Goal: Task Accomplishment & Management: Use online tool/utility

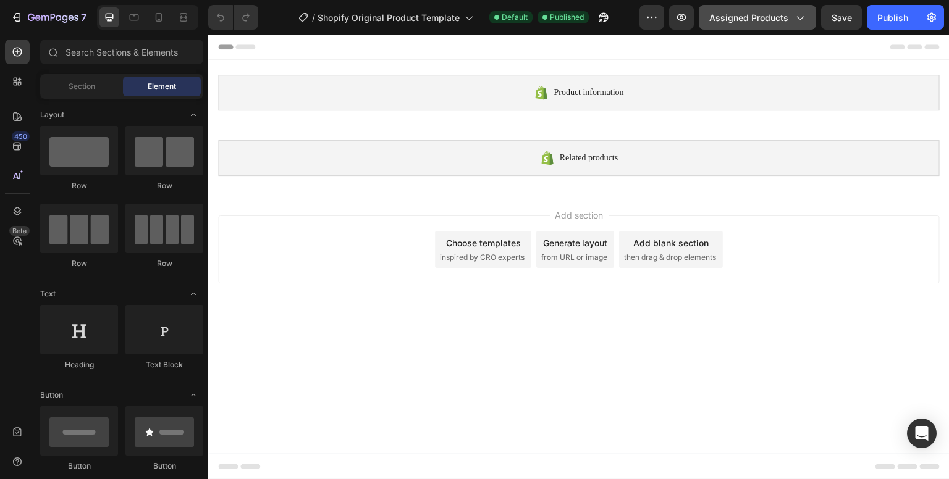
click at [807, 20] on button "Assigned Products" at bounding box center [757, 17] width 117 height 25
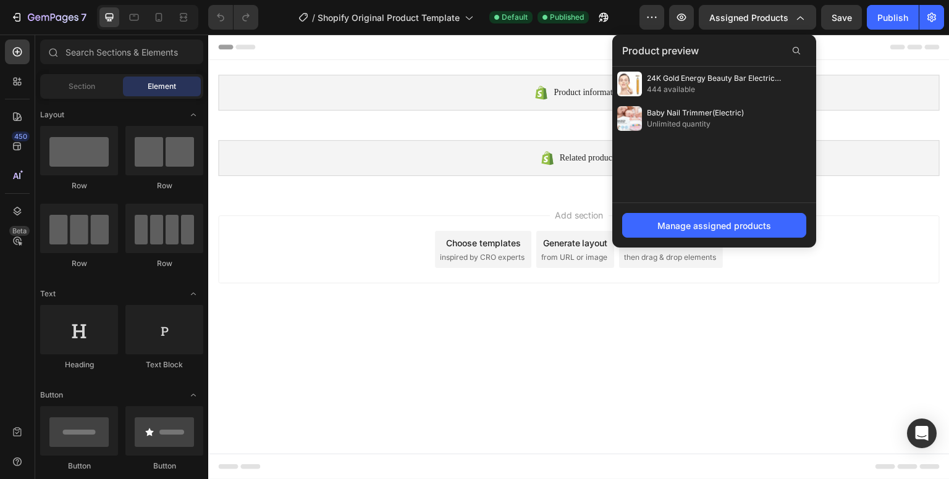
drag, startPoint x: 742, startPoint y: 119, endPoint x: 776, endPoint y: 164, distance: 56.8
click at [776, 164] on div "24K Gold Energy Beauty Bar Electric Facial Massage Roller 444 available Baby Na…" at bounding box center [714, 135] width 204 height 136
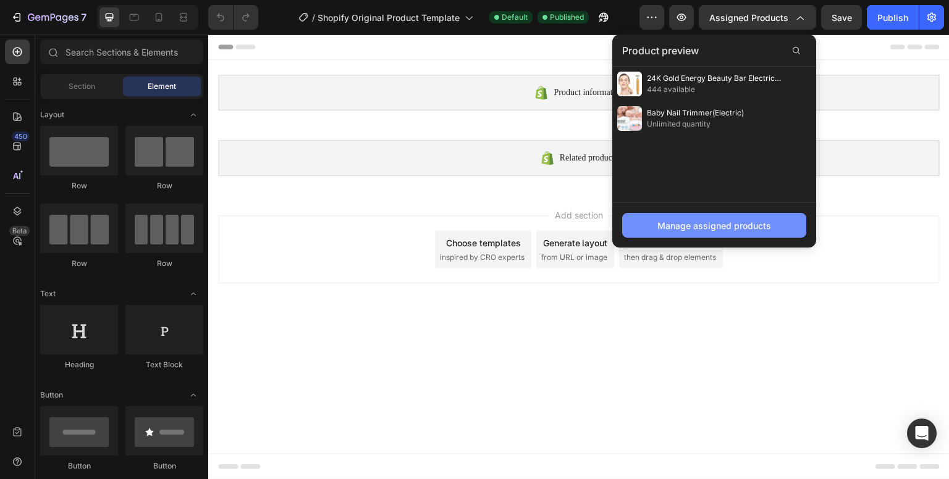
click at [728, 223] on div "Manage assigned products" at bounding box center [714, 225] width 114 height 13
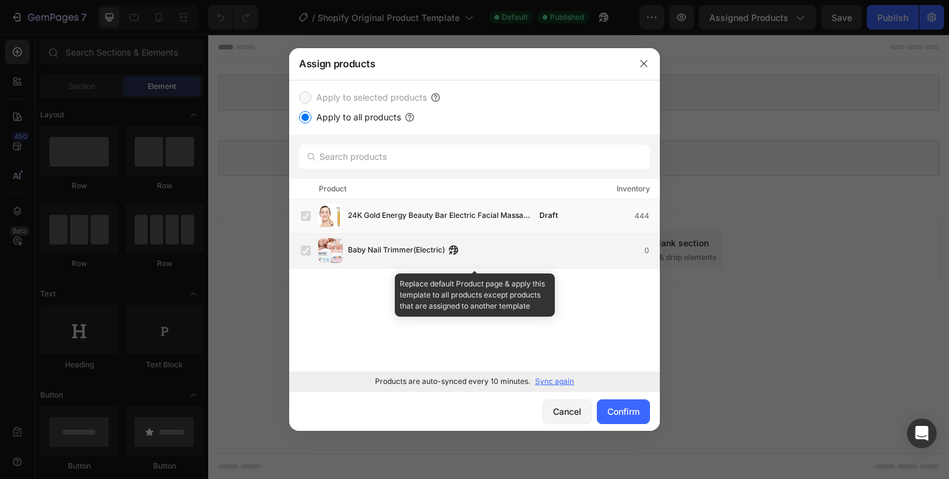
click at [301, 252] on label at bounding box center [306, 251] width 10 height 10
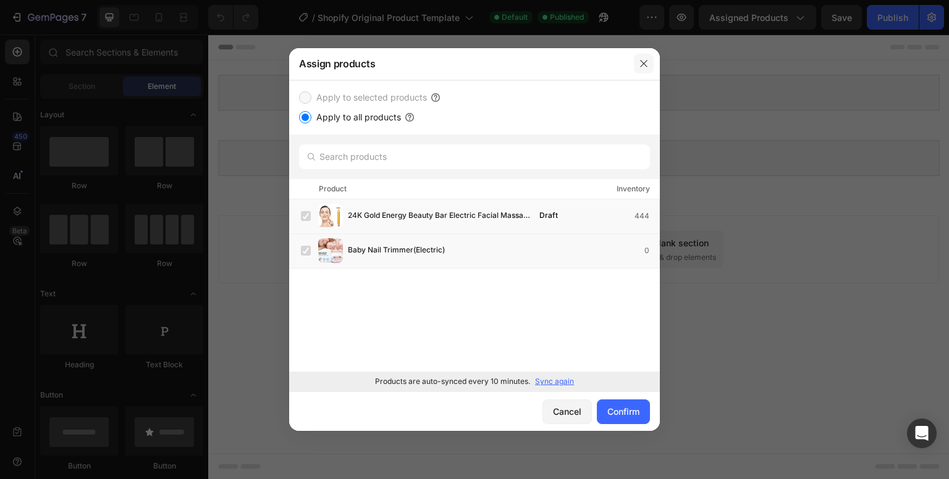
click at [651, 67] on button "button" at bounding box center [644, 64] width 20 height 20
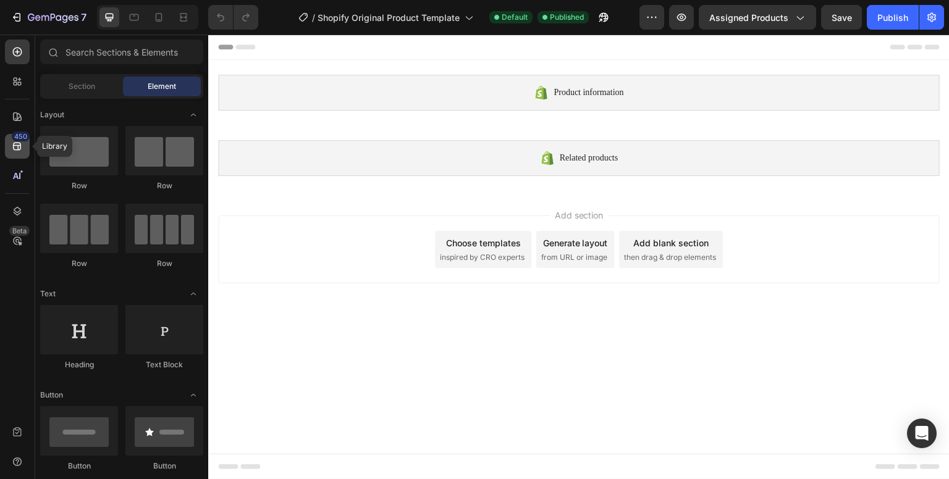
click at [19, 146] on icon at bounding box center [17, 146] width 12 height 12
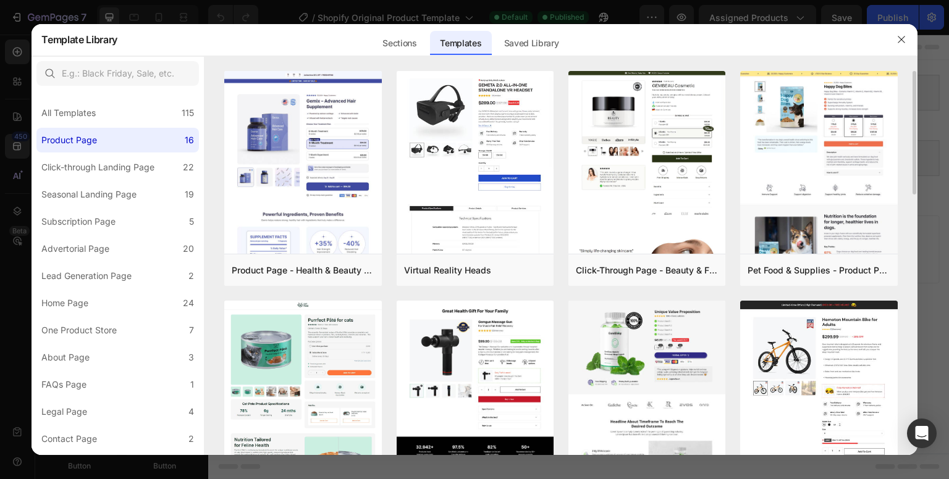
drag, startPoint x: 914, startPoint y: 83, endPoint x: 914, endPoint y: 132, distance: 48.8
click at [914, 132] on div "Product Page - Health & Beauty - Hair Supplement Add to page Preview Virtual Re…" at bounding box center [560, 263] width 713 height 384
drag, startPoint x: 914, startPoint y: 124, endPoint x: 909, endPoint y: 179, distance: 54.6
click at [909, 179] on div "Product Page - Health & Beauty - Hair Supplement Add to page Preview Virtual Re…" at bounding box center [560, 263] width 713 height 384
drag, startPoint x: 914, startPoint y: 146, endPoint x: 914, endPoint y: 157, distance: 10.5
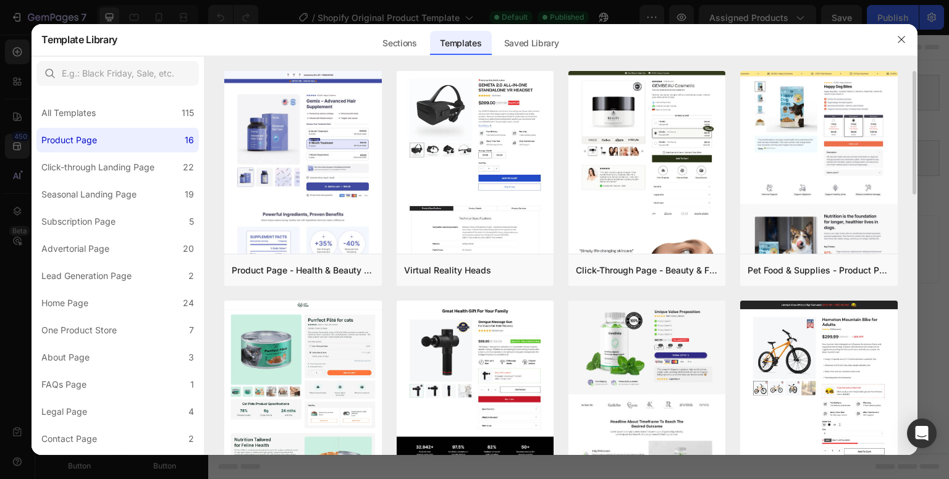
click at [914, 157] on div "Product Page - Health & Beauty - Hair Supplement Add to page Preview Virtual Re…" at bounding box center [560, 263] width 713 height 384
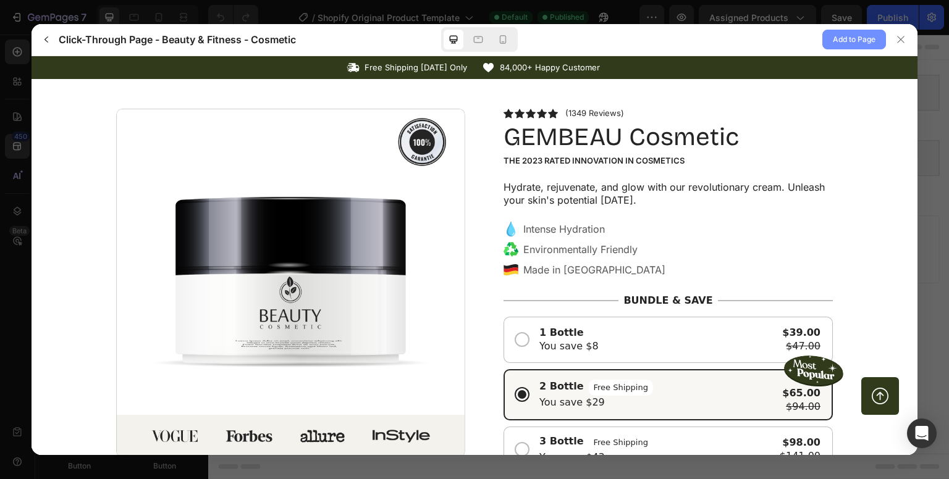
click at [841, 38] on span "Add to Page" at bounding box center [854, 39] width 43 height 15
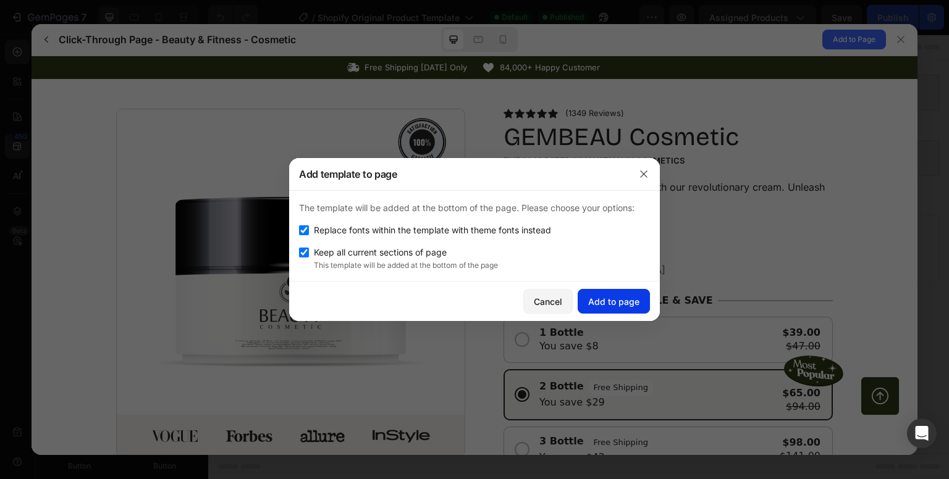
click at [619, 300] on div "Add to page" at bounding box center [613, 301] width 51 height 13
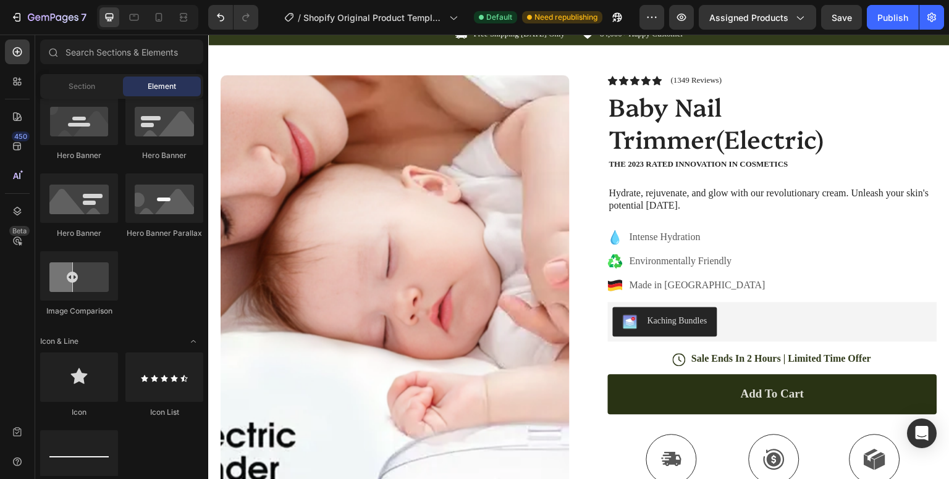
scroll to position [212, 0]
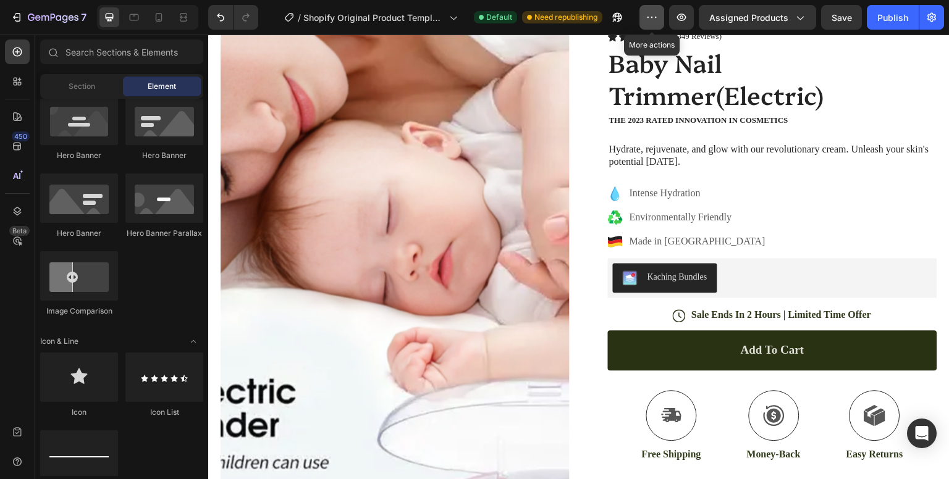
click at [657, 19] on icon "button" at bounding box center [652, 17] width 12 height 12
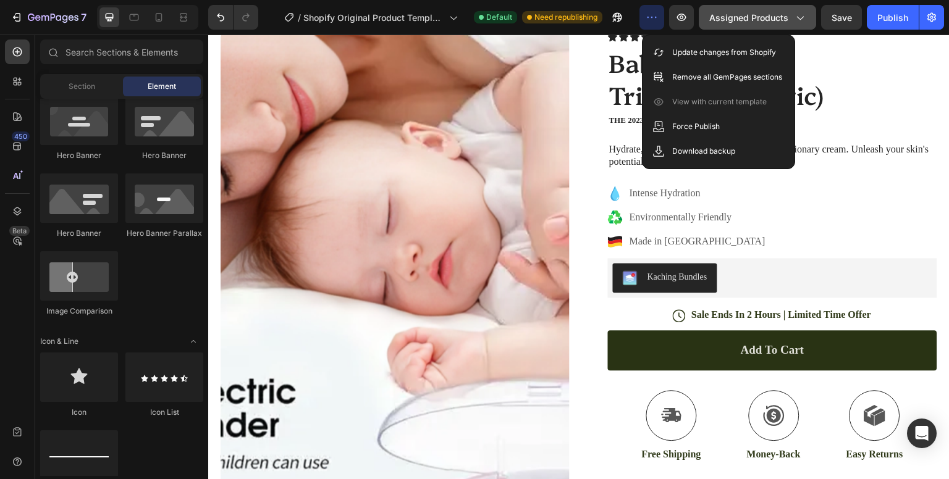
click at [804, 17] on icon "button" at bounding box center [800, 19] width 7 height 4
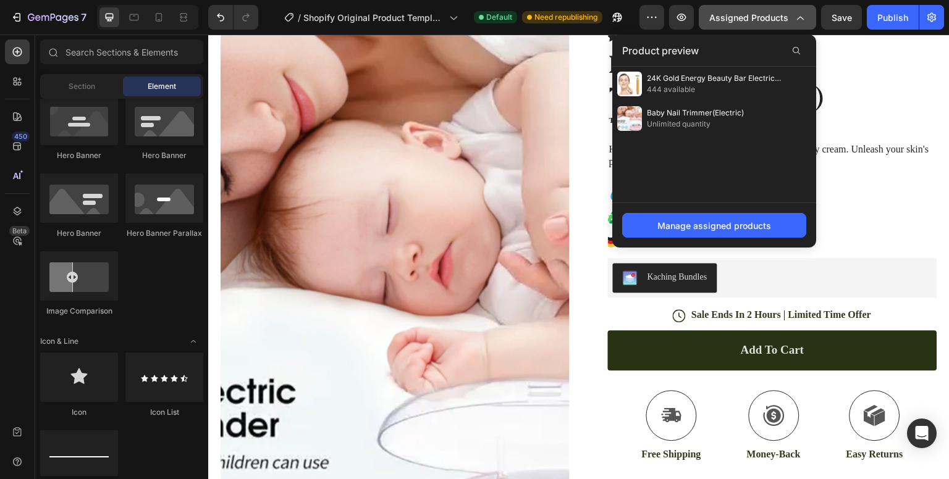
drag, startPoint x: 752, startPoint y: 108, endPoint x: 779, endPoint y: 156, distance: 55.3
click at [779, 156] on div "24K Gold Energy Beauty Bar Electric Facial Massage Roller 444 available Baby Na…" at bounding box center [714, 135] width 204 height 136
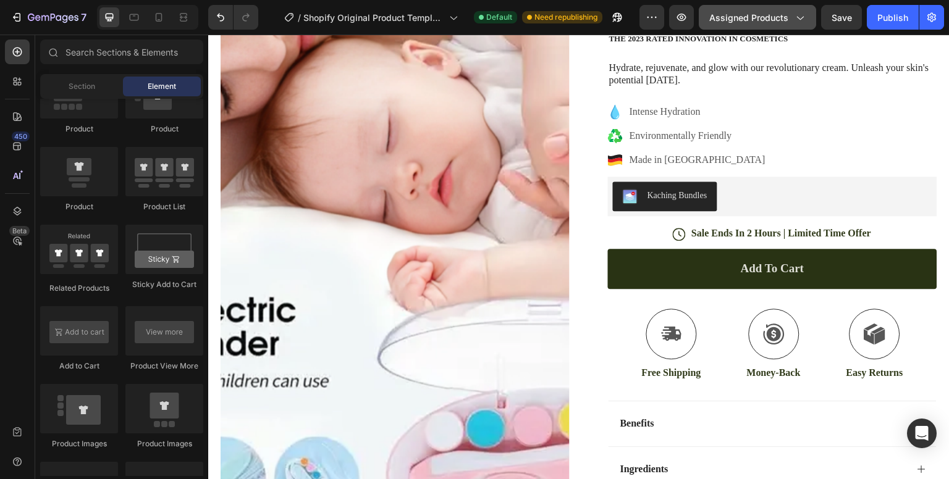
scroll to position [308, 0]
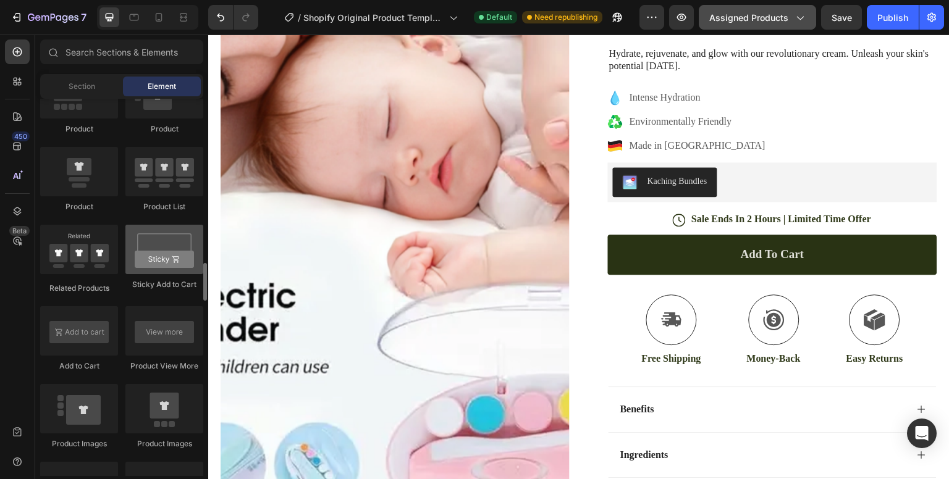
click at [175, 248] on div at bounding box center [164, 249] width 78 height 49
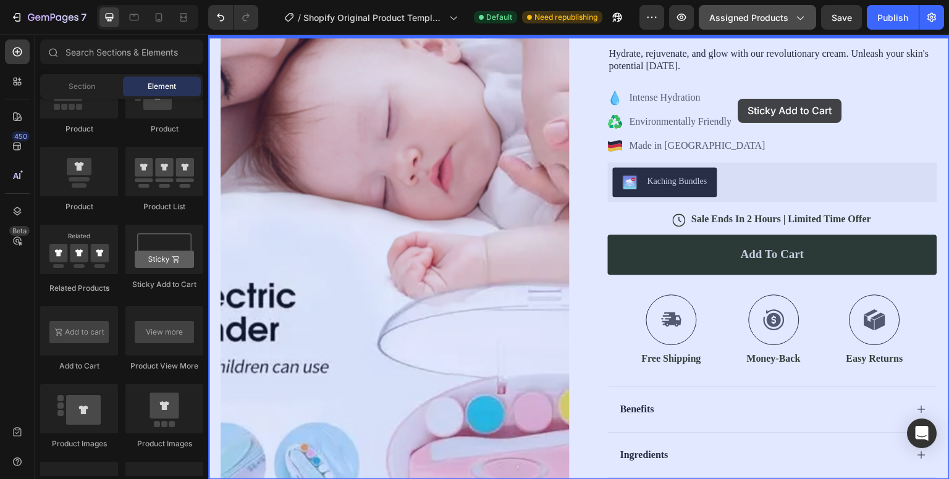
drag, startPoint x: 486, startPoint y: 235, endPoint x: 738, endPoint y: 99, distance: 286.3
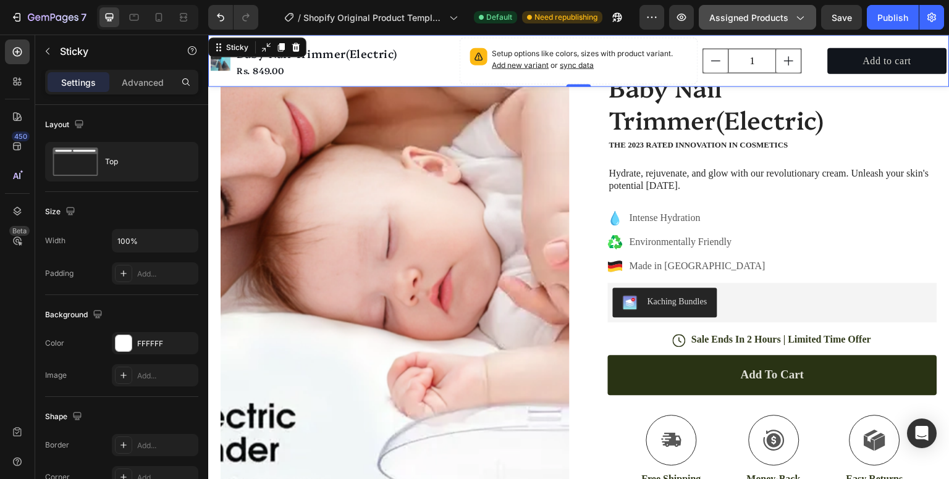
scroll to position [0, 0]
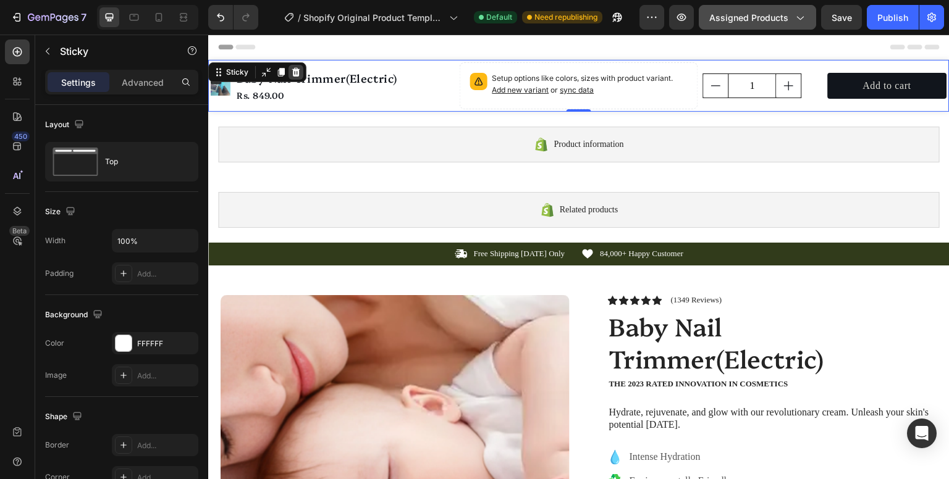
click at [293, 73] on icon at bounding box center [296, 72] width 8 height 9
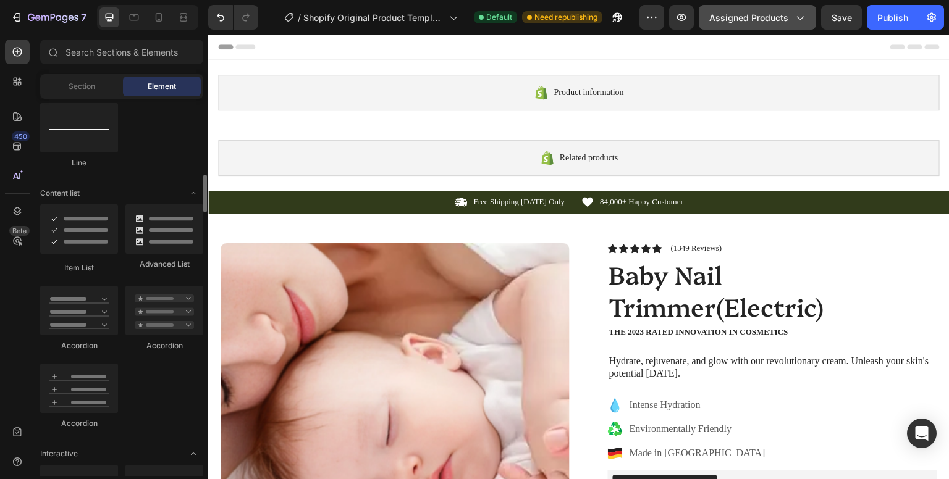
scroll to position [882, 0]
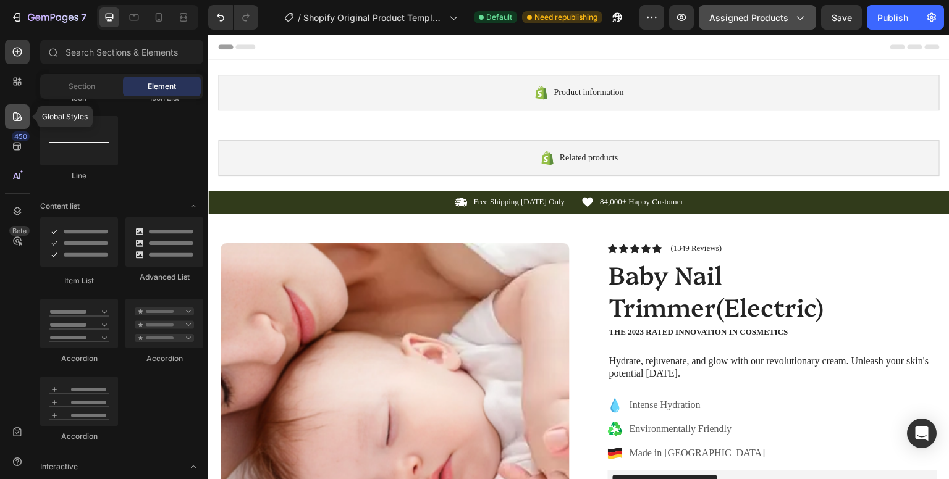
click at [21, 105] on div at bounding box center [17, 116] width 25 height 25
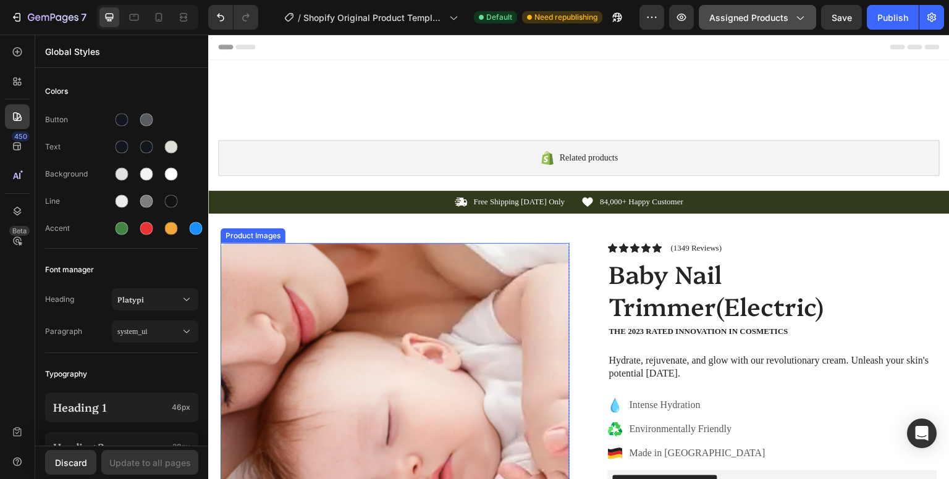
scroll to position [137, 0]
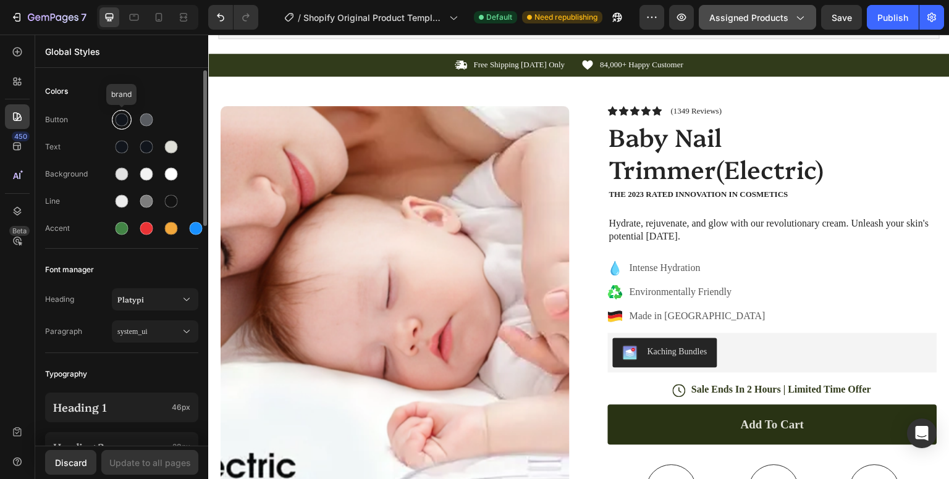
click at [124, 122] on div at bounding box center [122, 120] width 13 height 13
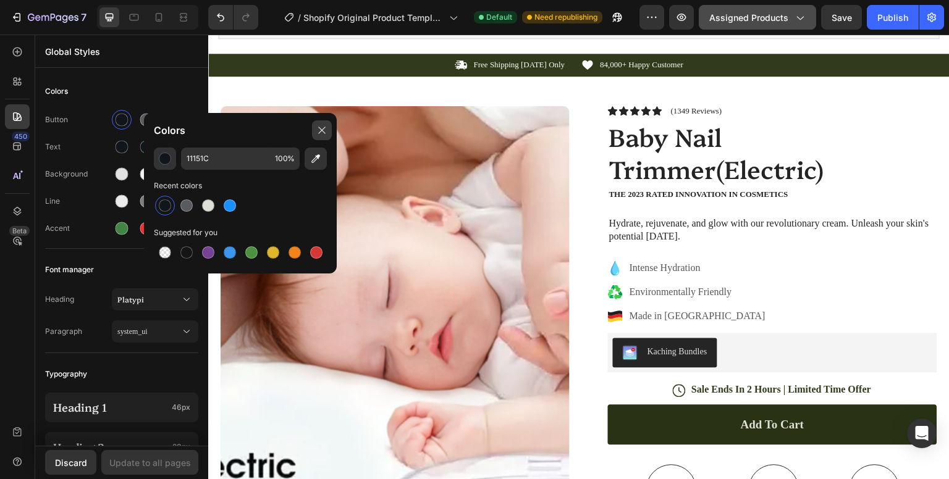
click at [321, 132] on icon at bounding box center [322, 130] width 10 height 10
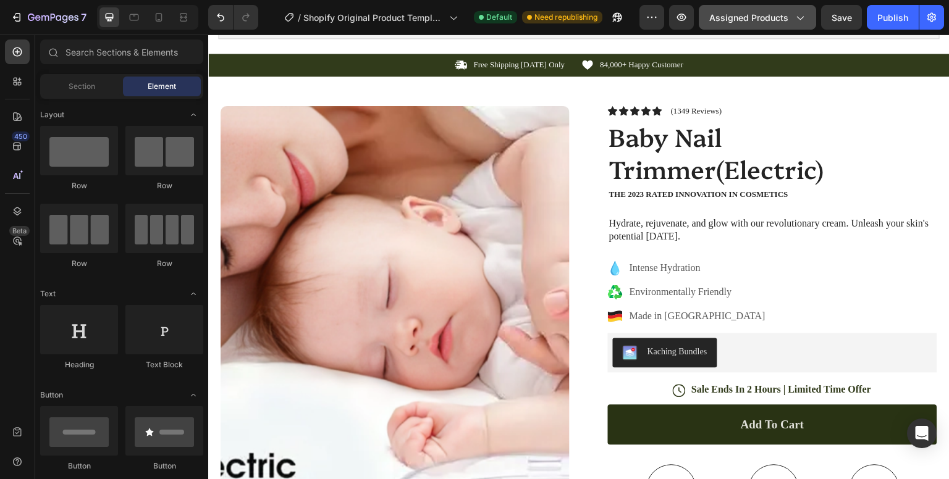
scroll to position [882, 0]
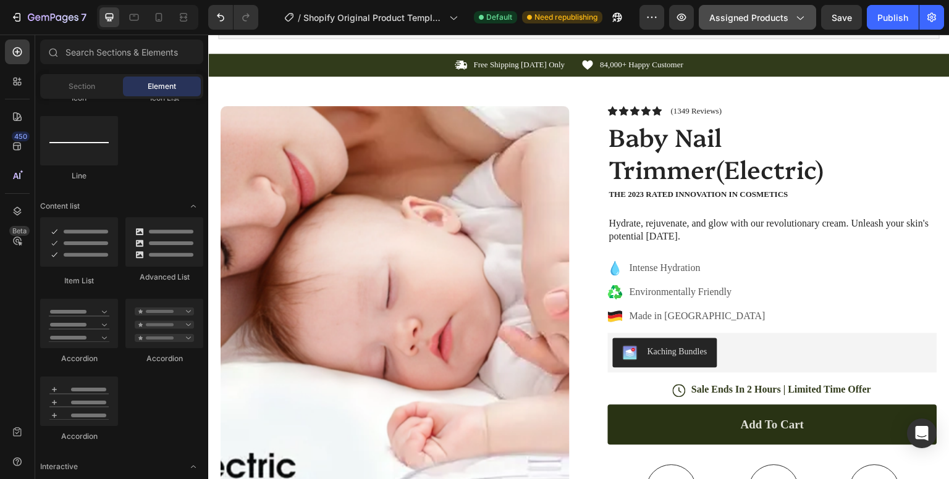
click at [791, 15] on div "Assigned Products" at bounding box center [757, 17] width 96 height 13
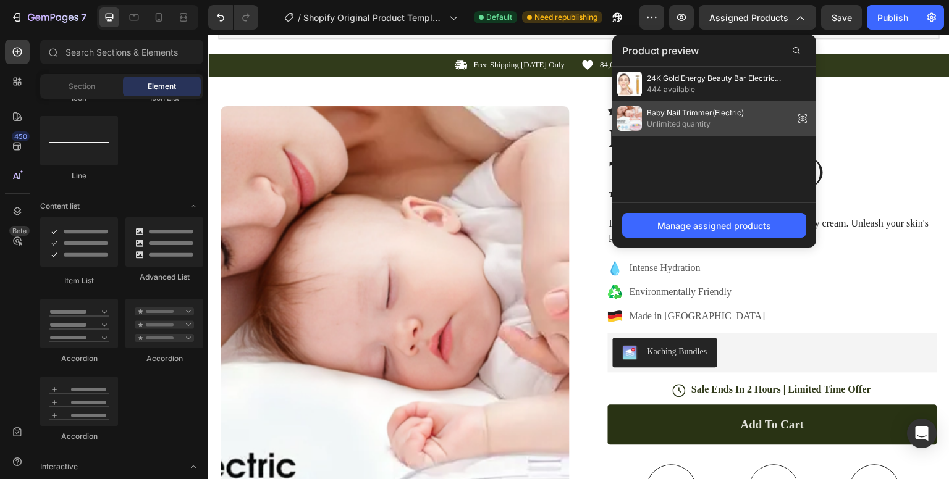
click at [679, 111] on span "Baby Nail Trimmer(Electric)" at bounding box center [695, 112] width 97 height 11
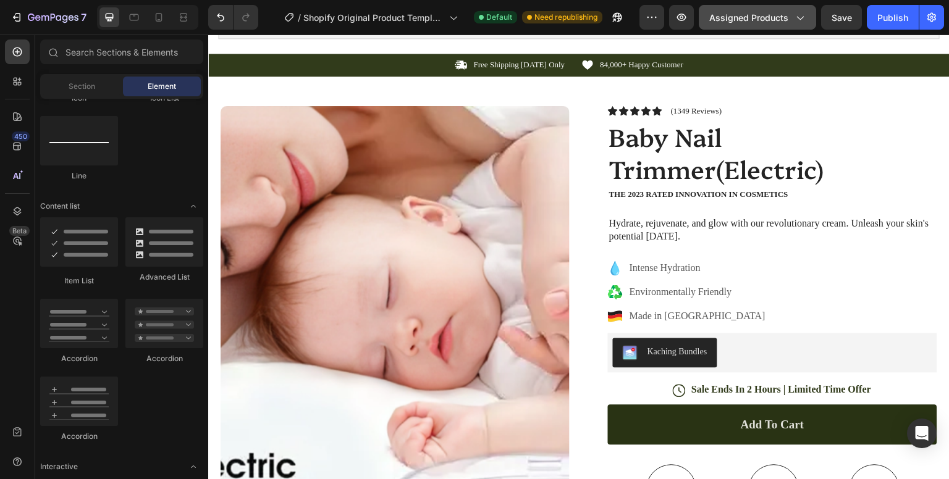
click at [783, 23] on span "Assigned Products" at bounding box center [748, 17] width 79 height 13
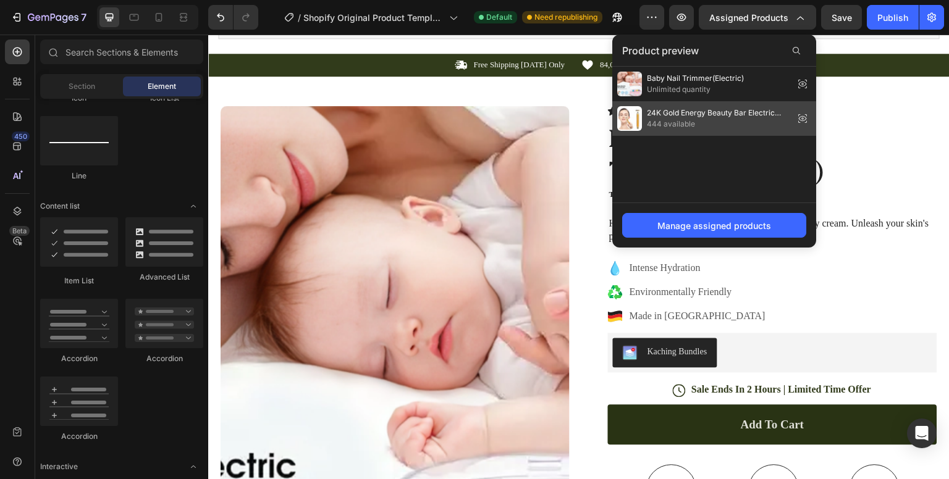
click at [682, 114] on span "24K Gold Energy Beauty Bar Electric Facial Massage Roller" at bounding box center [718, 112] width 142 height 11
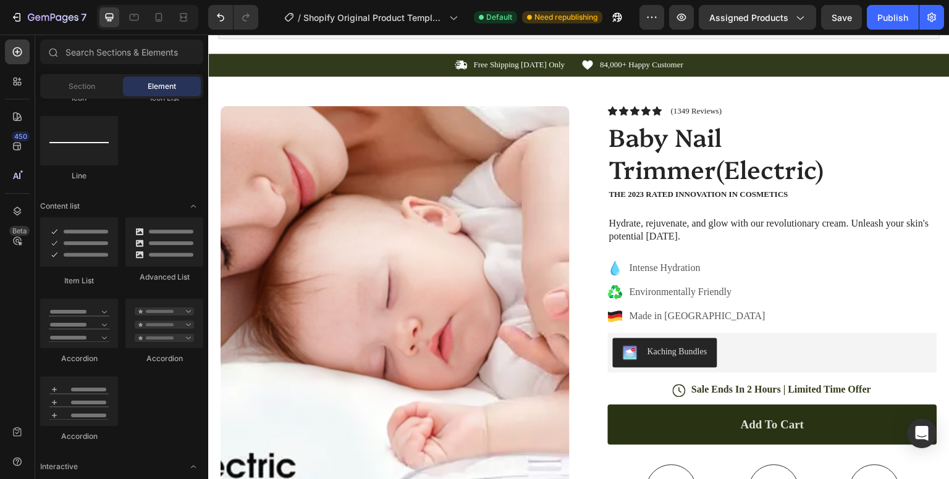
click at [797, 19] on icon "button" at bounding box center [799, 17] width 12 height 12
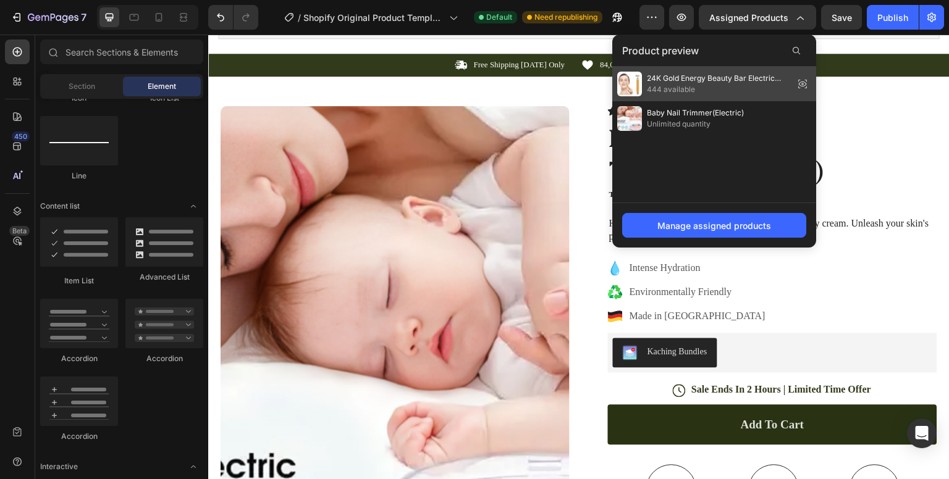
click at [689, 80] on span "24K Gold Energy Beauty Bar Electric Facial Massage Roller" at bounding box center [718, 78] width 142 height 11
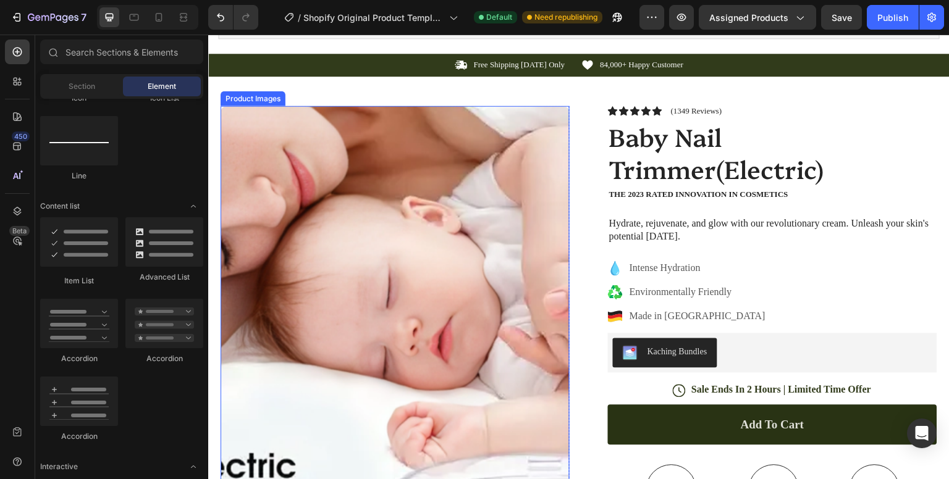
click at [439, 241] on img at bounding box center [395, 416] width 349 height 621
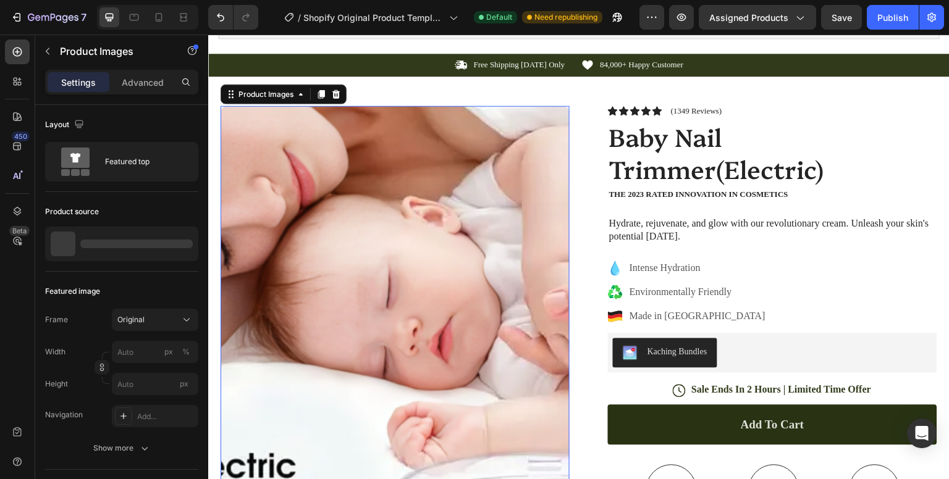
click at [439, 241] on img at bounding box center [395, 416] width 349 height 621
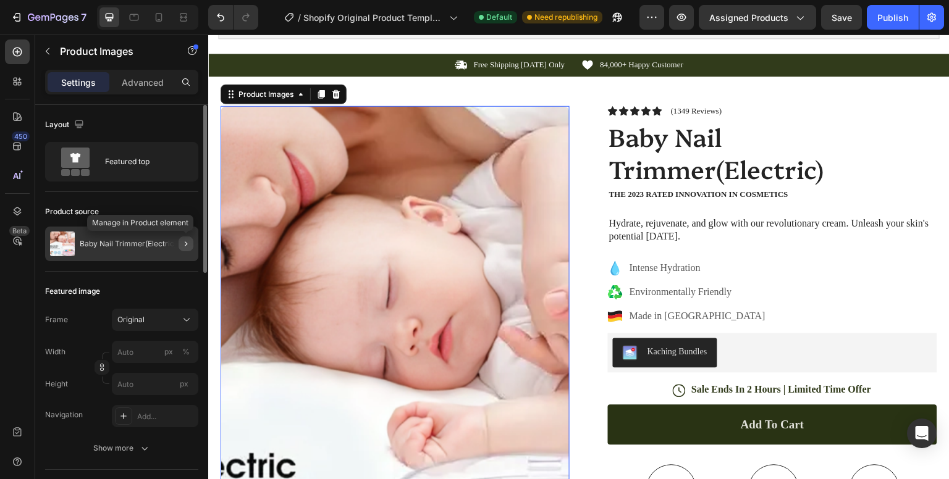
click at [187, 243] on icon "button" at bounding box center [186, 244] width 10 height 10
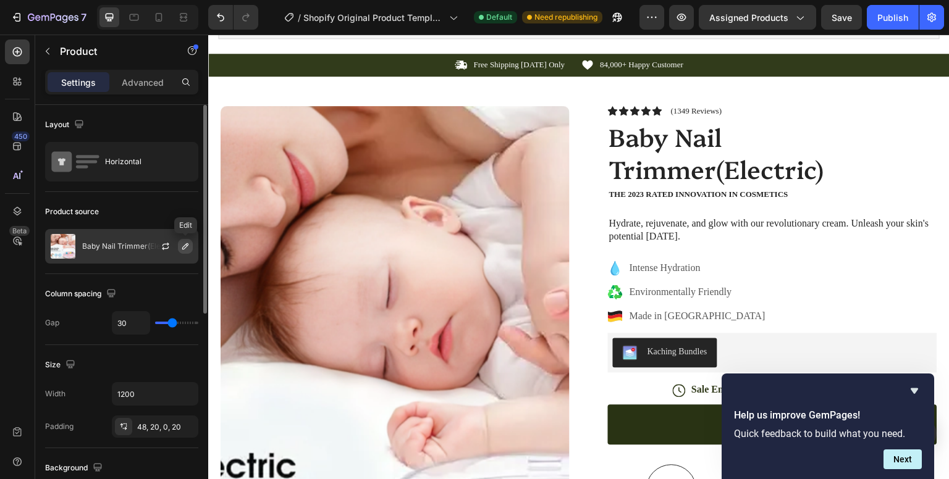
click at [182, 245] on icon "button" at bounding box center [185, 247] width 10 height 10
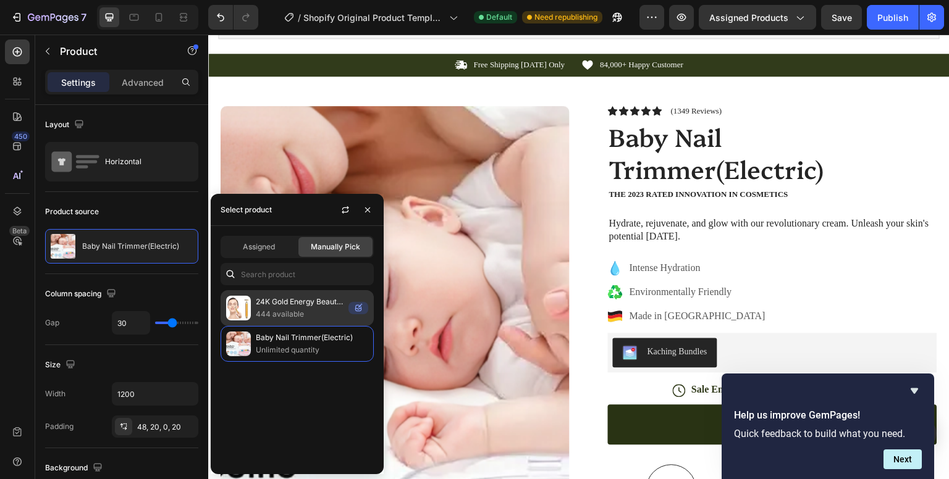
click at [278, 300] on p "24K Gold Energy Beauty Bar Electric Facial Massage Roller" at bounding box center [300, 302] width 88 height 12
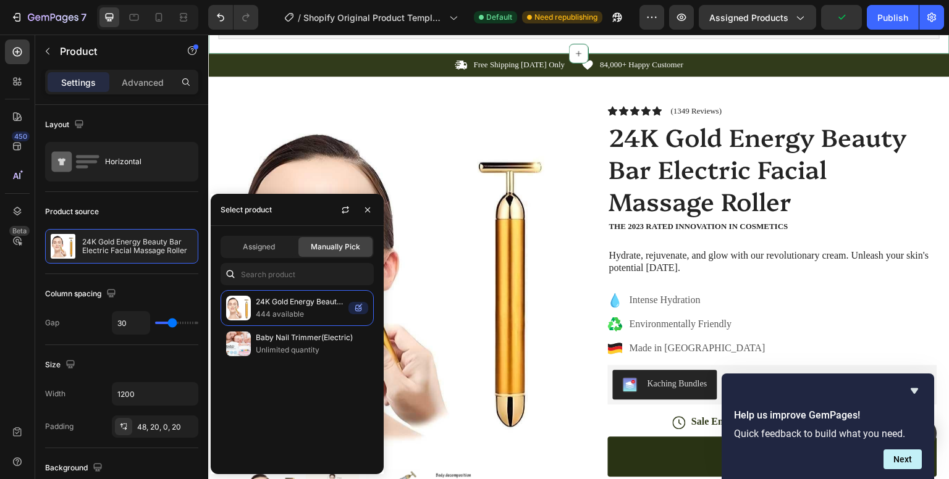
click at [903, 43] on div "Related products Shopify section: Related products" at bounding box center [578, 20] width 741 height 65
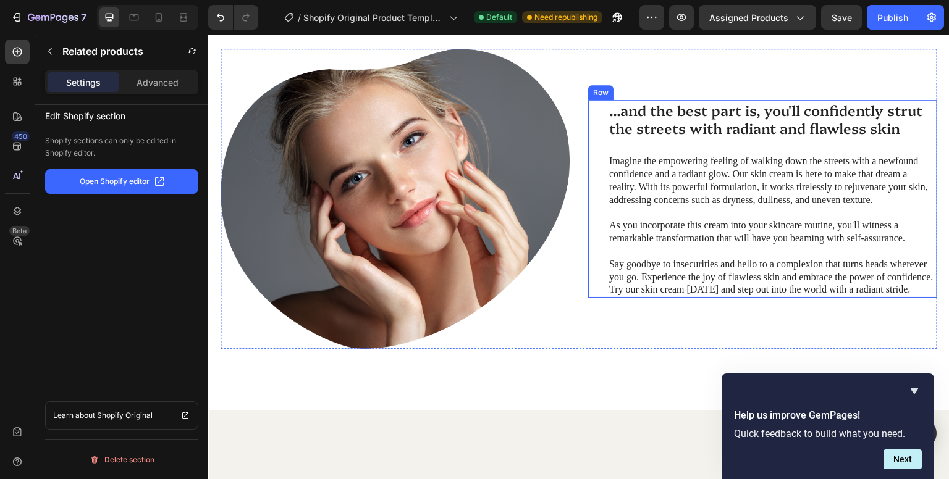
scroll to position [1224, 0]
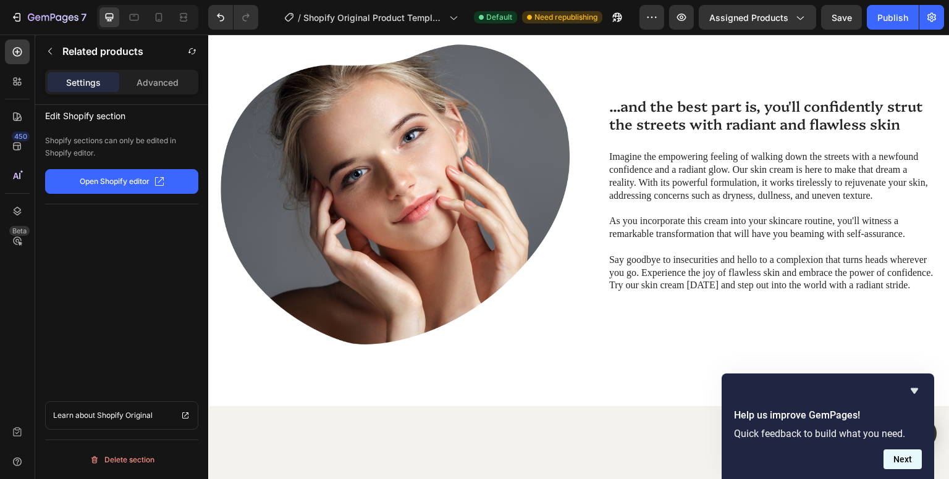
click at [909, 460] on button "Next" at bounding box center [902, 460] width 38 height 20
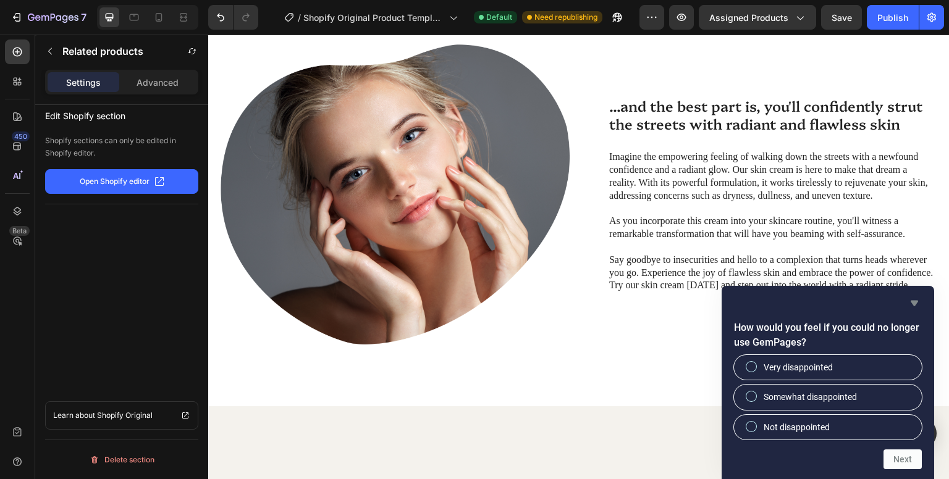
click at [912, 305] on icon "Hide survey" at bounding box center [914, 303] width 15 height 15
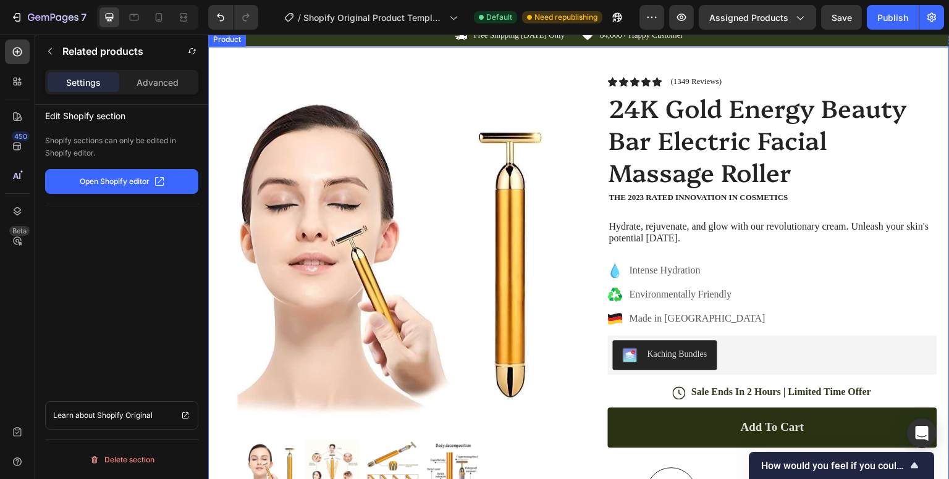
scroll to position [0, 0]
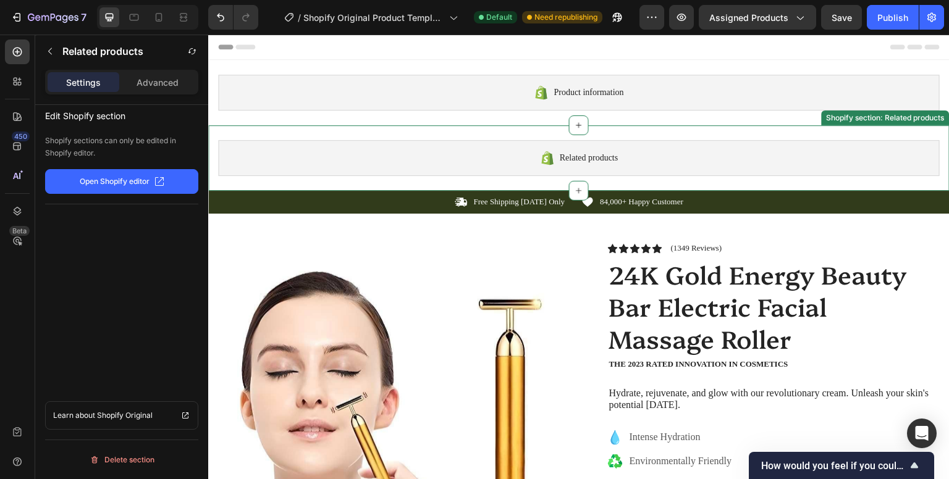
click at [606, 161] on span "Related products" at bounding box center [589, 158] width 58 height 15
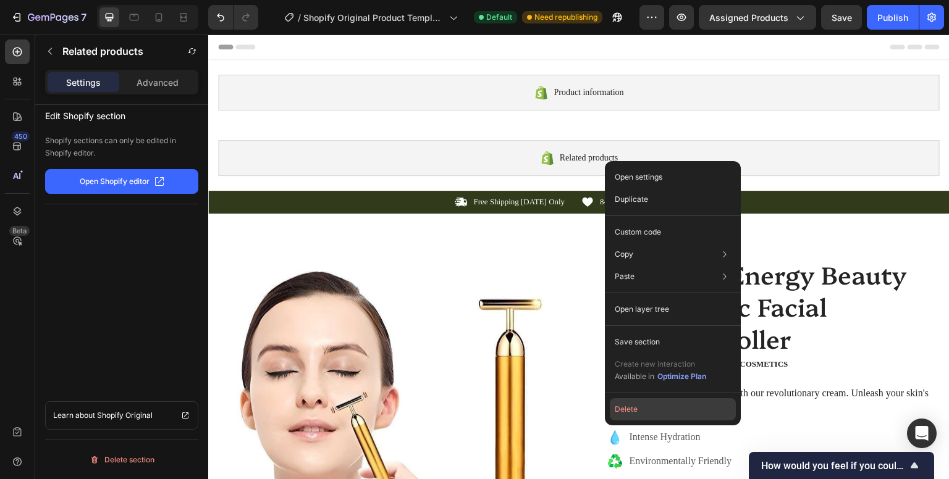
drag, startPoint x: 641, startPoint y: 416, endPoint x: 437, endPoint y: 55, distance: 415.2
click at [641, 416] on button "Delete" at bounding box center [673, 409] width 126 height 22
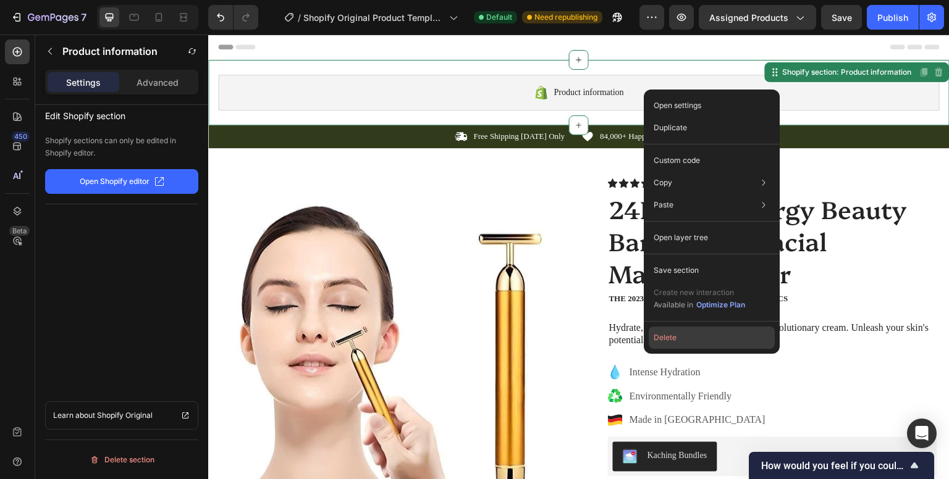
click at [708, 335] on button "Delete" at bounding box center [712, 338] width 126 height 22
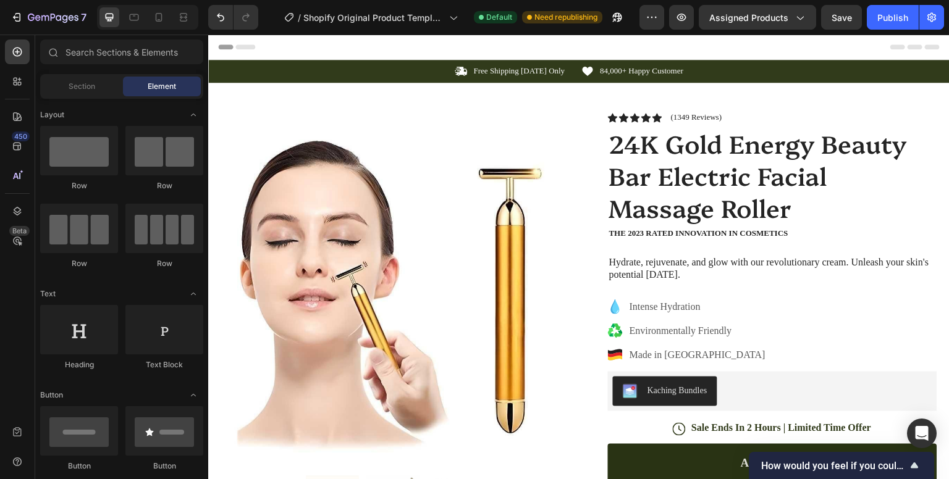
scroll to position [882, 0]
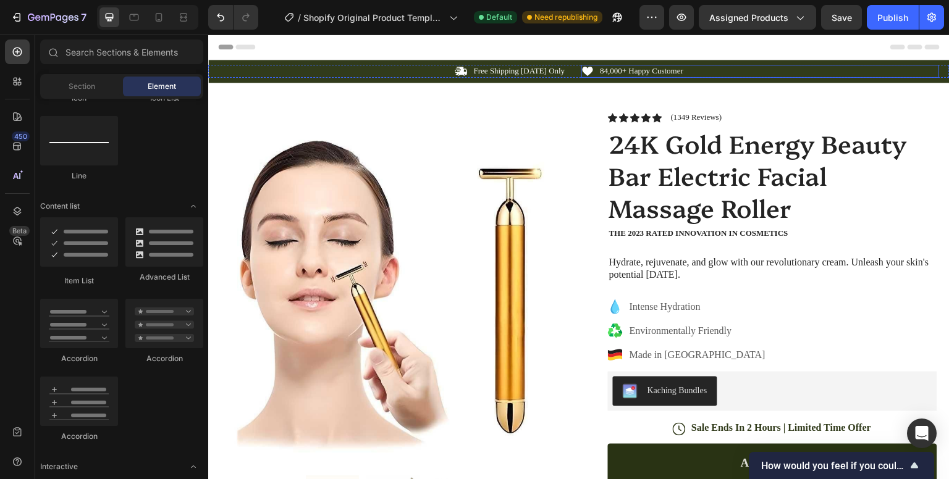
click at [697, 70] on div "Icon 84,000+ Happy Customer Text Block Row" at bounding box center [760, 71] width 358 height 13
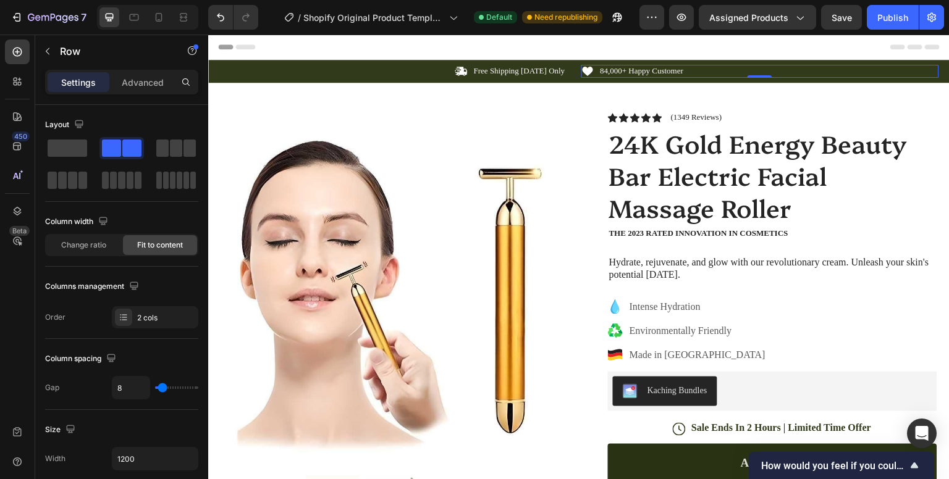
click at [697, 70] on div "Icon 84,000+ Happy Customer Text Block Row 0" at bounding box center [760, 71] width 358 height 13
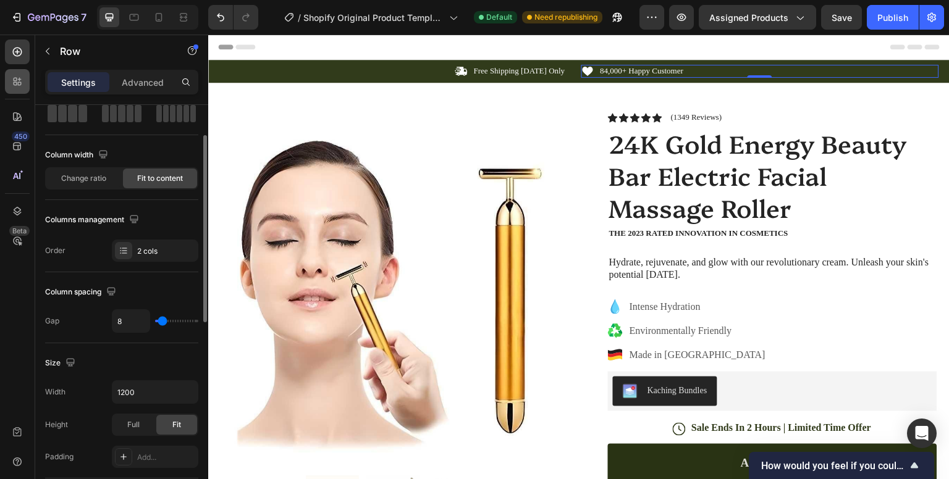
scroll to position [66, 0]
click at [497, 72] on p "Free Shipping Today Only" at bounding box center [519, 71] width 91 height 11
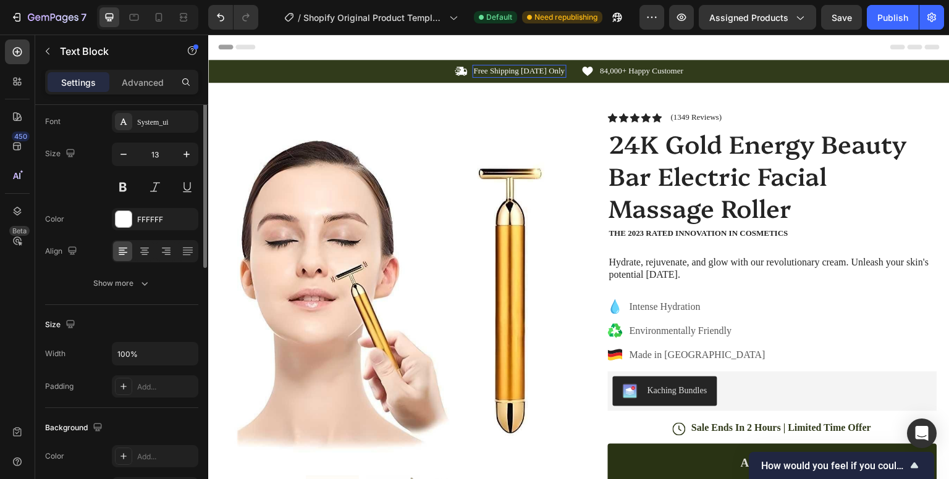
scroll to position [0, 0]
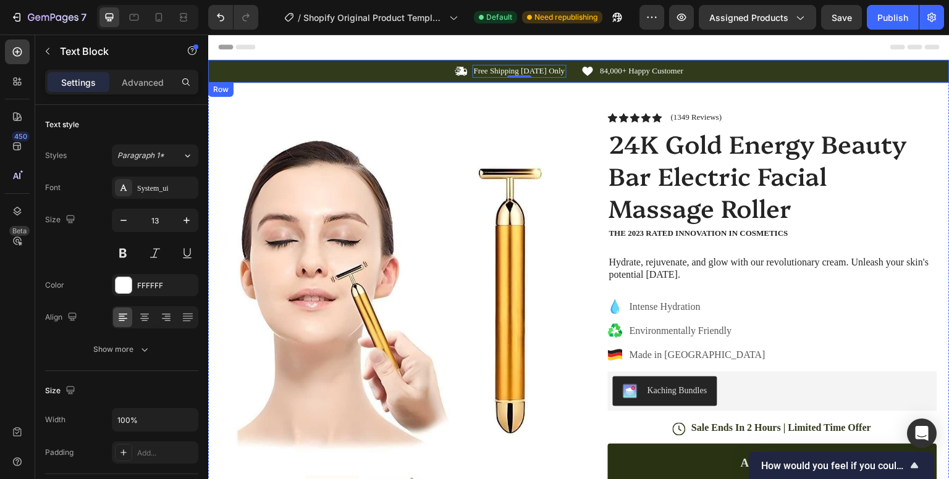
click at [746, 80] on div "Icon Free Shipping Today Only Text Block 0 Row Icon 84,000+ Happy Customer Text…" at bounding box center [578, 71] width 741 height 23
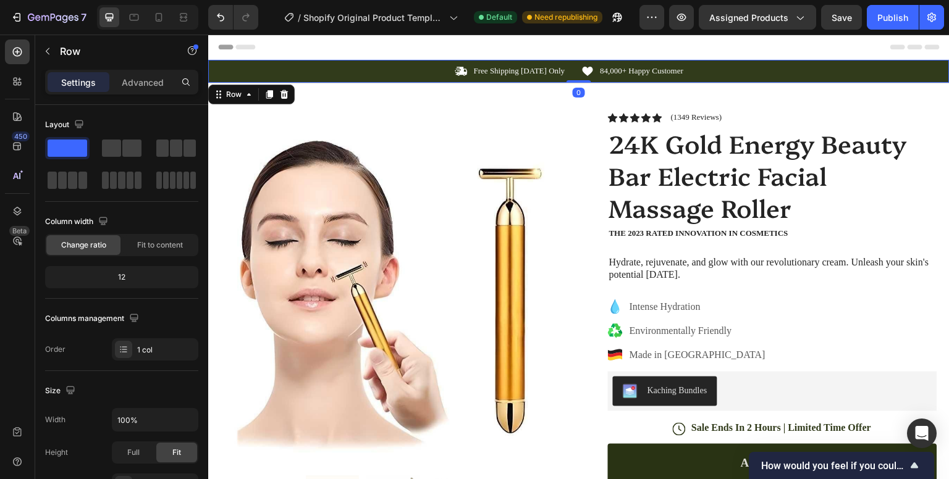
click at [845, 82] on div "Icon Free Shipping Today Only Text Block Row Icon 84,000+ Happy Customer Text B…" at bounding box center [578, 71] width 741 height 23
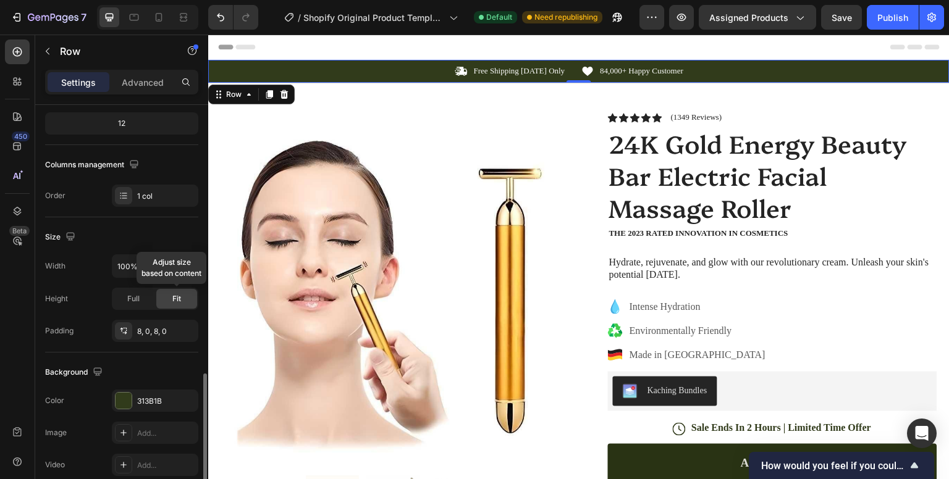
scroll to position [274, 0]
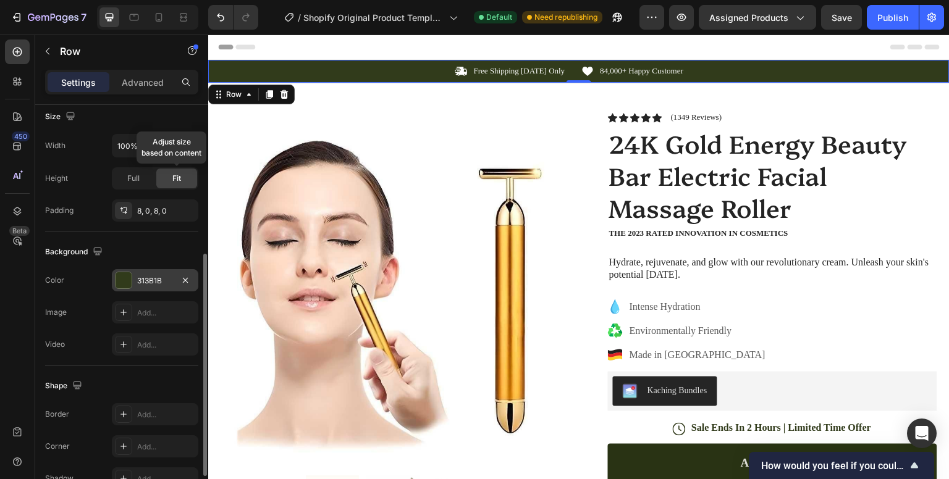
click at [128, 274] on div at bounding box center [124, 280] width 16 height 16
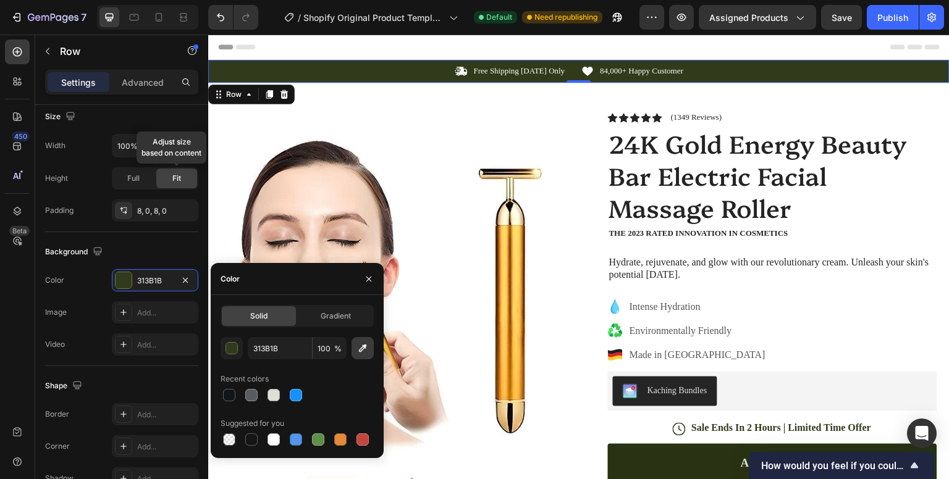
click at [359, 342] on icon "button" at bounding box center [362, 348] width 12 height 12
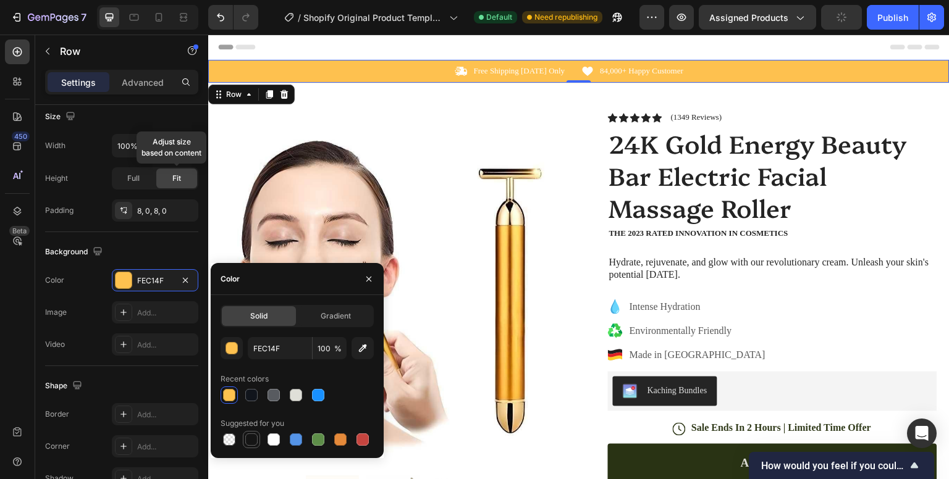
click at [253, 436] on div at bounding box center [251, 440] width 12 height 12
type input "151515"
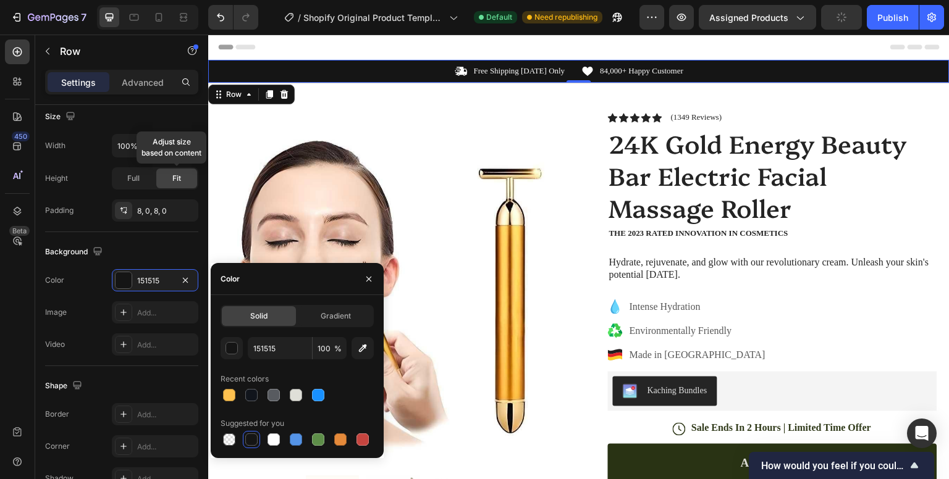
click at [744, 44] on div at bounding box center [578, 47] width 721 height 25
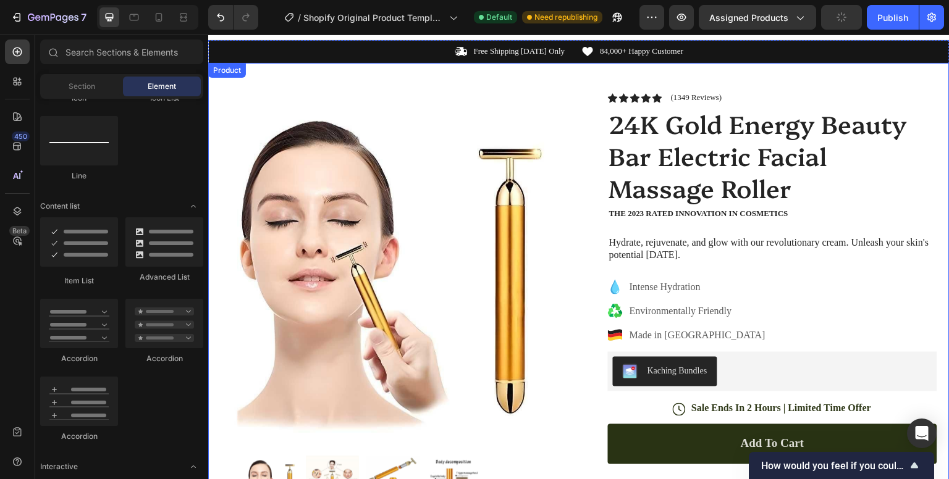
scroll to position [19, 0]
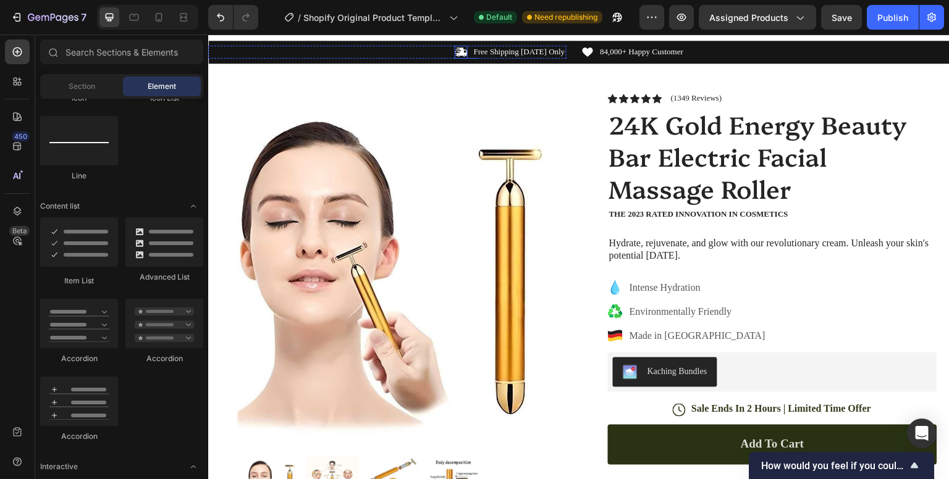
click at [464, 55] on icon at bounding box center [461, 52] width 12 height 9
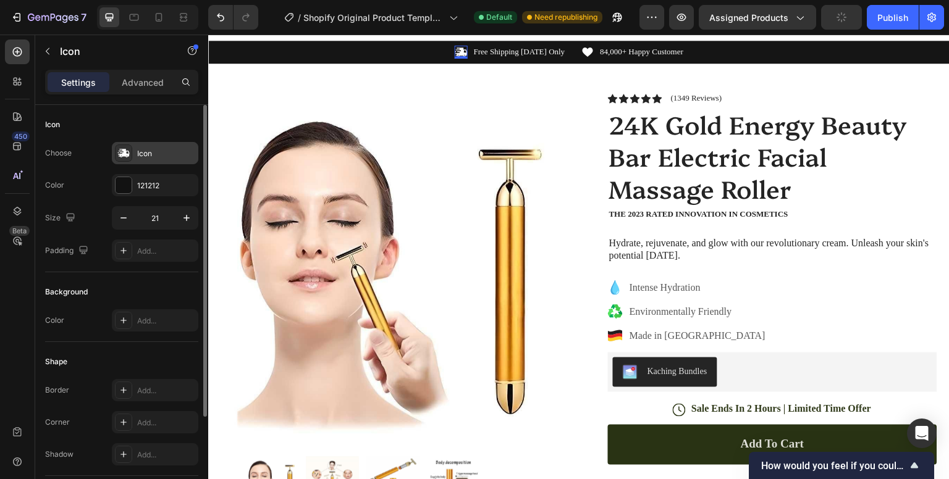
click at [125, 155] on icon at bounding box center [123, 153] width 11 height 9
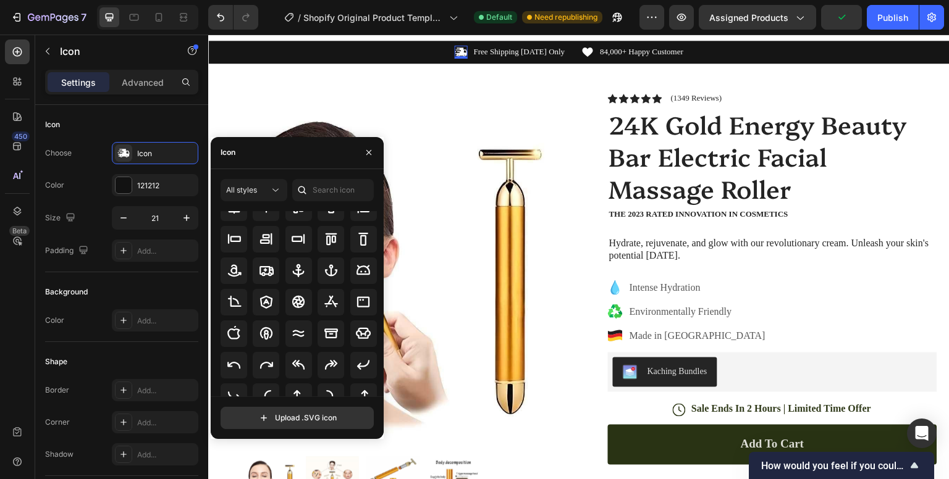
scroll to position [0, 0]
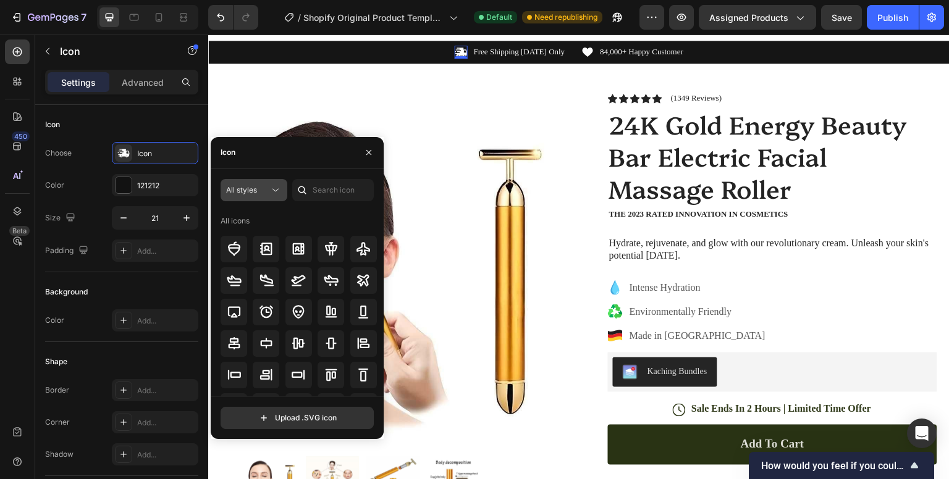
click at [262, 191] on div "All styles" at bounding box center [247, 190] width 43 height 11
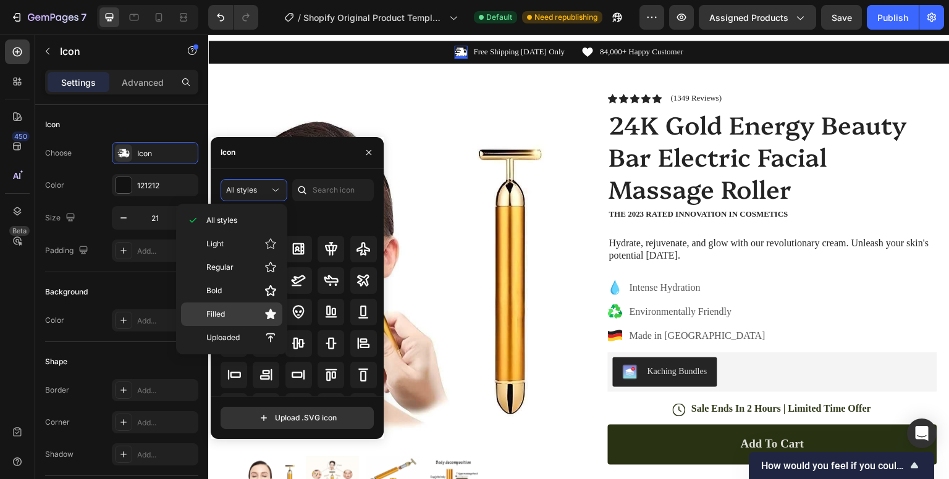
click at [255, 309] on p "Filled" at bounding box center [241, 314] width 70 height 12
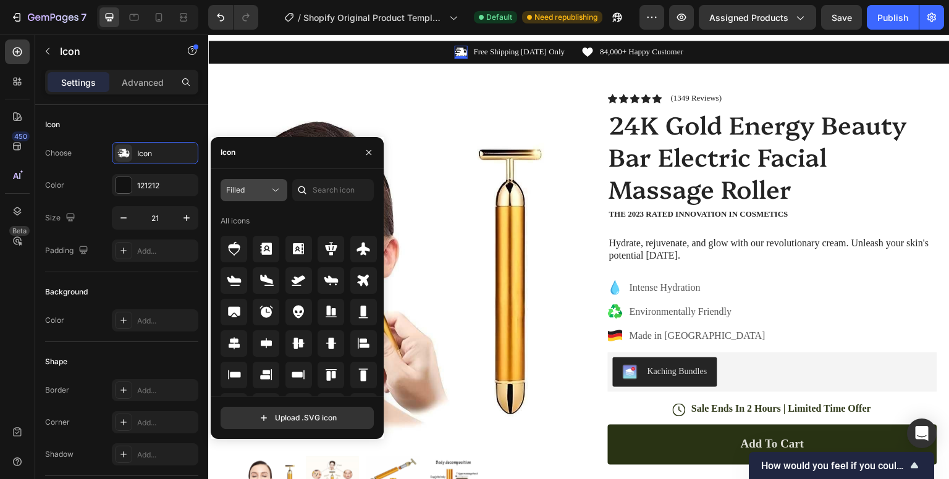
click at [270, 192] on icon at bounding box center [275, 190] width 12 height 12
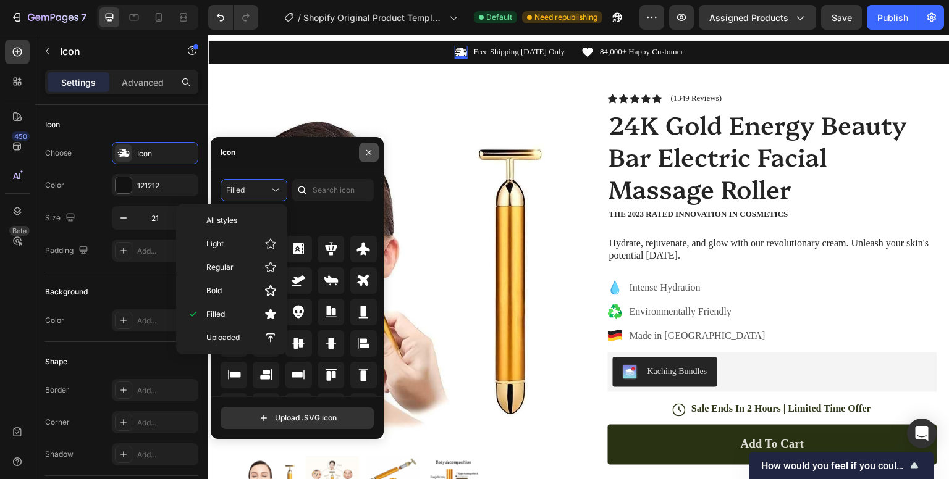
click at [369, 154] on icon "button" at bounding box center [369, 153] width 10 height 10
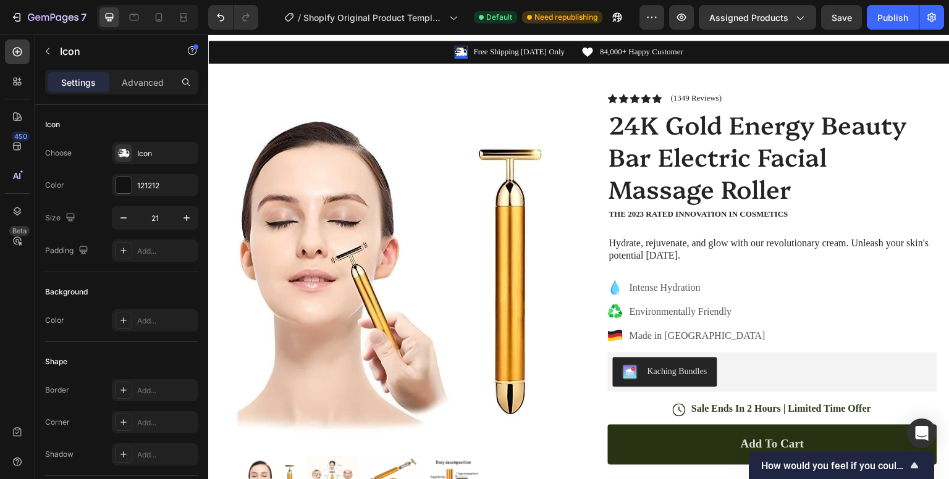
click at [369, 154] on img at bounding box center [395, 267] width 349 height 349
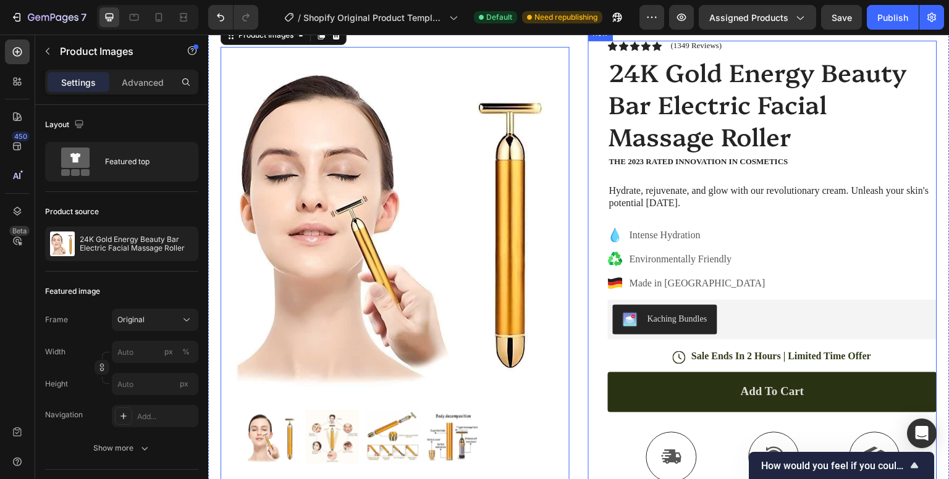
scroll to position [93, 0]
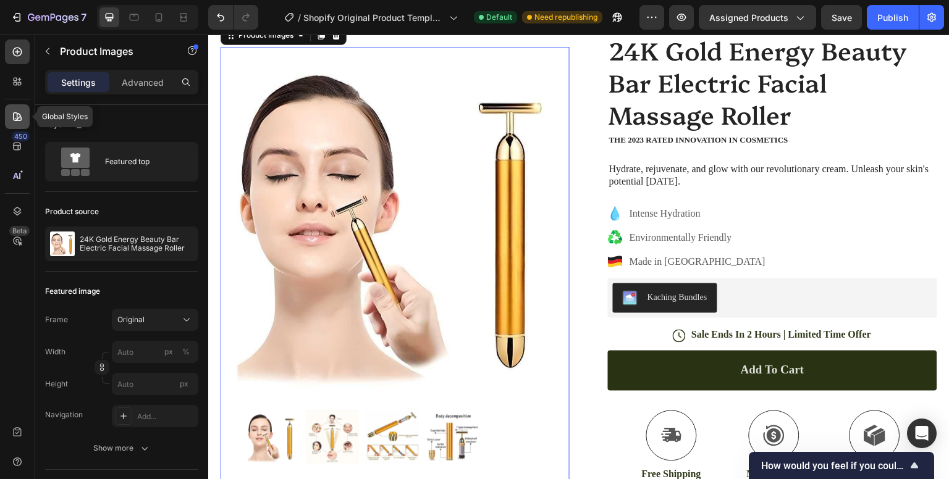
click at [15, 122] on icon at bounding box center [17, 117] width 12 height 12
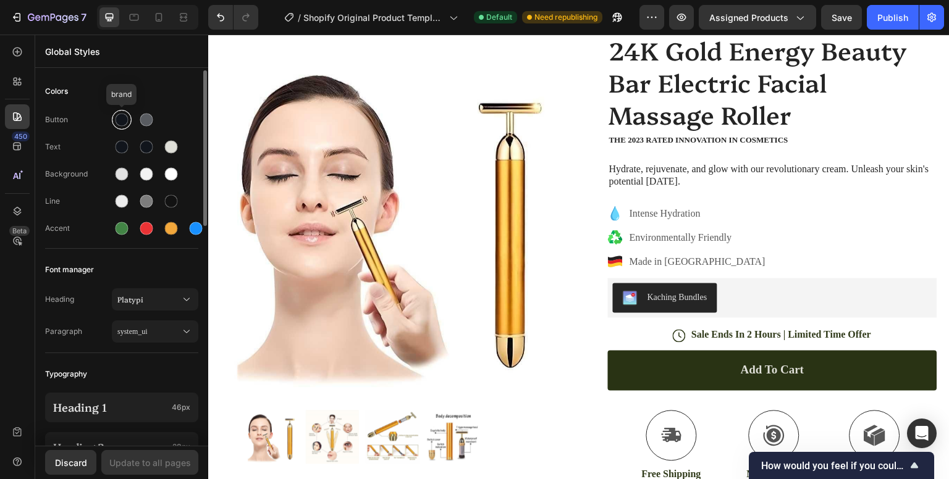
click at [119, 122] on div at bounding box center [122, 120] width 13 height 13
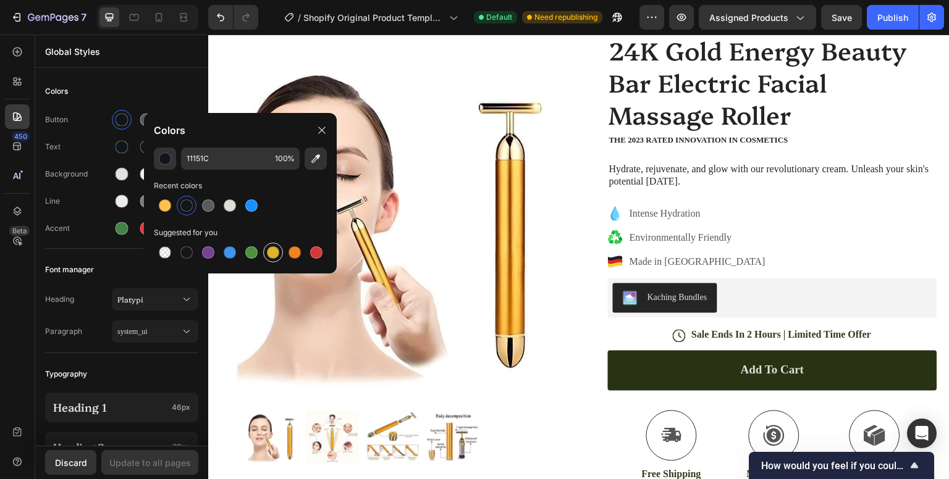
click at [272, 256] on div at bounding box center [273, 252] width 12 height 12
click at [194, 208] on div at bounding box center [187, 206] width 20 height 20
type input "11151C"
click at [326, 129] on icon at bounding box center [322, 130] width 10 height 10
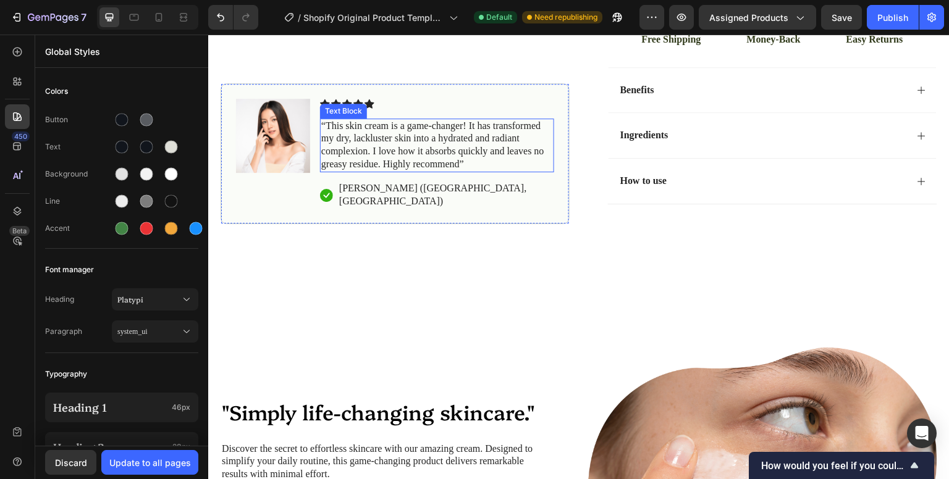
scroll to position [492, 0]
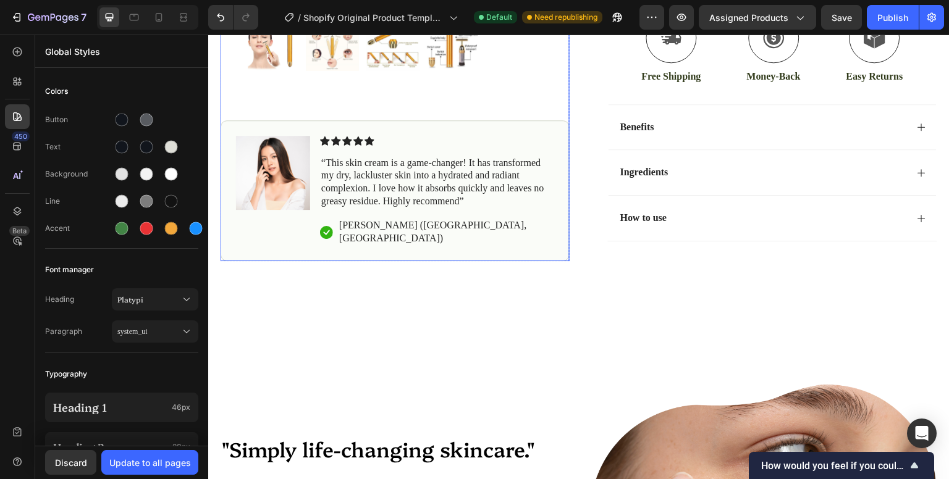
click at [419, 71] on div at bounding box center [395, 44] width 300 height 54
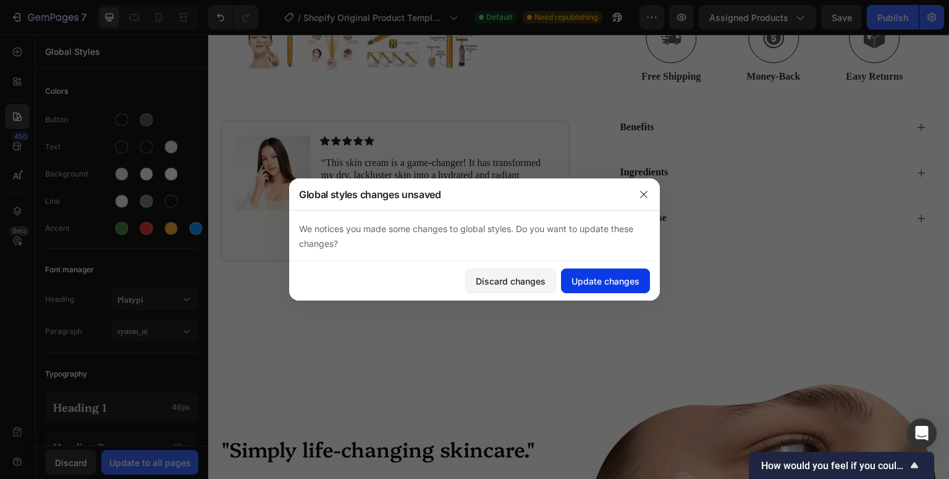
click at [608, 284] on div "Update changes" at bounding box center [605, 281] width 68 height 13
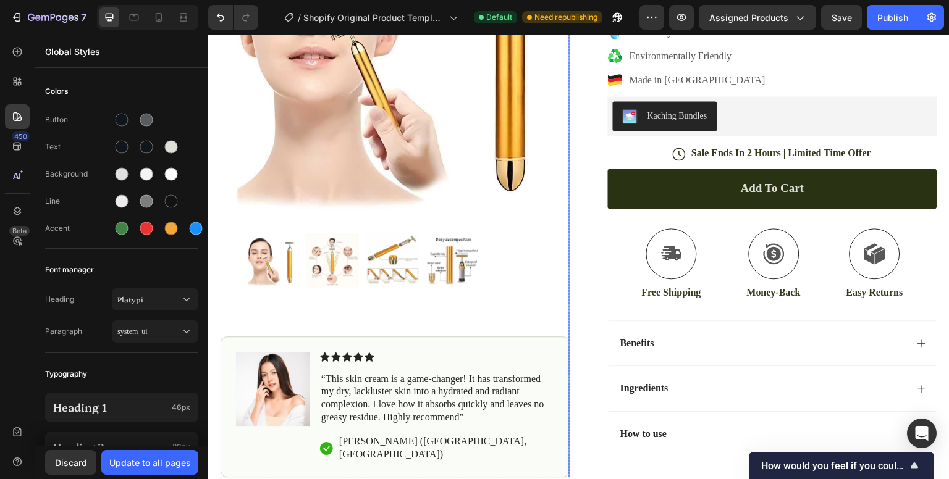
scroll to position [274, 0]
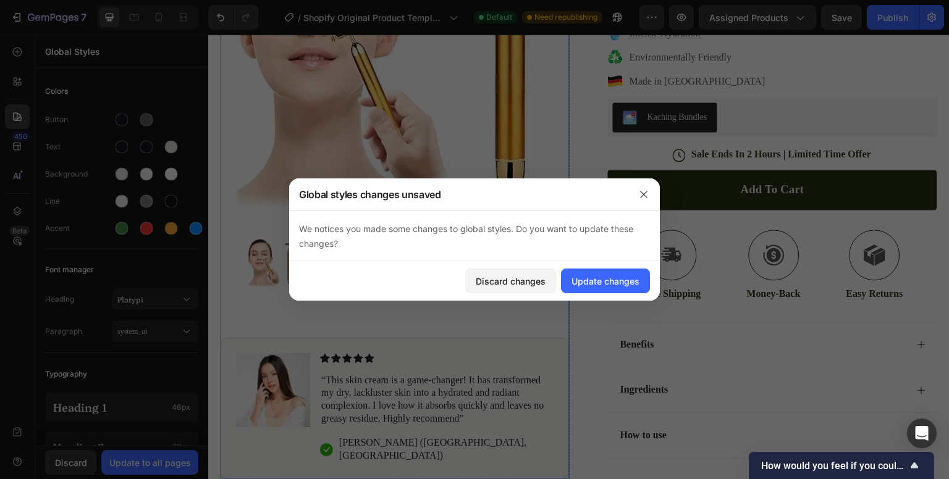
click at [463, 166] on img at bounding box center [395, 45] width 349 height 349
click at [650, 196] on button "button" at bounding box center [644, 195] width 20 height 20
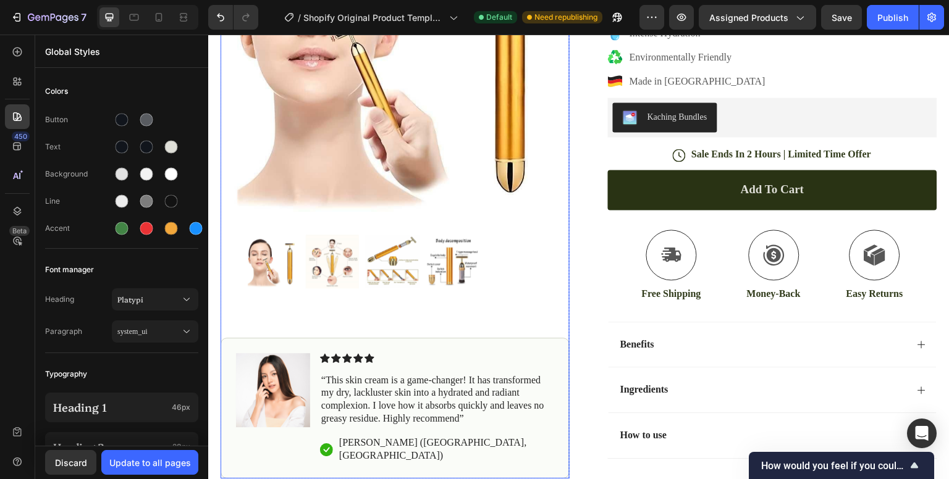
click at [416, 162] on img at bounding box center [395, 45] width 349 height 349
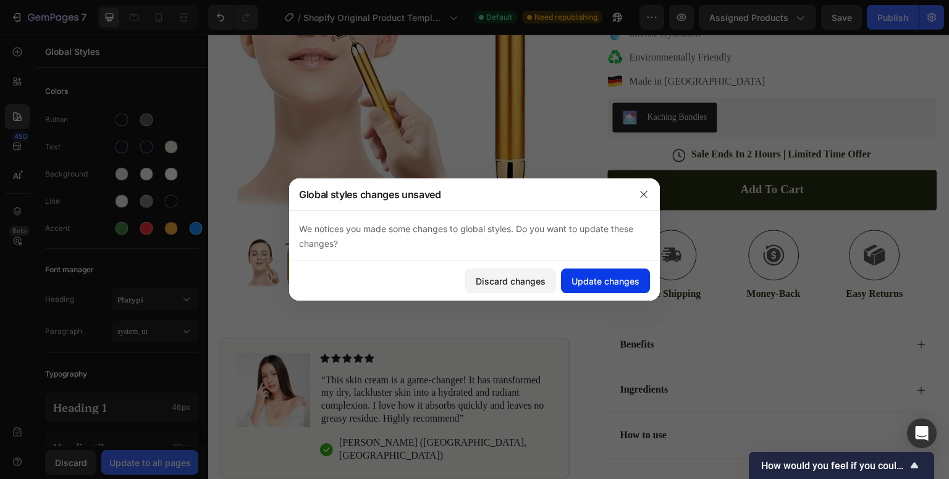
click at [591, 284] on div "Update changes" at bounding box center [605, 281] width 68 height 13
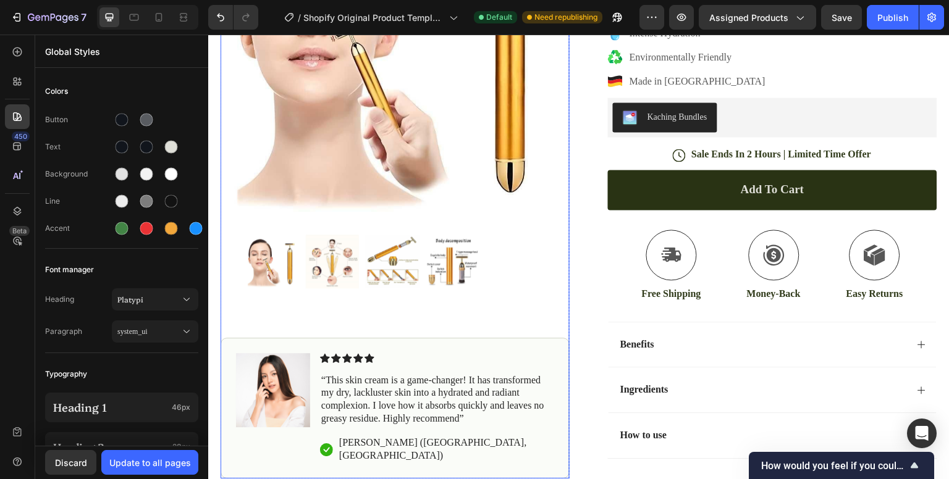
click at [416, 190] on img at bounding box center [395, 45] width 349 height 349
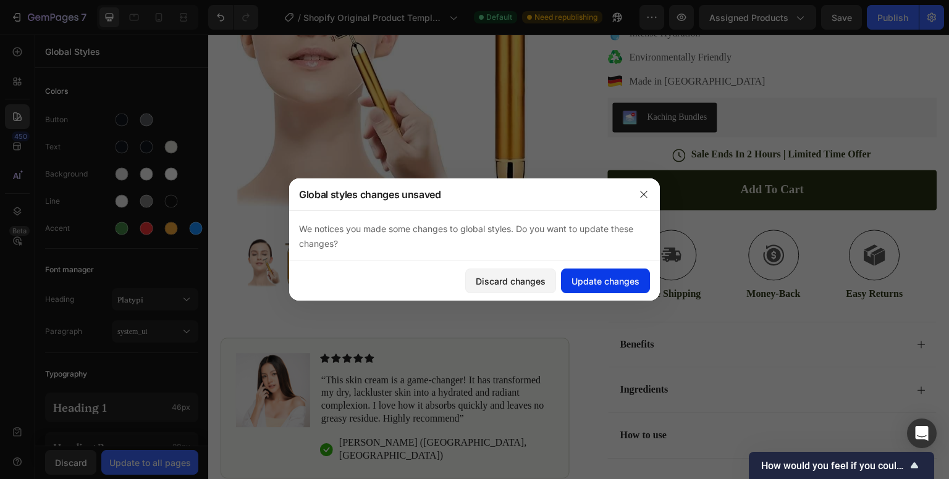
click at [582, 275] on div "Update changes" at bounding box center [605, 281] width 68 height 13
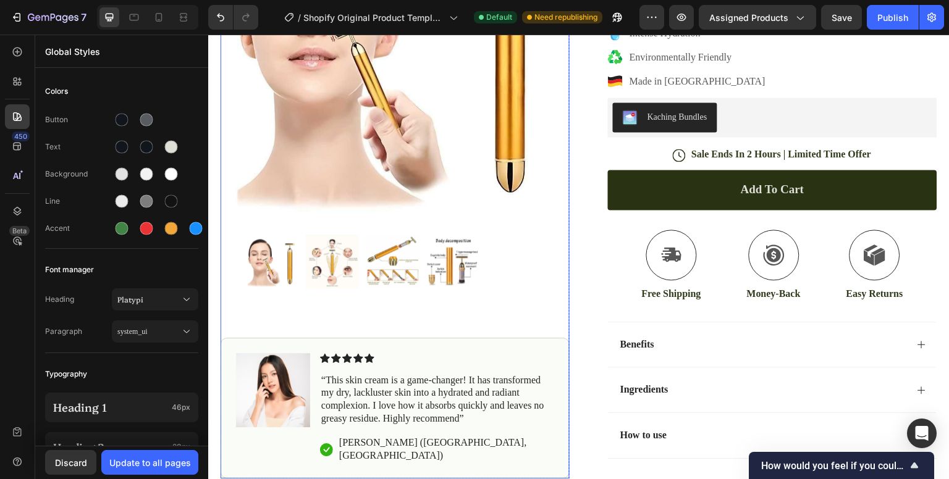
scroll to position [138, 0]
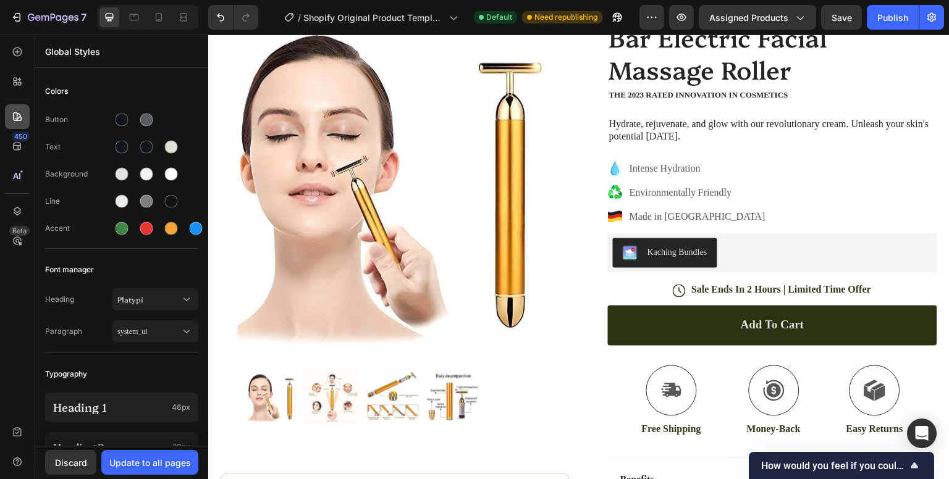
click at [21, 112] on icon at bounding box center [17, 117] width 12 height 12
click at [23, 141] on div "450" at bounding box center [17, 146] width 25 height 25
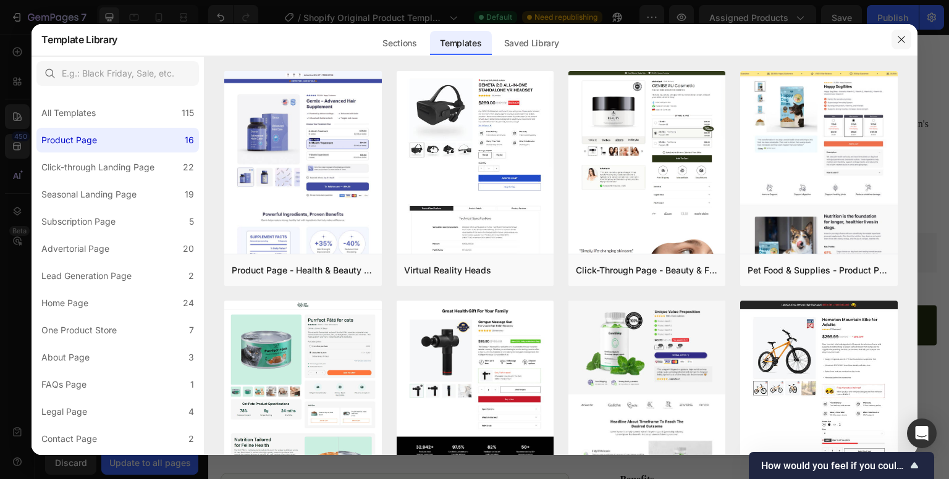
click at [906, 48] on button "button" at bounding box center [901, 40] width 20 height 20
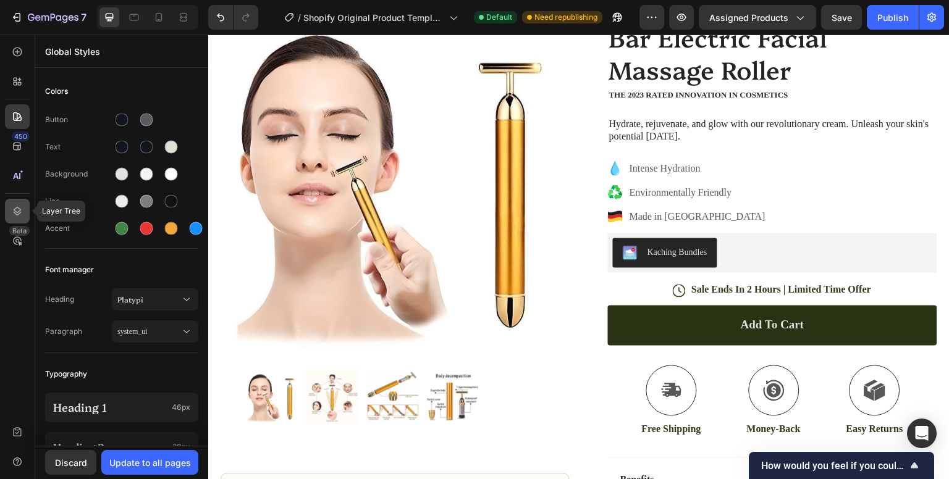
click at [20, 212] on icon at bounding box center [17, 211] width 12 height 12
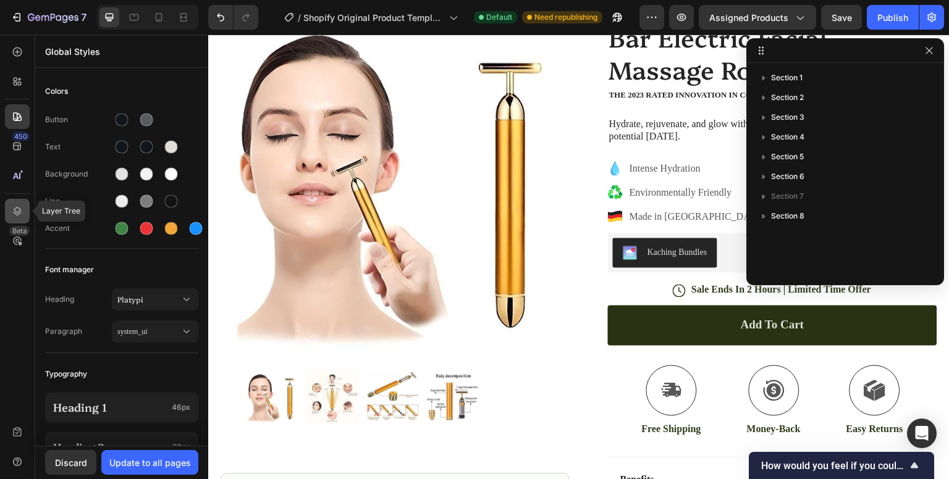
click at [20, 212] on icon at bounding box center [17, 211] width 12 height 12
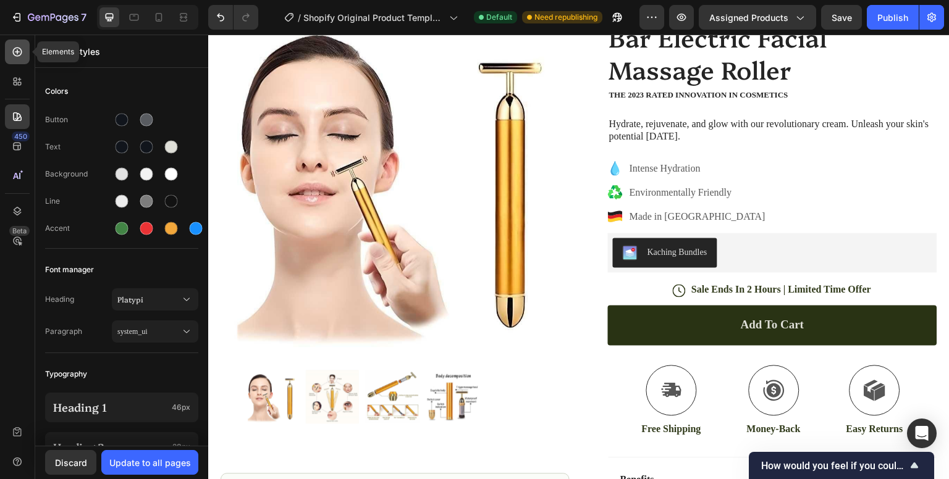
click at [19, 56] on icon at bounding box center [17, 52] width 9 height 9
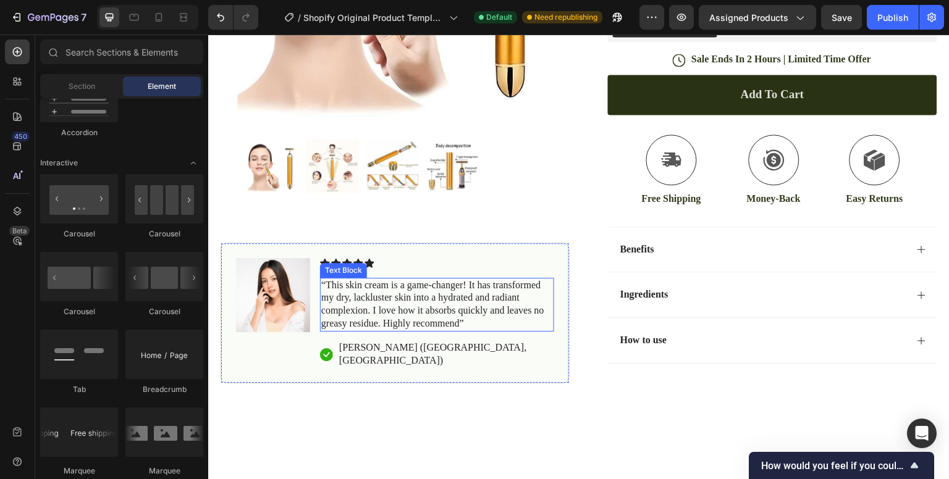
scroll to position [469, 0]
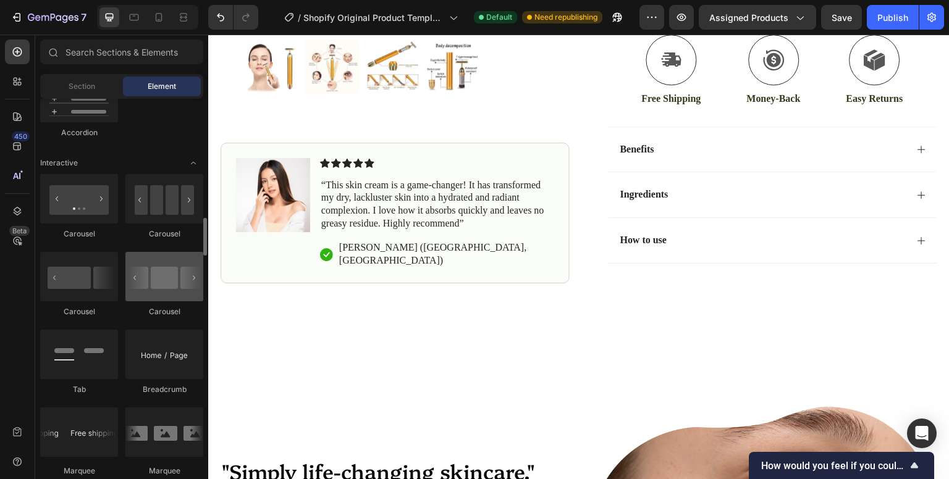
click at [163, 290] on div at bounding box center [164, 276] width 78 height 49
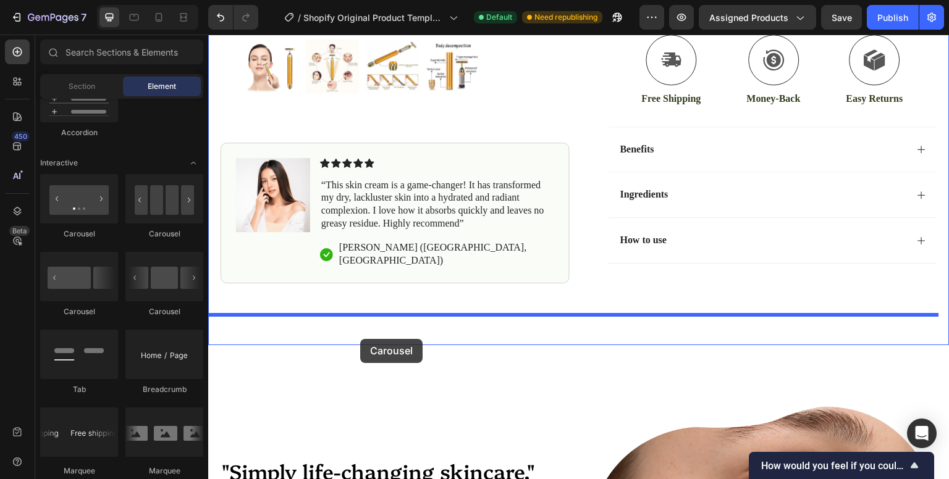
drag, startPoint x: 344, startPoint y: 334, endPoint x: 360, endPoint y: 339, distance: 17.0
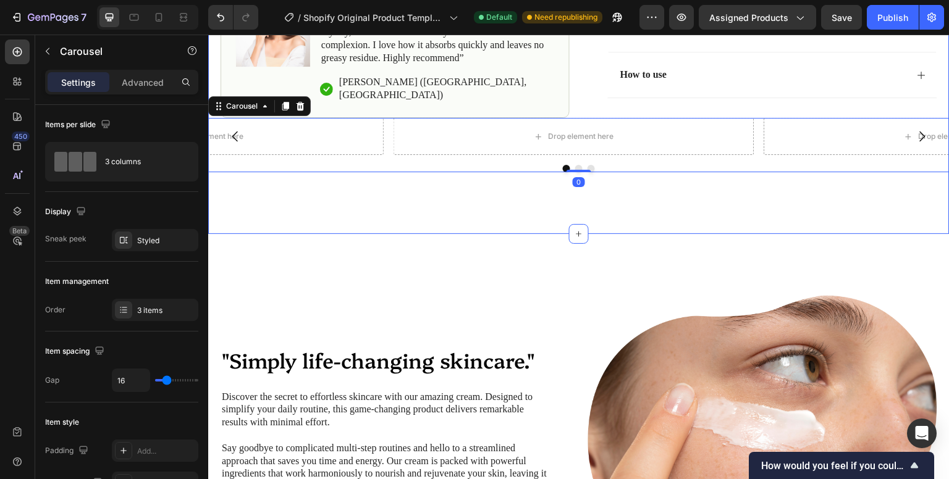
scroll to position [603, 0]
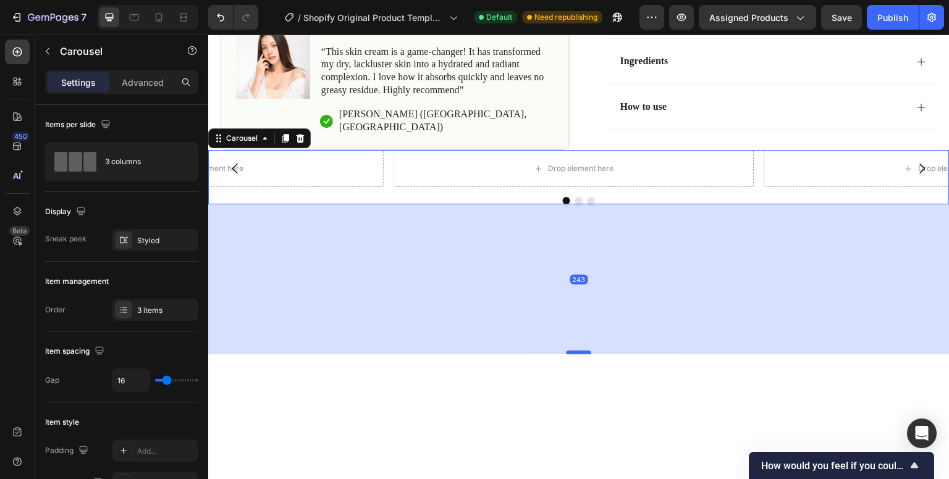
drag, startPoint x: 575, startPoint y: 233, endPoint x: 571, endPoint y: 384, distance: 150.2
click at [571, 355] on div at bounding box center [578, 353] width 25 height 4
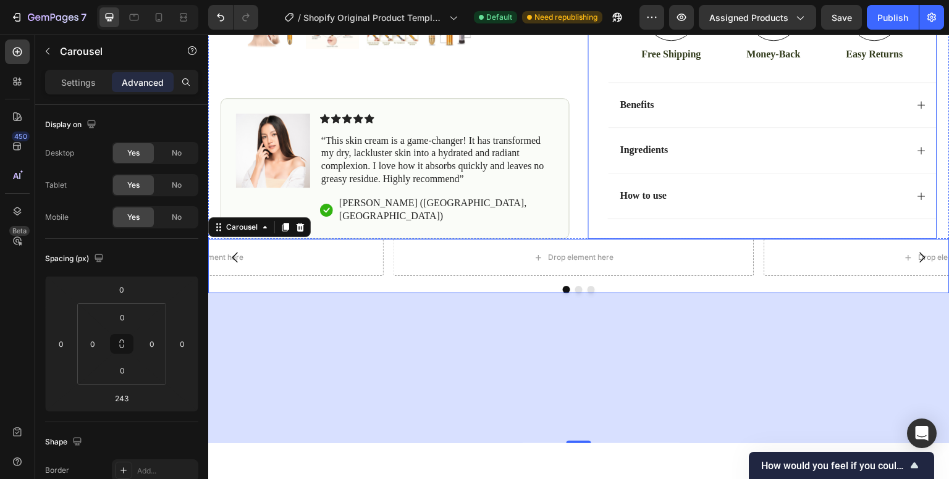
scroll to position [607, 0]
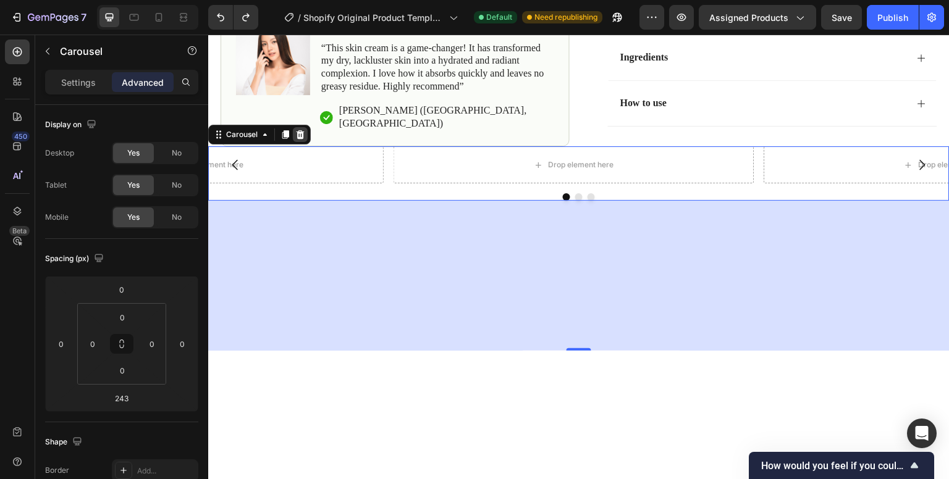
click at [300, 139] on icon at bounding box center [301, 134] width 8 height 9
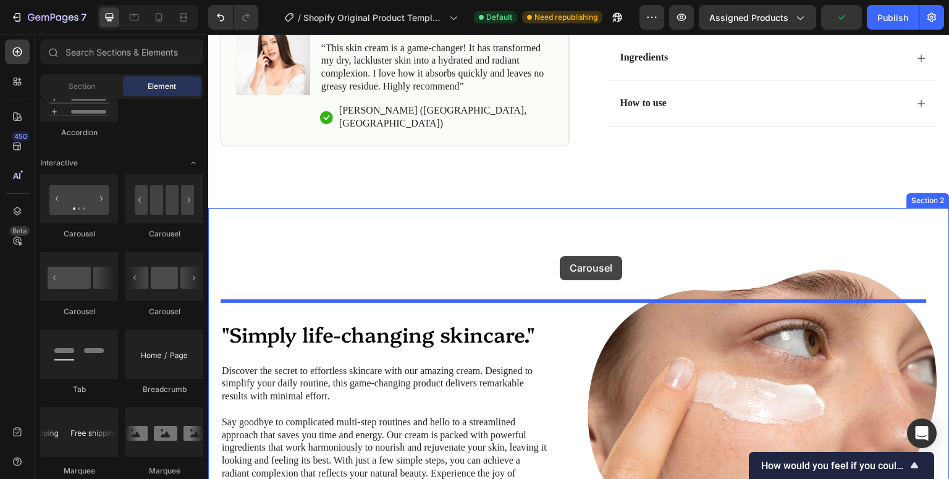
drag, startPoint x: 395, startPoint y: 212, endPoint x: 560, endPoint y: 256, distance: 170.1
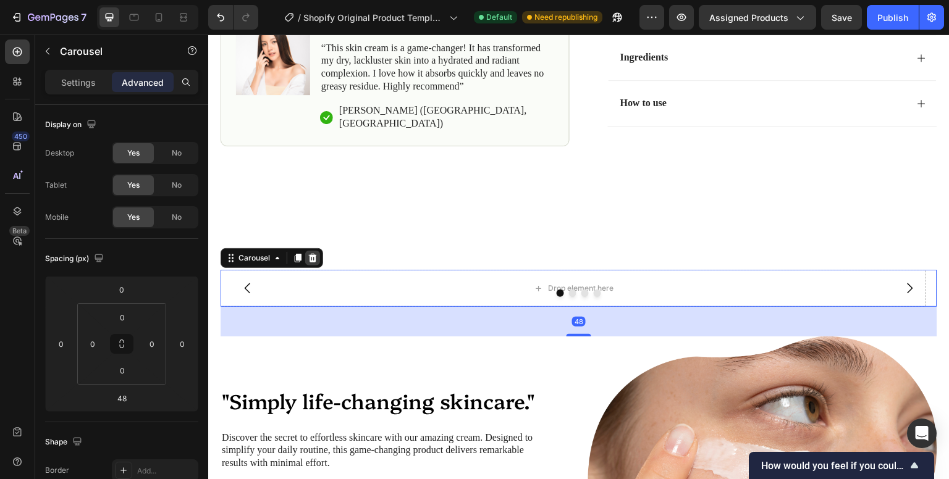
click at [318, 266] on div at bounding box center [312, 258] width 15 height 15
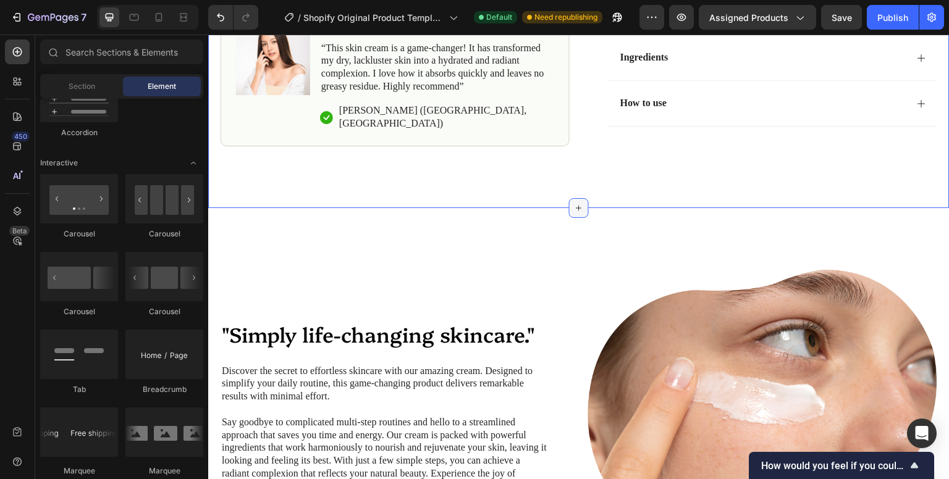
click at [574, 213] on icon at bounding box center [579, 208] width 10 height 10
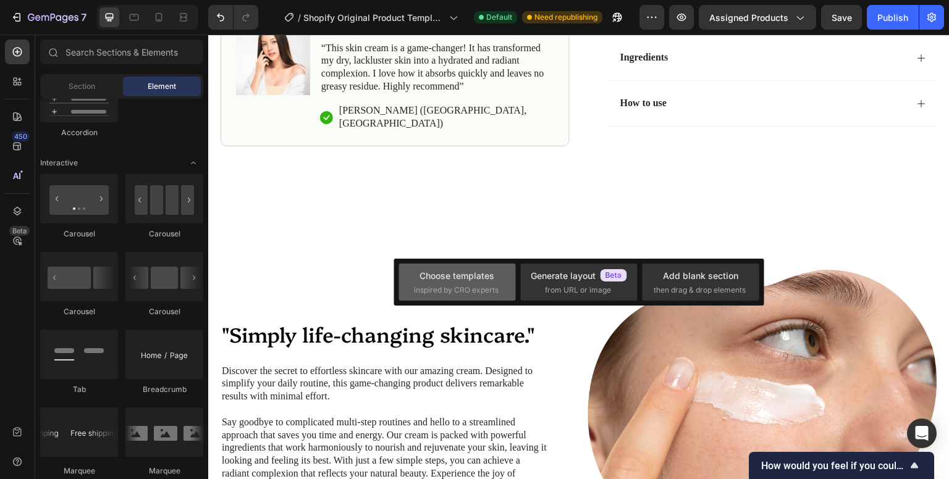
click at [466, 280] on div "Choose templates" at bounding box center [456, 275] width 75 height 13
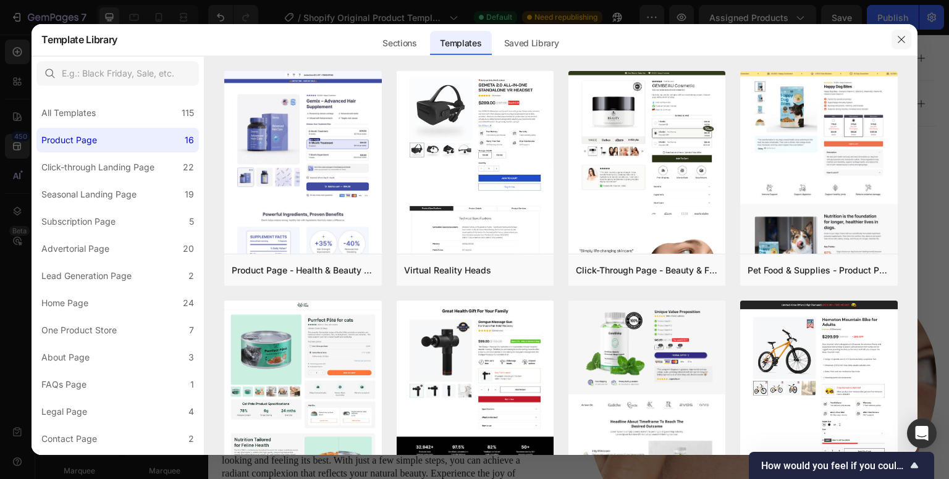
drag, startPoint x: 901, startPoint y: 40, endPoint x: 693, endPoint y: 7, distance: 210.1
click at [901, 40] on icon "button" at bounding box center [901, 40] width 10 height 10
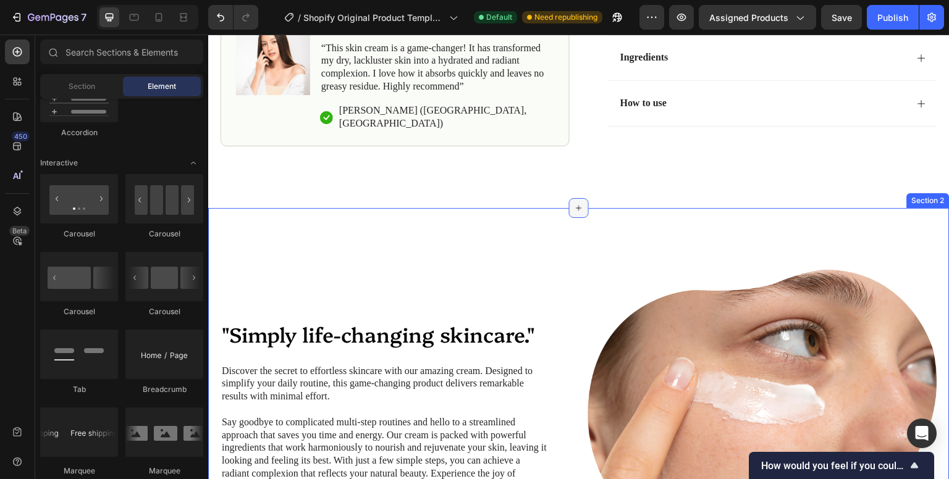
click at [574, 213] on icon at bounding box center [579, 208] width 10 height 10
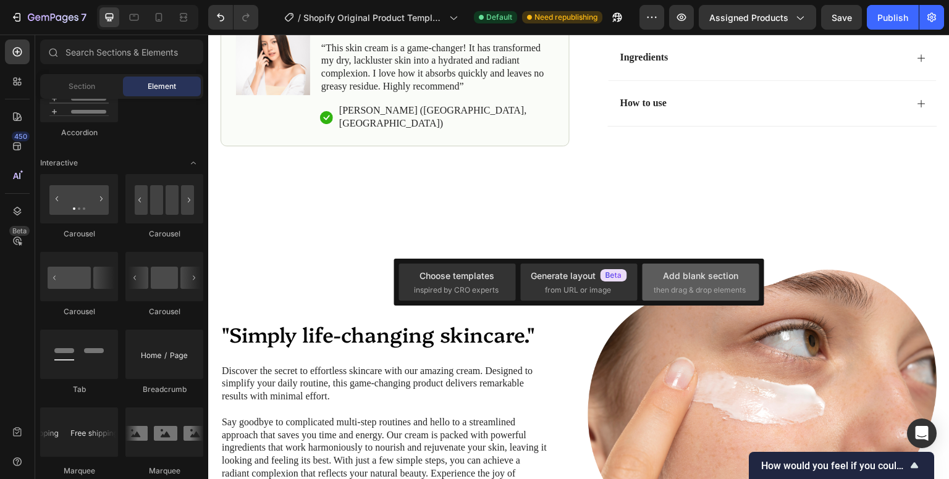
click at [675, 272] on div "Add blank section" at bounding box center [700, 275] width 75 height 13
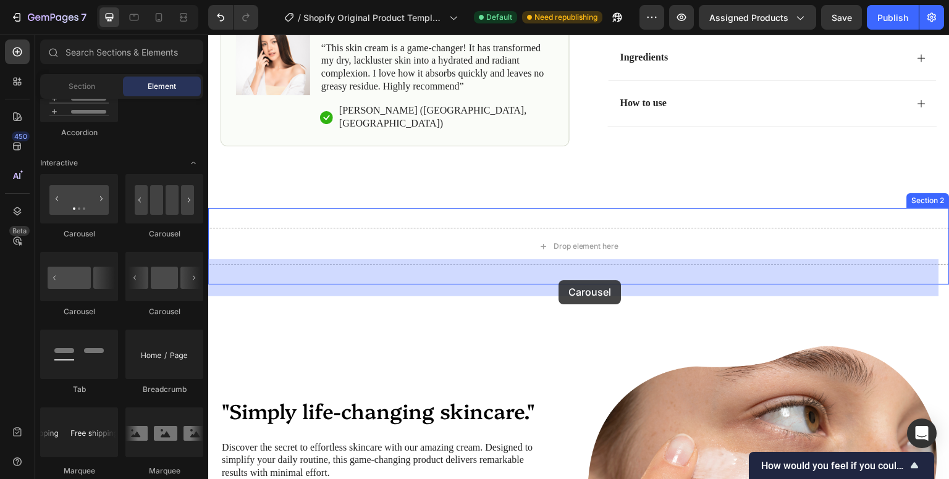
drag, startPoint x: 498, startPoint y: 271, endPoint x: 558, endPoint y: 280, distance: 60.6
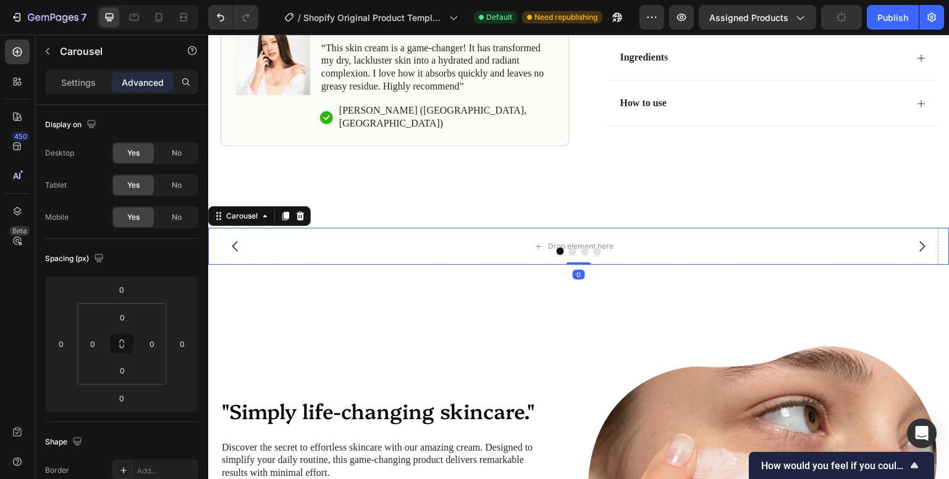
drag, startPoint x: 577, startPoint y: 295, endPoint x: 574, endPoint y: 318, distance: 22.4
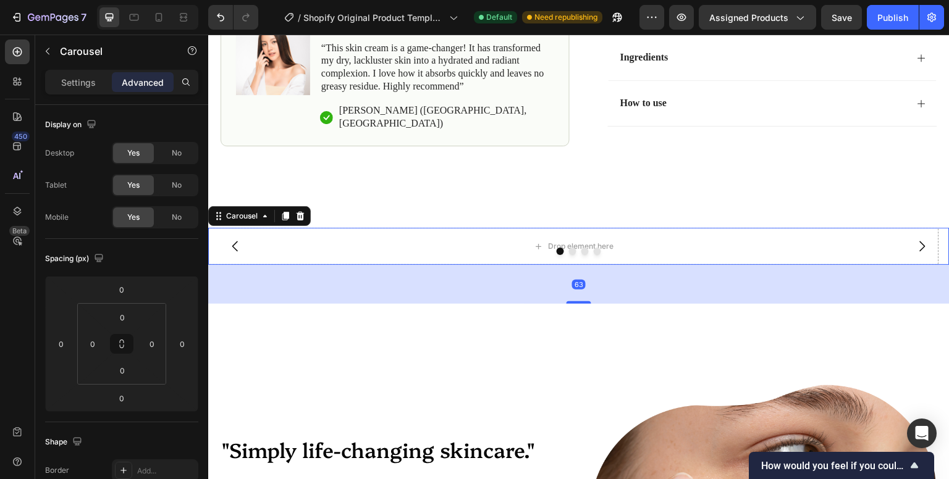
drag, startPoint x: 581, startPoint y: 295, endPoint x: 586, endPoint y: 334, distance: 39.2
click at [586, 304] on div at bounding box center [578, 302] width 25 height 2
type input "63"
click at [623, 256] on div "Drop element here" at bounding box center [574, 247] width 100 height 20
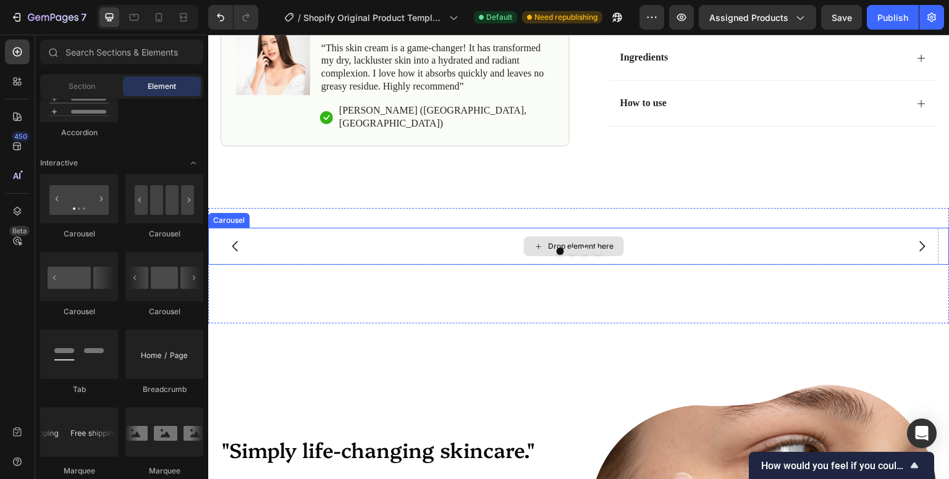
click at [728, 265] on div "Drop element here" at bounding box center [573, 246] width 731 height 37
click at [545, 256] on div "Drop element here" at bounding box center [574, 247] width 100 height 20
click at [546, 256] on div "Drop element here" at bounding box center [574, 247] width 100 height 20
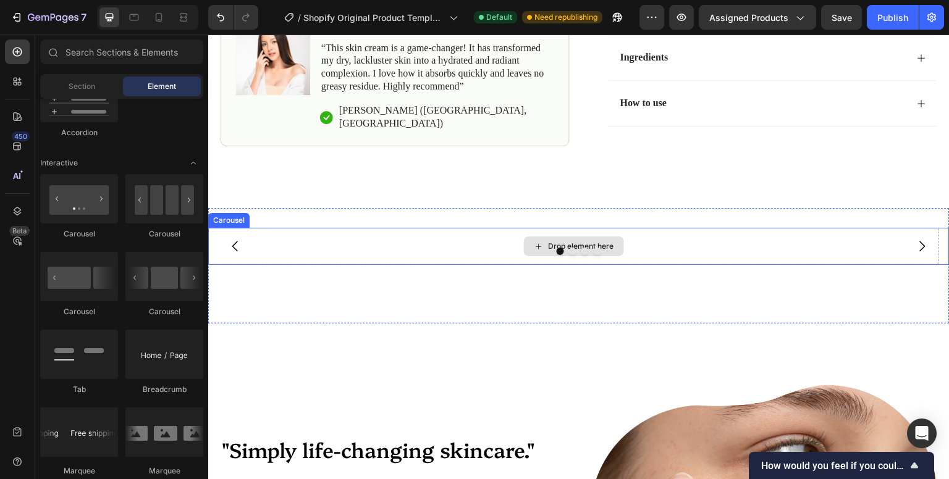
click at [413, 264] on div "Drop element here" at bounding box center [573, 246] width 731 height 37
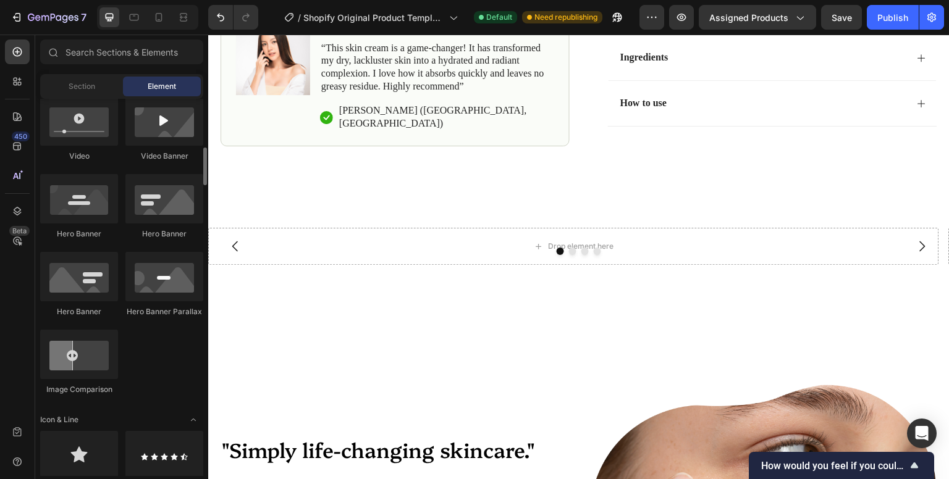
scroll to position [489, 0]
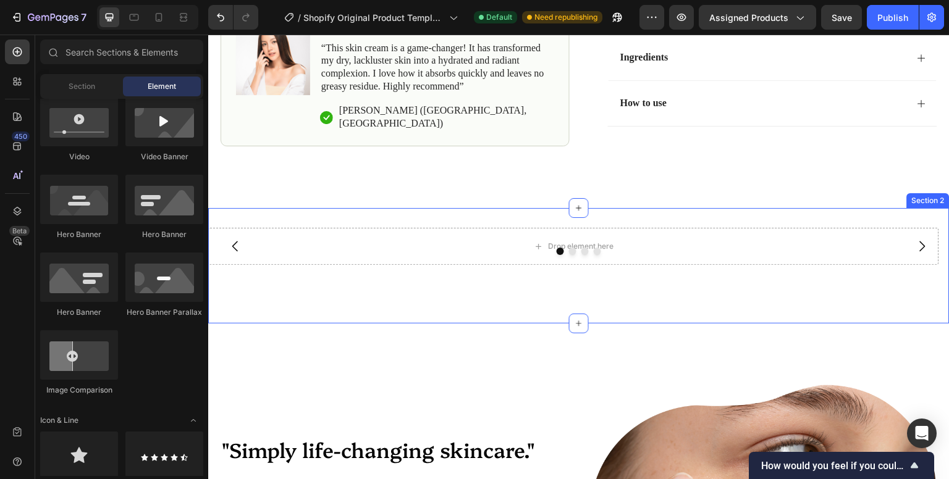
click at [586, 304] on div "Drop element here Drop element here Drop element here Drop element here Carousel" at bounding box center [578, 266] width 741 height 76
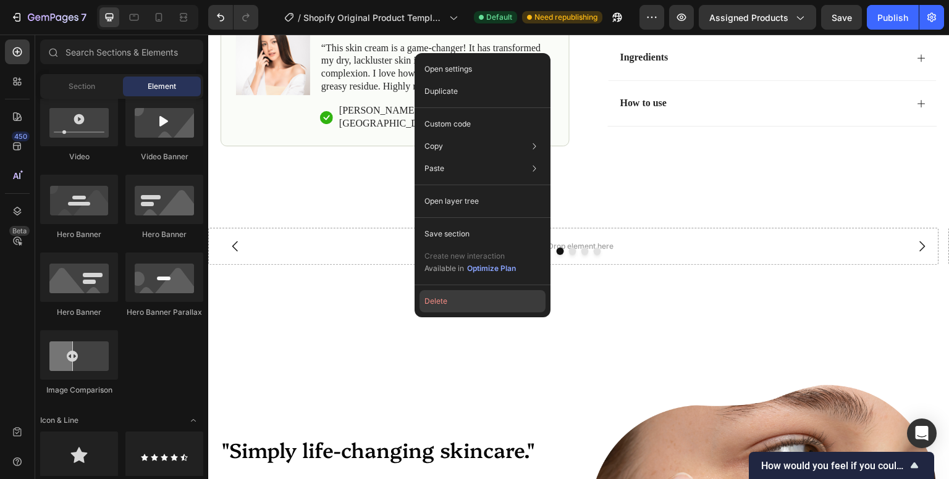
click at [462, 295] on button "Delete" at bounding box center [482, 301] width 126 height 22
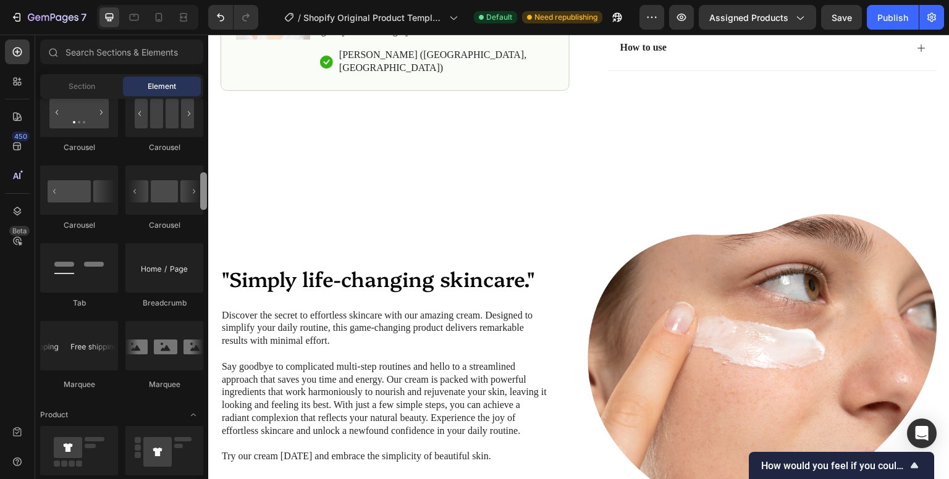
scroll to position [1315, 0]
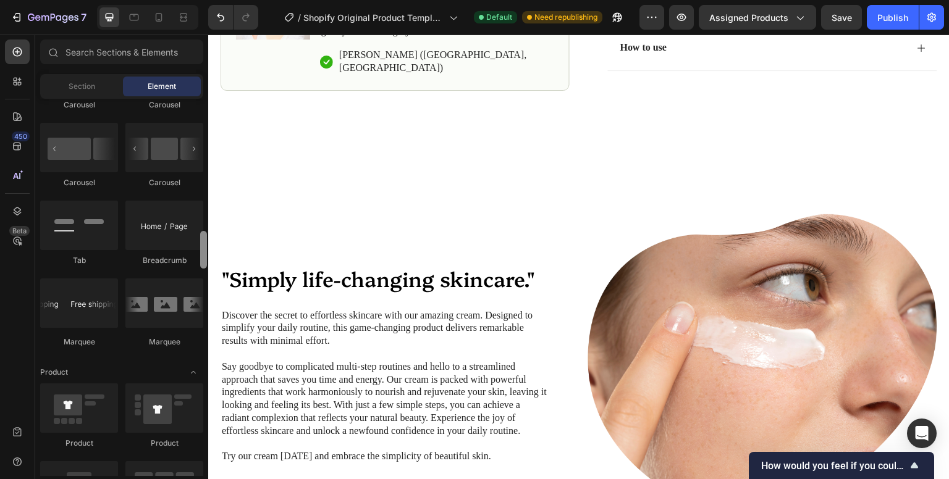
drag, startPoint x: 204, startPoint y: 129, endPoint x: 204, endPoint y: 262, distance: 132.8
click at [204, 262] on div at bounding box center [203, 250] width 7 height 38
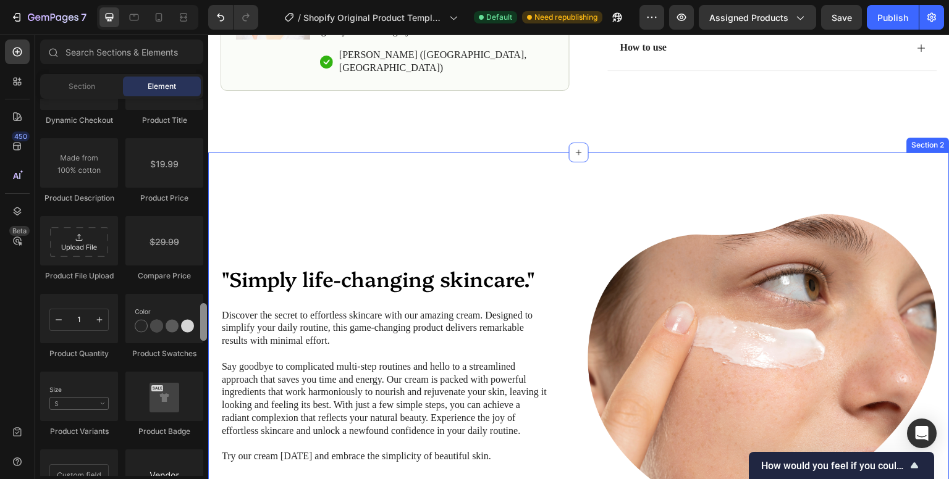
scroll to position [2037, 0]
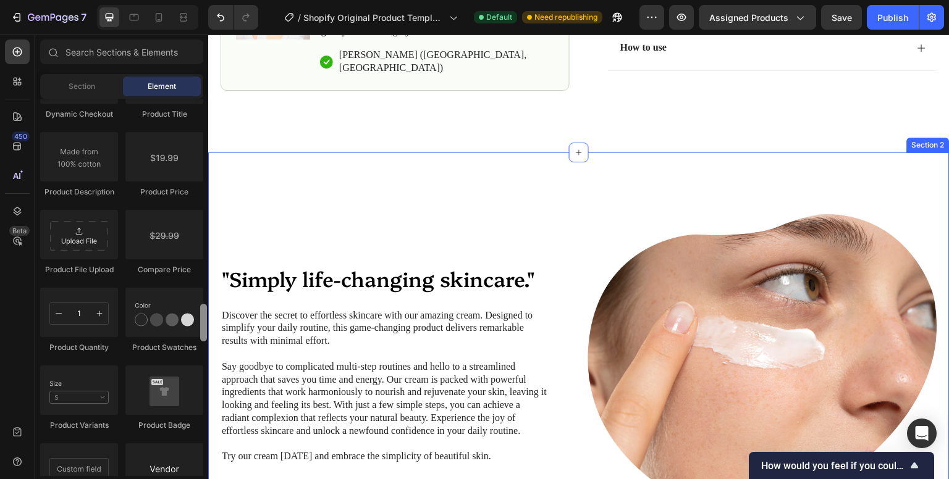
drag, startPoint x: 411, startPoint y: 289, endPoint x: 208, endPoint y: 371, distance: 218.4
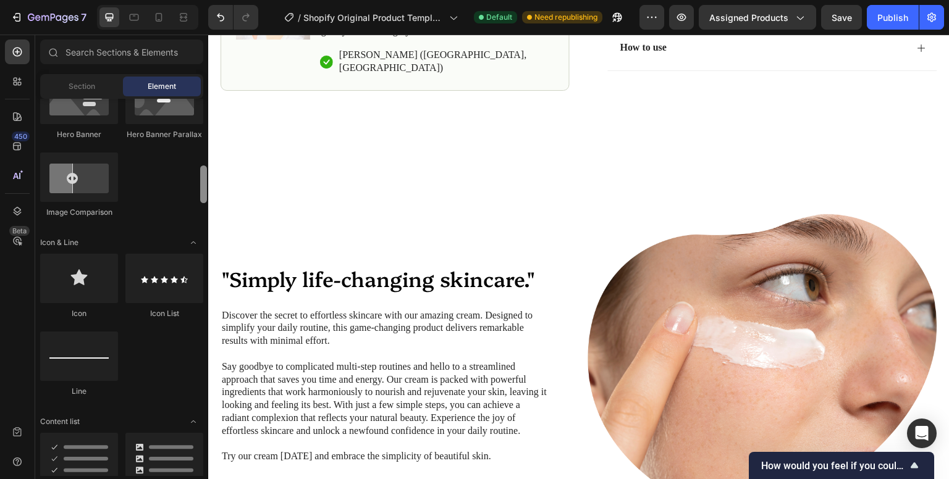
scroll to position [660, 0]
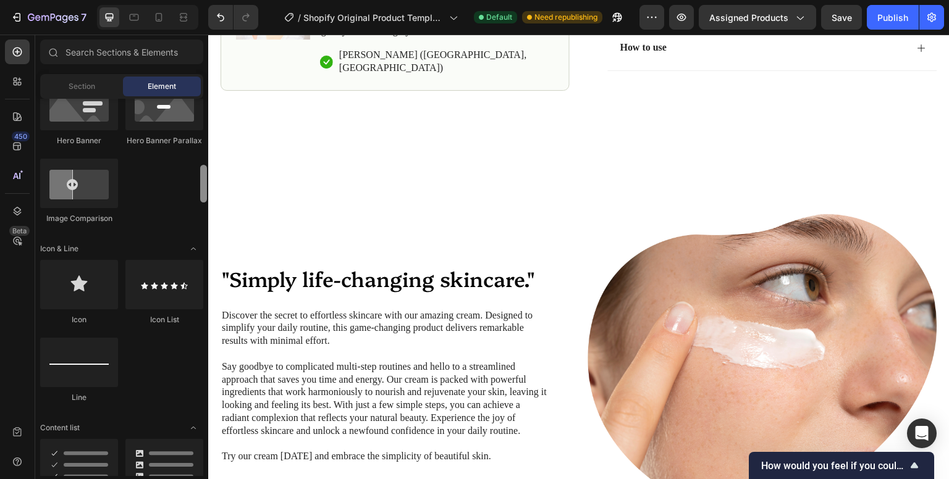
click at [204, 188] on div at bounding box center [203, 184] width 7 height 38
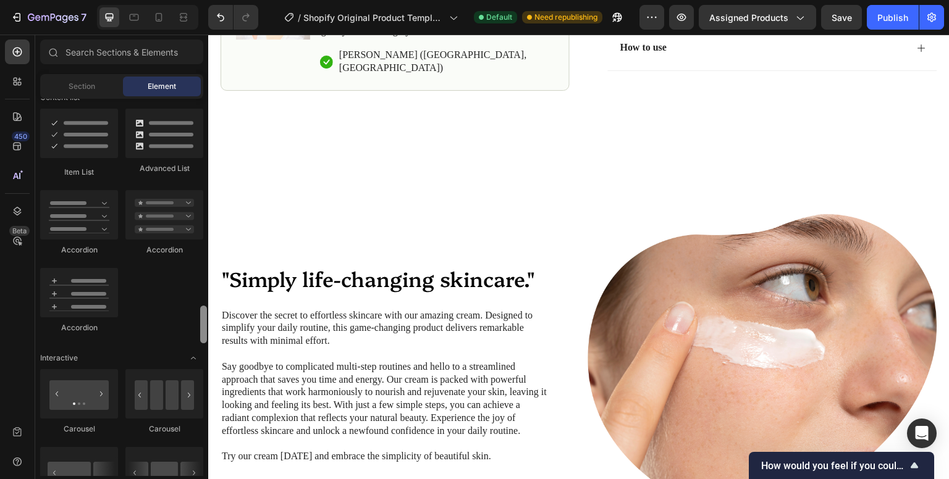
scroll to position [1088, 0]
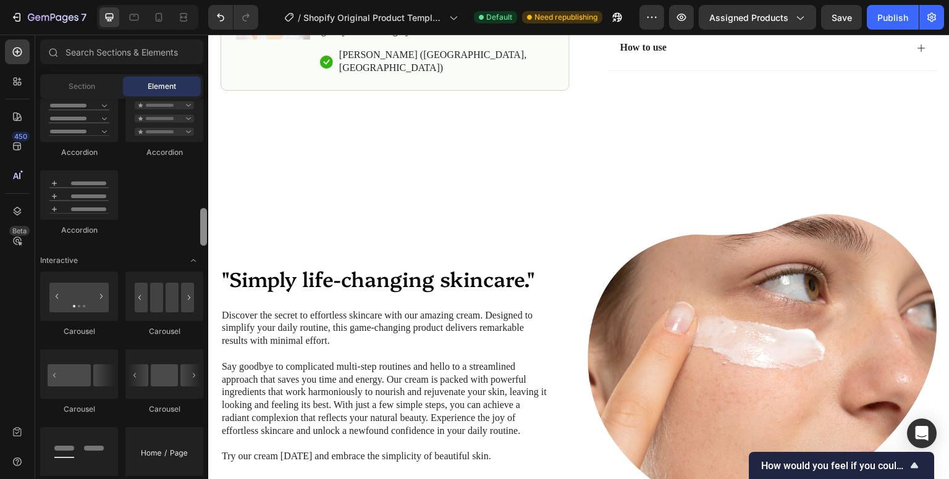
drag, startPoint x: 203, startPoint y: 184, endPoint x: 206, endPoint y: 227, distance: 43.3
click at [206, 227] on div at bounding box center [203, 227] width 7 height 38
click at [83, 300] on div at bounding box center [79, 296] width 78 height 49
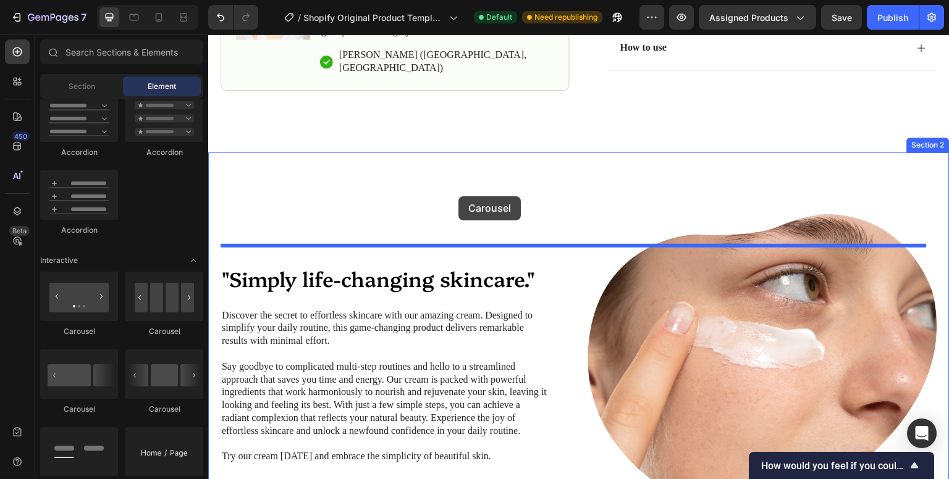
drag, startPoint x: 440, startPoint y: 215, endPoint x: 458, endPoint y: 196, distance: 25.8
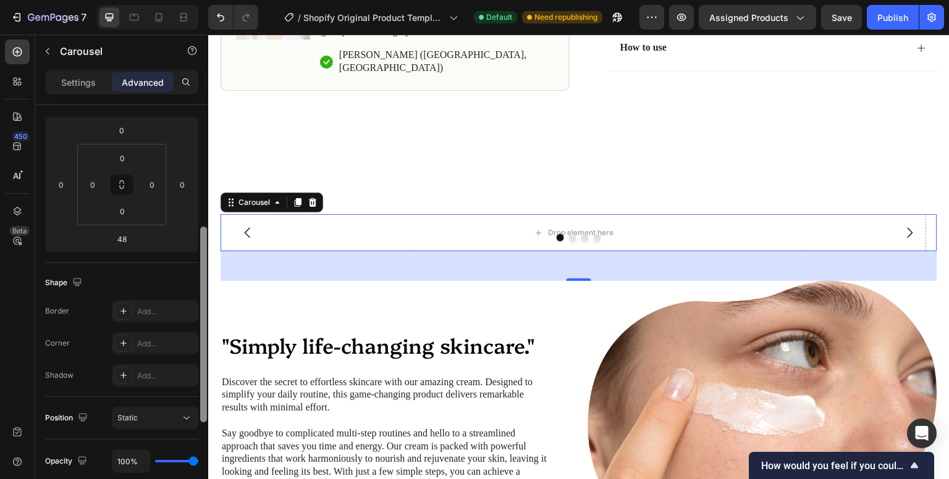
scroll to position [190, 0]
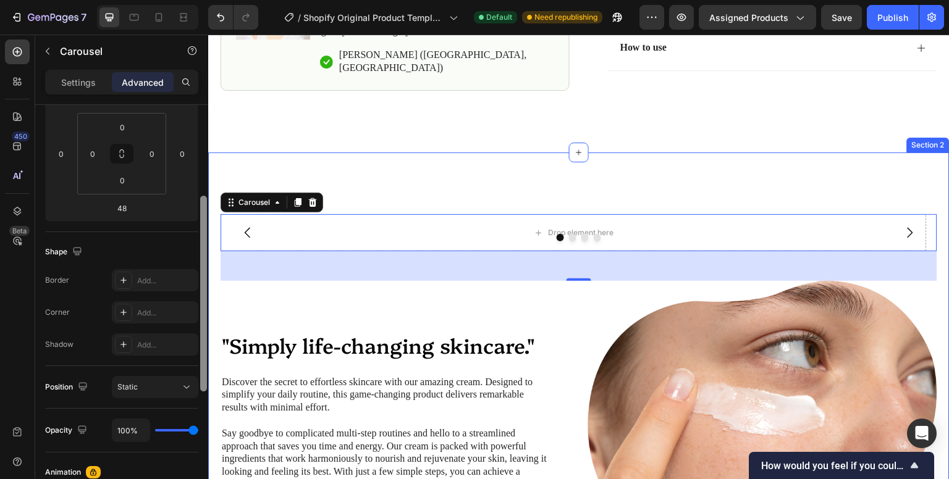
drag, startPoint x: 413, startPoint y: 248, endPoint x: 211, endPoint y: 318, distance: 214.3
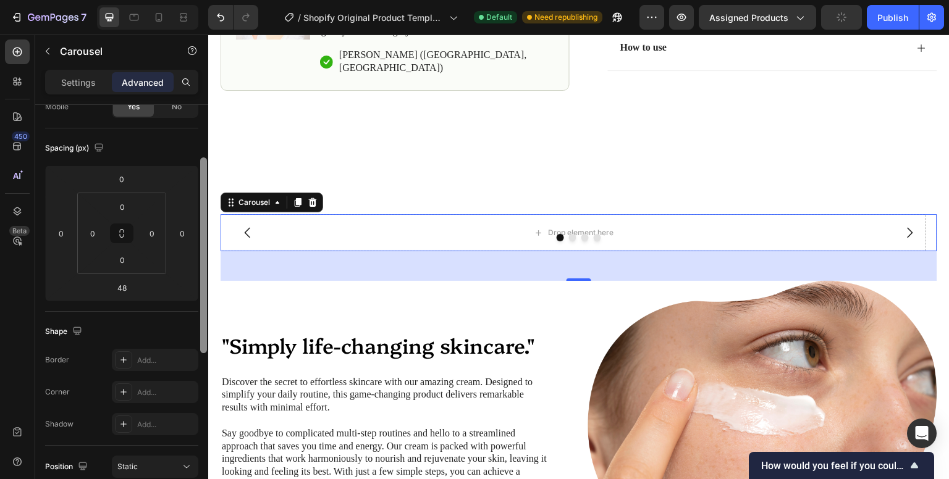
scroll to position [447, 0]
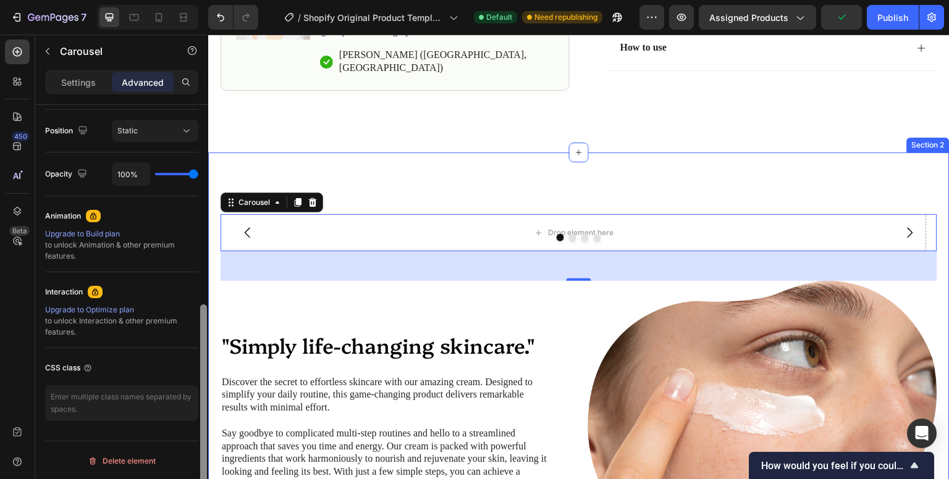
scroll to position [437, 0]
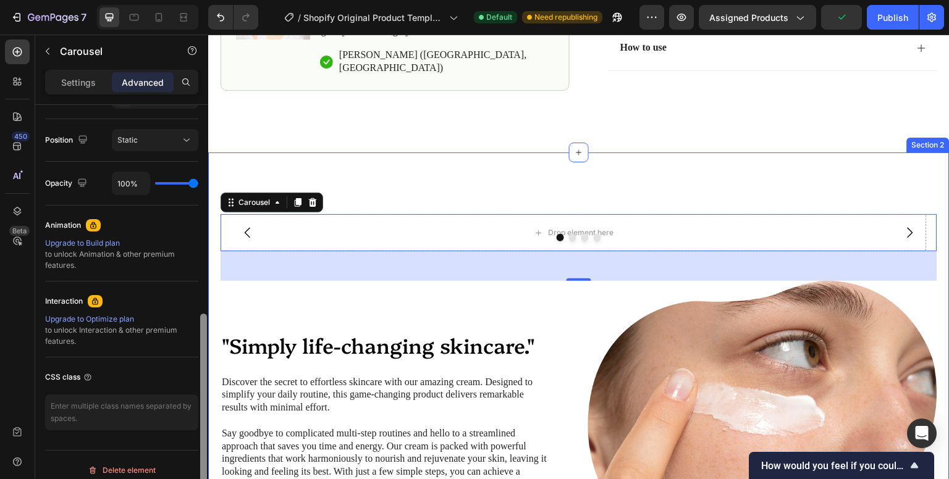
drag, startPoint x: 413, startPoint y: 369, endPoint x: 211, endPoint y: 287, distance: 218.1
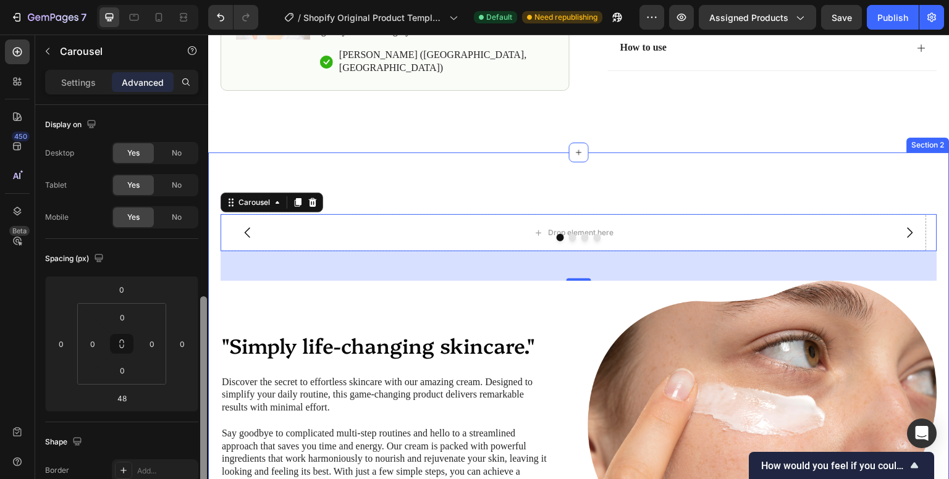
scroll to position [130, 0]
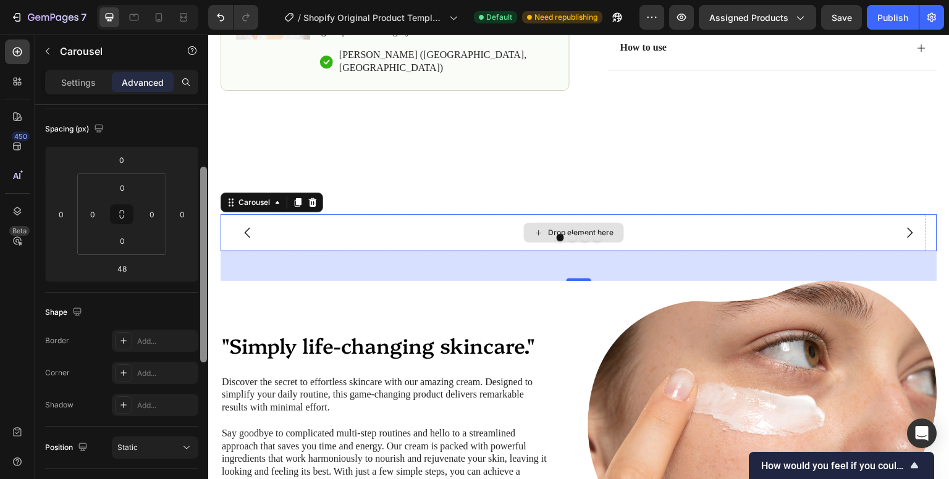
click at [581, 238] on div "Drop element here" at bounding box center [581, 233] width 65 height 10
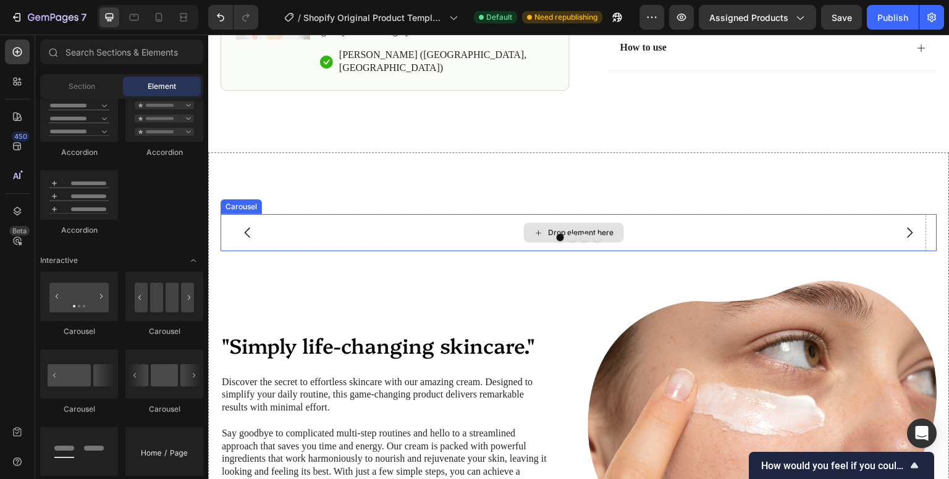
click at [413, 242] on div at bounding box center [579, 237] width 717 height 7
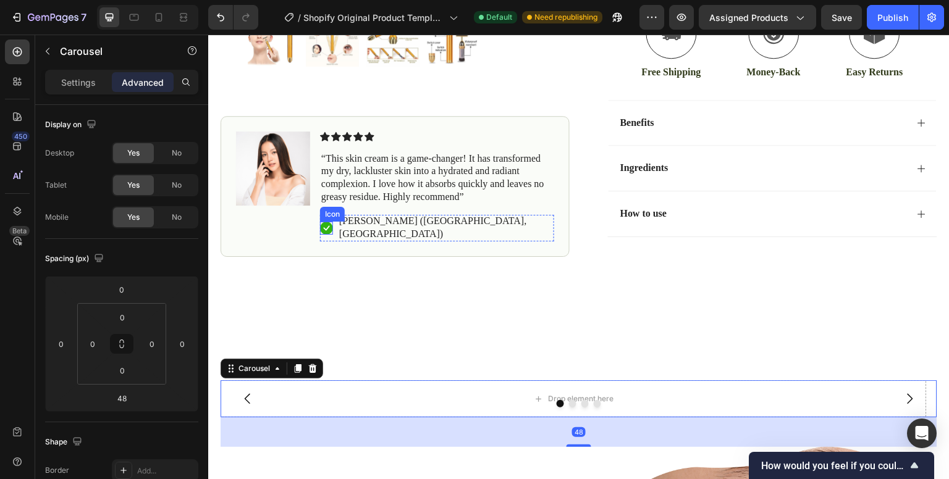
scroll to position [518, 0]
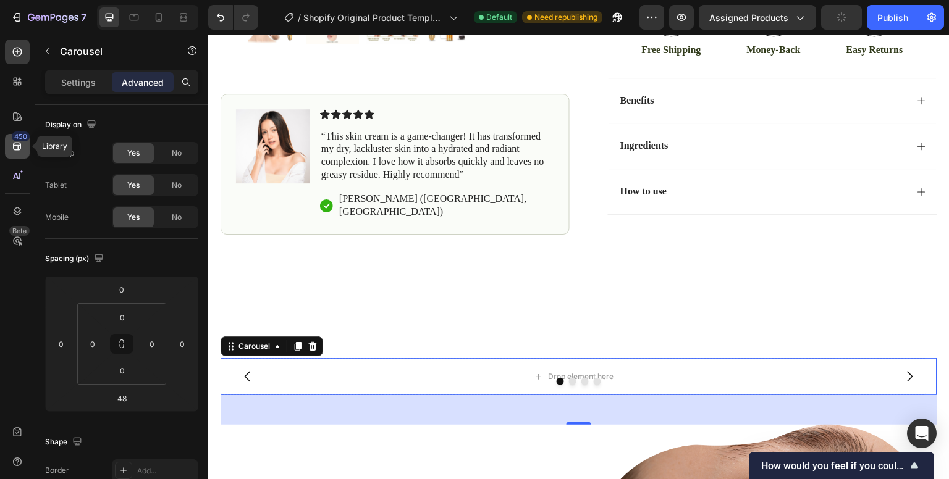
click at [16, 147] on icon at bounding box center [17, 146] width 12 height 12
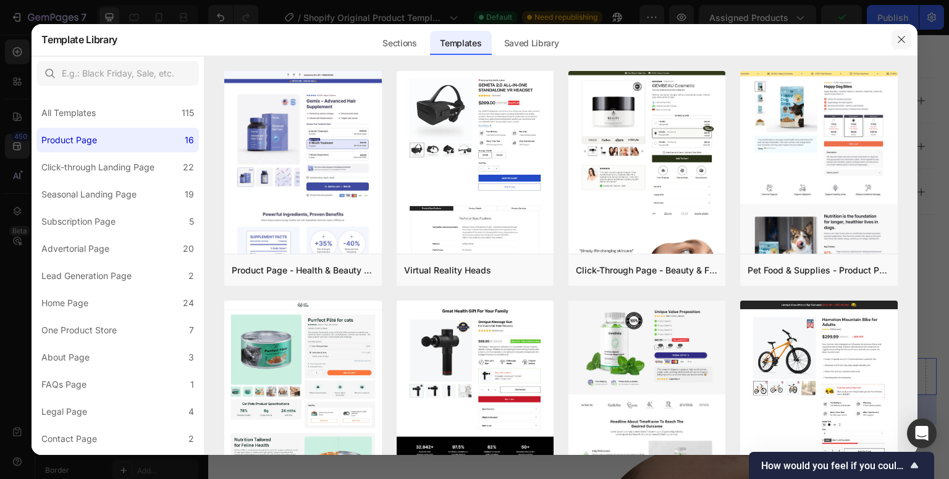
click at [905, 40] on icon "button" at bounding box center [901, 40] width 10 height 10
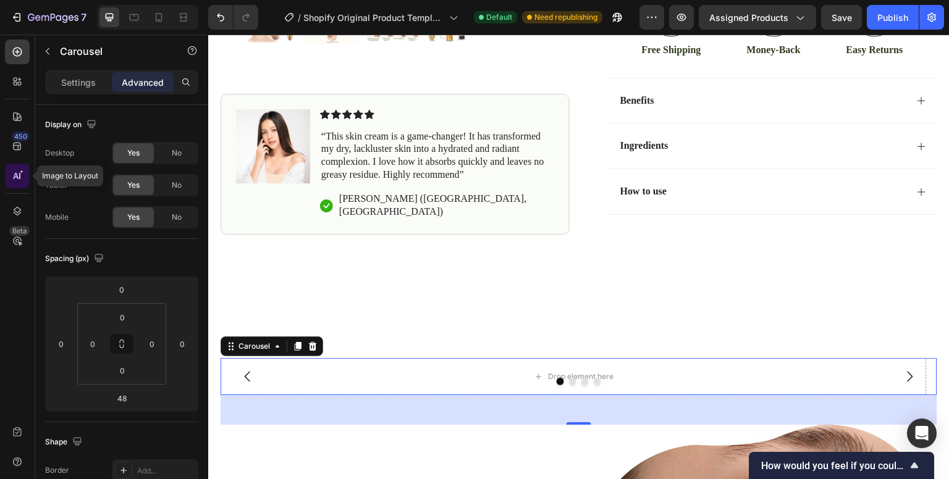
click at [22, 180] on icon at bounding box center [17, 176] width 12 height 12
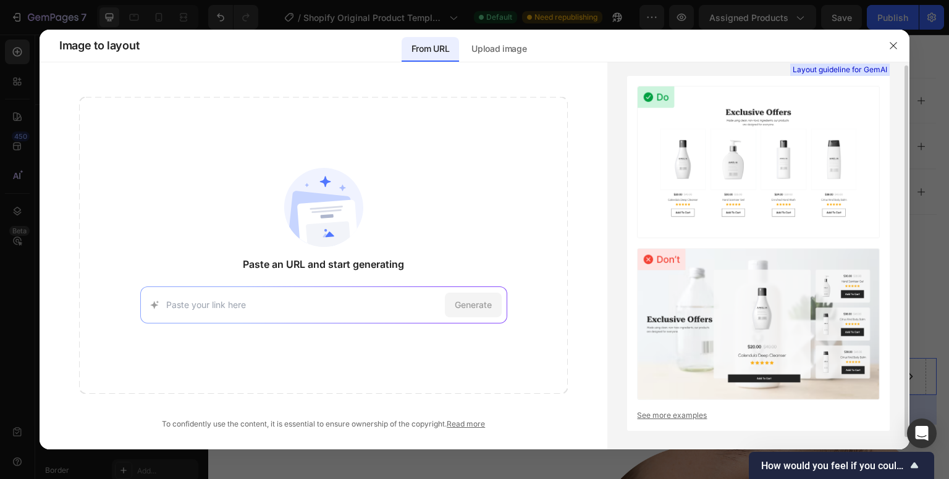
scroll to position [0, 0]
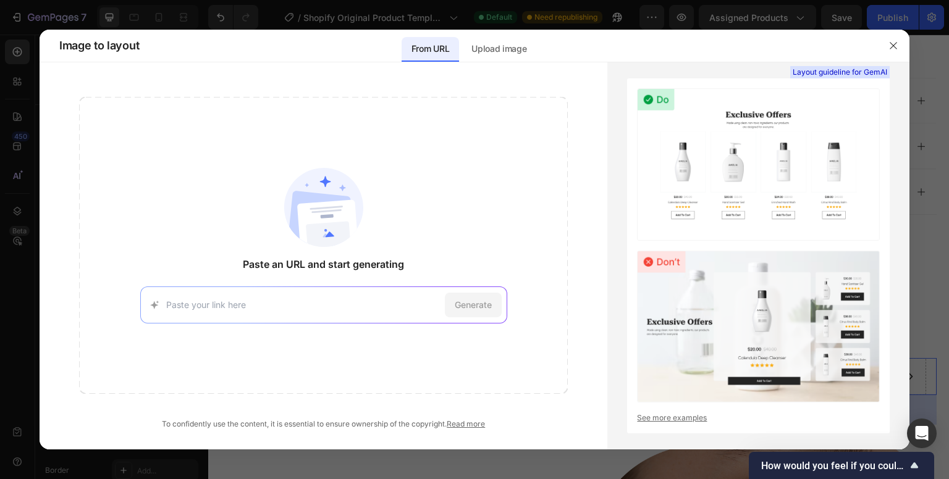
click at [385, 305] on input at bounding box center [303, 304] width 274 height 13
paste input "https://www.amazon.in/Dealsure-Face-Massager-Machine-Facial/dp/B0BVBQX6LZ/ref=s…"
type input "https://www.amazon.in/Dealsure-Face-Massager-Machine-Facial/dp/B0BVBQX6LZ/ref=s…"
click at [492, 297] on div "Generate" at bounding box center [473, 305] width 57 height 25
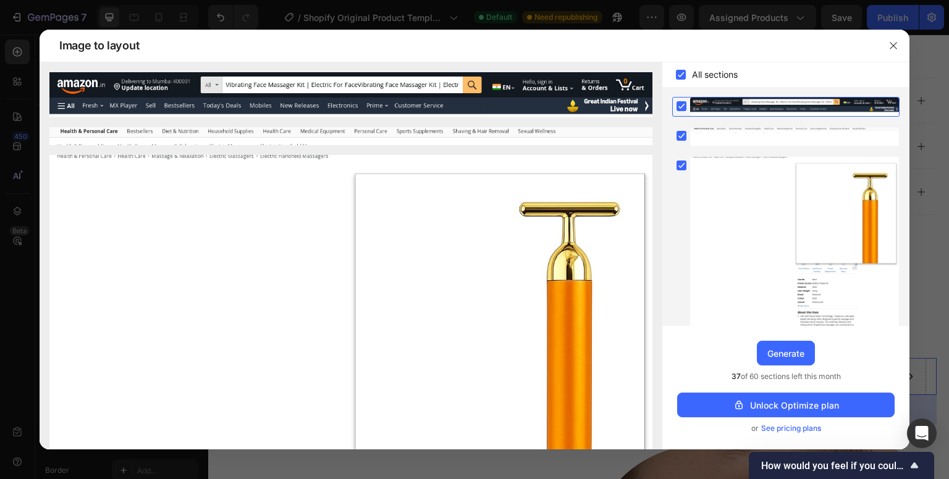
drag, startPoint x: 947, startPoint y: 130, endPoint x: 739, endPoint y: 111, distance: 208.4
click at [947, 146] on div at bounding box center [474, 239] width 949 height 479
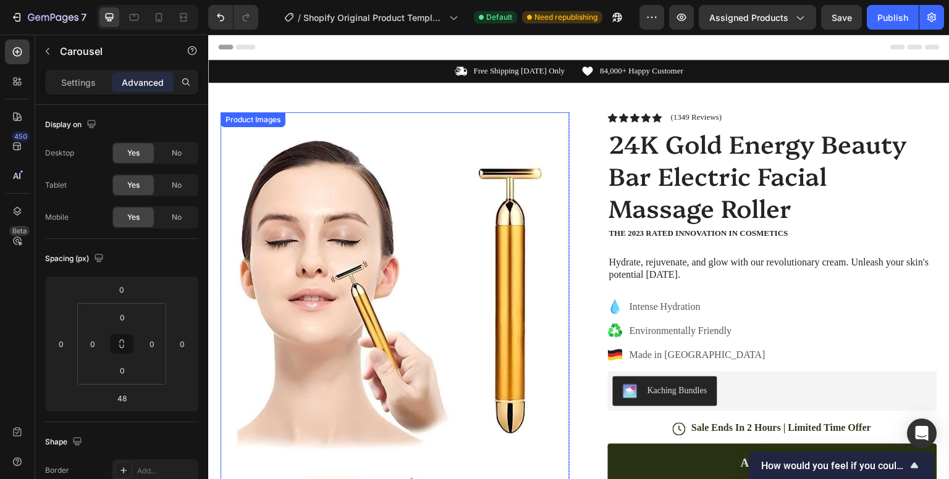
scroll to position [173, 0]
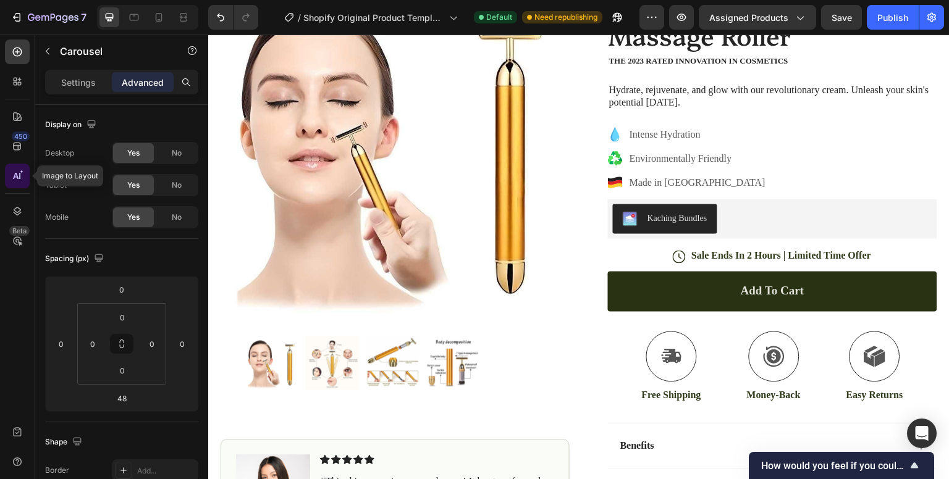
click at [12, 175] on icon at bounding box center [17, 176] width 12 height 12
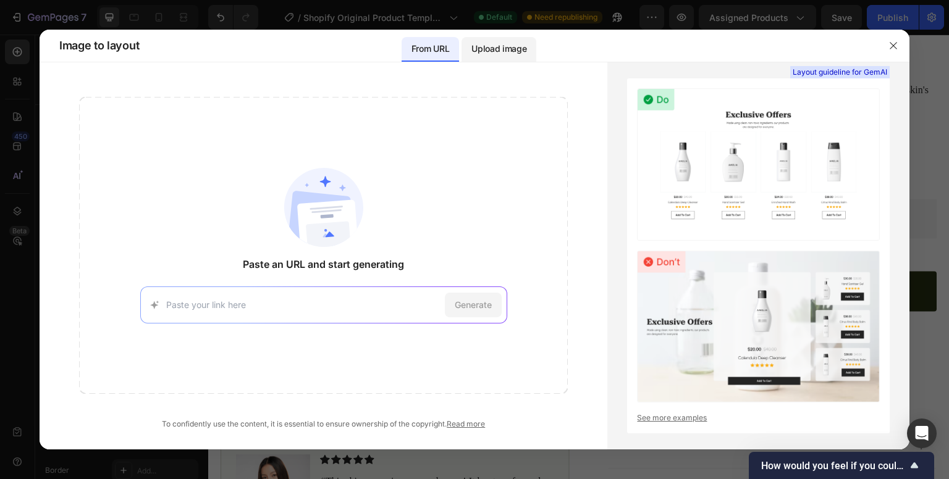
click at [497, 47] on p "Upload image" at bounding box center [498, 48] width 55 height 15
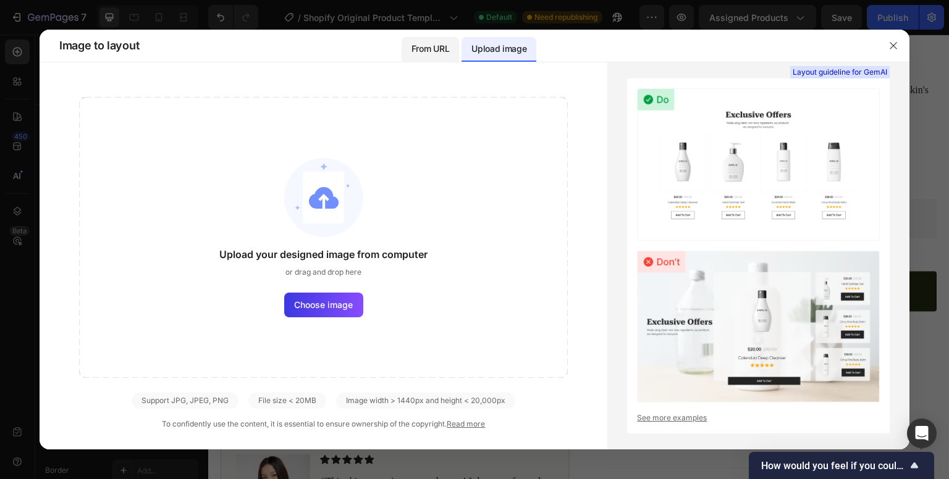
click at [448, 43] on p "From URL" at bounding box center [430, 48] width 38 height 15
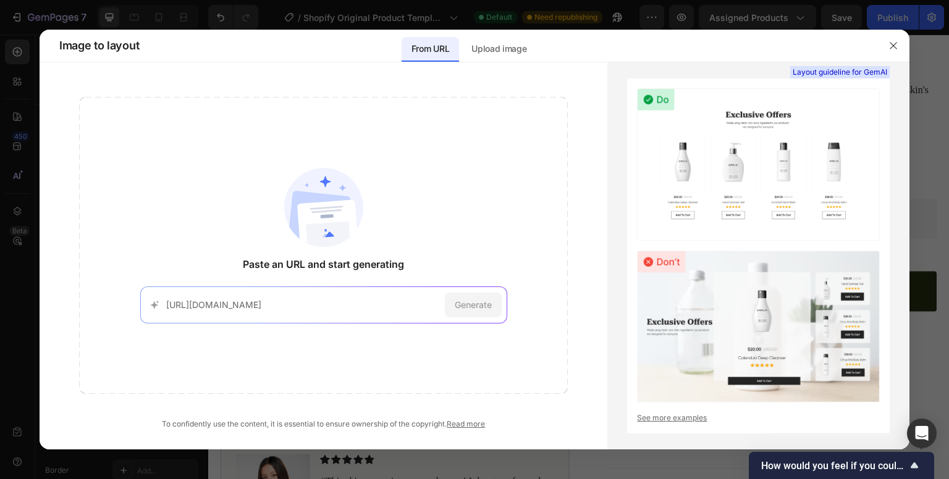
scroll to position [0, 3291]
type input "https://www.amazon.in/Dealsure-Face-Massager-Machine-Facial/dp/B0BVBQX6LZ/ref=s…"
click at [456, 312] on div "Generate" at bounding box center [473, 305] width 57 height 25
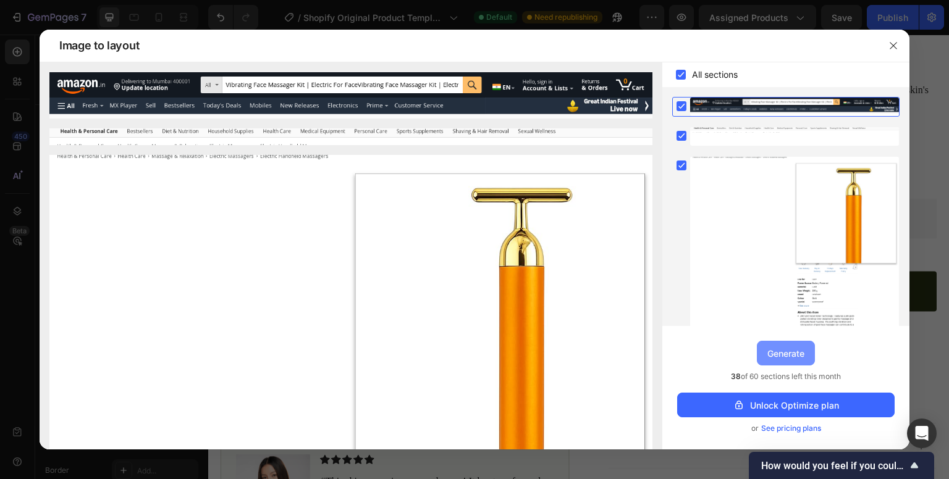
click at [776, 354] on div "Generate" at bounding box center [785, 353] width 37 height 13
click at [793, 350] on div "Icon" at bounding box center [774, 356] width 56 height 51
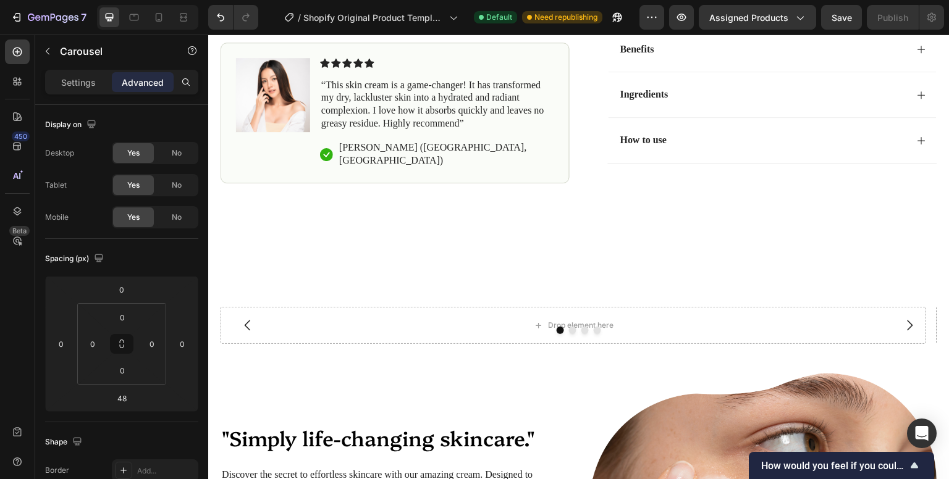
scroll to position [667, 0]
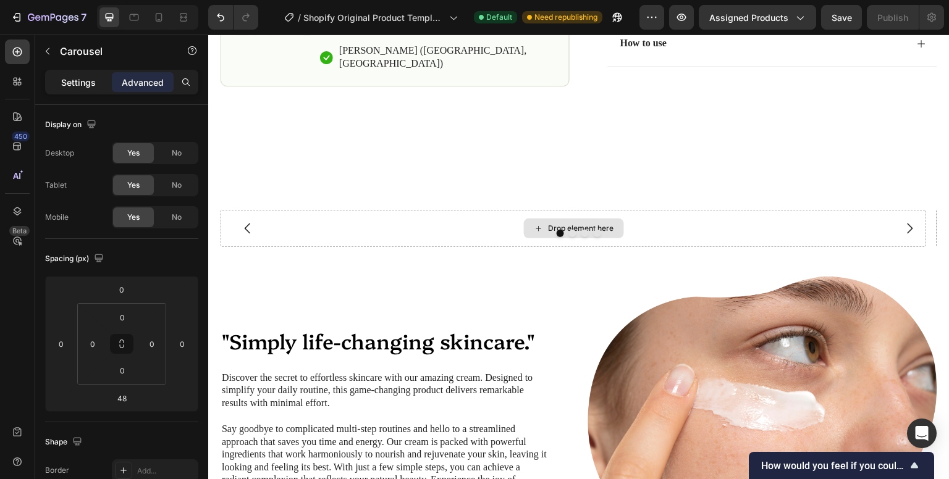
click at [79, 90] on div "Settings" at bounding box center [79, 82] width 62 height 20
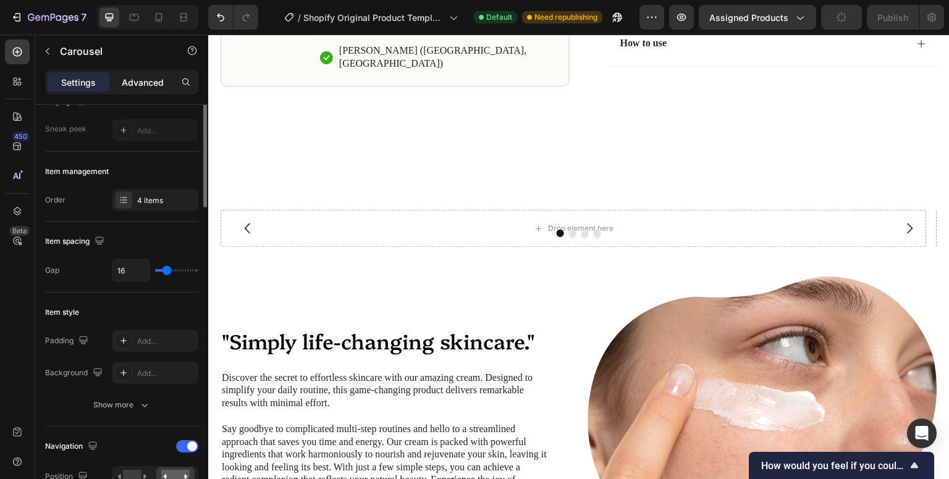
scroll to position [79, 0]
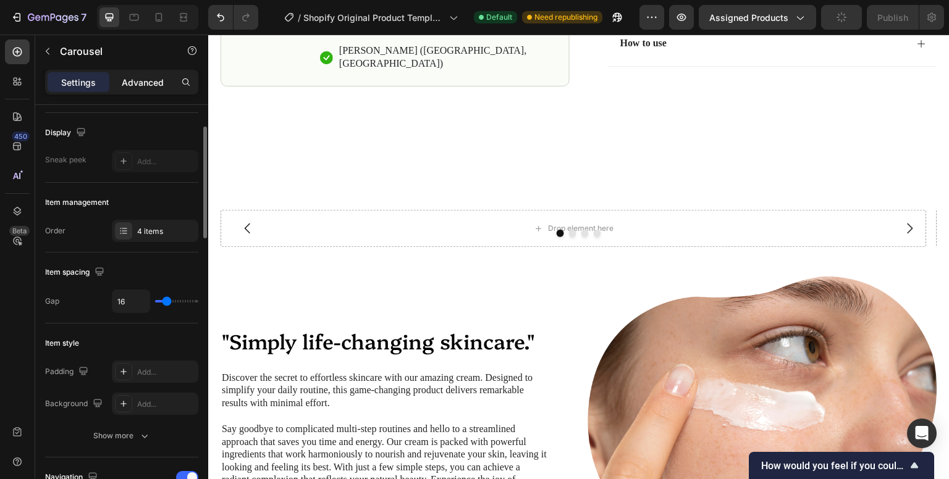
click at [153, 88] on div "Advanced" at bounding box center [143, 82] width 62 height 20
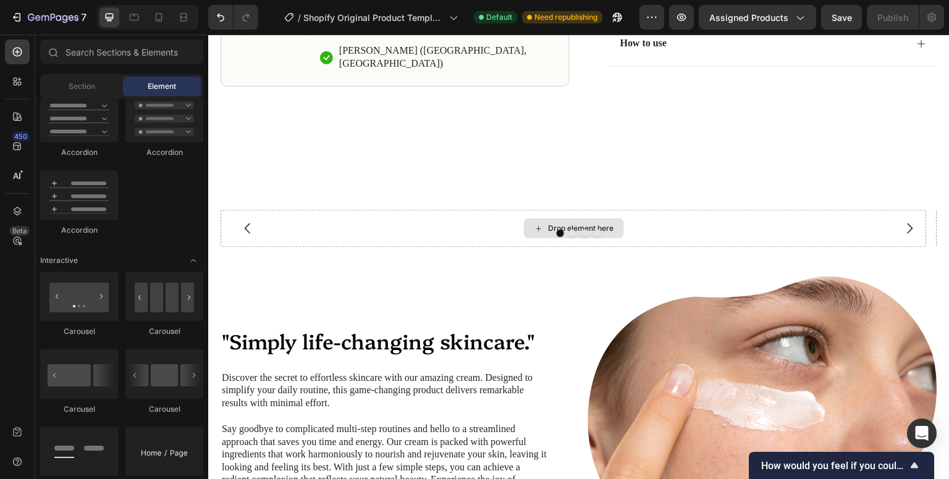
click at [563, 233] on div "Drop element here" at bounding box center [581, 229] width 65 height 10
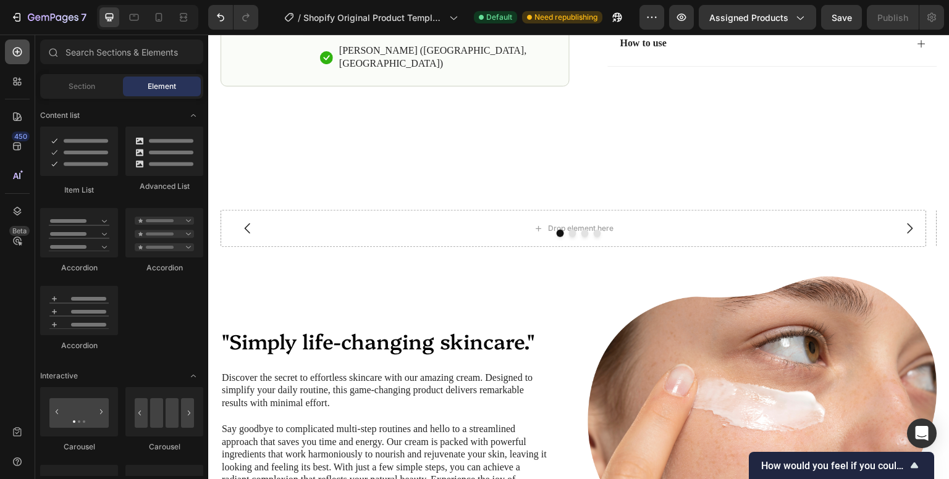
click at [23, 51] on div at bounding box center [17, 52] width 25 height 25
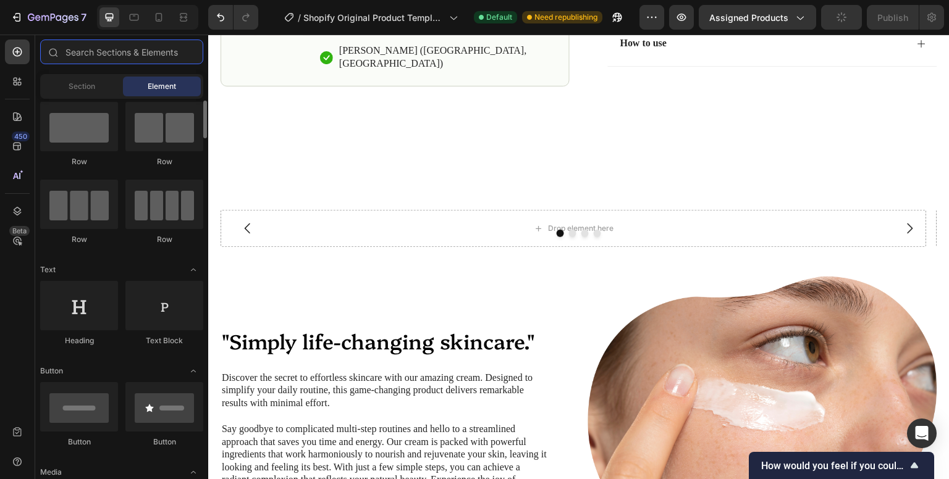
scroll to position [0, 0]
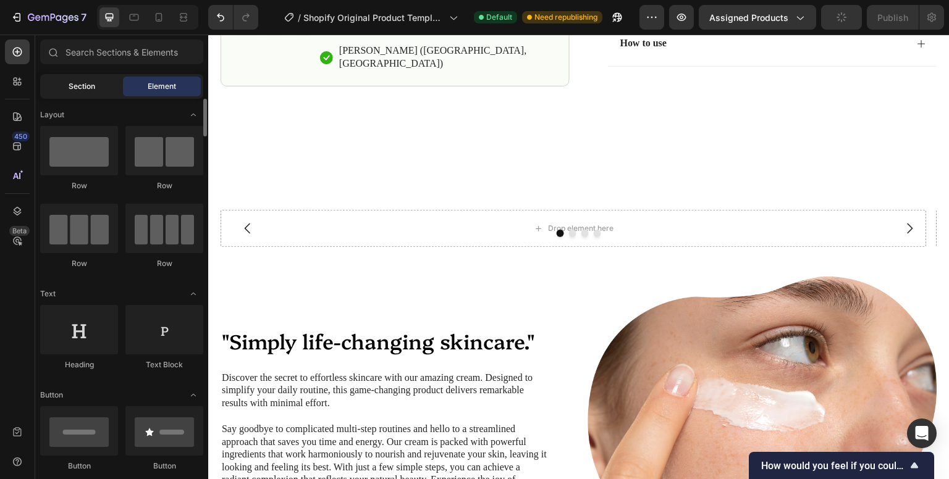
click at [77, 95] on div "Section" at bounding box center [82, 87] width 78 height 20
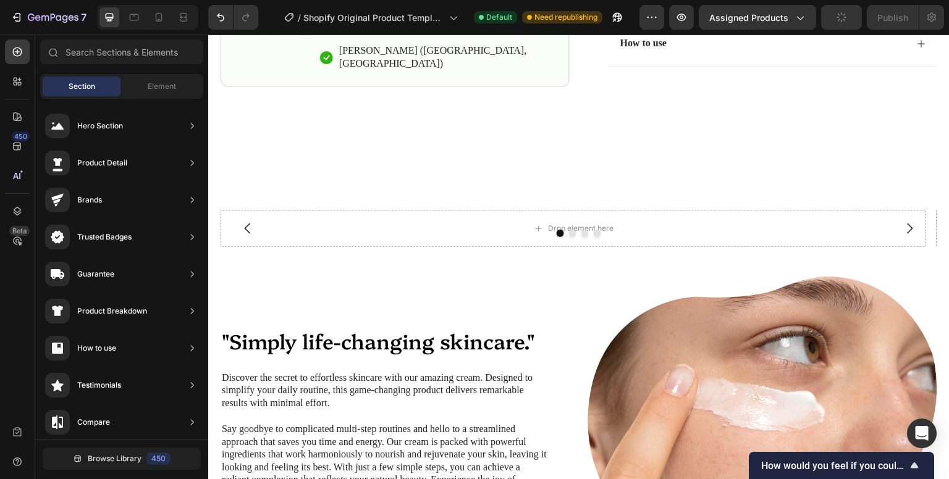
click at [147, 243] on div "Trusted Badges" at bounding box center [121, 237] width 163 height 35
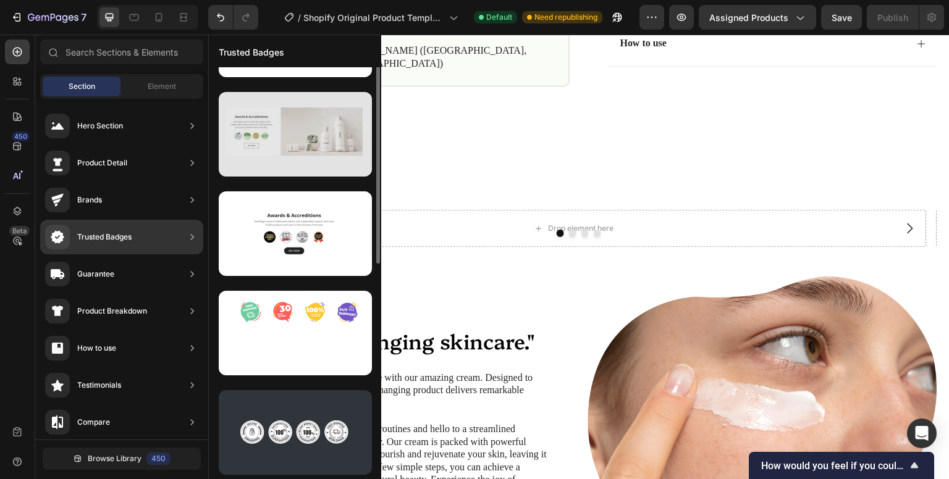
scroll to position [39, 0]
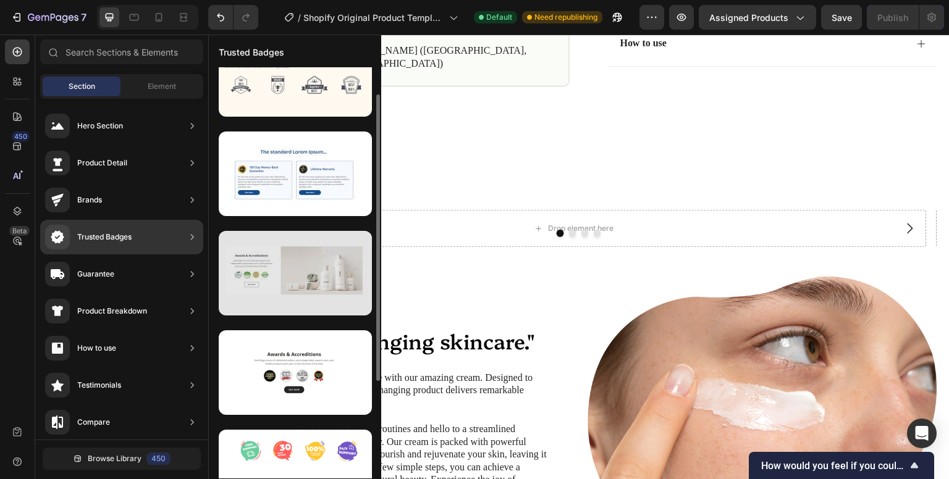
click at [296, 300] on div at bounding box center [295, 273] width 153 height 85
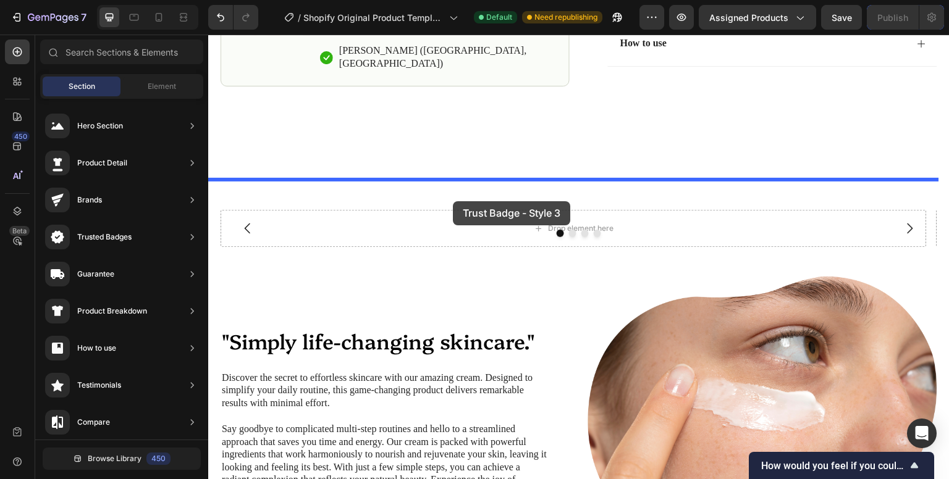
drag, startPoint x: 504, startPoint y: 334, endPoint x: 453, endPoint y: 201, distance: 142.4
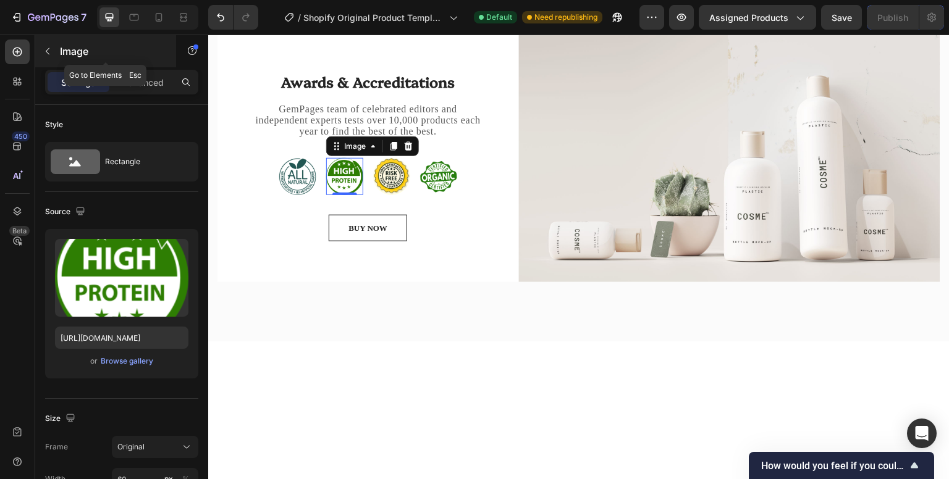
scroll to position [656, 0]
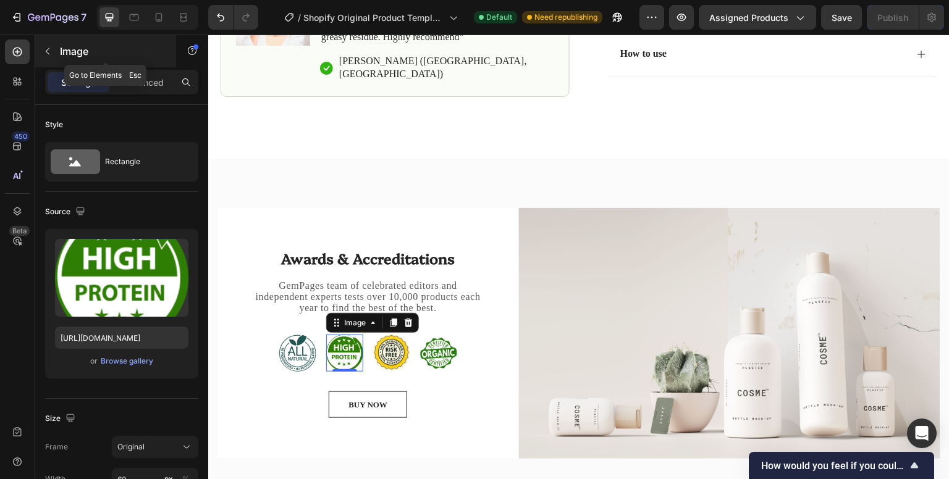
click at [52, 55] on icon "button" at bounding box center [48, 51] width 10 height 10
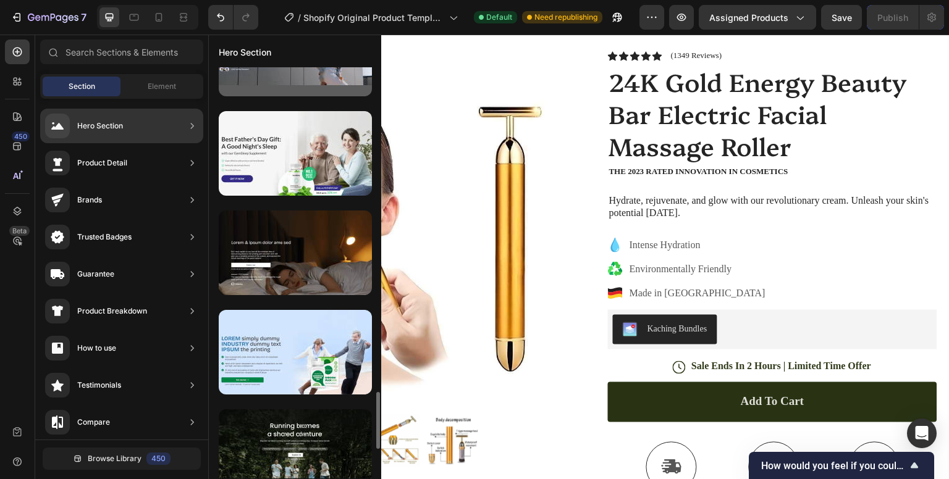
scroll to position [2347, 0]
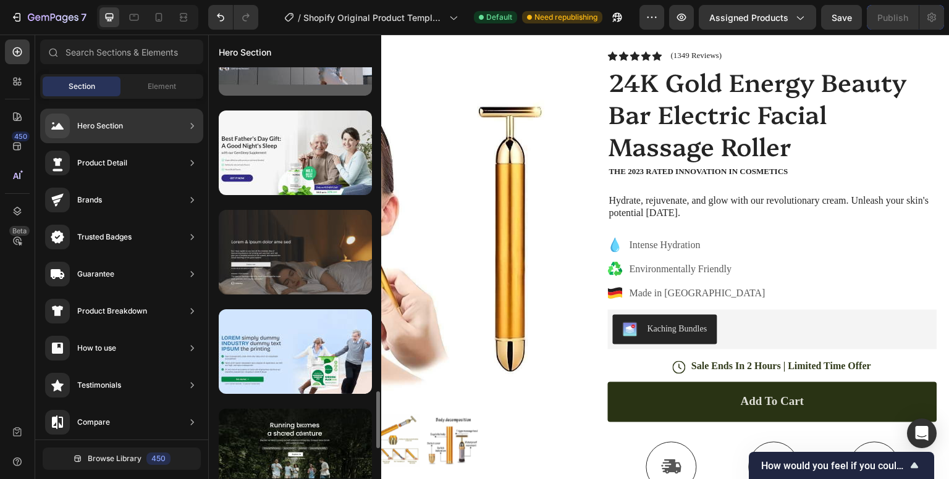
click at [320, 271] on div at bounding box center [295, 252] width 153 height 85
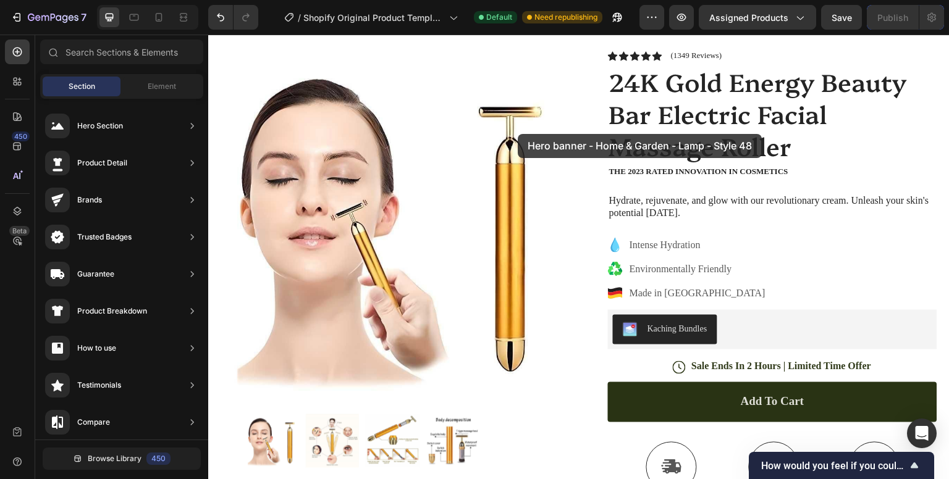
drag, startPoint x: 528, startPoint y: 305, endPoint x: 518, endPoint y: 134, distance: 171.4
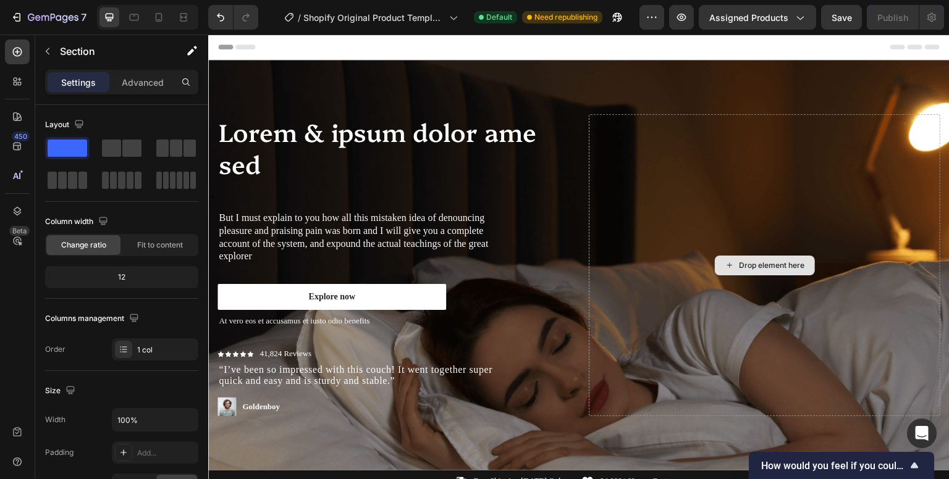
scroll to position [104, 0]
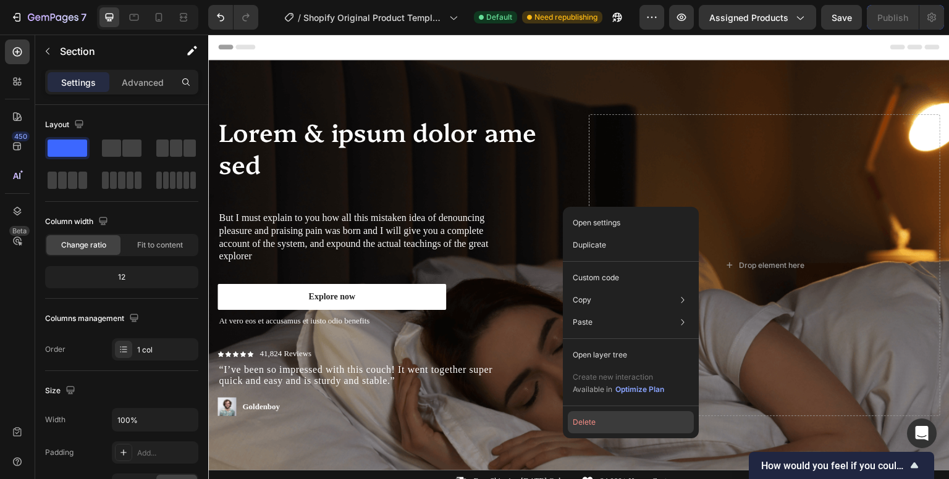
click at [584, 411] on button "Delete" at bounding box center [631, 422] width 126 height 22
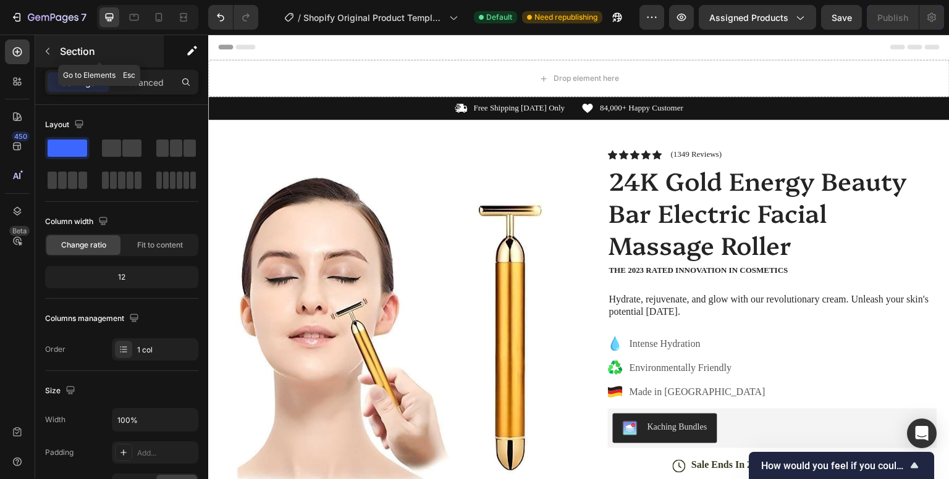
click at [48, 49] on icon "button" at bounding box center [48, 51] width 10 height 10
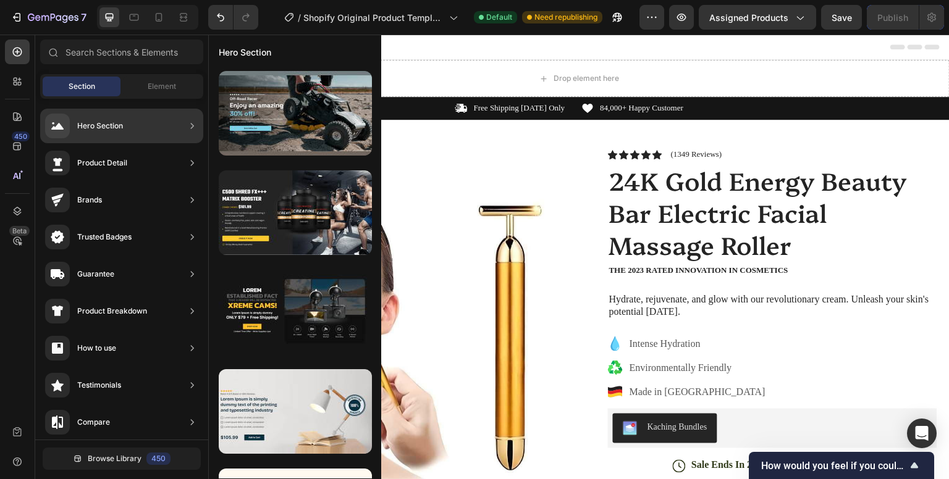
click at [191, 160] on icon at bounding box center [192, 163] width 3 height 6
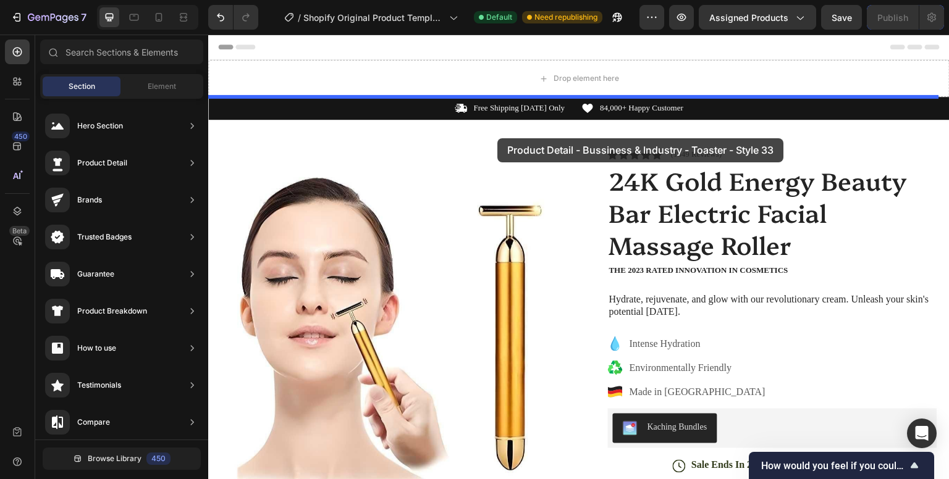
drag, startPoint x: 497, startPoint y: 138, endPoint x: 516, endPoint y: 120, distance: 25.8
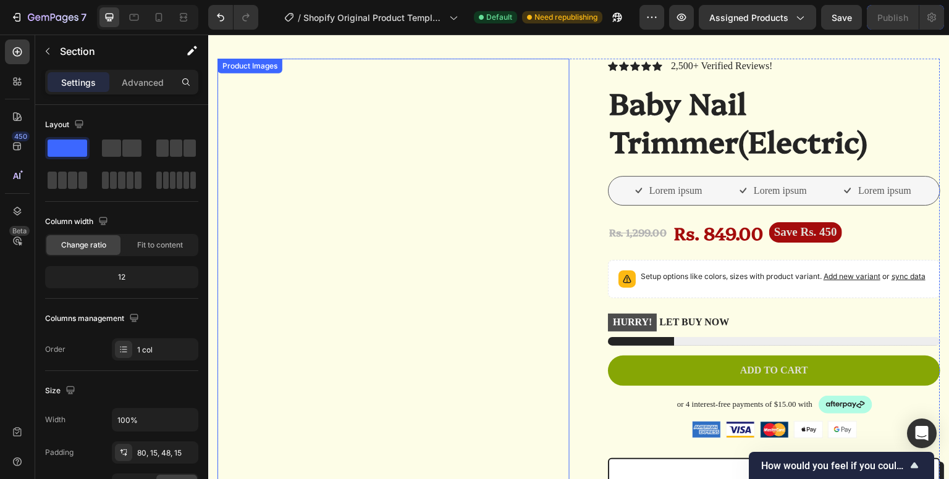
scroll to position [112, 0]
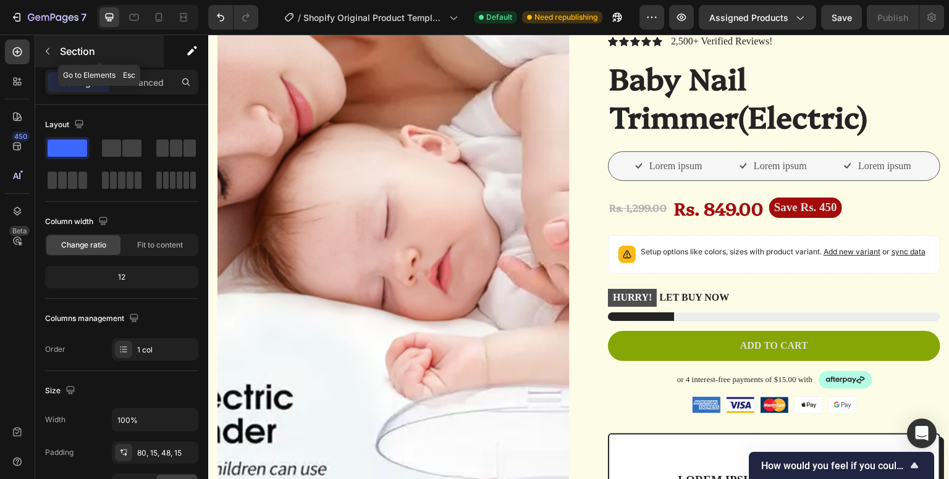
click at [47, 55] on icon "button" at bounding box center [48, 51] width 10 height 10
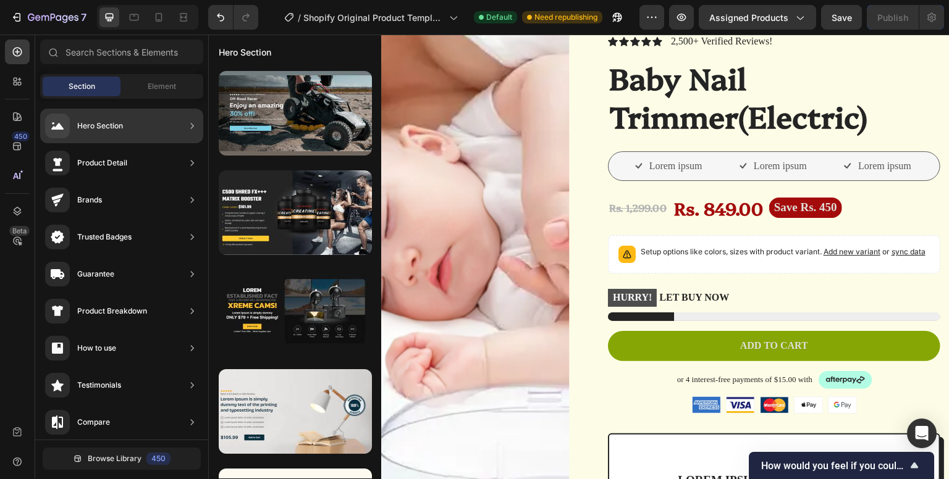
click at [157, 161] on div "Product Detail" at bounding box center [121, 163] width 163 height 35
click at [188, 161] on icon at bounding box center [192, 163] width 12 height 12
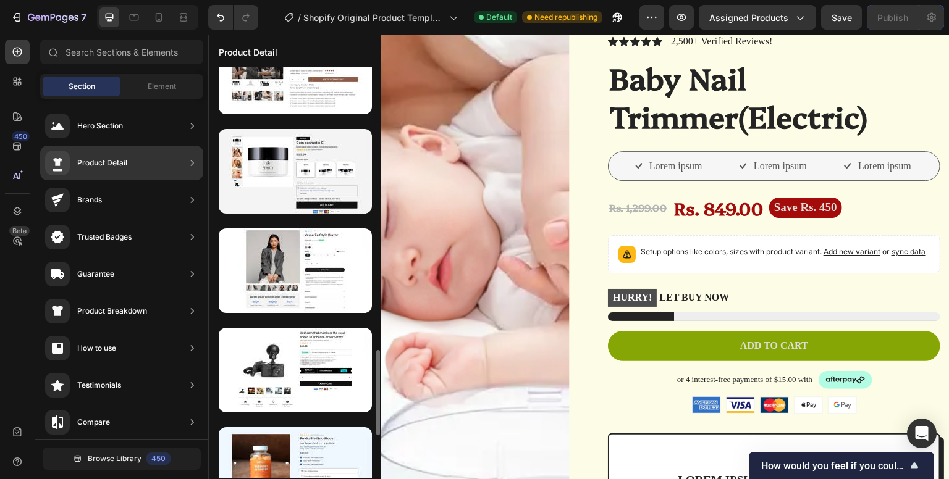
scroll to position [1333, 0]
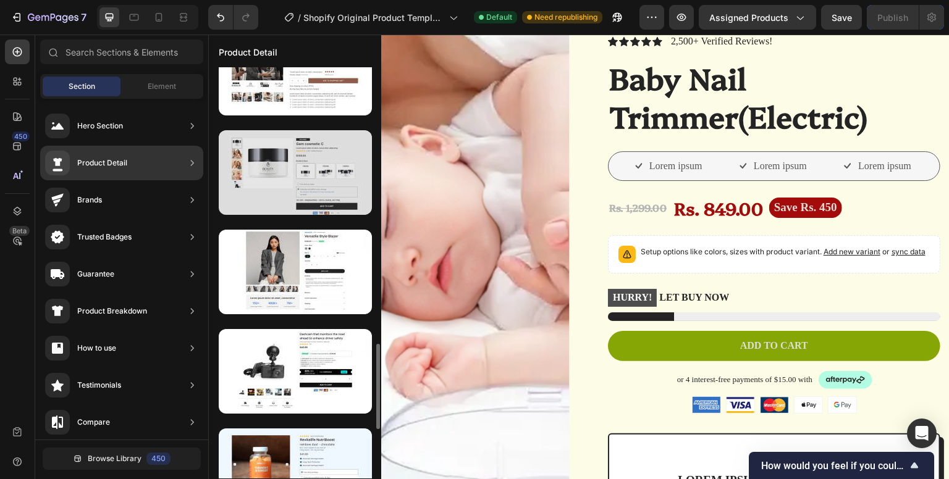
click at [291, 202] on div at bounding box center [295, 172] width 153 height 85
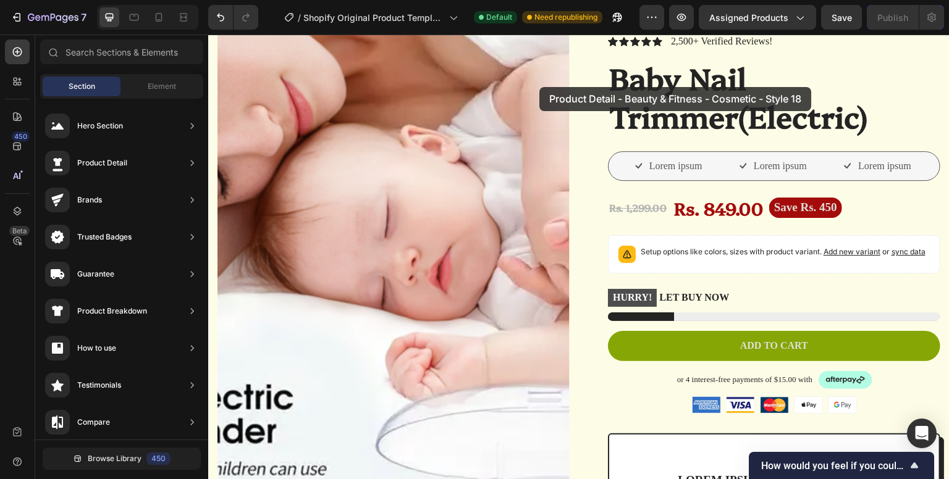
drag, startPoint x: 499, startPoint y: 237, endPoint x: 555, endPoint y: 73, distance: 173.1
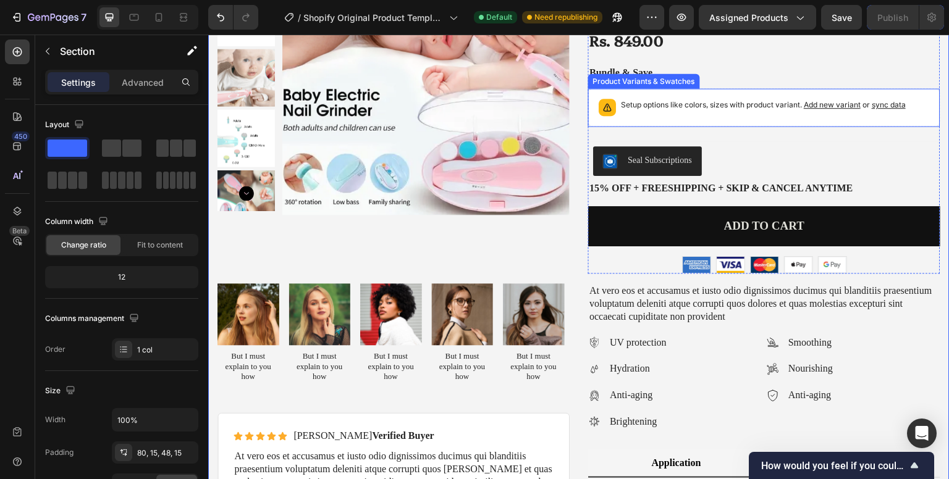
scroll to position [335, 0]
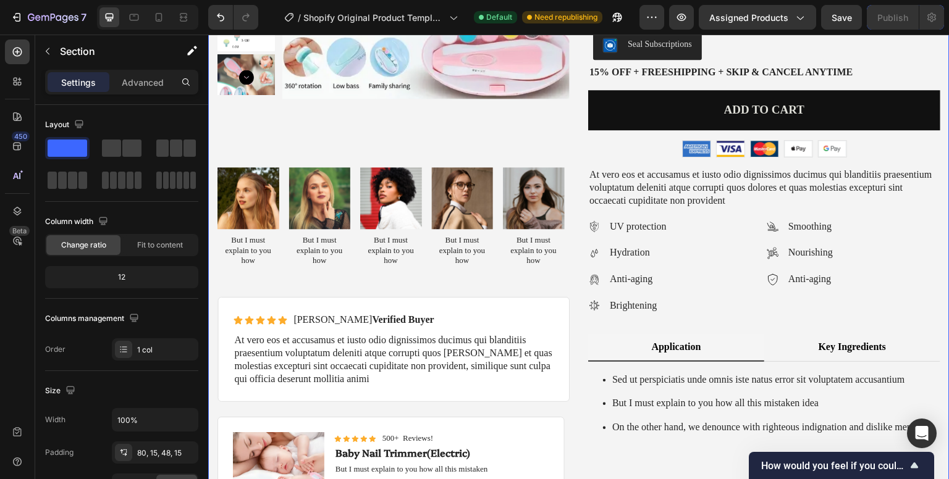
drag, startPoint x: 945, startPoint y: 67, endPoint x: 356, endPoint y: 35, distance: 589.6
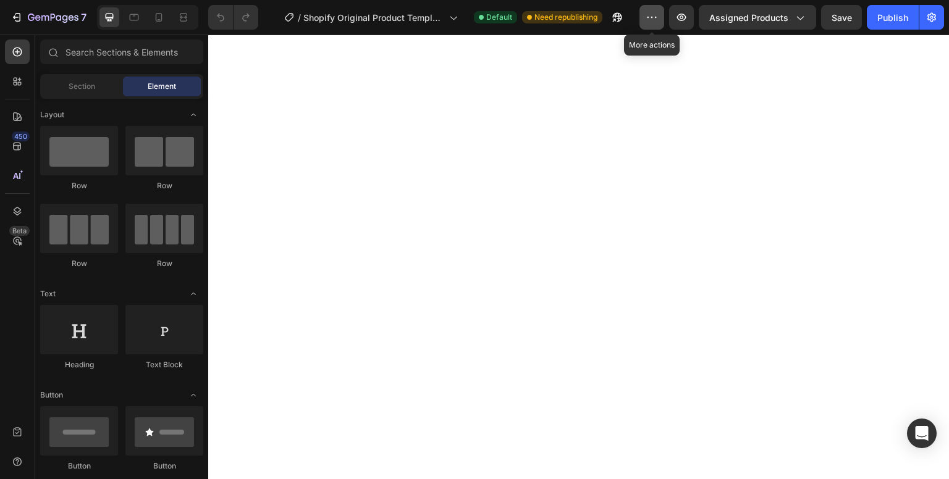
click at [658, 20] on icon "button" at bounding box center [652, 17] width 12 height 12
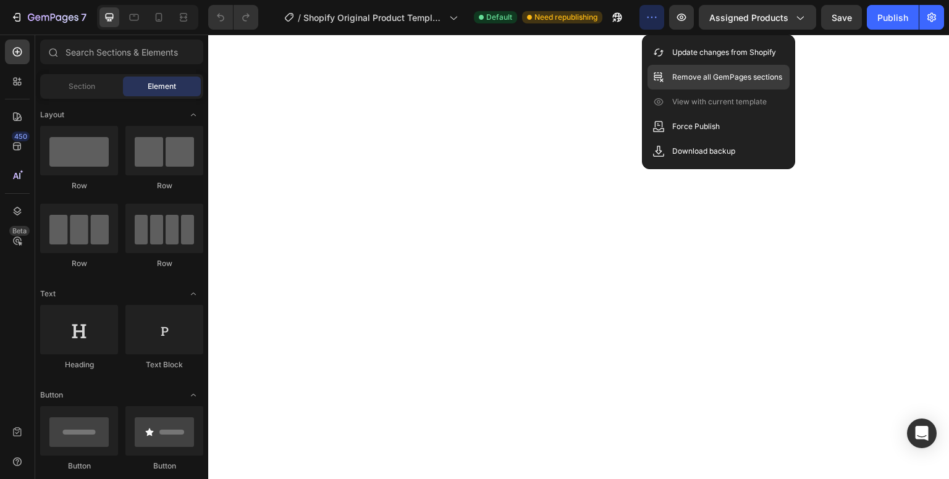
click at [669, 70] on div "Remove all GemPages sections" at bounding box center [718, 77] width 142 height 25
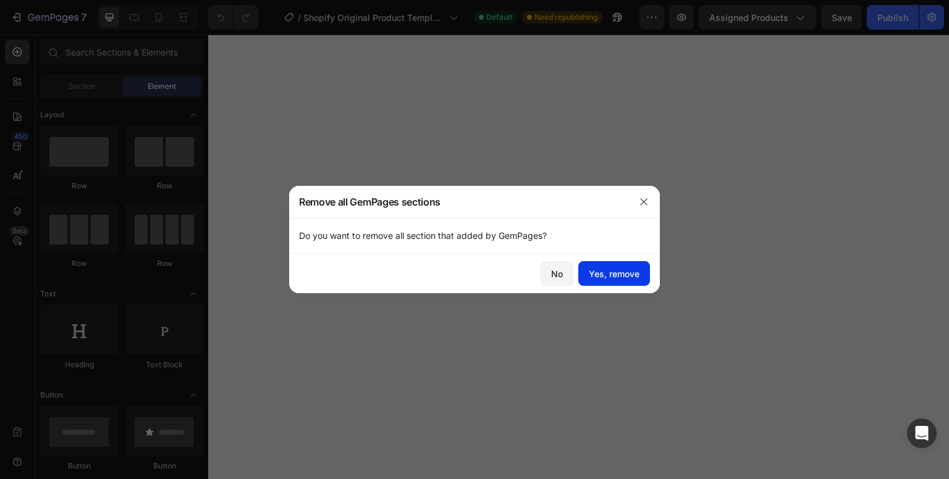
click at [622, 270] on div "Yes, remove" at bounding box center [614, 273] width 51 height 13
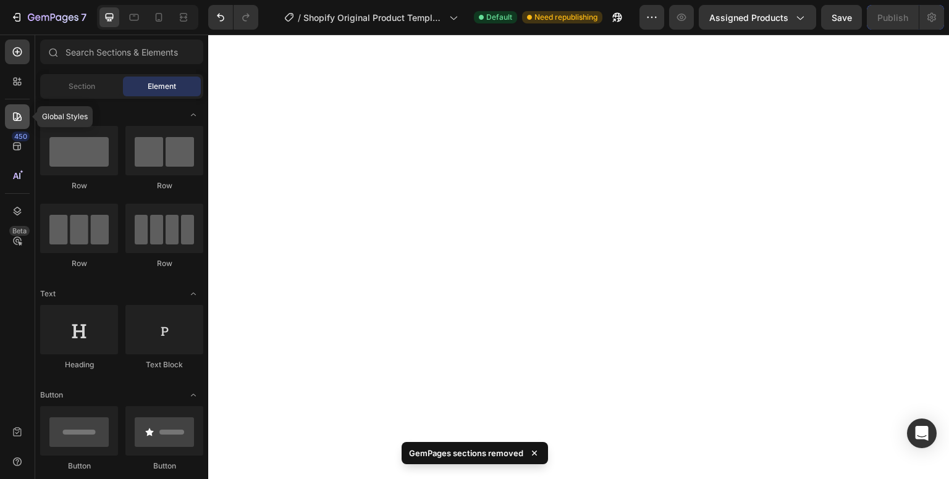
click at [23, 117] on icon at bounding box center [17, 117] width 12 height 12
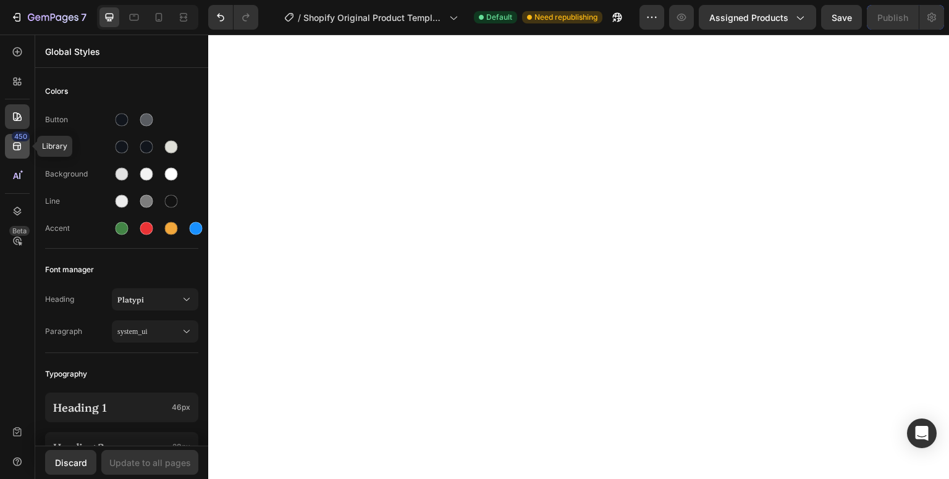
click at [23, 154] on div "450" at bounding box center [17, 146] width 25 height 25
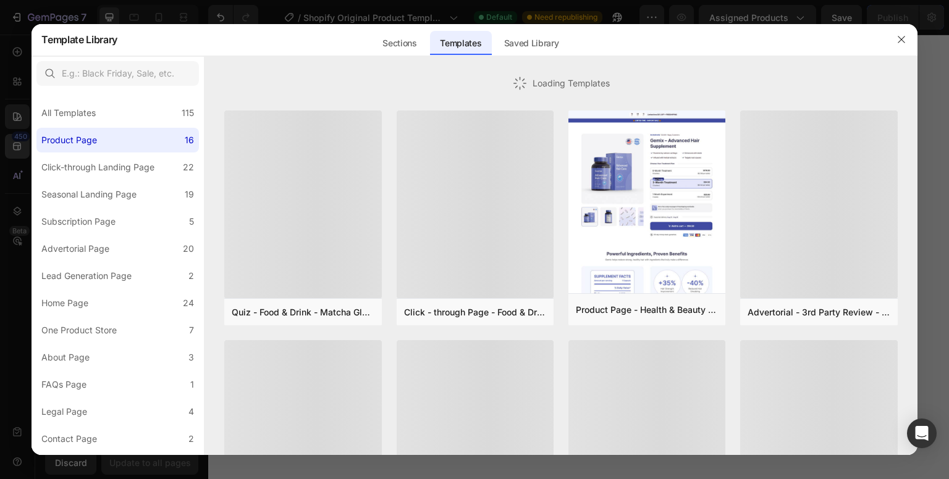
click at [17, 59] on div at bounding box center [474, 239] width 949 height 479
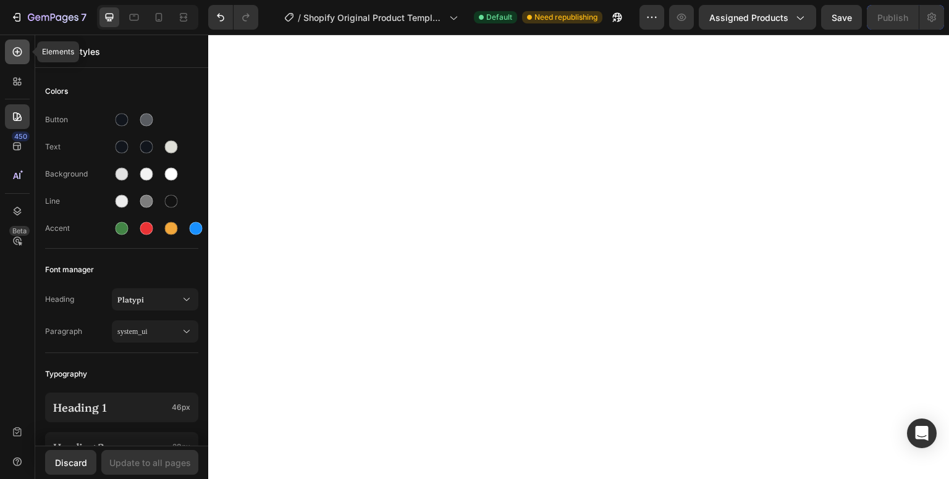
click at [20, 51] on icon at bounding box center [17, 52] width 12 height 12
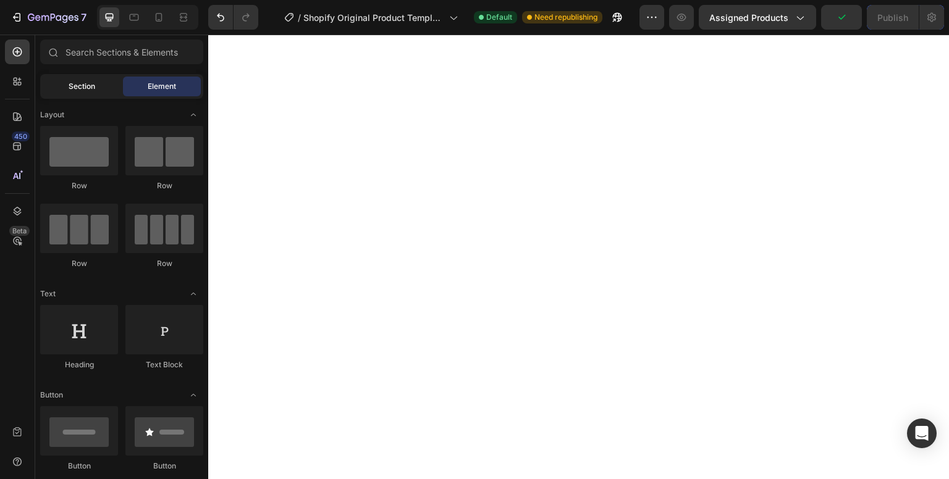
click at [96, 85] on div "Section" at bounding box center [82, 87] width 78 height 20
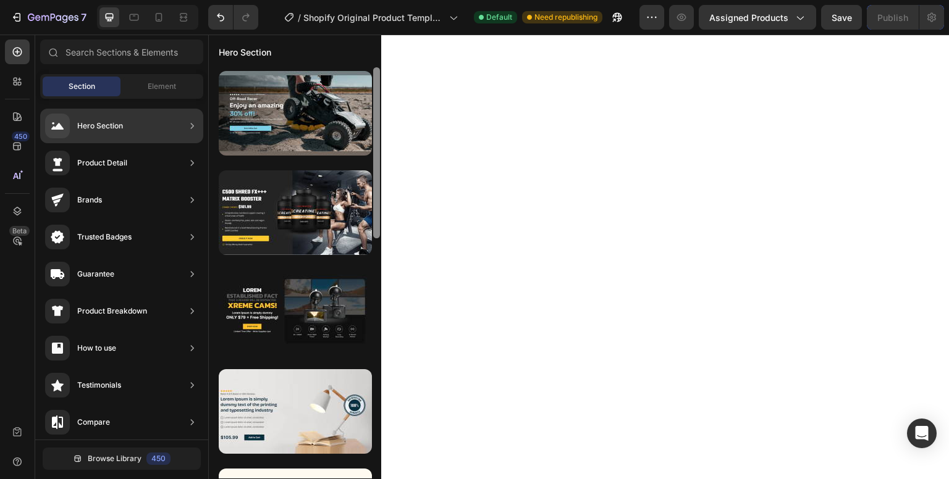
click at [138, 161] on div "Product Detail" at bounding box center [121, 163] width 163 height 35
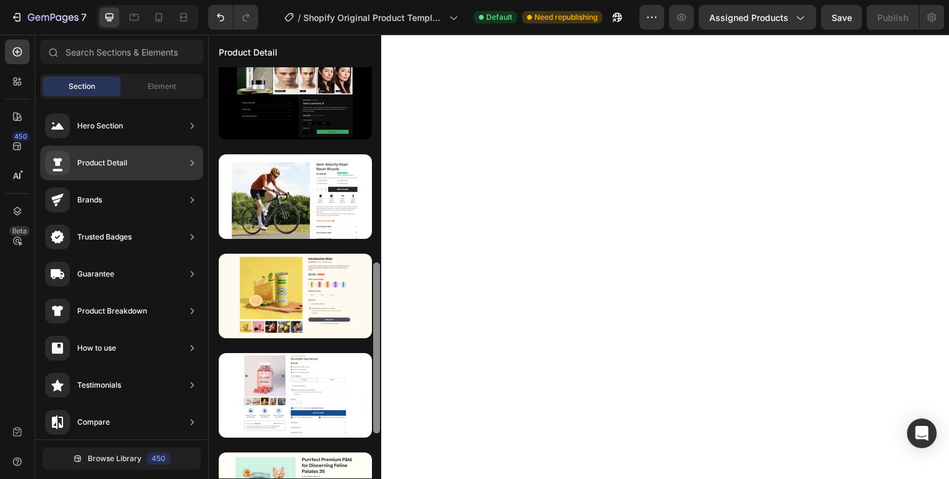
scroll to position [432, 0]
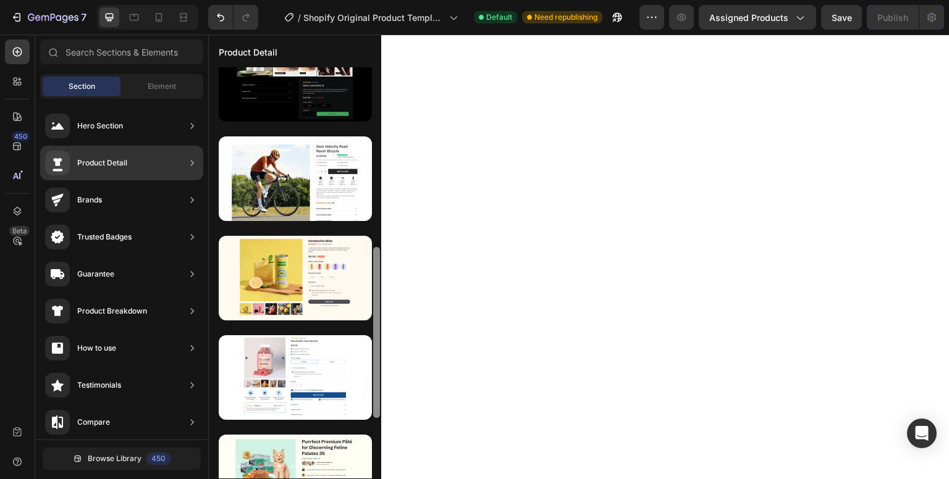
drag, startPoint x: 377, startPoint y: 144, endPoint x: 378, endPoint y: 324, distance: 180.4
click at [378, 324] on div at bounding box center [376, 332] width 7 height 171
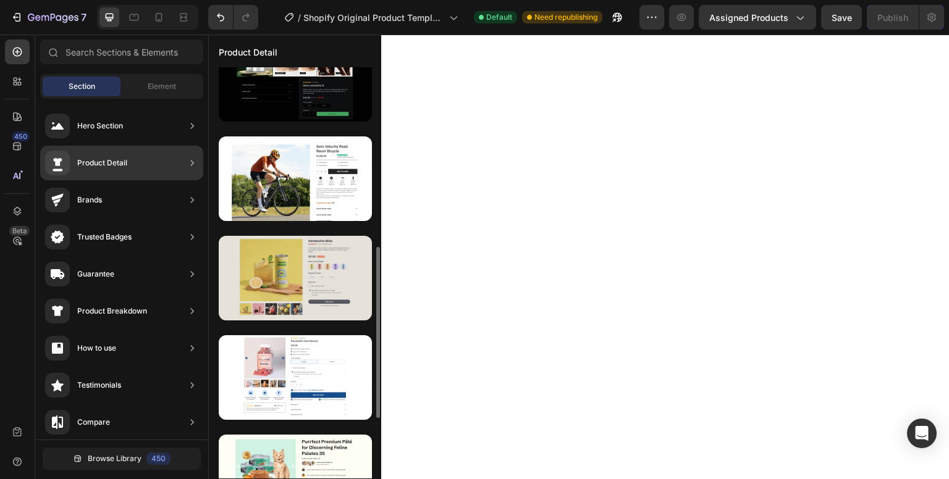
click at [265, 282] on div at bounding box center [295, 278] width 153 height 85
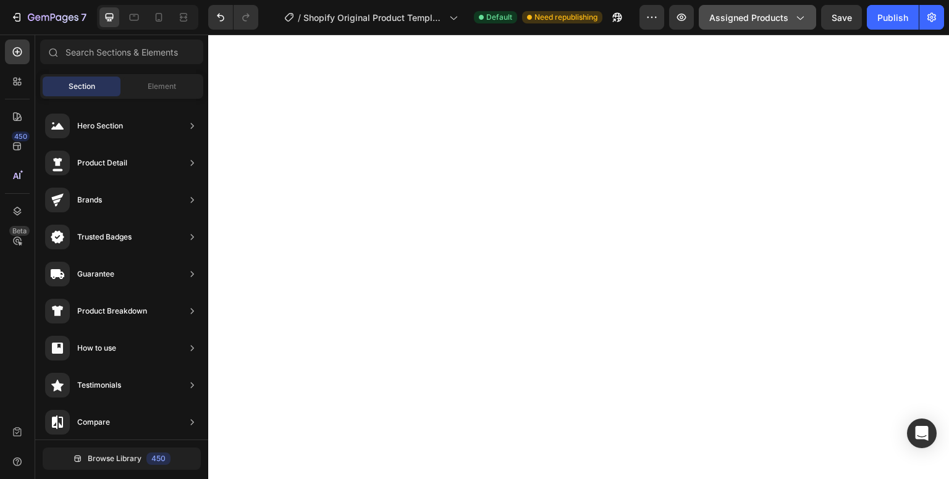
click at [801, 23] on icon "button" at bounding box center [799, 17] width 12 height 12
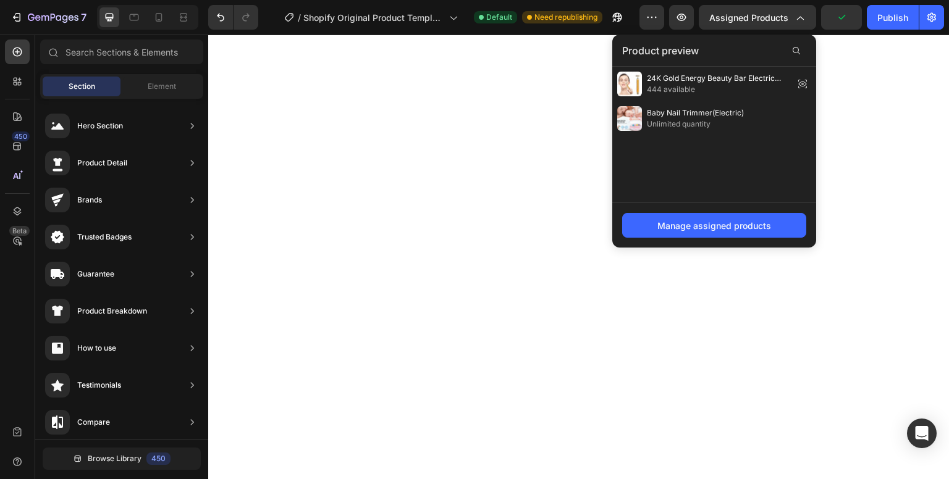
scroll to position [78, 0]
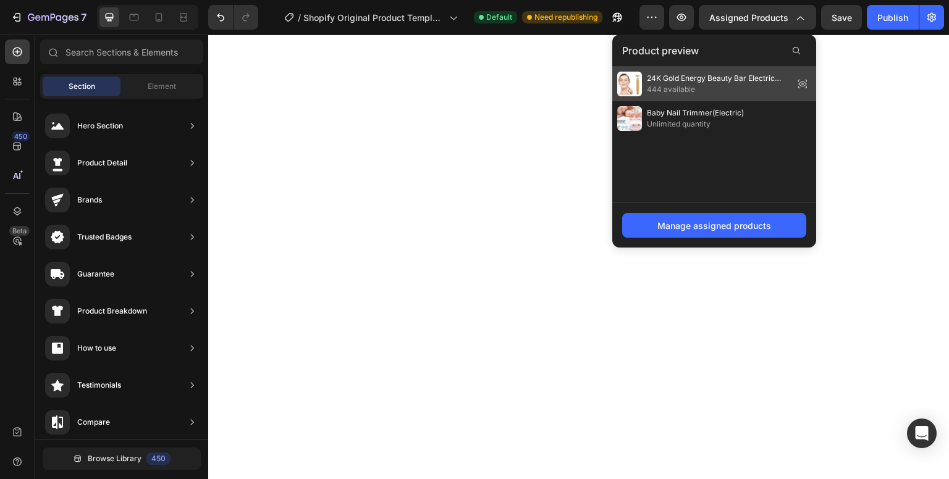
click at [699, 78] on span "24K Gold Energy Beauty Bar Electric Facial Massage Roller" at bounding box center [718, 78] width 142 height 11
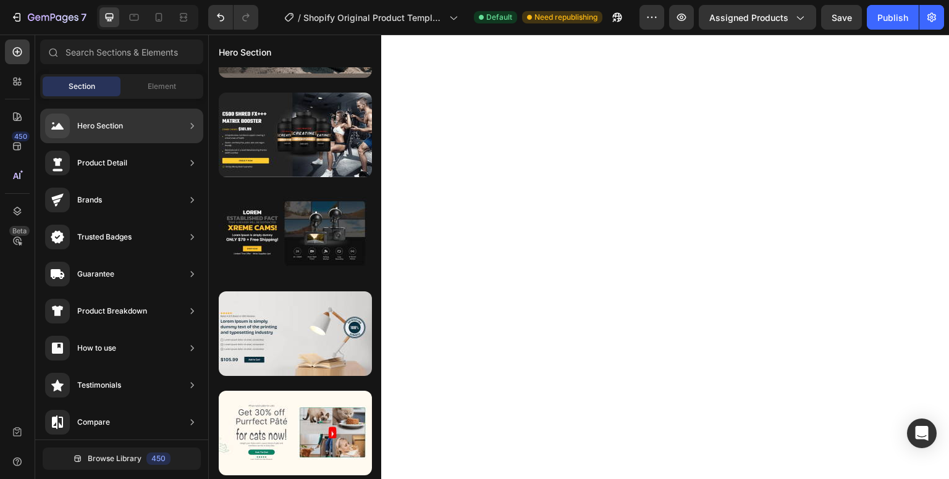
click at [121, 168] on div "Product Detail" at bounding box center [102, 163] width 50 height 12
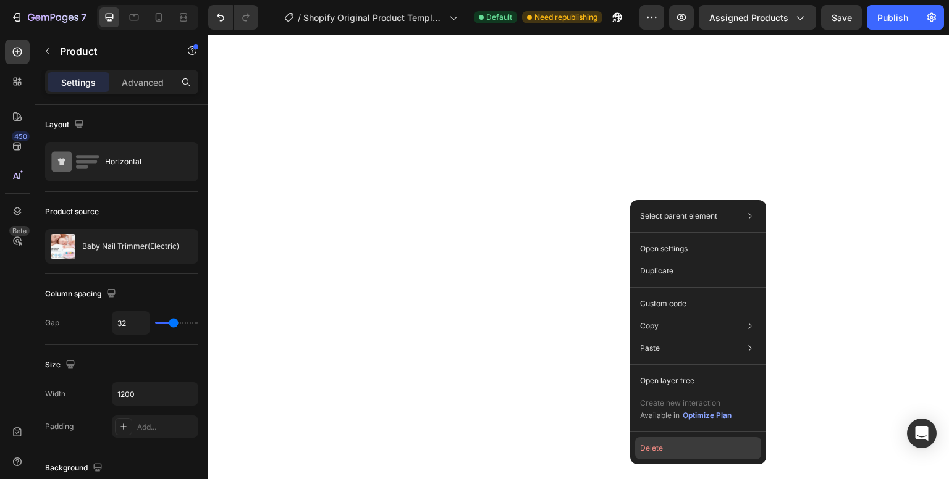
click at [681, 452] on button "Delete" at bounding box center [698, 448] width 126 height 22
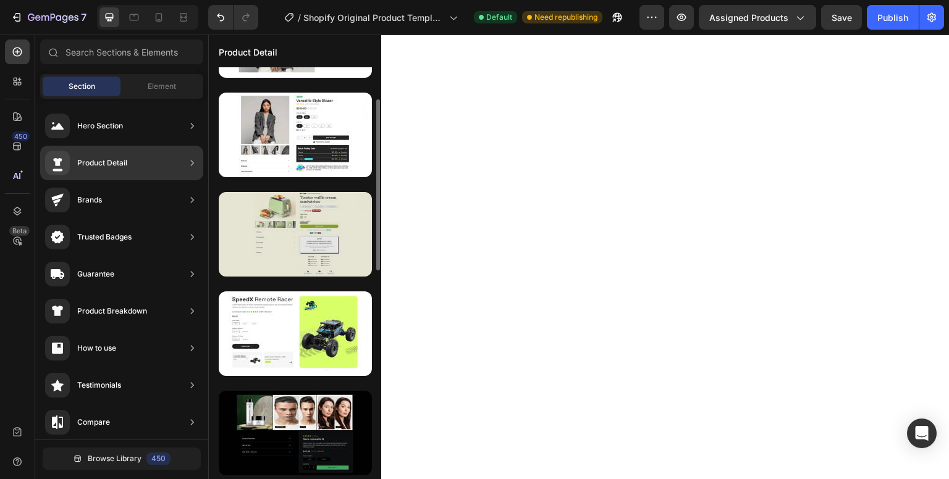
click at [288, 240] on div at bounding box center [295, 234] width 153 height 85
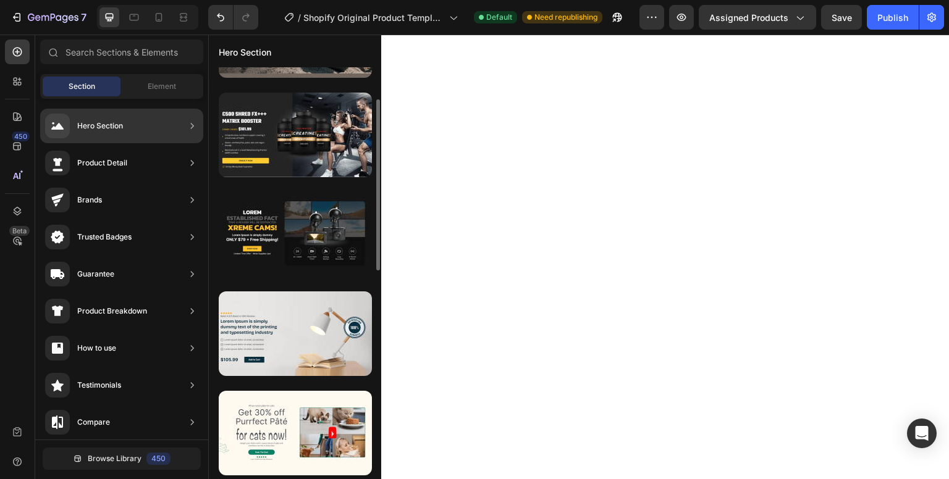
click at [101, 167] on div "Product Detail" at bounding box center [102, 163] width 50 height 12
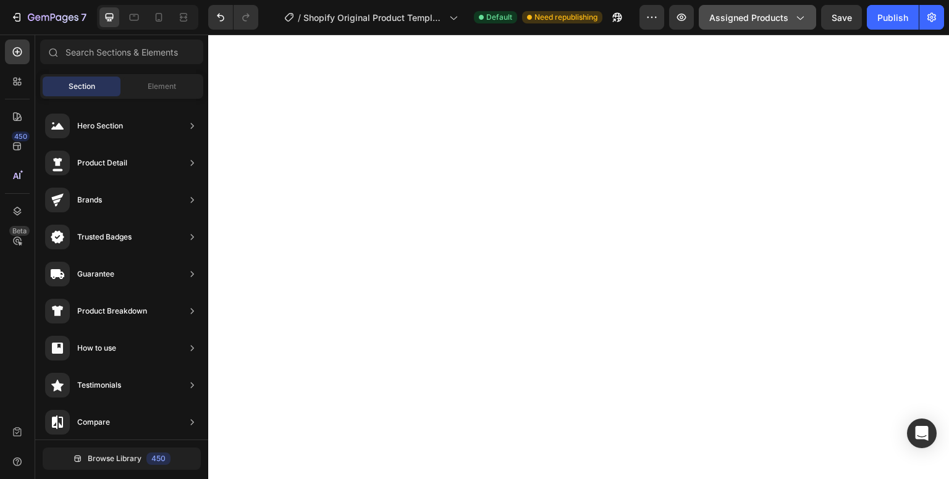
click at [766, 17] on span "Assigned Products" at bounding box center [748, 17] width 79 height 13
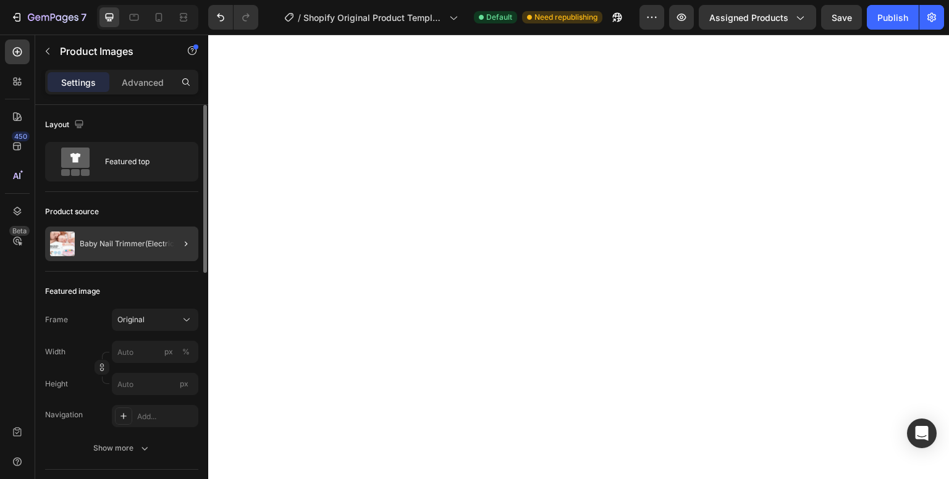
click at [173, 246] on div at bounding box center [181, 244] width 35 height 35
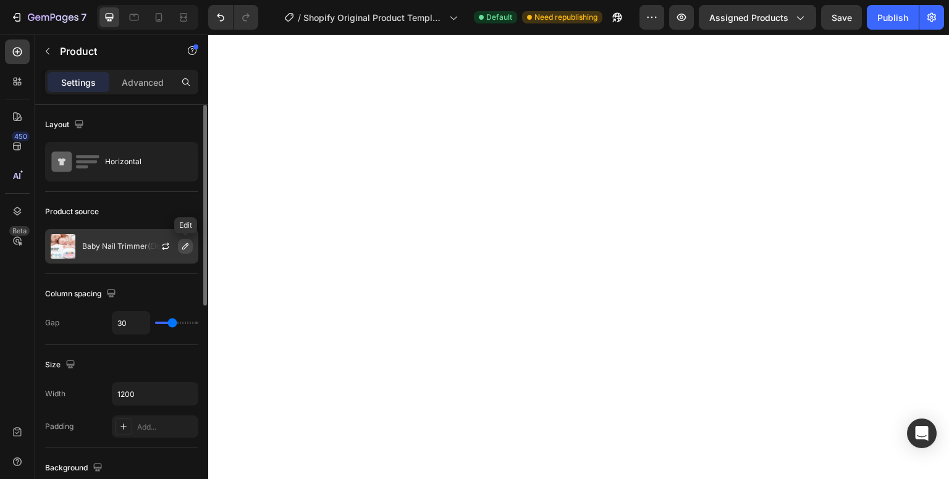
click at [185, 242] on icon "button" at bounding box center [185, 247] width 10 height 10
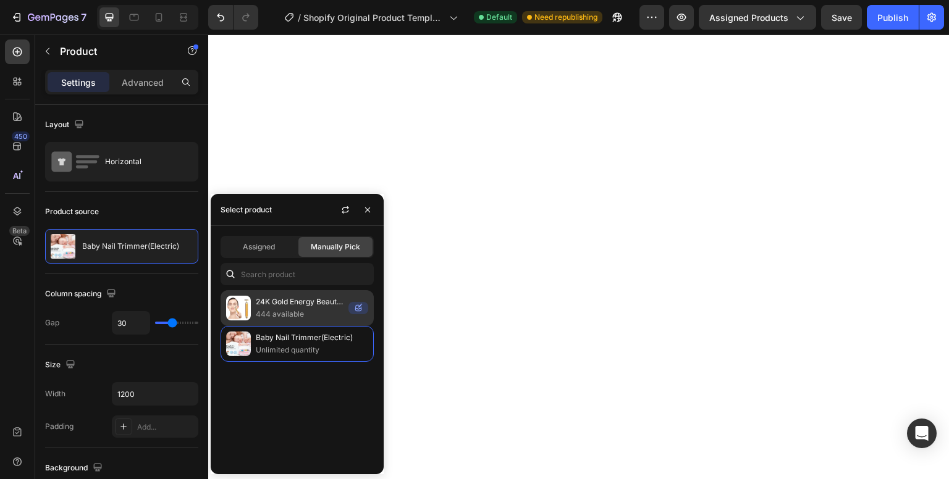
click at [245, 315] on img at bounding box center [238, 308] width 25 height 25
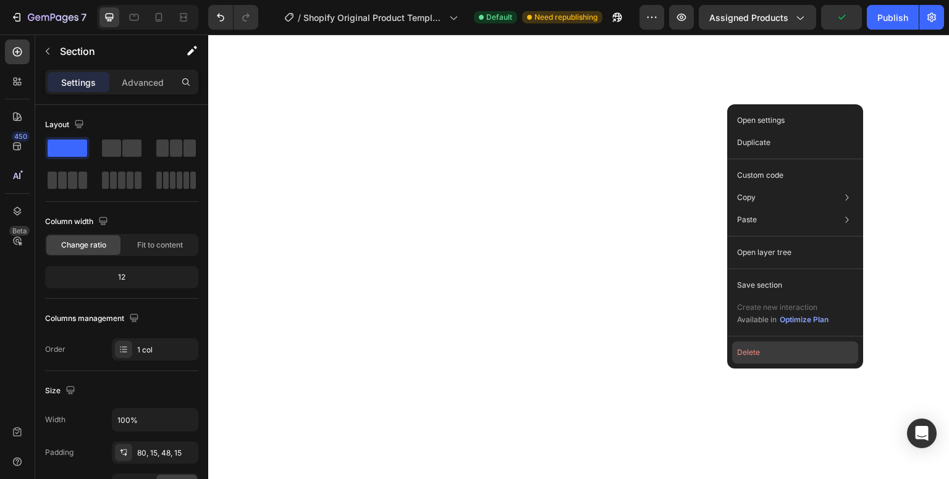
click at [765, 360] on button "Delete" at bounding box center [795, 353] width 126 height 22
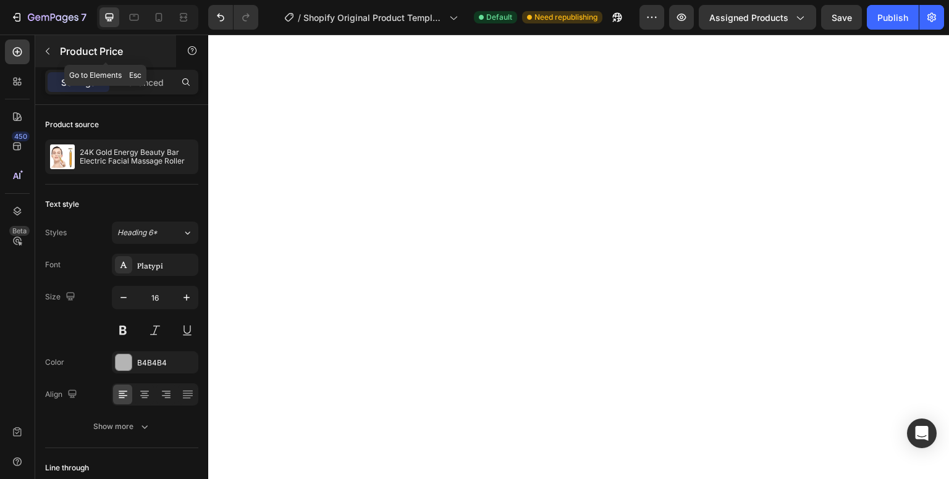
click at [52, 59] on button "button" at bounding box center [48, 51] width 20 height 20
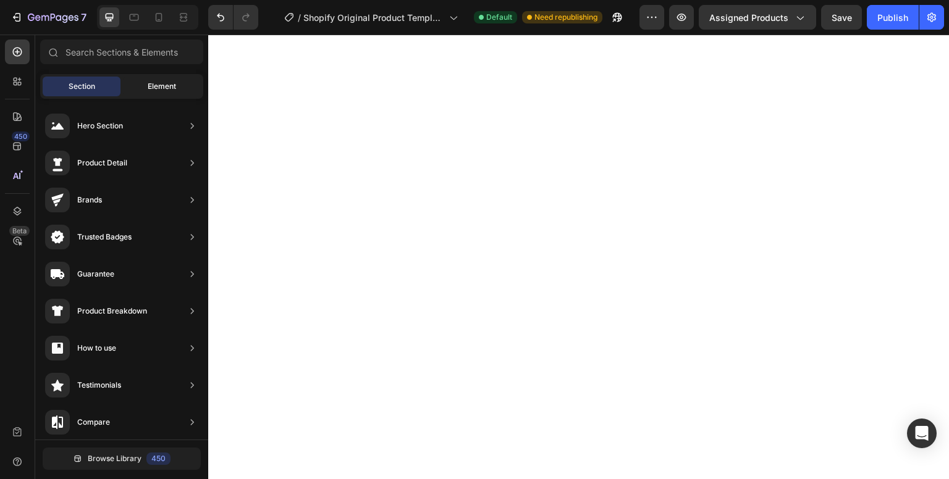
click at [141, 89] on div "Element" at bounding box center [162, 87] width 78 height 20
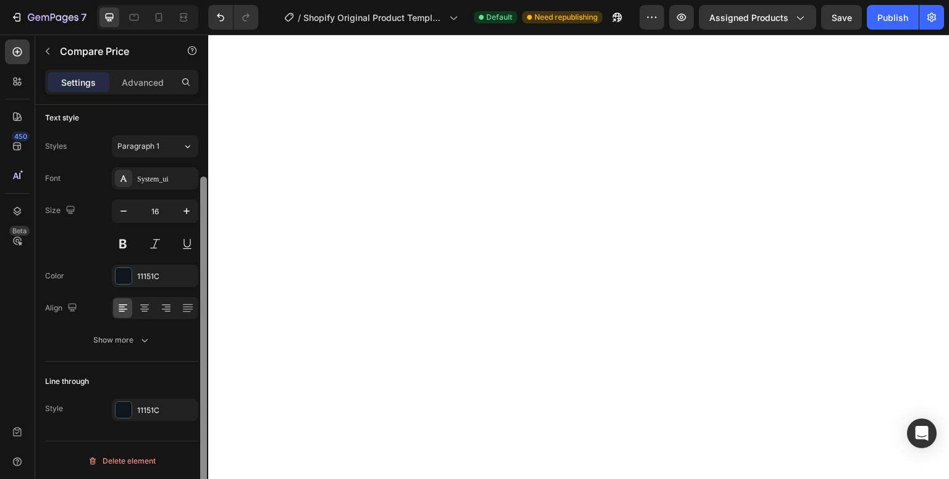
scroll to position [86, 0]
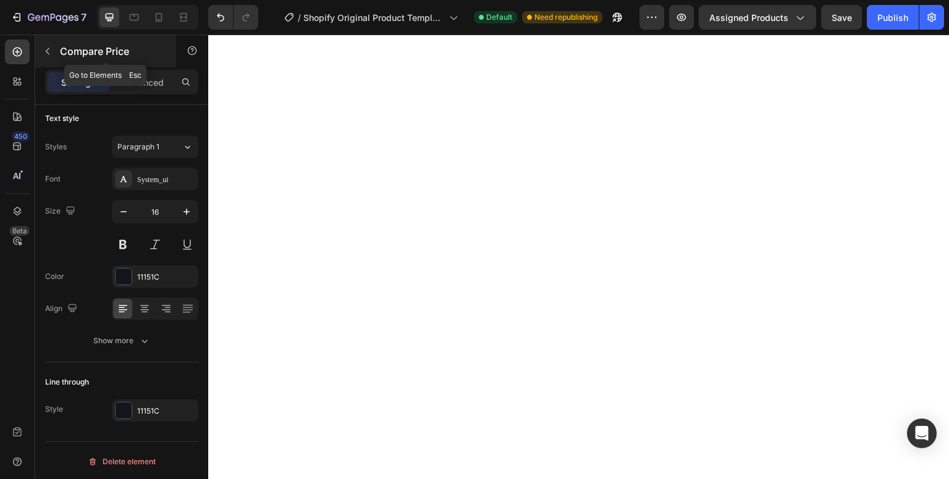
click at [49, 47] on icon "button" at bounding box center [48, 51] width 10 height 10
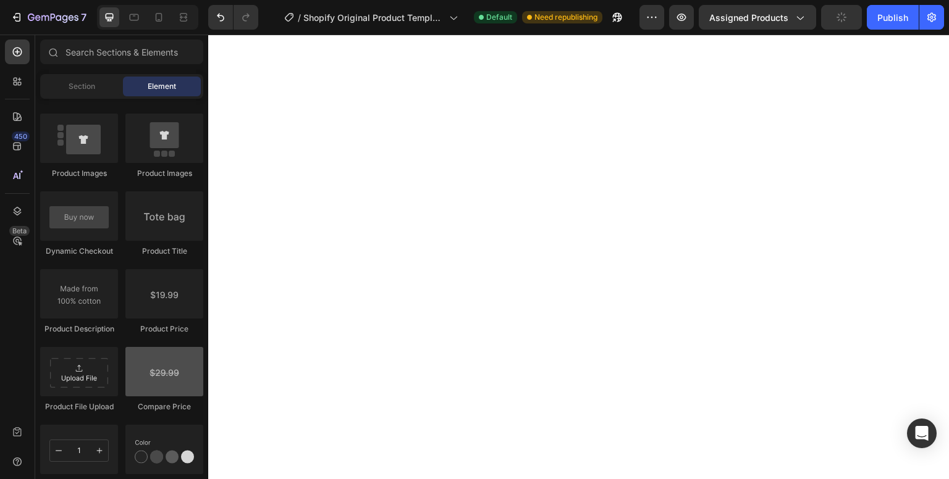
click at [171, 375] on div at bounding box center [164, 371] width 78 height 49
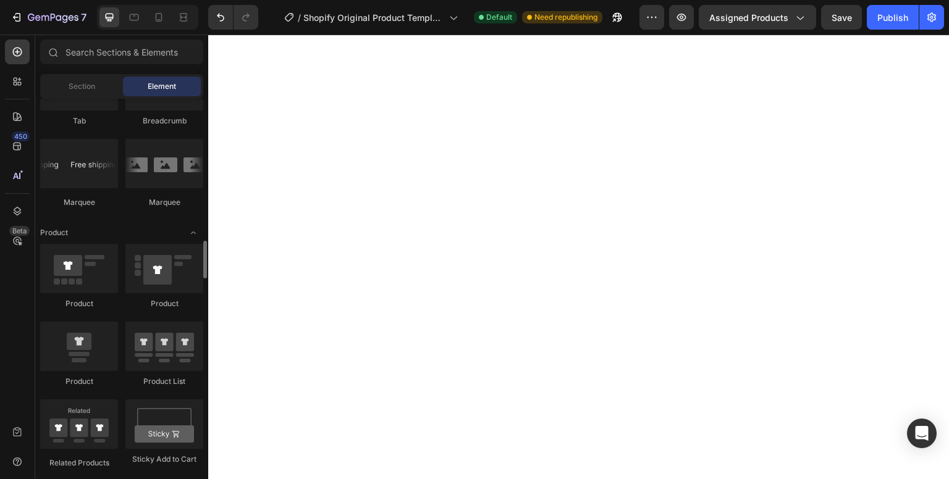
scroll to position [1437, 0]
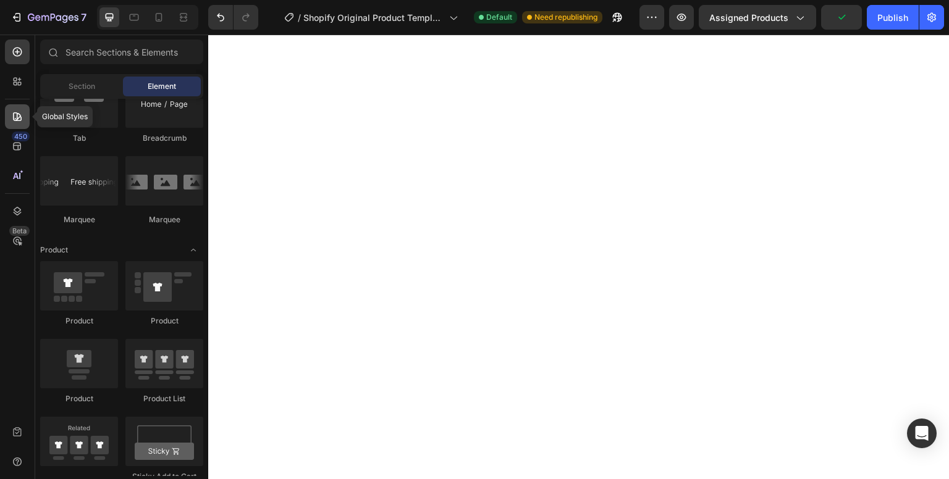
click at [22, 123] on div at bounding box center [17, 116] width 25 height 25
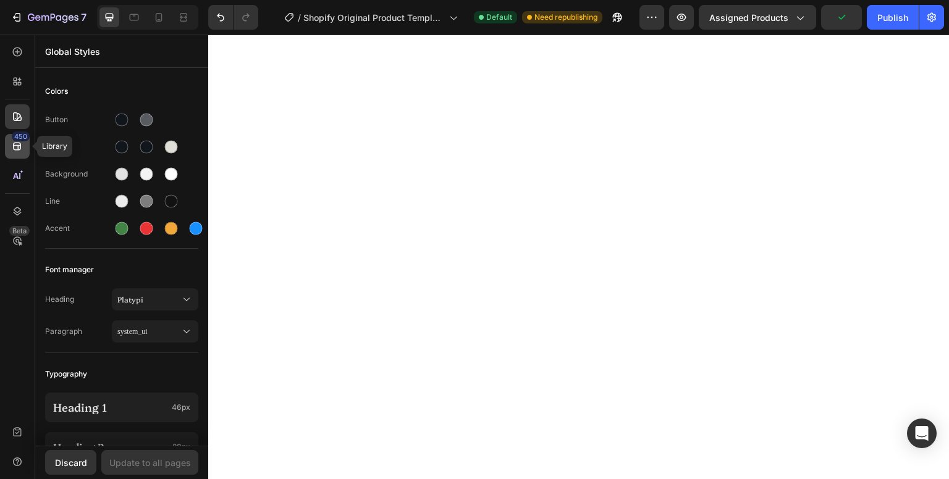
click at [12, 144] on icon at bounding box center [17, 146] width 12 height 12
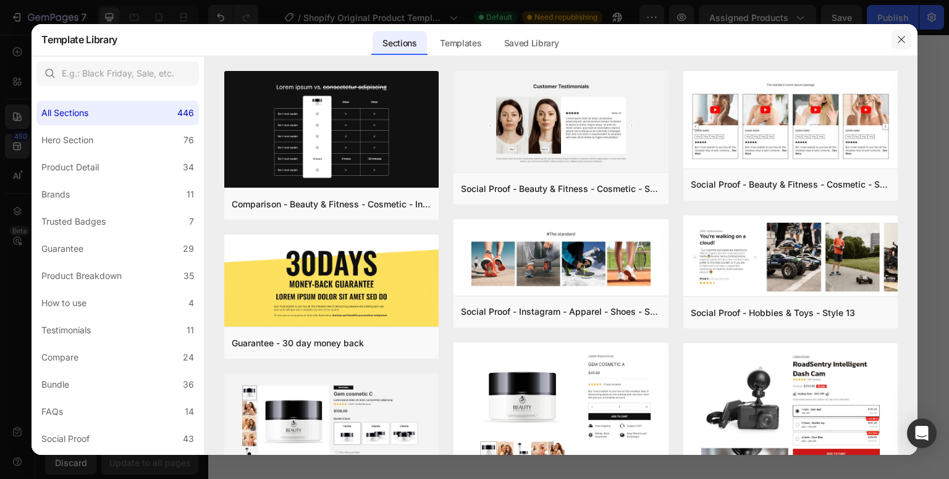
click at [899, 38] on icon "button" at bounding box center [901, 40] width 10 height 10
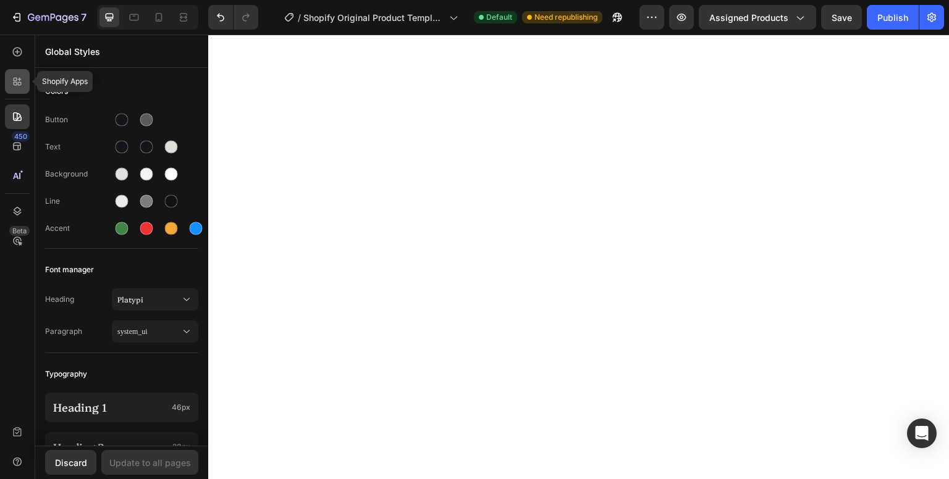
click at [5, 83] on div at bounding box center [17, 81] width 25 height 25
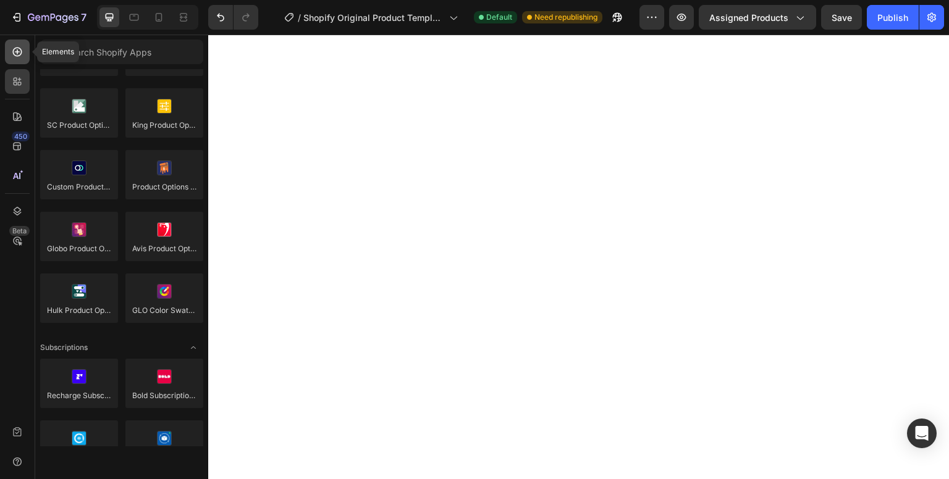
click at [20, 53] on icon at bounding box center [17, 52] width 12 height 12
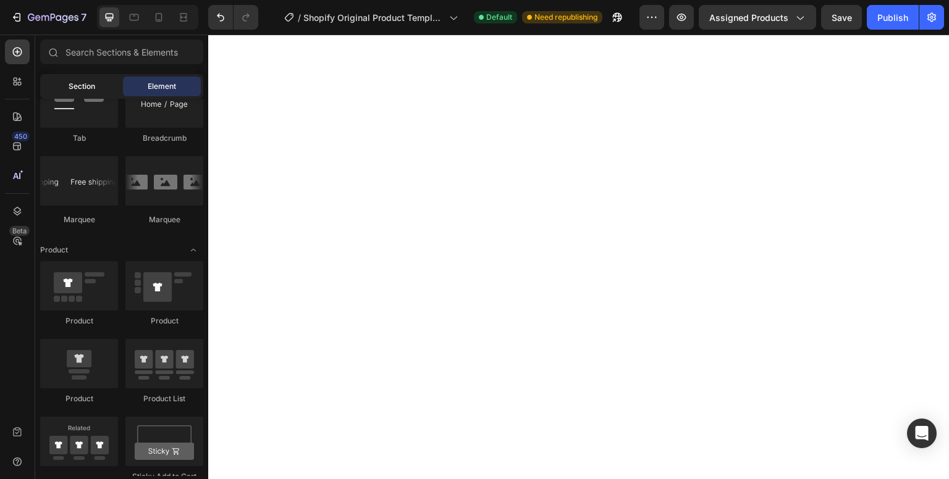
click at [97, 79] on div "Section" at bounding box center [82, 87] width 78 height 20
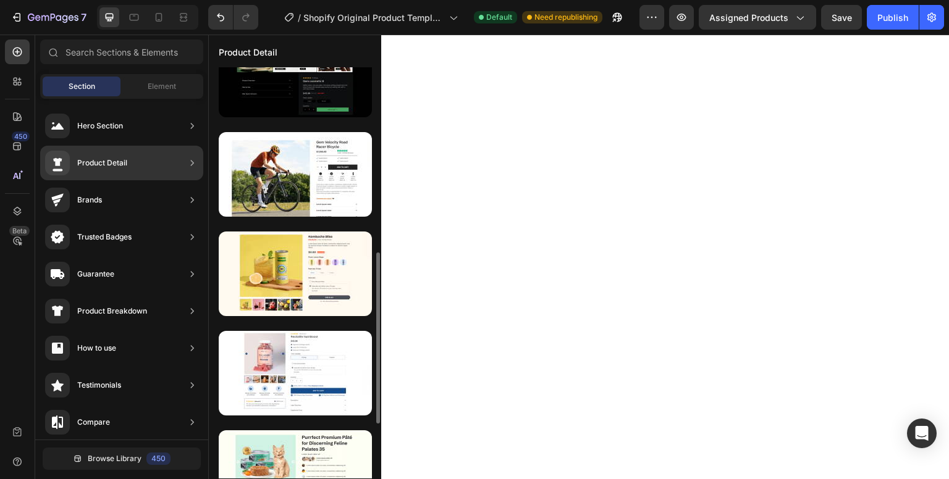
scroll to position [439, 0]
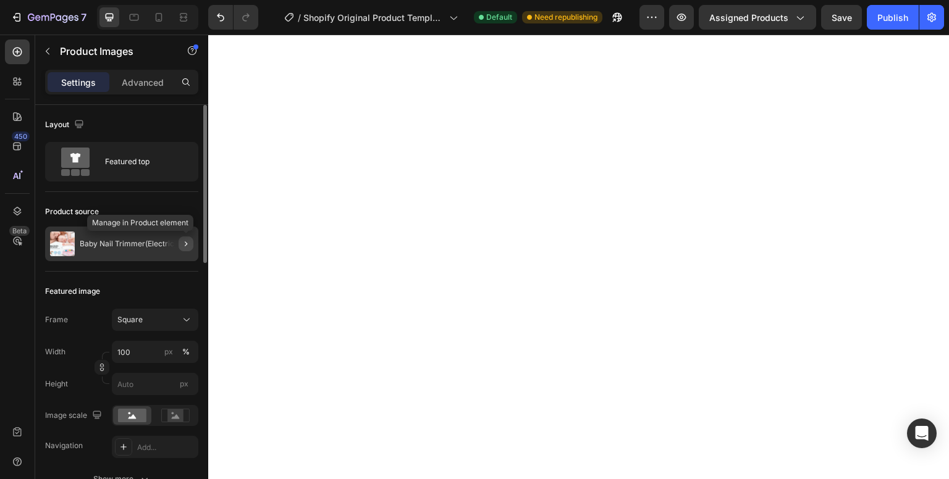
click at [185, 246] on icon "button" at bounding box center [186, 244] width 10 height 10
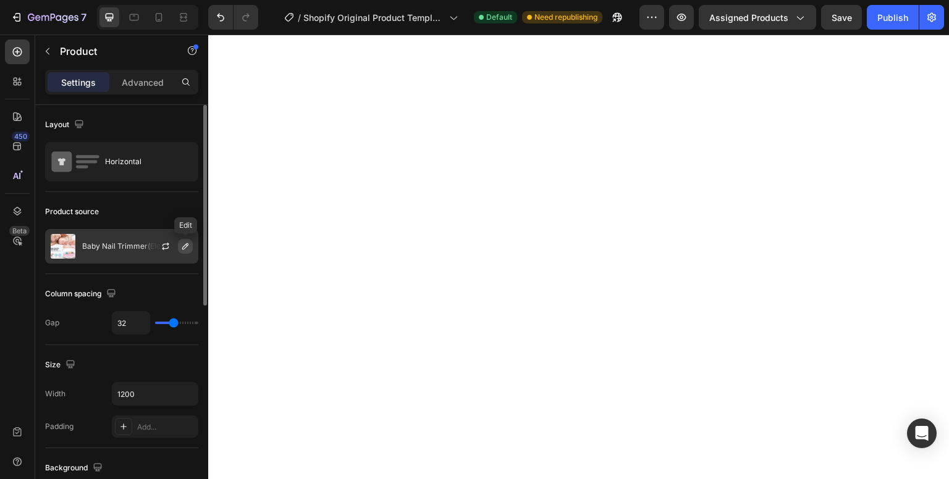
click at [188, 248] on icon "button" at bounding box center [185, 247] width 10 height 10
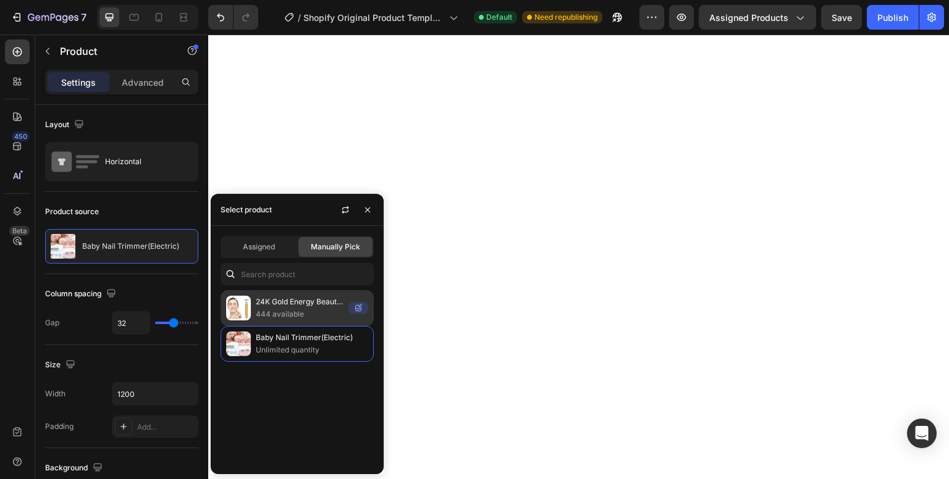
click at [264, 296] on p "24K Gold Energy Beauty Bar Electric Facial Massage Roller" at bounding box center [300, 302] width 88 height 12
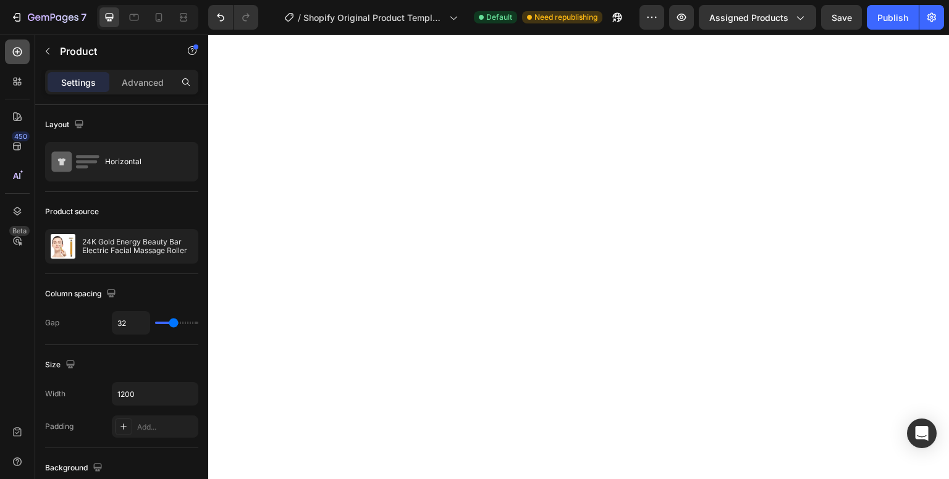
click at [18, 50] on icon at bounding box center [17, 52] width 12 height 12
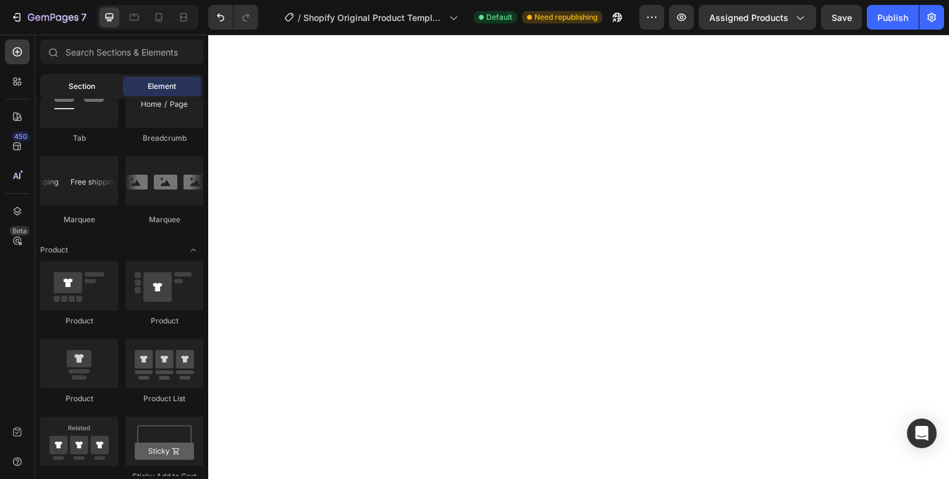
click at [99, 82] on div "Section" at bounding box center [82, 87] width 78 height 20
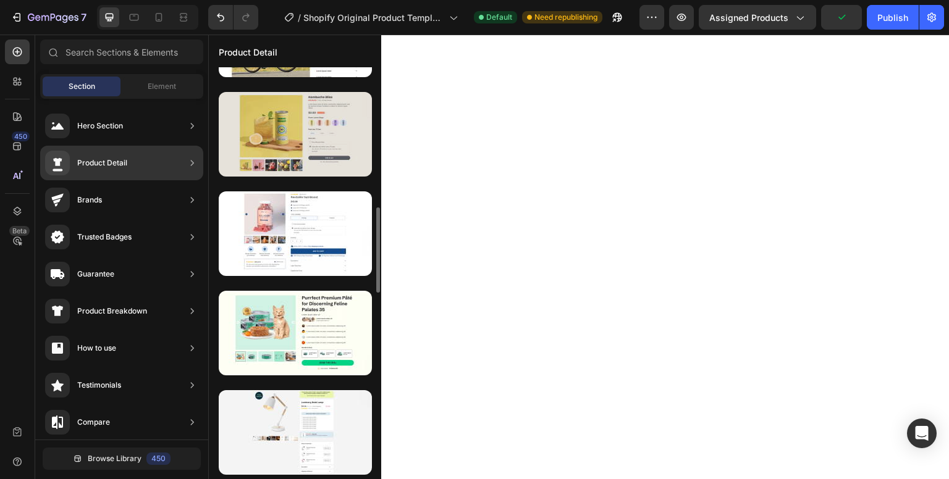
scroll to position [597, 0]
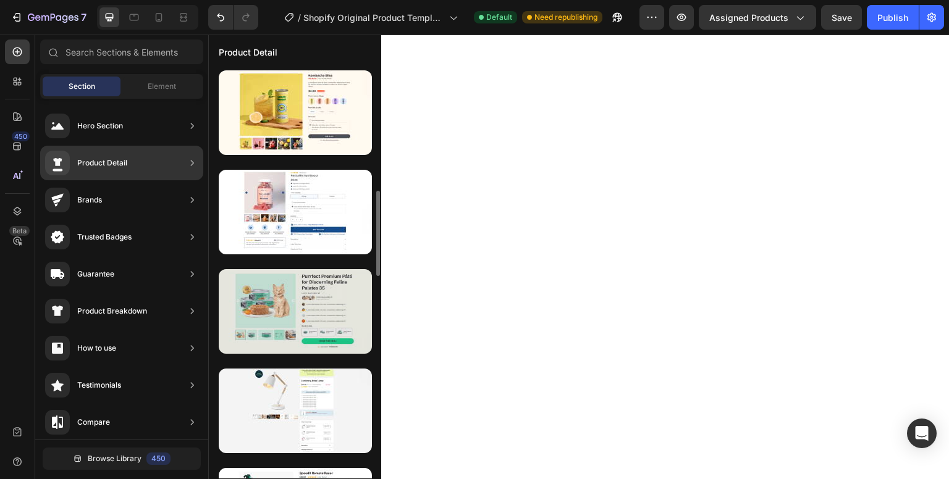
click at [318, 316] on div at bounding box center [295, 311] width 153 height 85
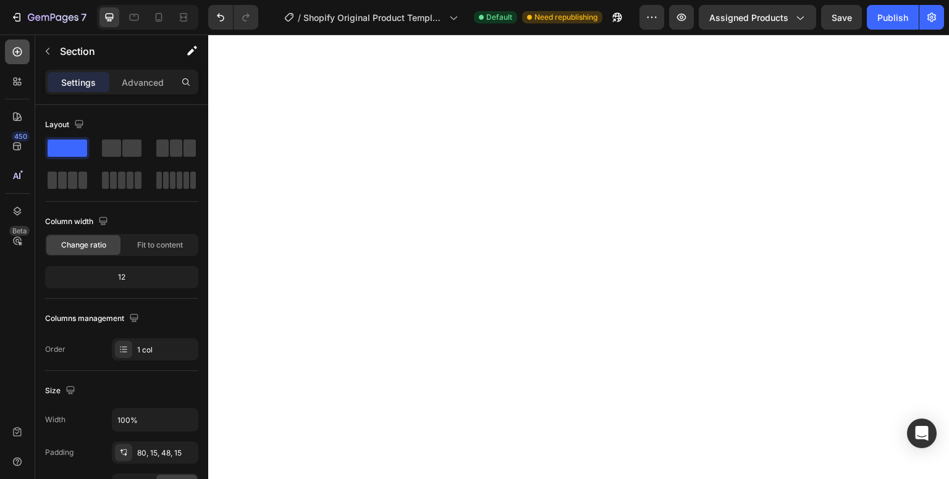
click at [6, 50] on div at bounding box center [17, 52] width 25 height 25
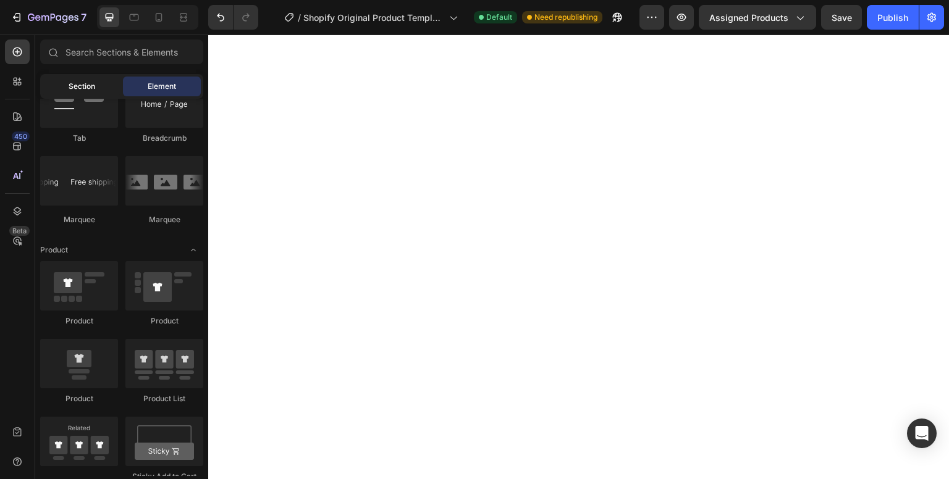
click at [107, 86] on div "Section" at bounding box center [82, 87] width 78 height 20
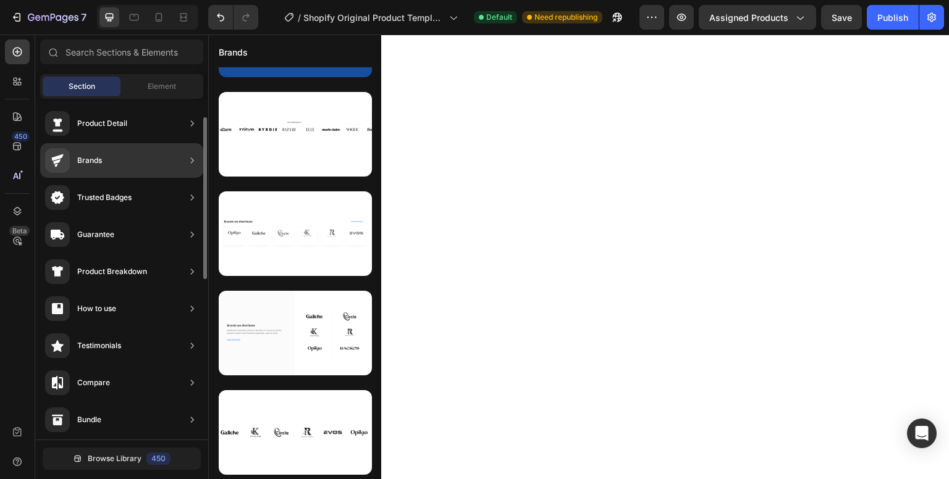
scroll to position [178, 0]
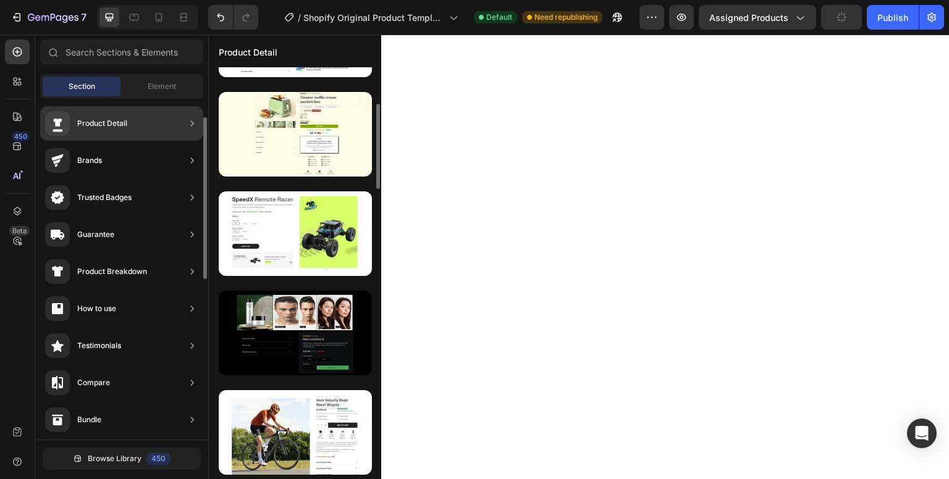
click at [99, 125] on div "Product Detail" at bounding box center [102, 123] width 50 height 12
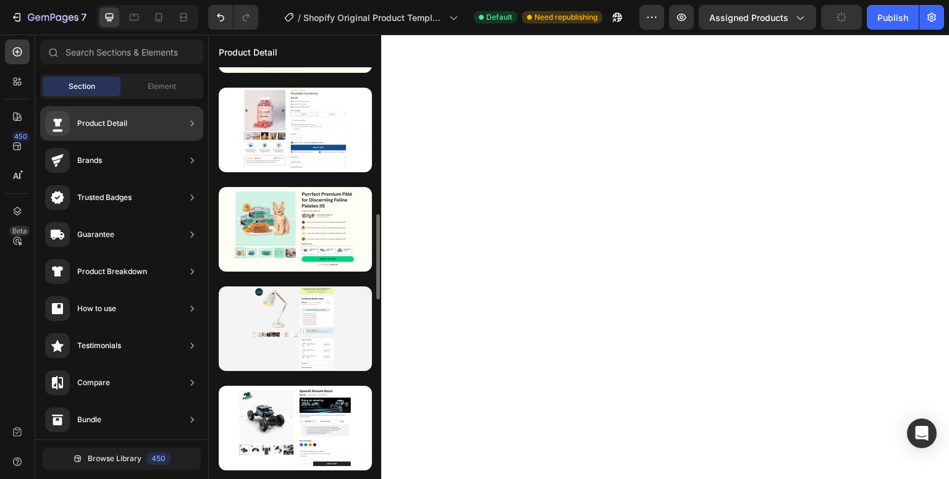
scroll to position [687, 0]
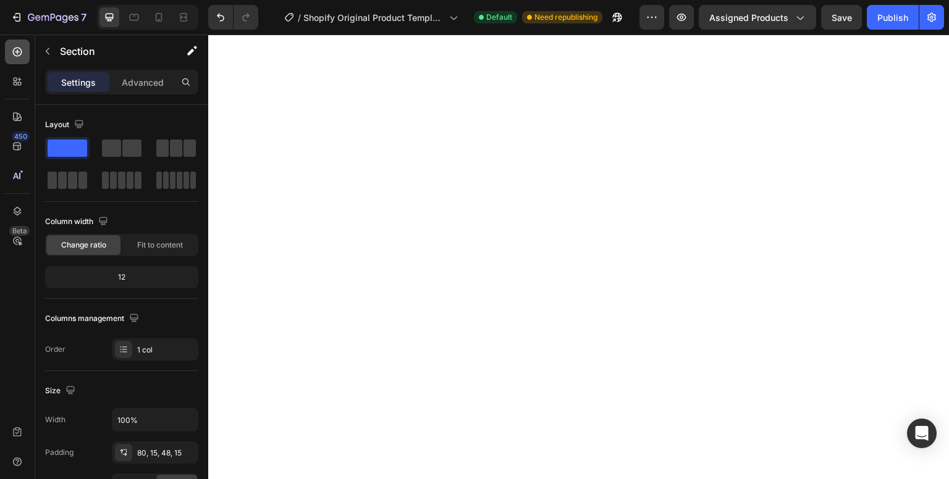
click at [20, 58] on div at bounding box center [17, 52] width 25 height 25
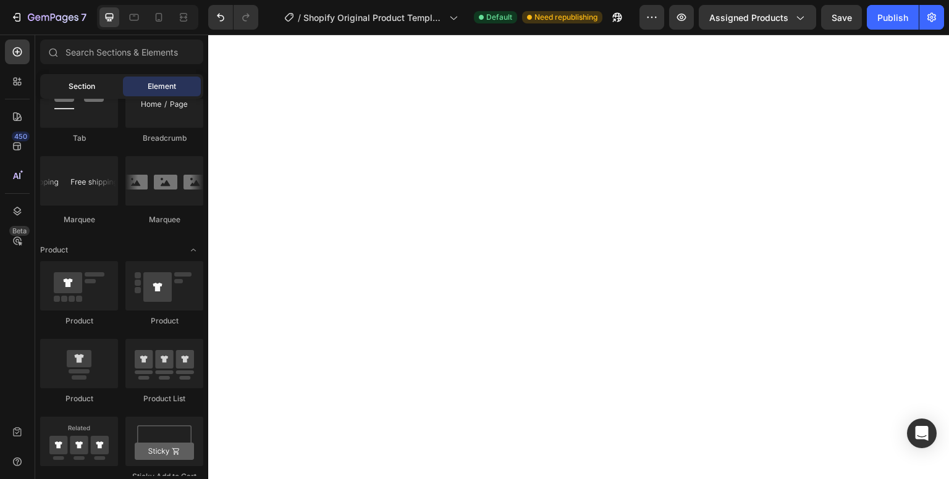
click at [78, 85] on span "Section" at bounding box center [82, 86] width 27 height 11
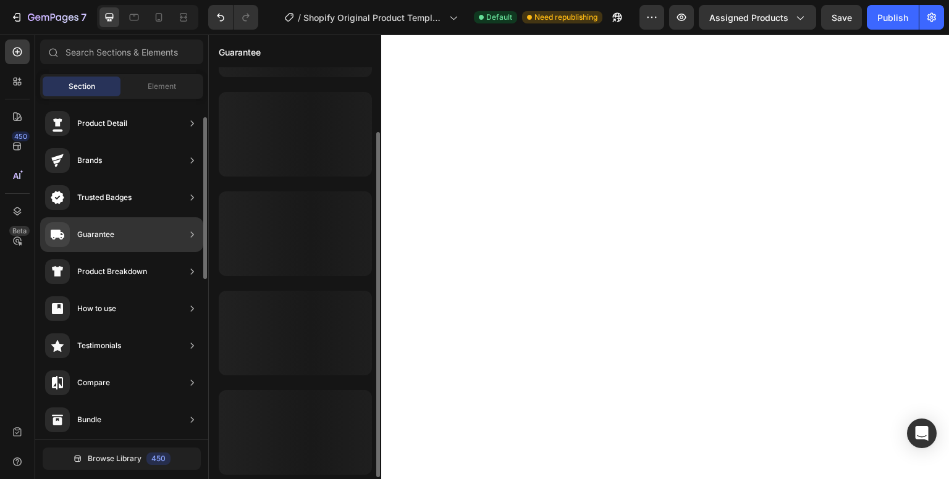
scroll to position [78, 0]
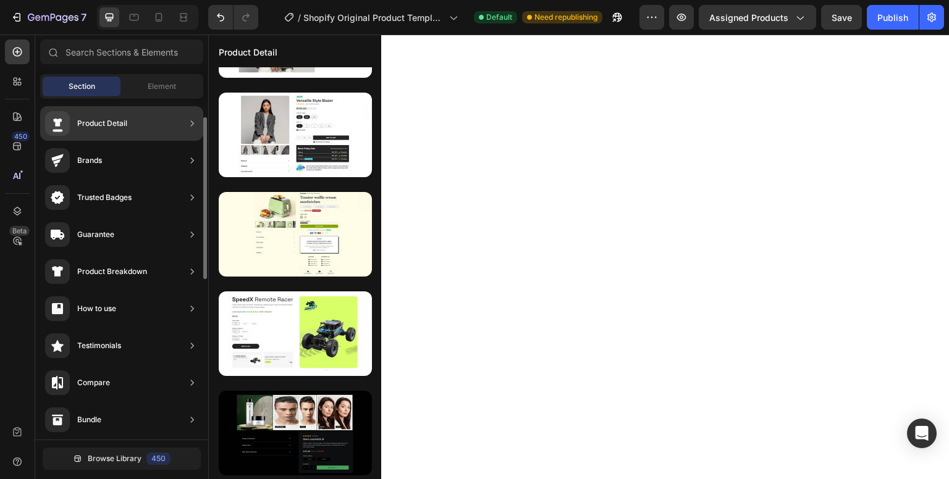
click at [153, 133] on div "Product Detail" at bounding box center [121, 123] width 163 height 35
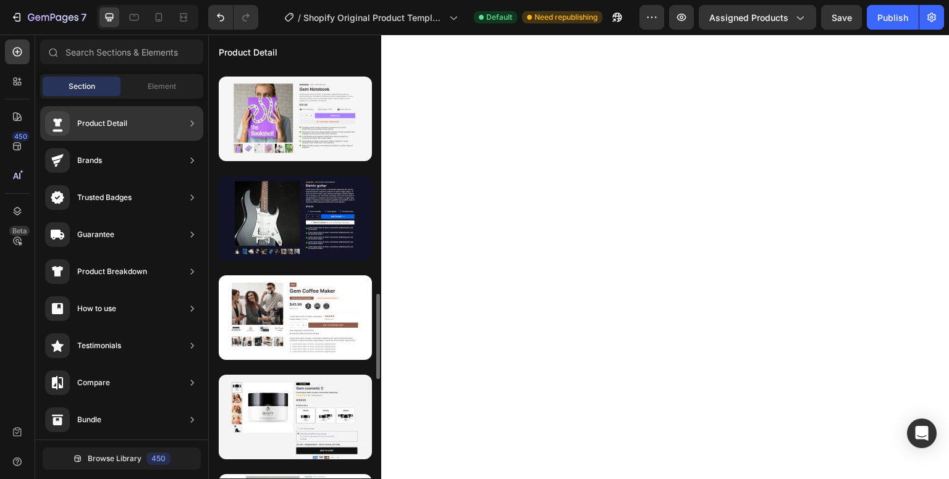
scroll to position [1089, 0]
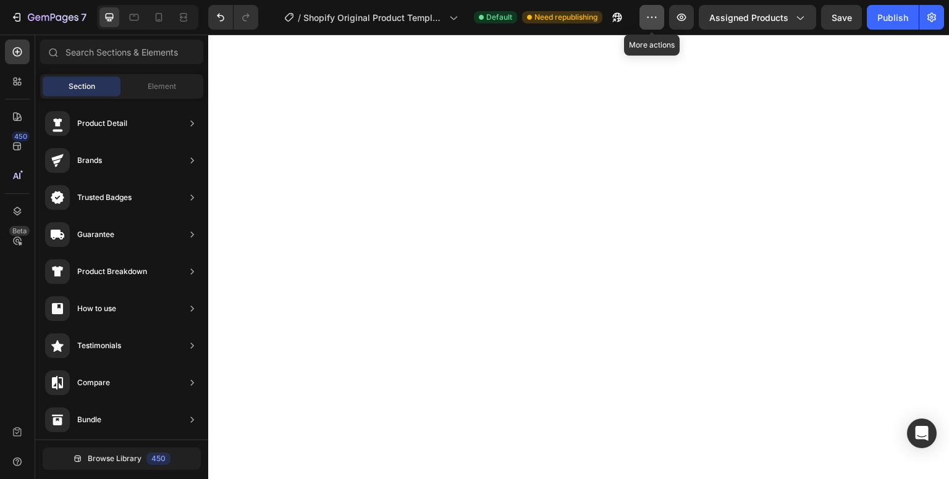
click at [656, 5] on button "button" at bounding box center [651, 17] width 25 height 25
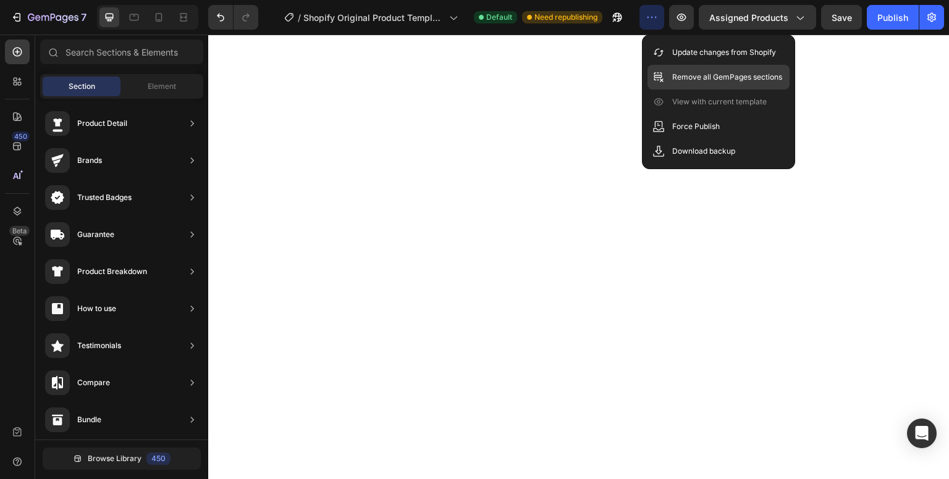
click at [687, 81] on p "Remove all GemPages sections" at bounding box center [727, 77] width 110 height 12
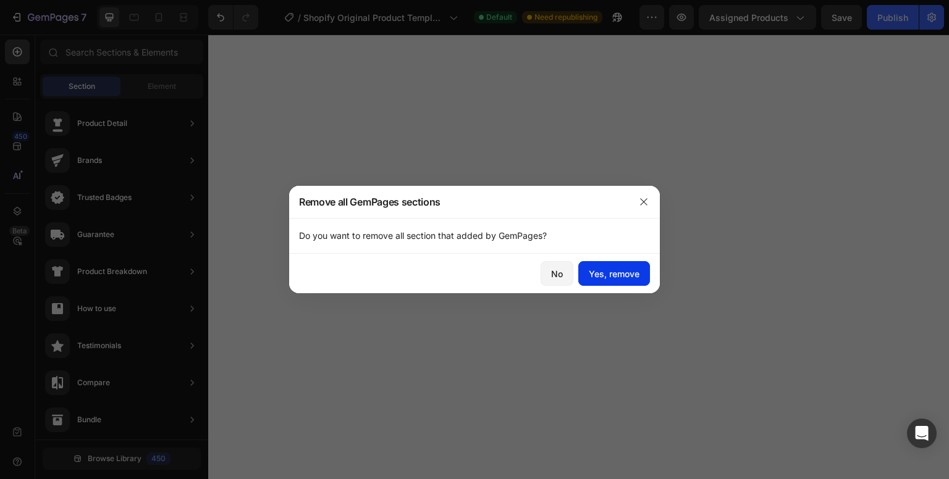
click at [607, 270] on div "Yes, remove" at bounding box center [614, 273] width 51 height 13
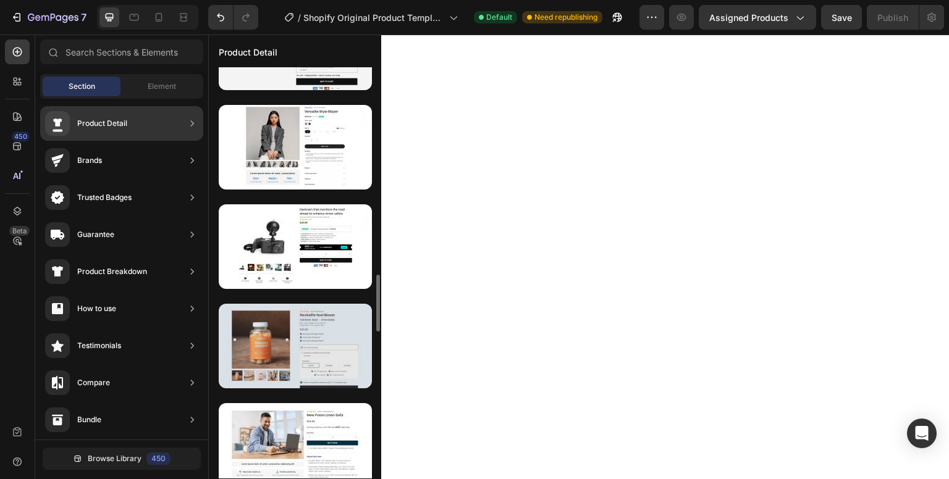
scroll to position [1463, 0]
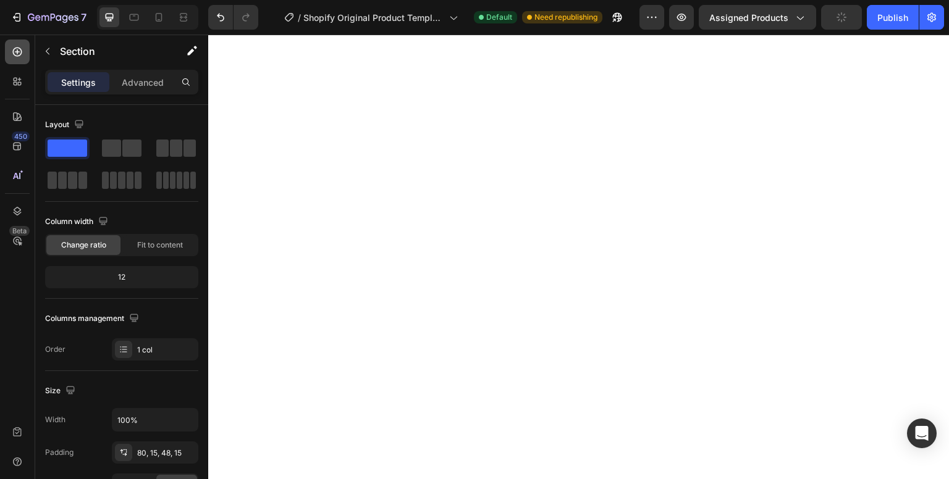
click at [25, 56] on div at bounding box center [17, 52] width 25 height 25
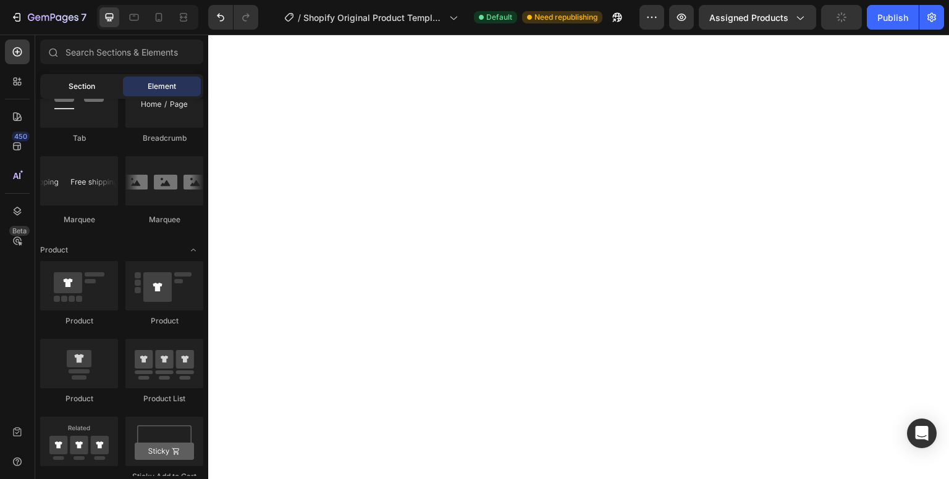
click at [69, 81] on span "Section" at bounding box center [82, 86] width 27 height 11
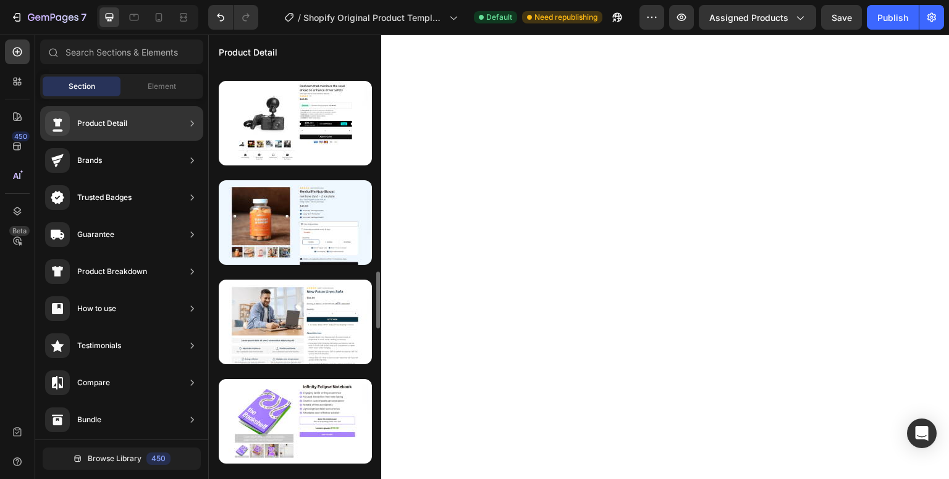
scroll to position [1581, 0]
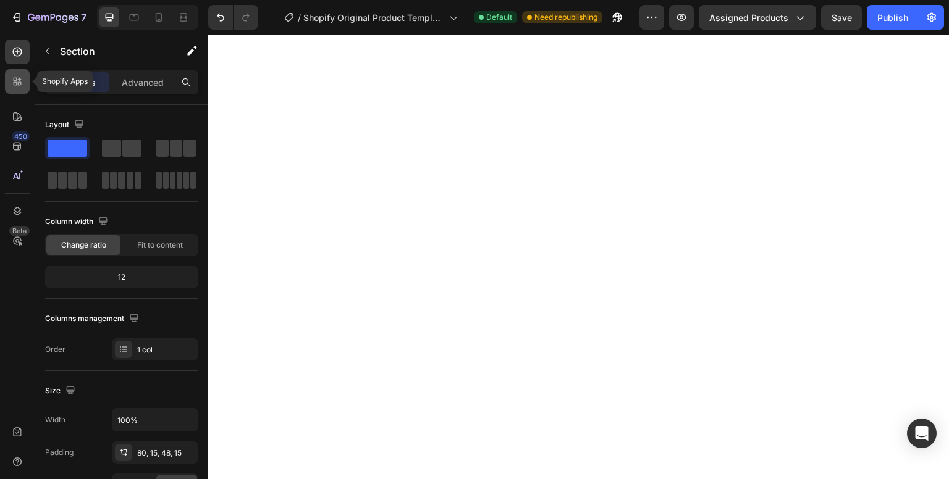
click at [12, 83] on icon at bounding box center [17, 81] width 12 height 12
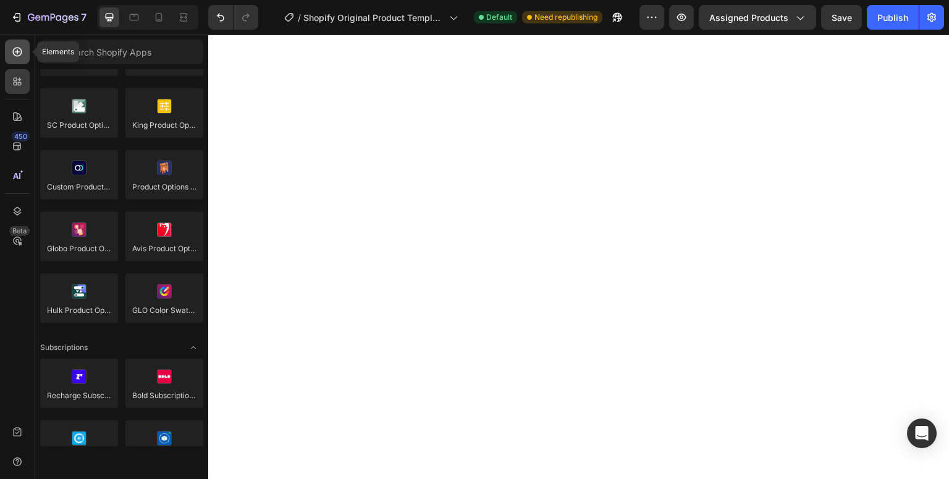
click at [23, 51] on div at bounding box center [17, 52] width 25 height 25
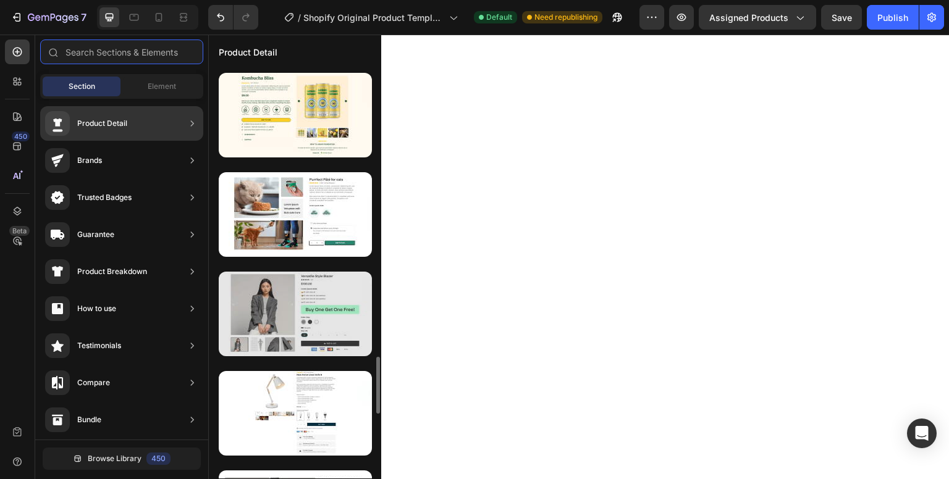
scroll to position [2088, 0]
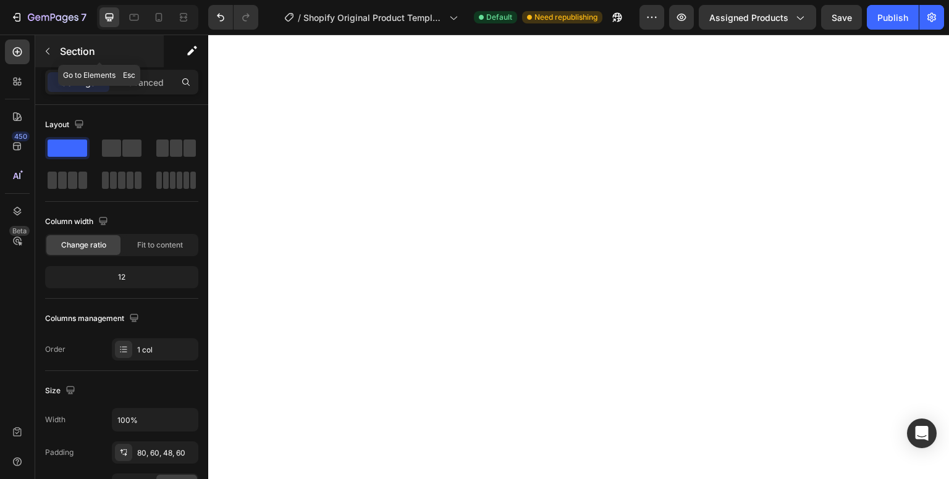
click at [52, 53] on icon "button" at bounding box center [48, 51] width 10 height 10
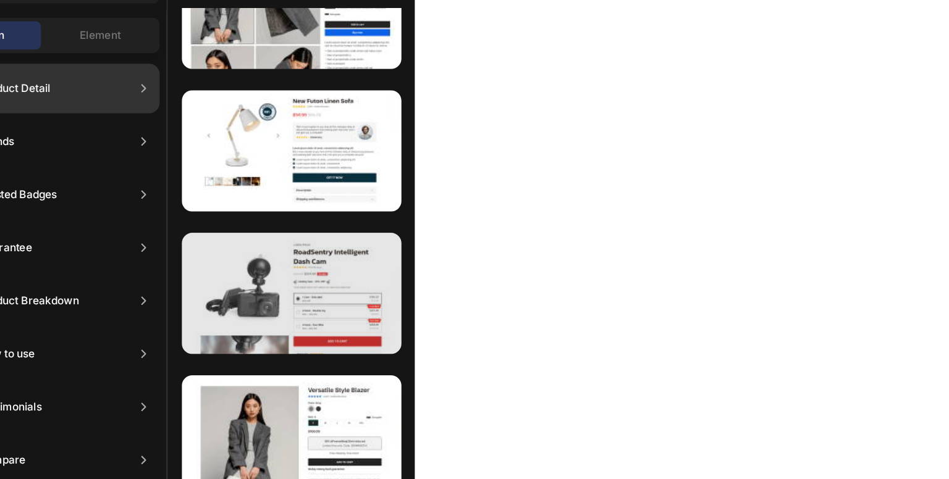
scroll to position [2564, 0]
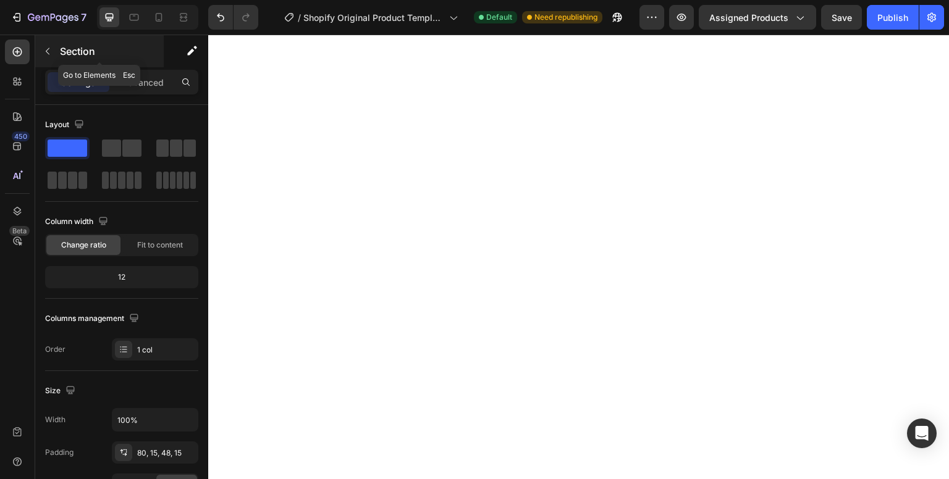
click at [57, 53] on div "Section" at bounding box center [99, 51] width 128 height 32
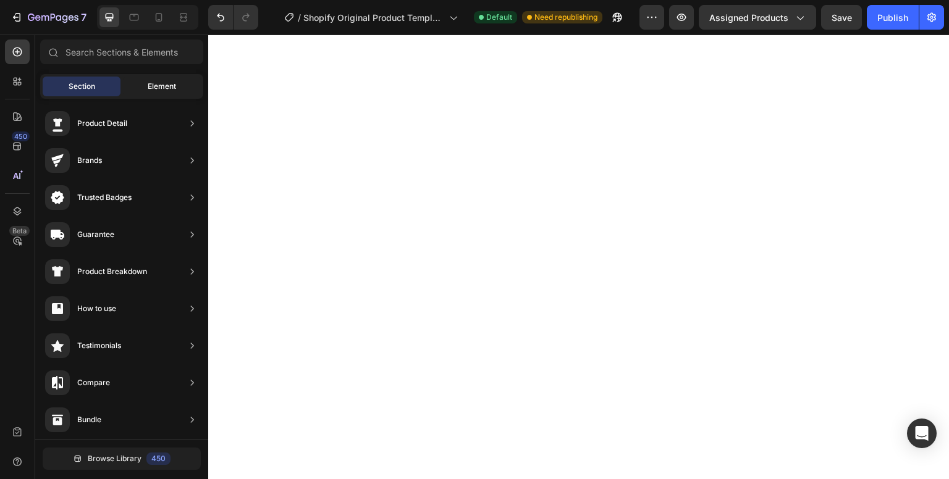
click at [148, 83] on span "Element" at bounding box center [162, 86] width 28 height 11
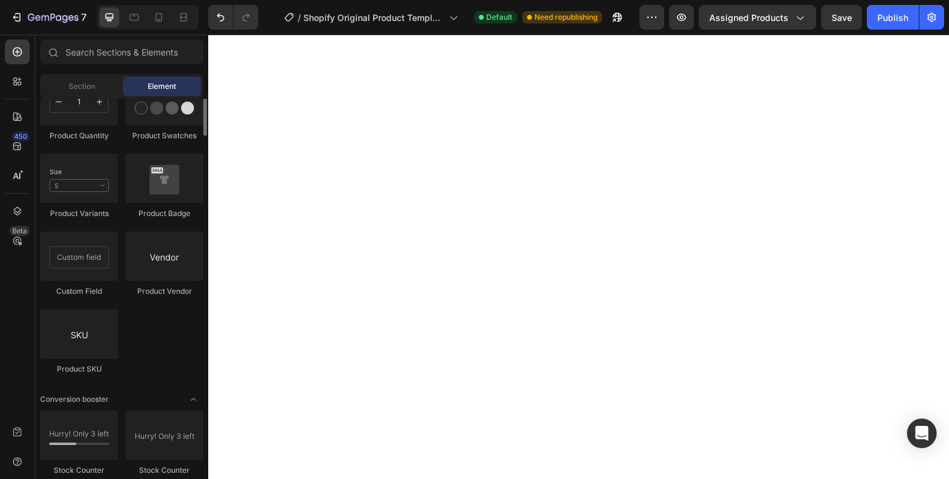
scroll to position [1997, 0]
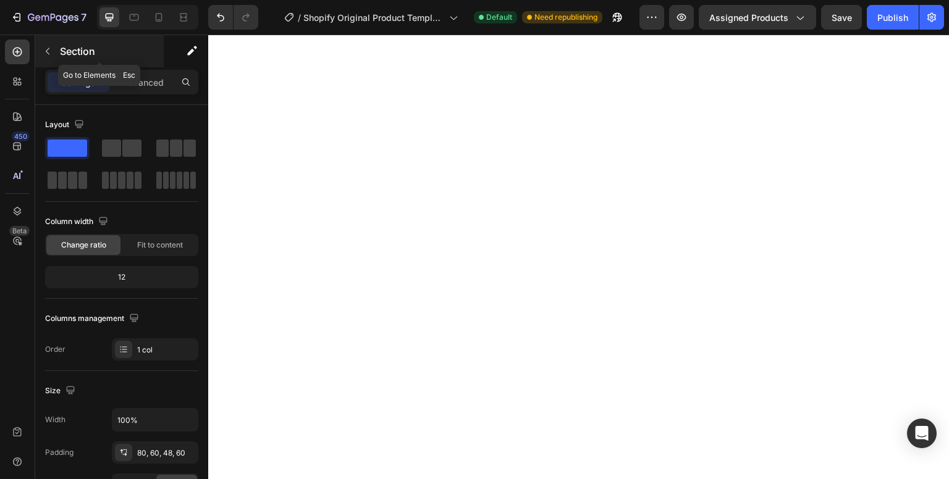
click at [45, 52] on icon "button" at bounding box center [48, 51] width 10 height 10
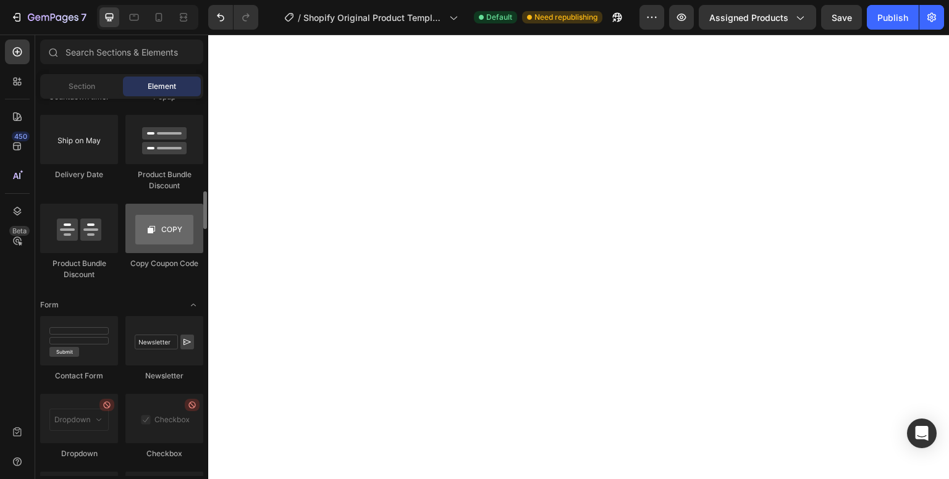
scroll to position [2533, 0]
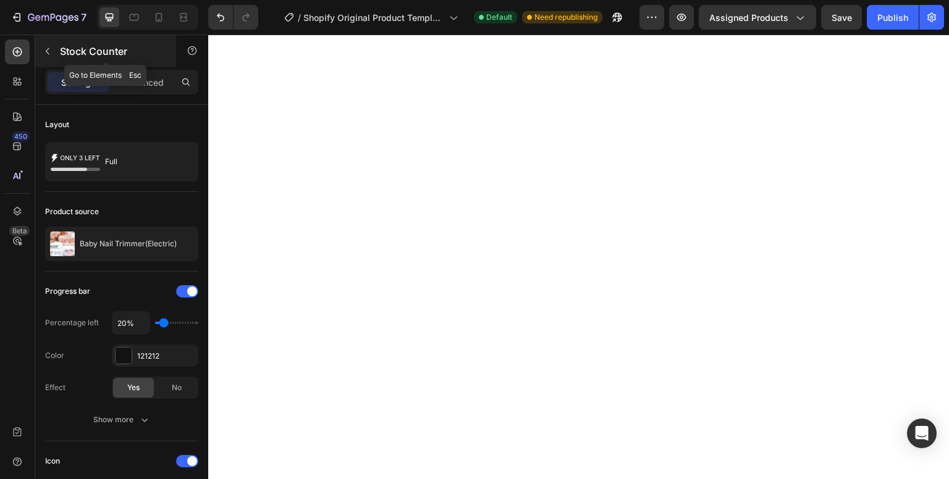
click at [49, 55] on icon "button" at bounding box center [48, 51] width 10 height 10
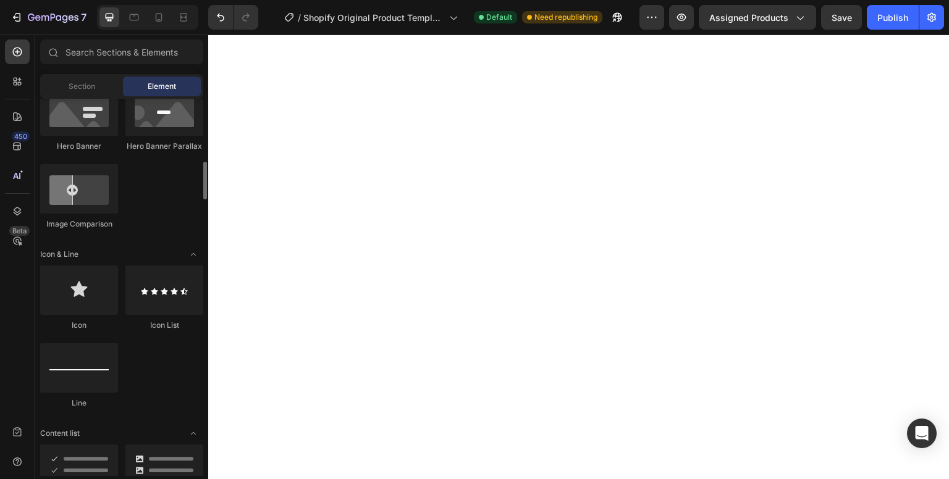
scroll to position [652, 0]
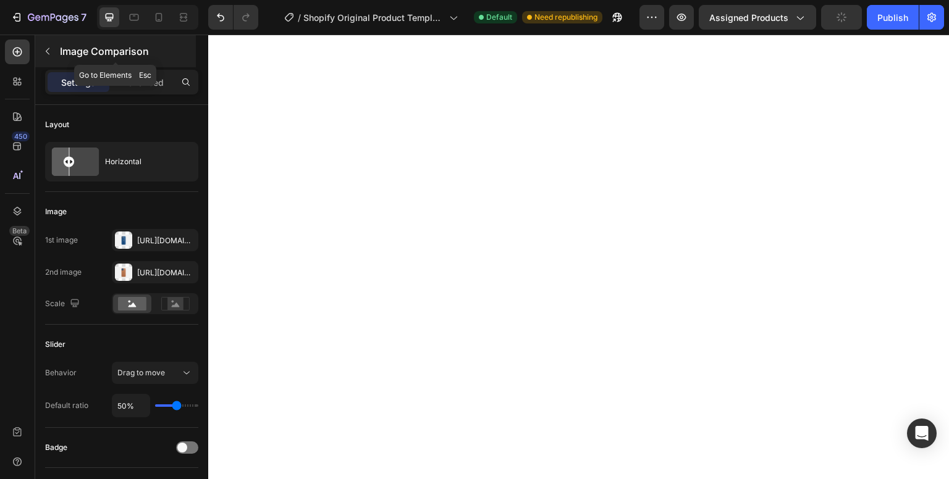
click at [48, 51] on icon "button" at bounding box center [48, 51] width 10 height 10
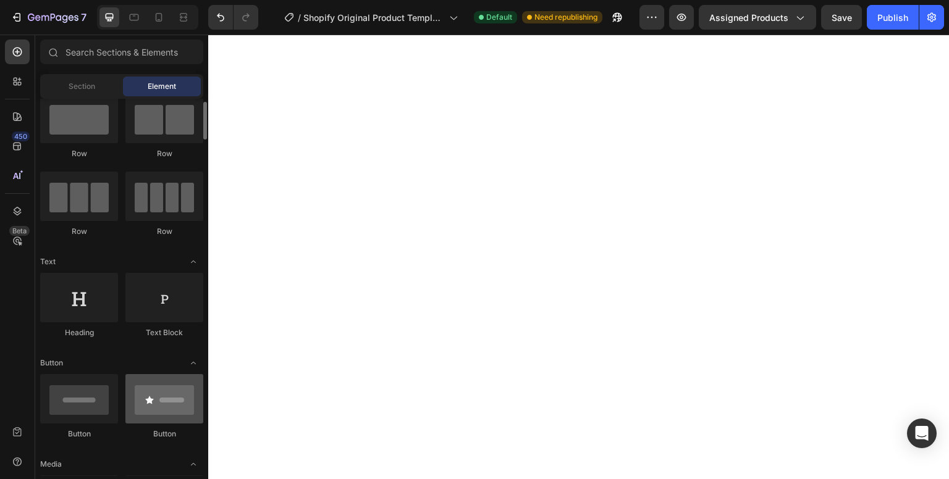
scroll to position [0, 0]
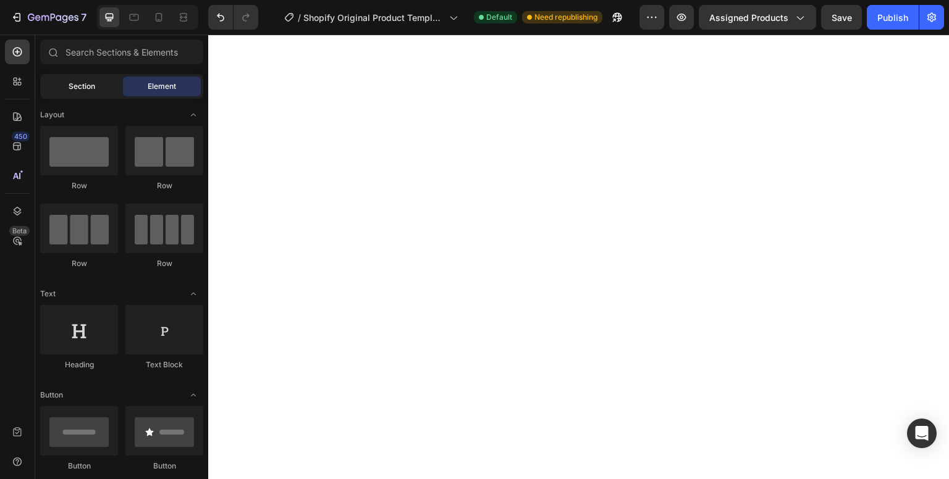
click at [92, 86] on span "Section" at bounding box center [82, 86] width 27 height 11
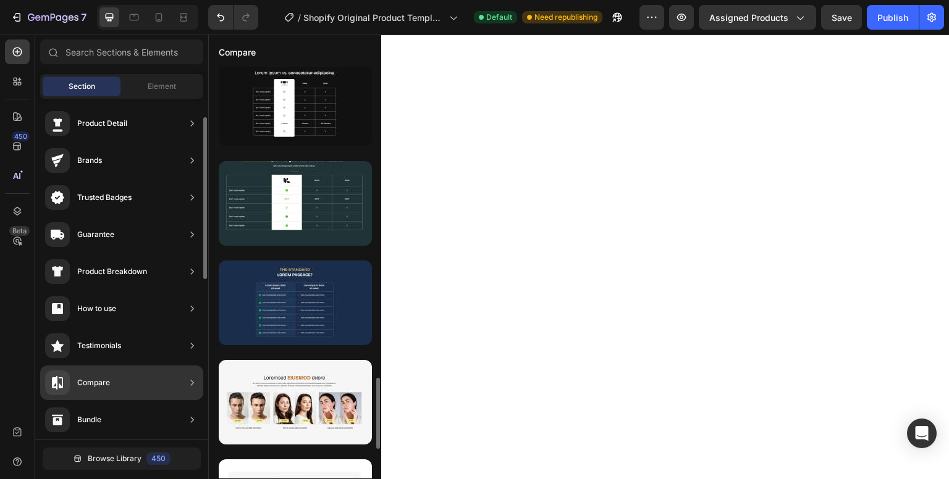
scroll to position [78, 0]
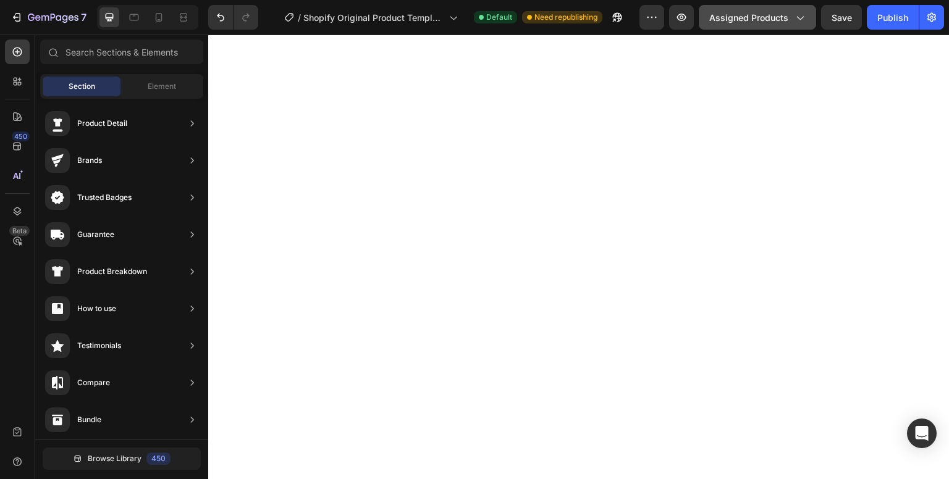
click at [801, 14] on icon "button" at bounding box center [799, 17] width 12 height 12
click at [657, 15] on icon "button" at bounding box center [652, 17] width 12 height 12
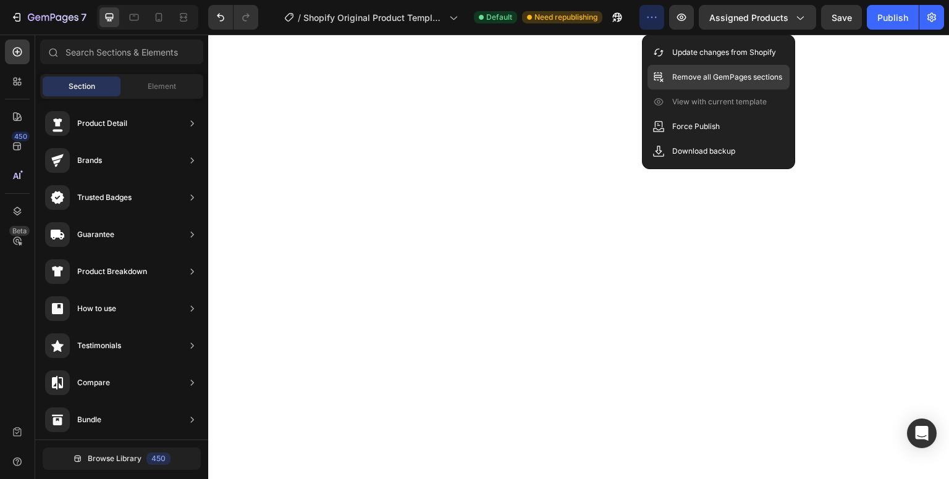
click at [703, 85] on div "Remove all GemPages sections" at bounding box center [718, 77] width 142 height 25
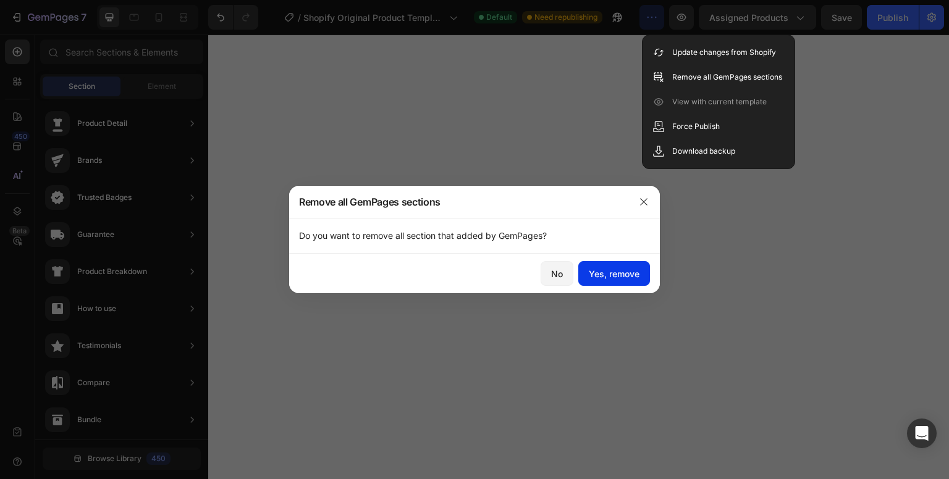
click at [636, 275] on div "Yes, remove" at bounding box center [614, 273] width 51 height 13
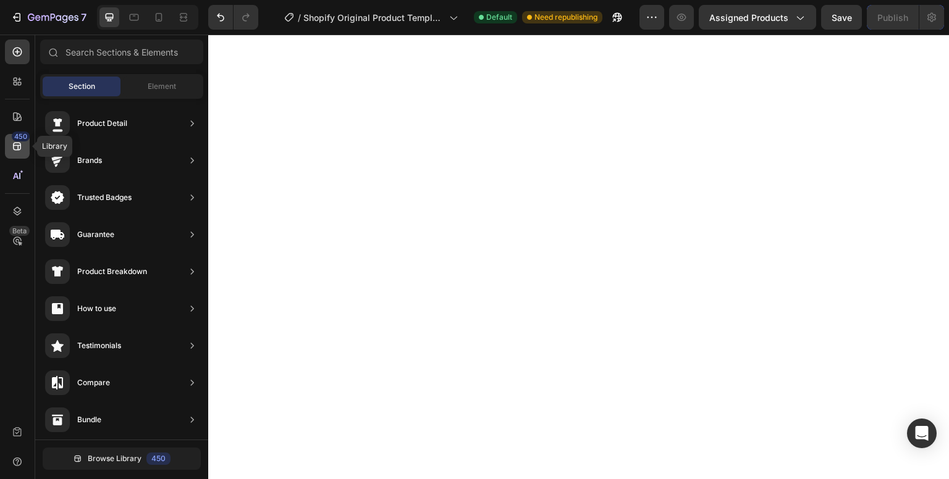
click at [20, 149] on icon at bounding box center [17, 146] width 12 height 12
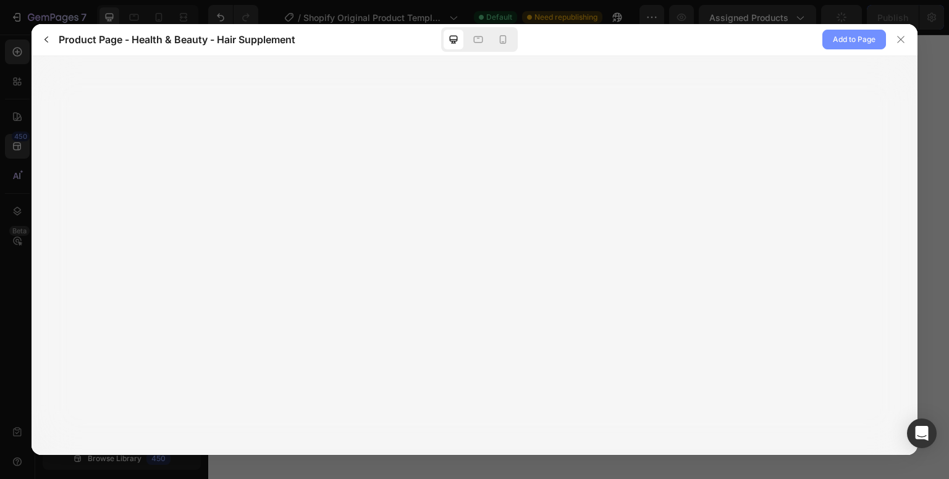
click at [838, 44] on span "Add to Page" at bounding box center [854, 39] width 43 height 15
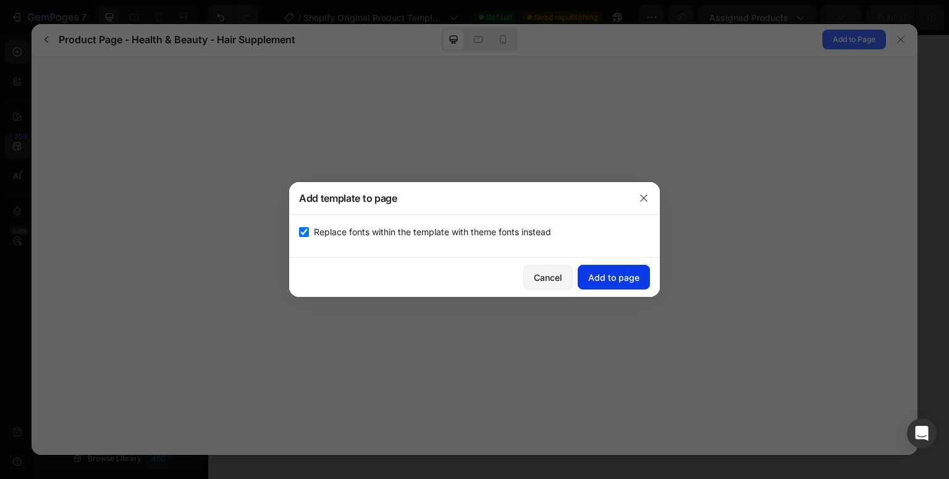
click at [597, 277] on div "Add to page" at bounding box center [613, 277] width 51 height 13
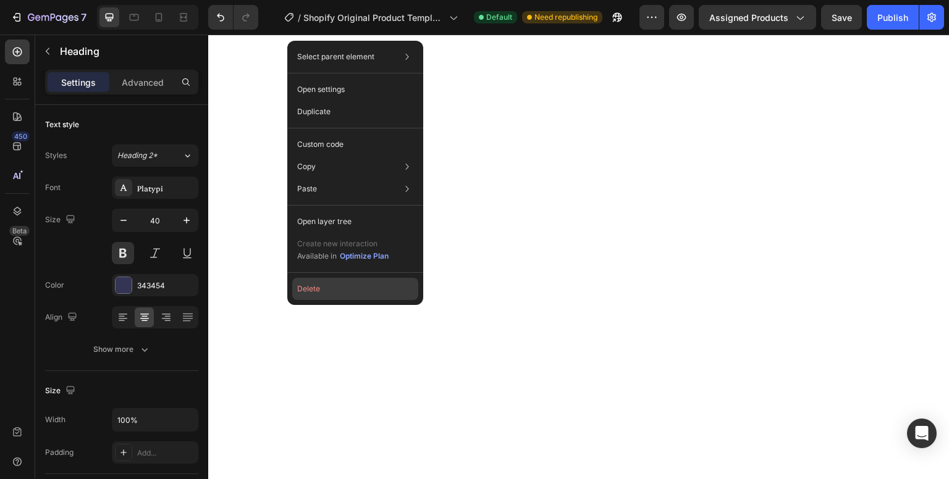
click at [350, 282] on button "Delete" at bounding box center [355, 289] width 126 height 22
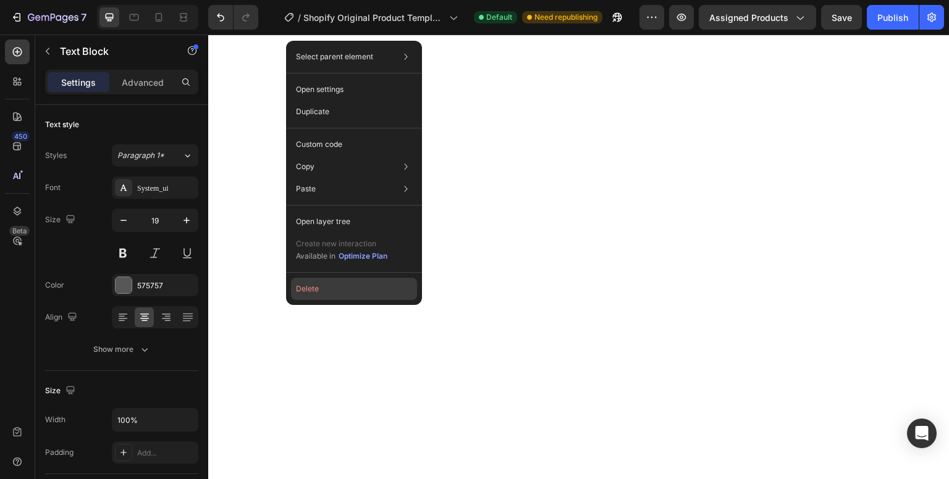
click at [319, 283] on button "Delete" at bounding box center [354, 289] width 126 height 22
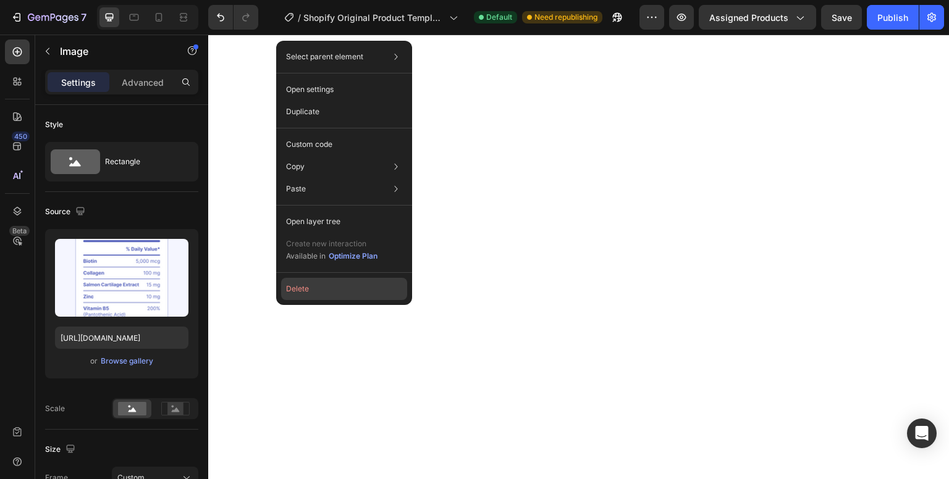
click at [327, 286] on button "Delete" at bounding box center [344, 289] width 126 height 22
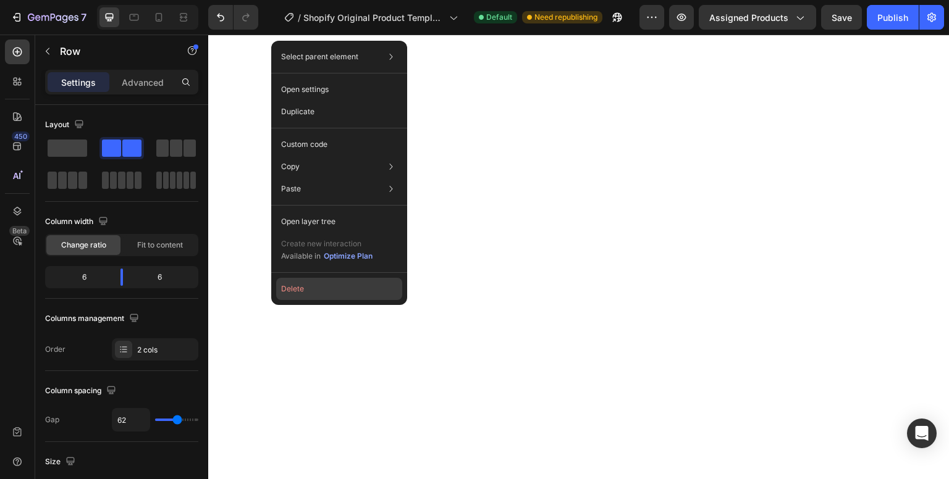
click at [326, 289] on button "Delete" at bounding box center [339, 289] width 126 height 22
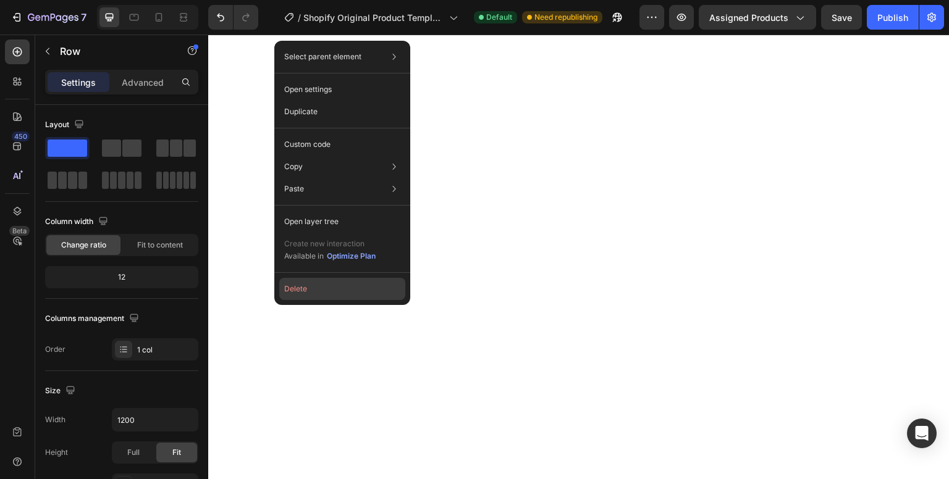
click at [321, 293] on button "Delete" at bounding box center [342, 289] width 126 height 22
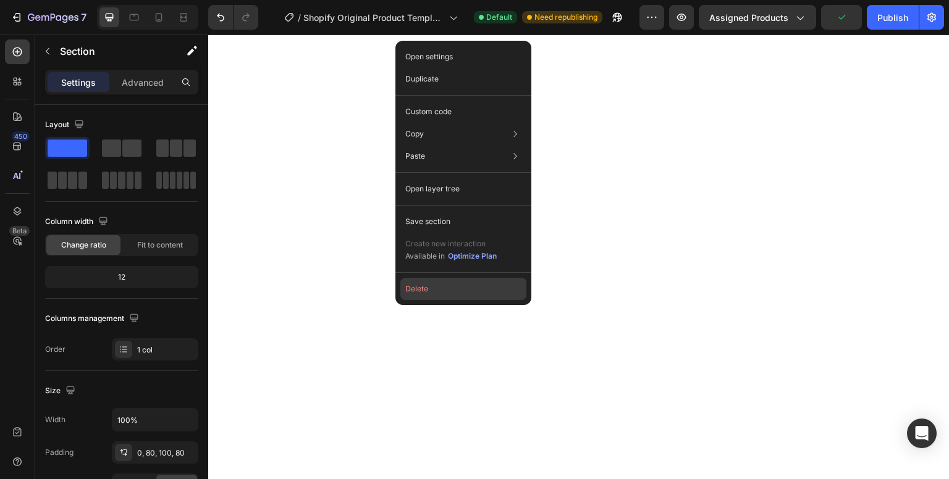
click at [442, 293] on button "Delete" at bounding box center [463, 289] width 126 height 22
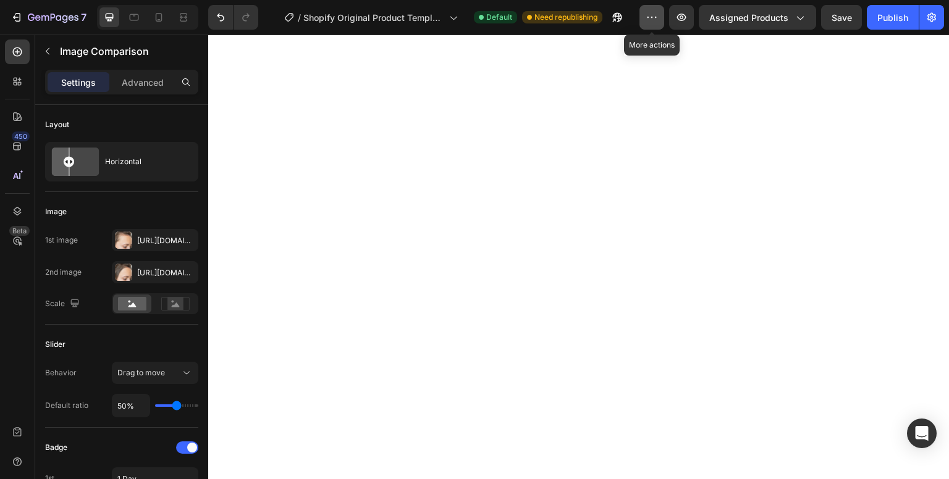
click at [659, 24] on button "button" at bounding box center [651, 17] width 25 height 25
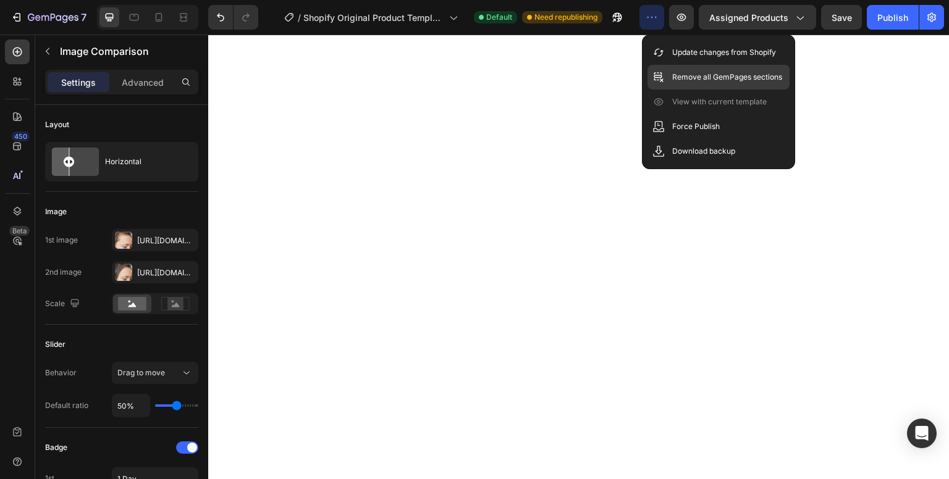
click at [699, 86] on div "Remove all GemPages sections" at bounding box center [718, 77] width 142 height 25
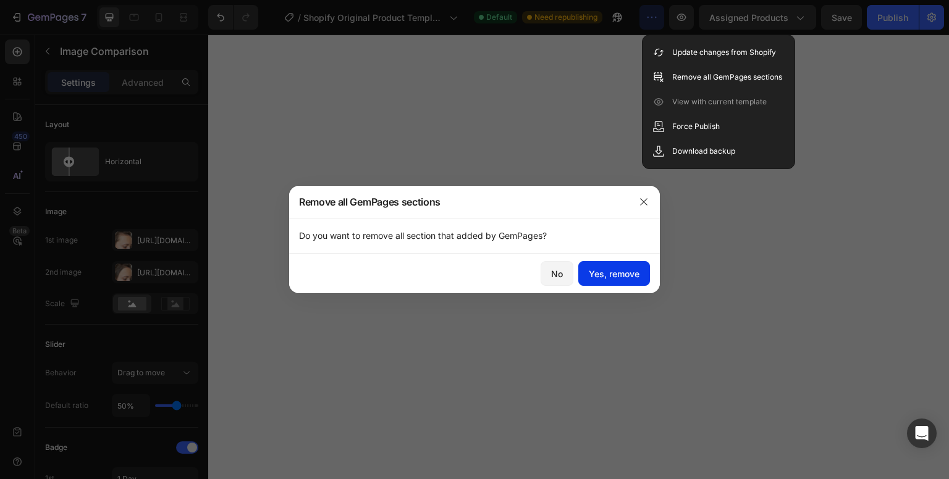
click at [621, 271] on div "Yes, remove" at bounding box center [614, 273] width 51 height 13
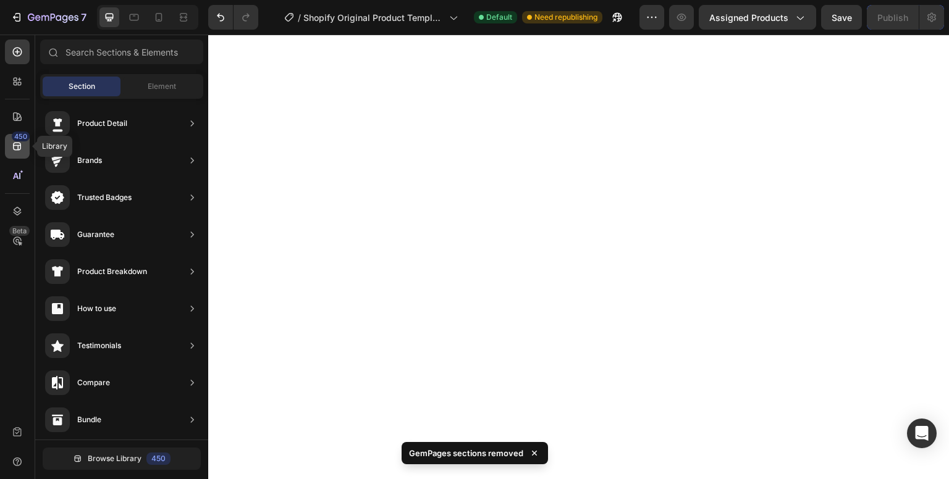
click at [15, 145] on icon at bounding box center [17, 146] width 12 height 12
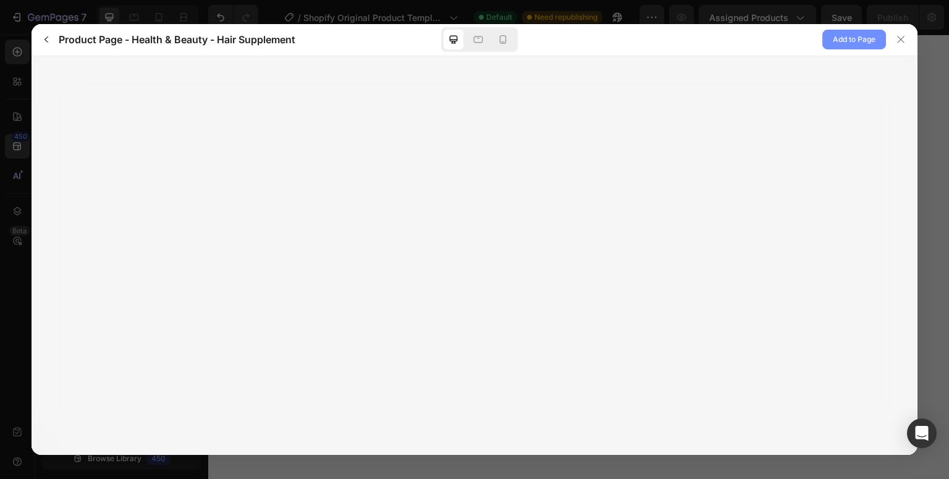
click at [836, 40] on span "Add to Page" at bounding box center [854, 39] width 43 height 15
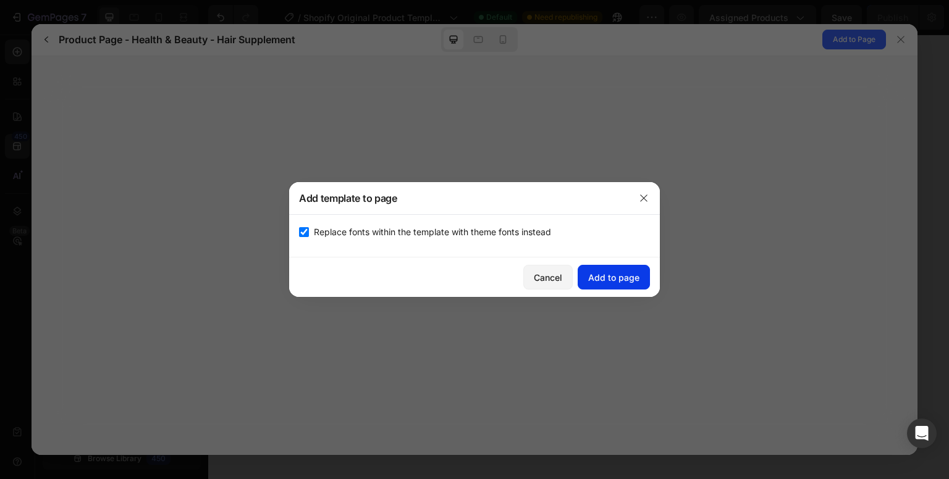
click at [610, 290] on div "Cancel Add to page" at bounding box center [474, 278] width 371 height 40
click at [615, 275] on div "Add to page" at bounding box center [613, 277] width 51 height 13
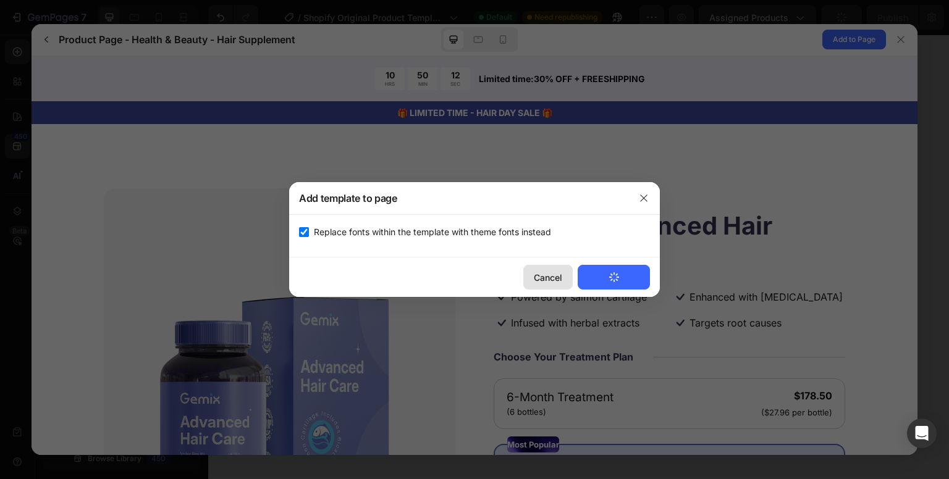
scroll to position [0, 0]
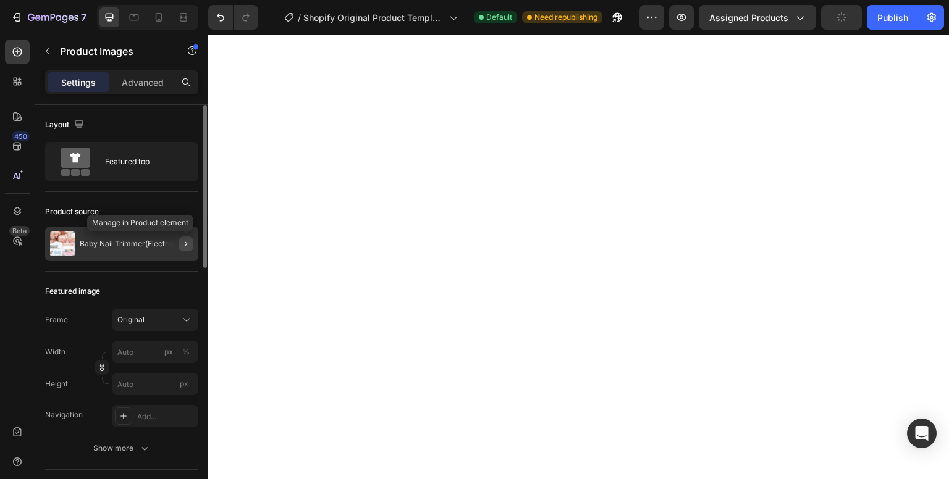
click at [184, 242] on icon "button" at bounding box center [186, 244] width 10 height 10
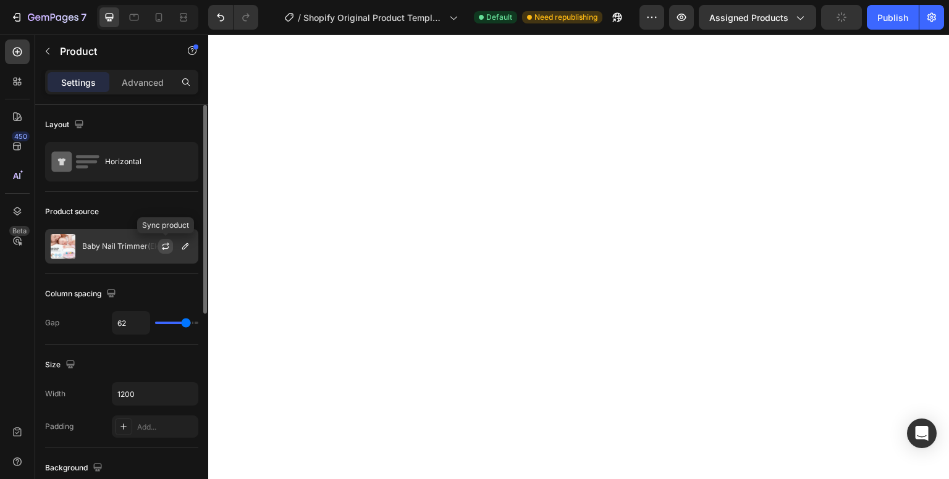
click at [162, 248] on icon "button" at bounding box center [166, 247] width 10 height 10
click at [186, 250] on icon "button" at bounding box center [185, 247] width 10 height 10
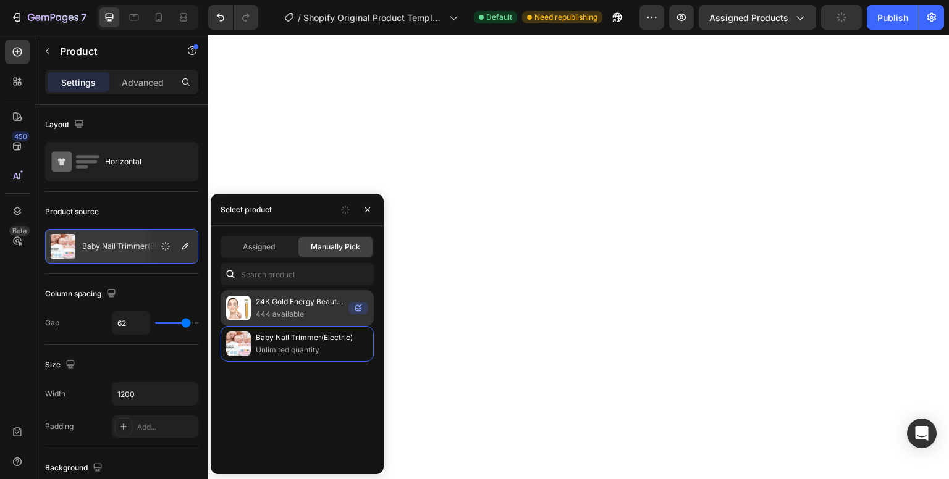
click at [298, 303] on p "24K Gold Energy Beauty Bar Electric Facial Massage Roller" at bounding box center [300, 302] width 88 height 12
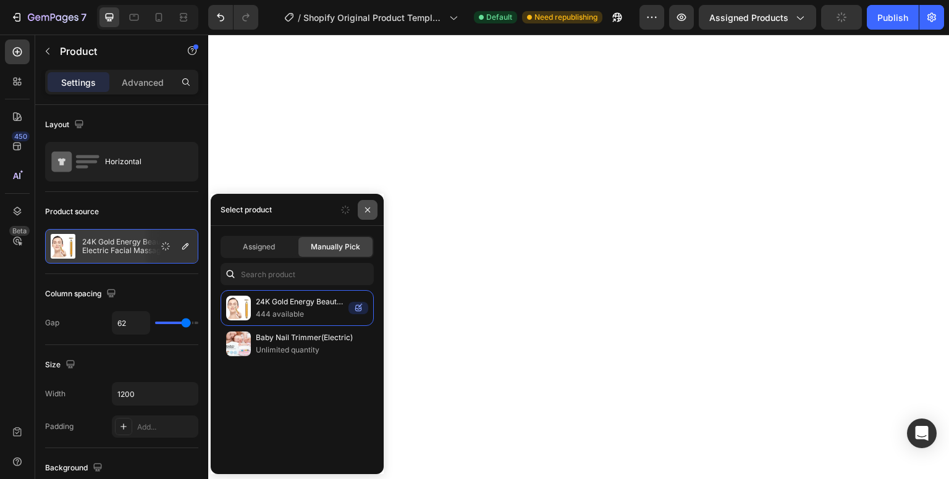
click at [368, 209] on icon "button" at bounding box center [368, 210] width 10 height 10
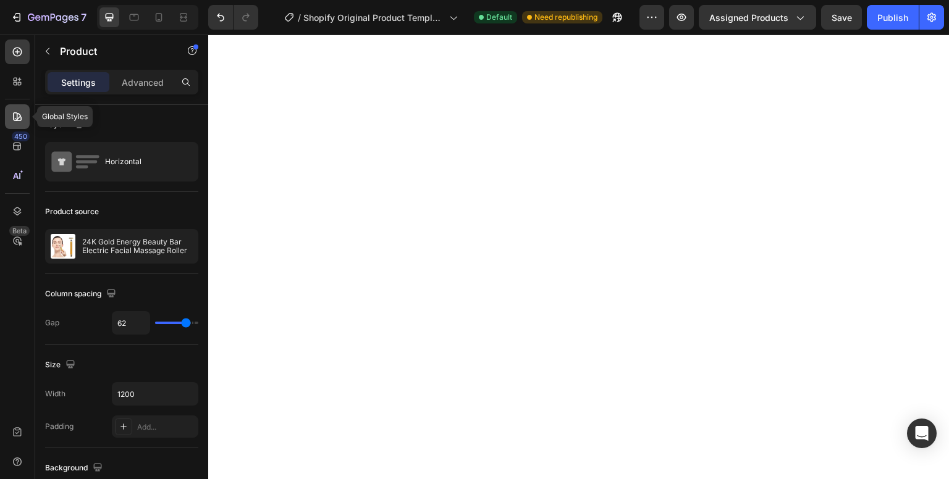
click at [22, 122] on icon at bounding box center [17, 117] width 12 height 12
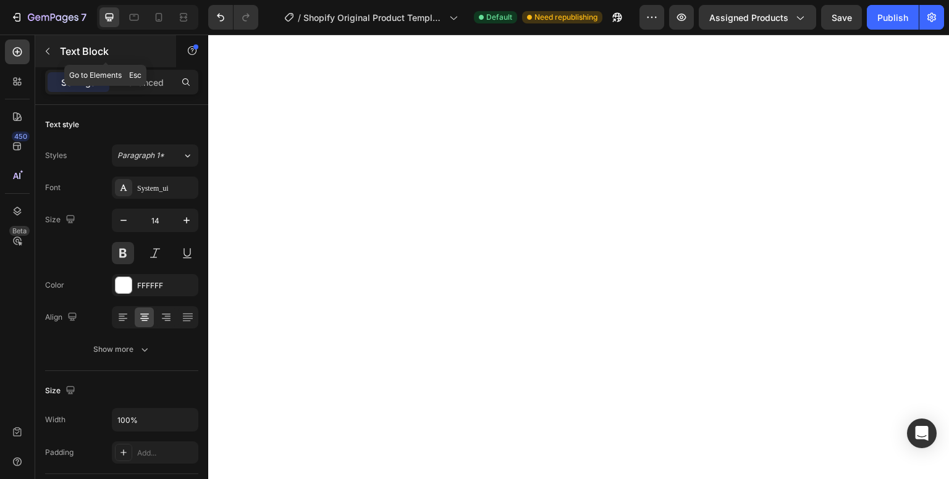
click at [46, 54] on icon "button" at bounding box center [48, 51] width 10 height 10
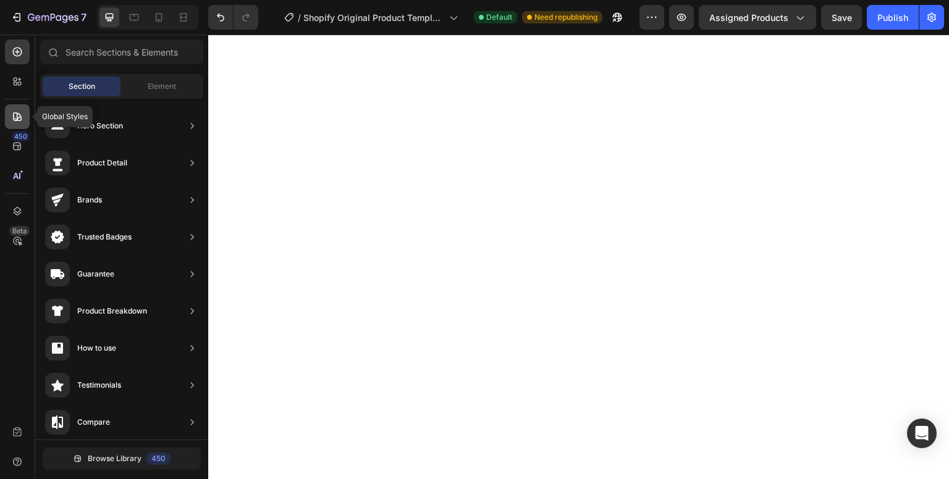
click at [9, 124] on div at bounding box center [17, 116] width 25 height 25
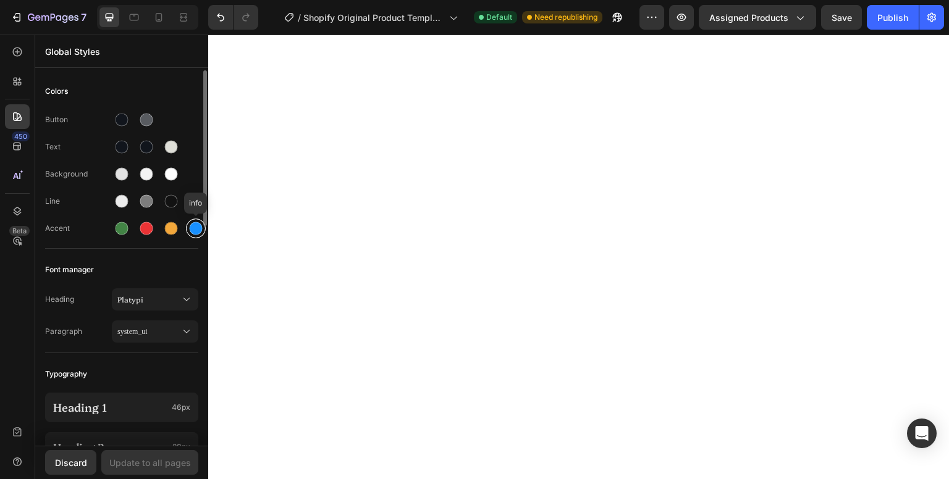
click at [193, 230] on div at bounding box center [196, 228] width 13 height 13
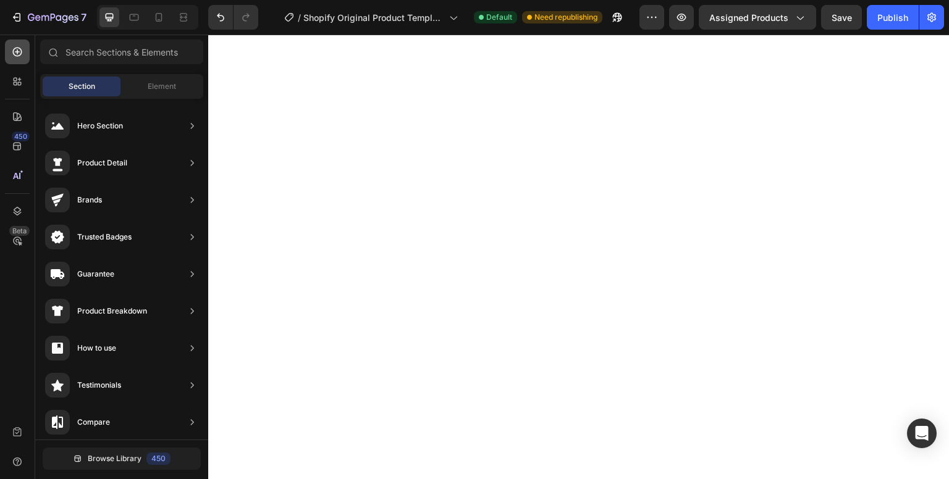
click at [13, 62] on div at bounding box center [17, 52] width 25 height 25
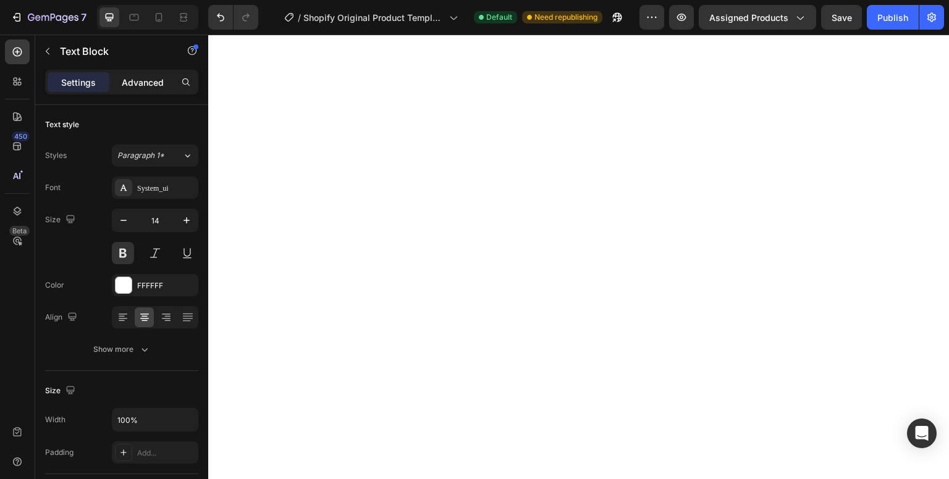
click at [156, 86] on p "Advanced" at bounding box center [143, 82] width 42 height 13
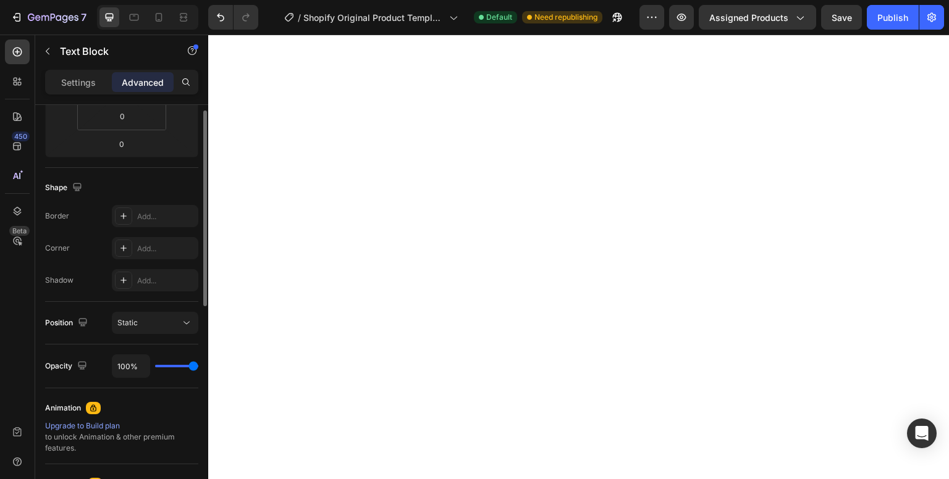
scroll to position [176, 0]
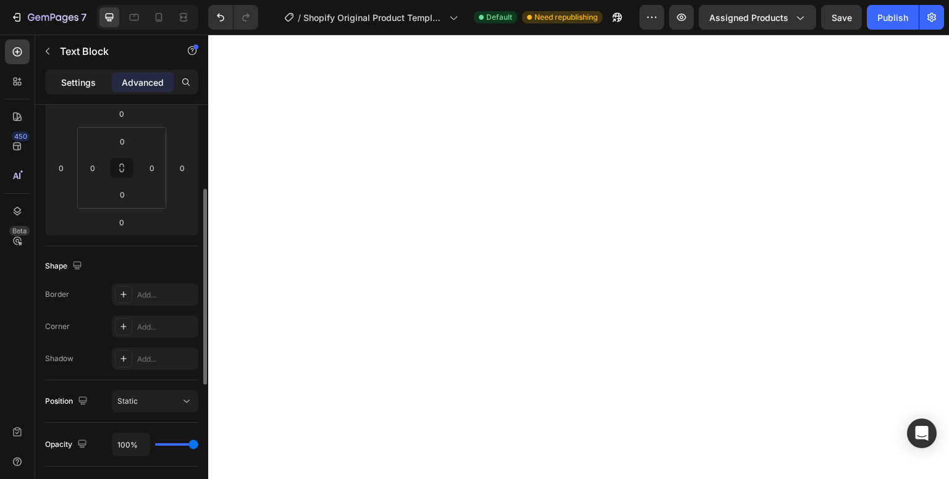
click at [62, 77] on p "Settings" at bounding box center [78, 82] width 35 height 13
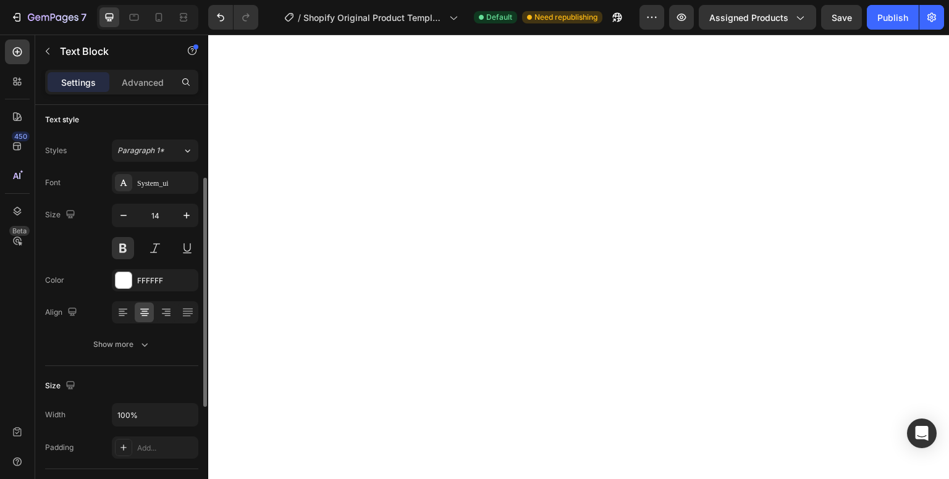
scroll to position [0, 0]
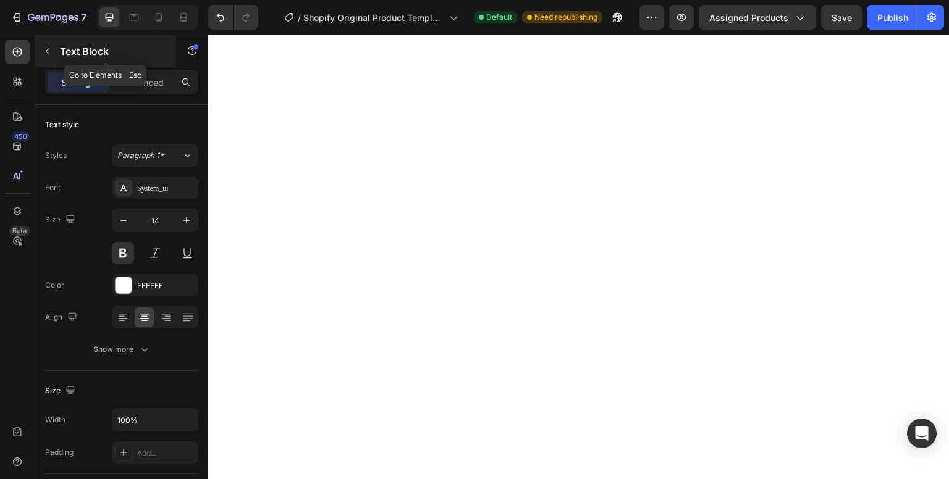
click at [51, 48] on icon "button" at bounding box center [48, 51] width 10 height 10
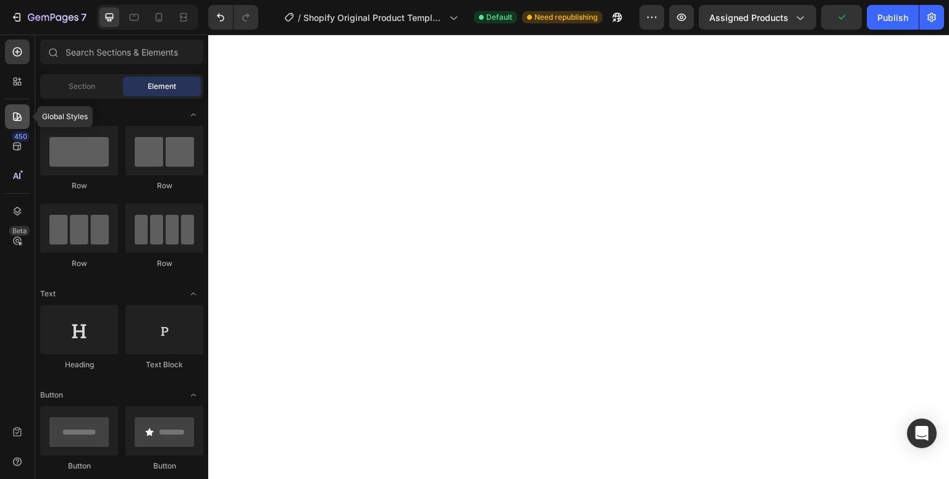
click at [16, 115] on icon at bounding box center [17, 117] width 12 height 12
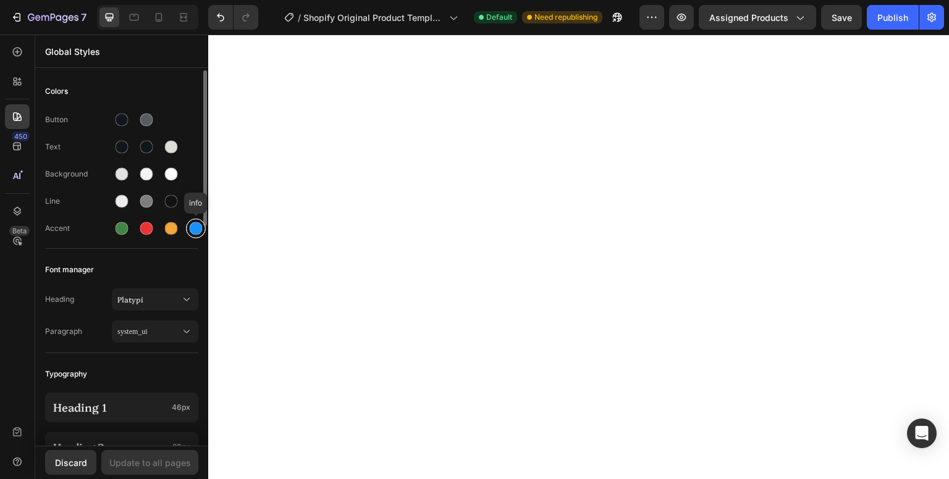
click at [198, 224] on div at bounding box center [196, 228] width 13 height 13
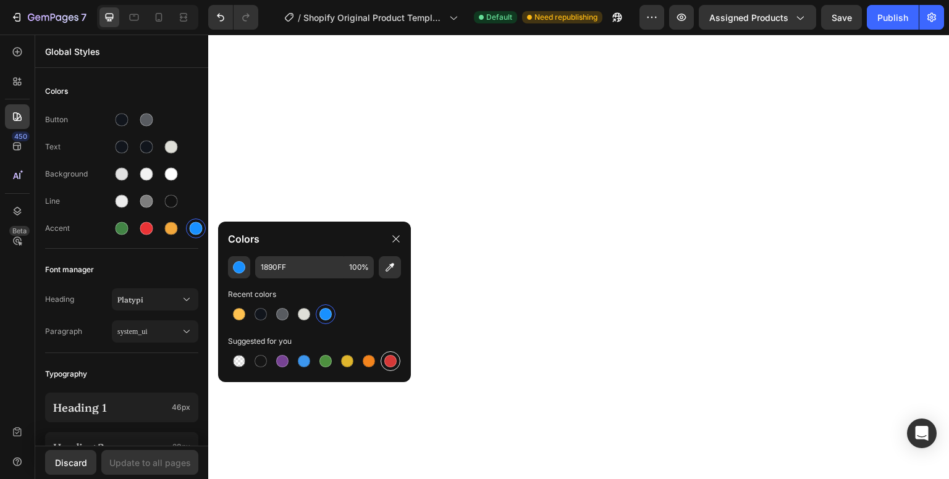
click at [389, 366] on div at bounding box center [390, 361] width 12 height 12
click at [378, 364] on div at bounding box center [369, 361] width 22 height 22
type input "F3841D"
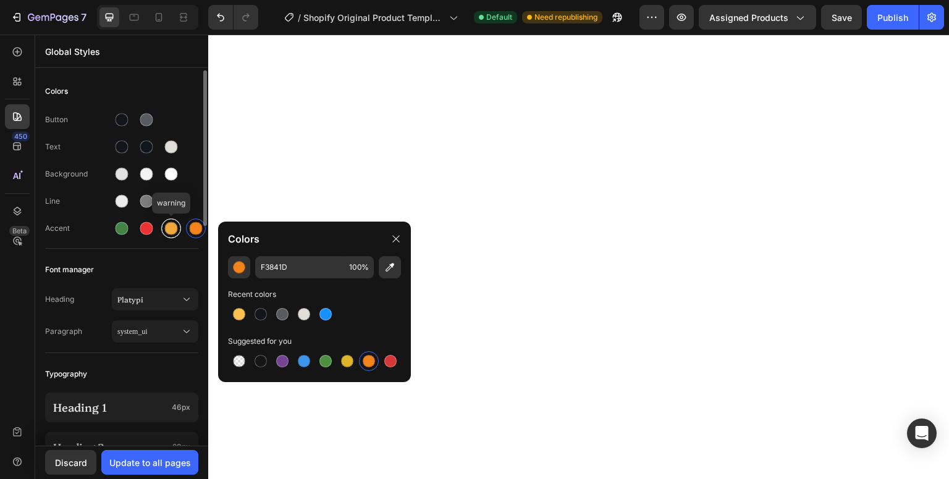
click at [166, 230] on div at bounding box center [171, 228] width 13 height 13
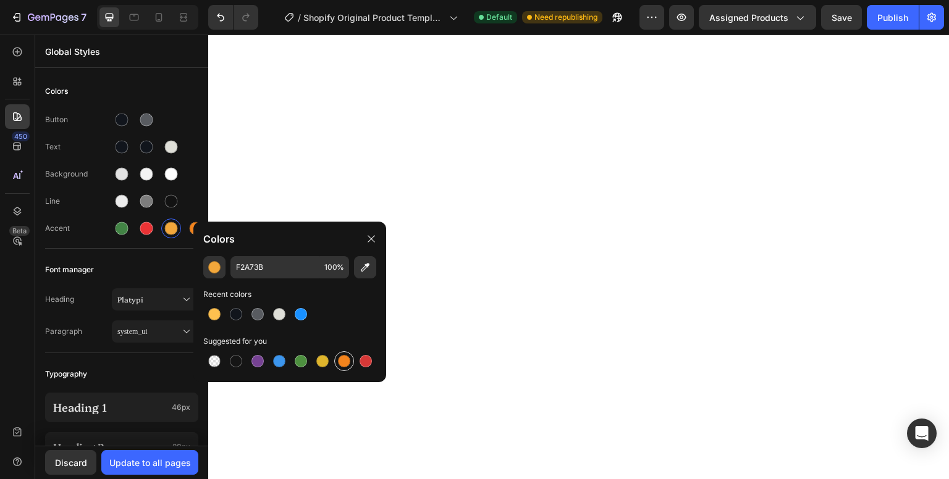
click at [341, 369] on div at bounding box center [344, 361] width 20 height 20
type input "F3841D"
click at [141, 227] on div at bounding box center [146, 228] width 13 height 13
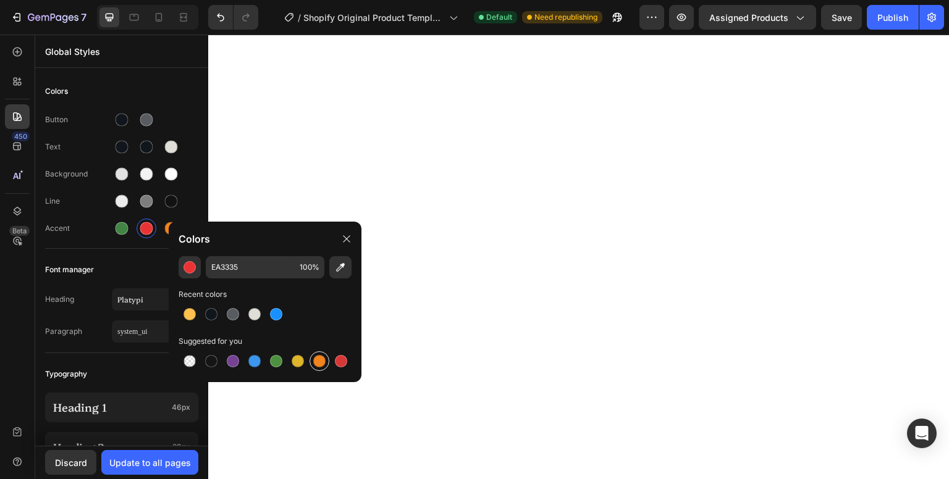
click at [314, 361] on div at bounding box center [319, 361] width 12 height 12
type input "F3841D"
click at [122, 232] on div at bounding box center [122, 228] width 13 height 13
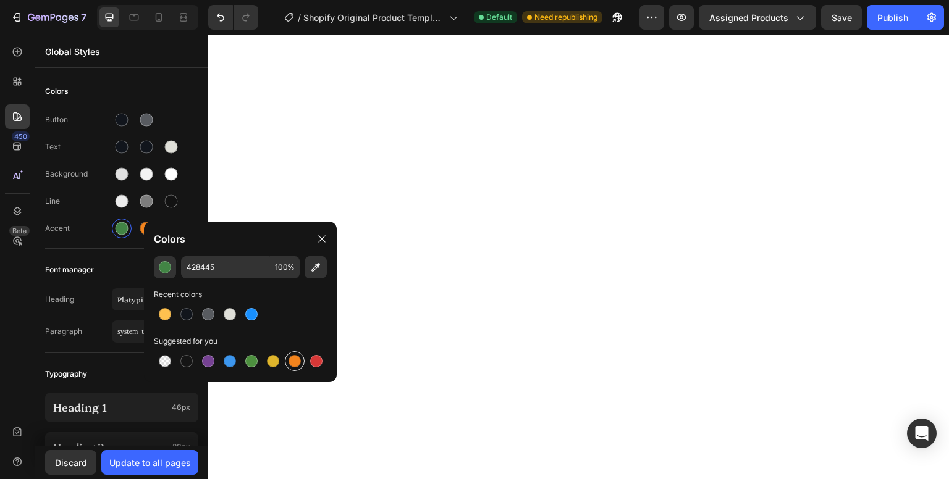
click at [298, 364] on div at bounding box center [294, 361] width 12 height 12
type input "F3841D"
click at [151, 201] on div at bounding box center [146, 201] width 13 height 13
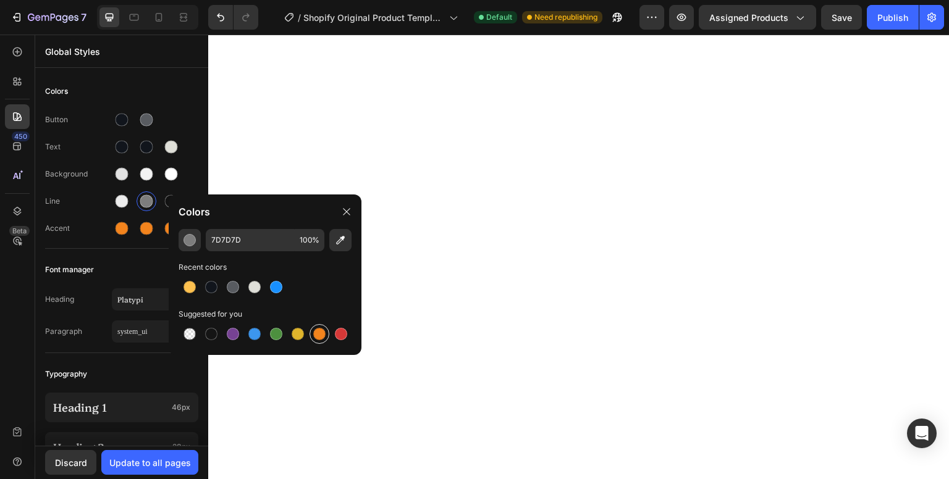
click at [324, 335] on div at bounding box center [319, 334] width 12 height 12
type input "F3841D"
click at [124, 176] on div at bounding box center [122, 174] width 13 height 13
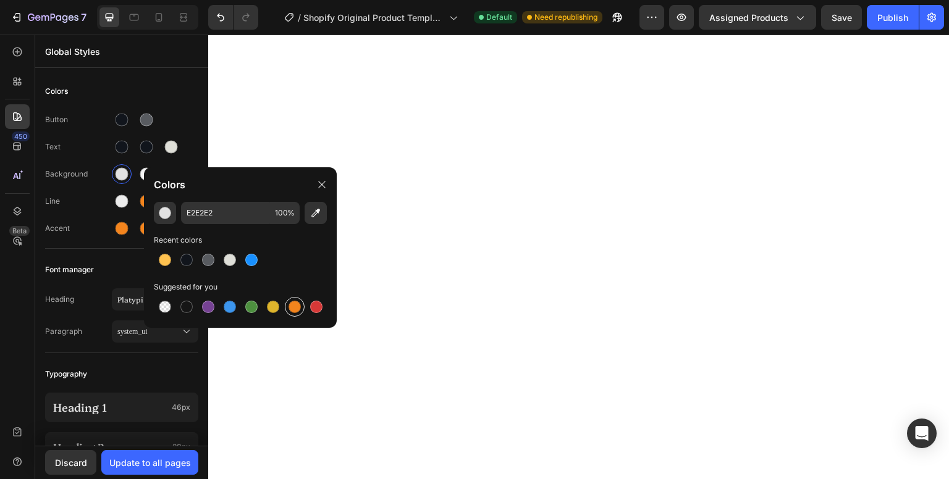
click at [300, 307] on div at bounding box center [294, 307] width 12 height 12
type input "F3841D"
click at [138, 171] on div at bounding box center [147, 174] width 20 height 20
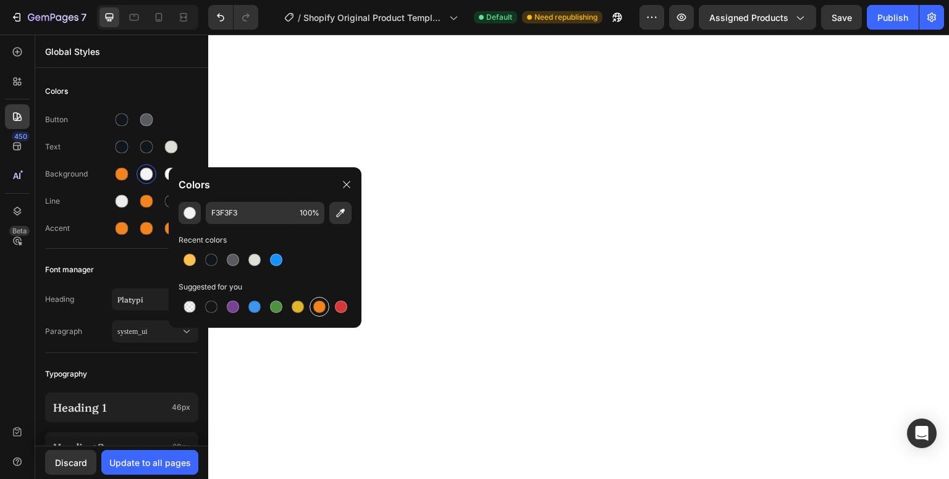
click at [311, 310] on div at bounding box center [319, 307] width 20 height 20
type input "F3841D"
click at [146, 154] on div at bounding box center [146, 147] width 15 height 15
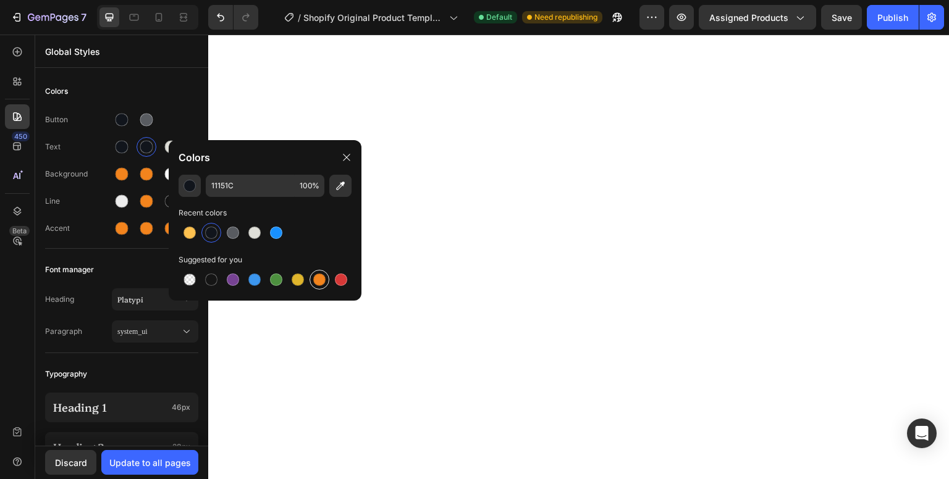
click at [319, 279] on div at bounding box center [319, 280] width 12 height 12
type input "F3841D"
click at [86, 454] on button "Discard" at bounding box center [70, 462] width 51 height 25
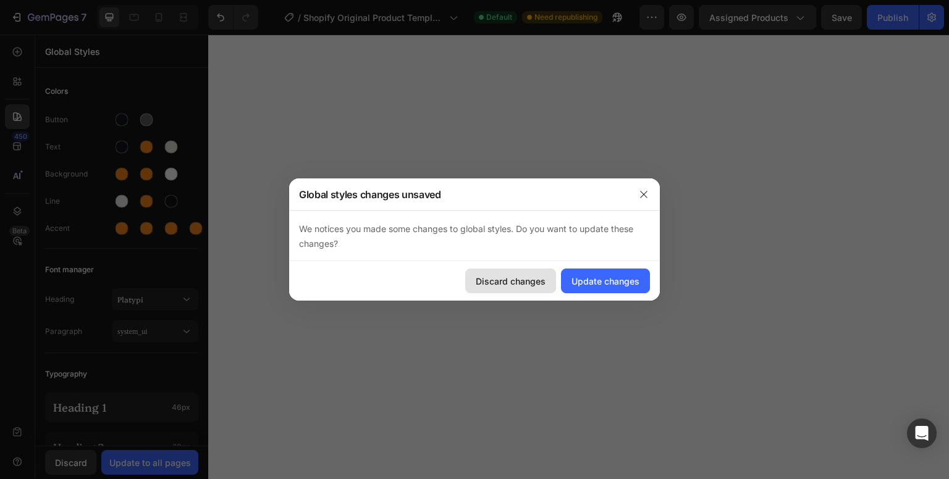
click at [539, 280] on div "Discard changes" at bounding box center [511, 281] width 70 height 13
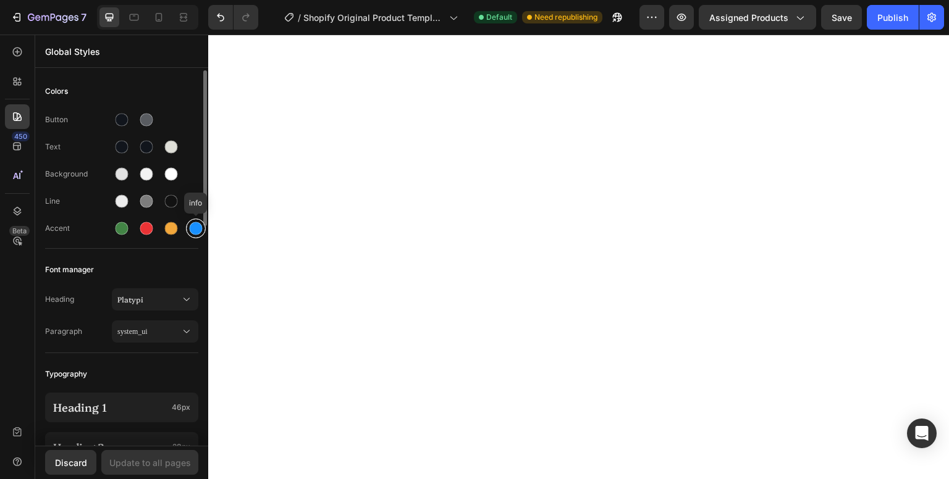
click at [196, 229] on div at bounding box center [196, 228] width 13 height 13
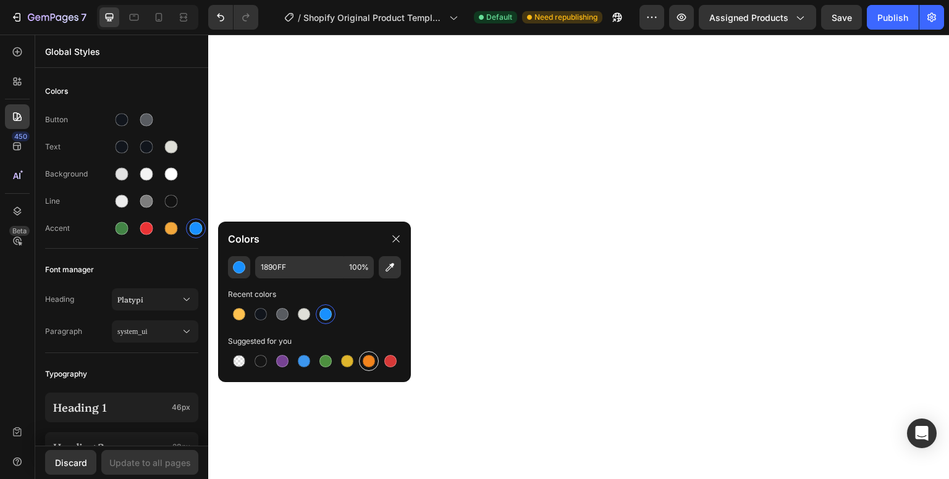
click at [373, 366] on div at bounding box center [368, 361] width 15 height 15
type input "F3841D"
click at [165, 461] on div "Update to all pages" at bounding box center [150, 462] width 82 height 13
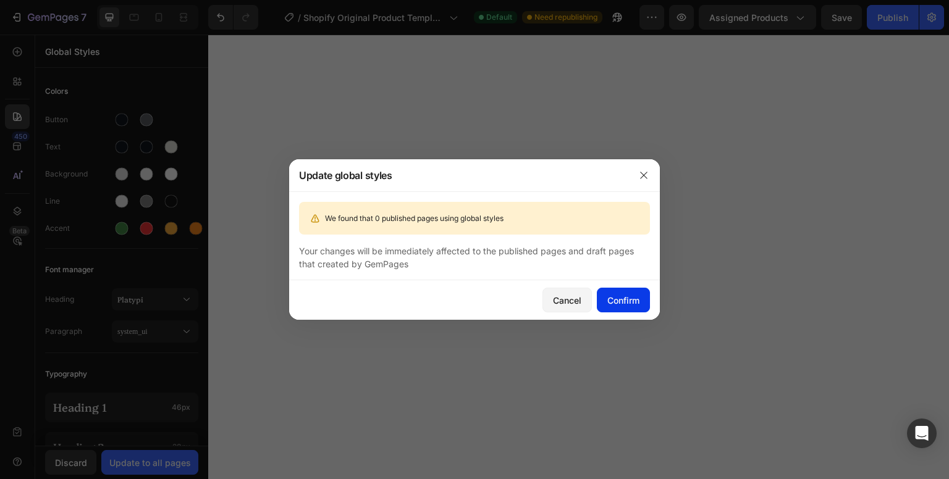
click at [616, 303] on div "Confirm" at bounding box center [623, 300] width 32 height 13
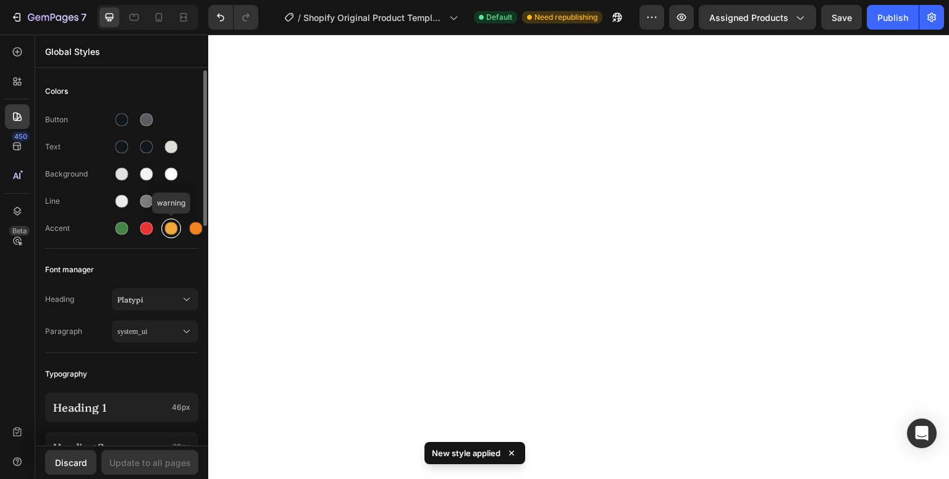
click at [169, 228] on div at bounding box center [171, 228] width 13 height 13
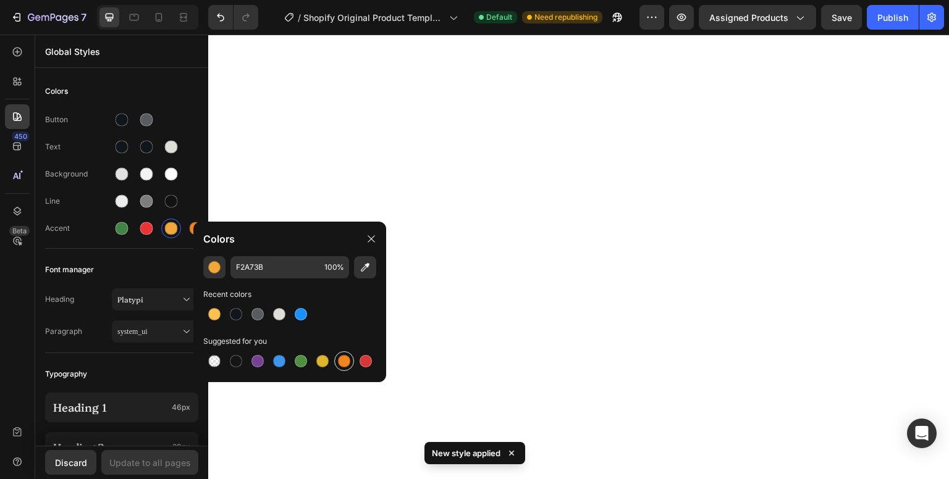
click at [346, 361] on div at bounding box center [344, 361] width 12 height 12
type input "F3841D"
click at [161, 460] on div "Update to all pages" at bounding box center [150, 462] width 82 height 13
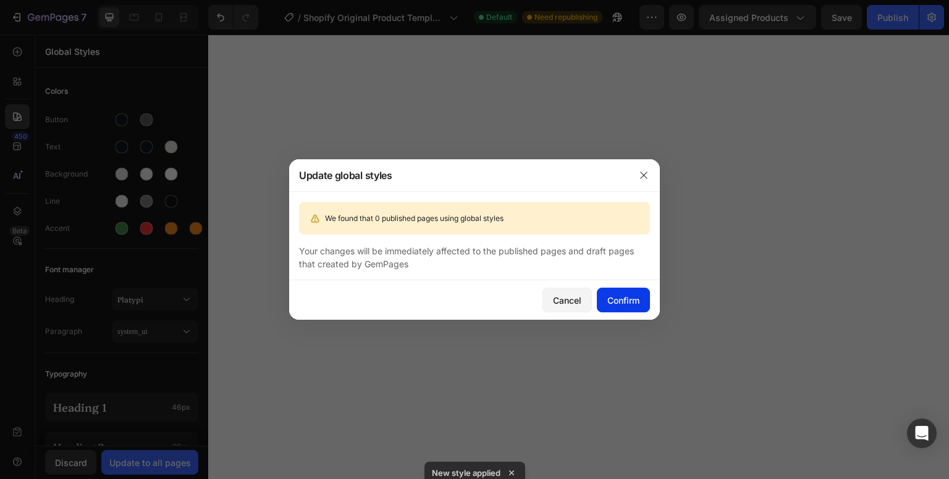
click at [619, 301] on div "Confirm" at bounding box center [623, 300] width 32 height 13
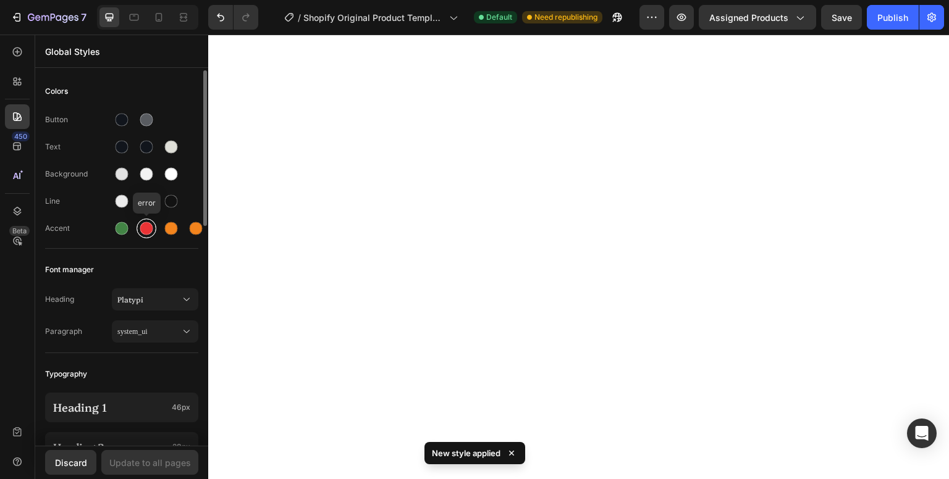
click at [141, 230] on div at bounding box center [146, 228] width 13 height 13
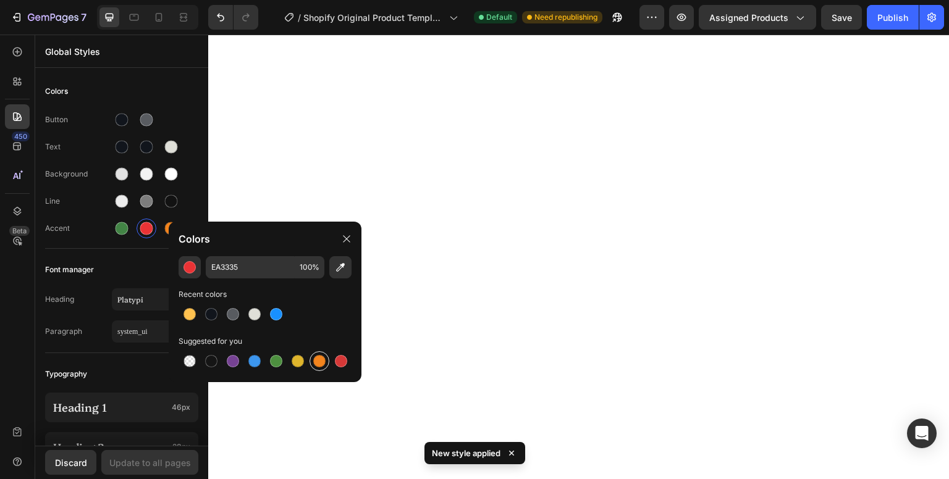
click at [321, 360] on div at bounding box center [319, 361] width 12 height 12
type input "F3841D"
click at [161, 475] on div "Discard Update to all pages" at bounding box center [121, 462] width 173 height 33
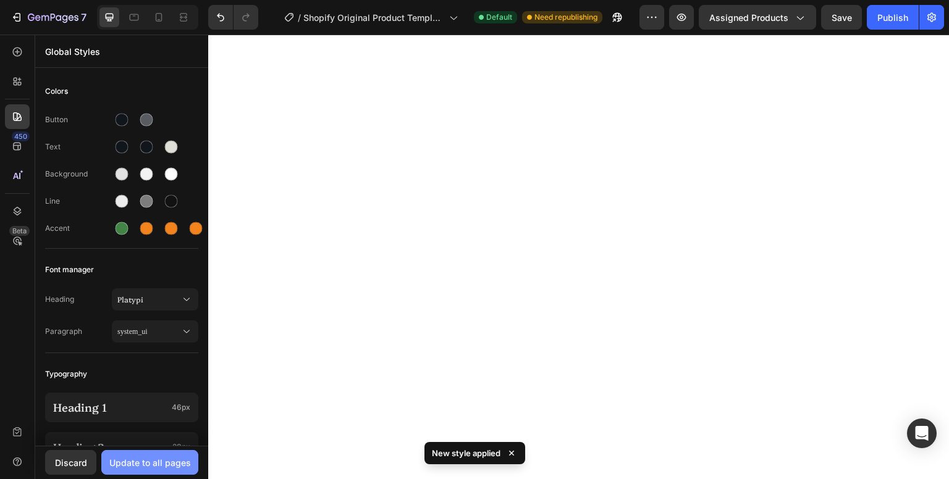
click at [172, 458] on div "Update to all pages" at bounding box center [150, 462] width 82 height 13
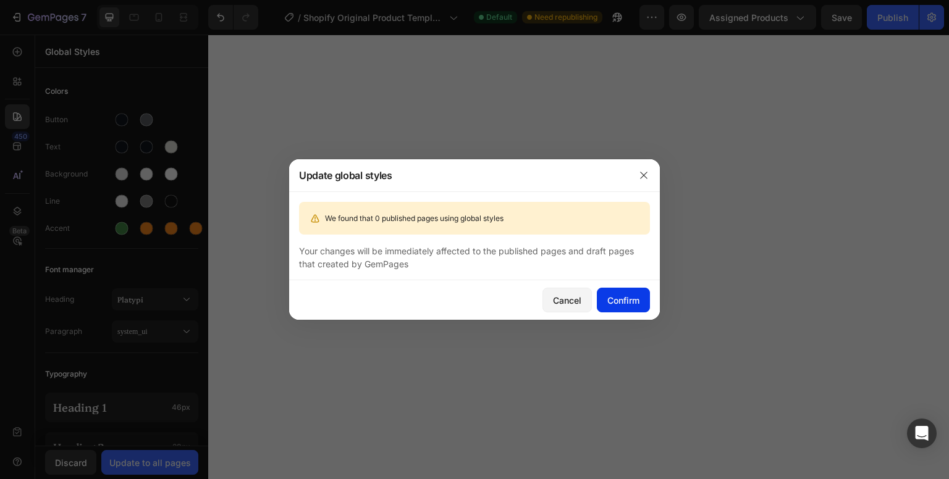
click at [618, 305] on div "Confirm" at bounding box center [623, 300] width 32 height 13
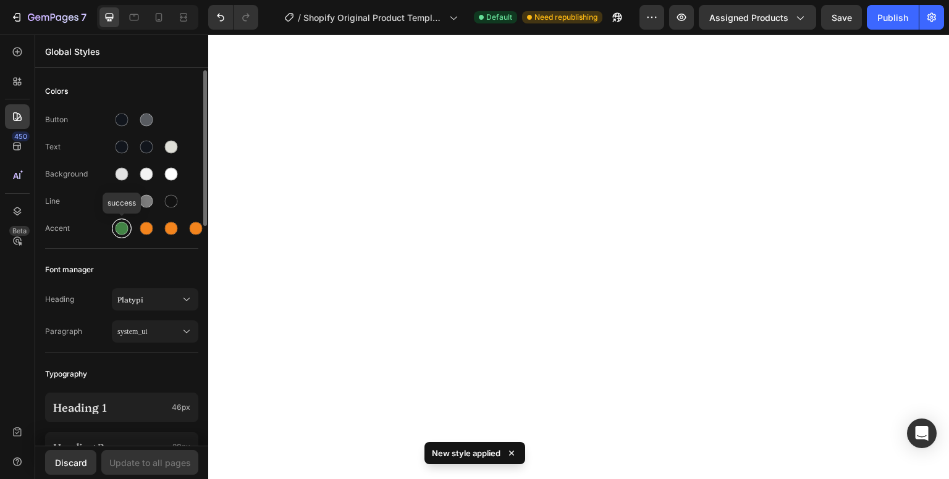
click at [116, 228] on div at bounding box center [122, 228] width 13 height 13
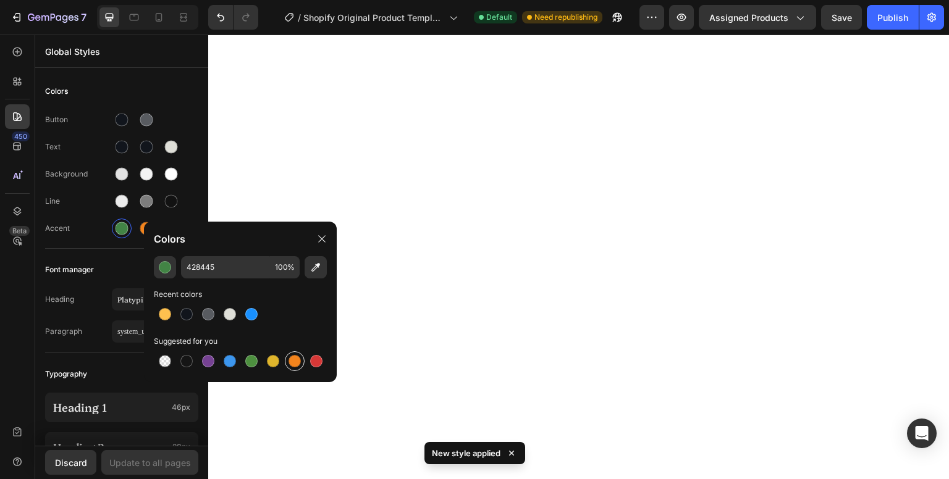
click at [295, 358] on div at bounding box center [294, 361] width 12 height 12
type input "F3841D"
click at [166, 463] on div "Update to all pages" at bounding box center [150, 462] width 82 height 13
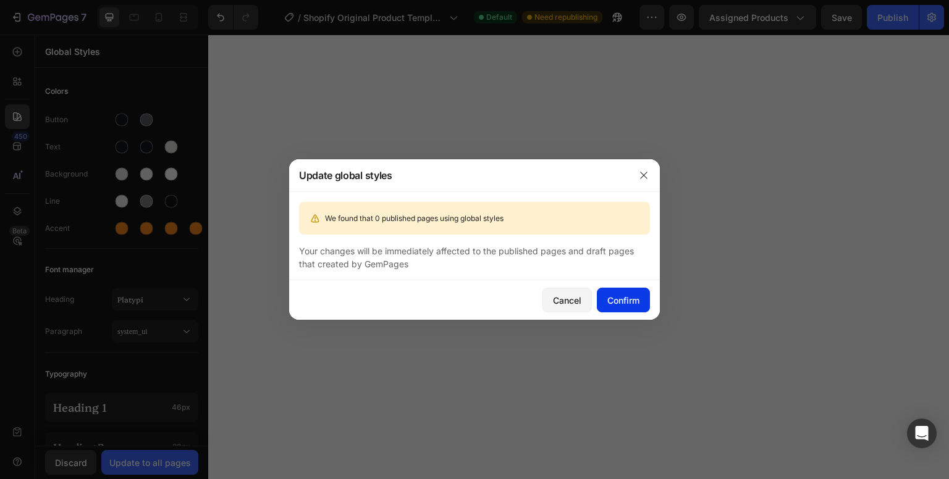
click at [621, 295] on div "Confirm" at bounding box center [623, 300] width 32 height 13
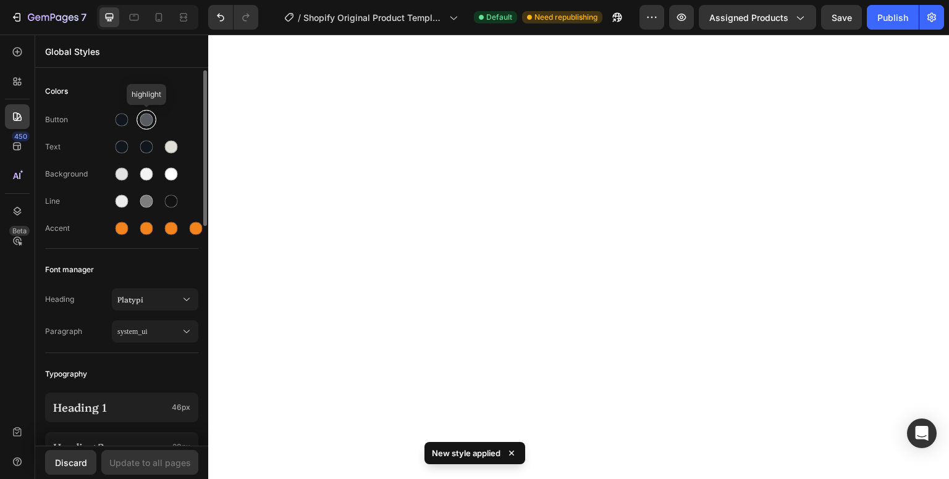
click at [143, 128] on div at bounding box center [147, 120] width 20 height 20
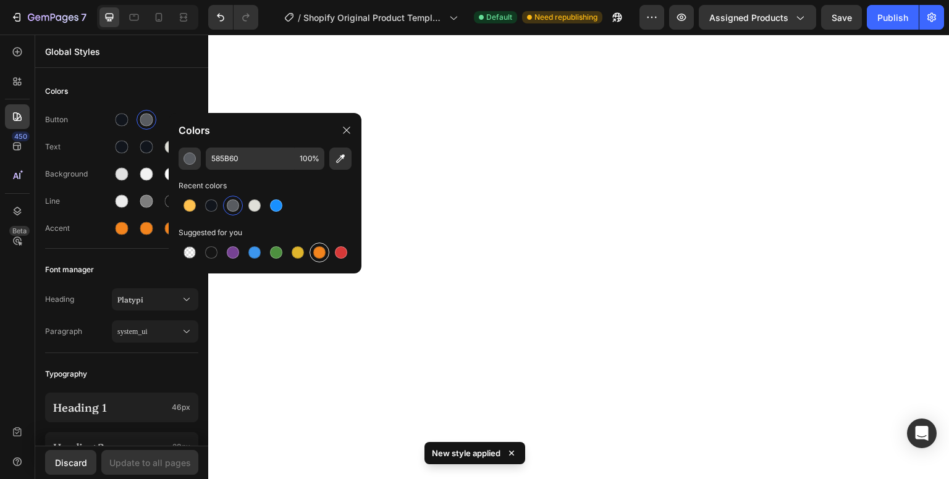
click at [326, 253] on div at bounding box center [319, 252] width 15 height 15
type input "F3841D"
click at [178, 463] on div "Update to all pages" at bounding box center [150, 462] width 82 height 13
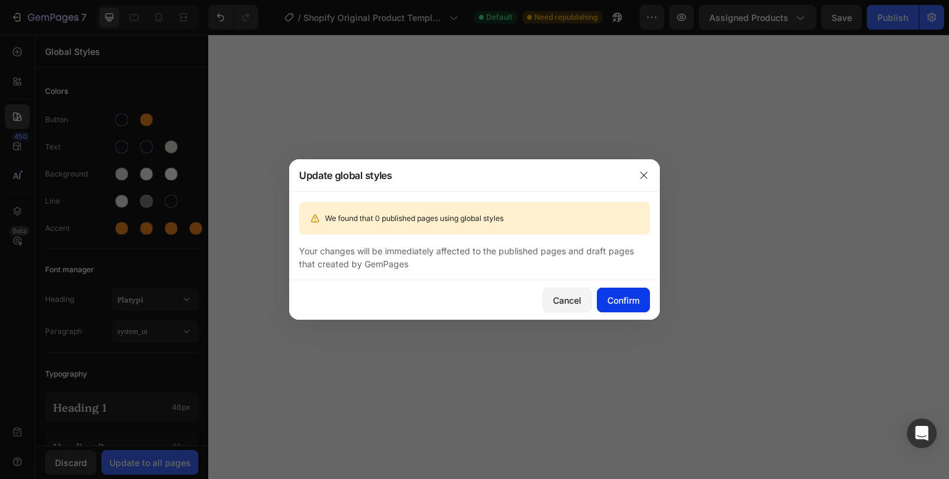
click at [613, 303] on div "Confirm" at bounding box center [623, 300] width 32 height 13
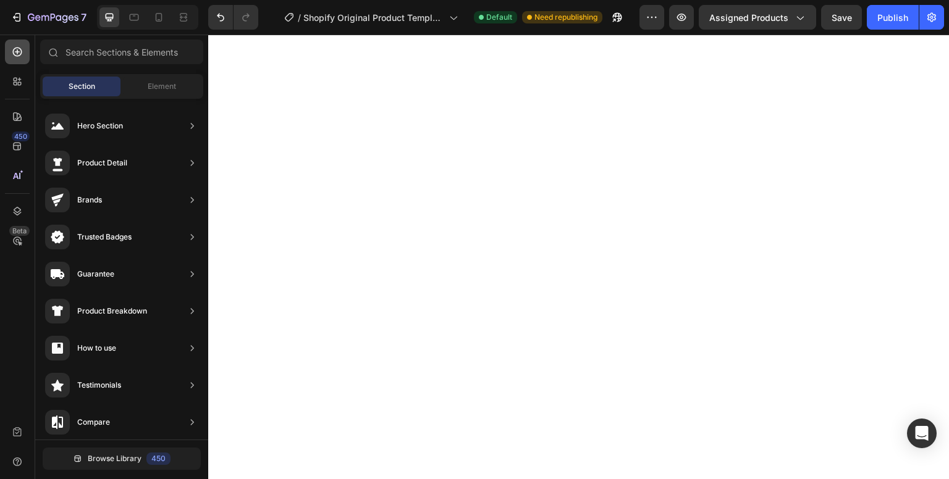
click at [19, 57] on icon at bounding box center [17, 52] width 12 height 12
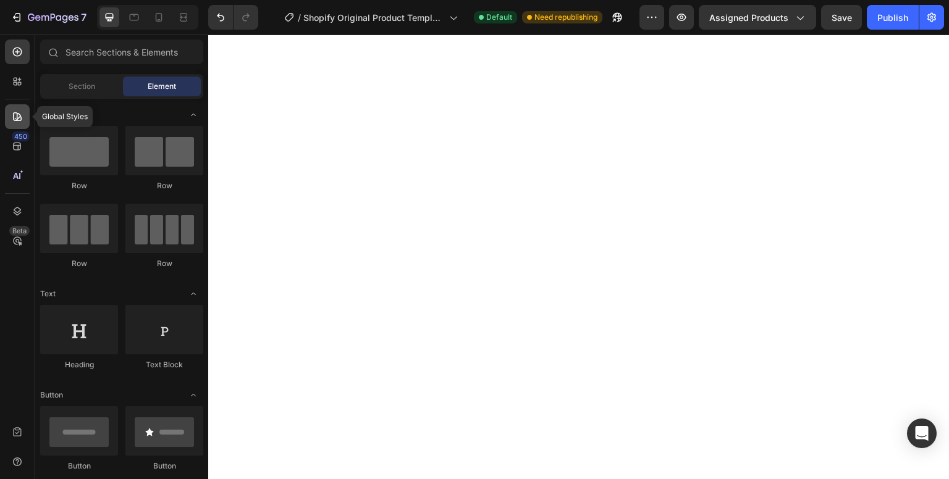
click at [23, 124] on div at bounding box center [17, 116] width 25 height 25
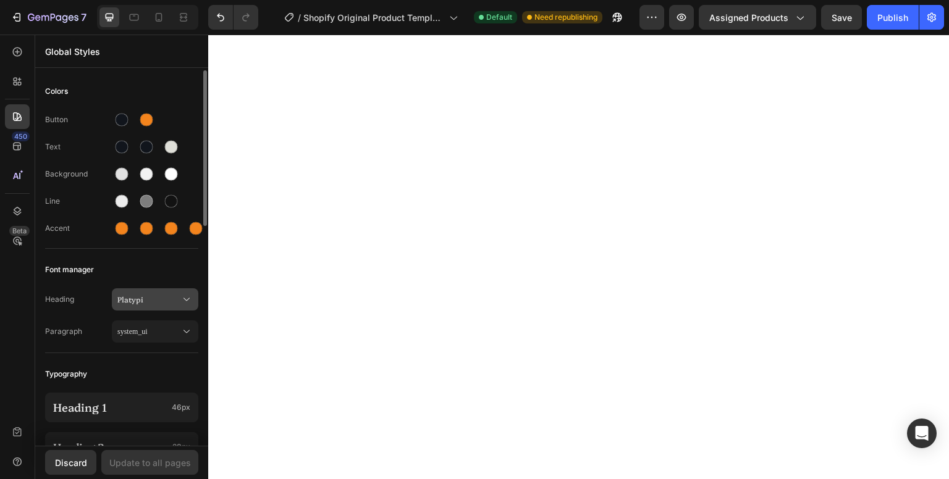
click at [162, 297] on span "Platypi" at bounding box center [148, 299] width 63 height 11
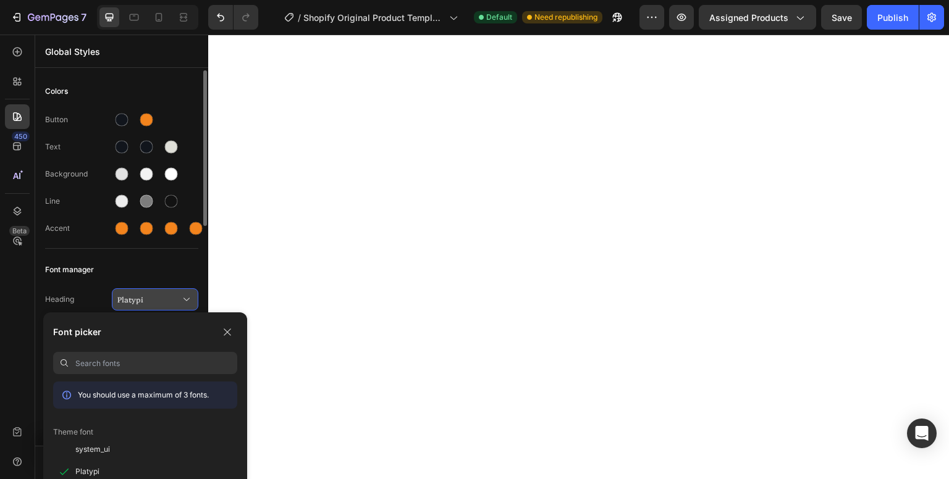
click at [162, 297] on span "Platypi" at bounding box center [148, 299] width 63 height 11
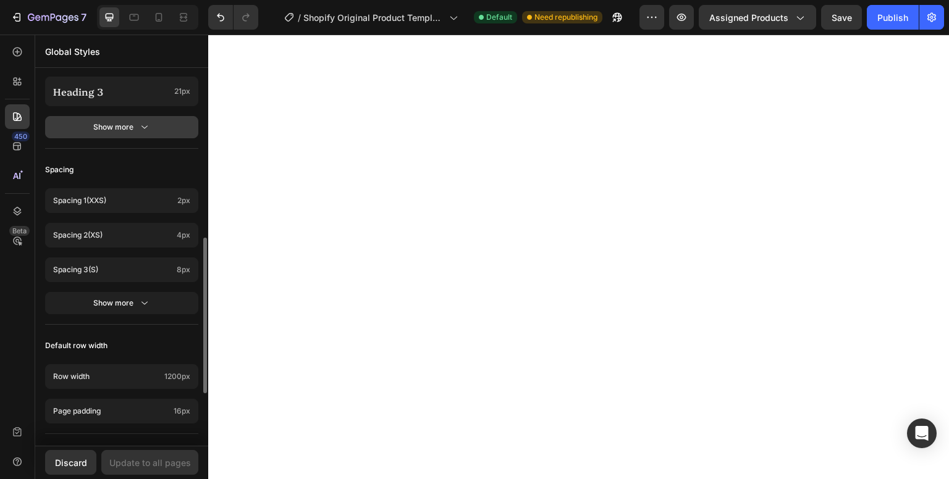
scroll to position [403, 0]
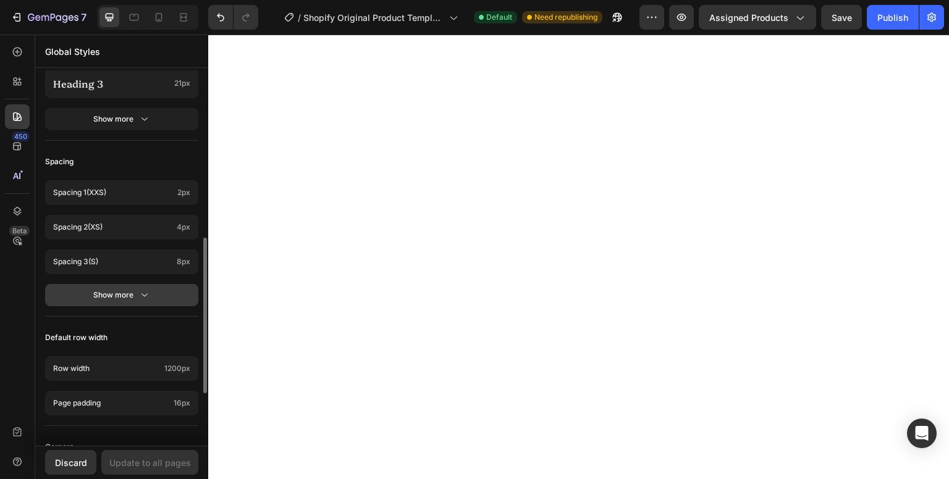
click at [172, 284] on button "Show more" at bounding box center [121, 295] width 153 height 22
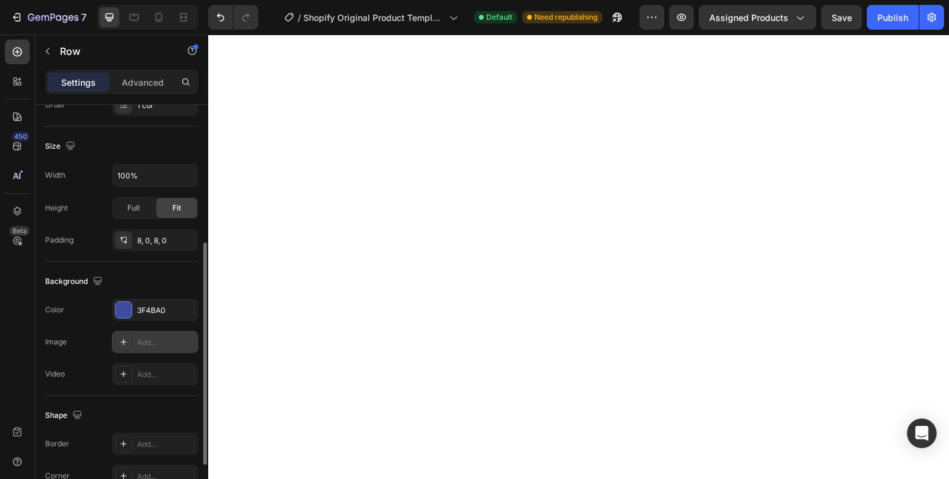
scroll to position [249, 0]
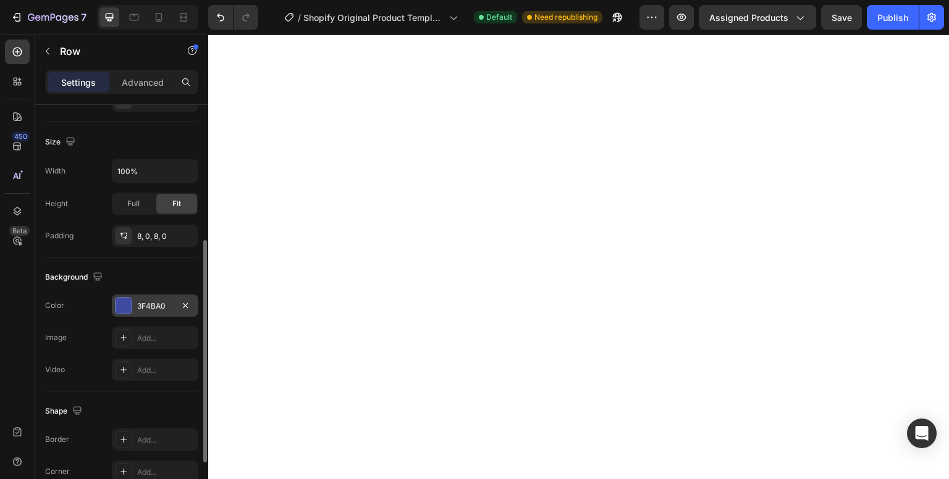
click at [126, 306] on div at bounding box center [124, 306] width 16 height 16
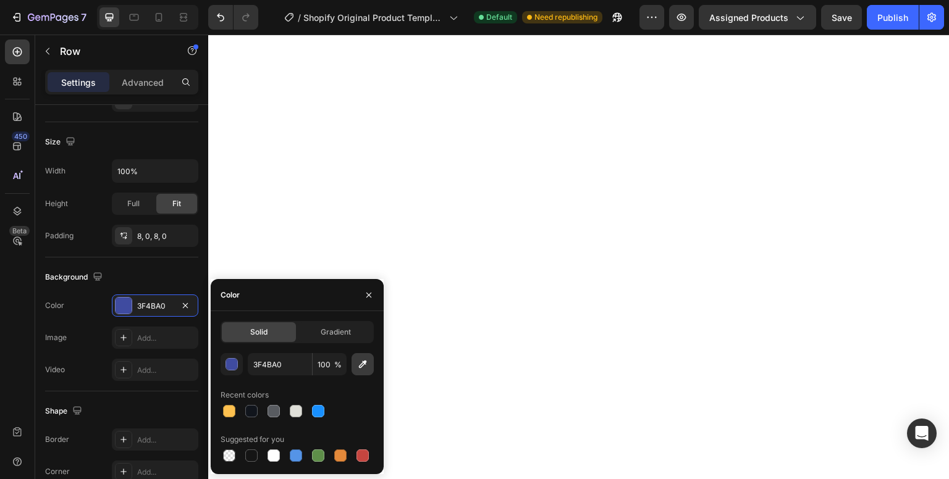
click at [366, 370] on icon "button" at bounding box center [362, 364] width 12 height 12
click at [255, 414] on div at bounding box center [251, 411] width 12 height 12
type input "FEC14F"
click at [334, 336] on span "Gradient" at bounding box center [336, 332] width 30 height 11
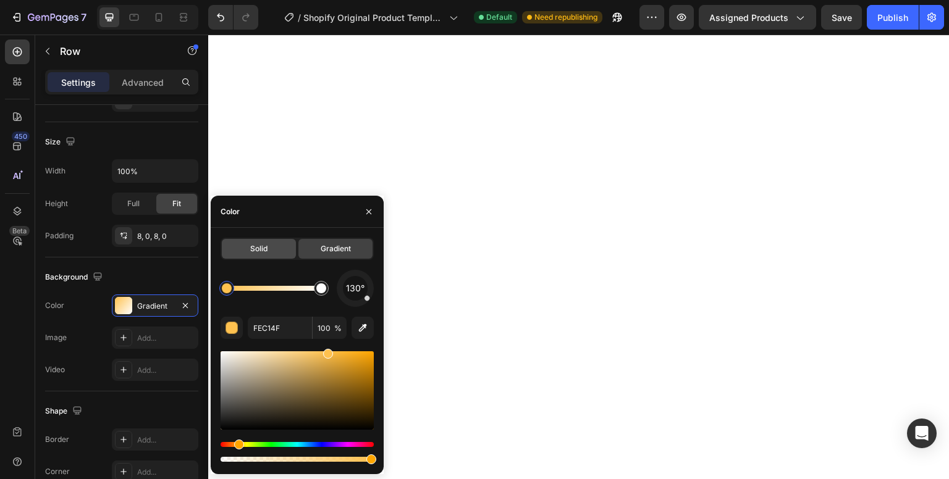
click at [272, 255] on div "Solid" at bounding box center [259, 249] width 74 height 20
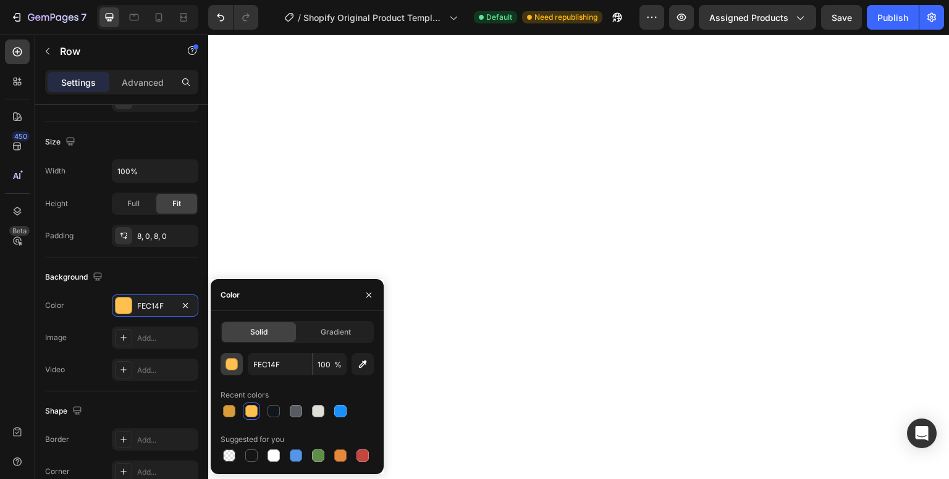
click at [234, 364] on div "button" at bounding box center [232, 365] width 12 height 12
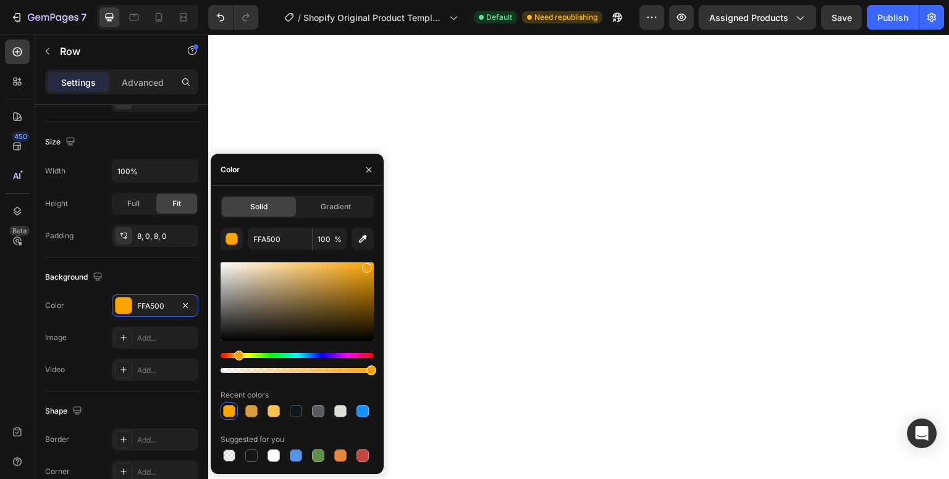
click at [365, 265] on div at bounding box center [367, 268] width 10 height 10
click at [240, 353] on div "Hue" at bounding box center [242, 356] width 10 height 10
type input "FFBB00"
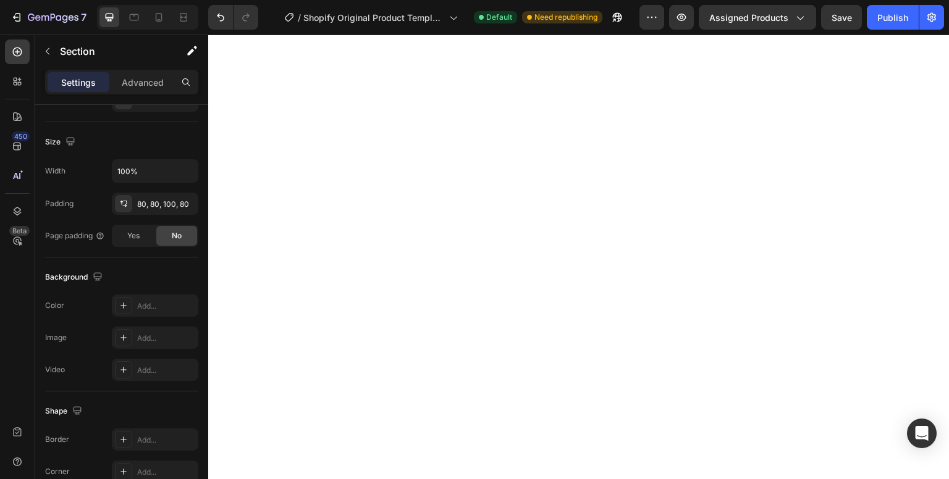
scroll to position [0, 0]
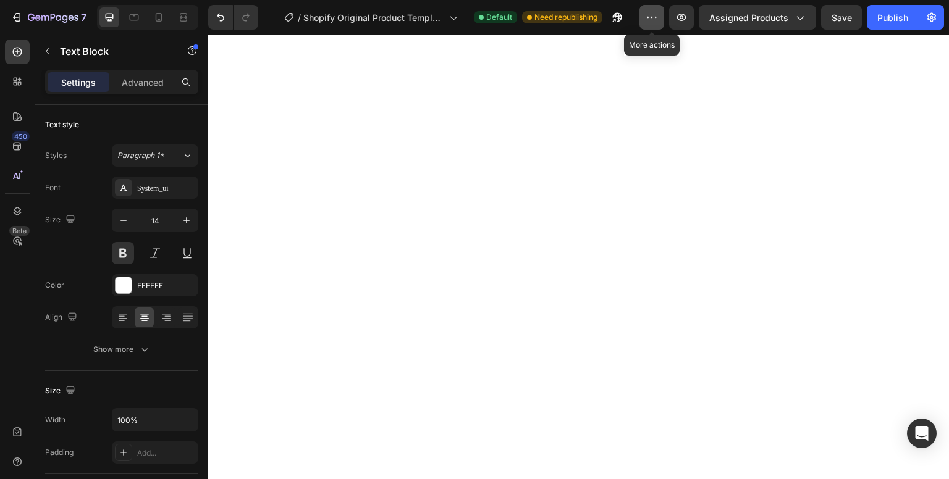
click at [652, 18] on icon "button" at bounding box center [652, 17] width 12 height 12
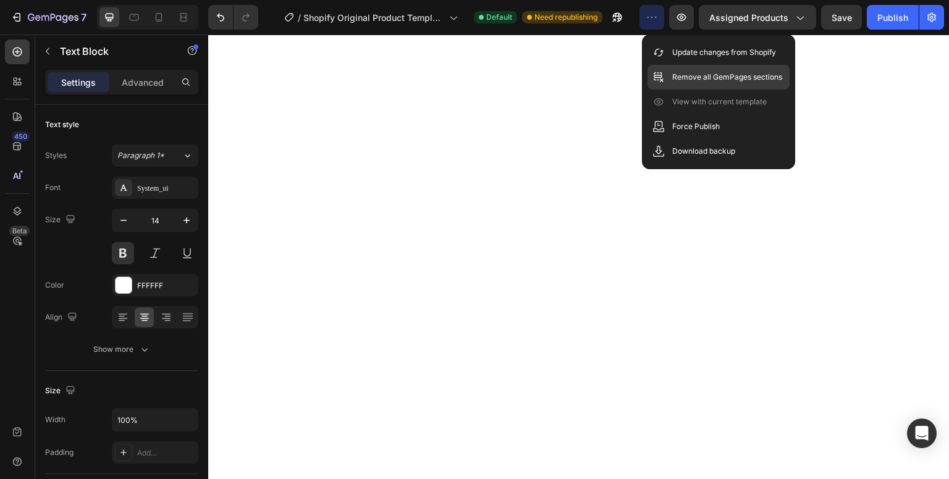
click at [691, 76] on p "Remove all GemPages sections" at bounding box center [727, 77] width 110 height 12
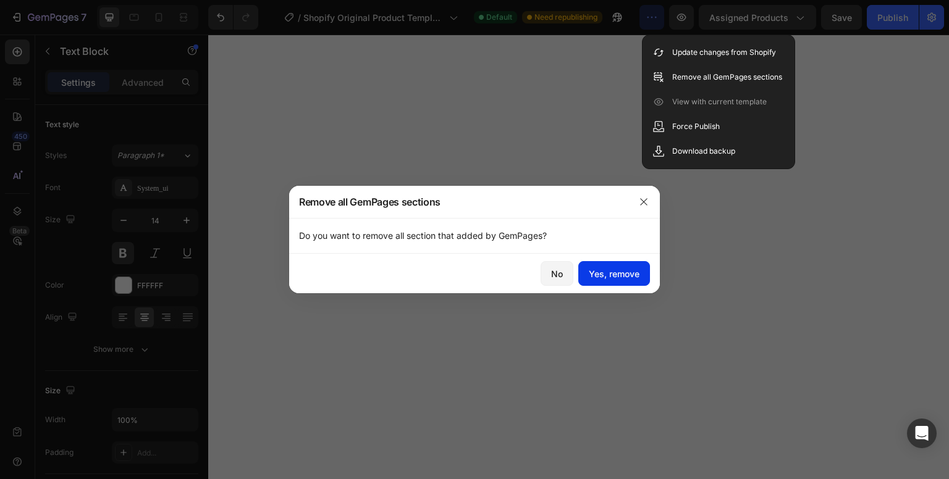
click at [625, 266] on button "Yes, remove" at bounding box center [614, 273] width 72 height 25
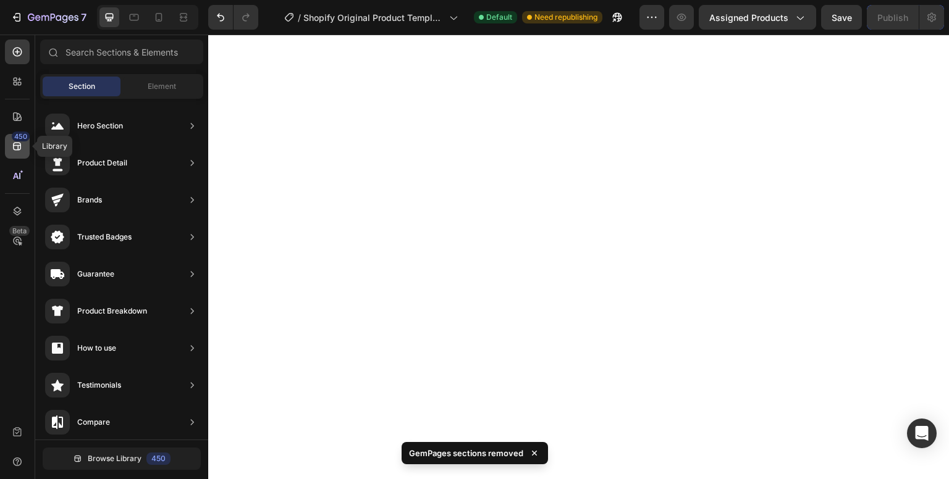
click at [19, 137] on div "450" at bounding box center [21, 137] width 18 height 10
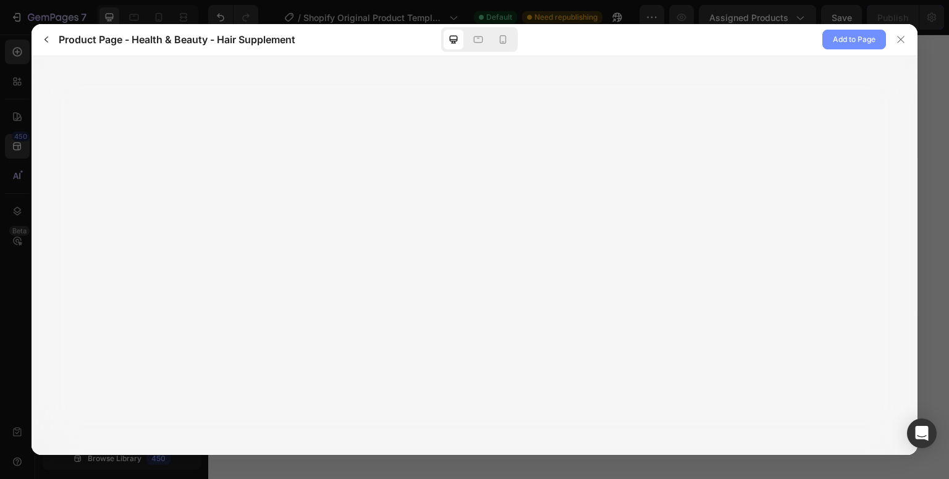
click at [859, 43] on span "Add to Page" at bounding box center [854, 39] width 43 height 15
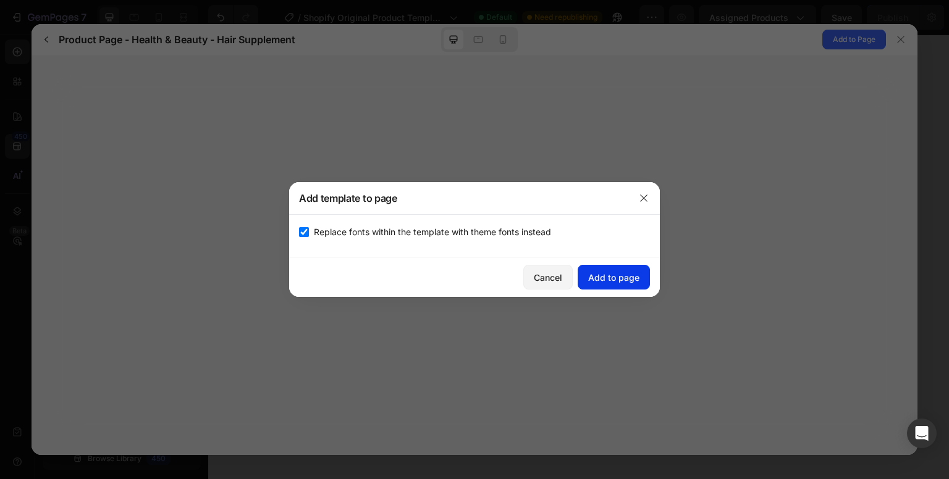
click at [615, 279] on div "Add to page" at bounding box center [613, 277] width 51 height 13
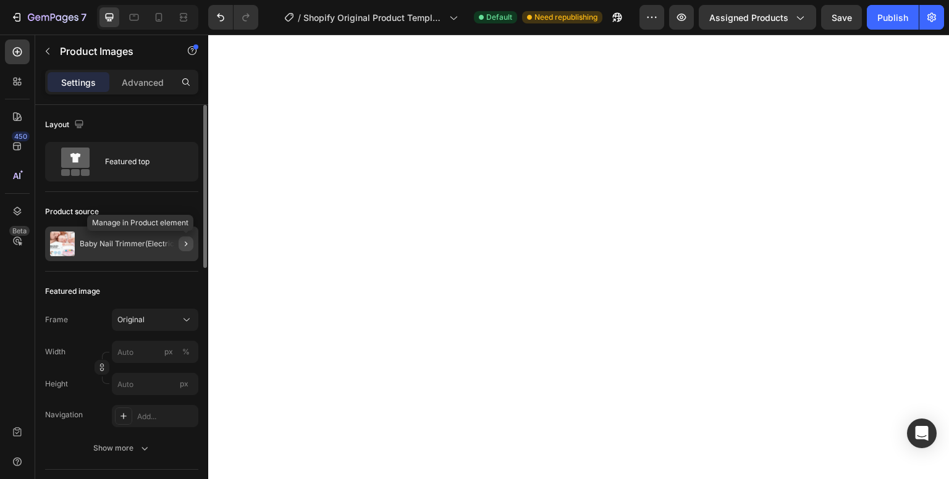
click at [185, 240] on icon "button" at bounding box center [186, 244] width 10 height 10
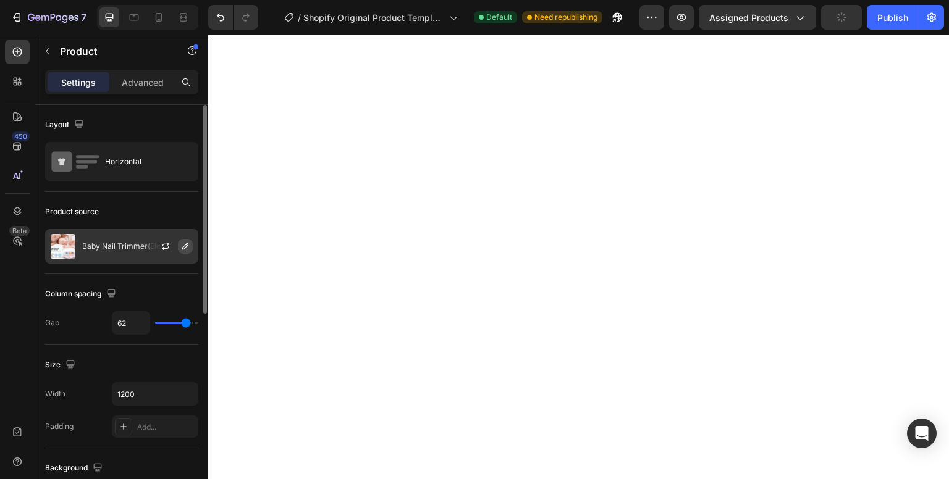
click at [187, 248] on icon "button" at bounding box center [185, 247] width 10 height 10
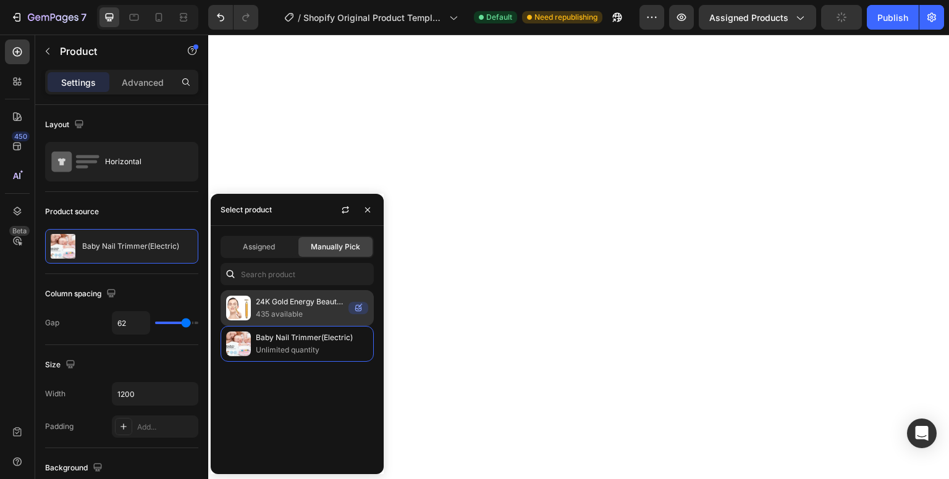
click at [287, 316] on p "435 available" at bounding box center [300, 314] width 88 height 12
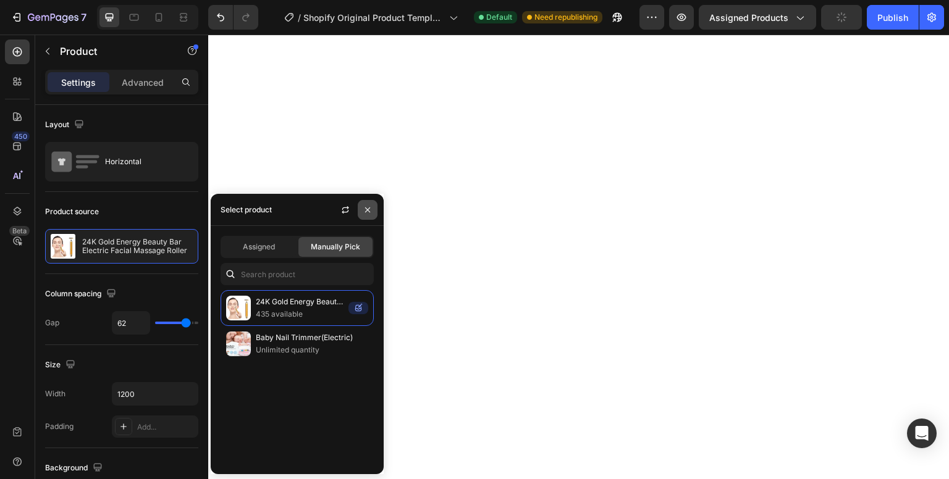
click at [373, 211] on button "button" at bounding box center [368, 210] width 20 height 20
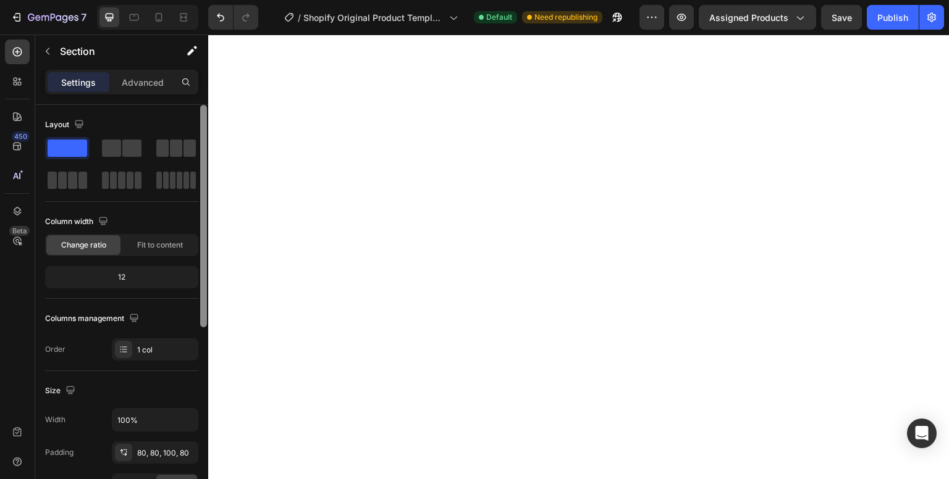
drag, startPoint x: 200, startPoint y: 193, endPoint x: 205, endPoint y: 219, distance: 26.5
click at [205, 219] on div at bounding box center [203, 310] width 9 height 410
click at [205, 219] on div at bounding box center [203, 216] width 7 height 222
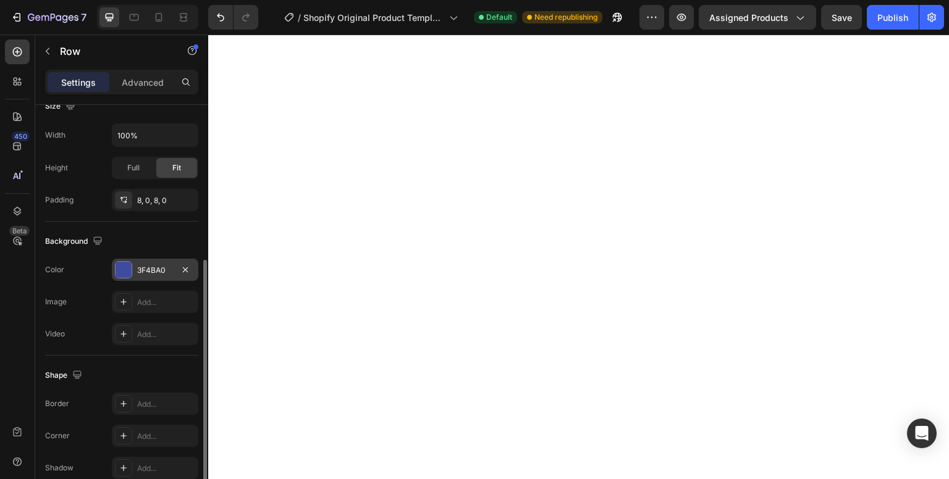
scroll to position [285, 0]
click at [117, 274] on div at bounding box center [124, 269] width 16 height 16
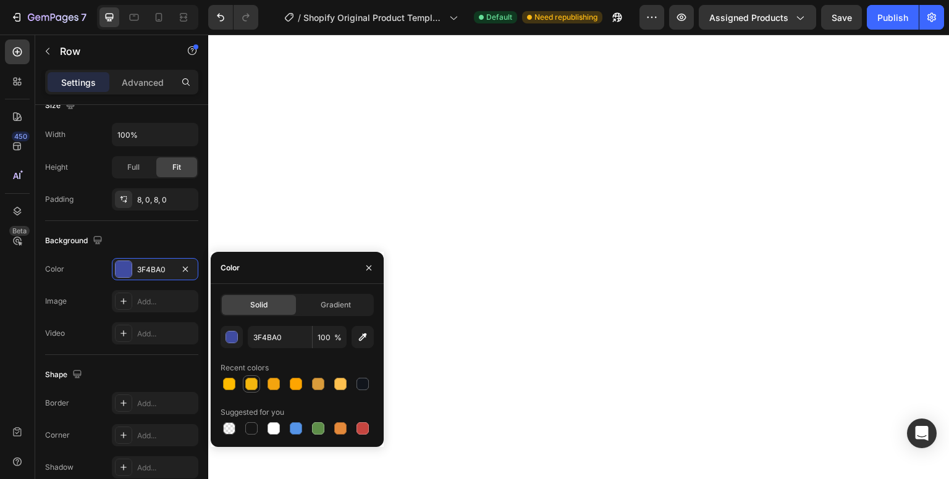
click at [248, 387] on div at bounding box center [251, 384] width 12 height 12
click at [232, 389] on div at bounding box center [229, 384] width 12 height 12
type input "FFBB00"
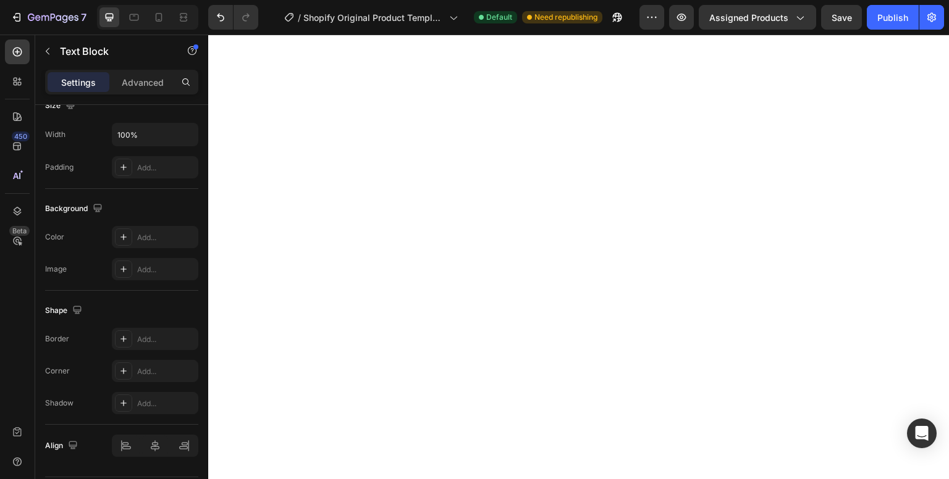
scroll to position [0, 0]
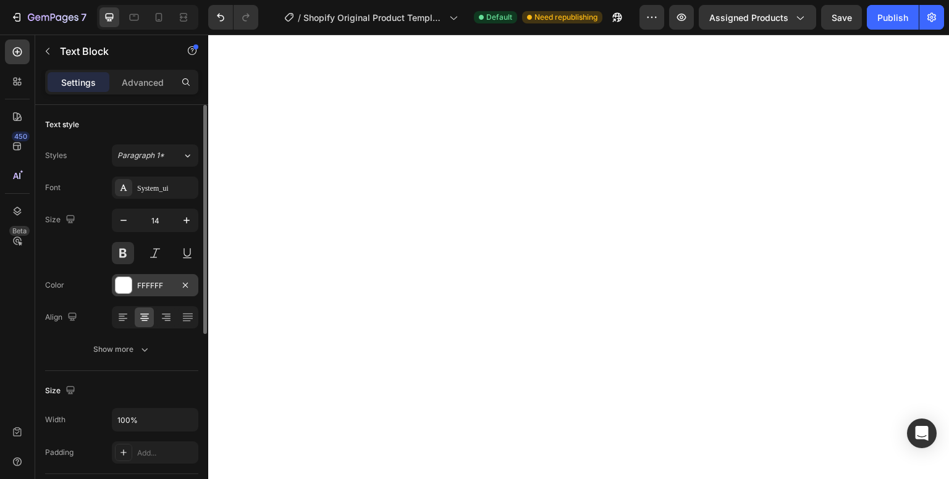
click at [125, 285] on div at bounding box center [124, 285] width 16 height 16
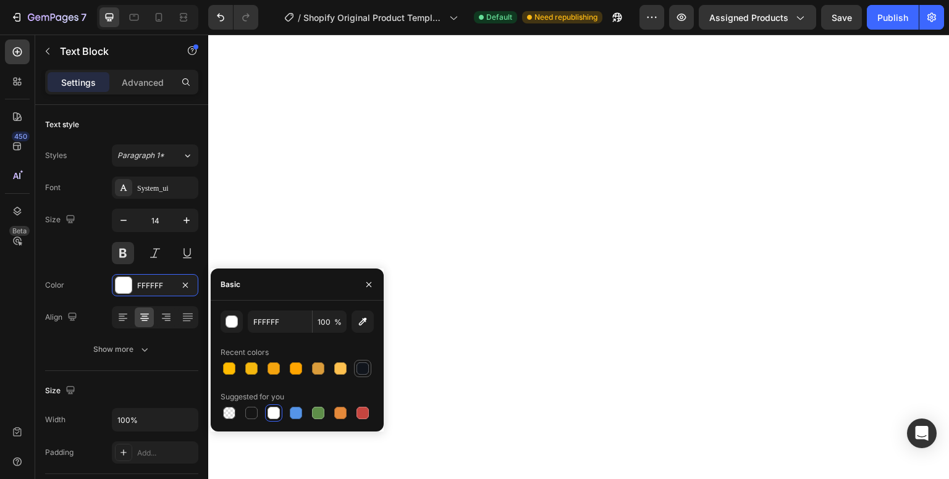
click at [365, 369] on div at bounding box center [362, 369] width 12 height 12
type input "11151C"
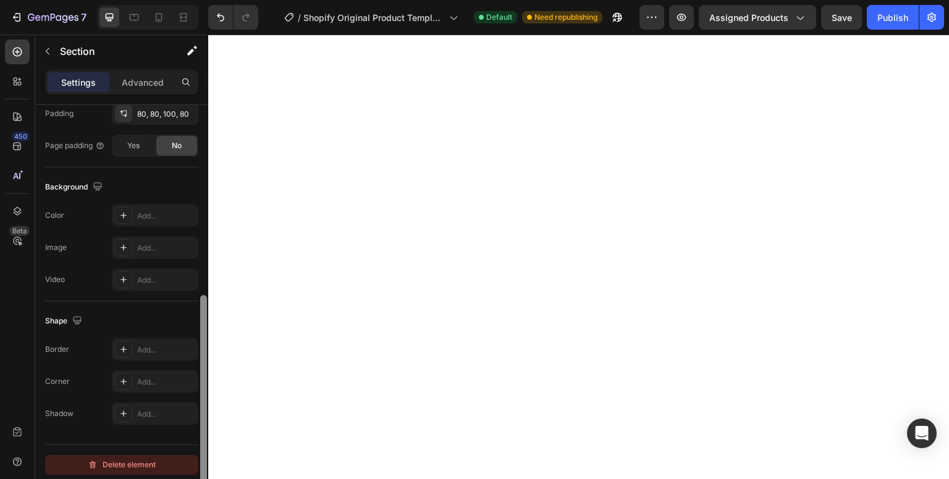
scroll to position [343, 0]
drag, startPoint x: 200, startPoint y: 347, endPoint x: 191, endPoint y: 462, distance: 115.3
click at [191, 462] on div "Layout Column width Change ratio Fit to content 12 Columns management Order 1 c…" at bounding box center [121, 310] width 173 height 410
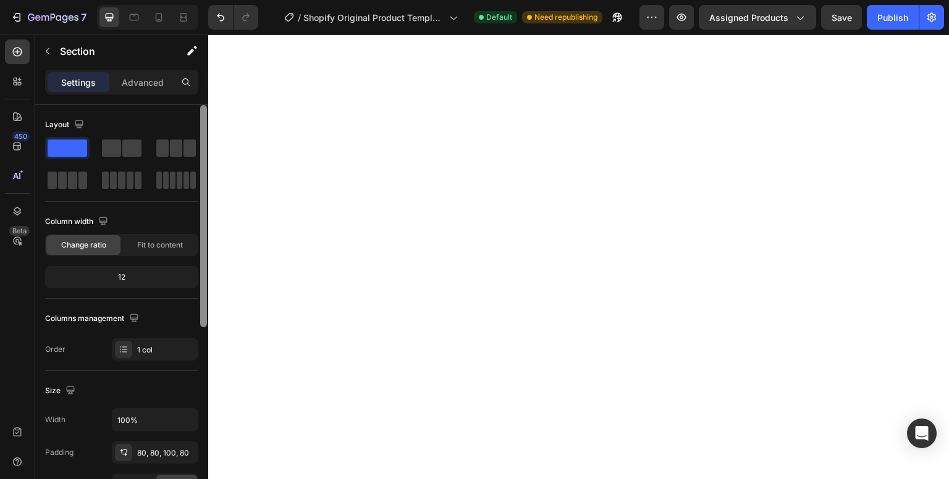
scroll to position [36, 0]
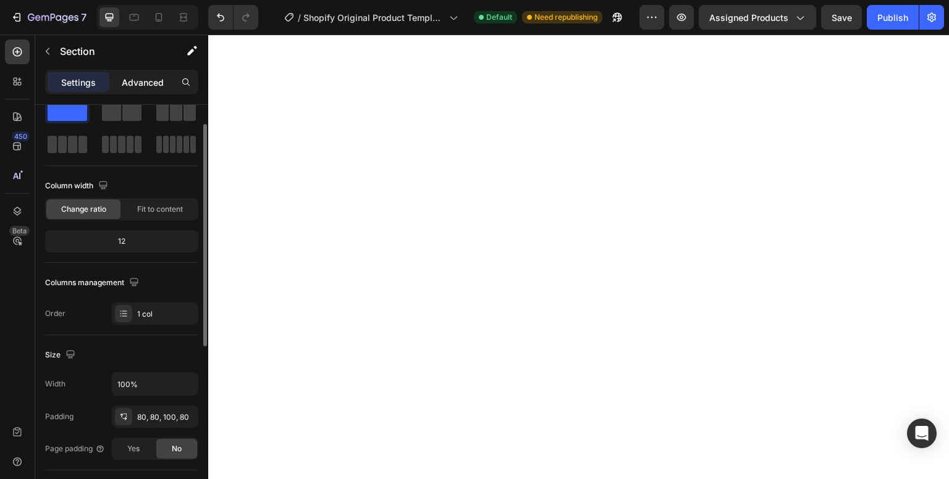
click at [148, 78] on p "Advanced" at bounding box center [143, 82] width 42 height 13
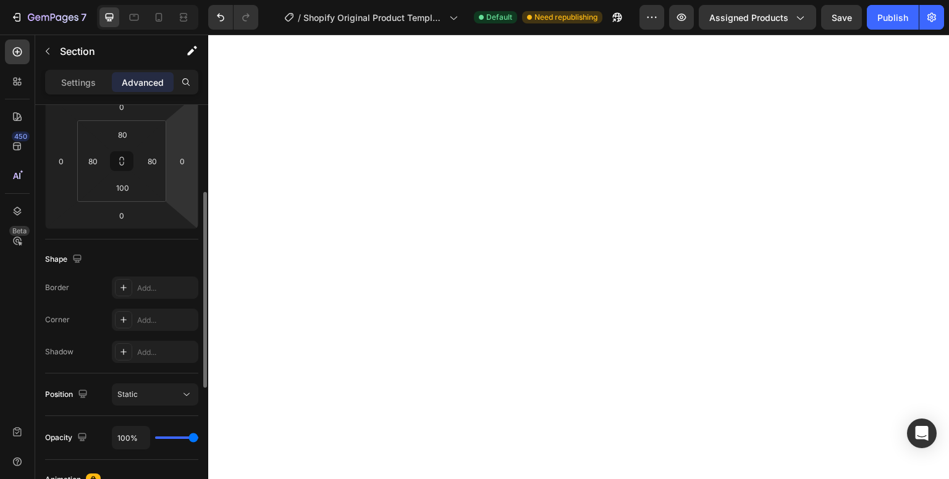
scroll to position [116, 0]
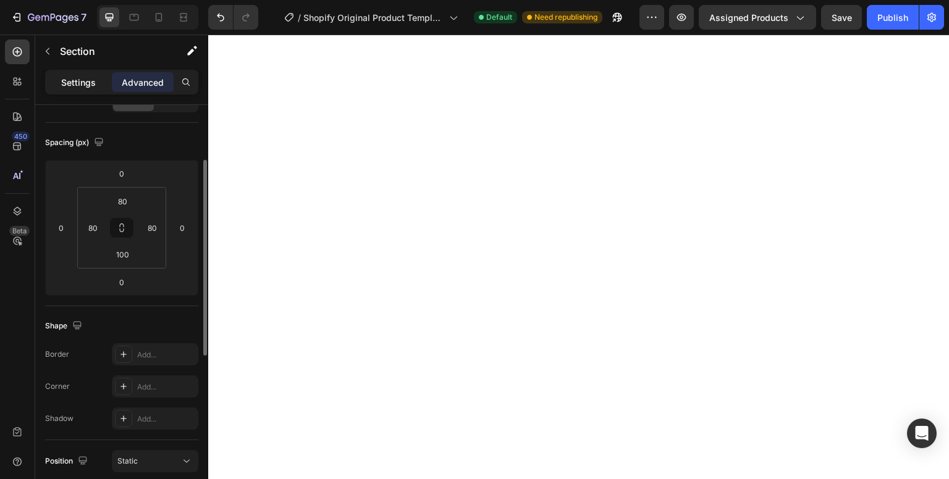
click at [48, 73] on div "Settings" at bounding box center [79, 82] width 62 height 20
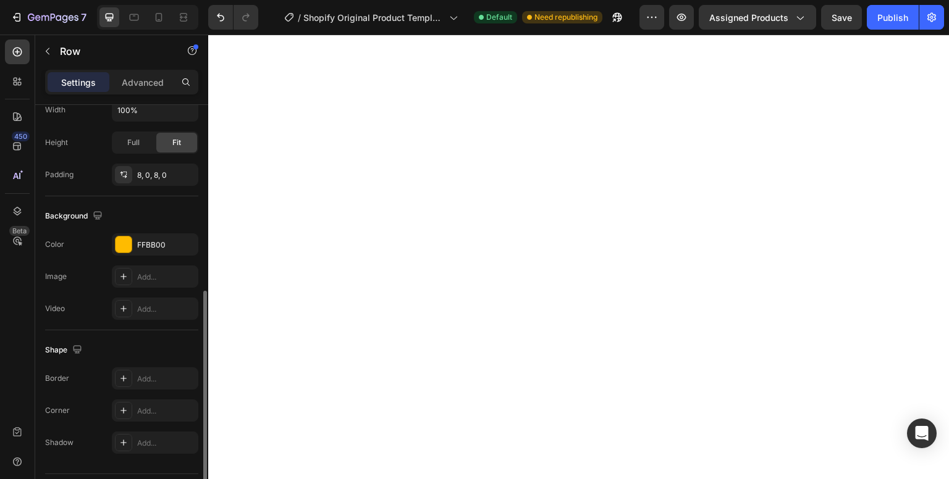
scroll to position [343, 0]
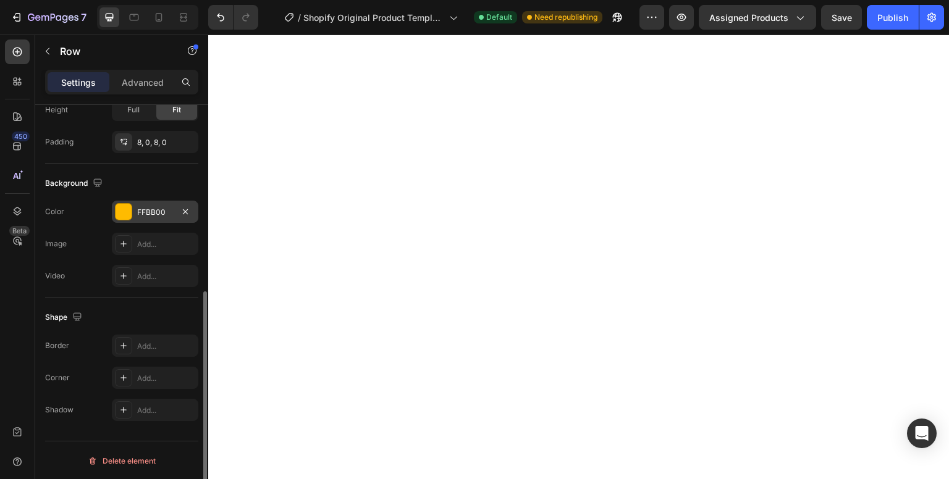
click at [124, 211] on div at bounding box center [124, 212] width 16 height 16
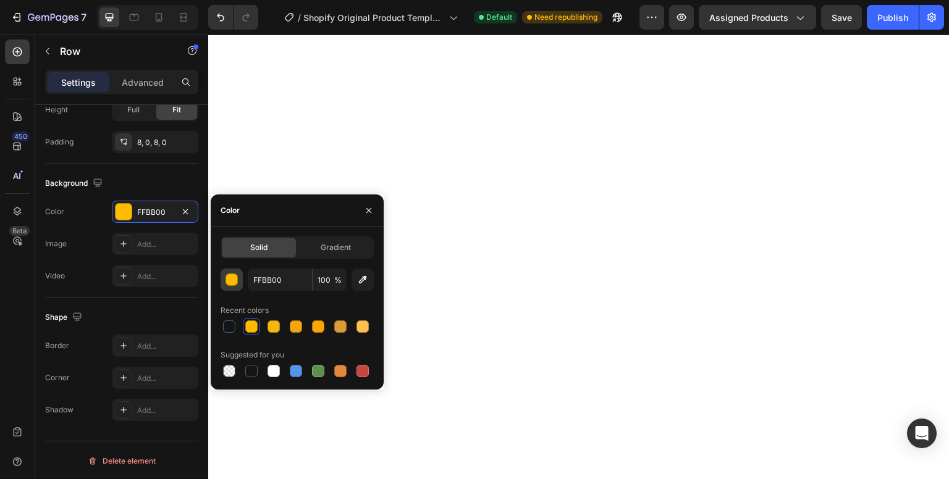
click at [233, 280] on div "button" at bounding box center [232, 280] width 12 height 12
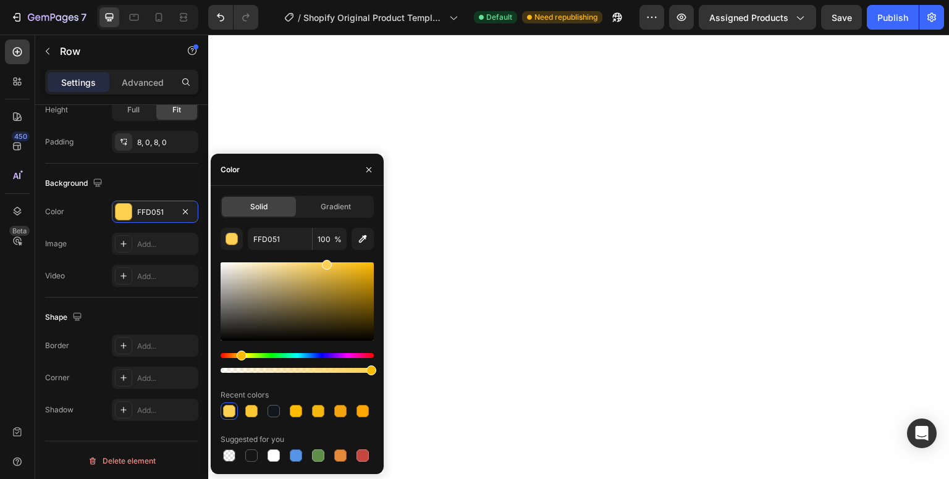
drag, startPoint x: 371, startPoint y: 267, endPoint x: 325, endPoint y: 256, distance: 47.6
click at [325, 256] on div "FFD051 100 % Recent colors Suggested for you" at bounding box center [297, 346] width 153 height 237
type input "FFCB3F"
drag, startPoint x: 322, startPoint y: 266, endPoint x: 336, endPoint y: 227, distance: 42.0
click at [336, 227] on div "Solid Gradient FFCB3F 100 % Recent colors Suggested for you" at bounding box center [297, 330] width 153 height 269
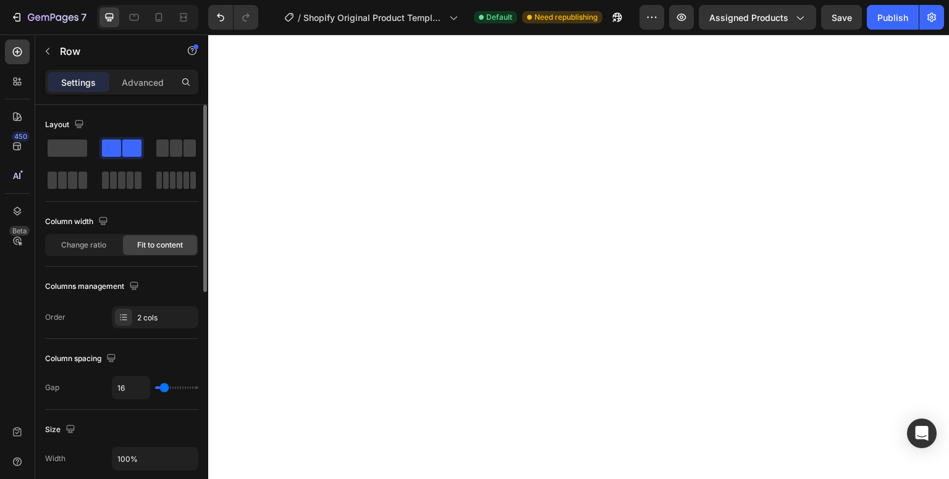
scroll to position [30, 0]
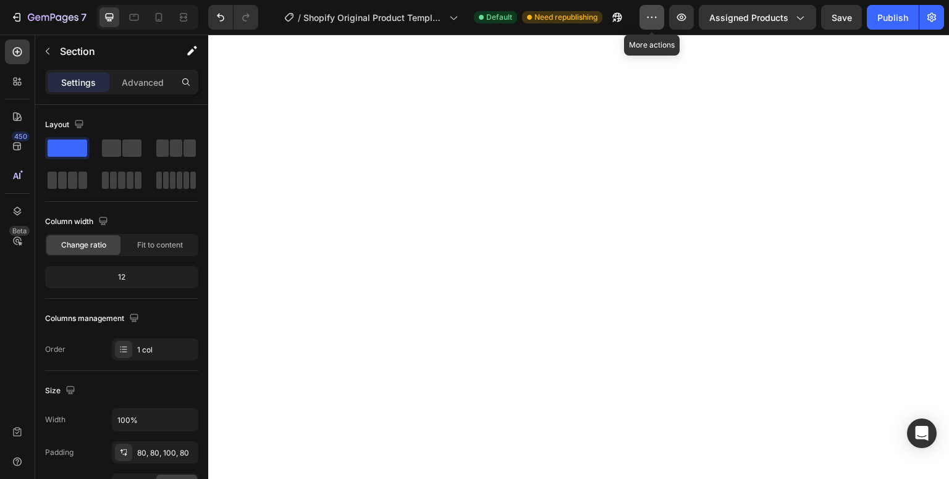
click at [652, 7] on button "button" at bounding box center [651, 17] width 25 height 25
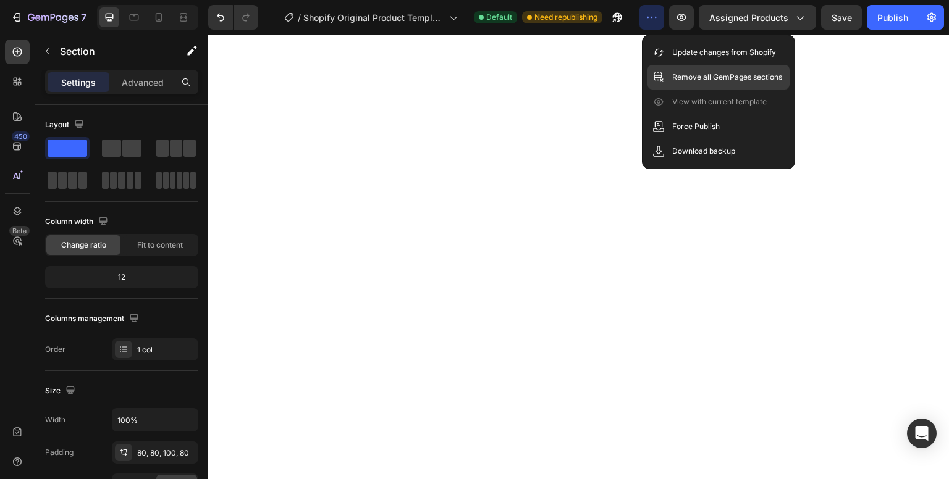
click at [713, 85] on div "Remove all GemPages sections" at bounding box center [718, 77] width 142 height 25
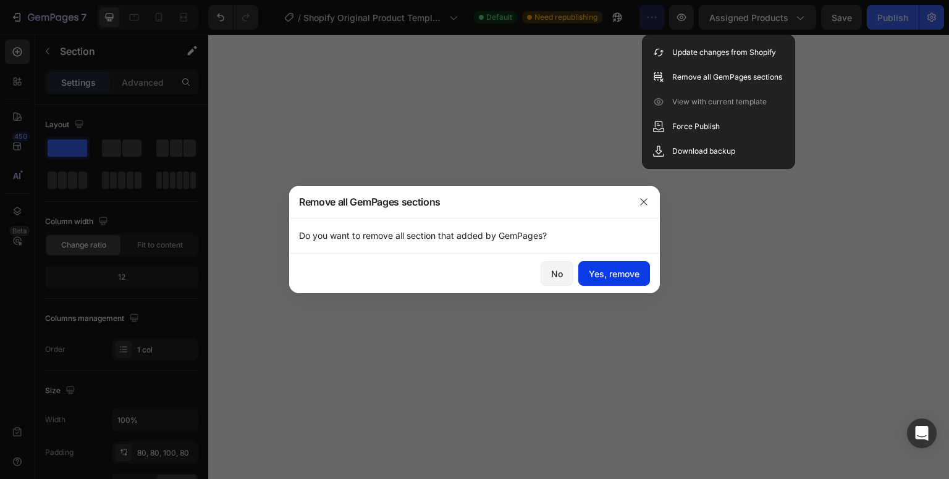
click at [636, 276] on div "Yes, remove" at bounding box center [614, 273] width 51 height 13
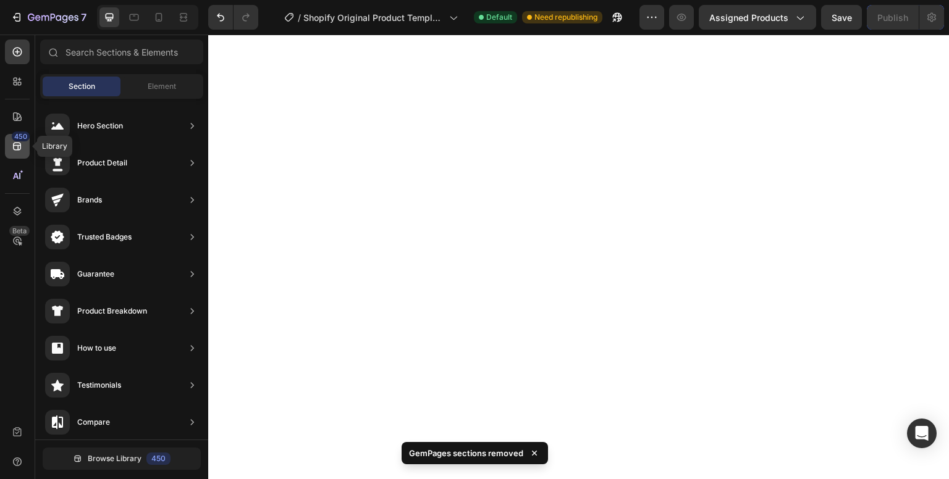
click at [18, 144] on icon at bounding box center [17, 146] width 12 height 12
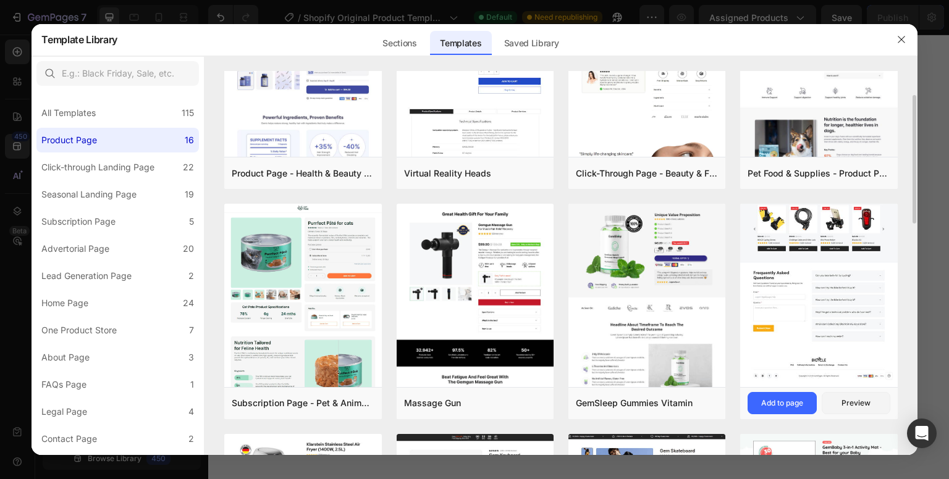
scroll to position [100, 0]
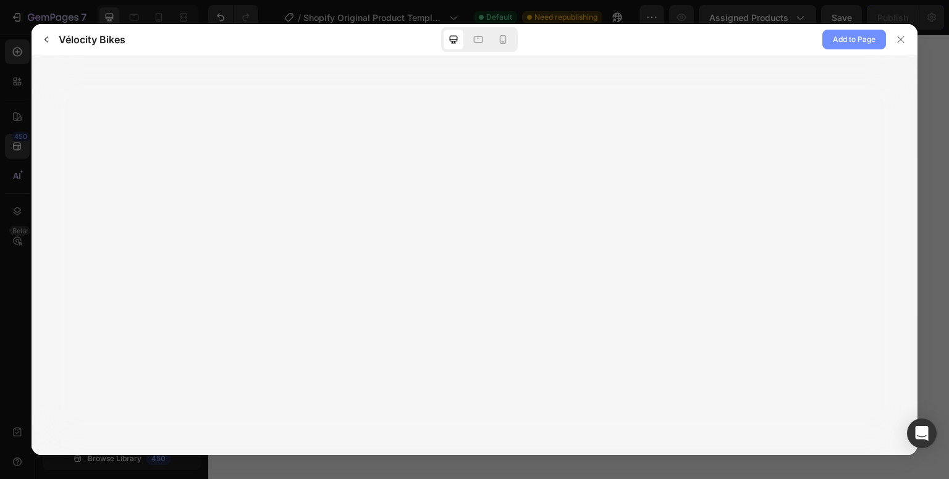
click at [858, 35] on span "Add to Page" at bounding box center [854, 39] width 43 height 15
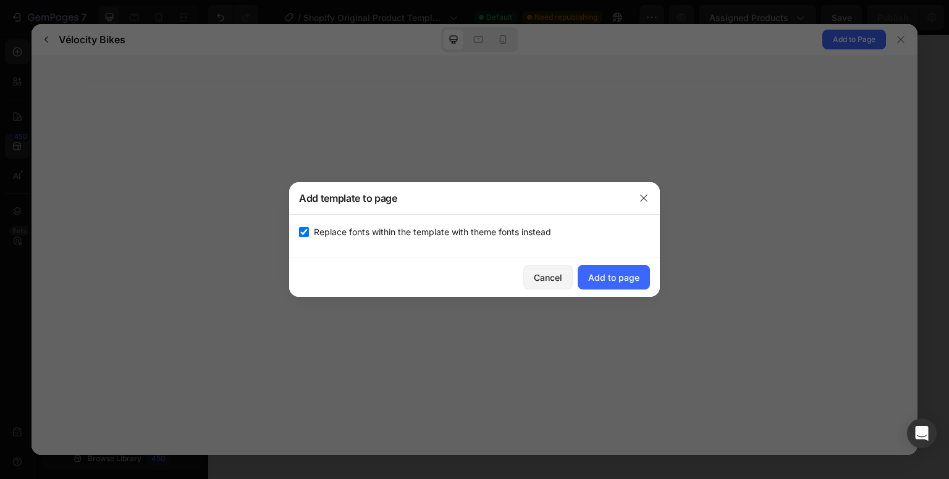
click at [628, 292] on div "Cancel Add to page" at bounding box center [474, 278] width 371 height 40
click at [635, 278] on div "Add to page" at bounding box center [613, 277] width 51 height 13
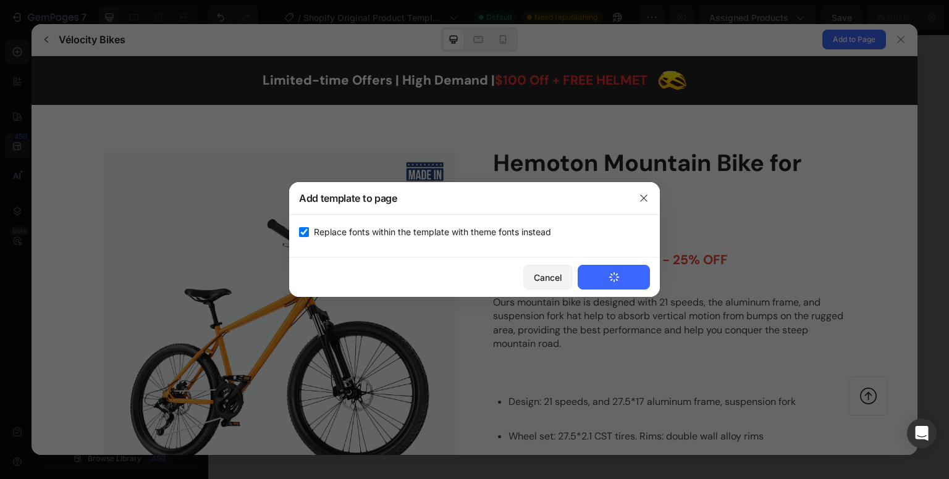
scroll to position [0, 0]
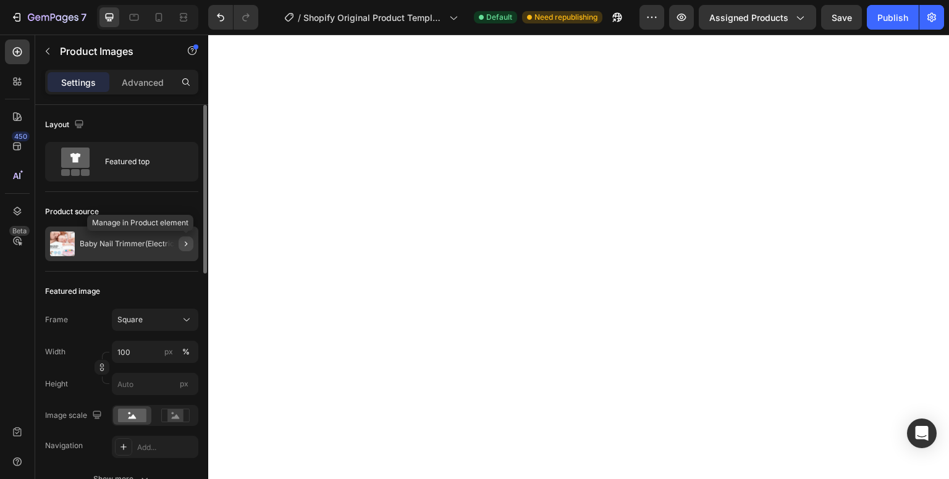
click at [188, 245] on icon "button" at bounding box center [186, 244] width 10 height 10
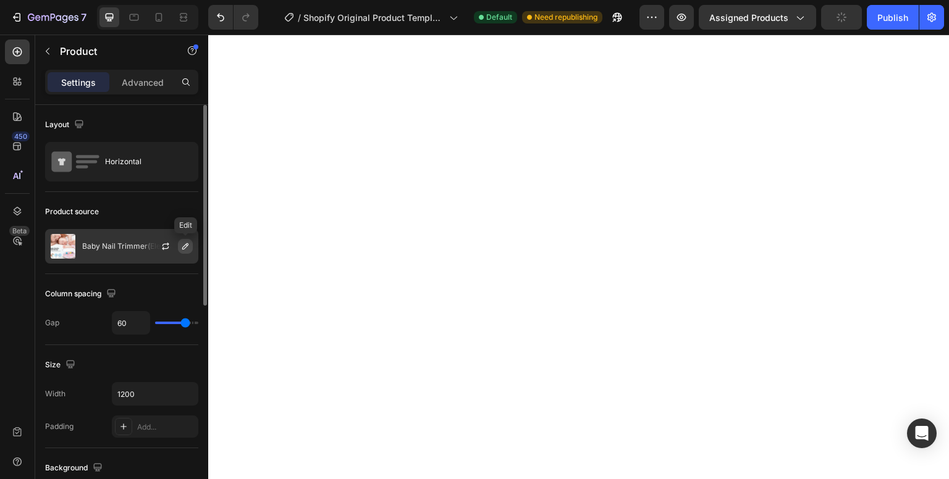
click at [185, 247] on icon "button" at bounding box center [185, 247] width 10 height 10
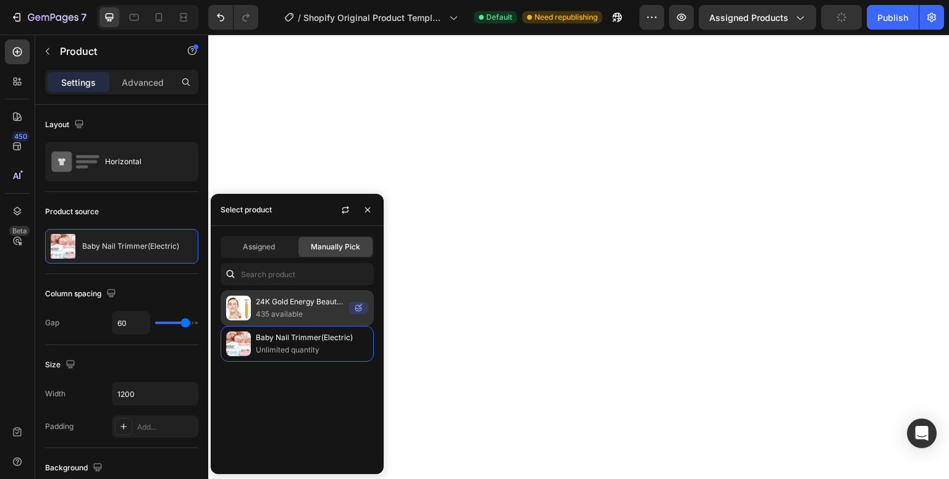
click at [267, 305] on p "24K Gold Energy Beauty Bar Electric Facial Massage Roller" at bounding box center [300, 302] width 88 height 12
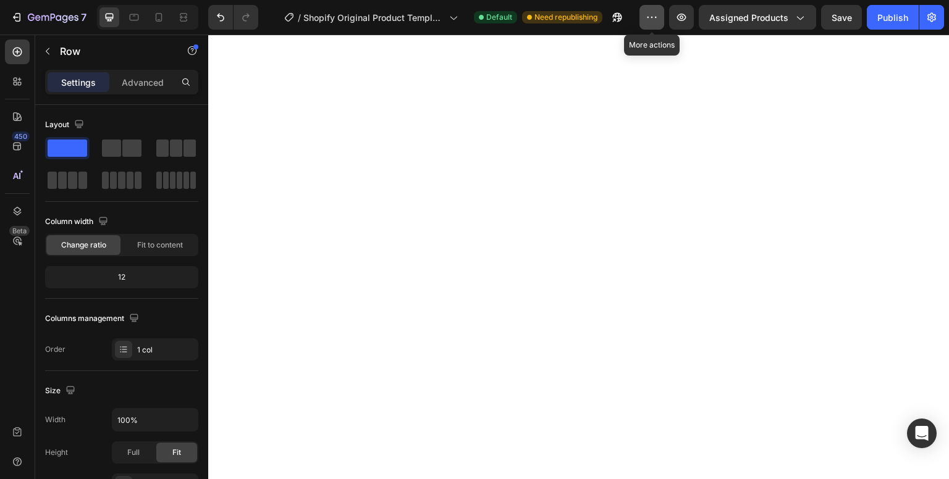
click at [645, 18] on button "button" at bounding box center [651, 17] width 25 height 25
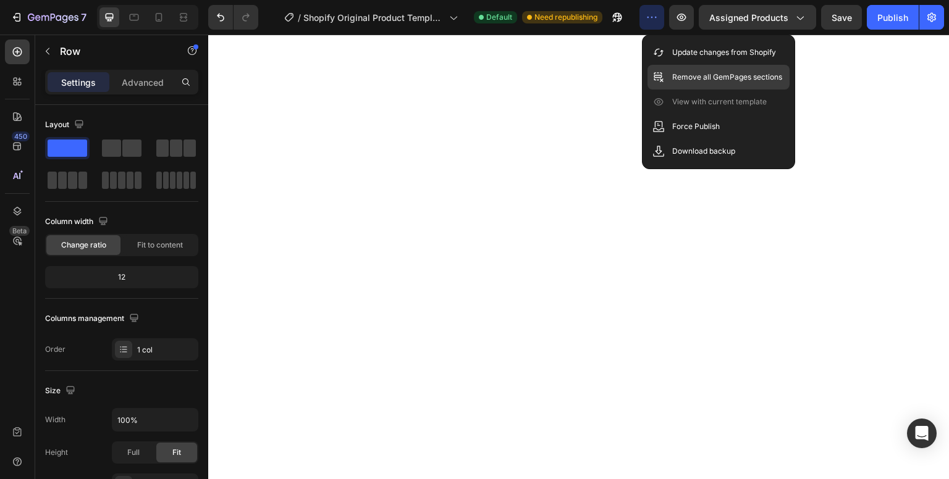
click at [709, 85] on div "Remove all GemPages sections" at bounding box center [718, 77] width 142 height 25
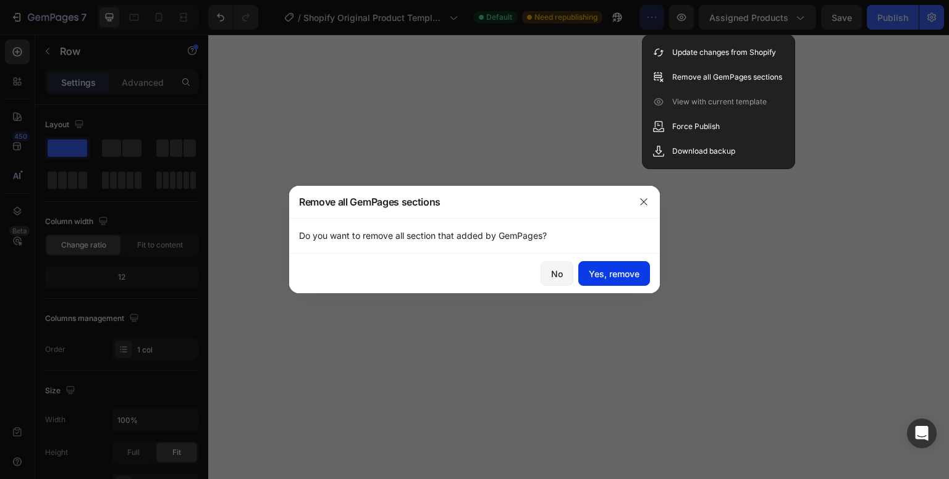
click at [619, 276] on div "Yes, remove" at bounding box center [614, 273] width 51 height 13
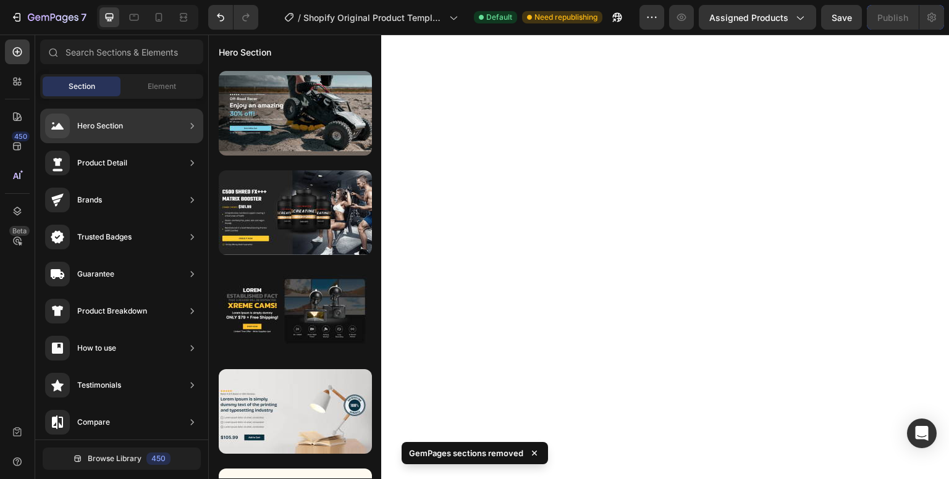
click at [122, 158] on div "Product Detail" at bounding box center [102, 163] width 50 height 12
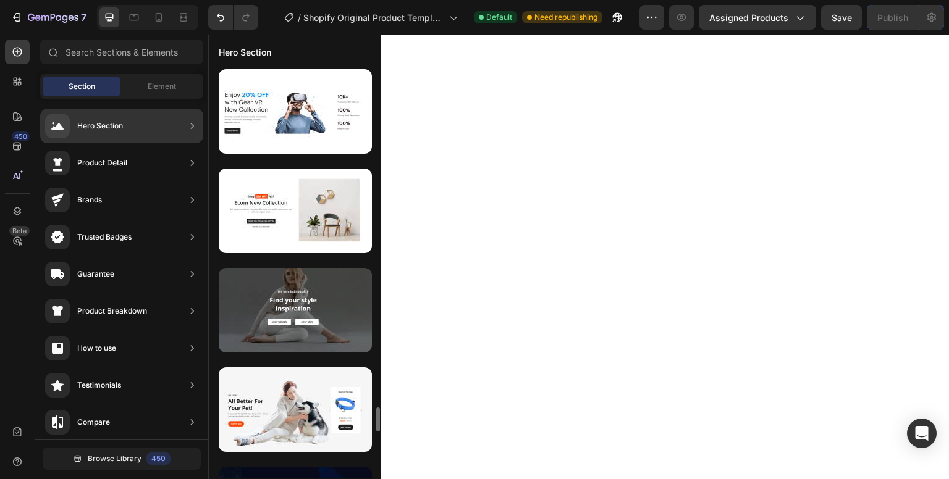
scroll to position [675, 0]
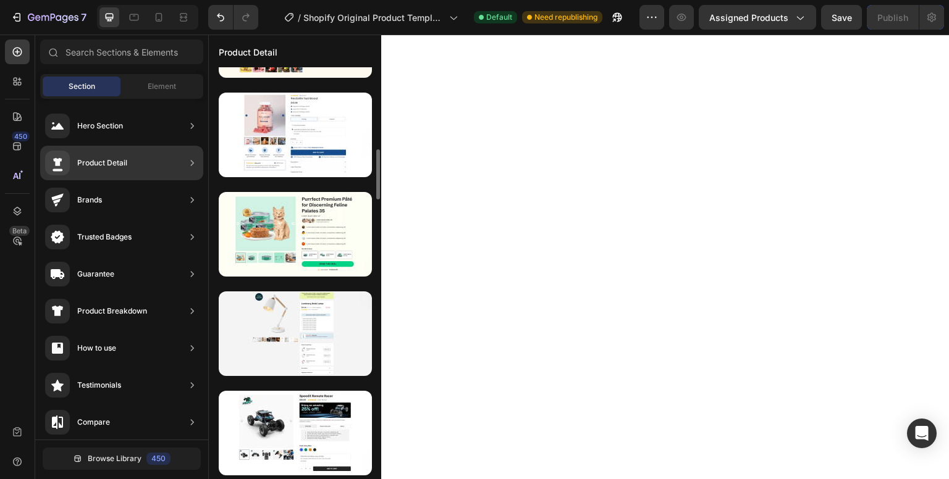
click at [143, 170] on div "Product Detail" at bounding box center [121, 163] width 163 height 35
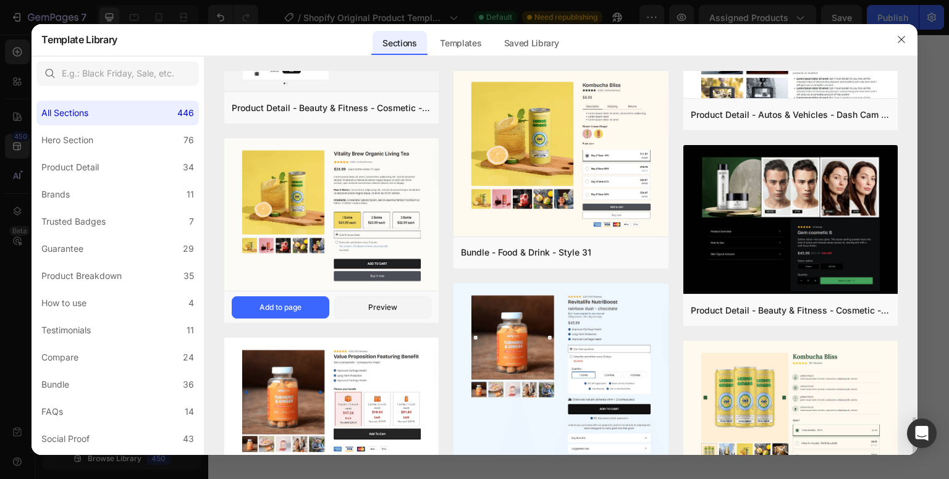
scroll to position [684, 0]
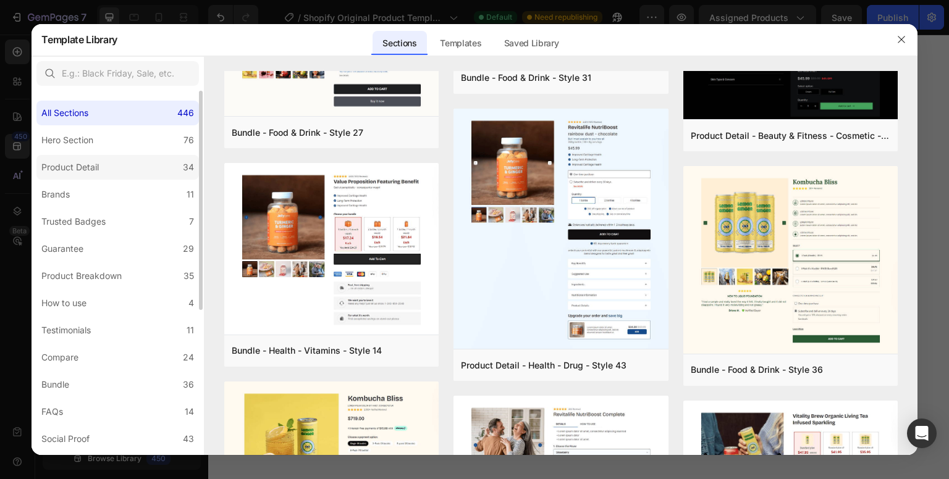
click at [146, 168] on label "Product Detail 34" at bounding box center [117, 167] width 162 height 25
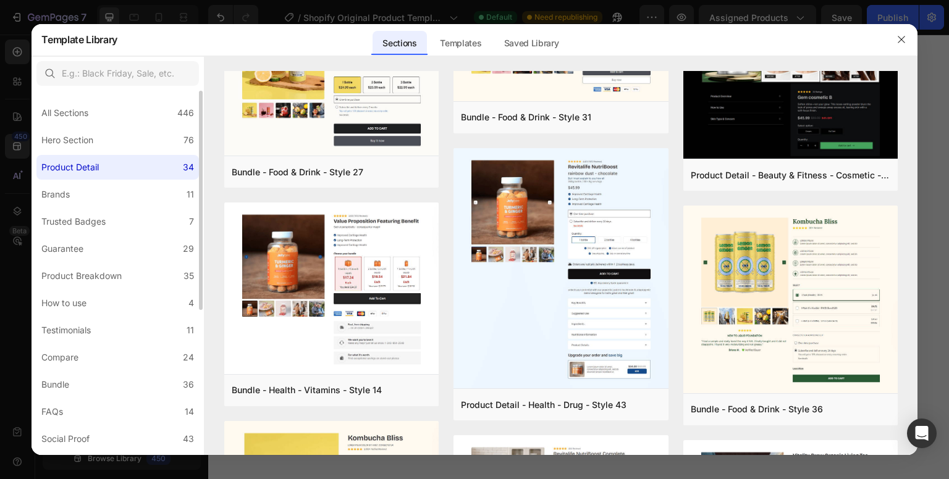
scroll to position [0, 0]
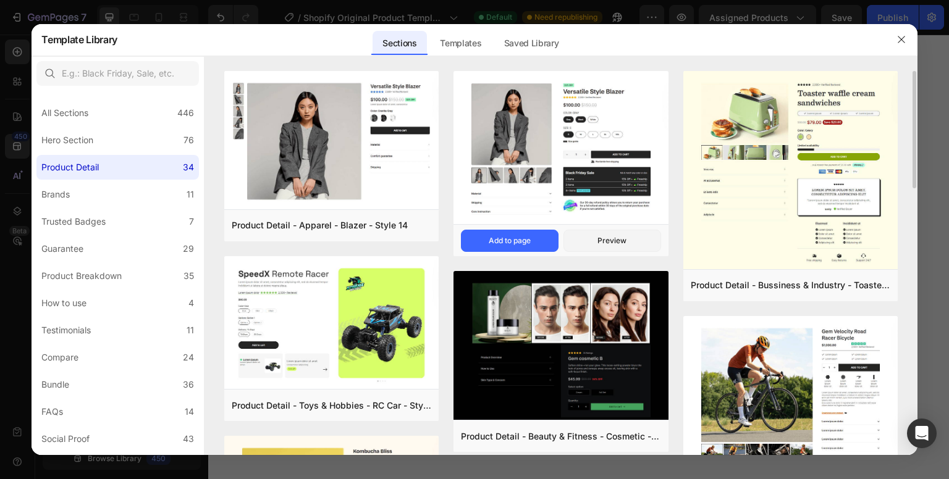
click at [594, 193] on img at bounding box center [560, 149] width 214 height 156
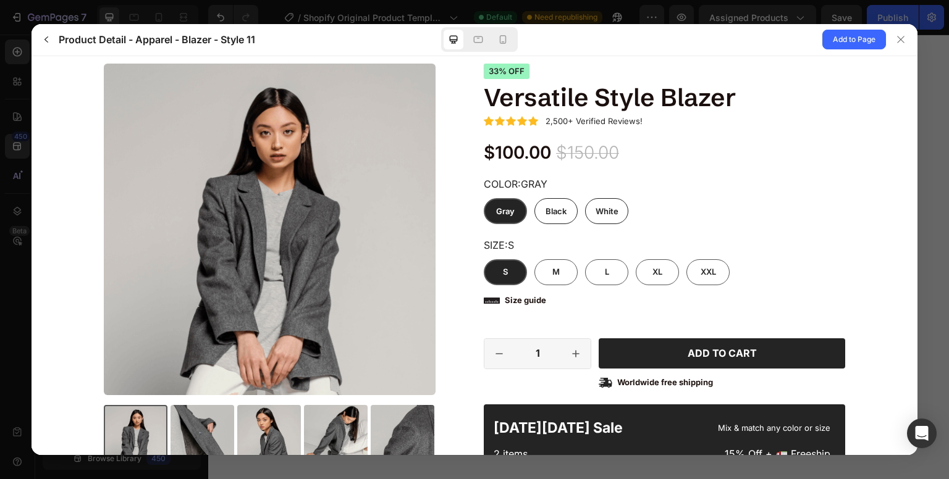
scroll to position [56, 0]
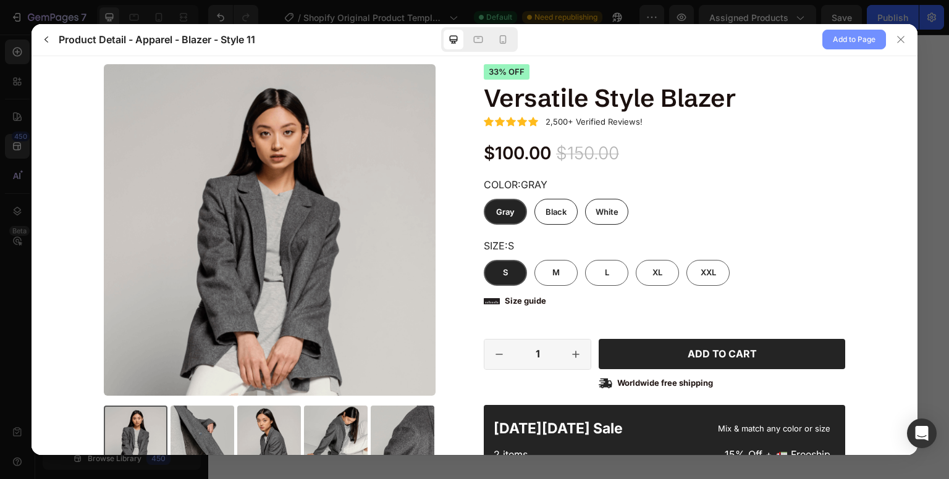
click at [846, 41] on span "Add to Page" at bounding box center [854, 39] width 43 height 15
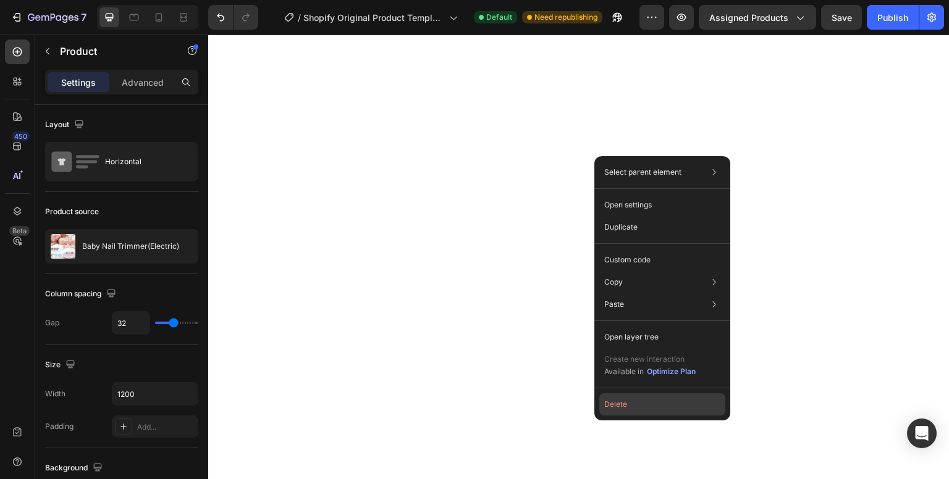
click at [610, 403] on button "Delete" at bounding box center [662, 404] width 126 height 22
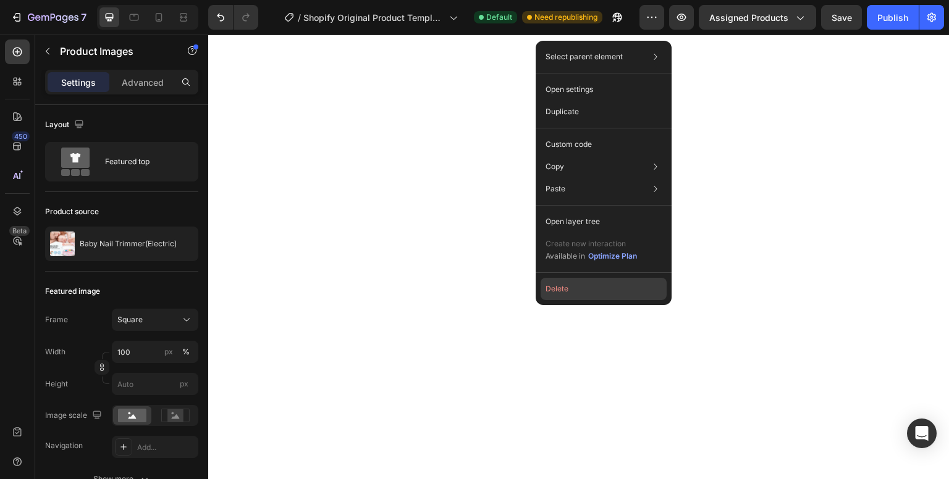
click at [557, 285] on button "Delete" at bounding box center [604, 289] width 126 height 22
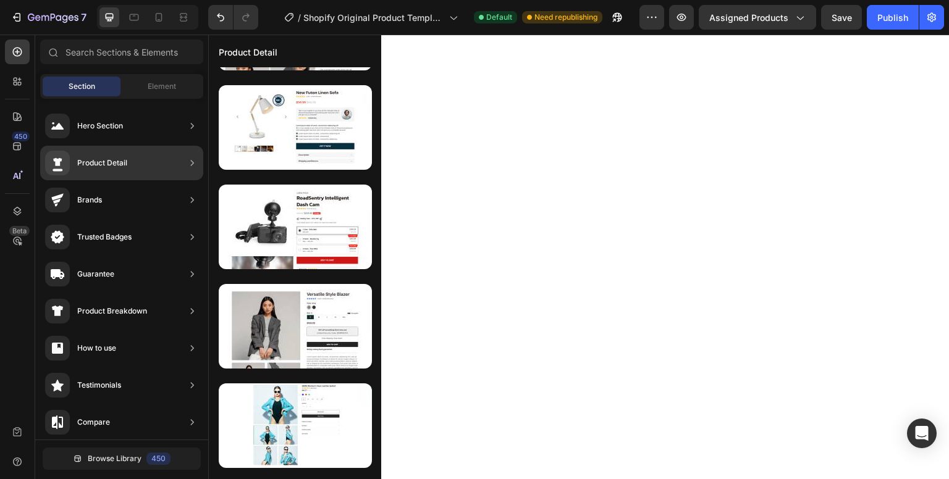
click at [91, 158] on div "Product Detail" at bounding box center [102, 163] width 50 height 12
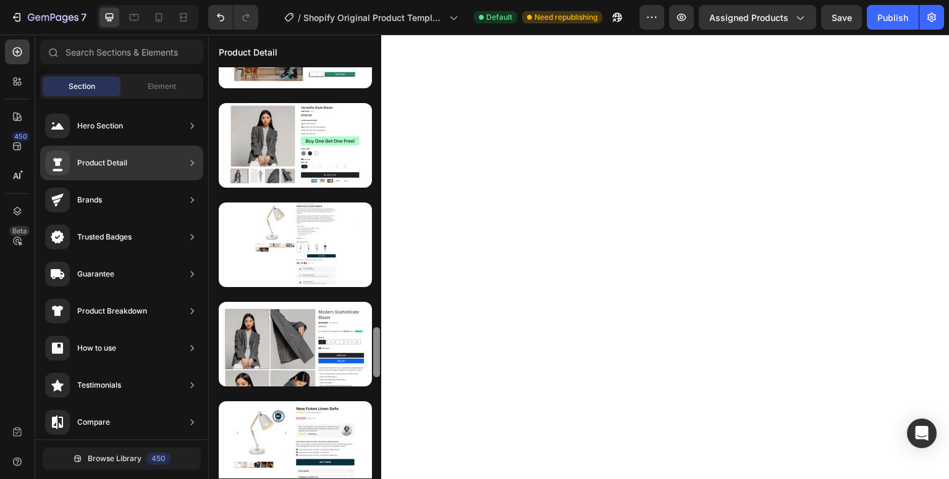
scroll to position [2242, 0]
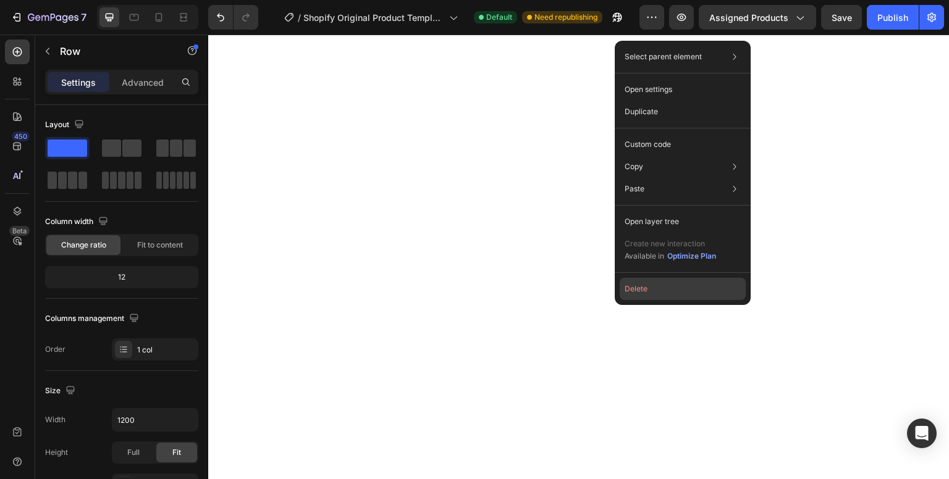
click at [628, 293] on button "Delete" at bounding box center [683, 289] width 126 height 22
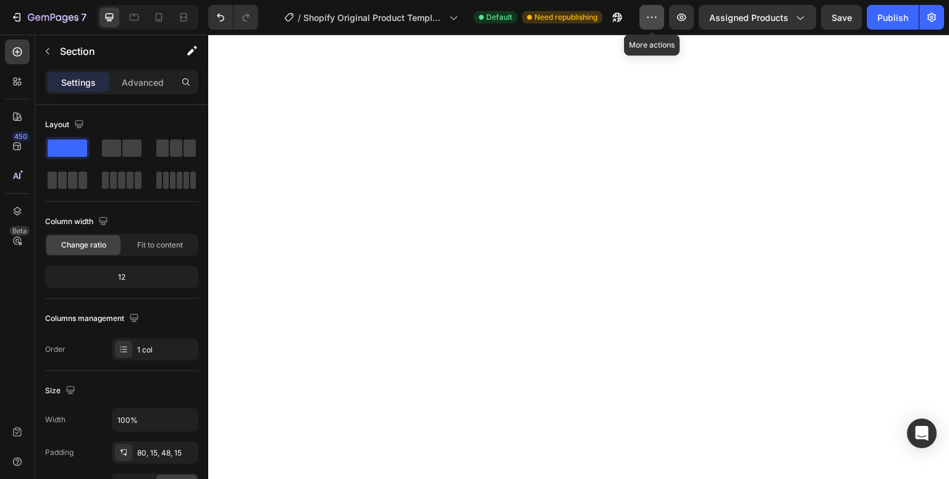
click at [655, 23] on button "button" at bounding box center [651, 17] width 25 height 25
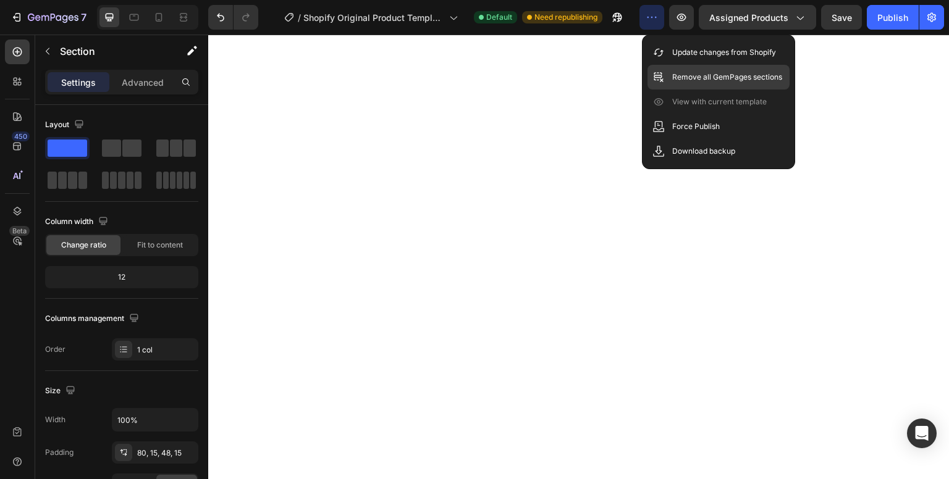
click at [695, 83] on div "Remove all GemPages sections" at bounding box center [718, 77] width 142 height 25
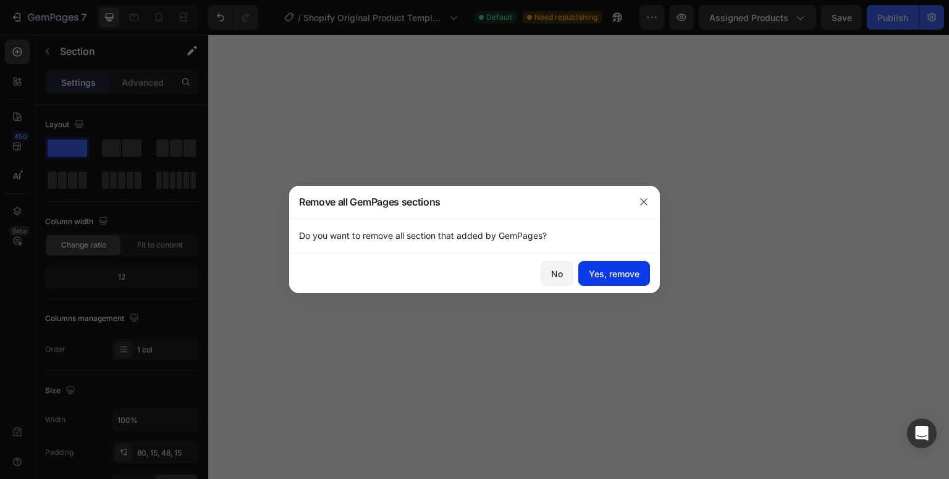
click at [631, 274] on div "Yes, remove" at bounding box center [614, 273] width 51 height 13
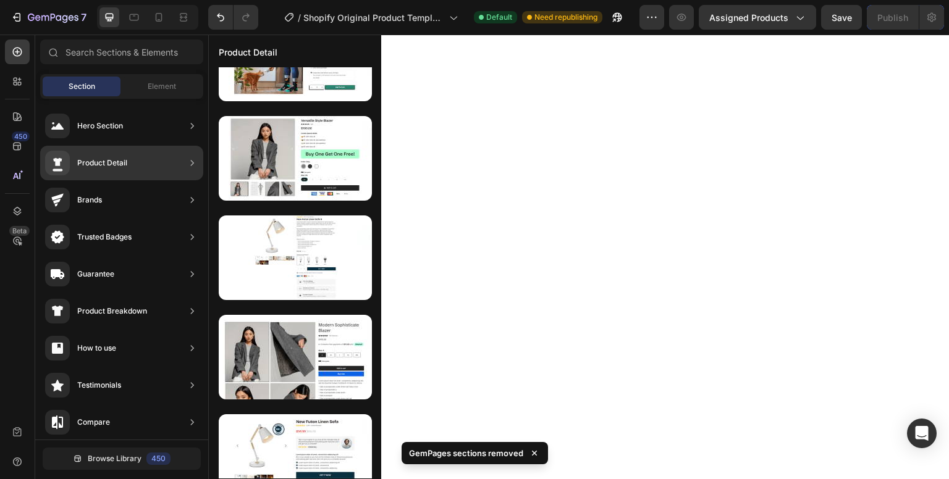
scroll to position [675, 0]
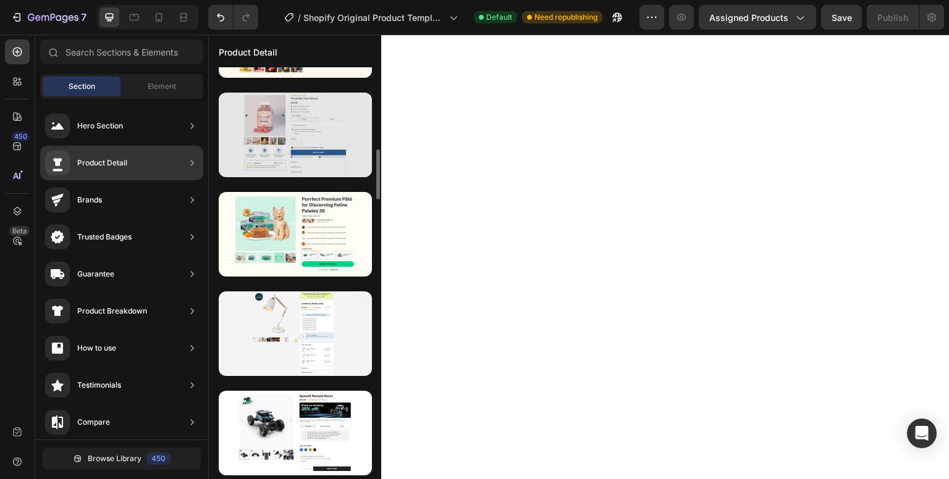
click at [238, 151] on div at bounding box center [295, 135] width 153 height 85
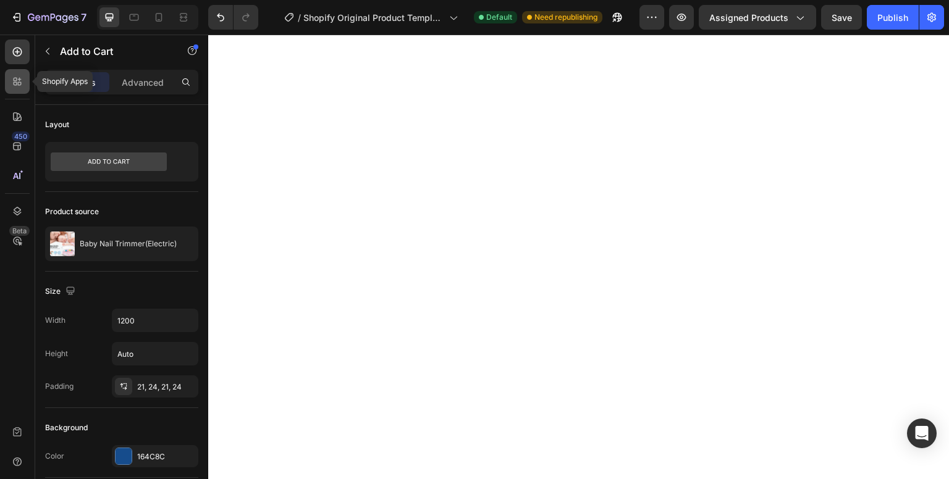
click at [19, 76] on icon at bounding box center [17, 81] width 12 height 12
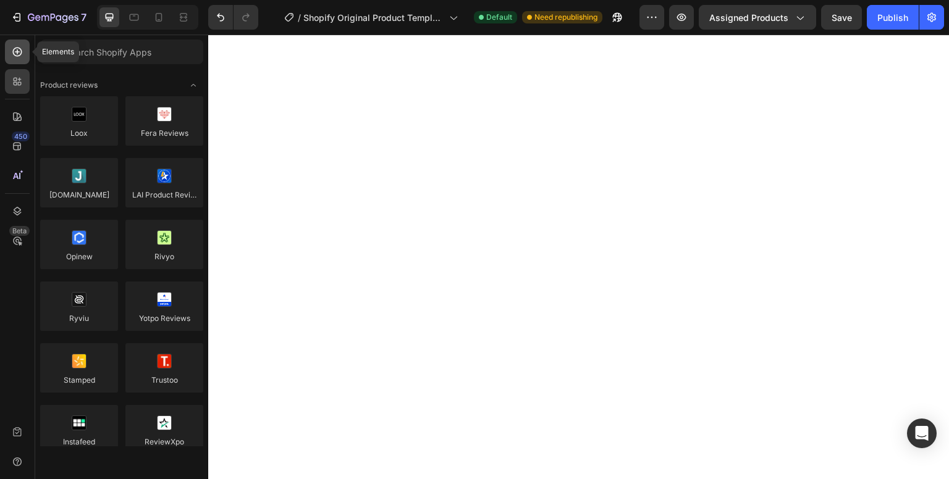
click at [18, 62] on div at bounding box center [17, 52] width 25 height 25
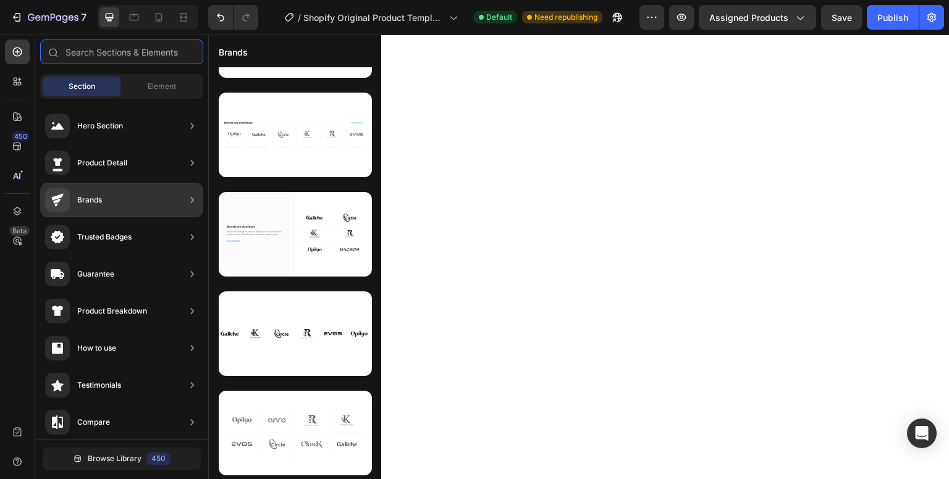
scroll to position [178, 0]
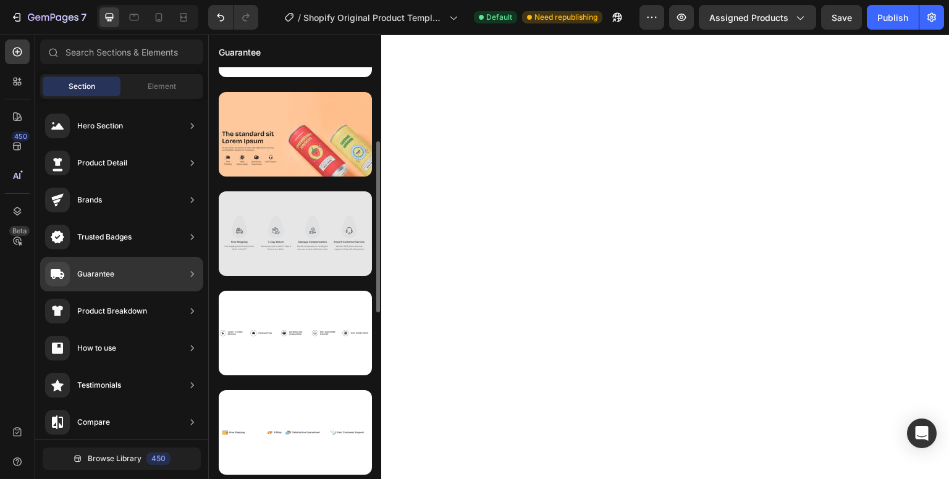
click at [284, 250] on div at bounding box center [295, 233] width 153 height 85
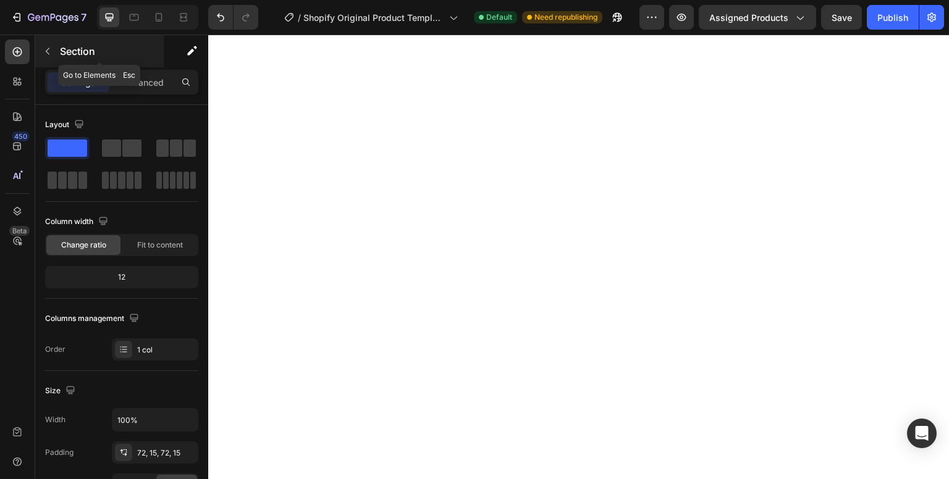
click at [48, 49] on icon "button" at bounding box center [48, 51] width 4 height 7
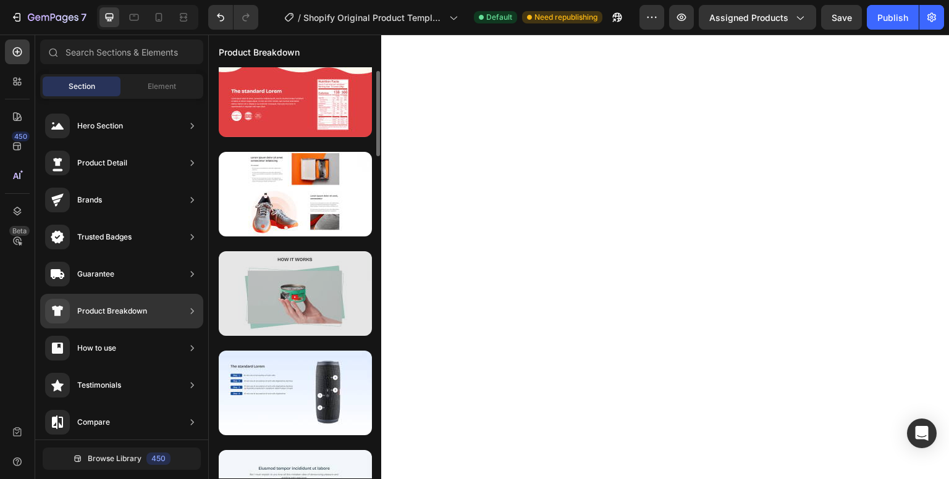
scroll to position [0, 0]
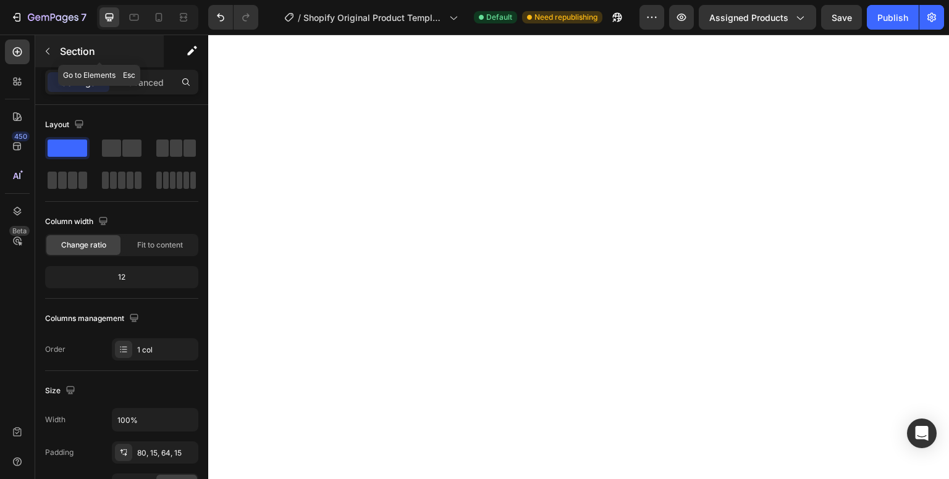
click at [46, 59] on button "button" at bounding box center [48, 51] width 20 height 20
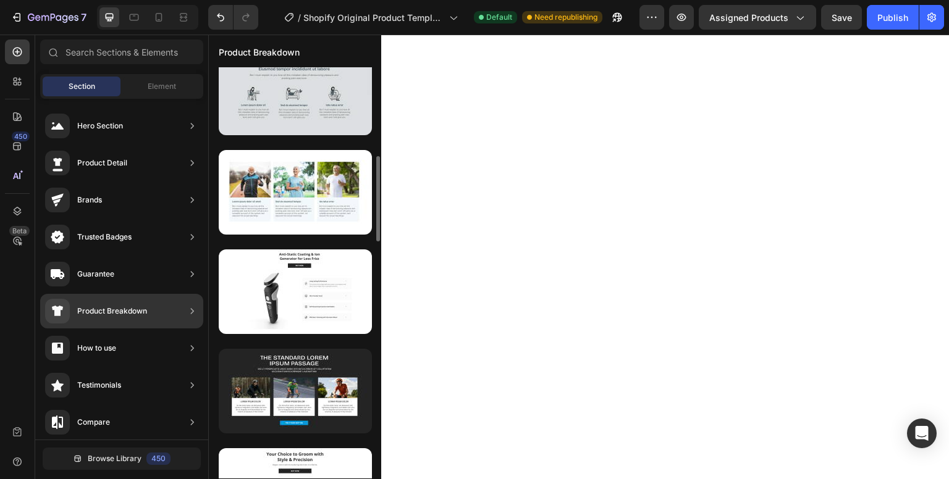
scroll to position [421, 0]
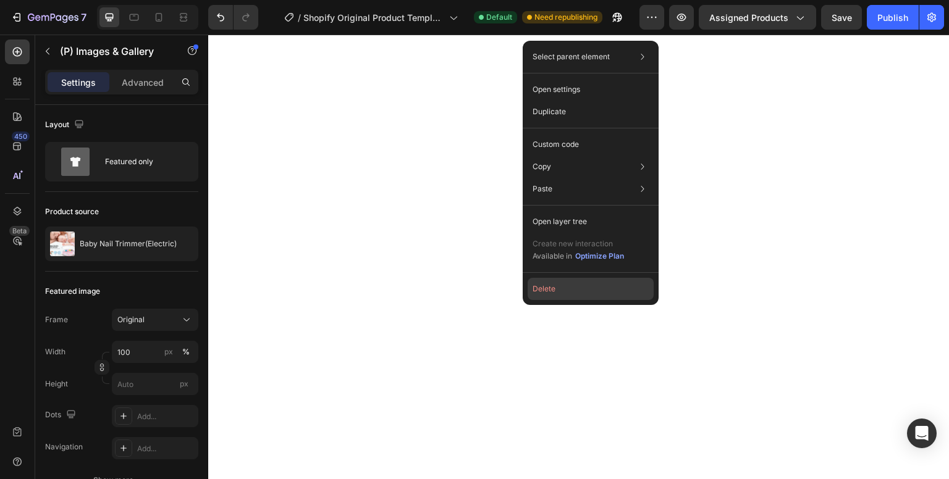
click at [557, 290] on button "Delete" at bounding box center [591, 289] width 126 height 22
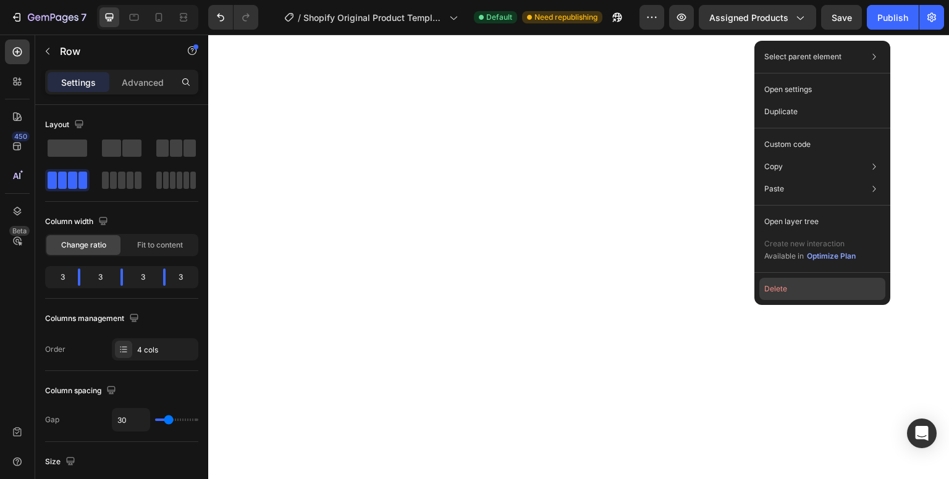
click at [776, 292] on button "Delete" at bounding box center [822, 289] width 126 height 22
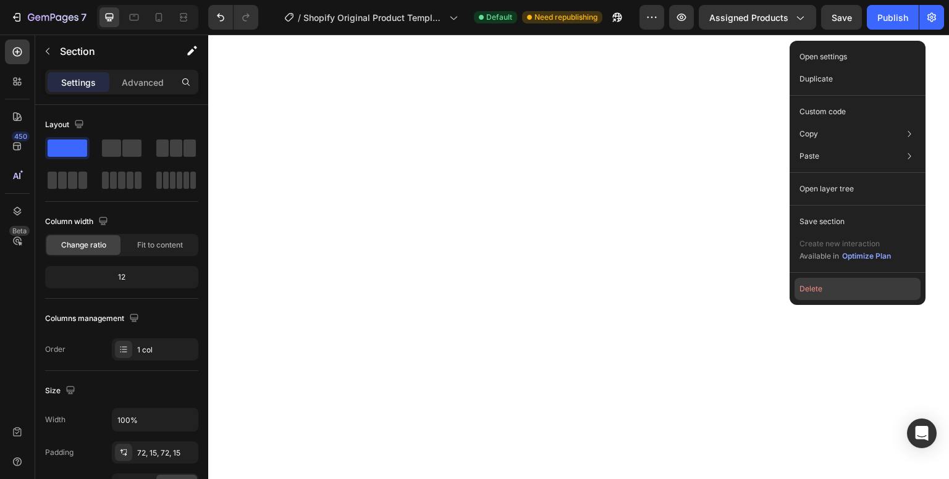
click at [801, 296] on button "Delete" at bounding box center [857, 289] width 126 height 22
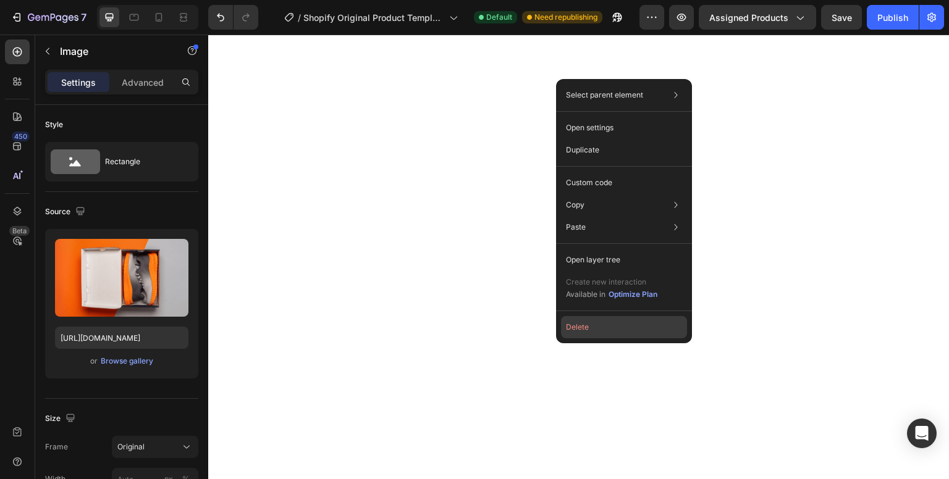
click at [578, 329] on button "Delete" at bounding box center [624, 327] width 126 height 22
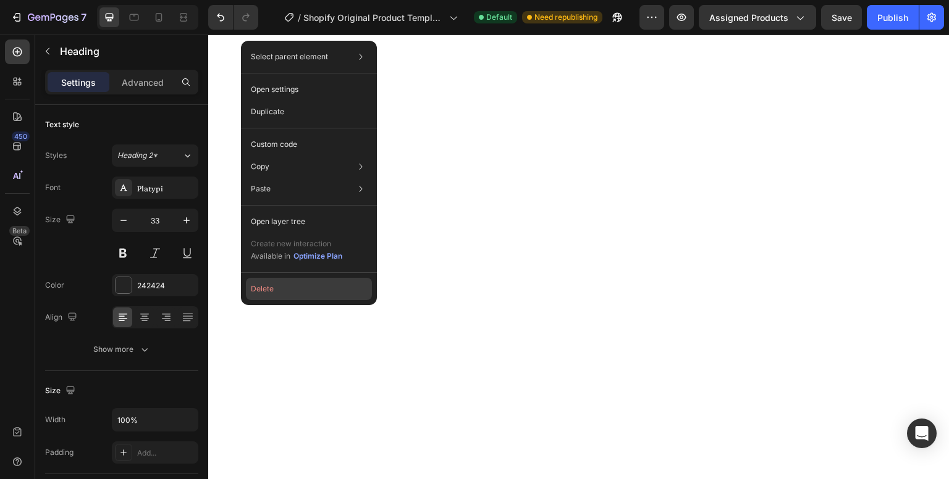
click at [277, 287] on button "Delete" at bounding box center [309, 289] width 126 height 22
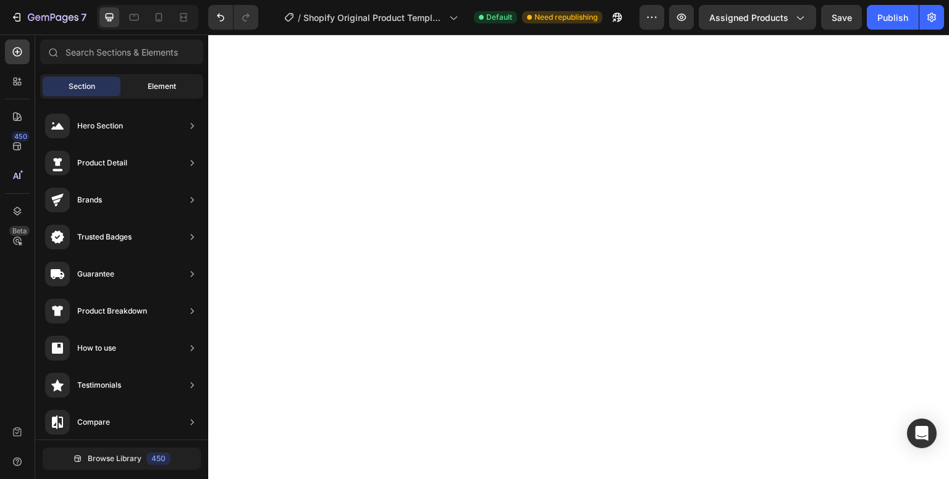
click at [149, 82] on span "Element" at bounding box center [162, 86] width 28 height 11
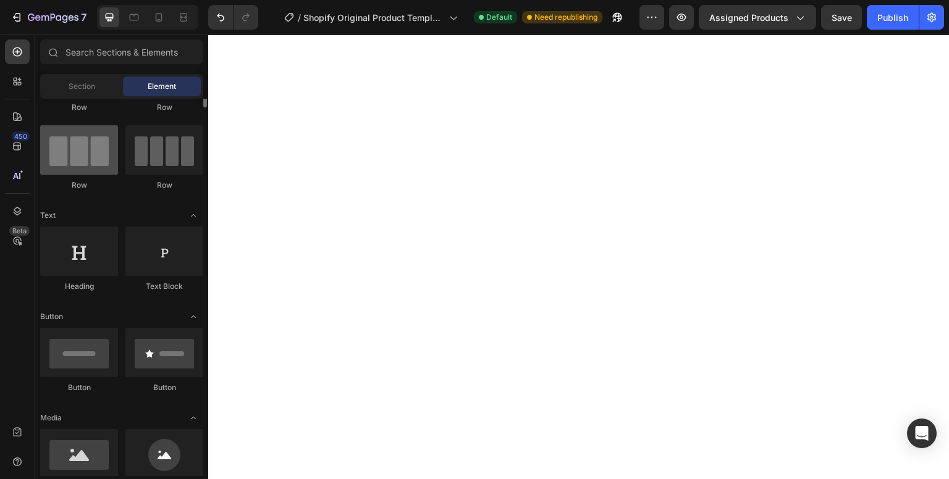
scroll to position [0, 0]
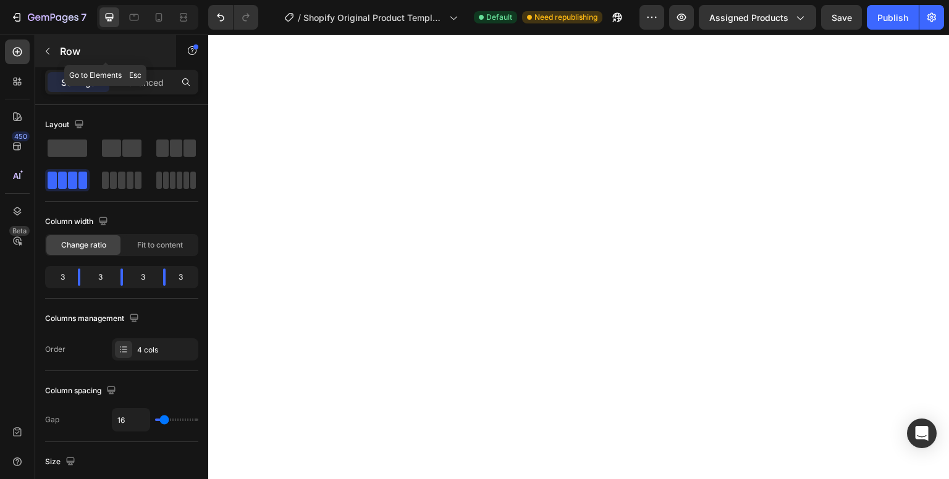
click at [44, 49] on icon "button" at bounding box center [48, 51] width 10 height 10
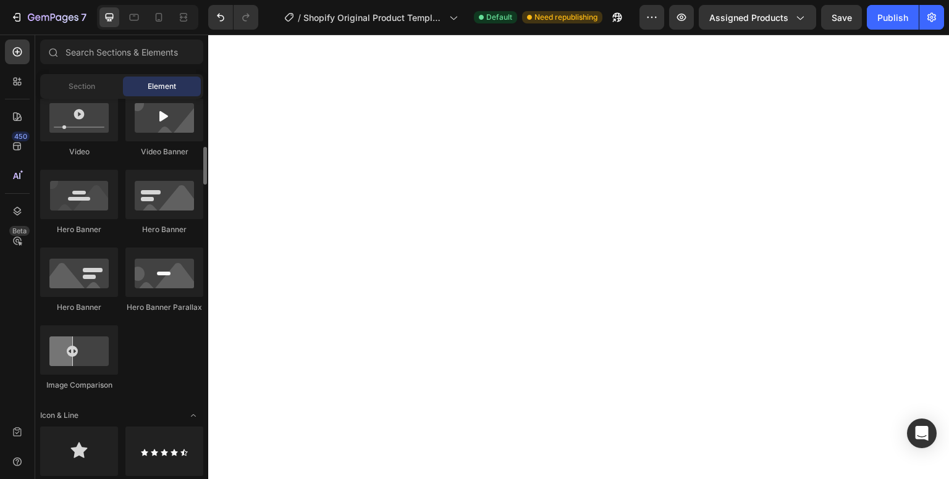
scroll to position [492, 0]
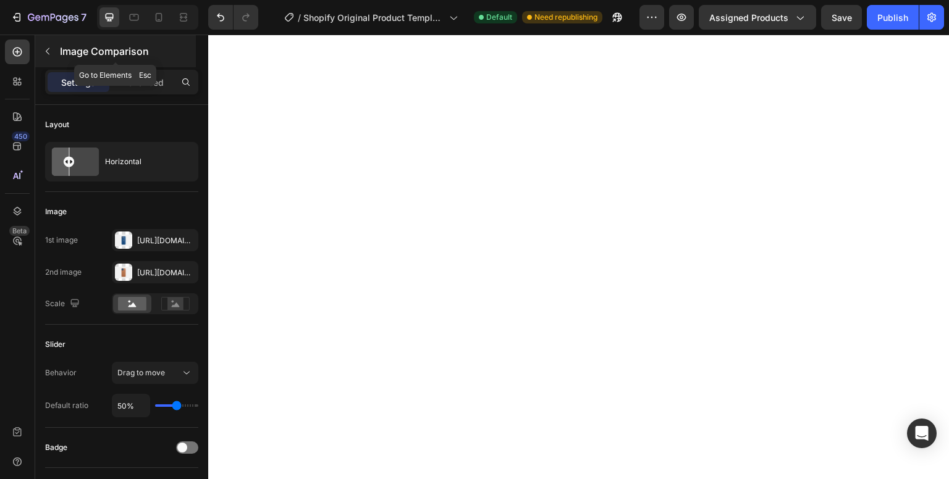
click at [44, 50] on icon "button" at bounding box center [48, 51] width 10 height 10
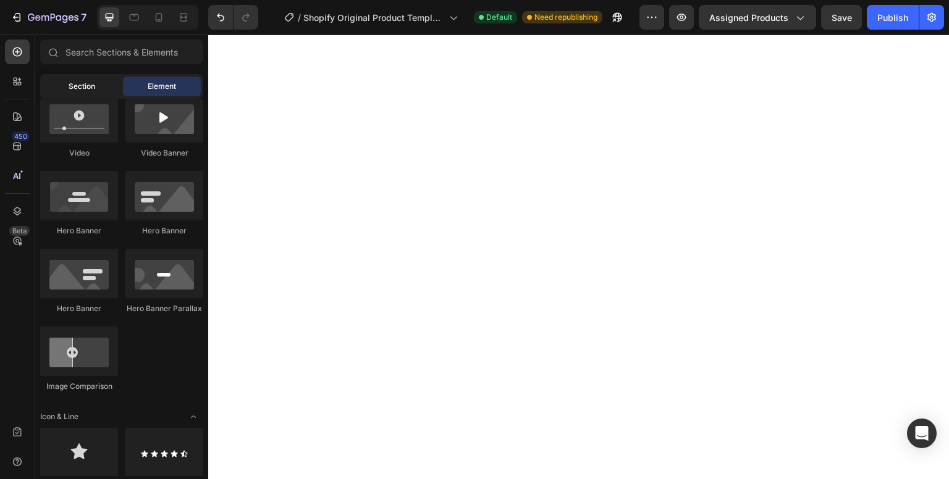
click at [88, 80] on div "Section" at bounding box center [82, 87] width 78 height 20
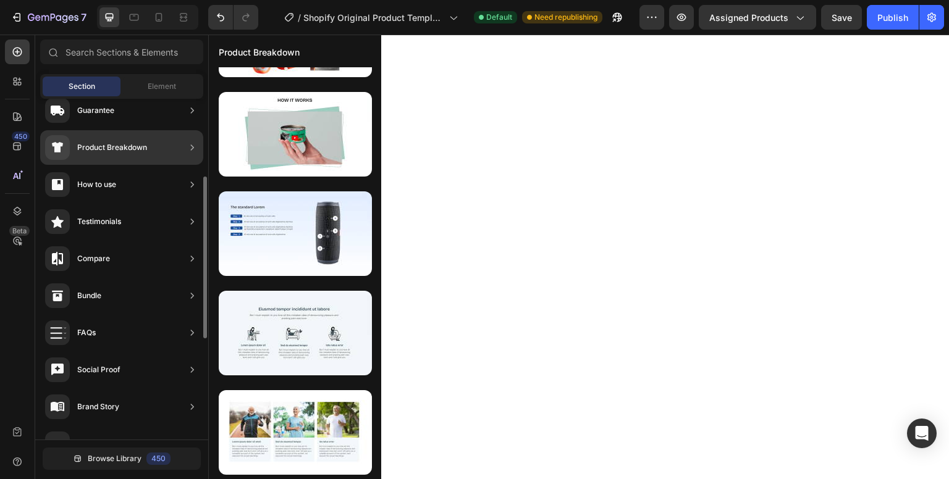
scroll to position [0, 0]
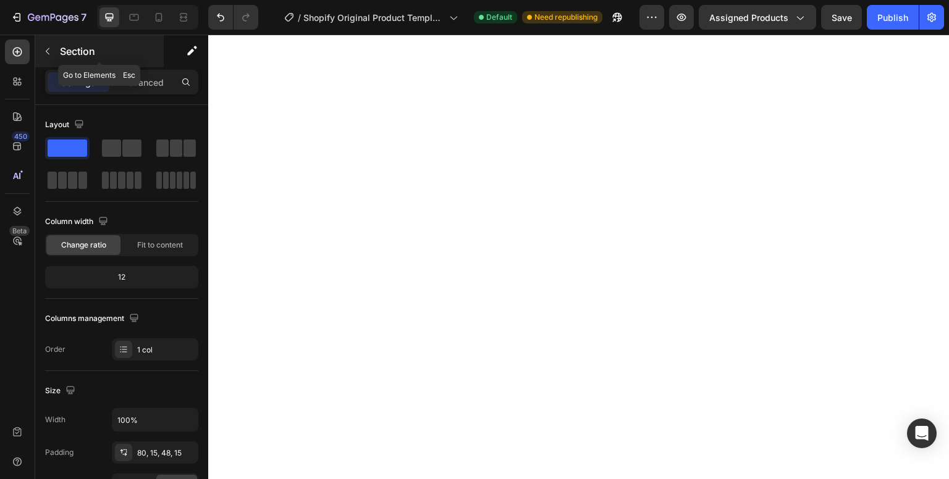
click at [49, 51] on icon "button" at bounding box center [48, 51] width 10 height 10
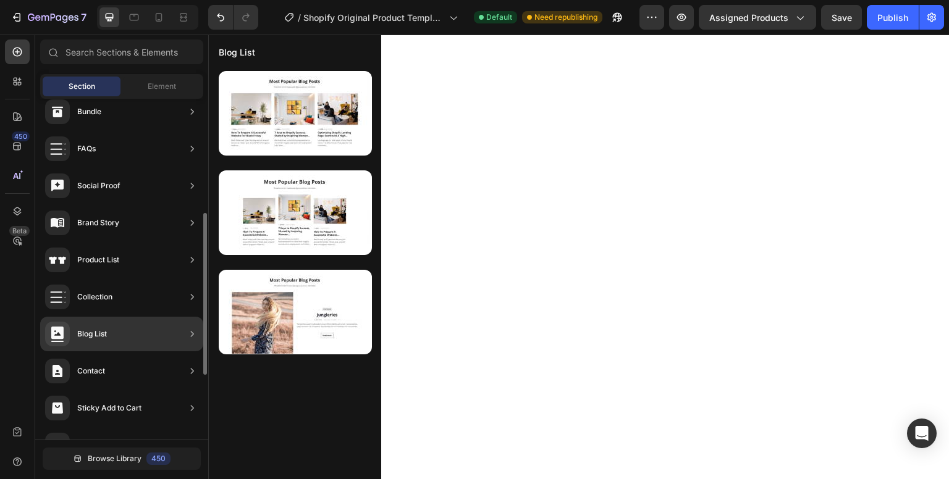
scroll to position [376, 0]
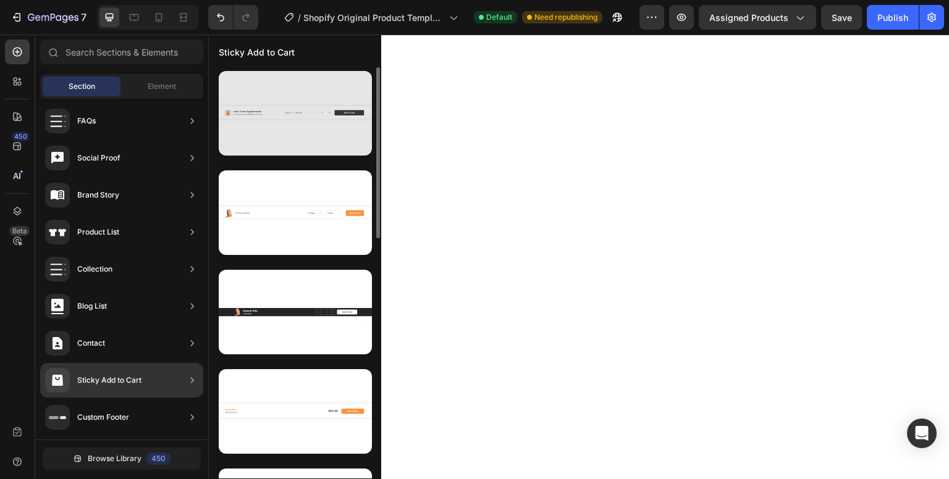
click at [267, 136] on div at bounding box center [295, 113] width 153 height 85
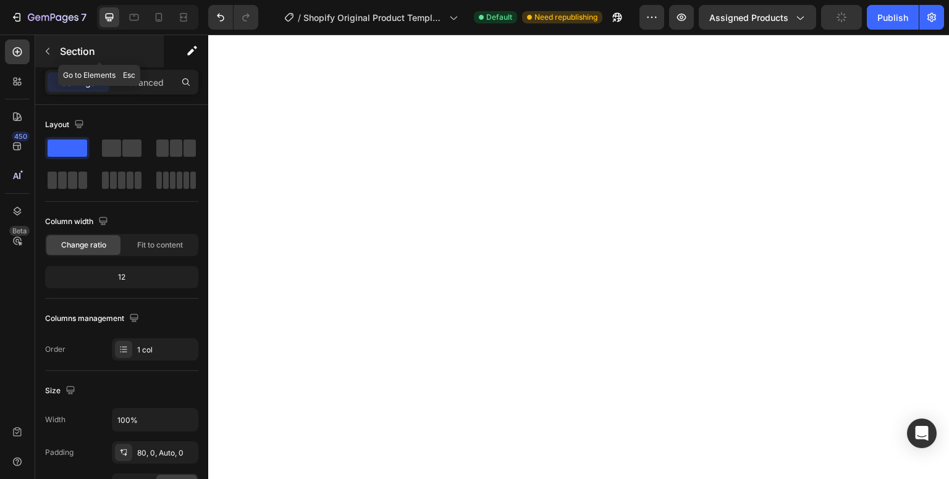
click at [51, 48] on icon "button" at bounding box center [48, 51] width 10 height 10
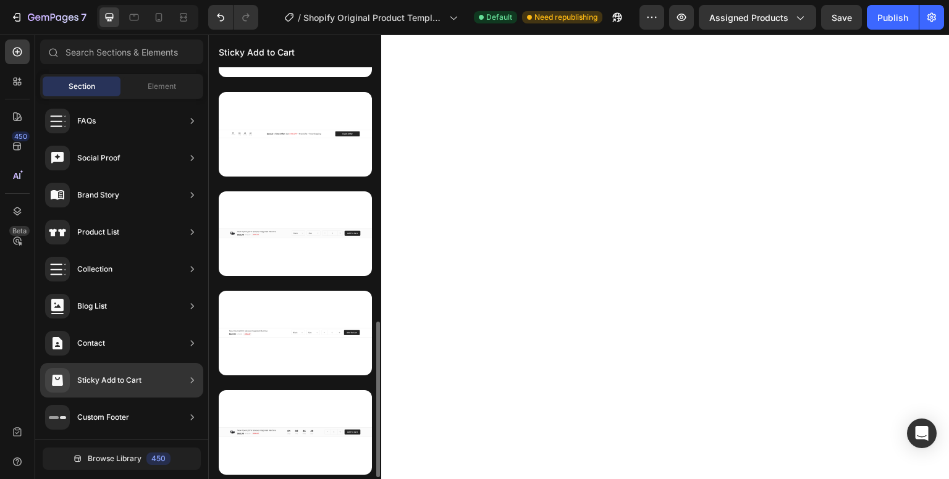
scroll to position [675, 0]
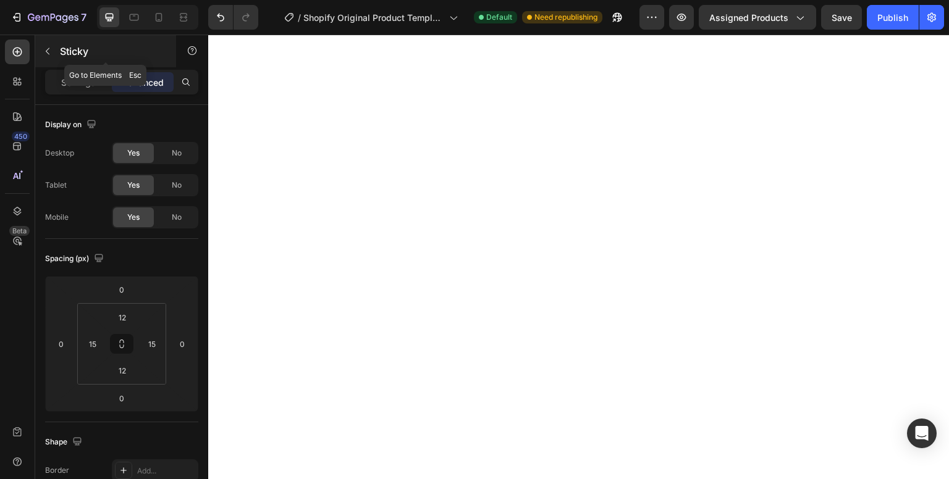
click at [44, 50] on icon "button" at bounding box center [48, 51] width 10 height 10
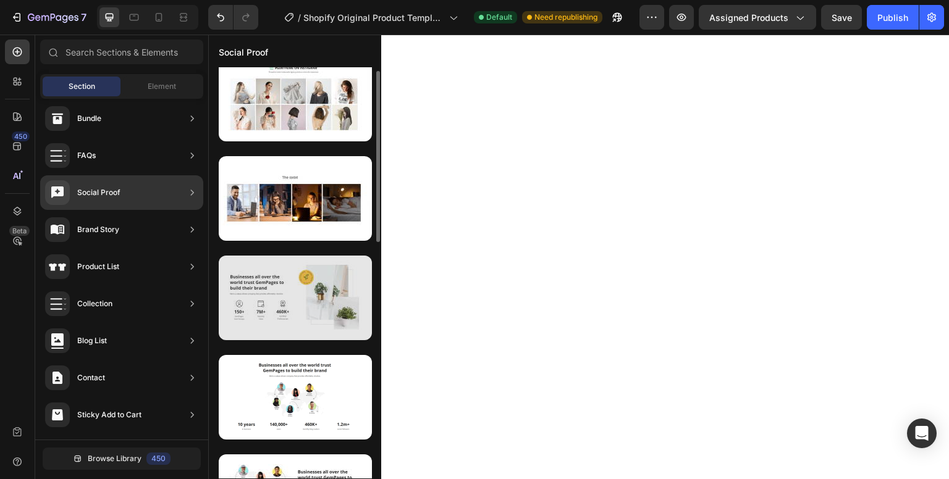
scroll to position [14, 0]
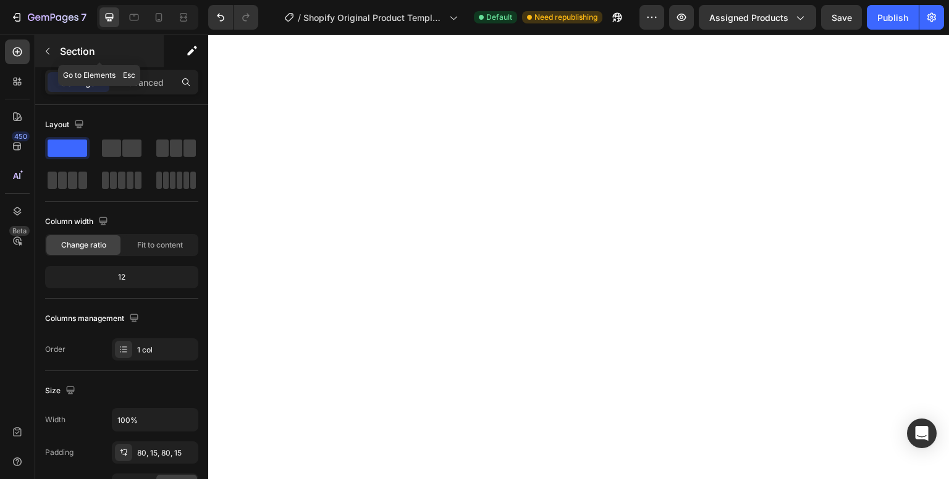
click at [43, 53] on icon "button" at bounding box center [48, 51] width 10 height 10
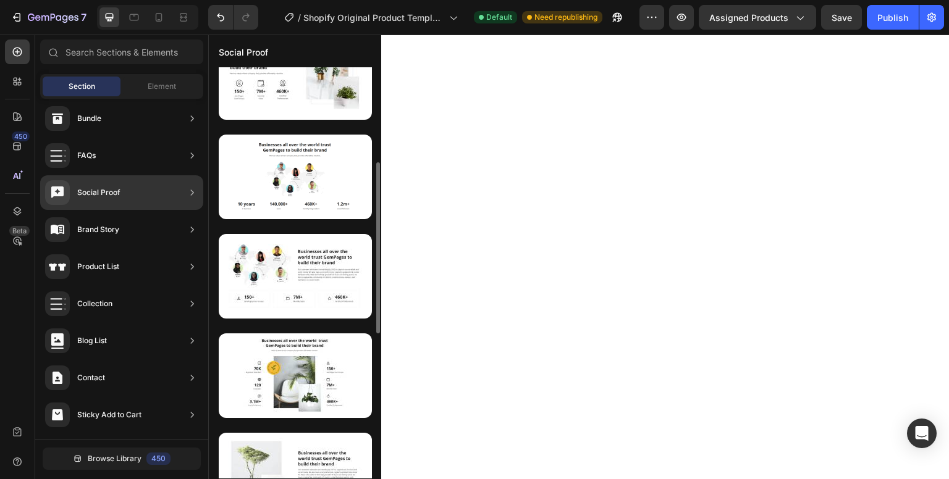
scroll to position [235, 0]
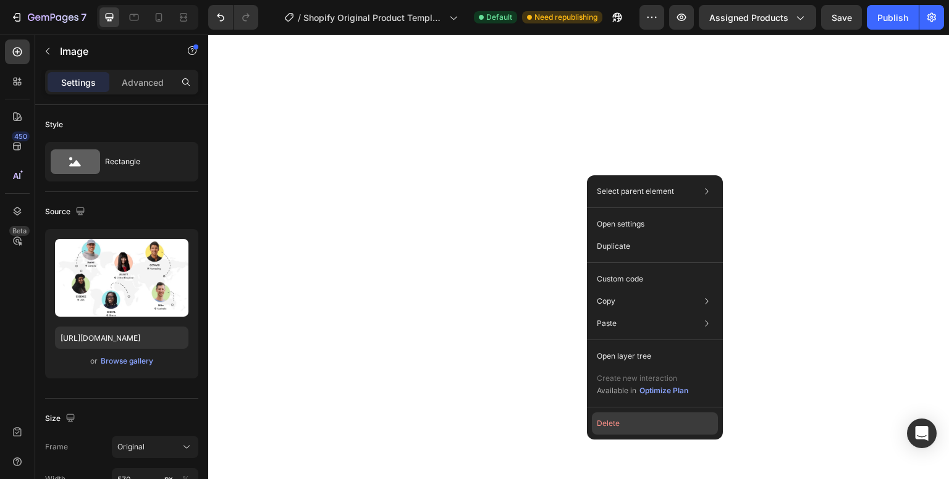
click at [633, 431] on button "Delete" at bounding box center [655, 424] width 126 height 22
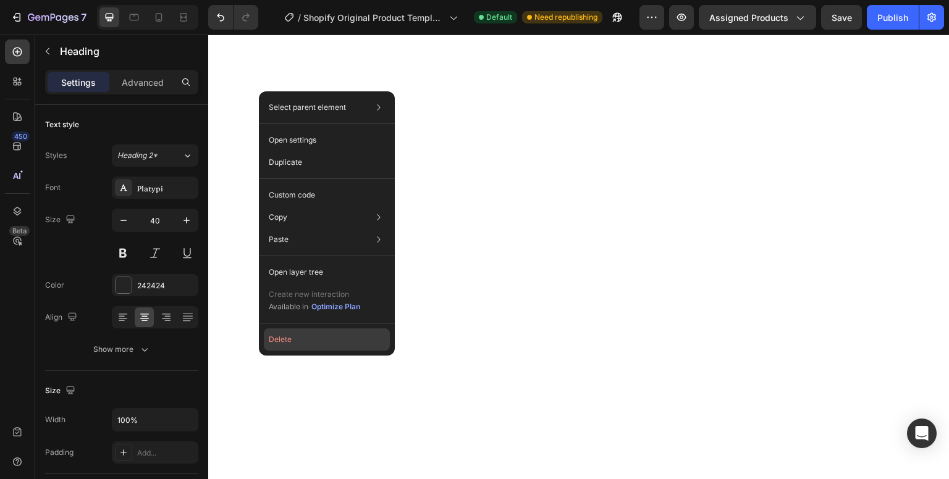
click at [289, 343] on button "Delete" at bounding box center [327, 340] width 126 height 22
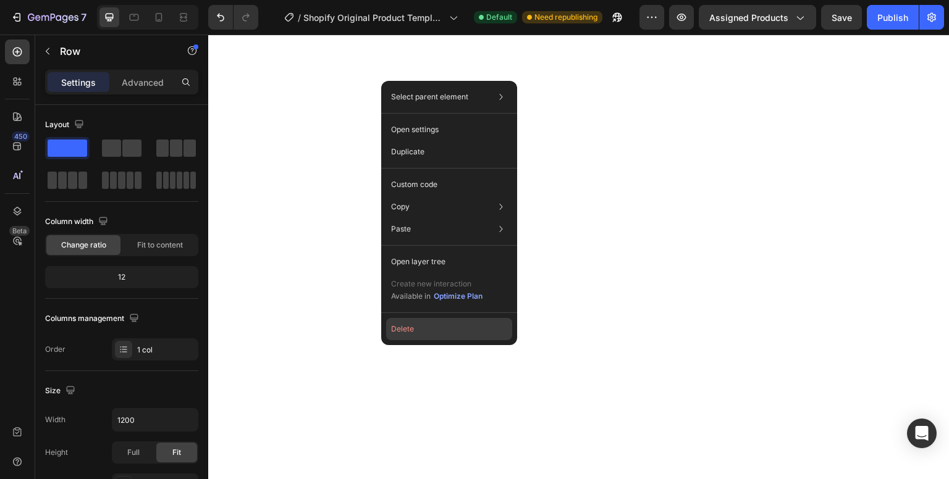
click at [410, 336] on button "Delete" at bounding box center [449, 329] width 126 height 22
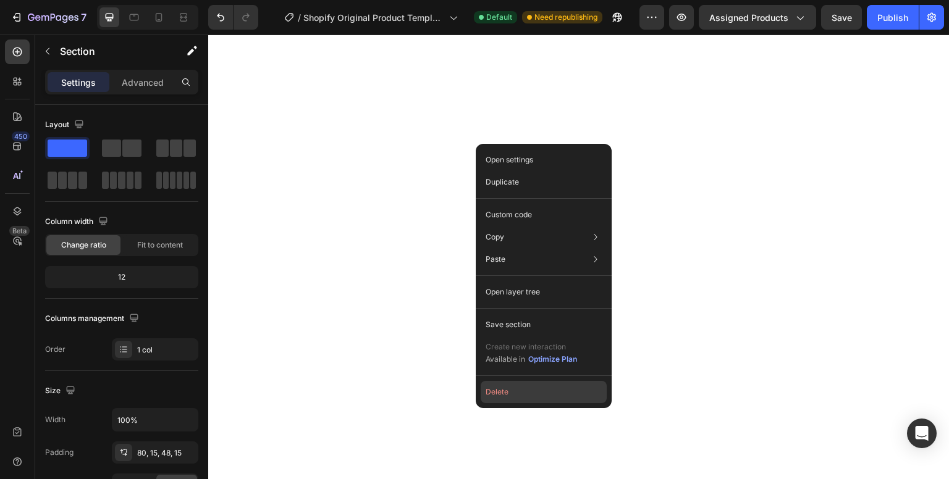
click at [504, 386] on button "Delete" at bounding box center [544, 392] width 126 height 22
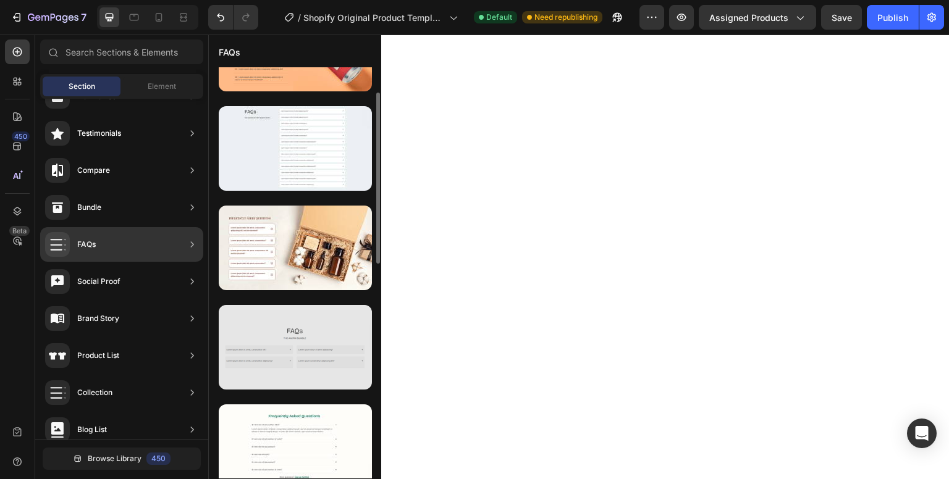
scroll to position [64, 0]
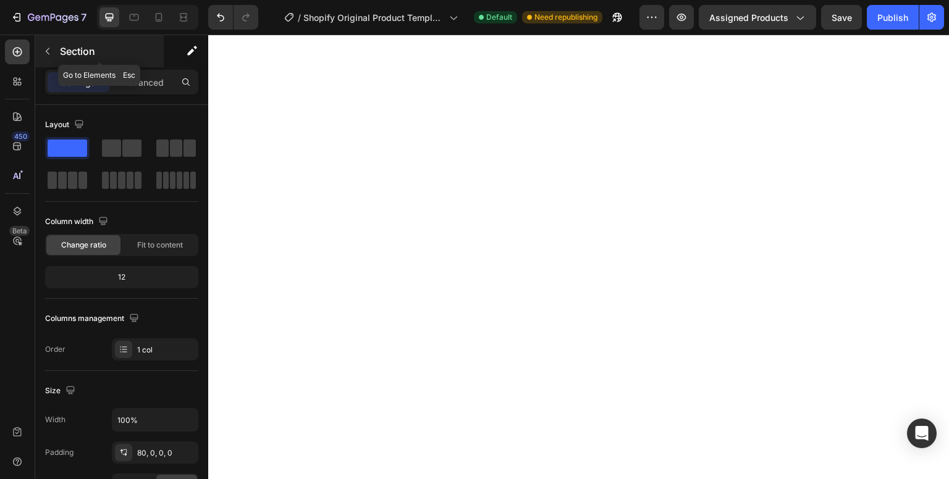
click at [48, 50] on icon "button" at bounding box center [48, 51] width 10 height 10
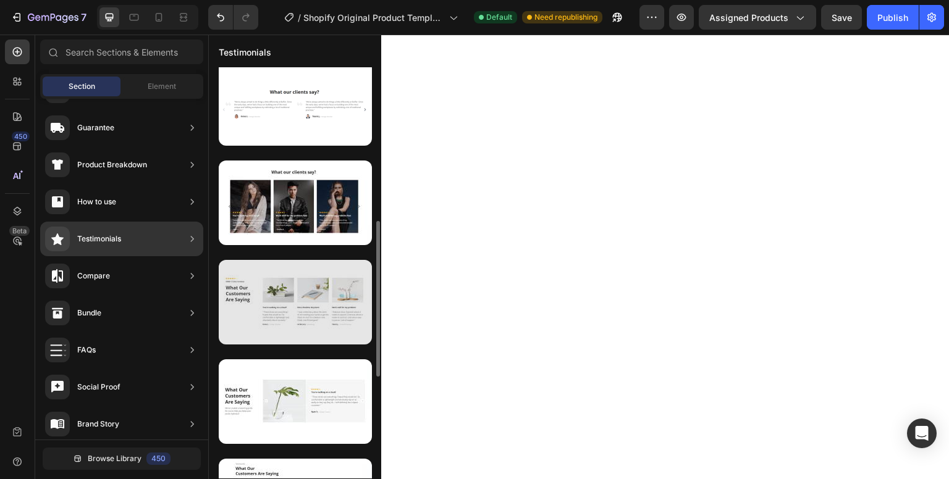
scroll to position [455, 0]
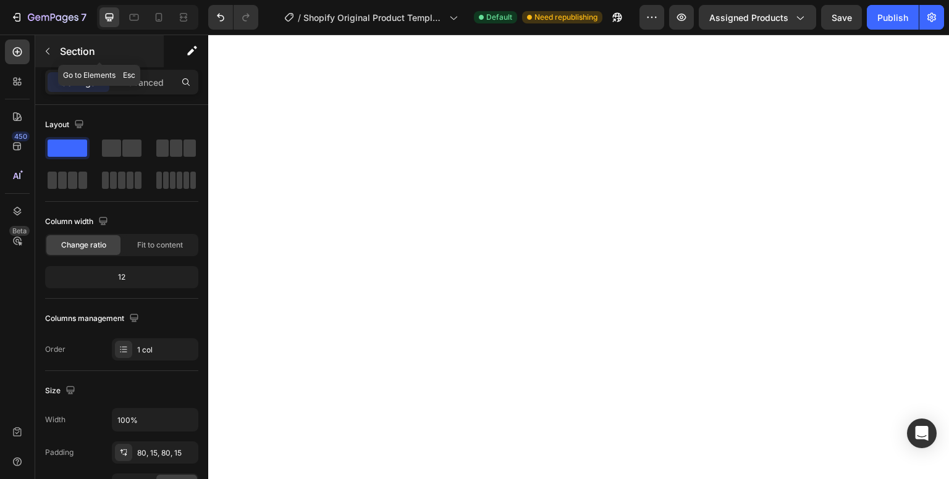
click at [49, 51] on icon "button" at bounding box center [48, 51] width 10 height 10
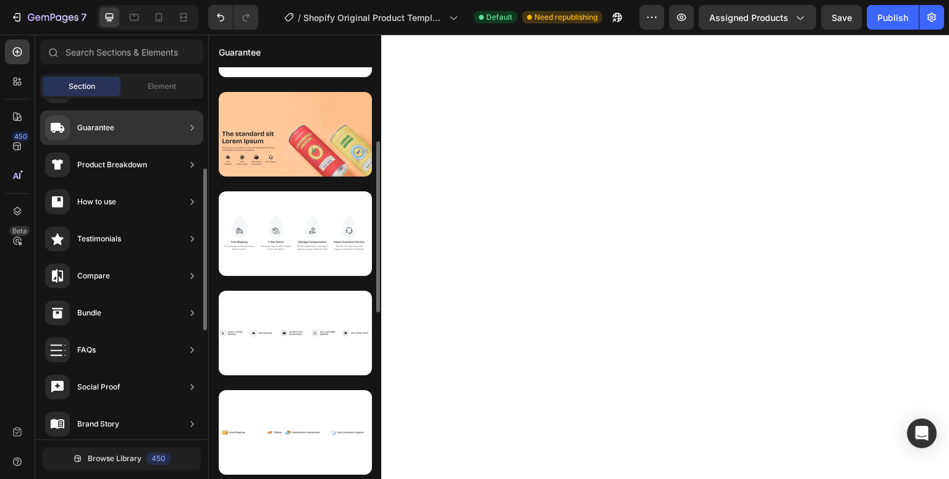
scroll to position [0, 0]
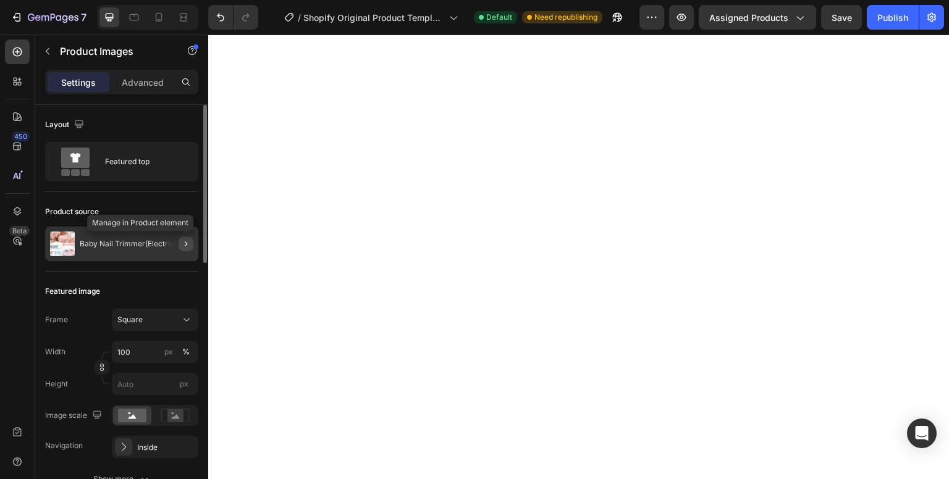
click at [189, 242] on icon "button" at bounding box center [186, 244] width 10 height 10
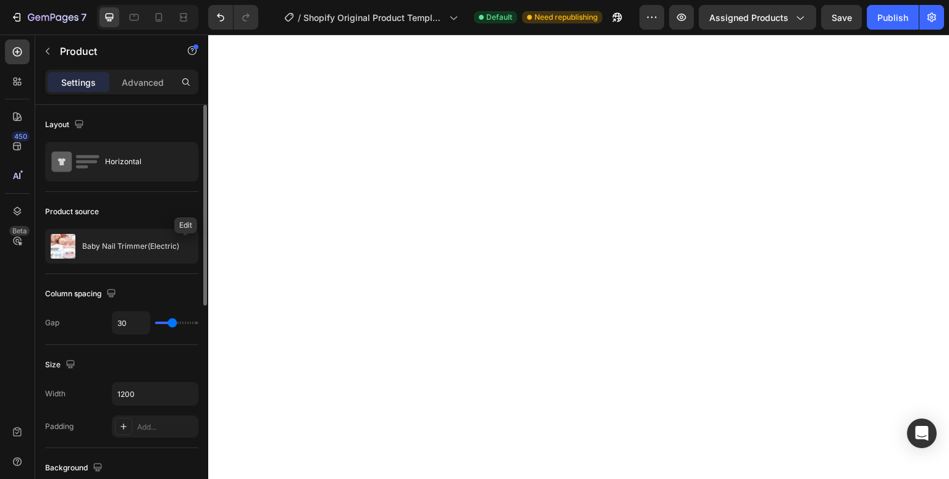
click at [0, 0] on icon "button" at bounding box center [0, 0] width 0 height 0
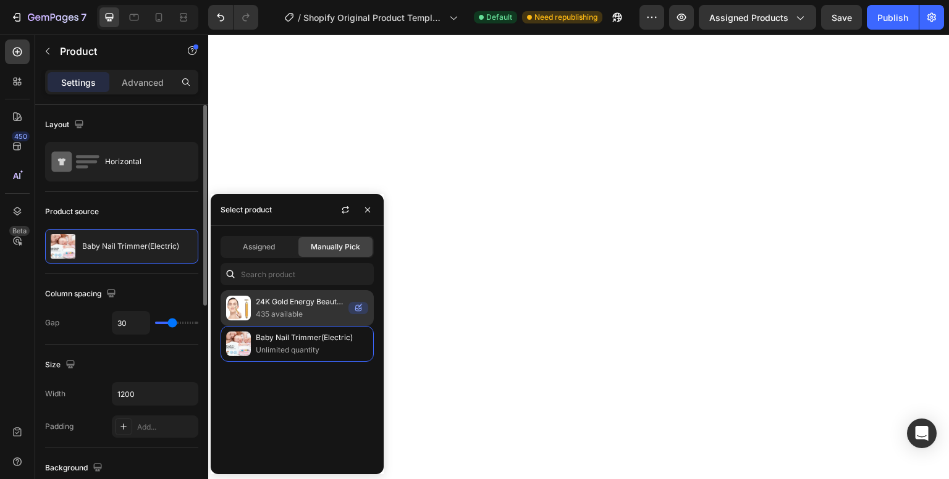
click at [288, 306] on p "24K Gold Energy Beauty Bar Electric Facial Massage Roller" at bounding box center [300, 302] width 88 height 12
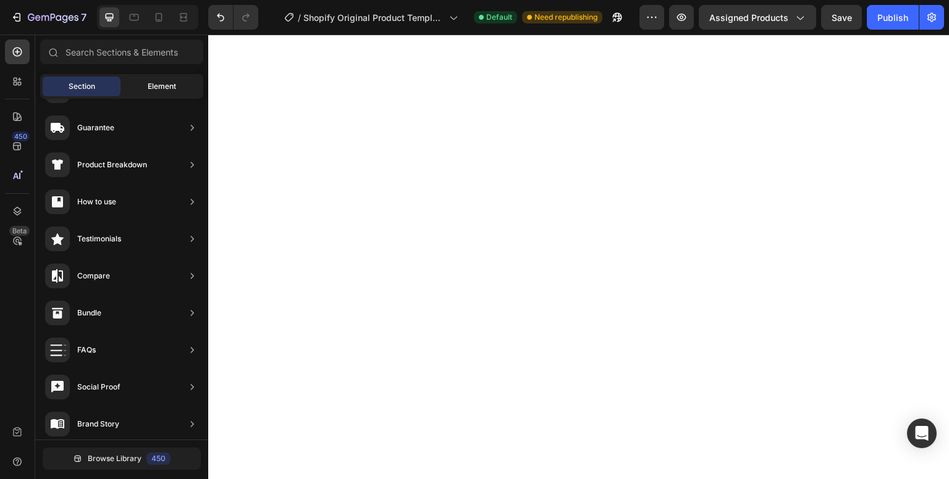
click at [158, 81] on span "Element" at bounding box center [162, 86] width 28 height 11
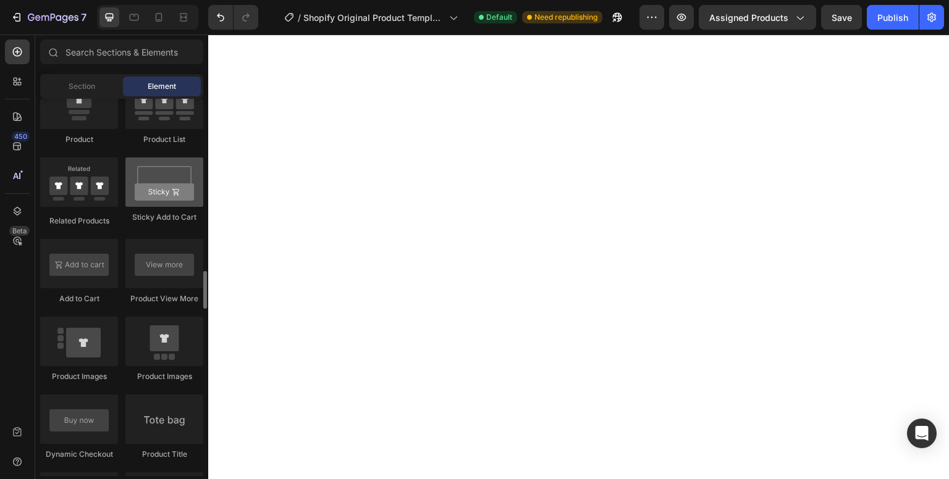
scroll to position [1698, 0]
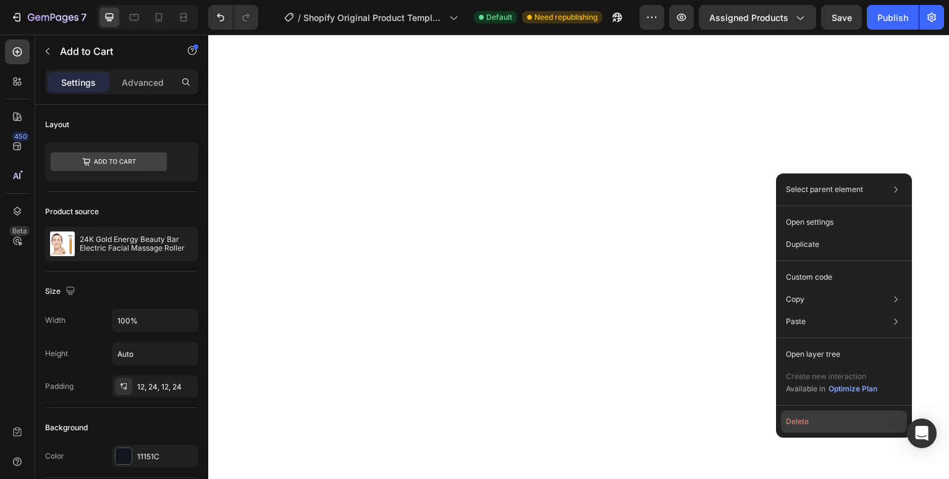
click at [817, 423] on button "Delete" at bounding box center [844, 422] width 126 height 22
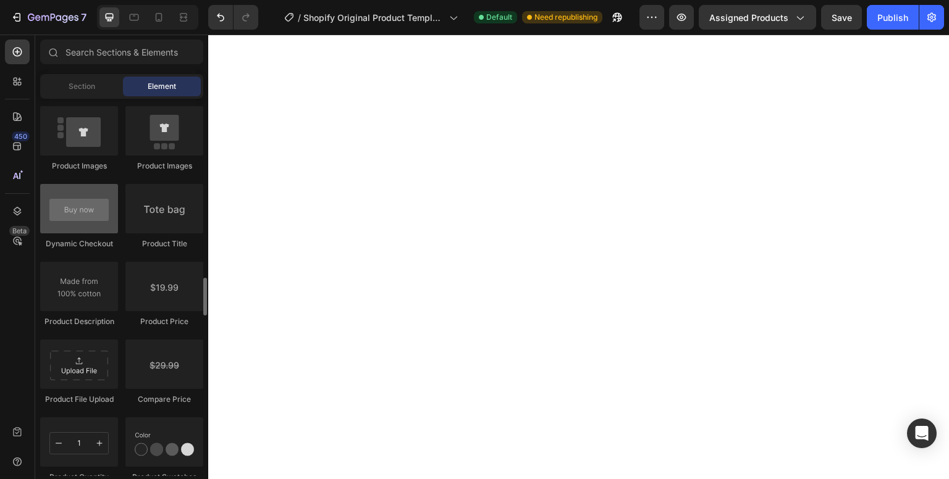
scroll to position [1909, 0]
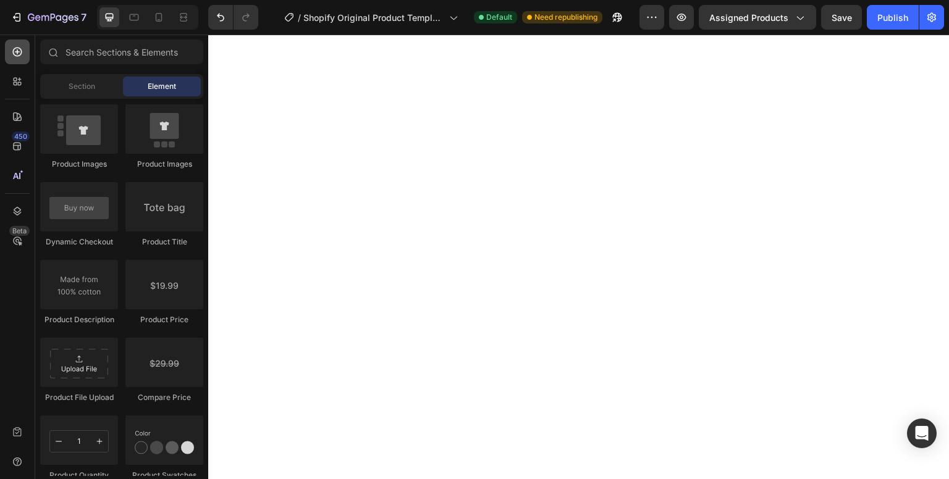
click at [17, 55] on icon at bounding box center [17, 52] width 12 height 12
click at [15, 65] on div "450 Beta" at bounding box center [17, 230] width 25 height 381
click at [19, 107] on div at bounding box center [17, 116] width 25 height 25
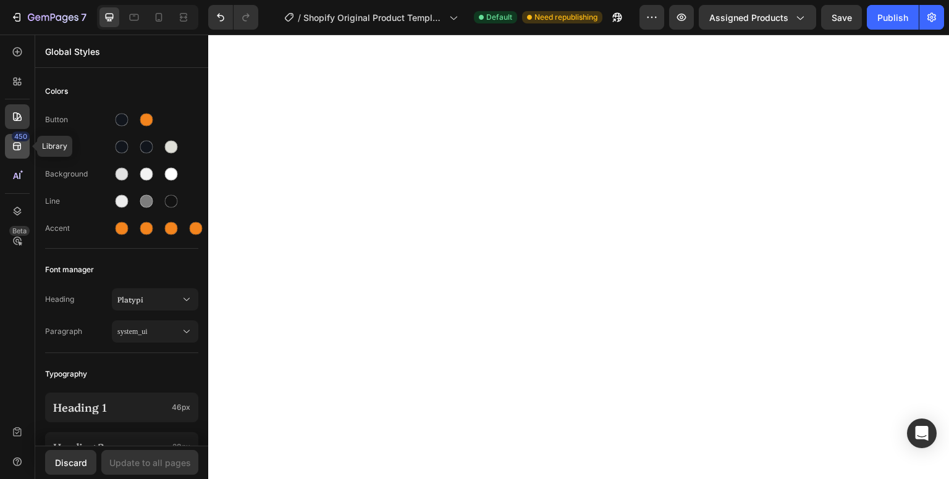
click at [19, 147] on icon at bounding box center [17, 146] width 12 height 12
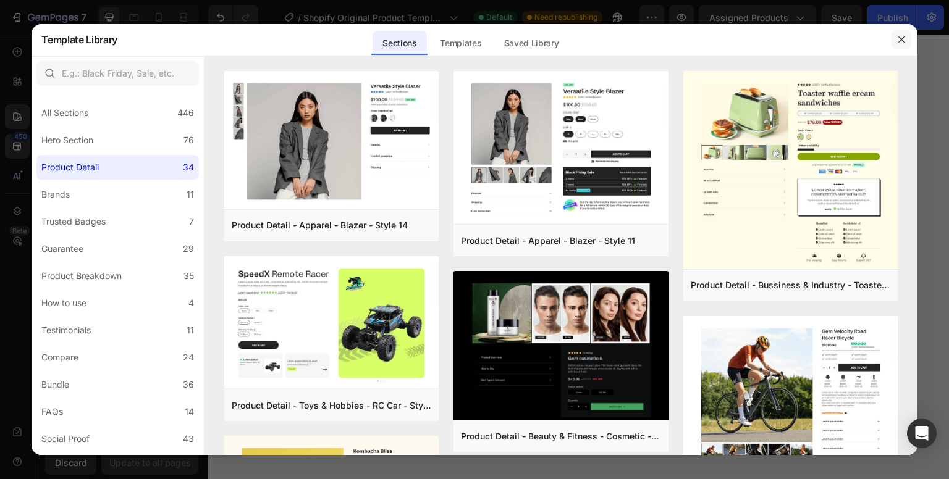
click at [894, 38] on button "button" at bounding box center [901, 40] width 20 height 20
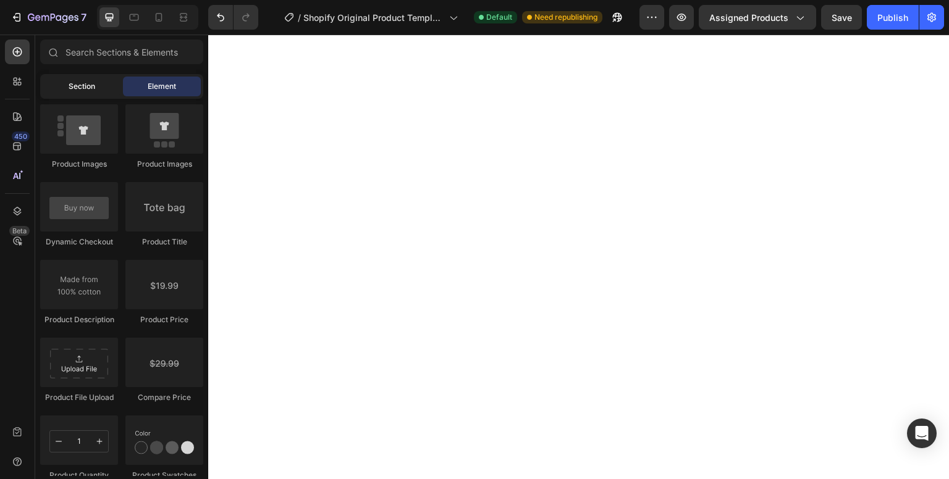
click at [98, 80] on div "Section" at bounding box center [82, 87] width 78 height 20
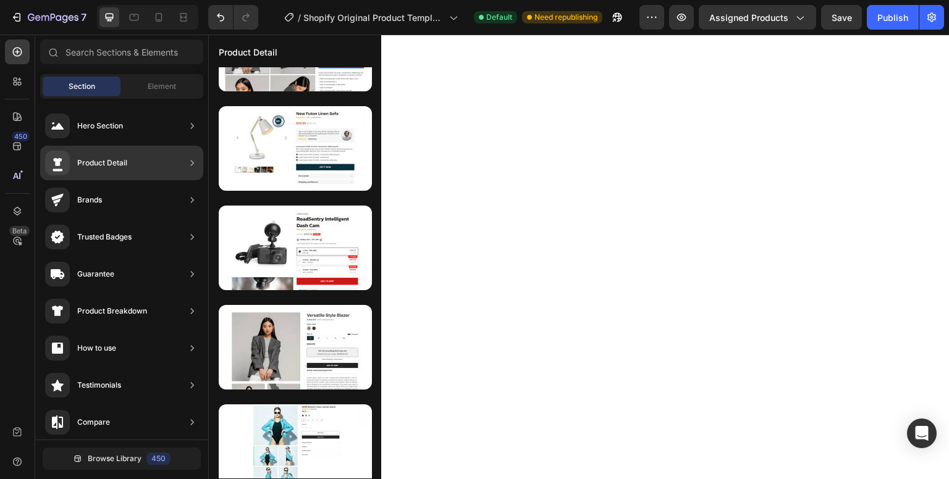
scroll to position [178, 0]
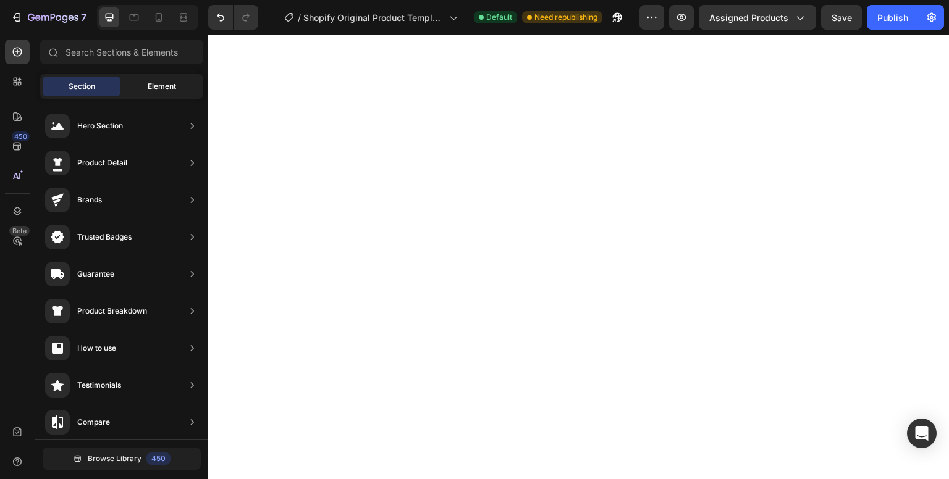
click at [164, 82] on span "Element" at bounding box center [162, 86] width 28 height 11
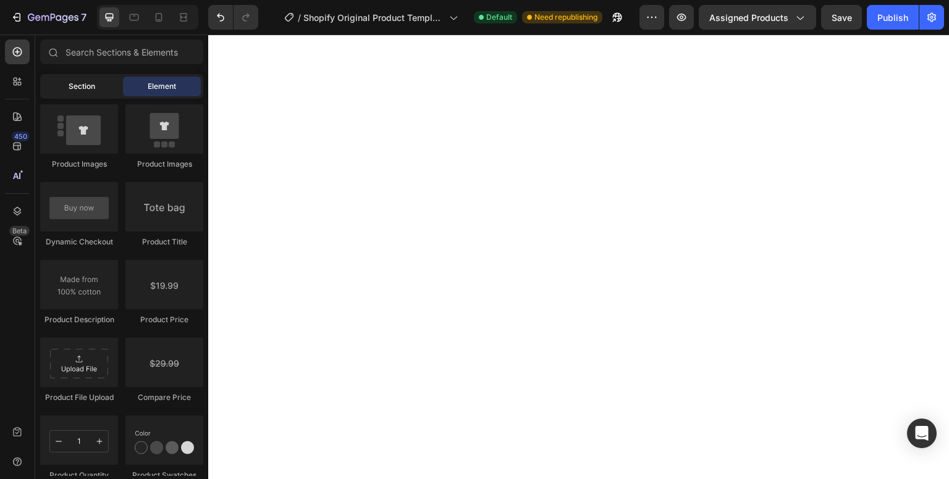
click at [74, 88] on span "Section" at bounding box center [82, 86] width 27 height 11
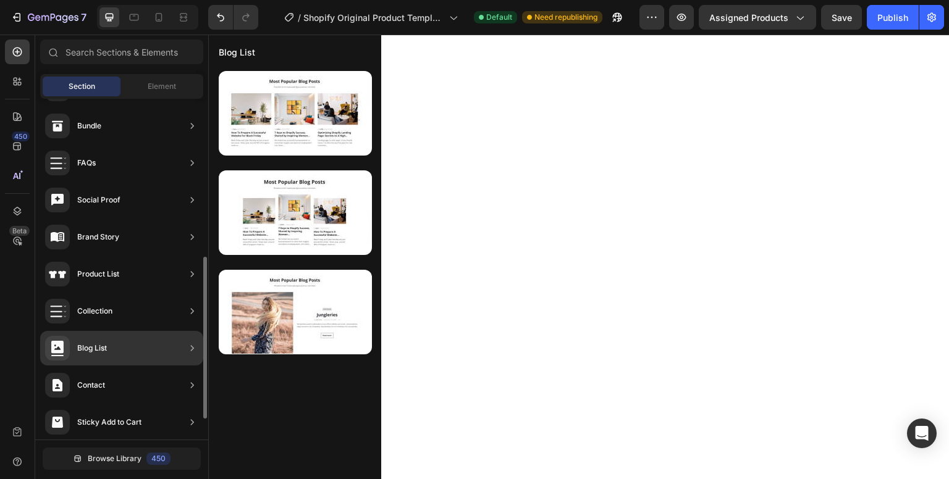
scroll to position [334, 0]
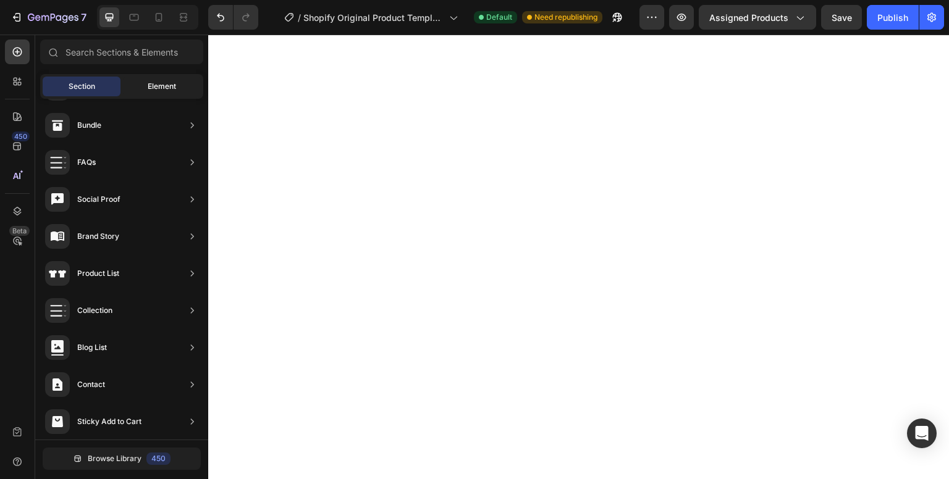
click at [140, 87] on div "Element" at bounding box center [162, 87] width 78 height 20
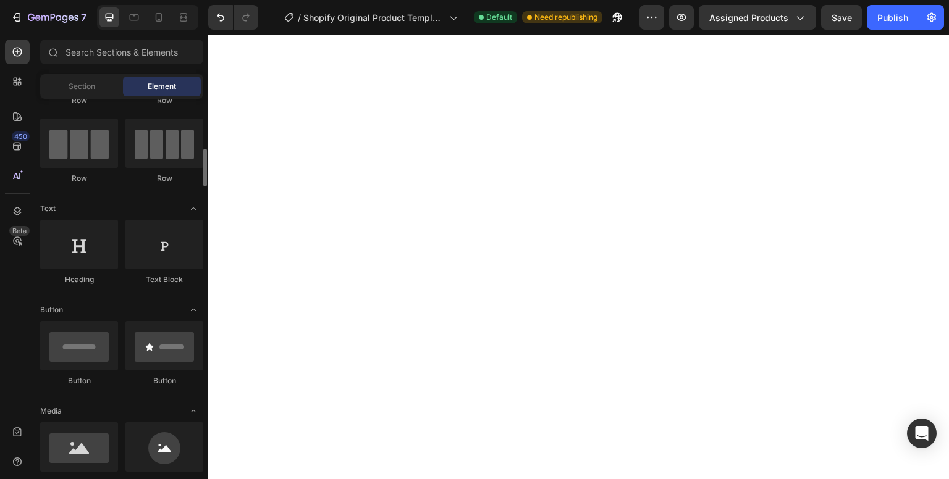
scroll to position [0, 0]
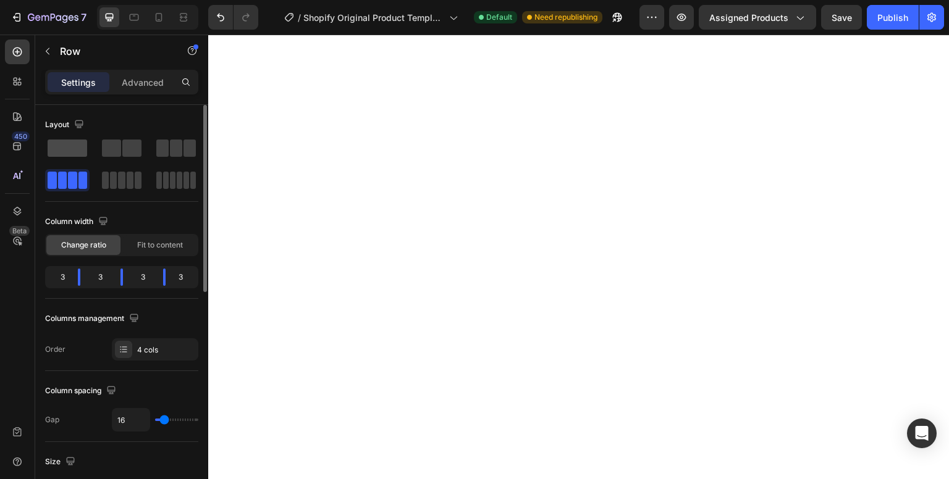
click at [75, 151] on span at bounding box center [68, 148] width 40 height 17
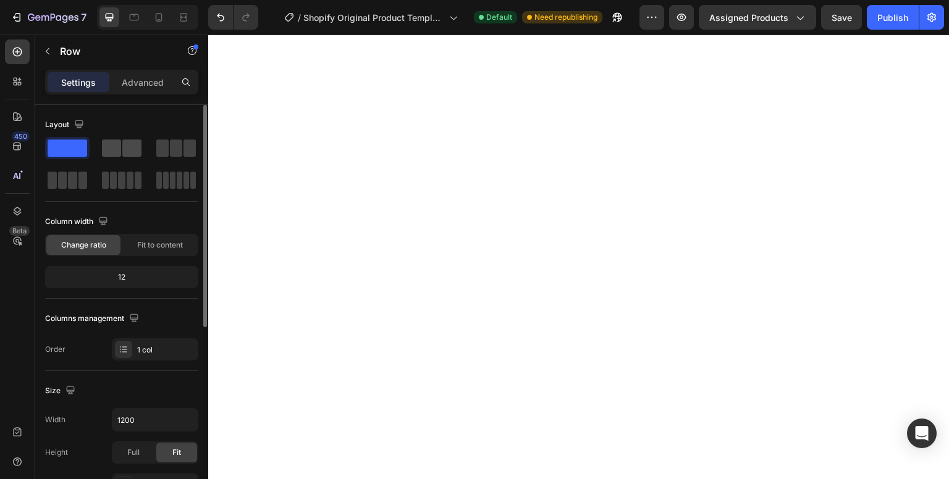
click at [121, 152] on div at bounding box center [122, 148] width 40 height 17
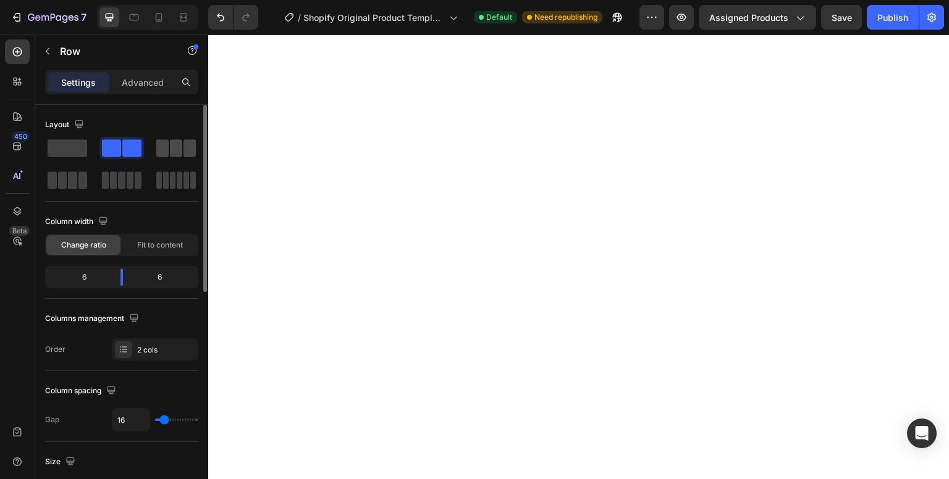
click at [185, 152] on span at bounding box center [189, 148] width 12 height 17
click at [58, 187] on span at bounding box center [62, 180] width 9 height 17
click at [116, 185] on span at bounding box center [113, 180] width 7 height 17
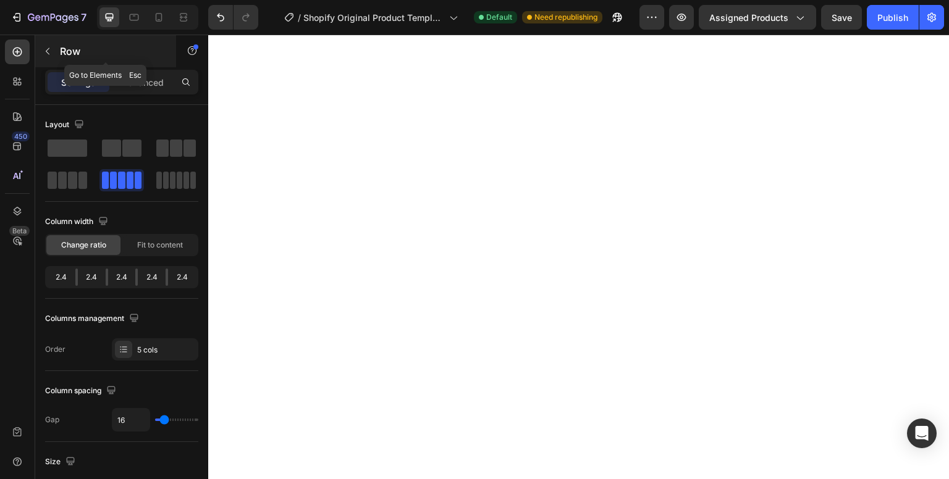
click at [49, 54] on icon "button" at bounding box center [48, 51] width 4 height 7
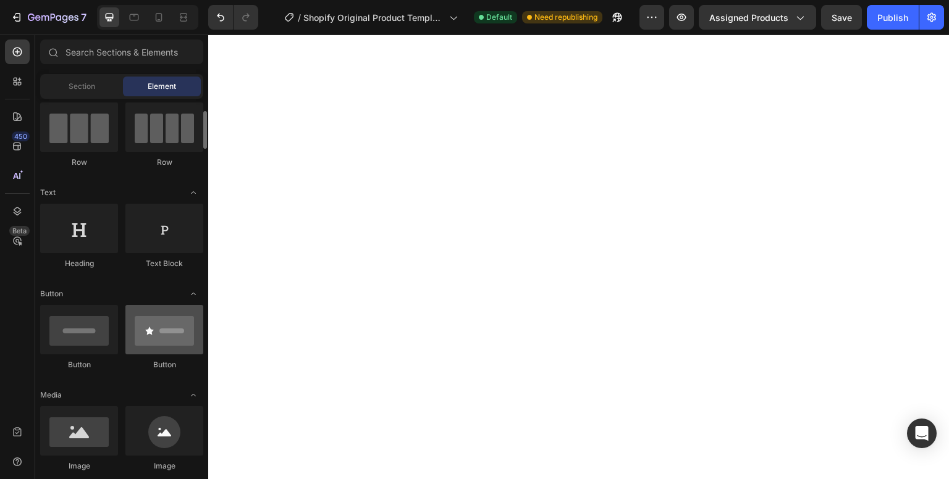
scroll to position [104, 0]
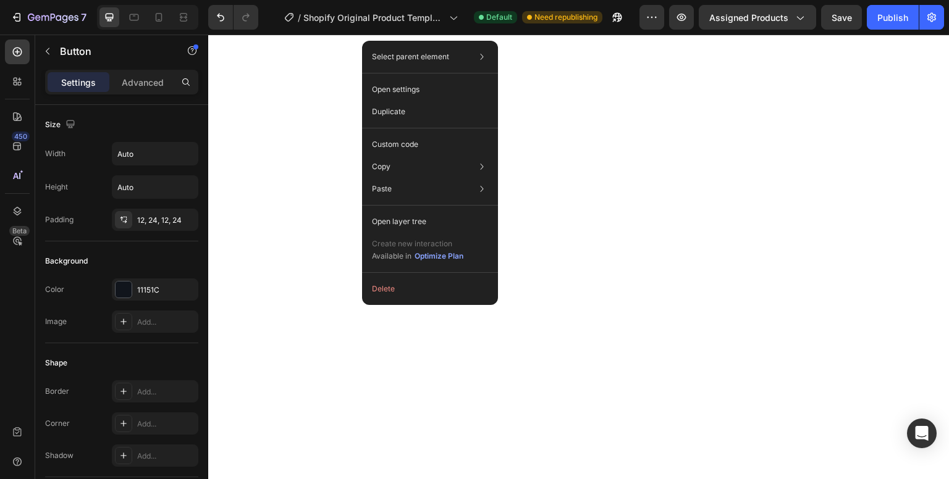
drag, startPoint x: 70, startPoint y: 337, endPoint x: 203, endPoint y: 317, distance: 133.8
click at [384, 289] on button "Delete" at bounding box center [430, 289] width 126 height 22
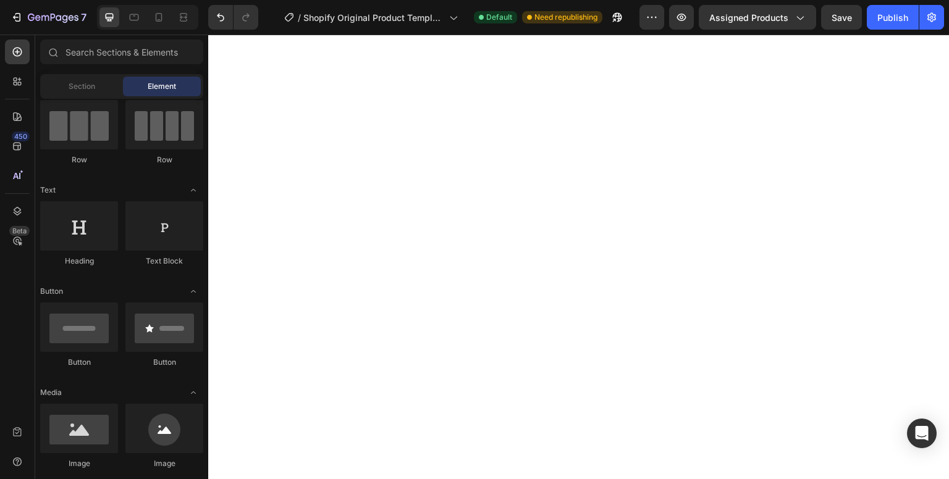
click at [78, 98] on div "Section Element" at bounding box center [121, 86] width 163 height 25
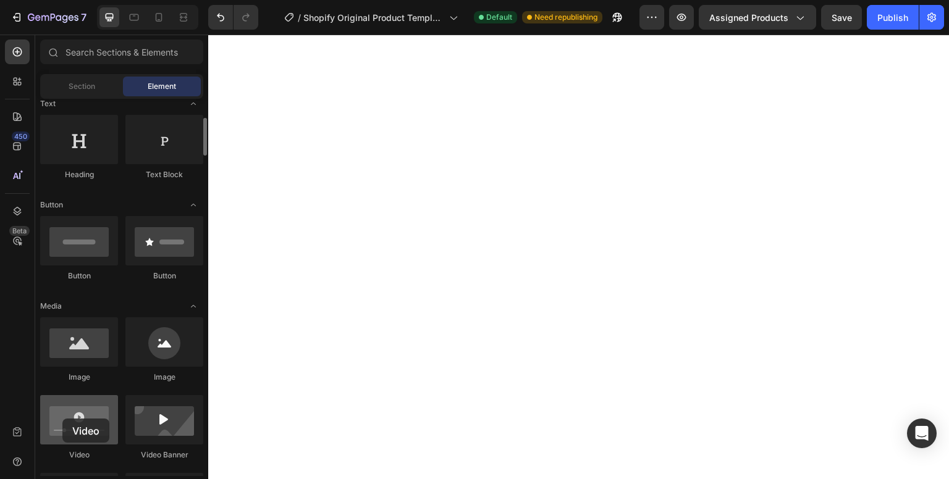
drag, startPoint x: 73, startPoint y: 430, endPoint x: 62, endPoint y: 420, distance: 14.9
click at [62, 420] on div at bounding box center [79, 419] width 78 height 49
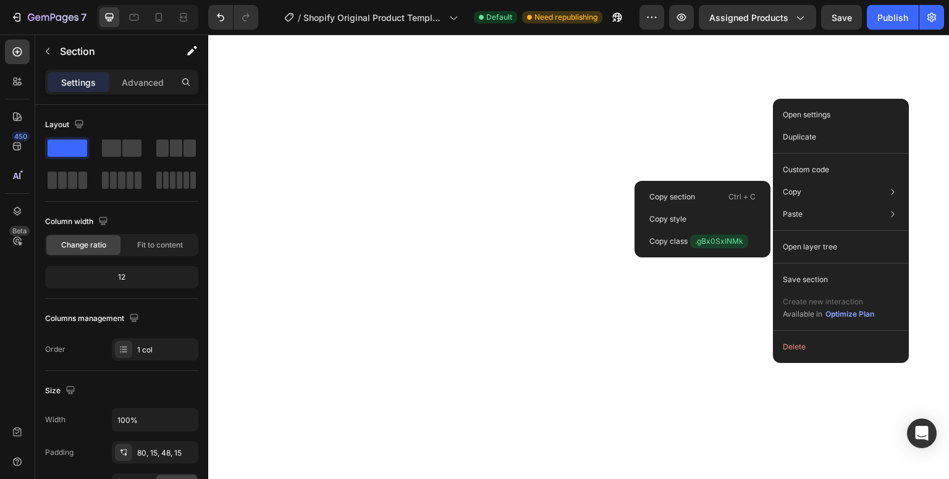
click at [814, 347] on button "Delete" at bounding box center [841, 347] width 126 height 22
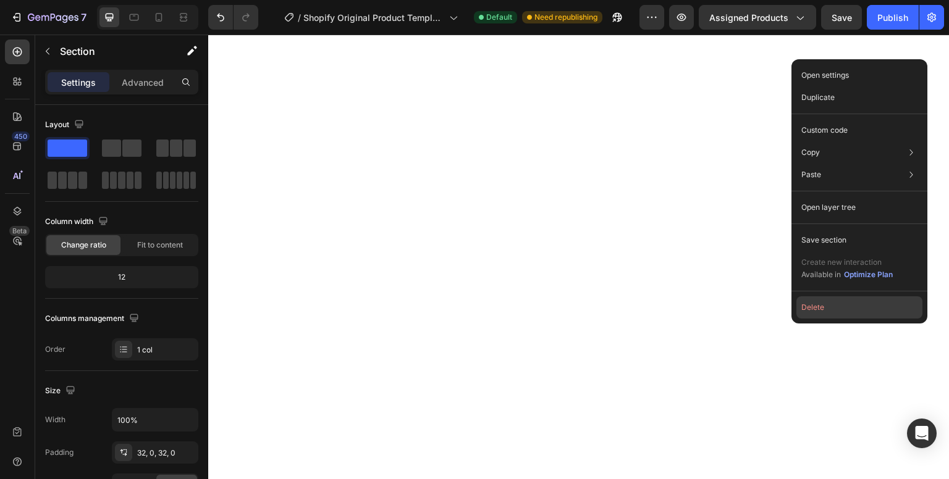
click at [839, 301] on button "Delete" at bounding box center [859, 308] width 126 height 22
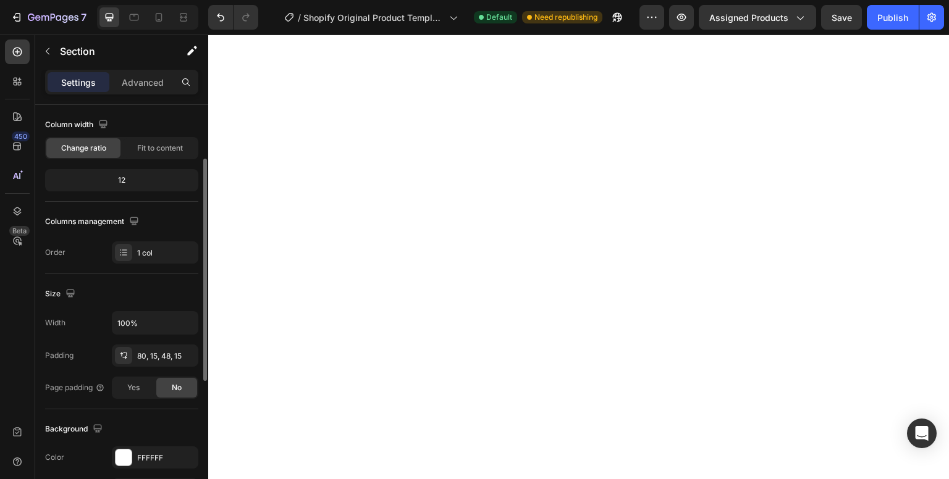
scroll to position [98, 0]
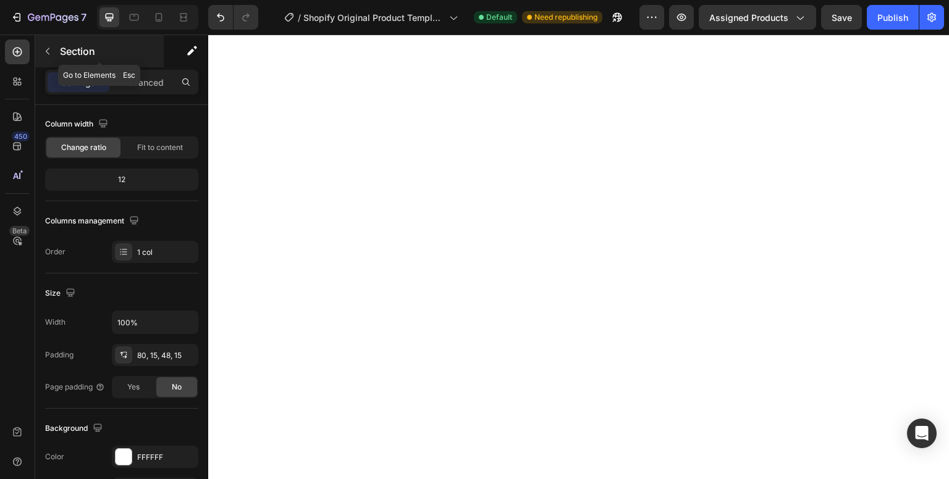
click at [48, 53] on icon "button" at bounding box center [48, 51] width 4 height 7
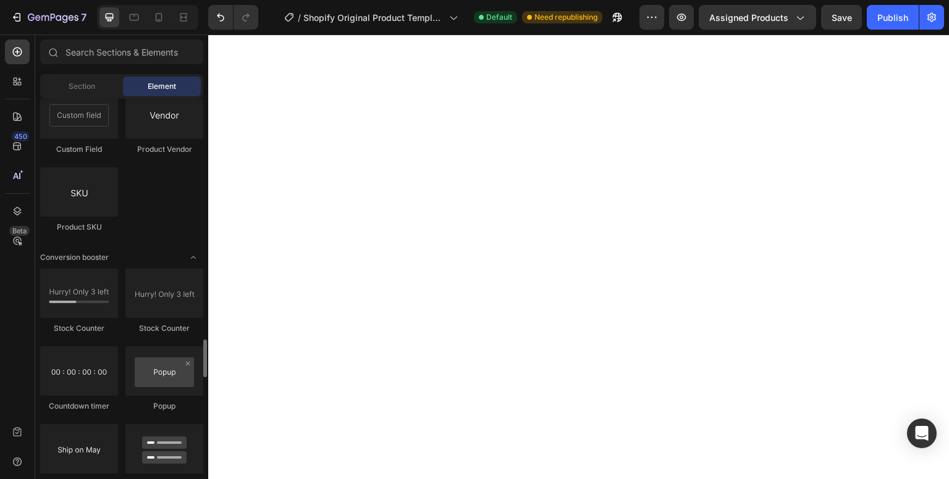
scroll to position [2392, 0]
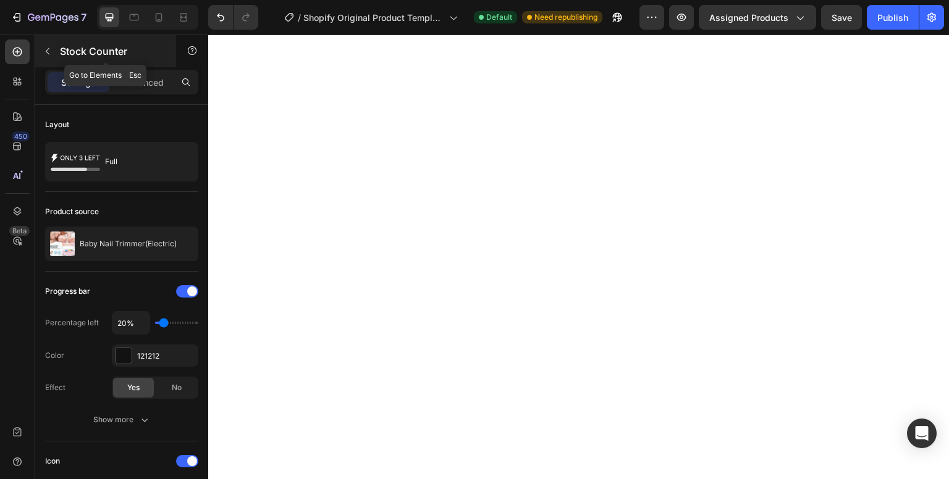
click at [42, 51] on button "button" at bounding box center [48, 51] width 20 height 20
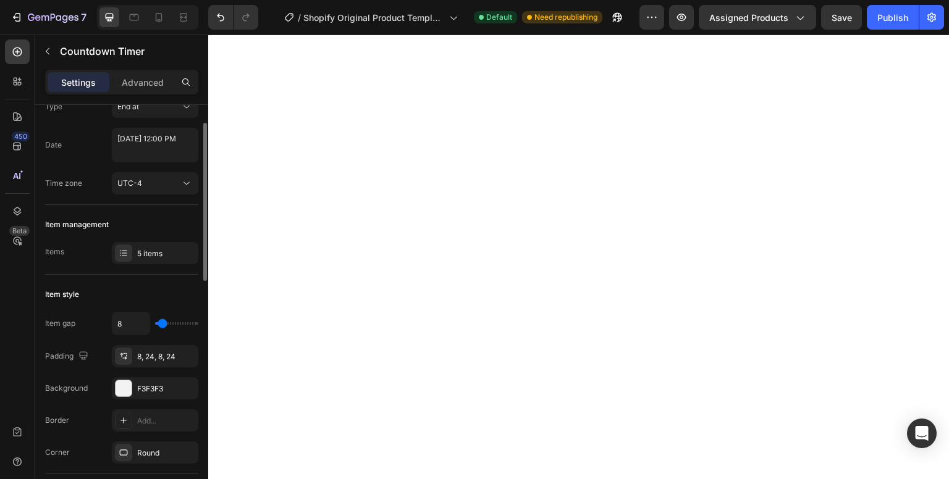
scroll to position [47, 0]
click at [54, 50] on button "button" at bounding box center [48, 51] width 20 height 20
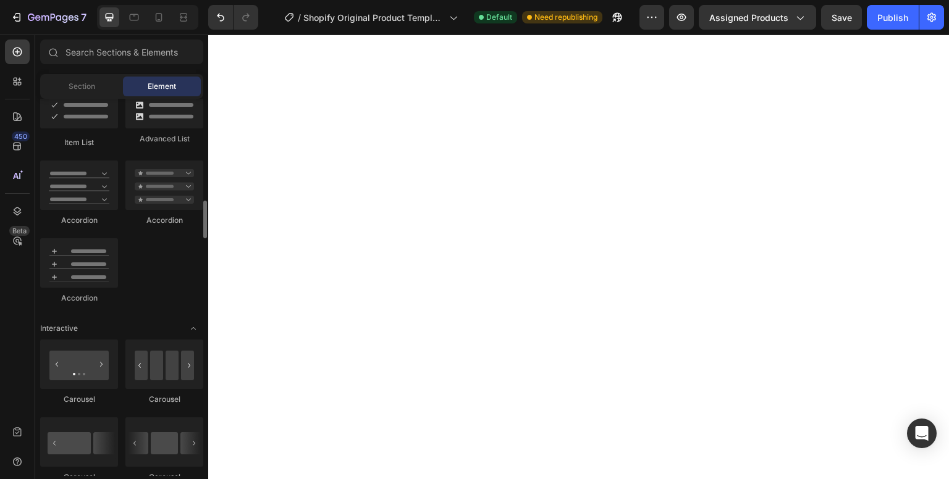
scroll to position [1020, 0]
click at [65, 89] on div "Section" at bounding box center [82, 87] width 78 height 20
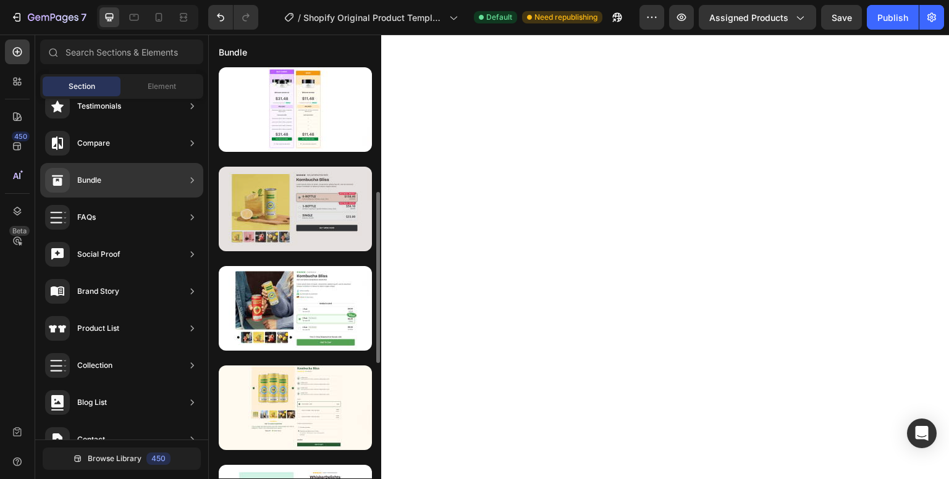
scroll to position [303, 0]
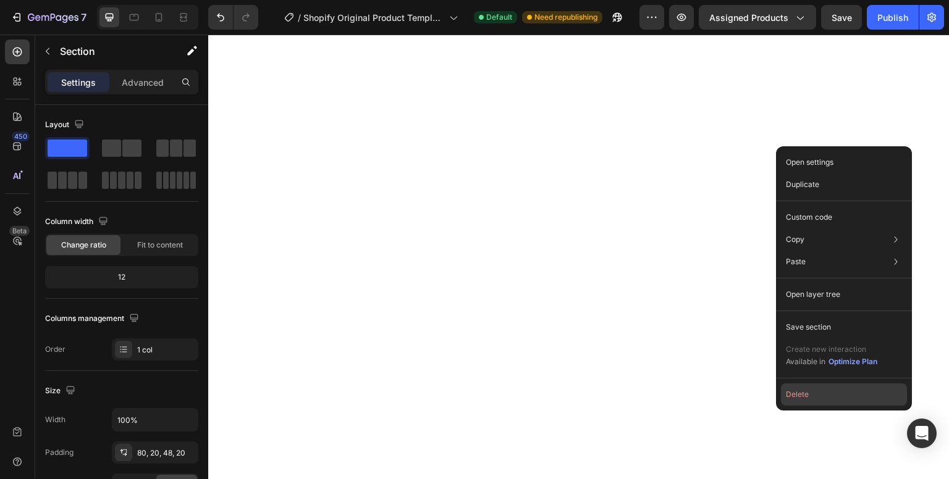
click at [807, 390] on button "Delete" at bounding box center [844, 395] width 126 height 22
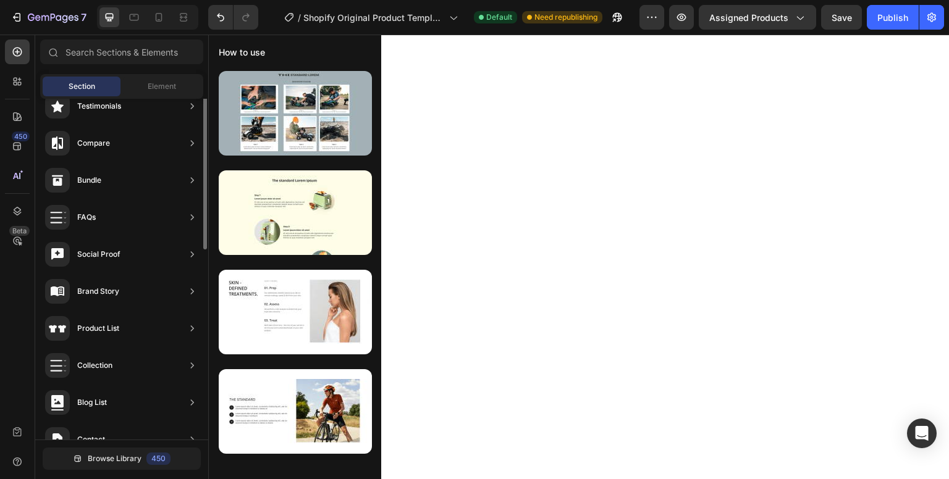
click at [120, 86] on div "How to use" at bounding box center [121, 69] width 163 height 35
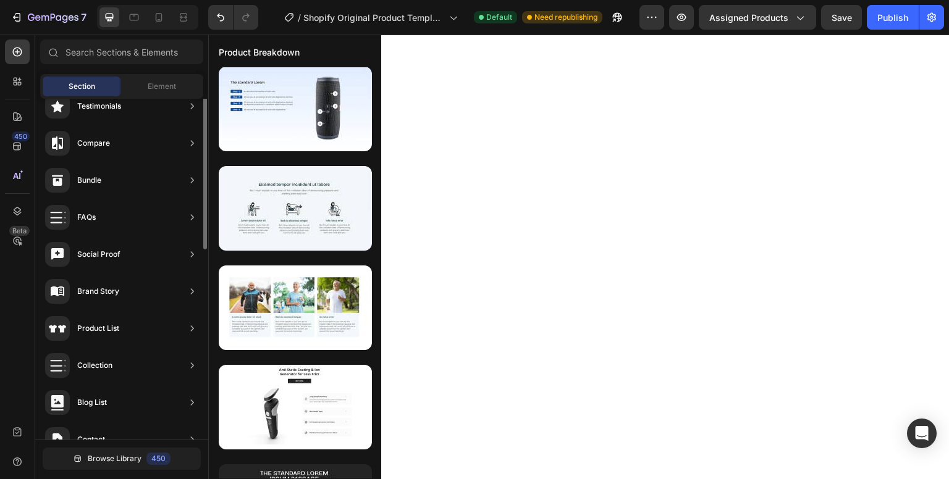
scroll to position [0, 0]
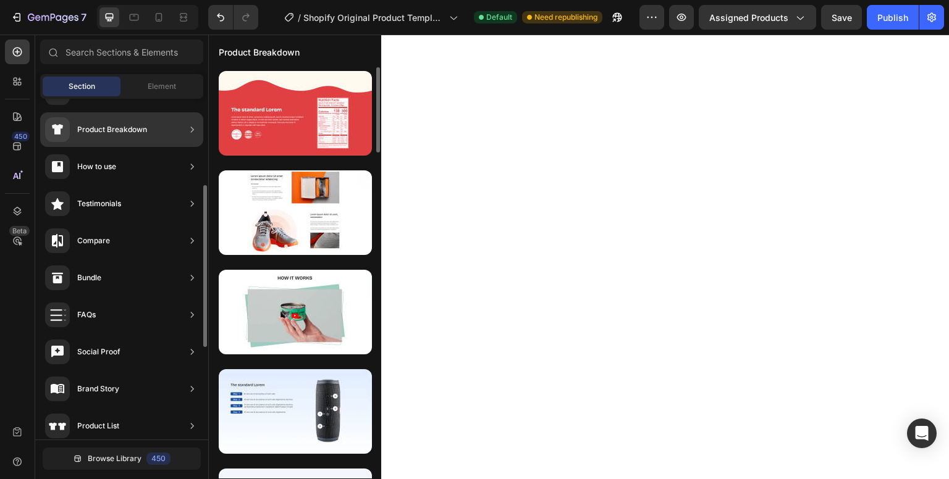
click at [189, 163] on icon at bounding box center [192, 167] width 12 height 12
click at [143, 166] on div "How to use" at bounding box center [121, 166] width 163 height 35
click at [113, 167] on div "How to use" at bounding box center [96, 167] width 39 height 12
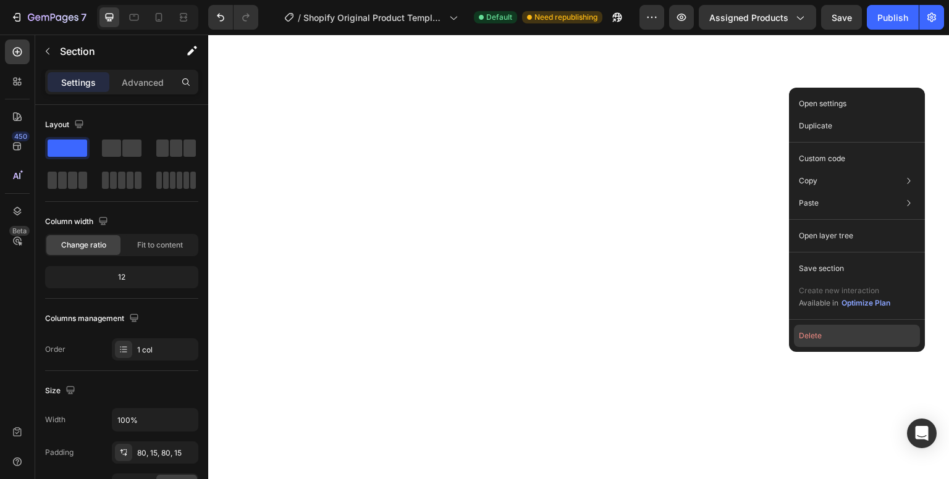
click at [859, 335] on button "Delete" at bounding box center [857, 336] width 126 height 22
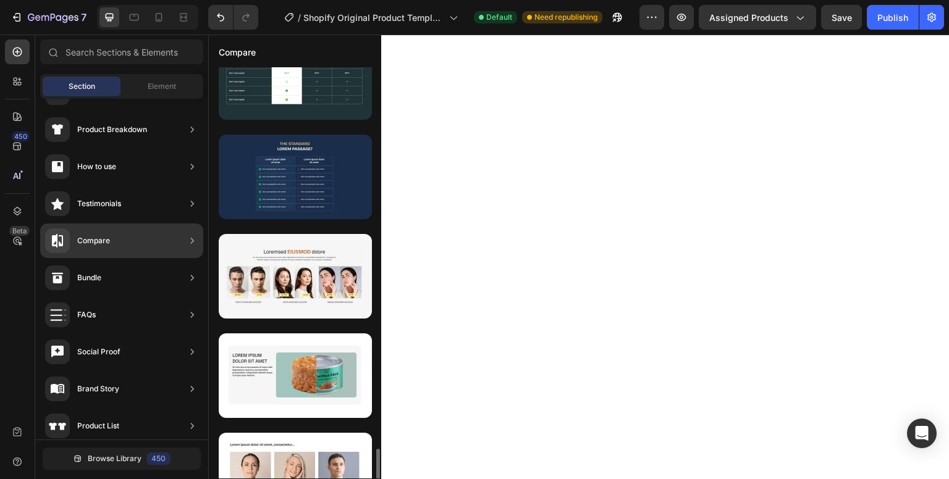
scroll to position [1967, 0]
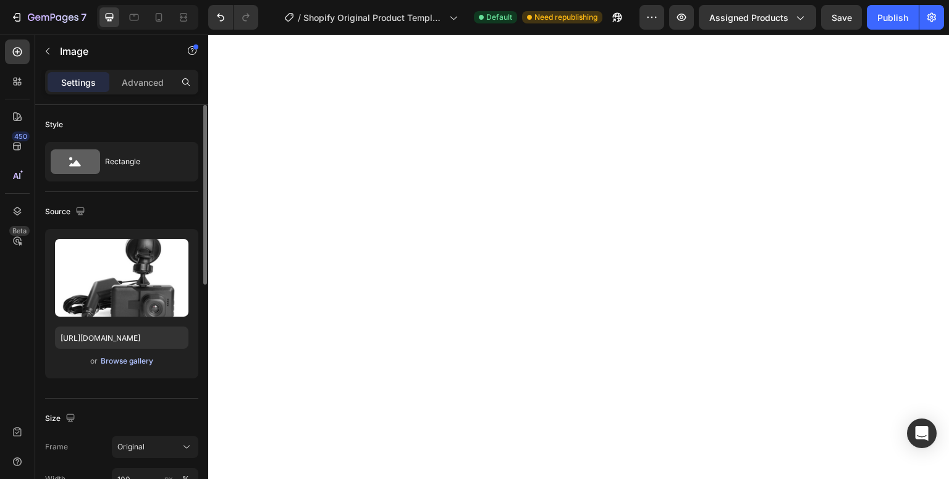
click at [143, 361] on div "Browse gallery" at bounding box center [127, 361] width 53 height 11
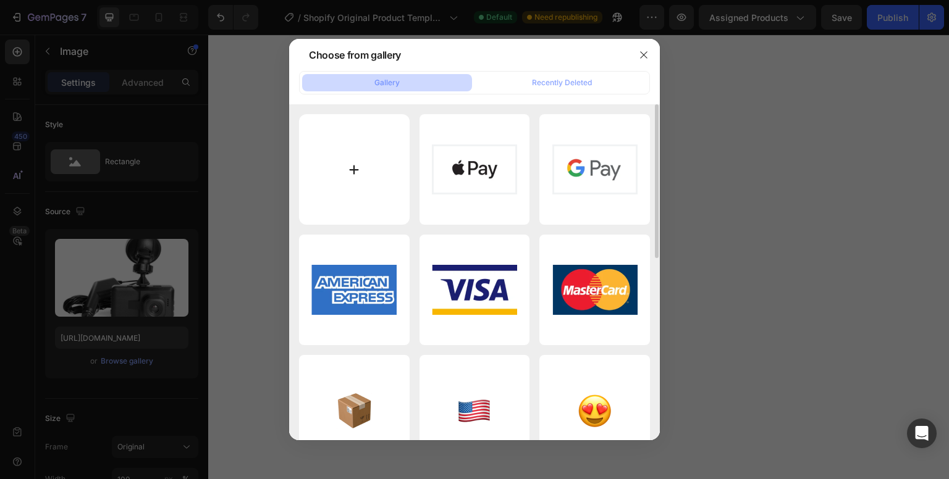
click at [342, 194] on input "file" at bounding box center [354, 169] width 111 height 111
type input "C:\fakepath\01.webp"
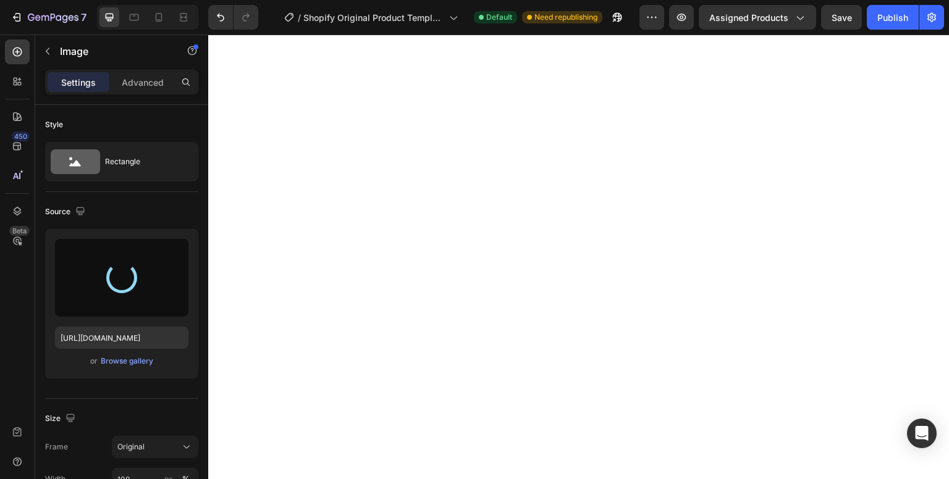
type input "[URL][DOMAIN_NAME]"
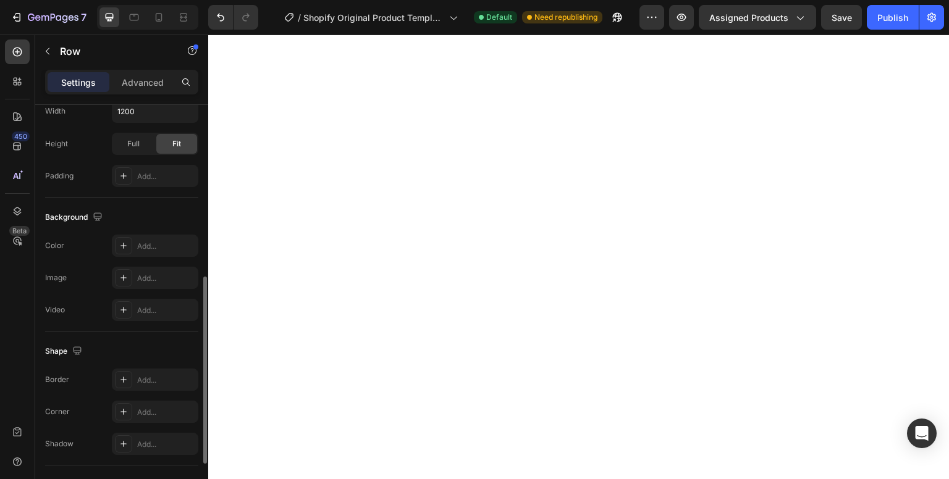
scroll to position [383, 0]
click at [121, 274] on icon at bounding box center [124, 275] width 10 height 10
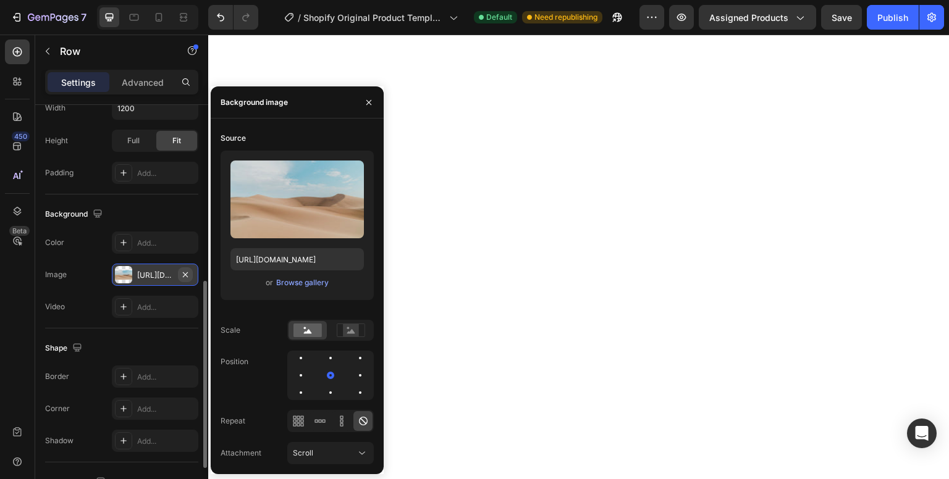
click at [188, 274] on icon "button" at bounding box center [185, 275] width 10 height 10
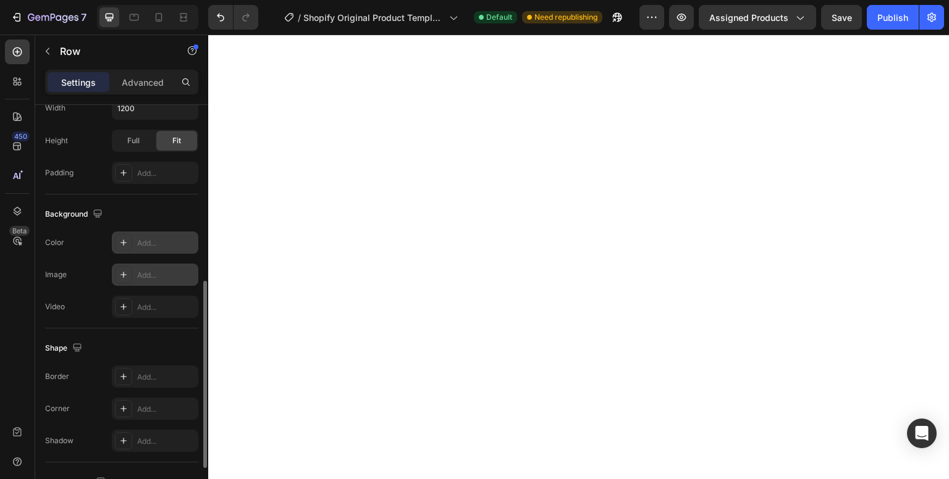
click at [145, 238] on div "Add..." at bounding box center [166, 243] width 58 height 11
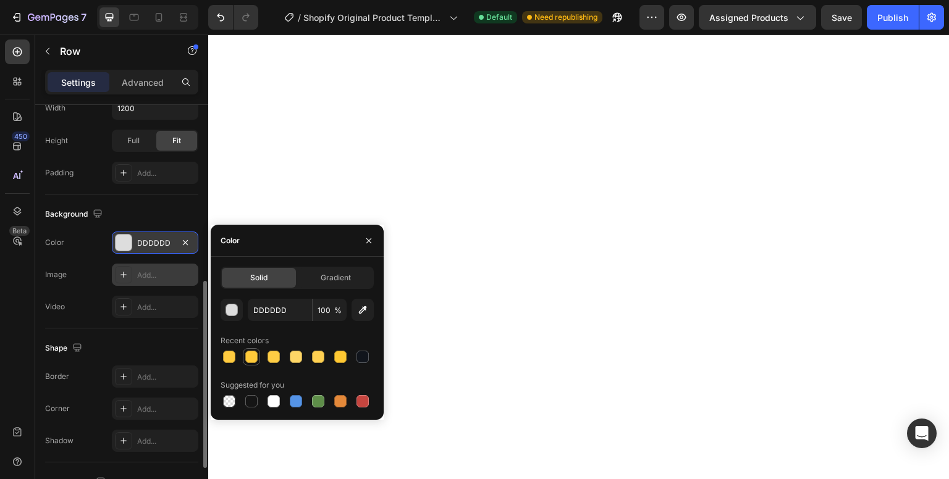
click at [245, 356] on div at bounding box center [251, 357] width 12 height 12
click at [235, 310] on div "button" at bounding box center [232, 311] width 12 height 12
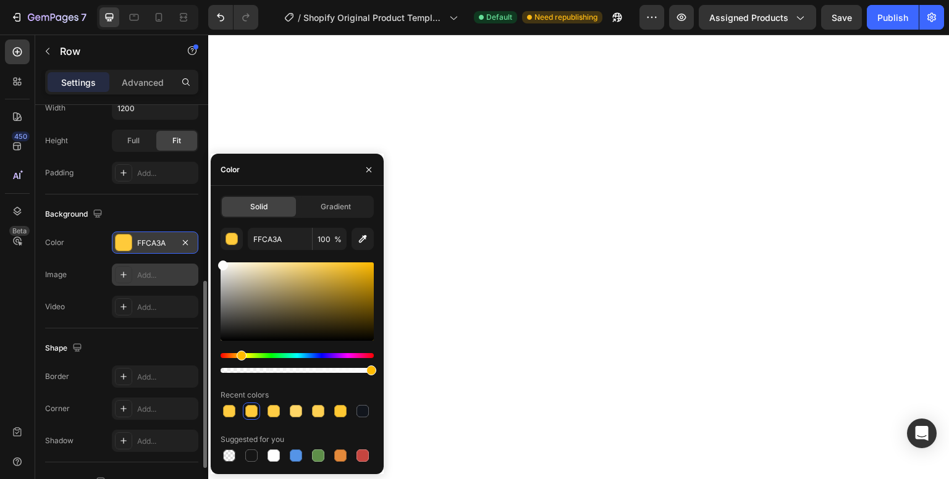
drag, startPoint x: 342, startPoint y: 266, endPoint x: 216, endPoint y: 263, distance: 126.7
click at [216, 263] on div "Solid Gradient FFCA3A 100 % Recent colors Suggested for you" at bounding box center [297, 330] width 173 height 269
drag, startPoint x: 220, startPoint y: 263, endPoint x: 236, endPoint y: 262, distance: 16.1
click at [236, 262] on div at bounding box center [238, 265] width 10 height 10
click at [277, 416] on div at bounding box center [273, 411] width 12 height 12
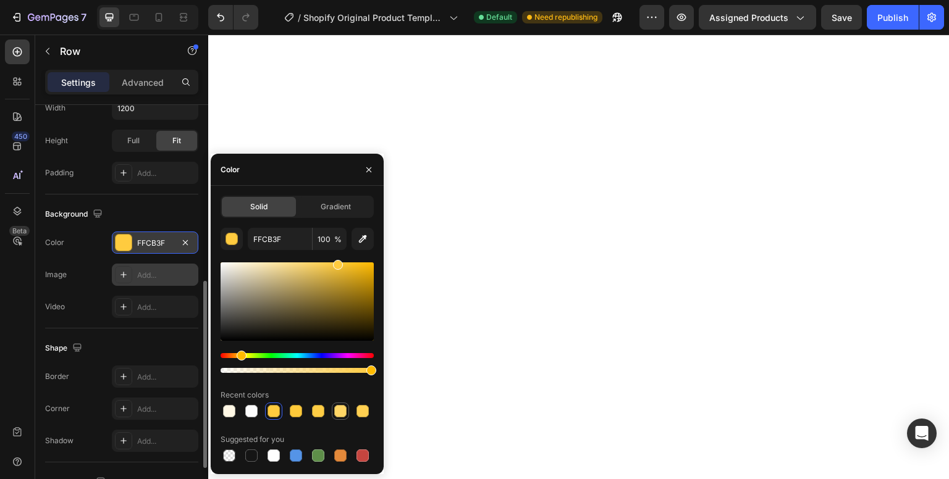
click at [339, 411] on div at bounding box center [340, 411] width 12 height 12
type input "FFEFC4"
drag, startPoint x: 314, startPoint y: 269, endPoint x: 256, endPoint y: 258, distance: 58.4
click at [256, 258] on div "FFEFC4 100 % Recent colors Suggested for you" at bounding box center [297, 346] width 153 height 237
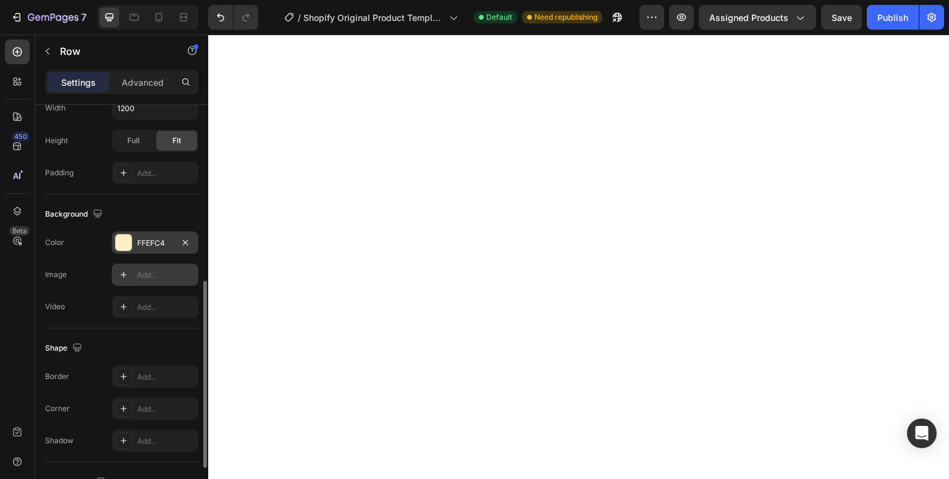
click at [160, 212] on div "Background" at bounding box center [121, 214] width 153 height 20
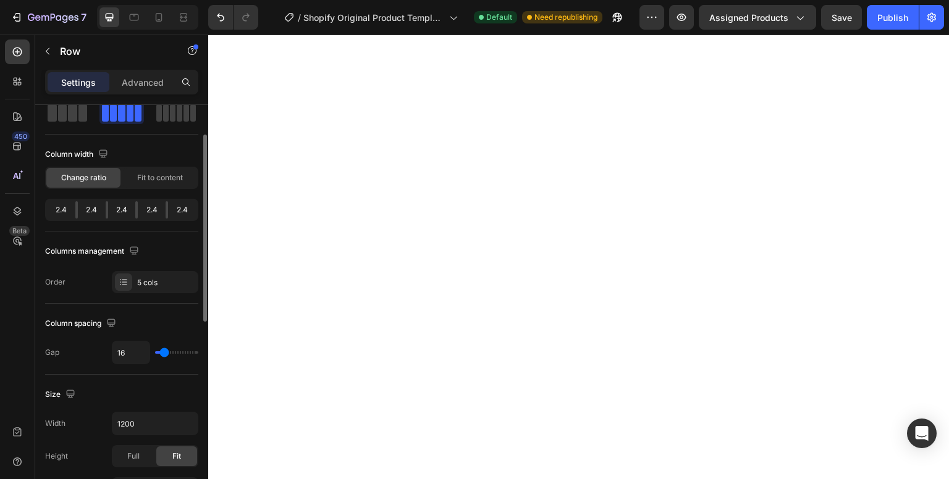
scroll to position [65, 0]
click at [175, 181] on span "Fit to content" at bounding box center [160, 179] width 46 height 11
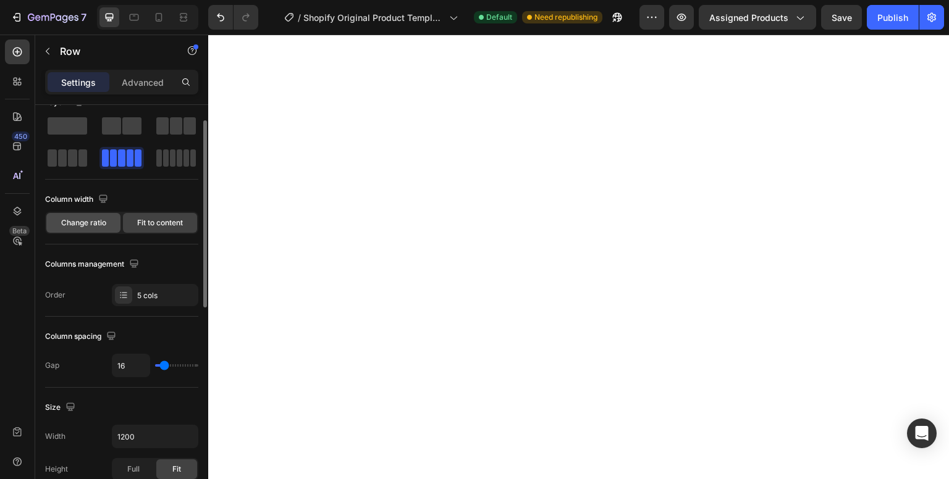
scroll to position [21, 0]
click at [74, 233] on div "Change ratio Fit to content" at bounding box center [121, 224] width 153 height 22
click at [88, 221] on span "Change ratio" at bounding box center [83, 224] width 45 height 11
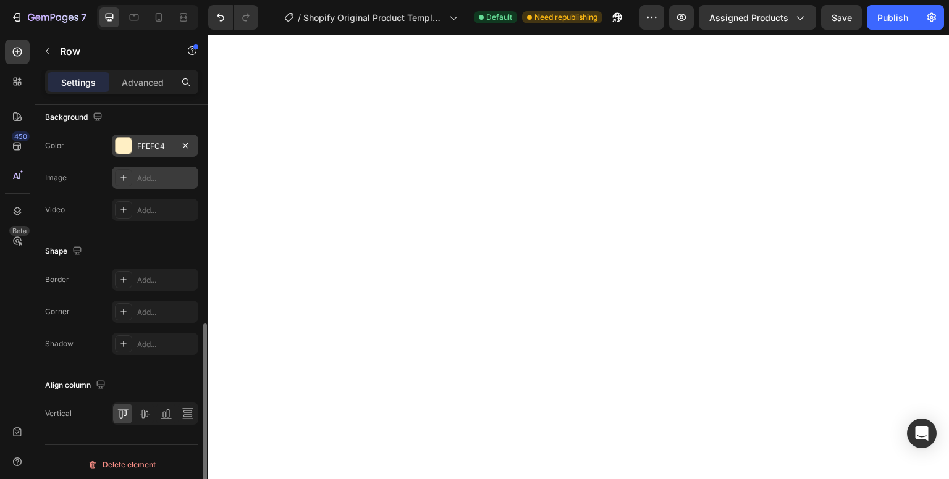
scroll to position [483, 0]
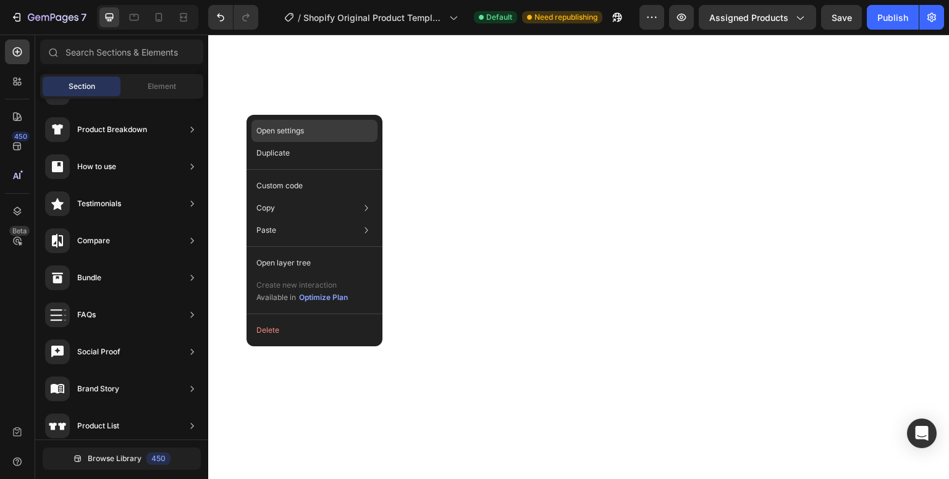
click at [298, 139] on div "Open settings" at bounding box center [314, 131] width 126 height 22
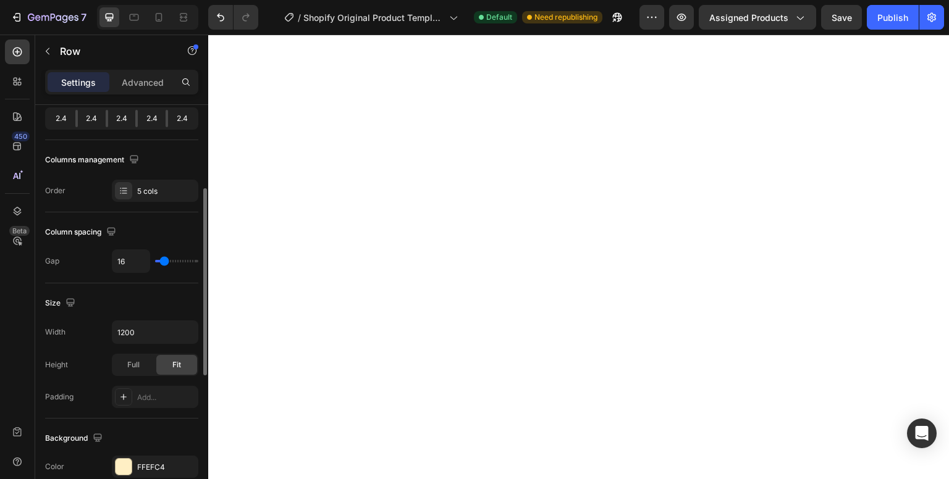
scroll to position [147, 0]
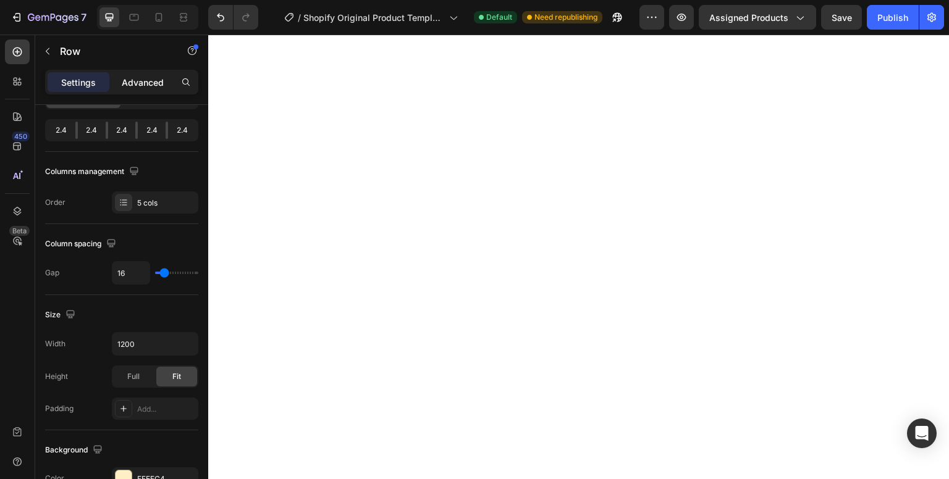
click at [133, 82] on p "Advanced" at bounding box center [143, 82] width 42 height 13
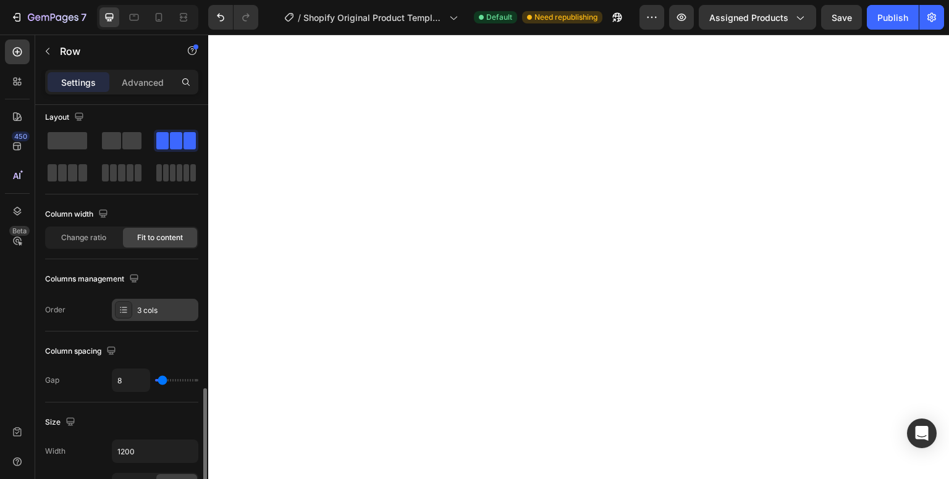
scroll to position [0, 0]
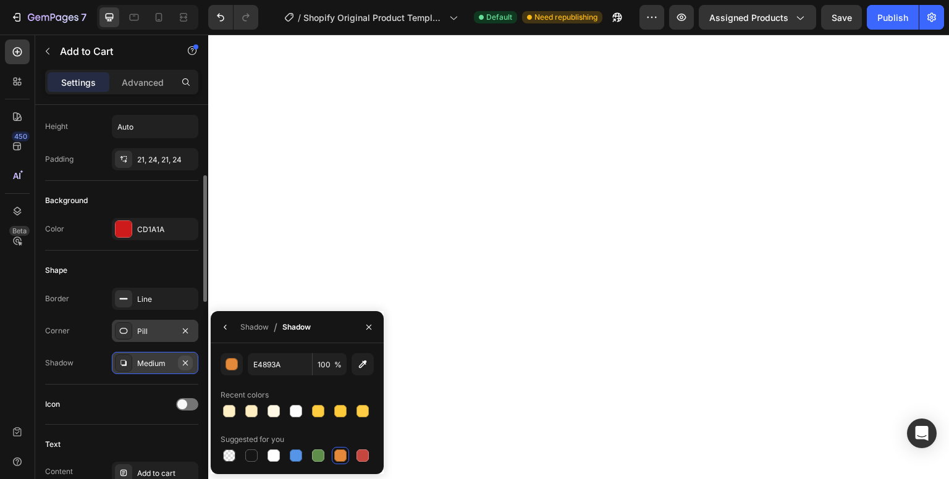
click at [187, 363] on icon "button" at bounding box center [185, 362] width 5 height 5
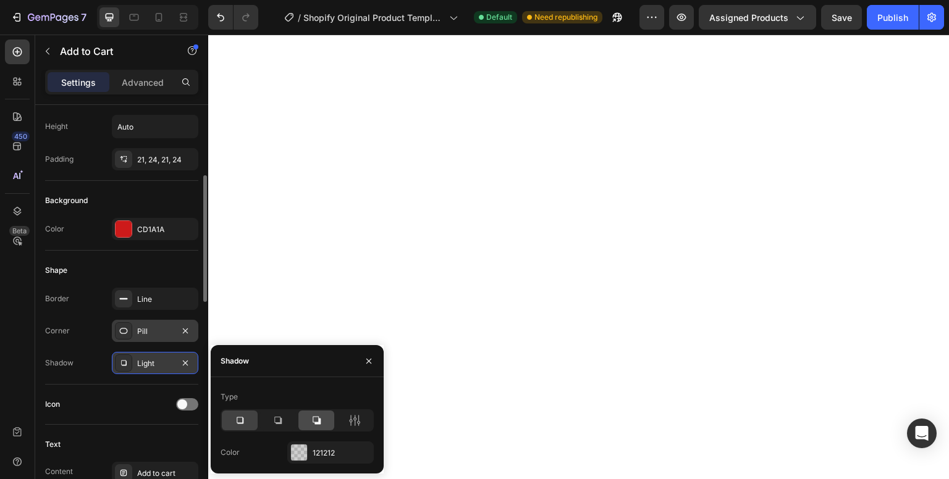
click at [314, 421] on icon at bounding box center [316, 420] width 12 height 12
click at [279, 419] on icon at bounding box center [278, 420] width 12 height 12
click at [302, 454] on div at bounding box center [299, 453] width 16 height 16
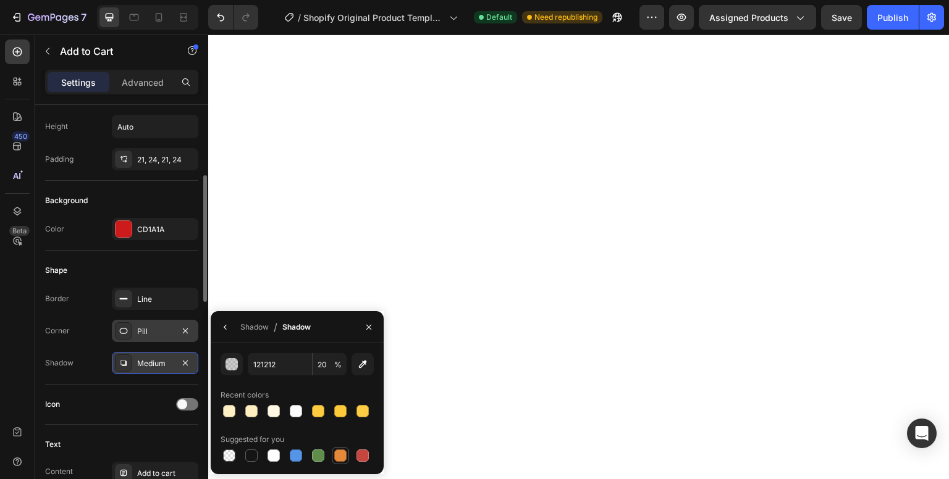
click at [336, 453] on div at bounding box center [340, 456] width 12 height 12
type input "E4893A"
type input "100"
click at [225, 356] on button "button" at bounding box center [232, 364] width 22 height 22
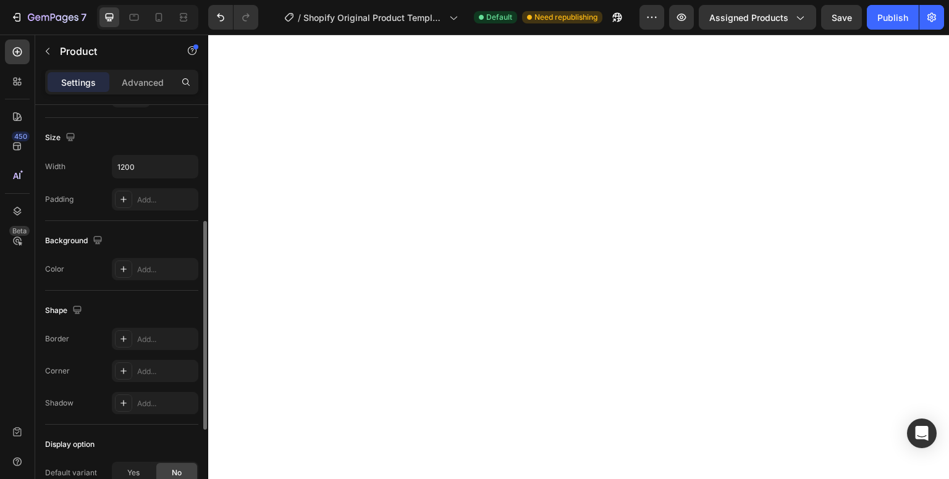
scroll to position [0, 0]
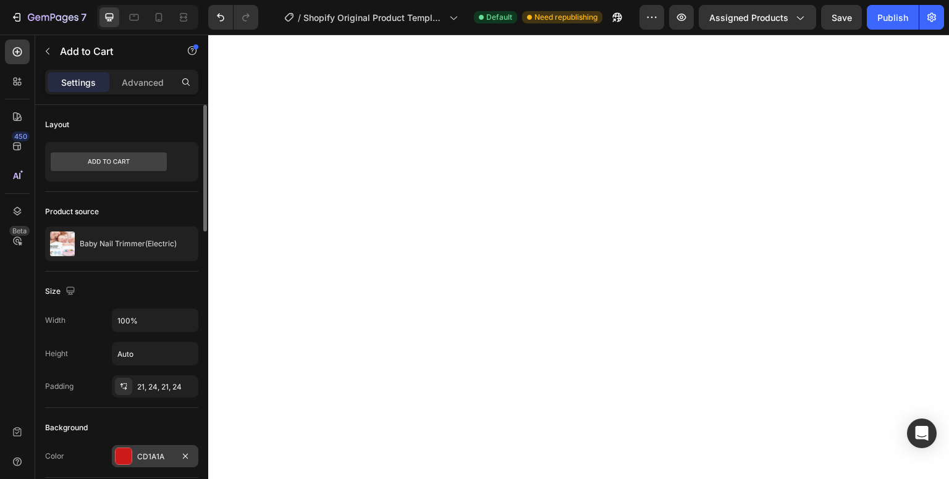
click at [117, 457] on div at bounding box center [124, 456] width 16 height 16
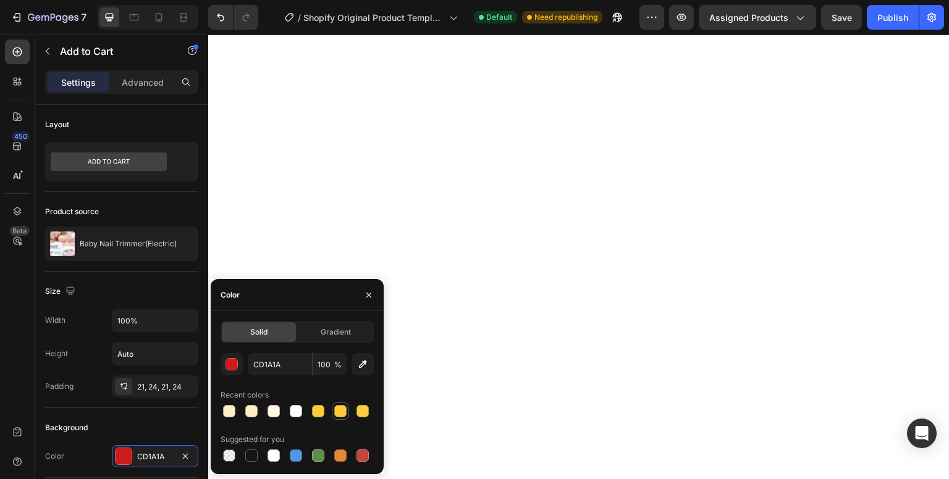
click at [341, 413] on div at bounding box center [340, 411] width 12 height 12
type input "FFCA3A"
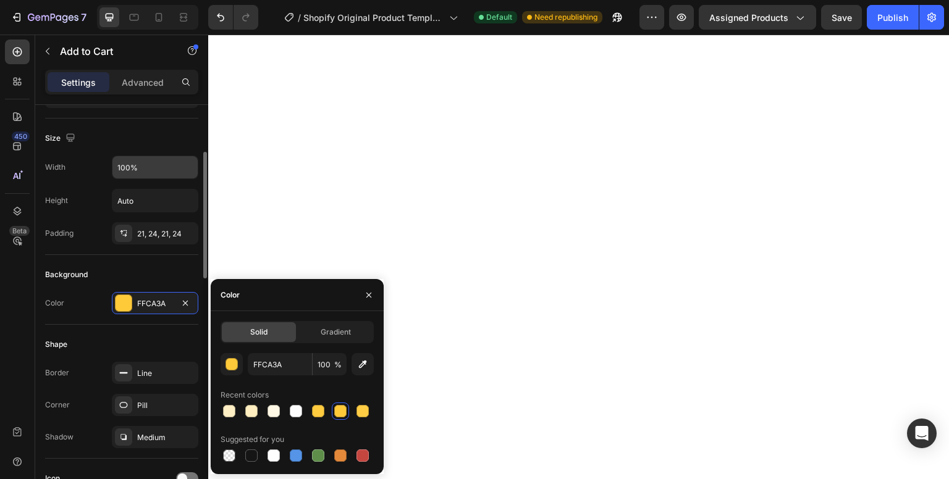
scroll to position [155, 0]
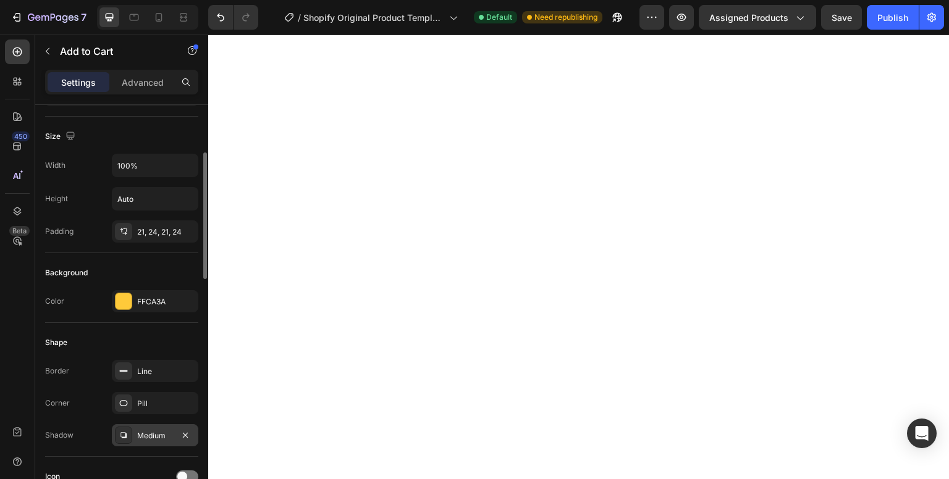
click at [147, 432] on div "Medium" at bounding box center [155, 436] width 36 height 11
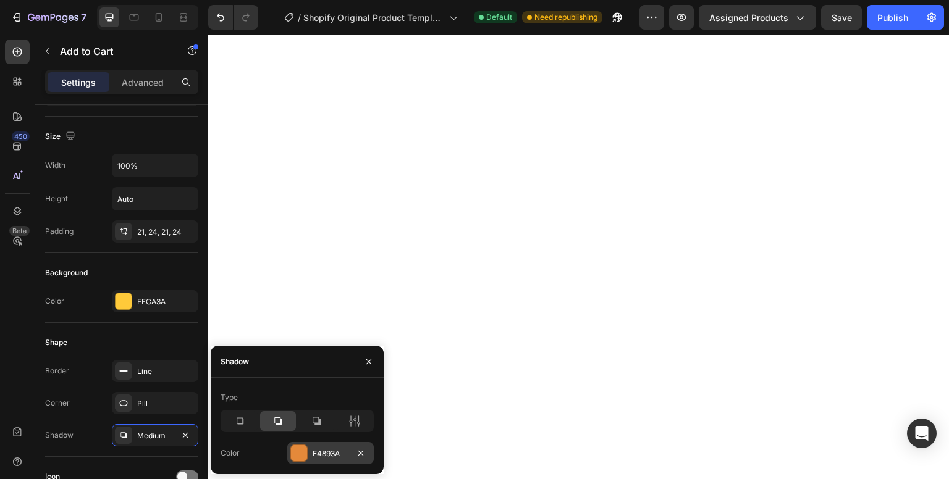
click at [298, 452] on div at bounding box center [299, 453] width 16 height 16
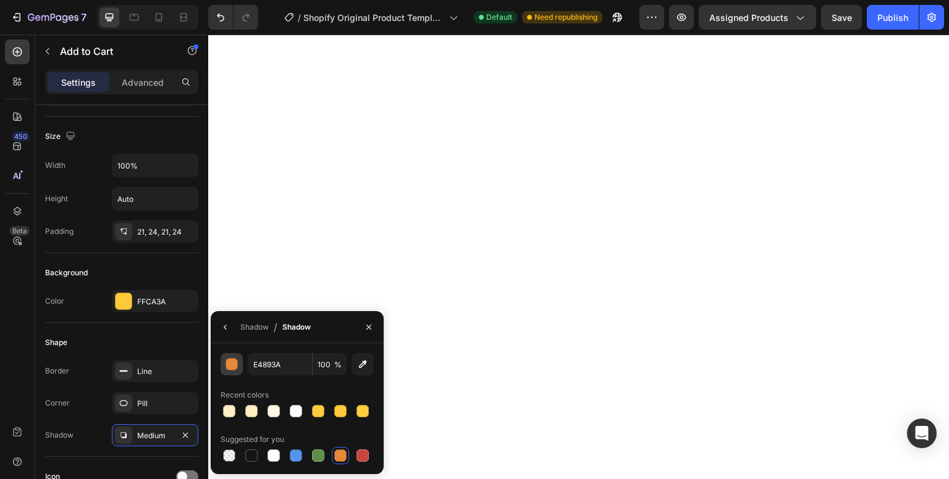
click at [232, 366] on div "button" at bounding box center [232, 365] width 12 height 12
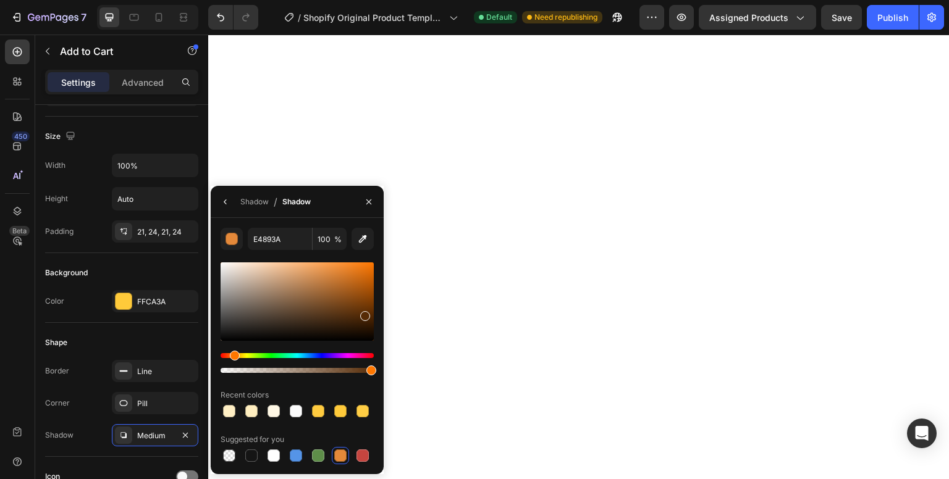
drag, startPoint x: 339, startPoint y: 275, endPoint x: 363, endPoint y: 314, distance: 46.1
click at [363, 314] on div at bounding box center [365, 316] width 10 height 10
drag, startPoint x: 365, startPoint y: 317, endPoint x: 368, endPoint y: 293, distance: 24.3
click at [368, 293] on div at bounding box center [370, 295] width 10 height 10
type input "9B4B06"
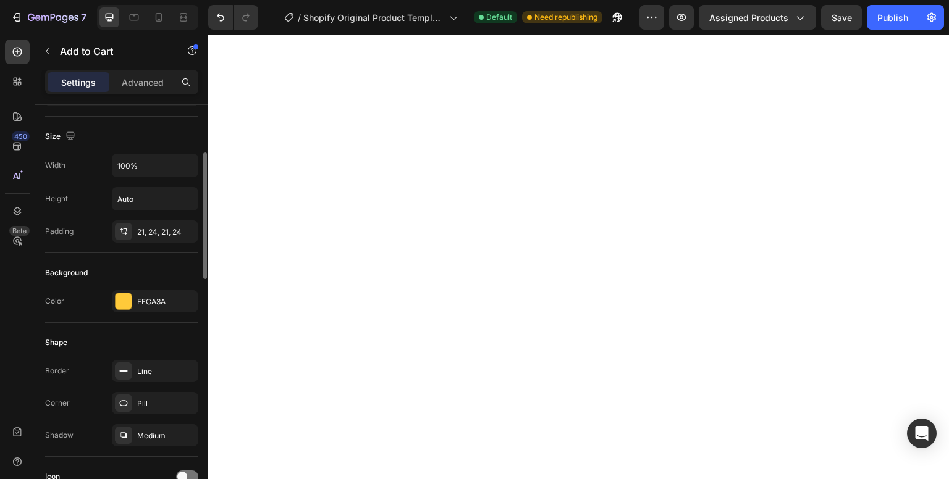
click at [182, 330] on div "Shape Border Line Corner Pill Shadow Medium" at bounding box center [121, 390] width 153 height 134
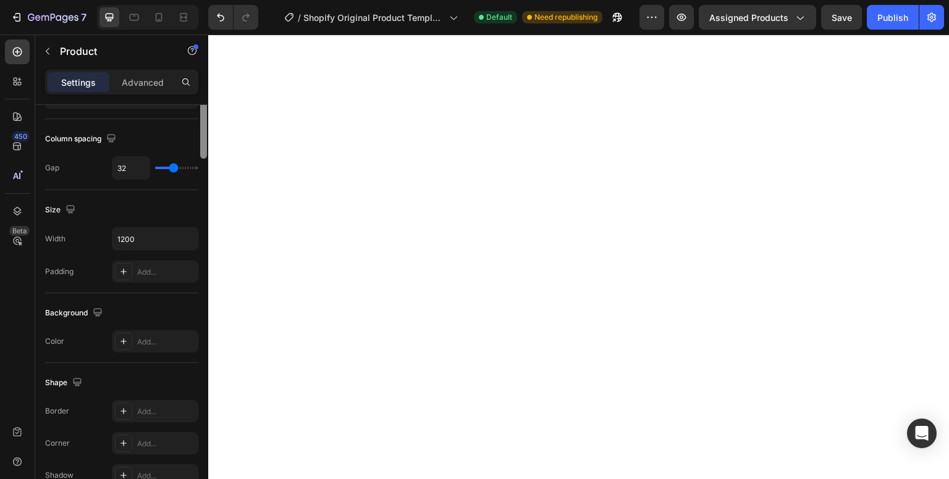
scroll to position [0, 0]
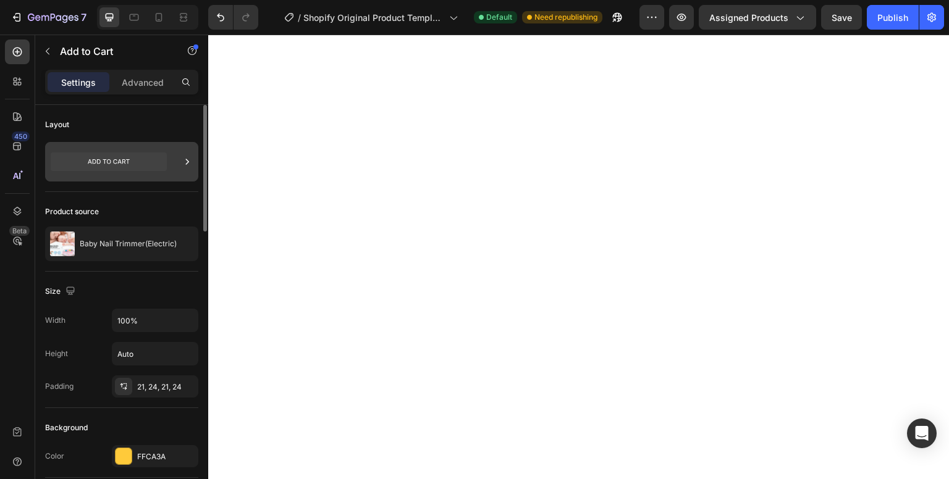
click at [141, 167] on icon at bounding box center [109, 162] width 116 height 19
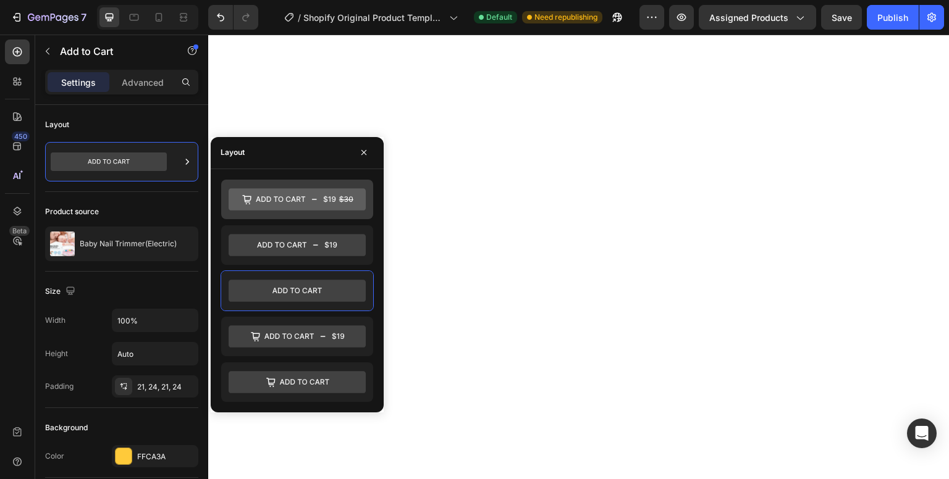
click at [284, 198] on icon at bounding box center [297, 199] width 137 height 22
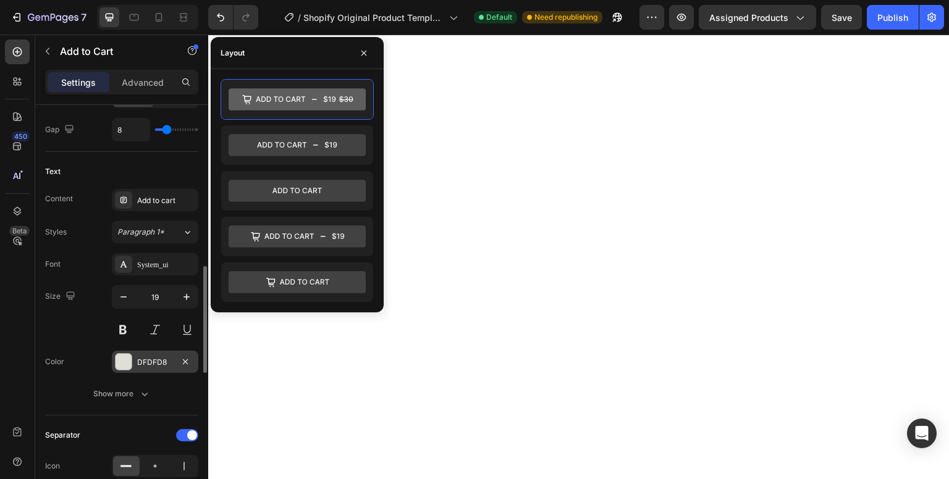
scroll to position [604, 0]
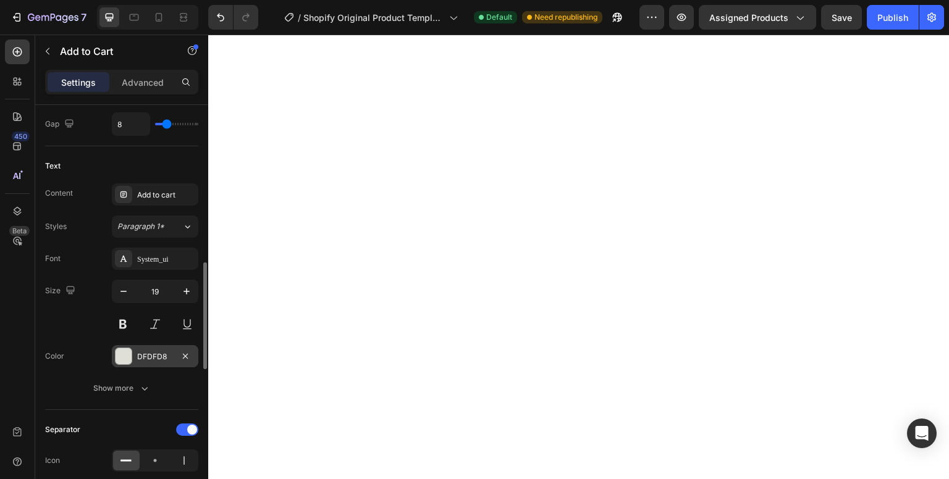
click at [127, 351] on div at bounding box center [124, 356] width 16 height 16
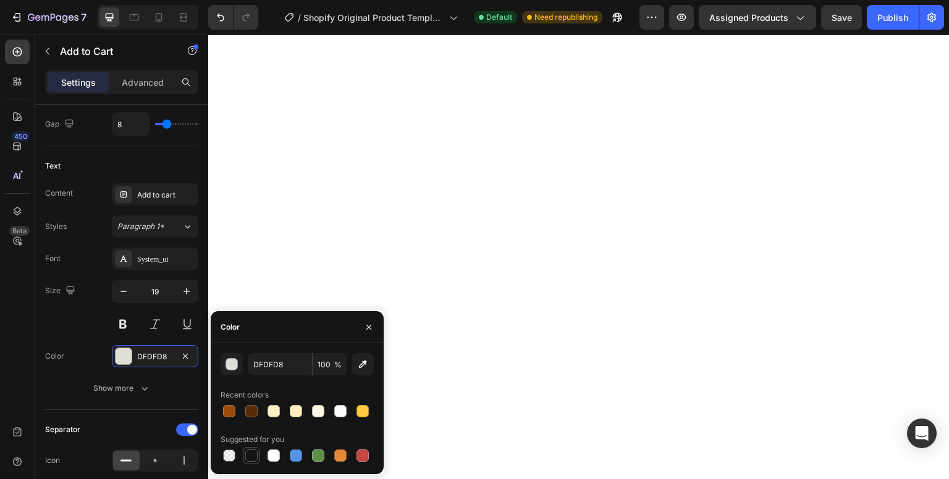
click at [252, 458] on div at bounding box center [251, 456] width 12 height 12
type input "151515"
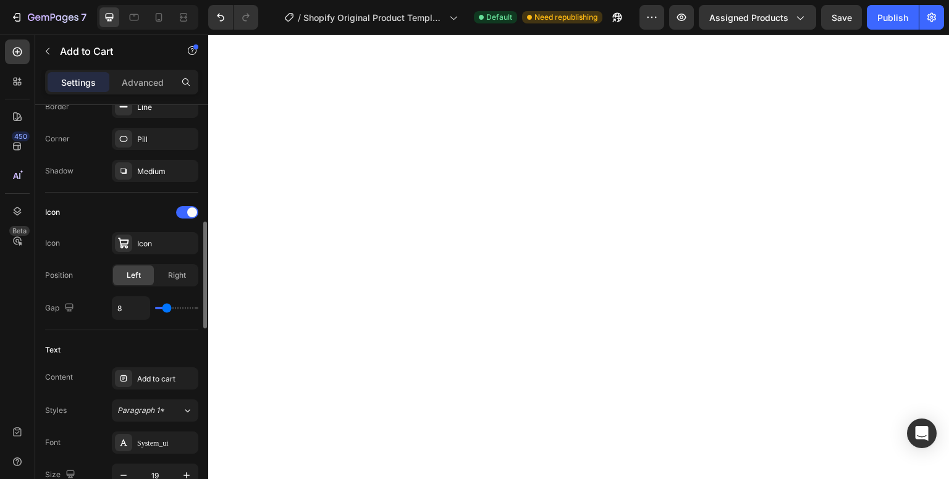
scroll to position [419, 0]
click at [124, 246] on icon at bounding box center [123, 244] width 12 height 12
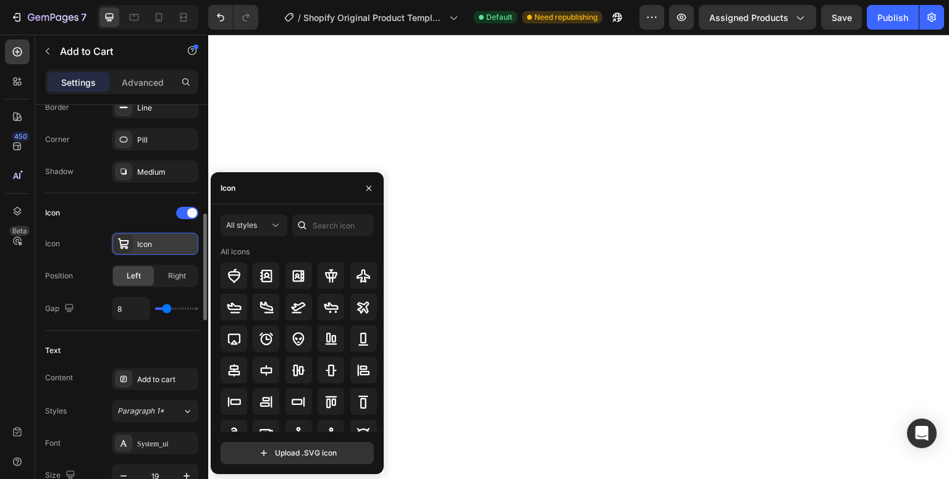
click at [148, 244] on div "Icon" at bounding box center [166, 244] width 58 height 11
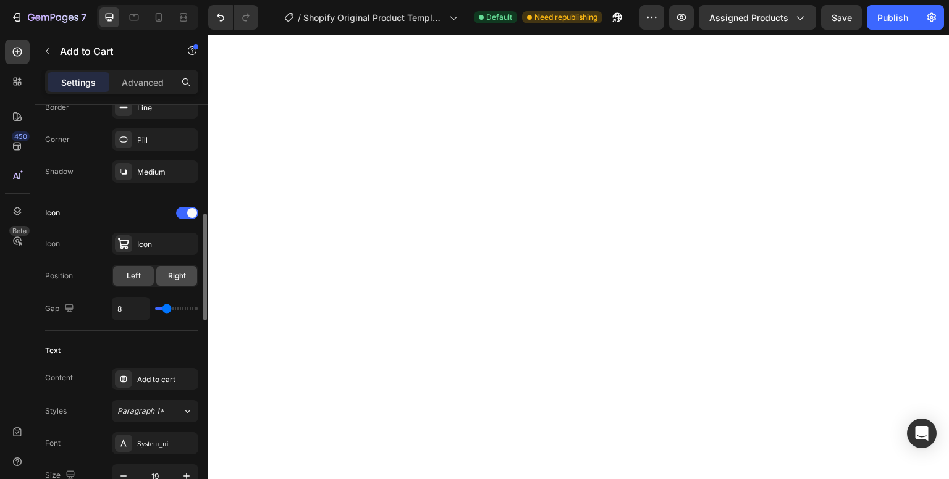
click at [171, 271] on span "Right" at bounding box center [177, 276] width 18 height 11
click at [137, 279] on span "Left" at bounding box center [134, 276] width 14 height 11
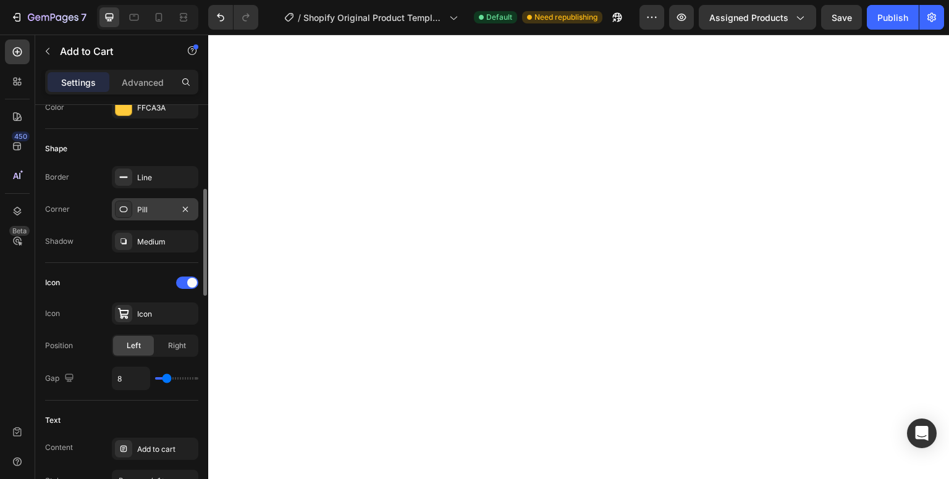
scroll to position [343, 0]
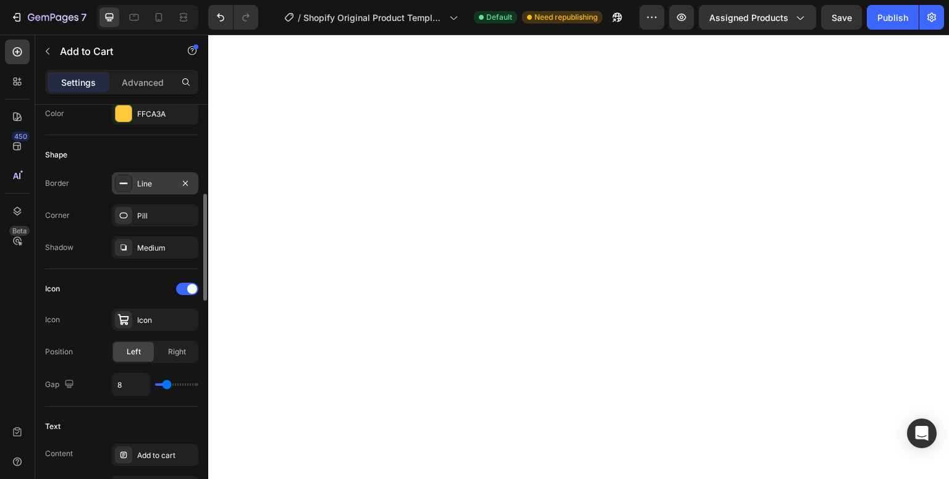
click at [152, 185] on div "Line" at bounding box center [155, 184] width 36 height 11
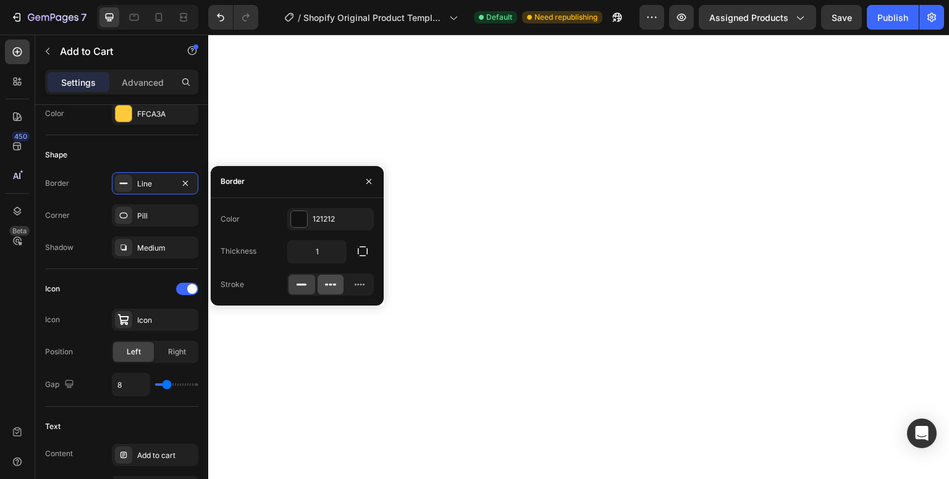
click at [328, 284] on icon at bounding box center [330, 285] width 12 height 12
click at [292, 285] on div at bounding box center [301, 285] width 27 height 20
click at [332, 255] on input "1" at bounding box center [317, 252] width 58 height 22
click at [355, 251] on button "button" at bounding box center [362, 251] width 22 height 22
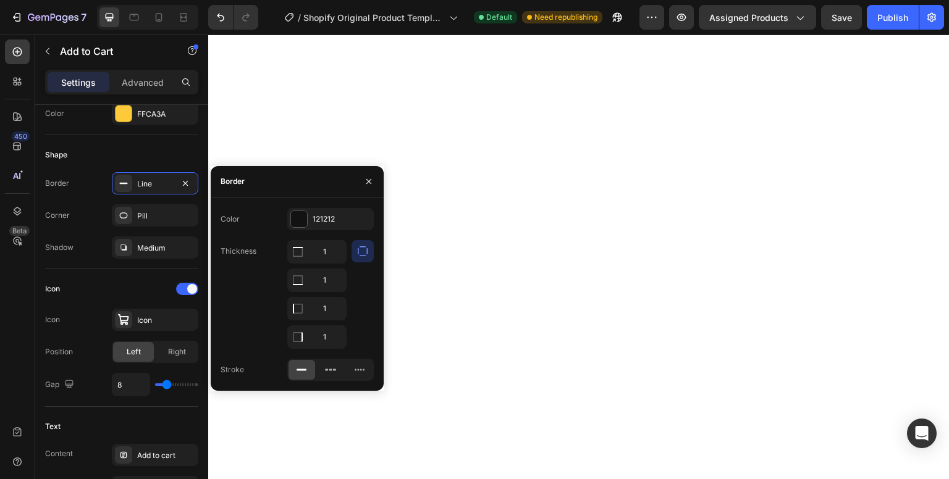
click at [361, 254] on icon "button" at bounding box center [362, 251] width 12 height 12
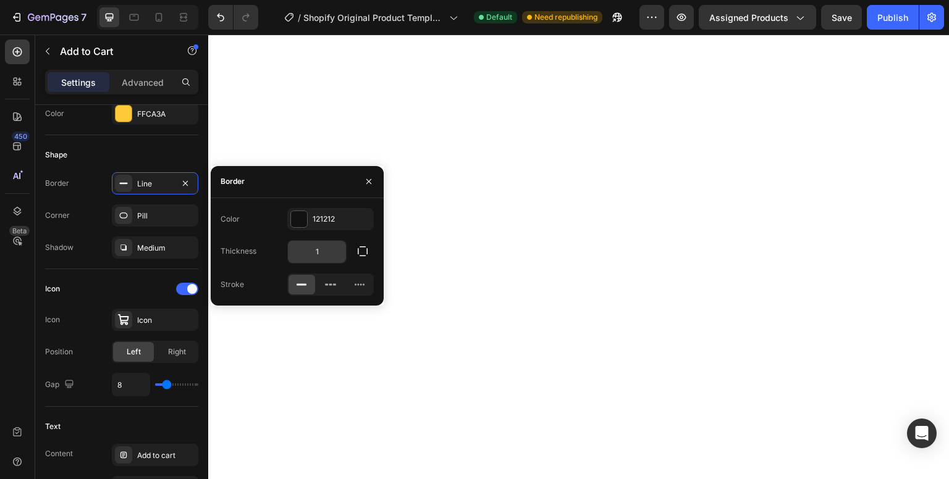
click at [321, 254] on input "1" at bounding box center [317, 252] width 58 height 22
click at [321, 254] on input "3" at bounding box center [317, 252] width 58 height 22
click at [321, 254] on input "2" at bounding box center [317, 252] width 58 height 22
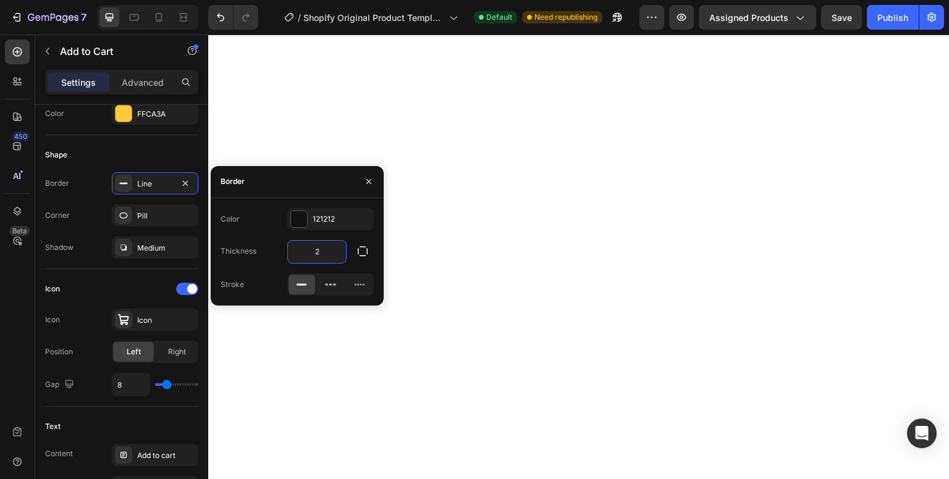
click at [321, 254] on input "2" at bounding box center [317, 252] width 58 height 22
type input "3"
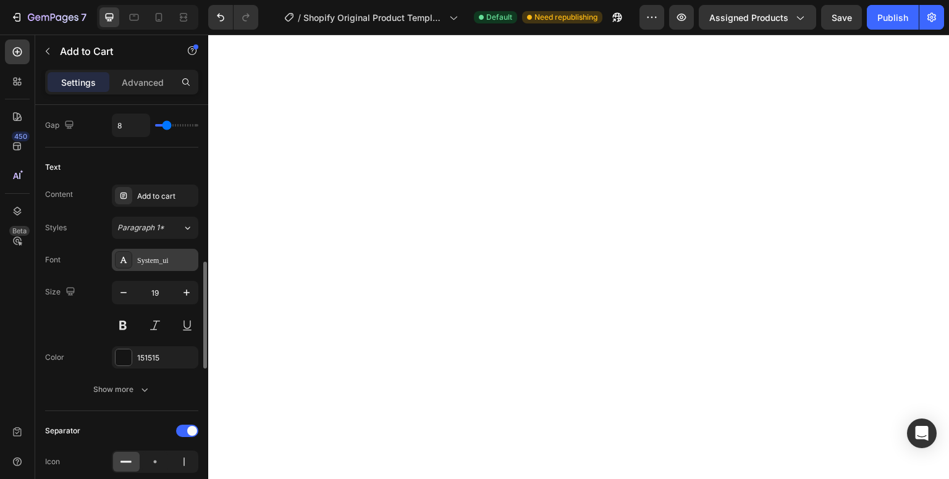
scroll to position [603, 0]
click at [158, 200] on div "Add to cart" at bounding box center [155, 195] width 86 height 22
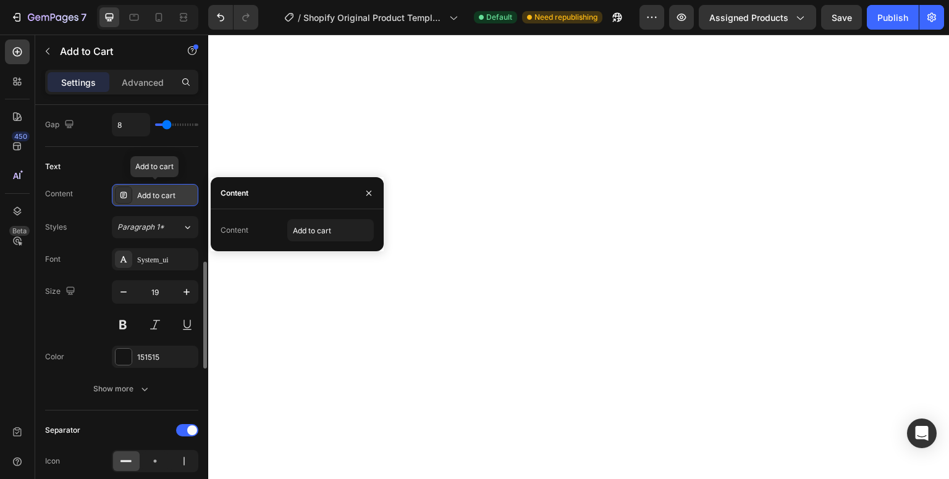
click at [158, 200] on div "Add to cart" at bounding box center [155, 195] width 86 height 22
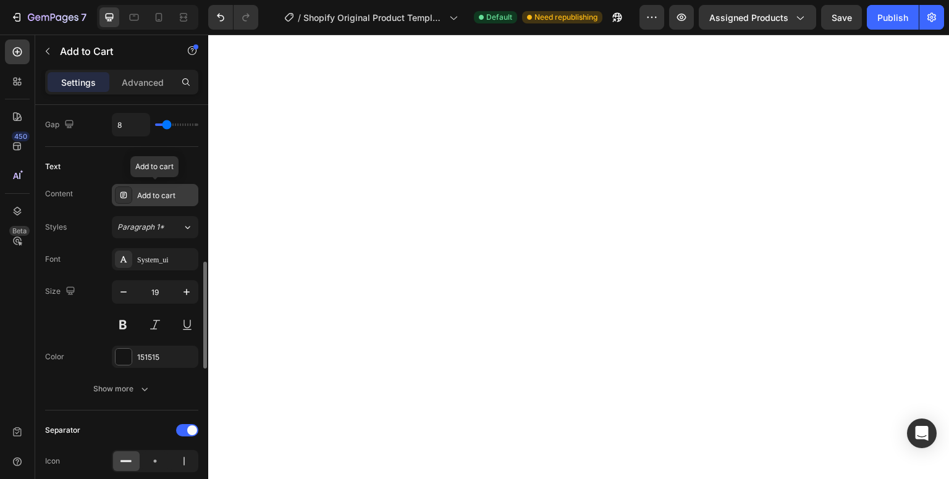
click at [158, 200] on div "Add to cart" at bounding box center [155, 195] width 86 height 22
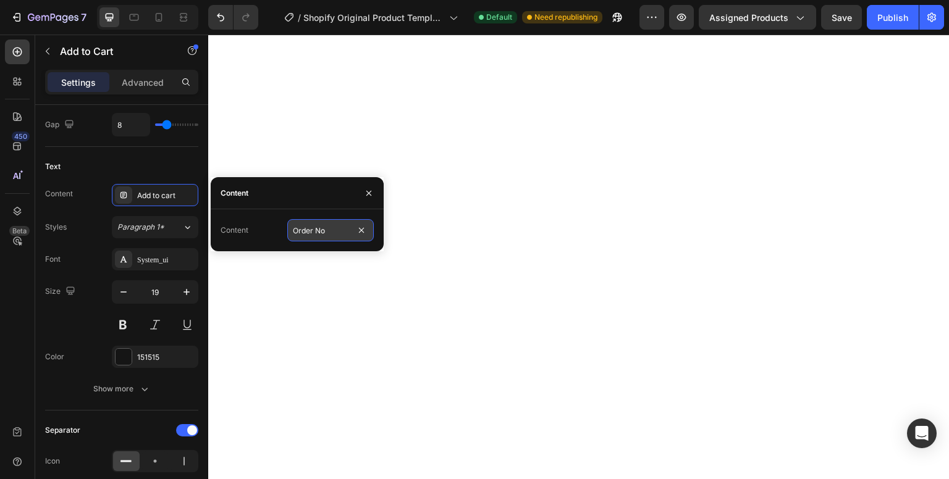
type input "Order Now"
click at [177, 230] on div "Paragraph 1*" at bounding box center [149, 227] width 65 height 11
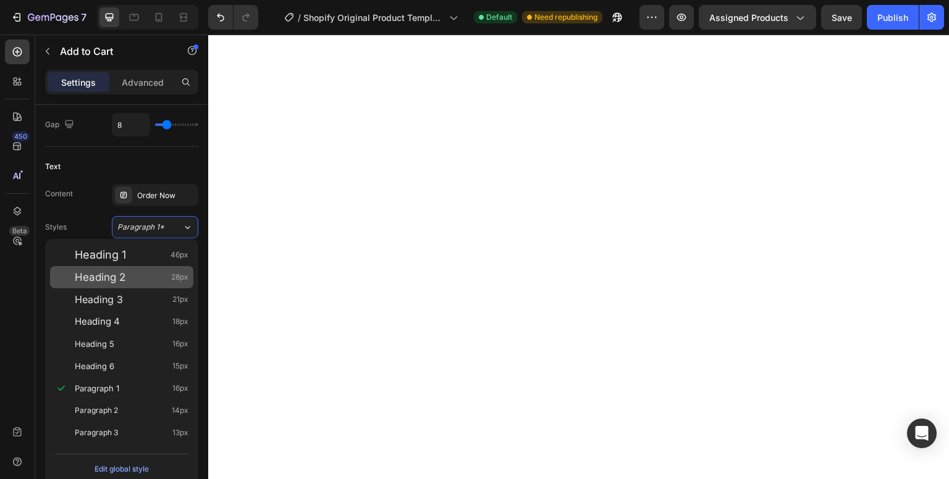
click at [178, 267] on div "Heading 2 28px" at bounding box center [121, 277] width 143 height 22
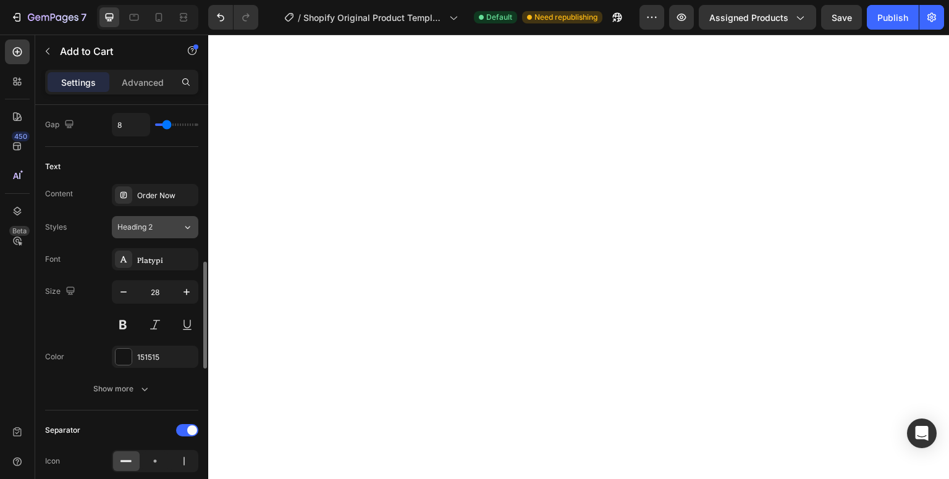
click at [185, 227] on icon at bounding box center [187, 227] width 11 height 12
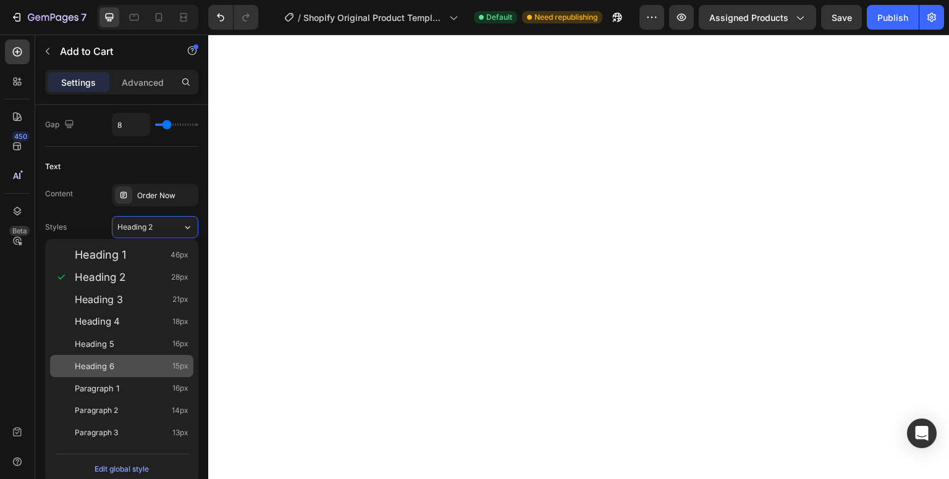
click at [146, 359] on div "Heading 6 15px" at bounding box center [121, 366] width 143 height 22
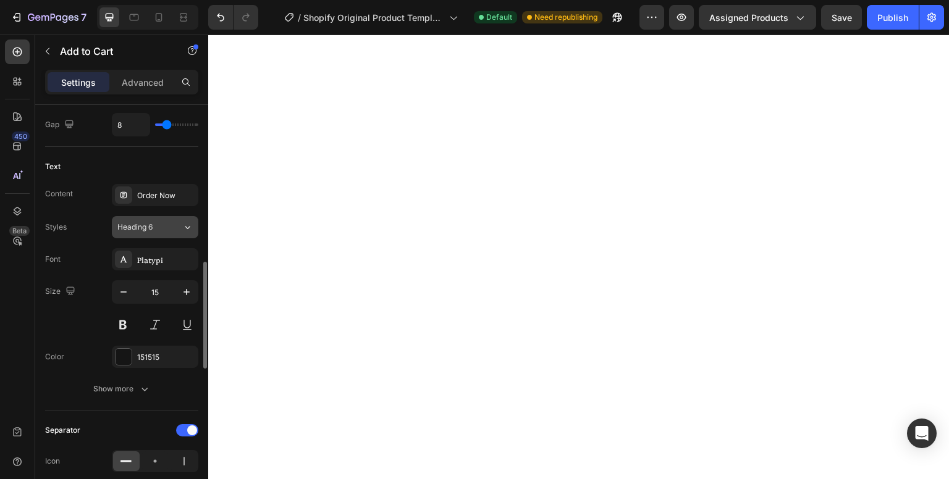
click at [164, 228] on div "Heading 6" at bounding box center [142, 227] width 50 height 11
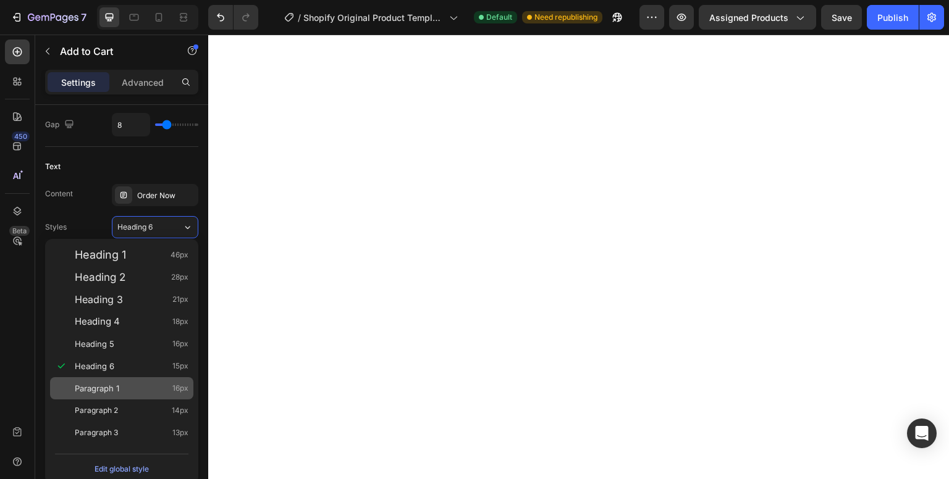
click at [157, 393] on div "Paragraph 1 16px" at bounding box center [132, 388] width 114 height 12
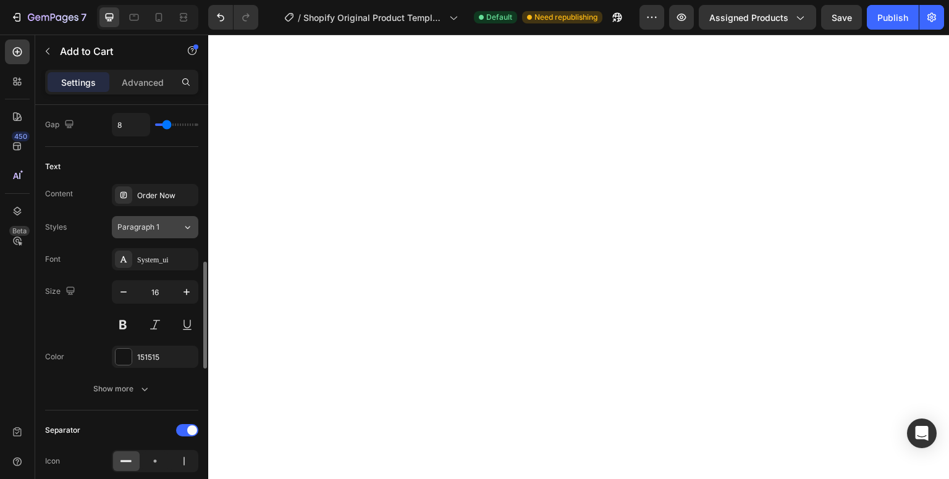
click at [178, 228] on div "Paragraph 1" at bounding box center [149, 227] width 65 height 11
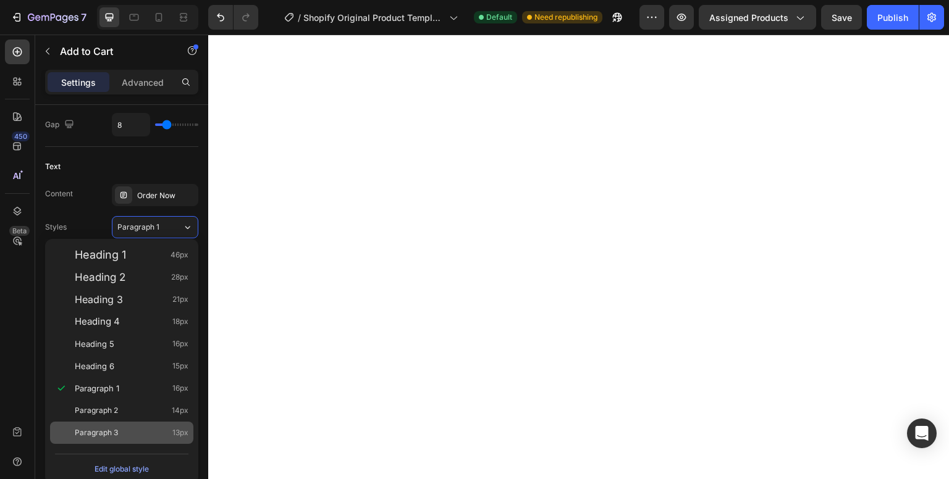
click at [157, 426] on div "Paragraph 3 13px" at bounding box center [121, 433] width 143 height 22
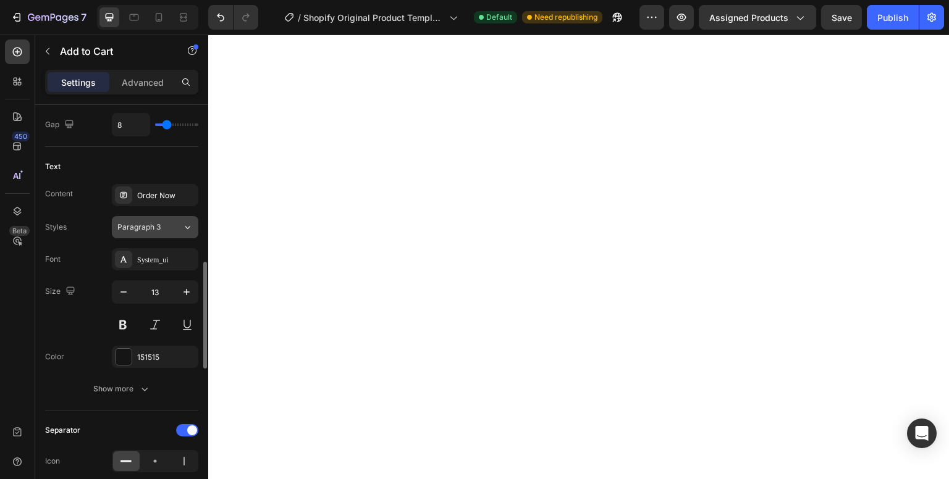
click at [183, 229] on icon at bounding box center [187, 227] width 11 height 12
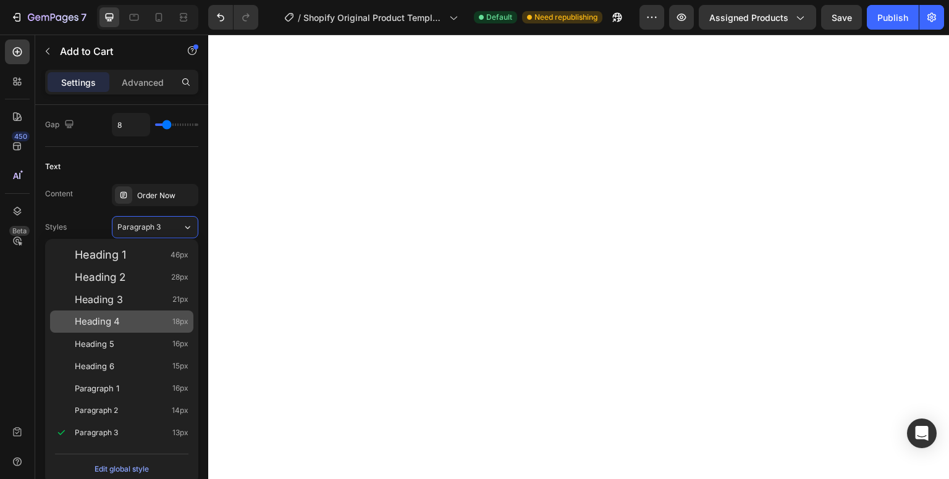
click at [167, 328] on div "Heading 4 18px" at bounding box center [121, 322] width 143 height 22
type input "18"
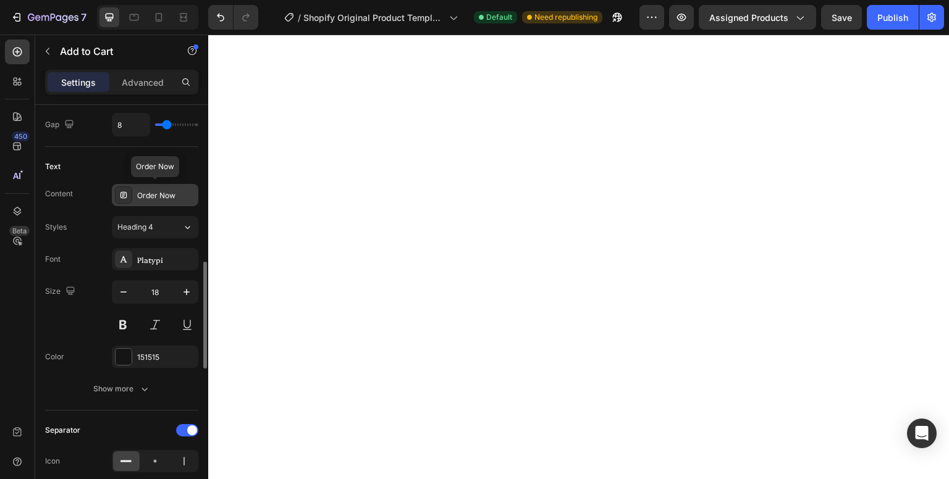
click at [175, 196] on div "Order Now" at bounding box center [166, 195] width 58 height 11
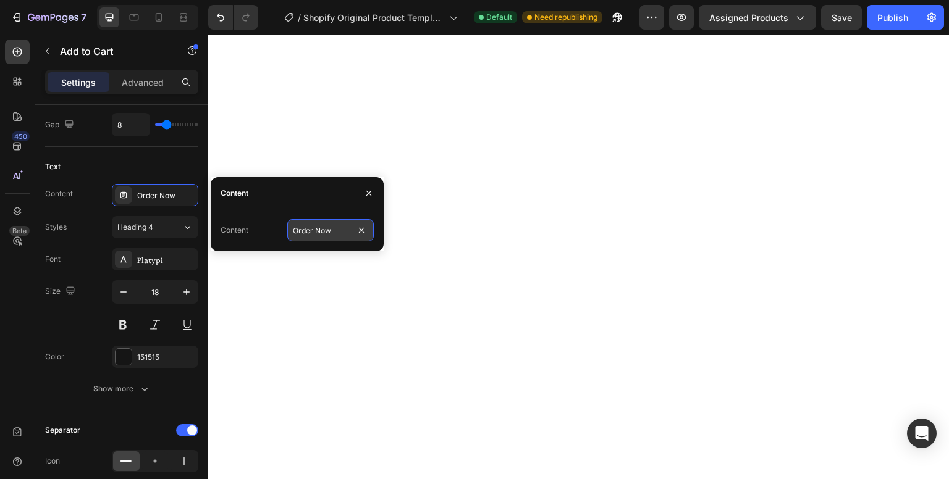
click at [333, 229] on input "Order Now" at bounding box center [330, 230] width 86 height 22
click at [341, 234] on input "Order Now" at bounding box center [330, 230] width 86 height 22
click at [341, 225] on input "Order Now" at bounding box center [330, 230] width 86 height 22
type input "Order Now"
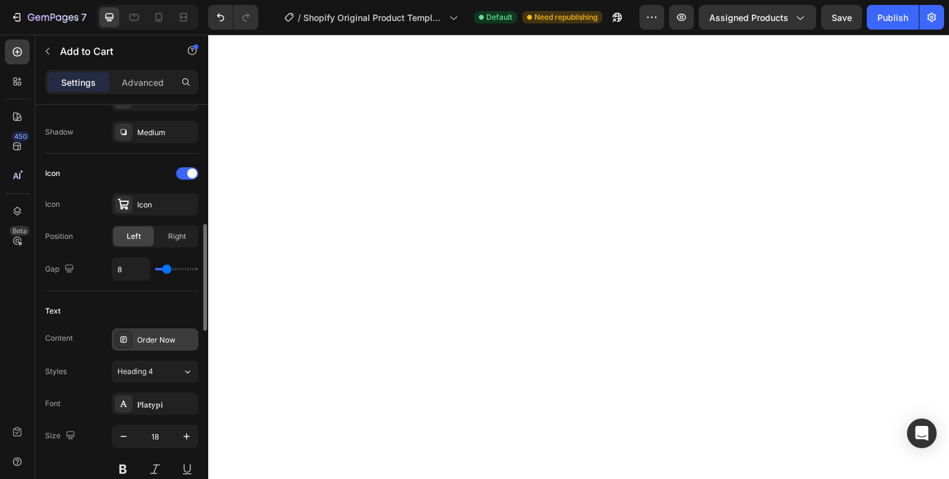
scroll to position [459, 0]
click at [180, 335] on div "Order Now" at bounding box center [166, 339] width 58 height 11
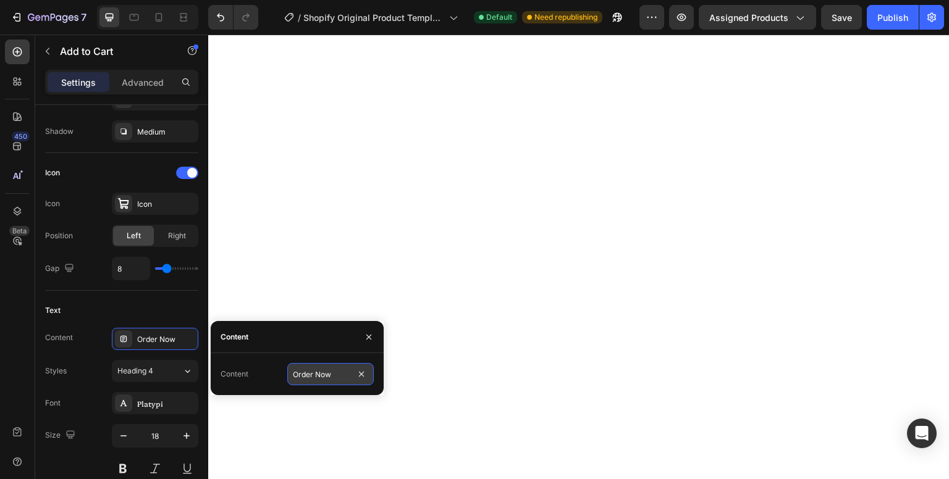
click at [338, 374] on input "Order Now" at bounding box center [330, 374] width 86 height 22
type input "Order now"
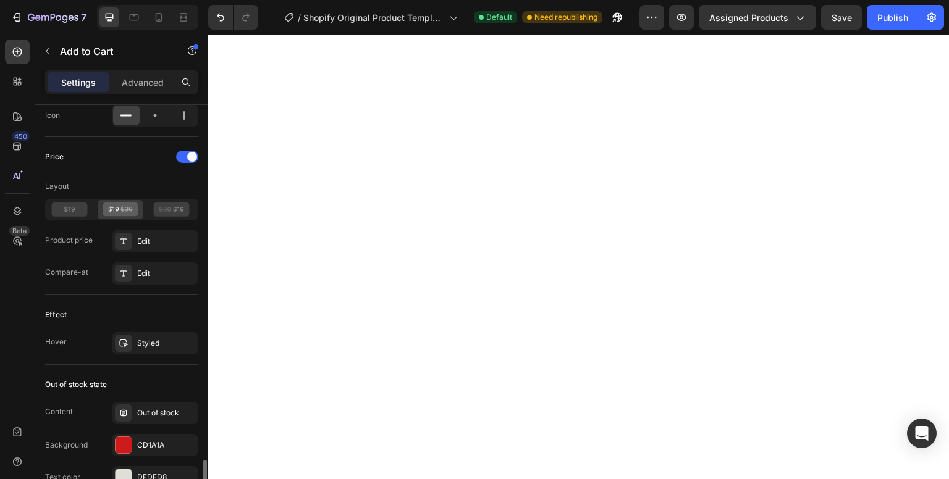
scroll to position [1075, 0]
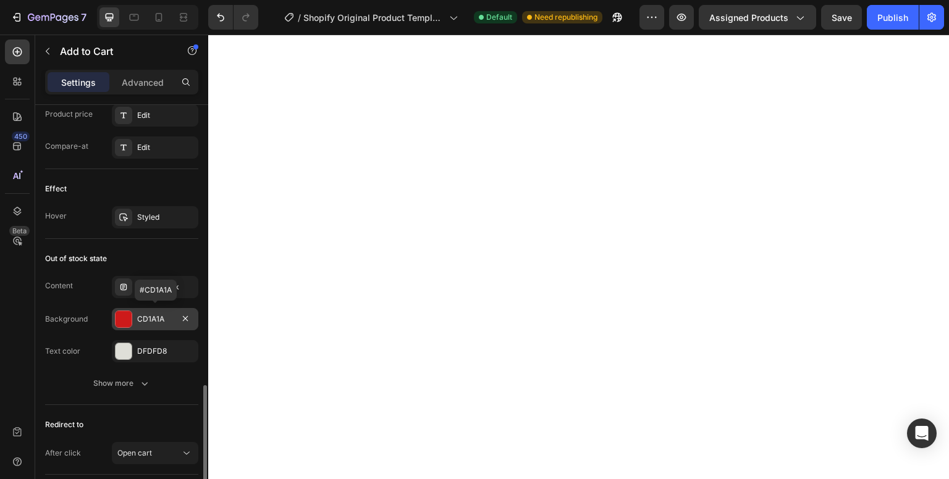
click at [117, 317] on div at bounding box center [124, 319] width 16 height 16
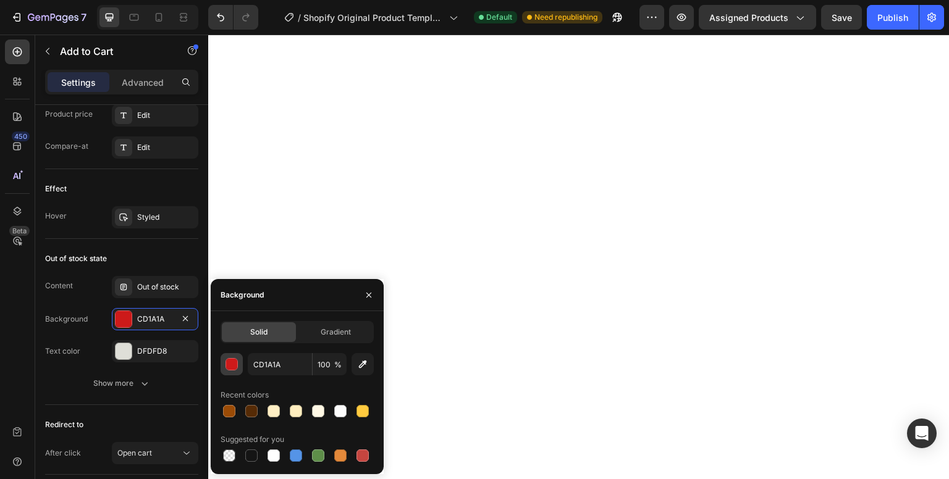
click at [225, 365] on div "button" at bounding box center [231, 364] width 12 height 12
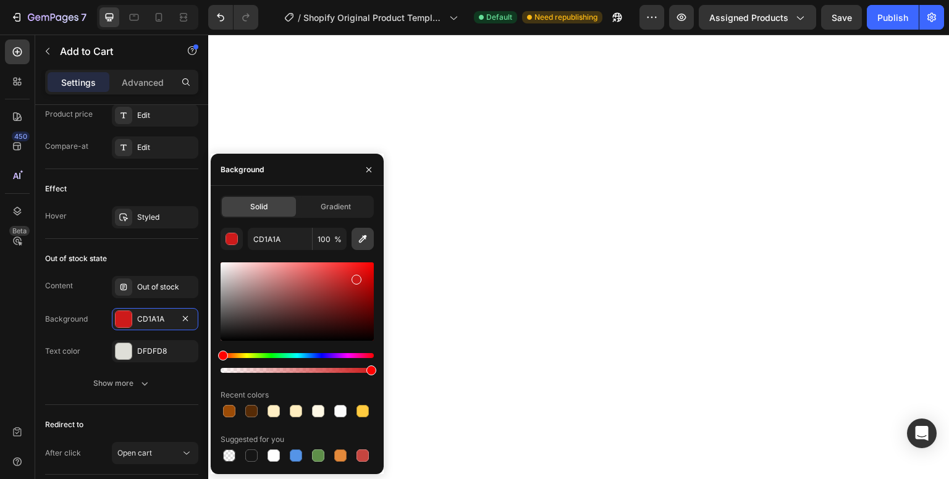
click at [363, 246] on button "button" at bounding box center [362, 239] width 22 height 22
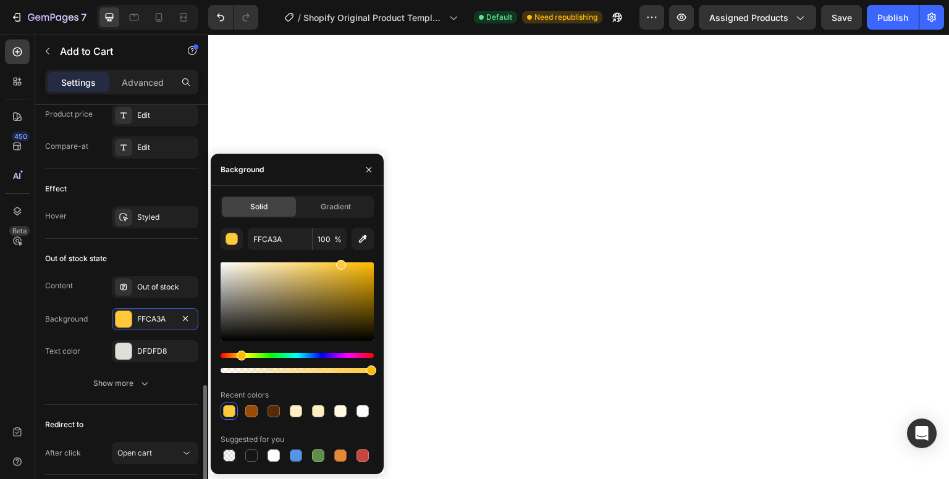
click at [174, 255] on div "Out of stock state" at bounding box center [121, 259] width 153 height 20
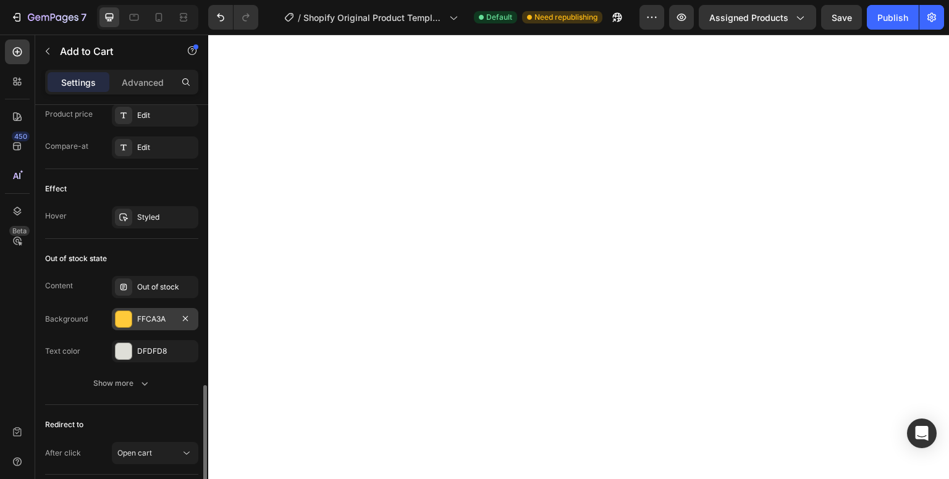
click at [122, 319] on div at bounding box center [124, 319] width 16 height 16
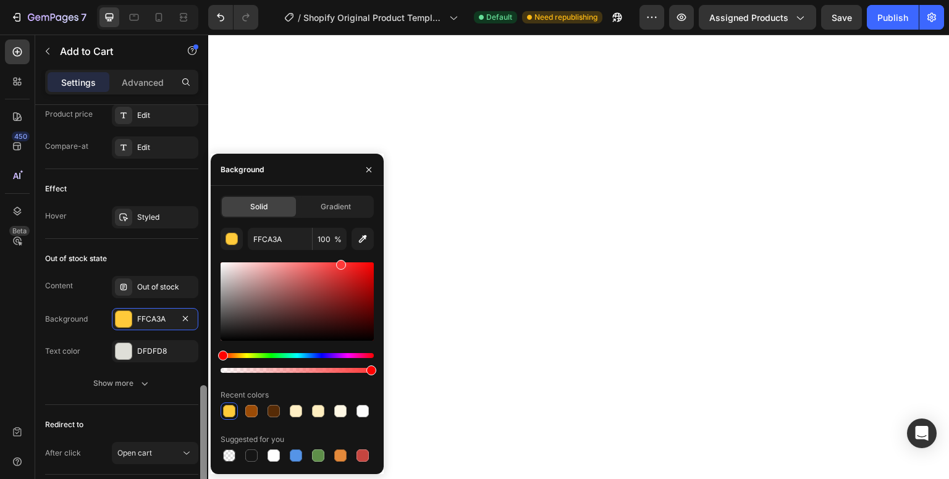
drag, startPoint x: 242, startPoint y: 353, endPoint x: 201, endPoint y: 354, distance: 40.8
click at [201, 354] on div "450 Beta Sections(18) Elements(84) Section Element Hero Section Product Detail …" at bounding box center [104, 257] width 208 height 445
click at [361, 268] on div at bounding box center [297, 302] width 153 height 78
type input "EA1515"
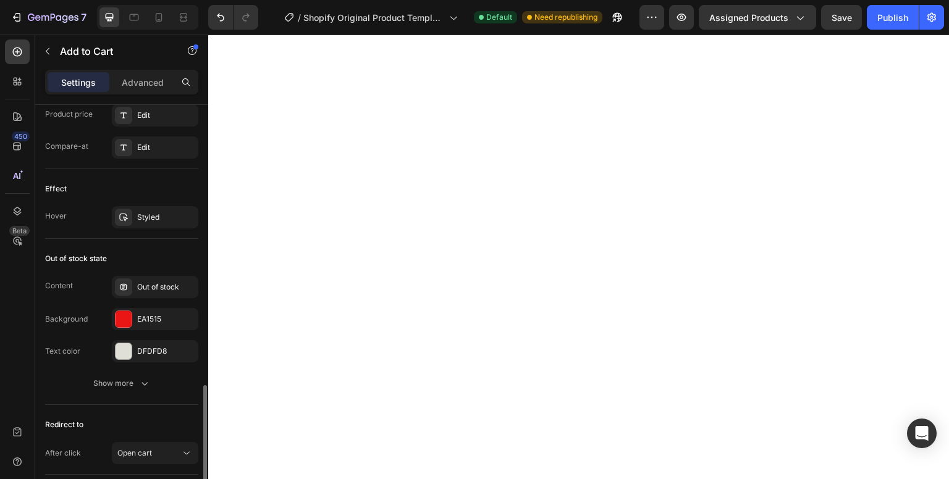
click at [180, 187] on div "Effect" at bounding box center [121, 189] width 153 height 20
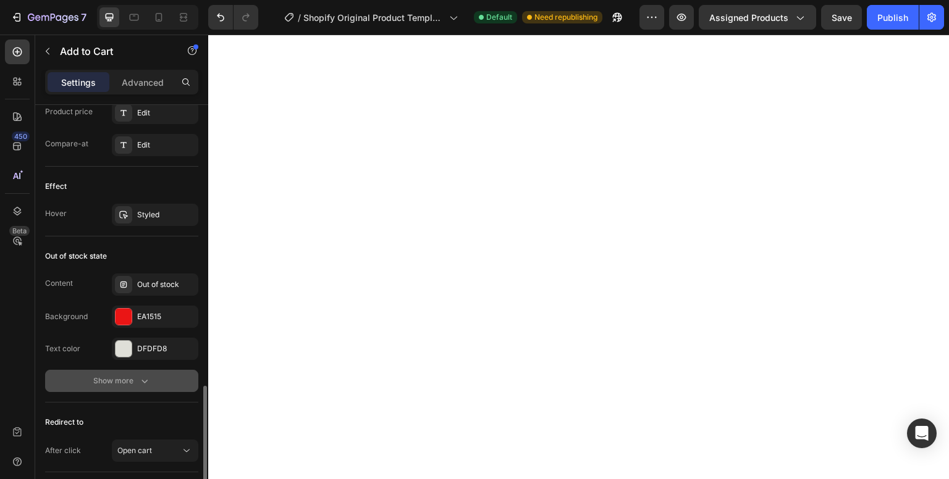
click at [145, 384] on icon "button" at bounding box center [144, 381] width 12 height 12
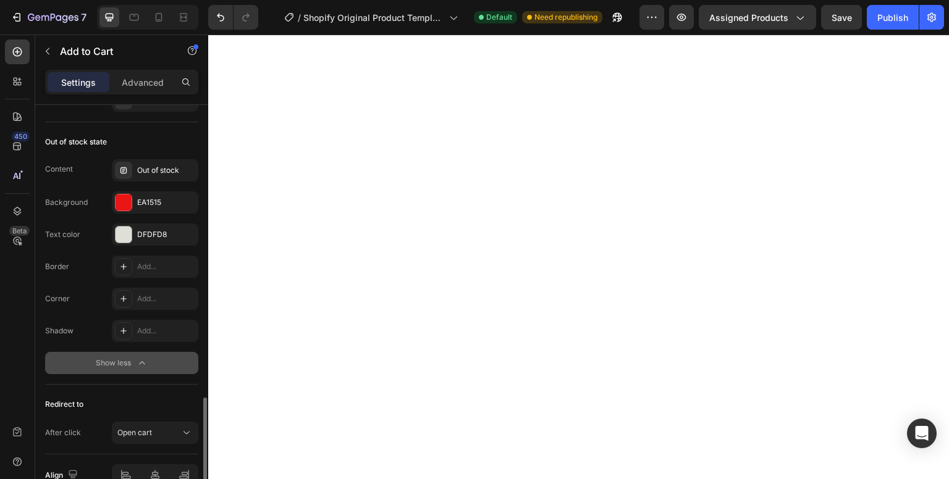
scroll to position [1255, 0]
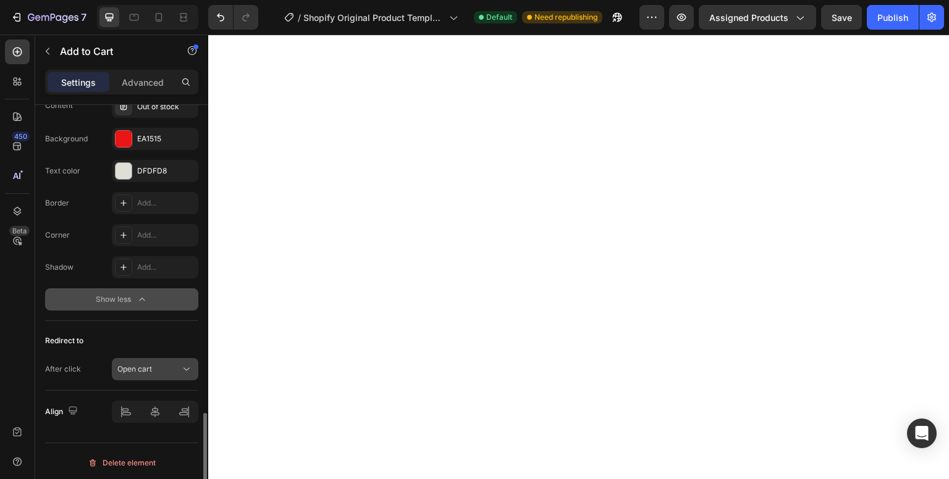
click at [173, 367] on div "Open cart" at bounding box center [148, 369] width 63 height 11
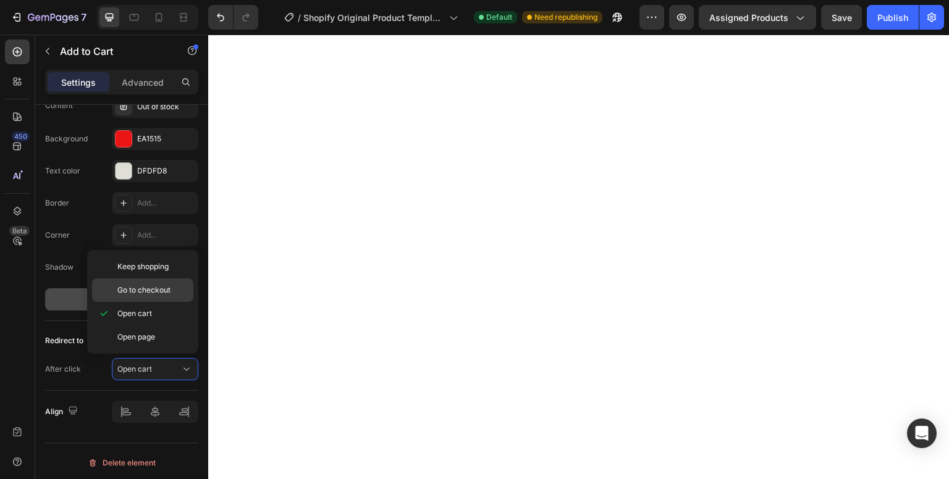
click at [175, 289] on p "Go to checkout" at bounding box center [152, 290] width 70 height 11
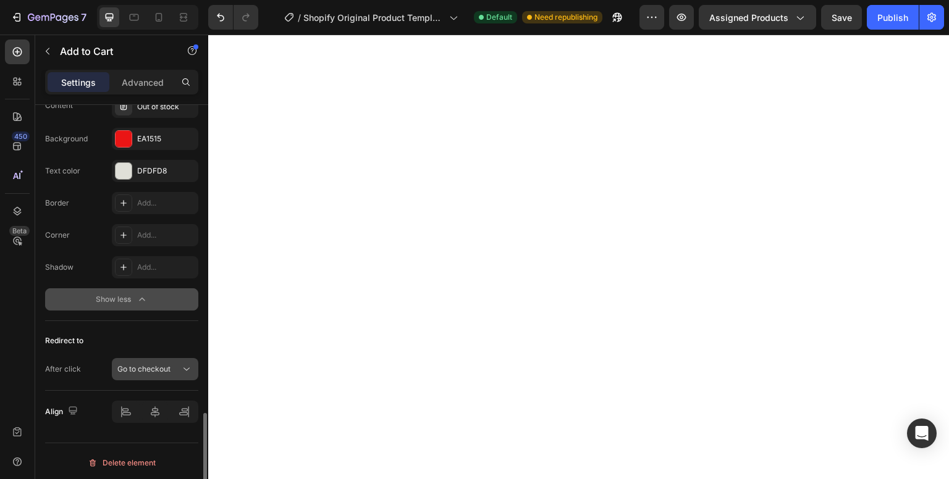
click at [173, 364] on div "Go to checkout" at bounding box center [148, 369] width 63 height 11
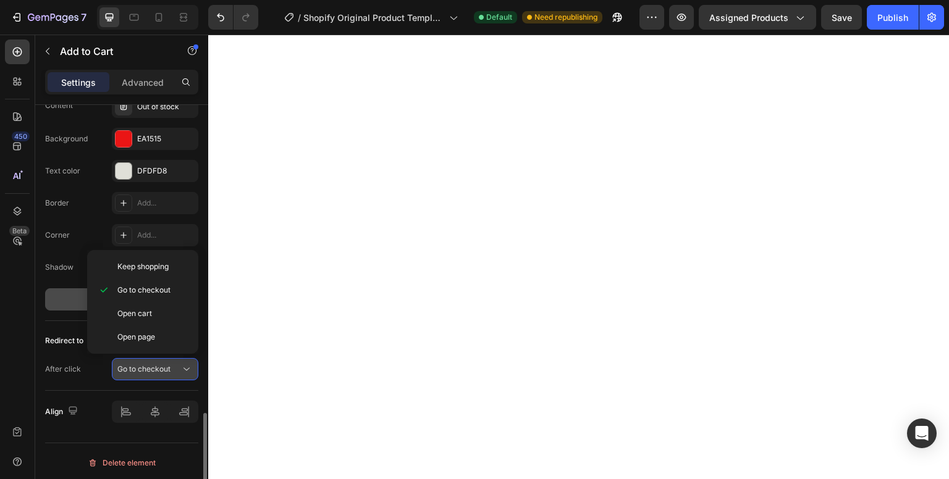
click at [173, 364] on div "Go to checkout" at bounding box center [148, 369] width 63 height 11
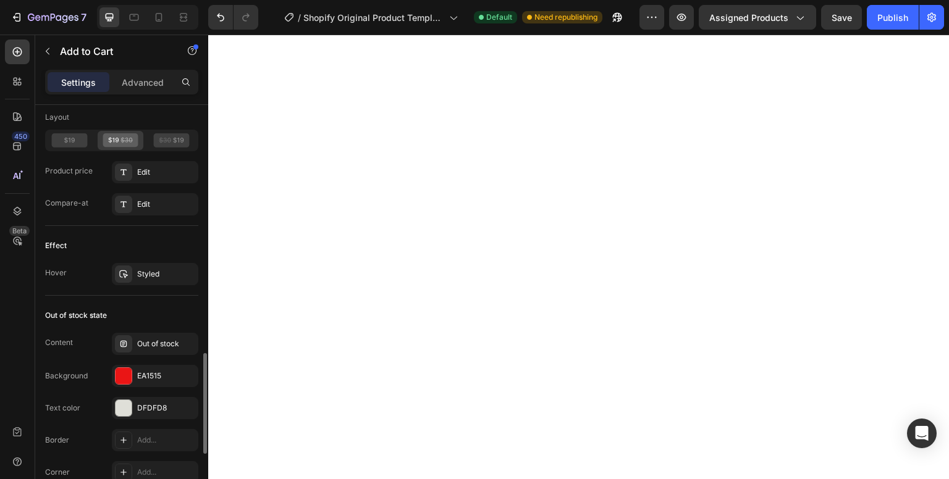
scroll to position [1015, 0]
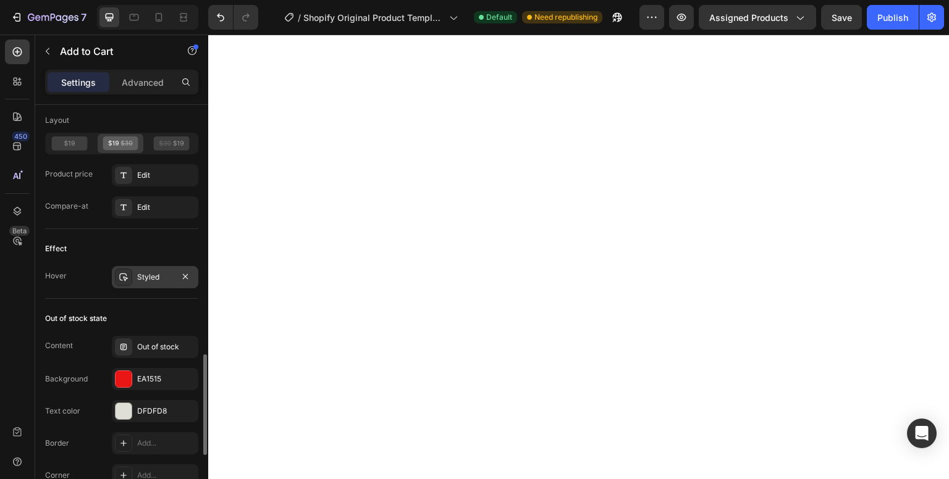
click at [146, 282] on div "Styled" at bounding box center [155, 277] width 86 height 22
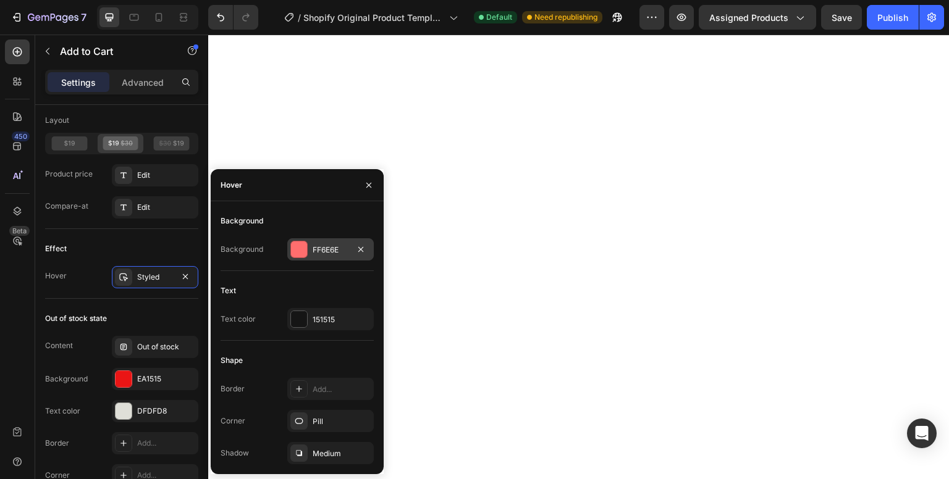
click at [302, 255] on div at bounding box center [299, 250] width 16 height 16
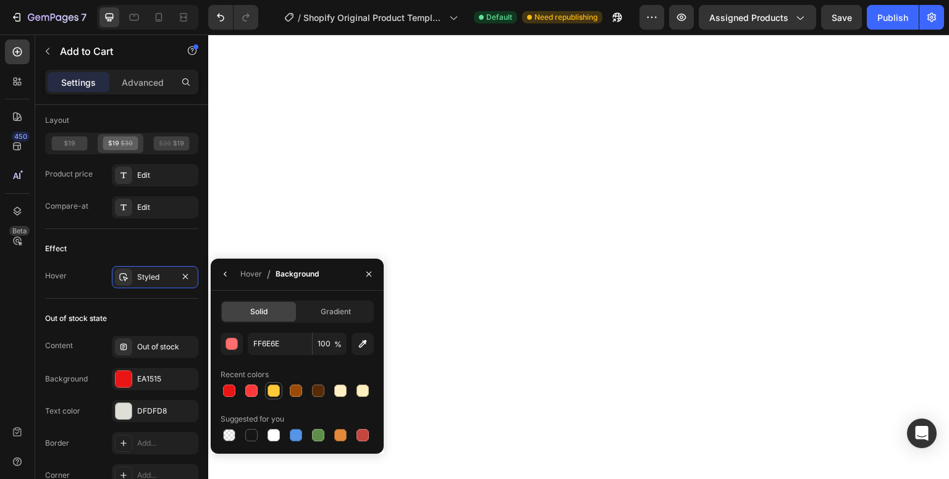
click at [275, 389] on div at bounding box center [273, 391] width 12 height 12
click at [226, 344] on div "button" at bounding box center [232, 345] width 12 height 12
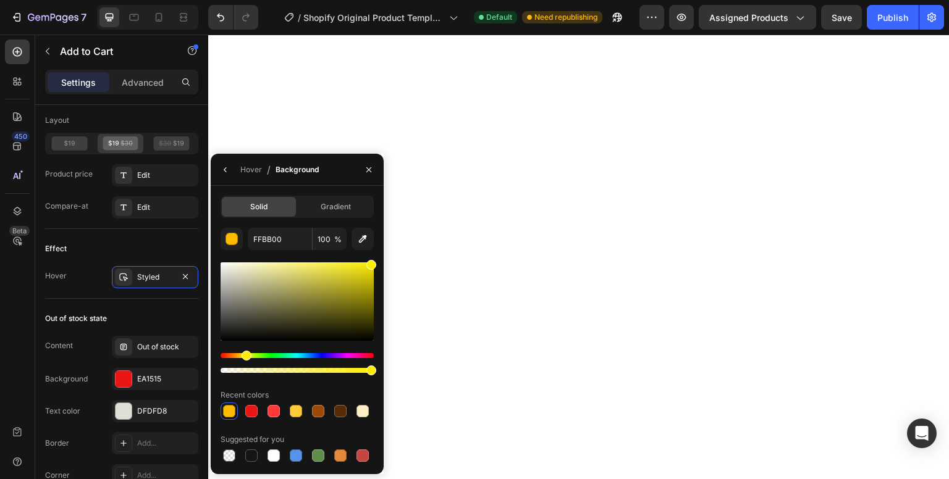
click at [245, 355] on div "Hue" at bounding box center [247, 356] width 10 height 10
drag, startPoint x: 248, startPoint y: 353, endPoint x: 242, endPoint y: 356, distance: 6.7
click at [242, 356] on div "Hue" at bounding box center [244, 356] width 10 height 10
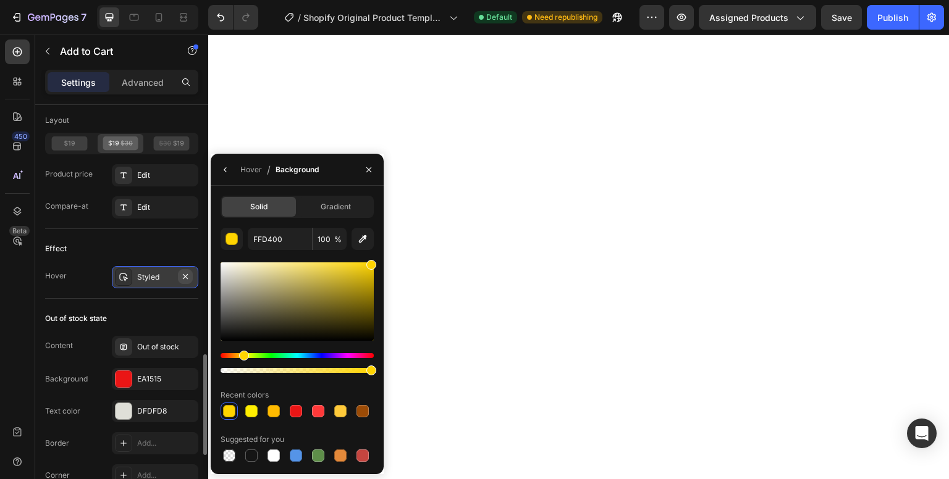
drag, startPoint x: 371, startPoint y: 268, endPoint x: 191, endPoint y: 267, distance: 179.8
click at [191, 267] on div "450 Beta Sections(18) Elements(84) Section Element Hero Section Product Detail …" at bounding box center [104, 257] width 208 height 445
drag, startPoint x: 371, startPoint y: 265, endPoint x: 374, endPoint y: 253, distance: 12.9
click at [374, 253] on div "Solid Gradient F4CC00 100 % Recent colors Suggested for you" at bounding box center [297, 330] width 173 height 269
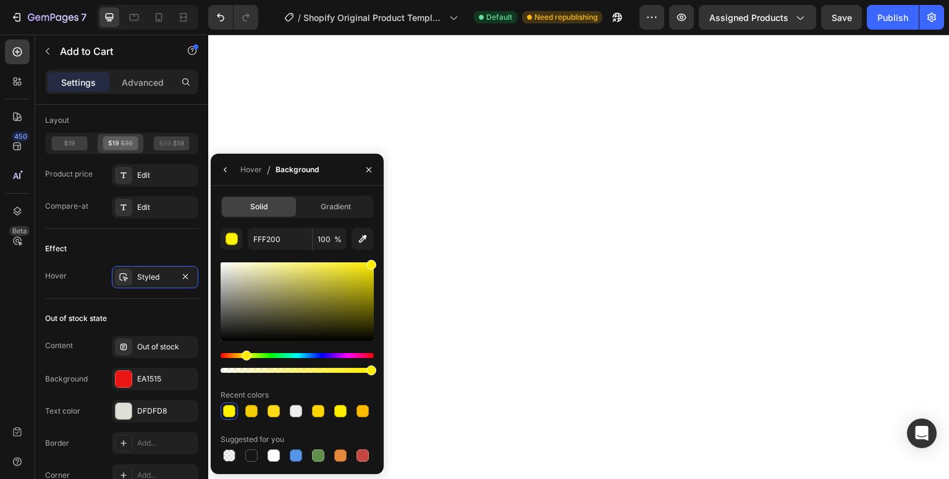
click at [245, 356] on div "Hue" at bounding box center [247, 356] width 10 height 10
type input "FFEE00"
click at [164, 242] on div "Effect" at bounding box center [121, 249] width 153 height 20
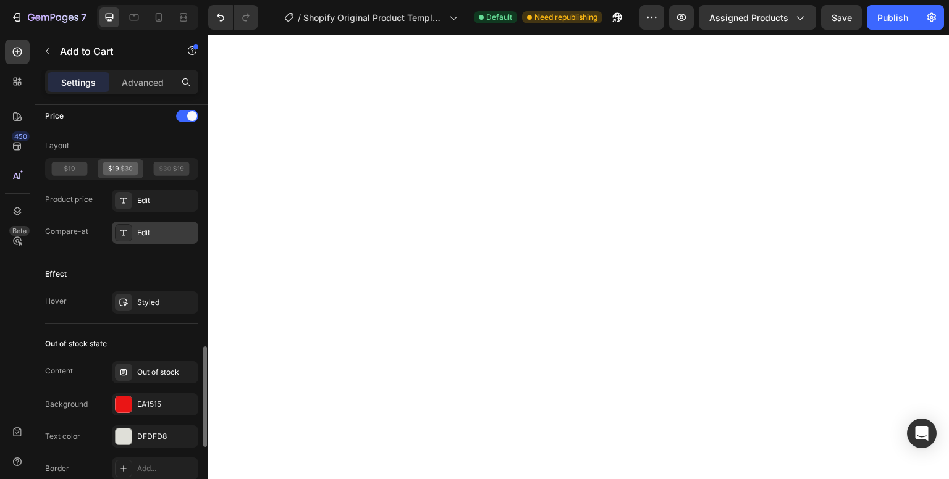
scroll to position [988, 0]
click at [159, 233] on div "Edit" at bounding box center [166, 234] width 58 height 11
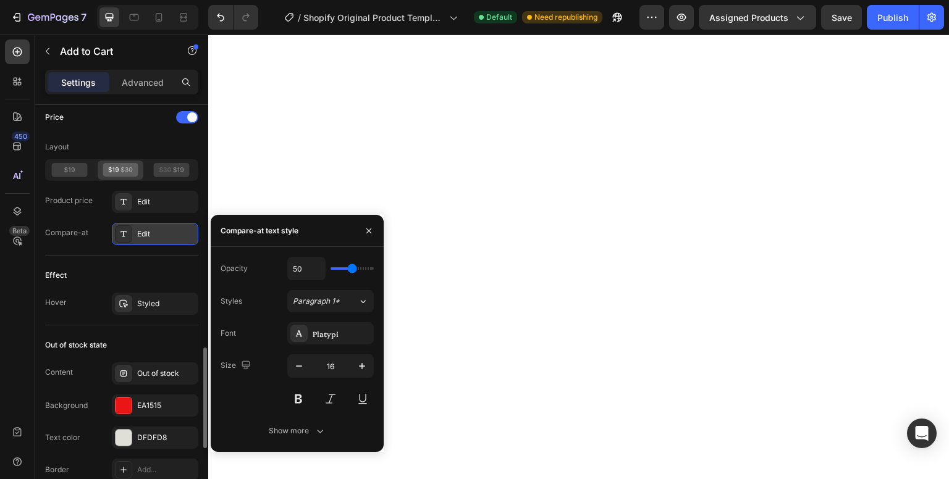
click at [159, 233] on div "Edit" at bounding box center [166, 234] width 58 height 11
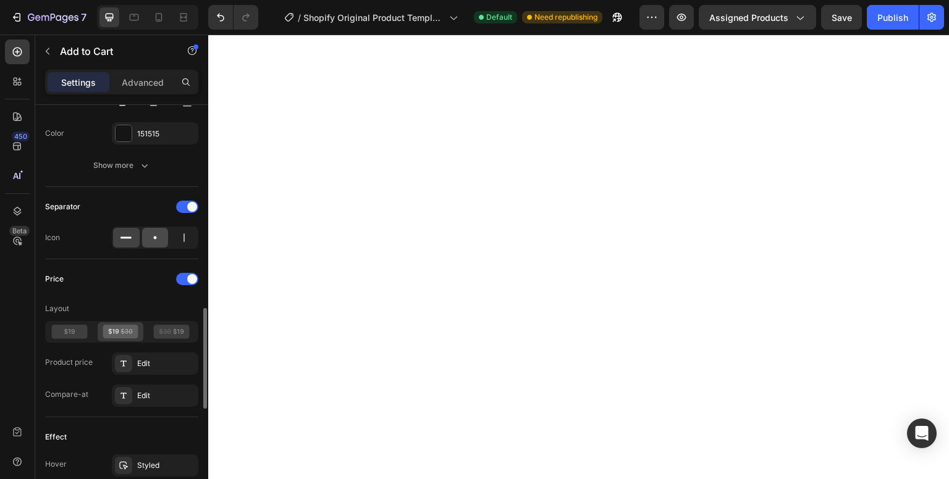
scroll to position [817, 0]
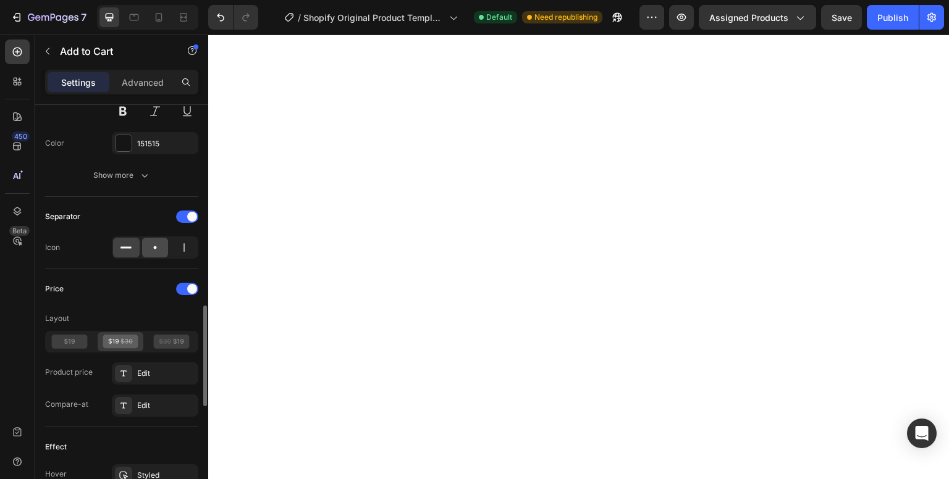
click at [161, 242] on icon at bounding box center [155, 248] width 12 height 12
click at [126, 250] on icon at bounding box center [126, 248] width 12 height 12
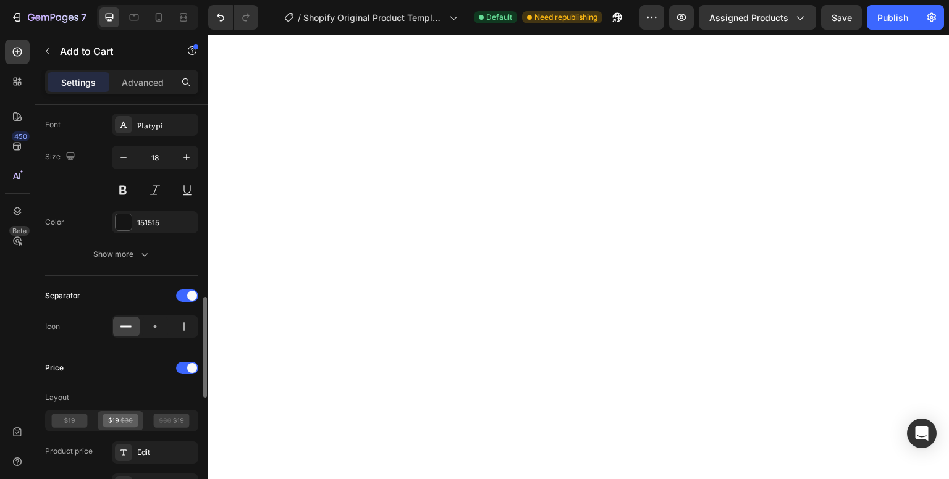
scroll to position [734, 0]
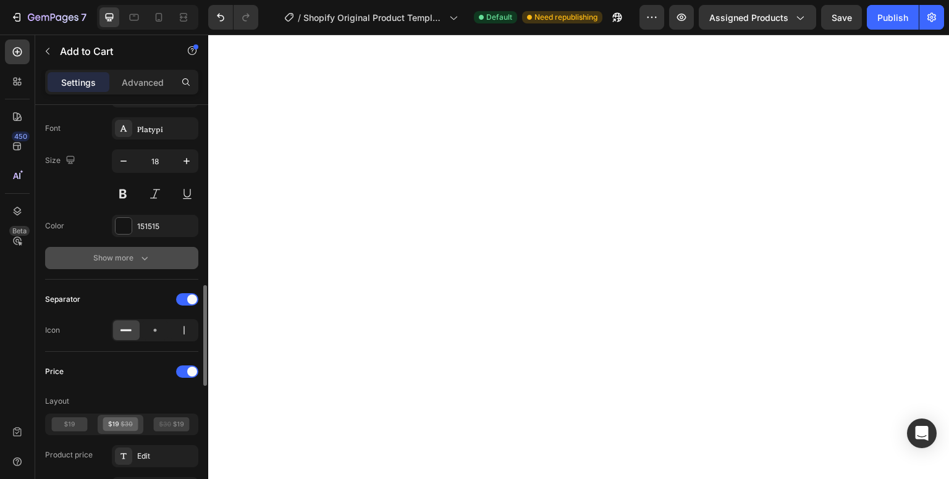
click at [137, 248] on button "Show more" at bounding box center [121, 258] width 153 height 22
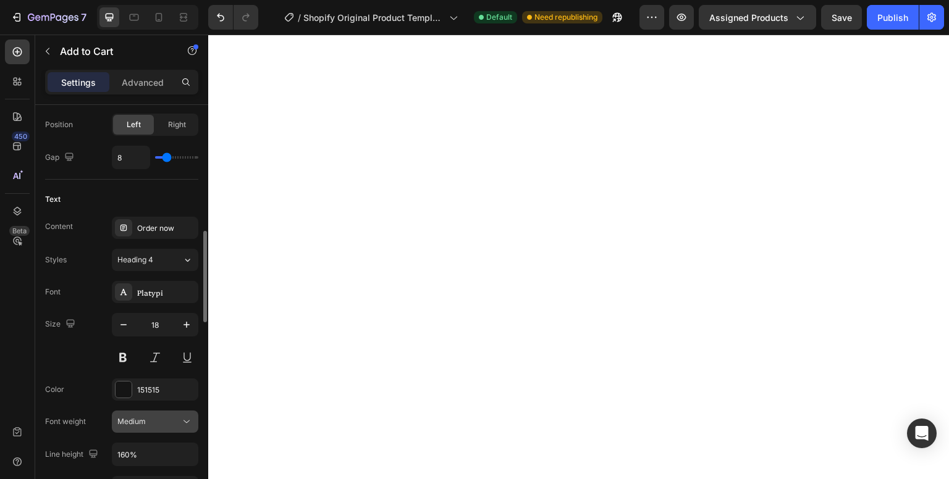
scroll to position [569, 0]
click at [164, 288] on div "Platypi" at bounding box center [166, 293] width 58 height 11
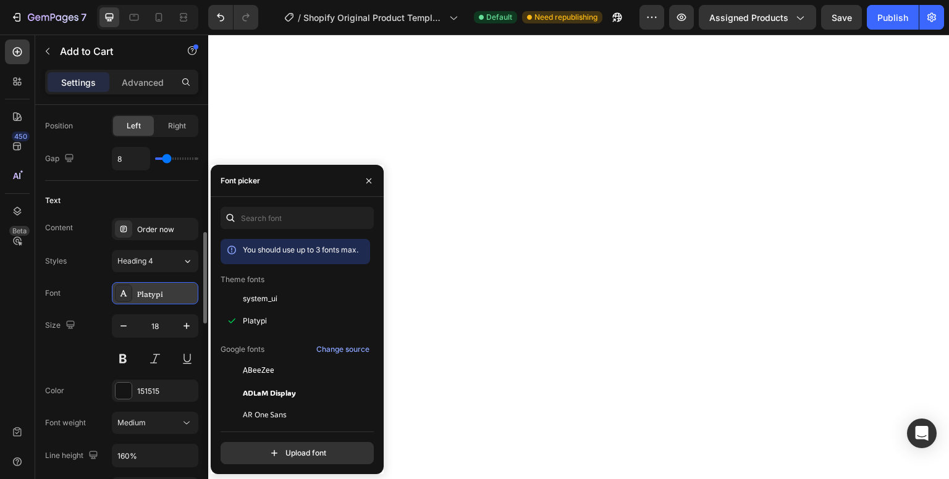
click at [164, 288] on div "Platypi" at bounding box center [166, 293] width 58 height 11
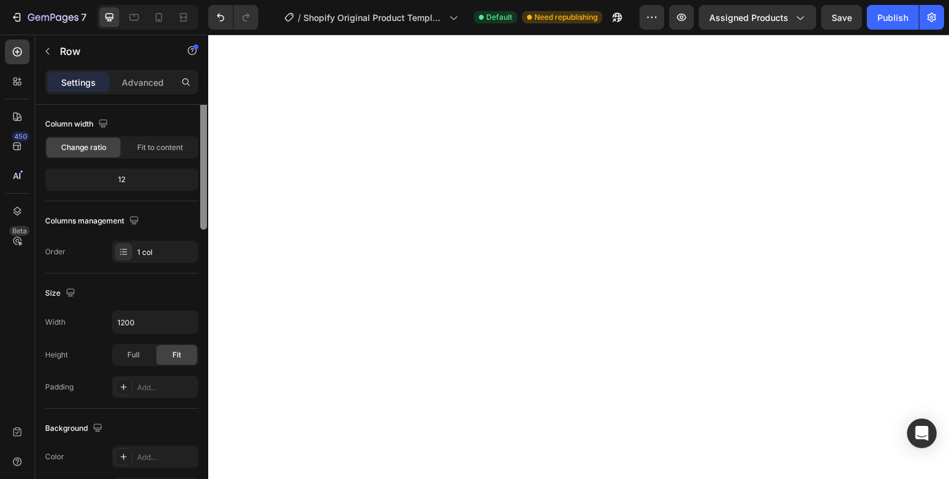
scroll to position [0, 0]
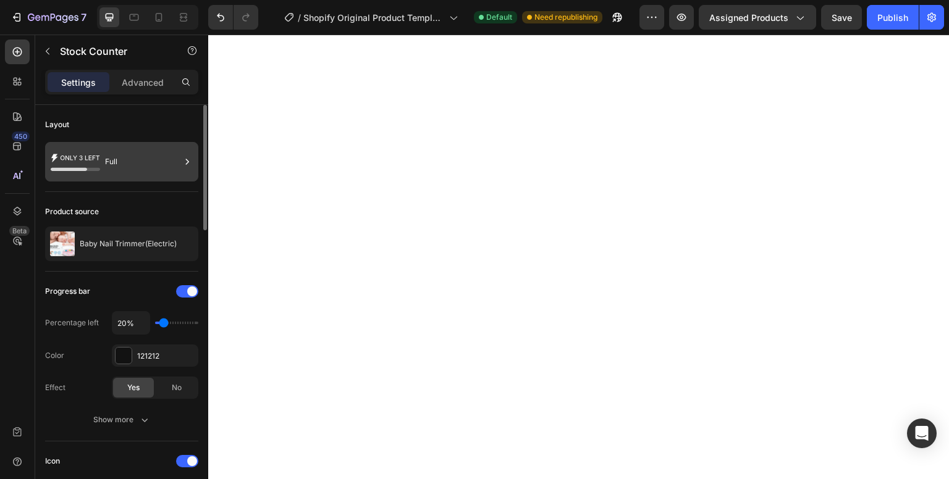
click at [88, 175] on icon at bounding box center [75, 162] width 49 height 28
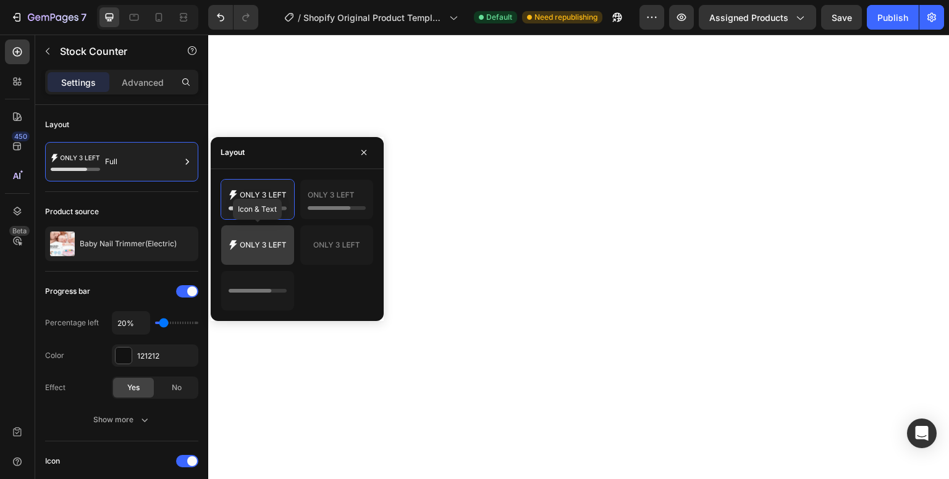
click at [233, 243] on icon at bounding box center [232, 245] width 7 height 10
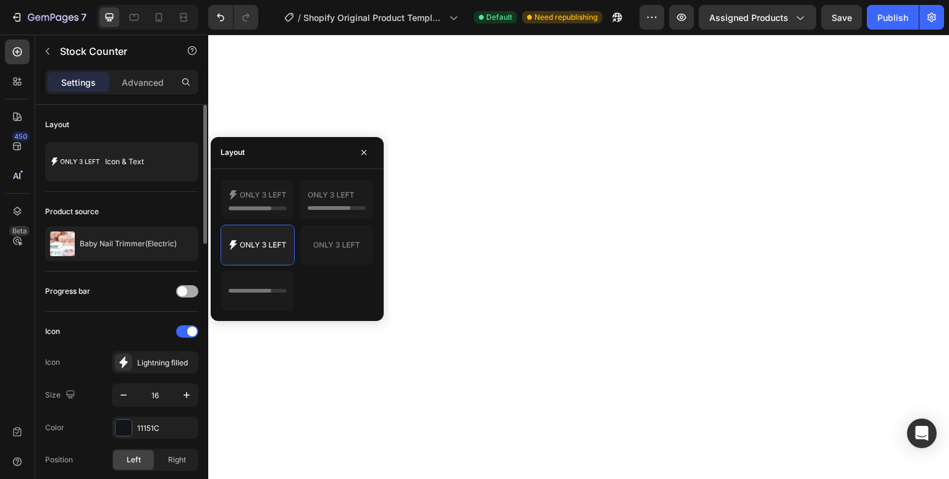
click at [180, 292] on span at bounding box center [182, 292] width 10 height 10
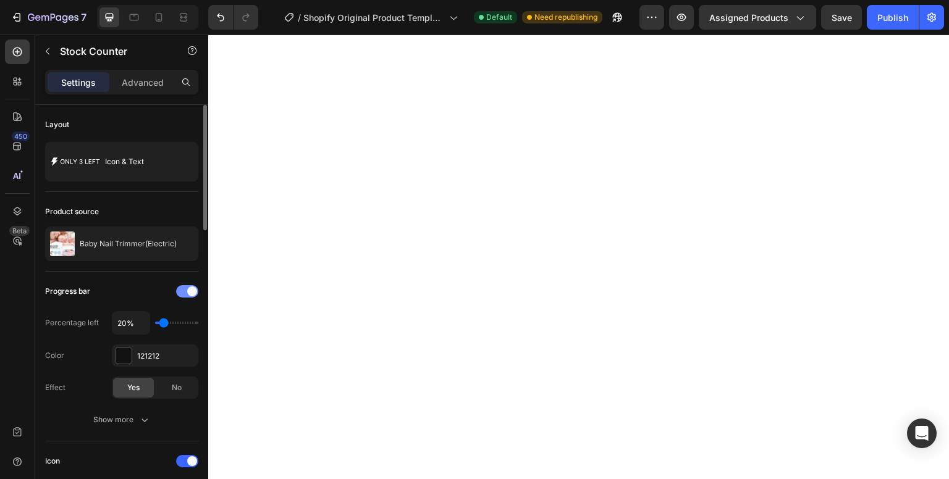
click at [180, 292] on div at bounding box center [187, 291] width 22 height 12
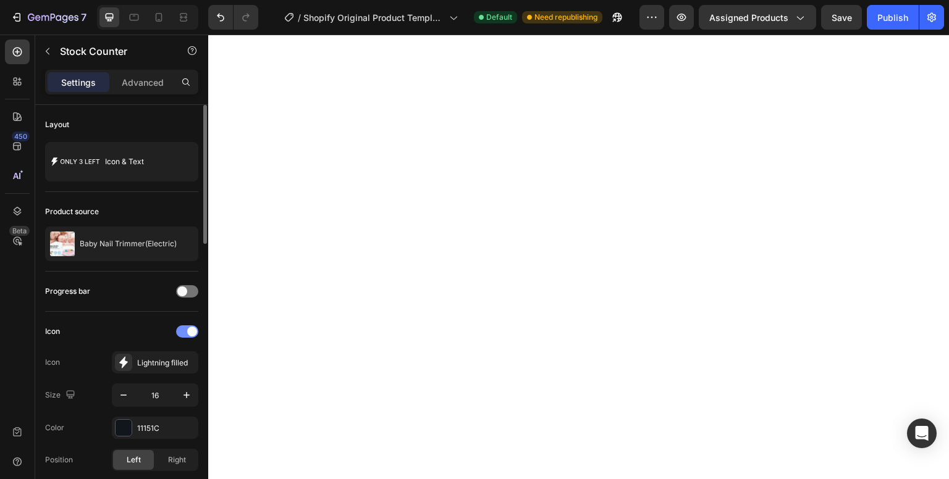
click at [186, 329] on div at bounding box center [187, 332] width 22 height 12
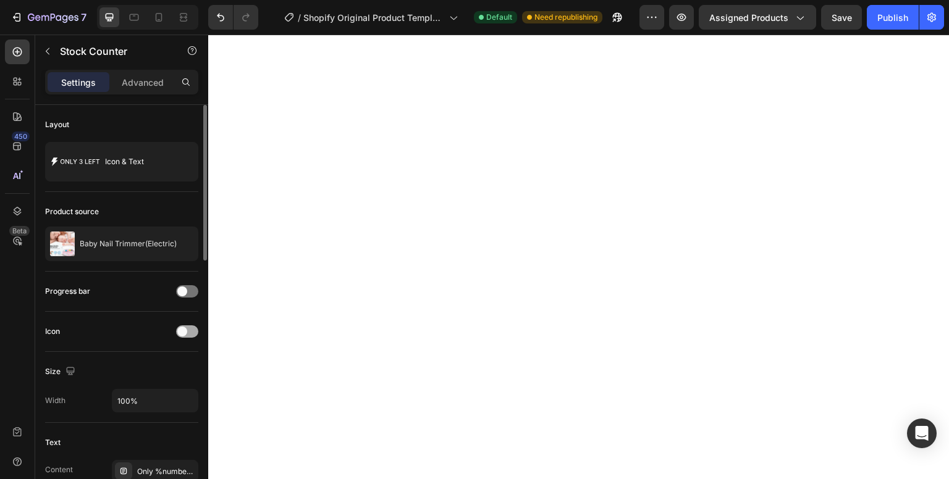
click at [186, 329] on span at bounding box center [182, 332] width 10 height 10
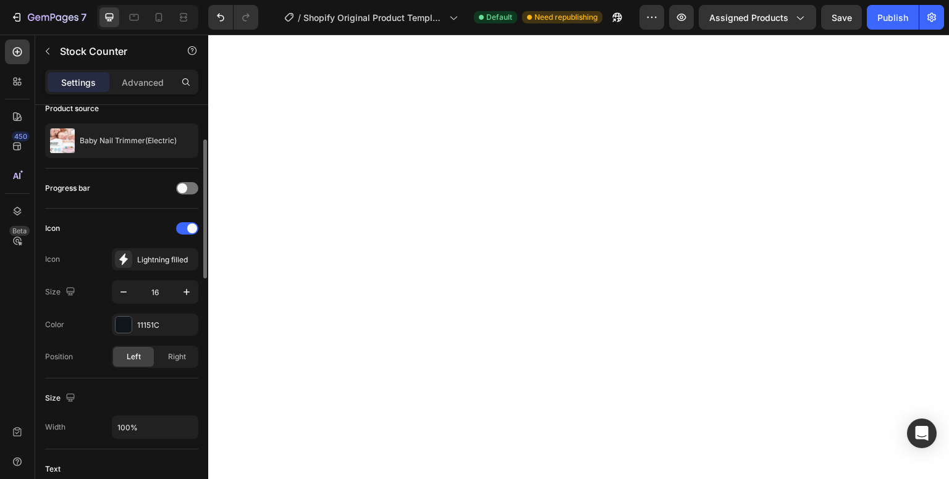
scroll to position [104, 0]
click at [128, 293] on icon "button" at bounding box center [123, 291] width 12 height 12
click at [188, 289] on icon "button" at bounding box center [186, 291] width 12 height 12
type input "16"
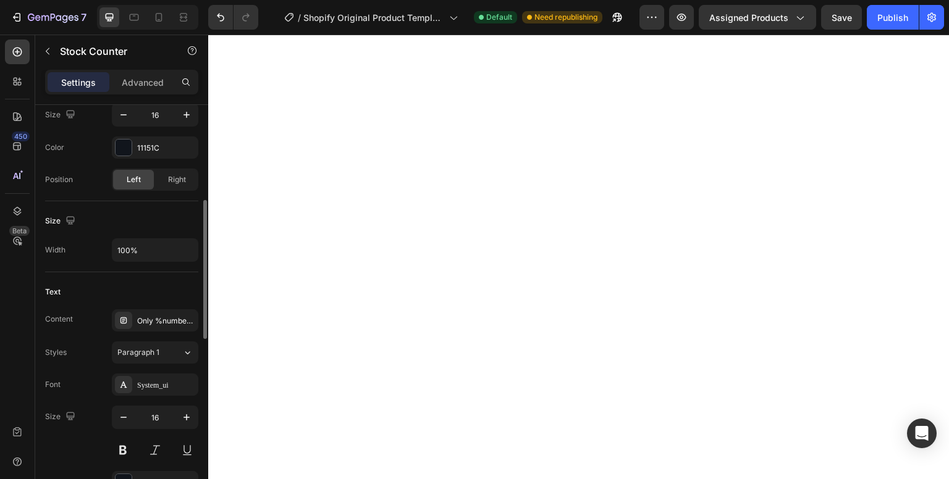
scroll to position [281, 0]
click at [151, 319] on div "Only %number% left" at bounding box center [166, 320] width 58 height 11
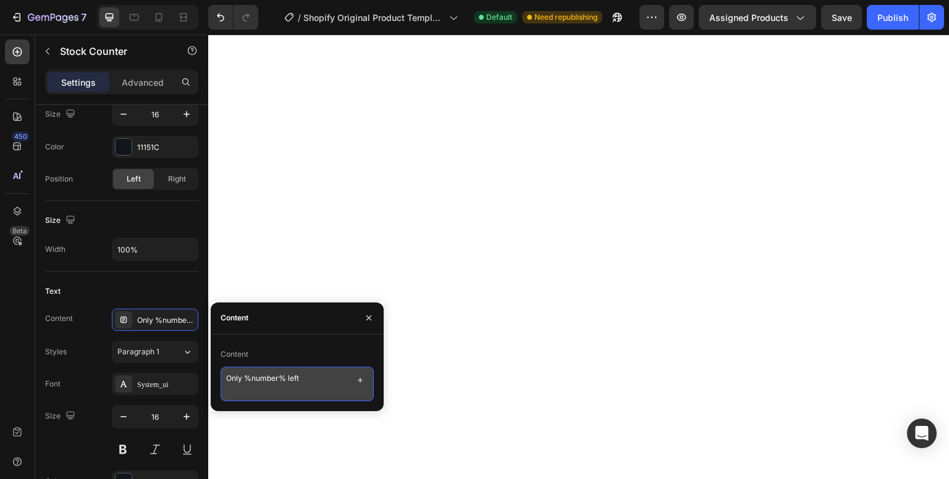
click at [307, 380] on textarea "Only %number% left" at bounding box center [297, 384] width 153 height 35
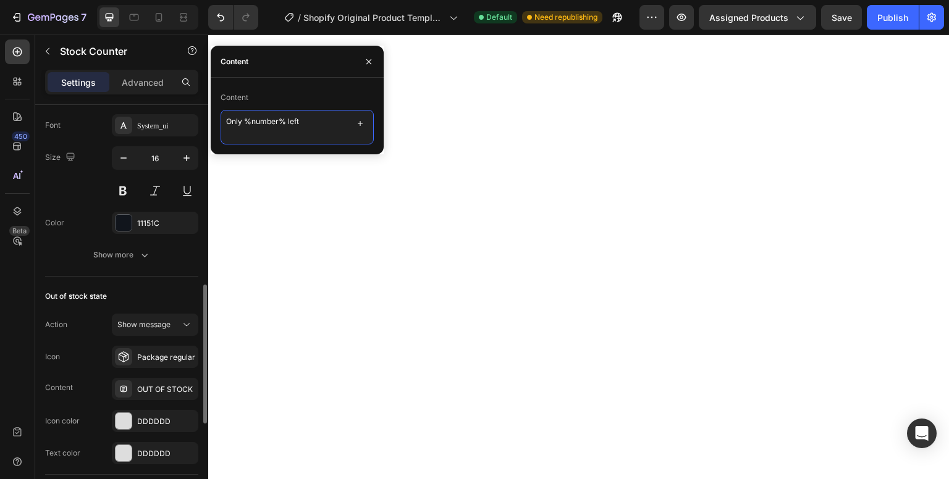
scroll to position [542, 0]
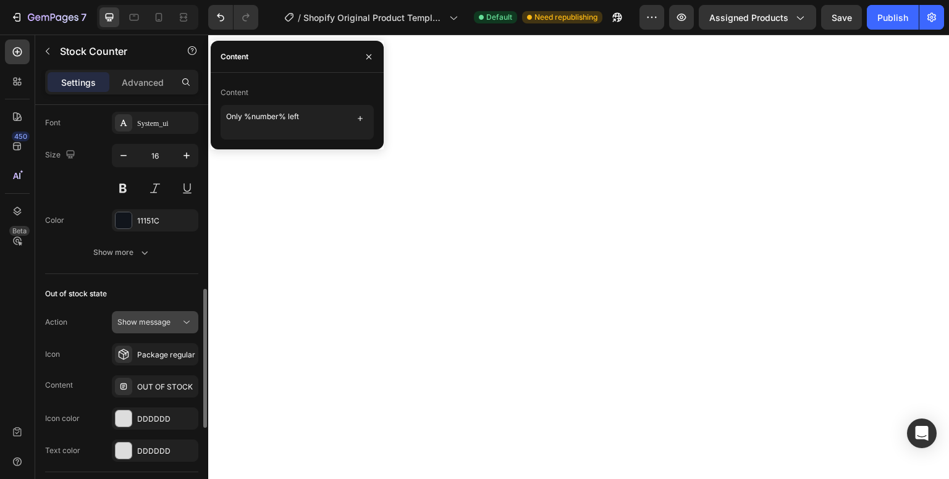
click at [185, 328] on button "Show message" at bounding box center [155, 322] width 86 height 22
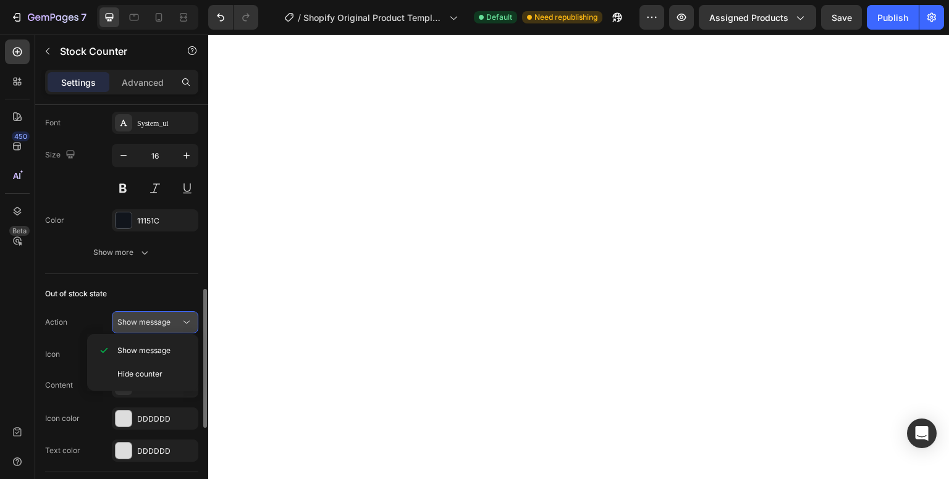
click at [185, 328] on button "Show message" at bounding box center [155, 322] width 86 height 22
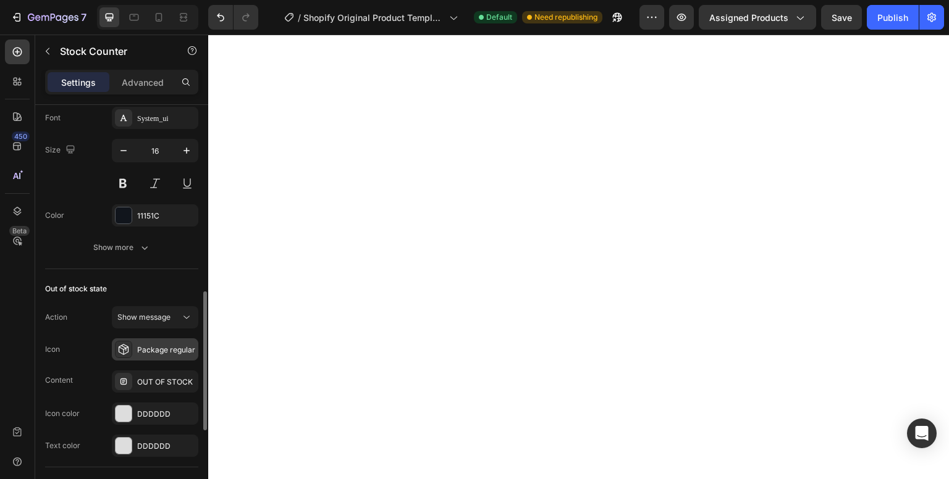
scroll to position [548, 0]
click at [157, 349] on div "Package regular" at bounding box center [166, 349] width 58 height 11
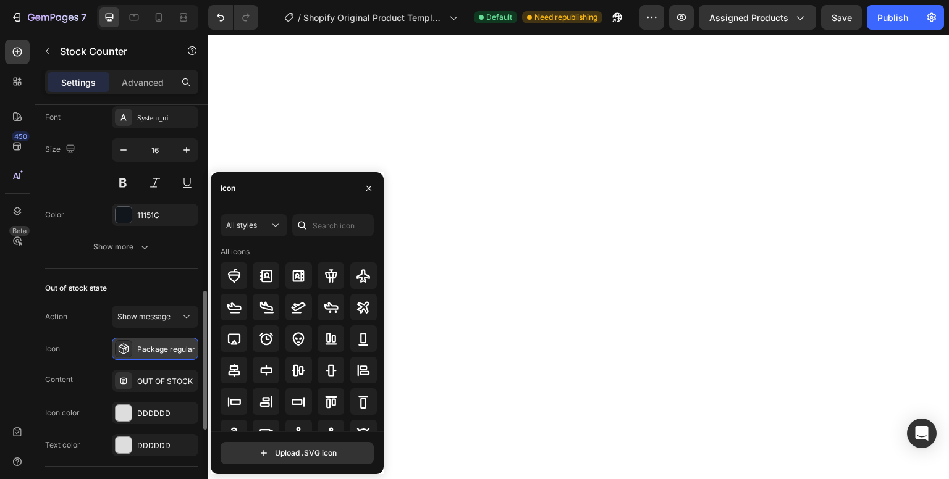
click at [157, 349] on div "Package regular" at bounding box center [166, 349] width 58 height 11
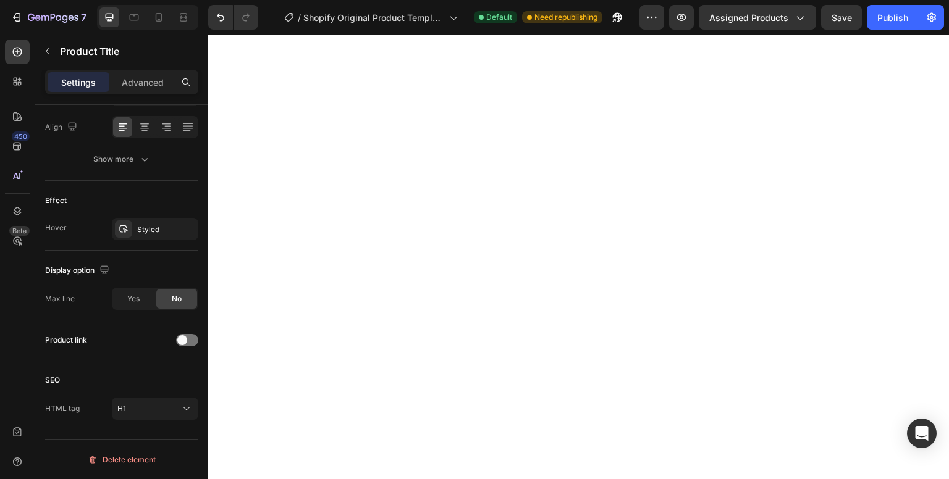
scroll to position [0, 0]
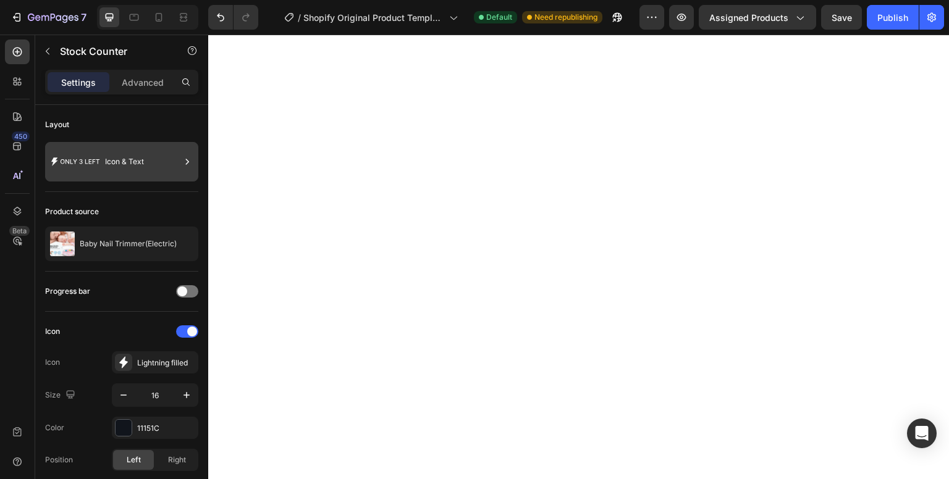
click at [164, 166] on div "Icon & Text" at bounding box center [142, 162] width 75 height 28
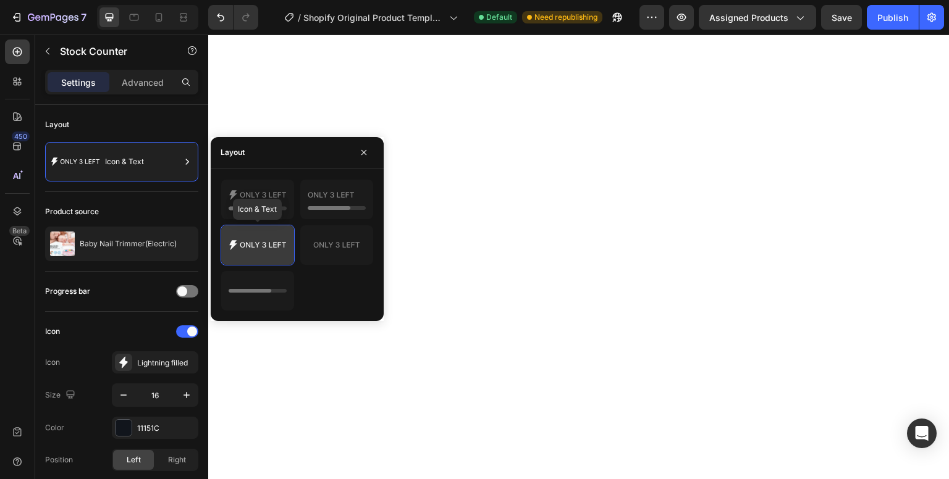
click at [257, 250] on icon at bounding box center [258, 245] width 58 height 25
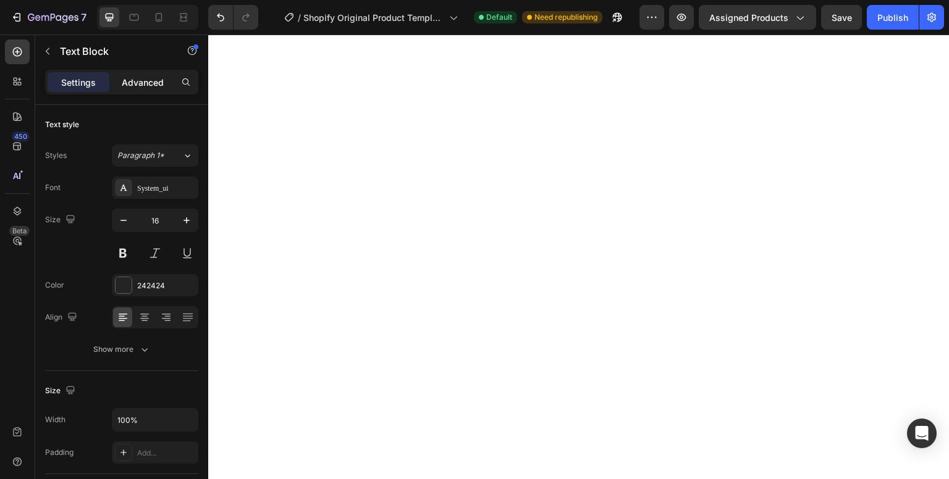
click at [158, 86] on p "Advanced" at bounding box center [143, 82] width 42 height 13
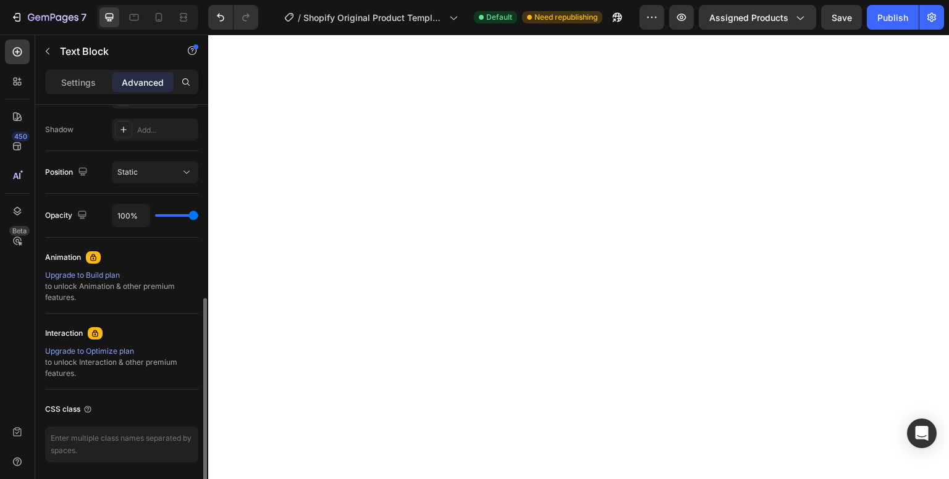
scroll to position [413, 0]
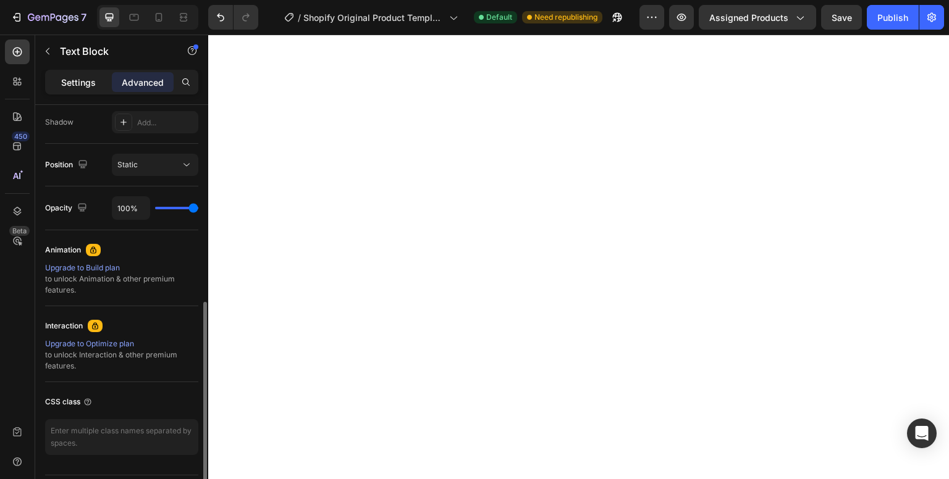
click at [89, 85] on p "Settings" at bounding box center [78, 82] width 35 height 13
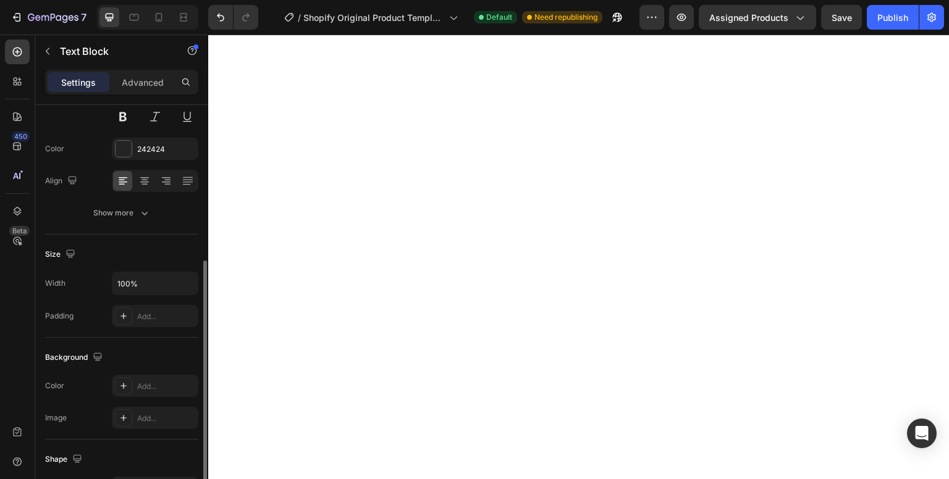
scroll to position [0, 0]
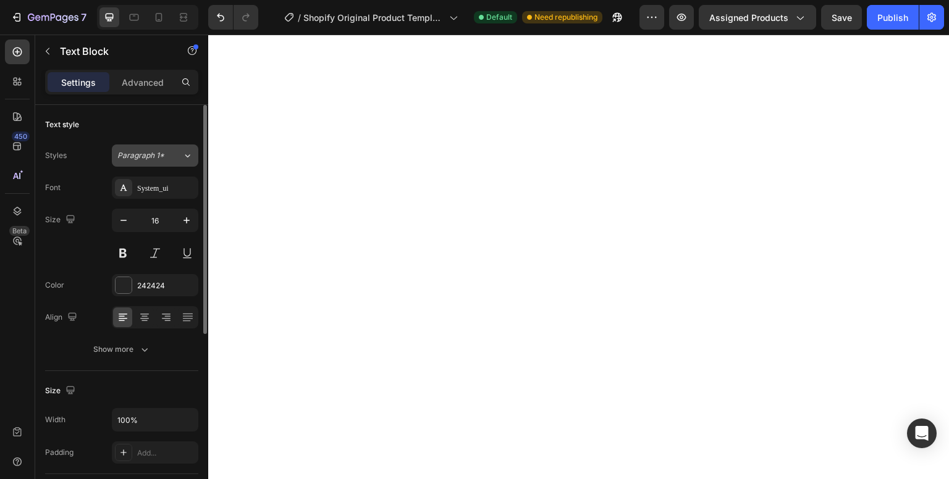
click at [168, 151] on div "Paragraph 1*" at bounding box center [149, 155] width 65 height 11
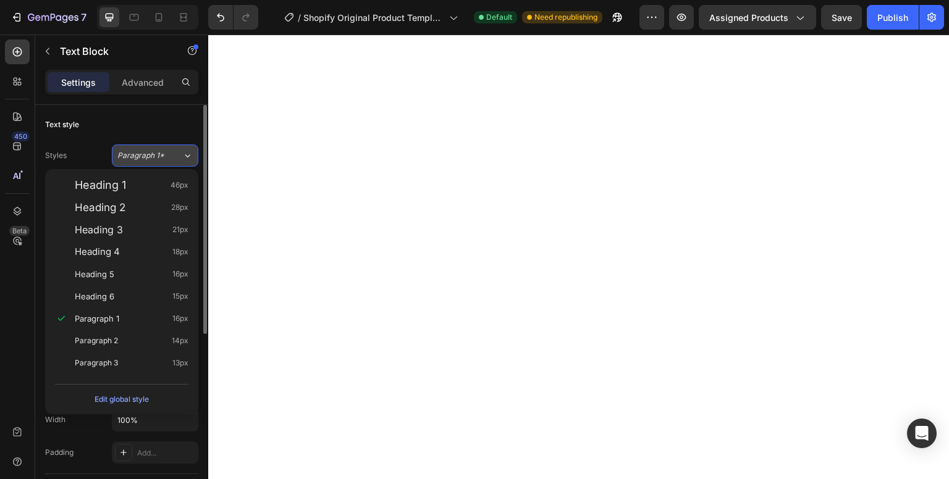
click at [168, 151] on div "Paragraph 1*" at bounding box center [149, 155] width 65 height 11
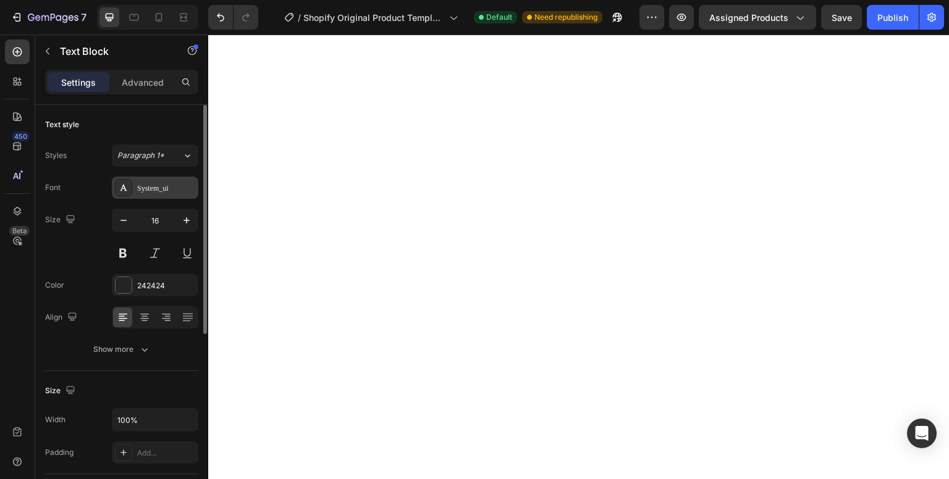
click at [169, 186] on div "System_ui" at bounding box center [166, 188] width 58 height 11
click at [142, 351] on icon "button" at bounding box center [144, 349] width 12 height 12
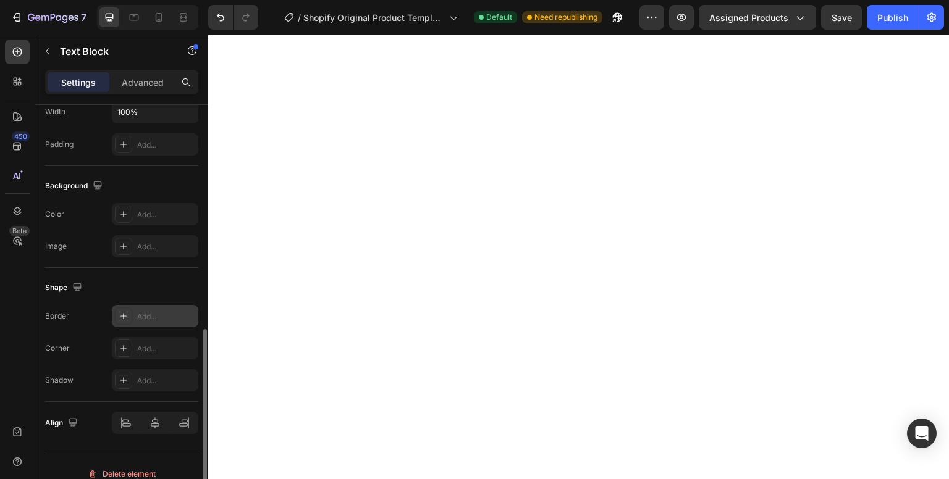
scroll to position [484, 0]
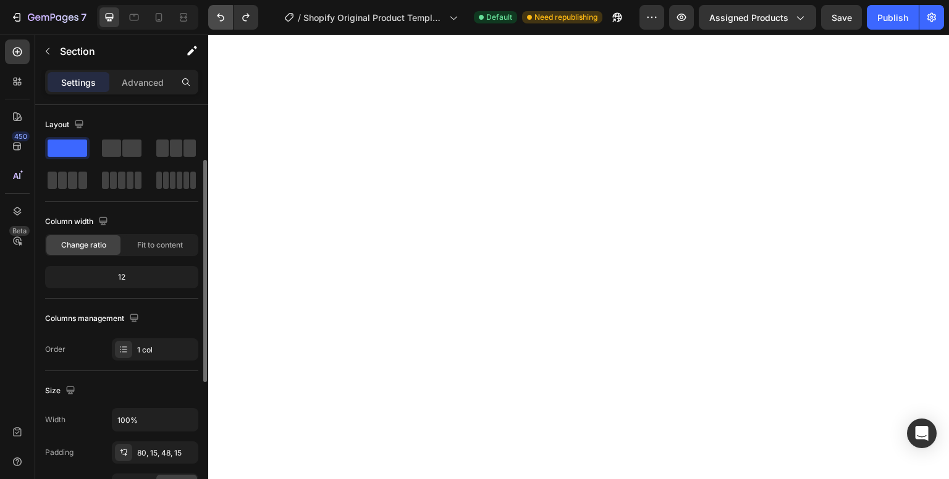
click at [224, 20] on icon "Undo/Redo" at bounding box center [220, 17] width 12 height 12
click at [244, 27] on button "Undo/Redo" at bounding box center [245, 17] width 25 height 25
click at [224, 19] on icon "Undo/Redo" at bounding box center [220, 18] width 7 height 8
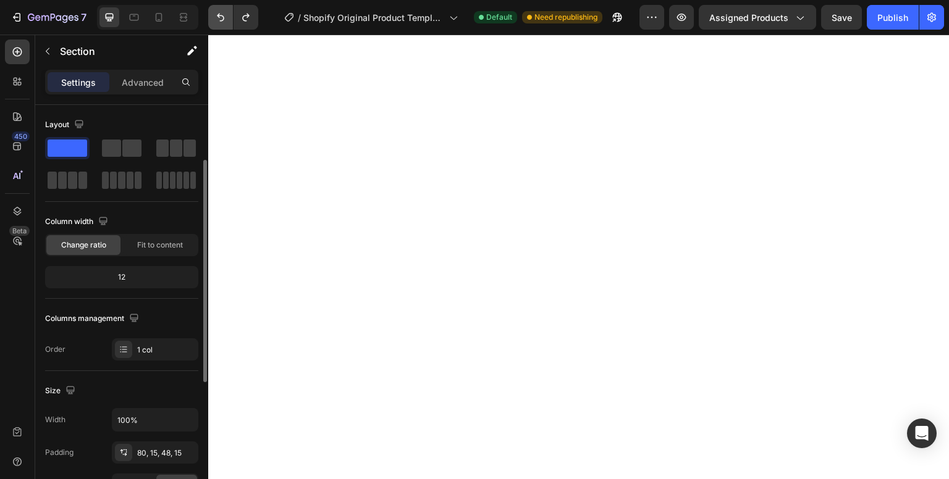
click at [224, 19] on icon "Undo/Redo" at bounding box center [220, 18] width 7 height 8
click at [252, 18] on button "Undo/Redo" at bounding box center [245, 17] width 25 height 25
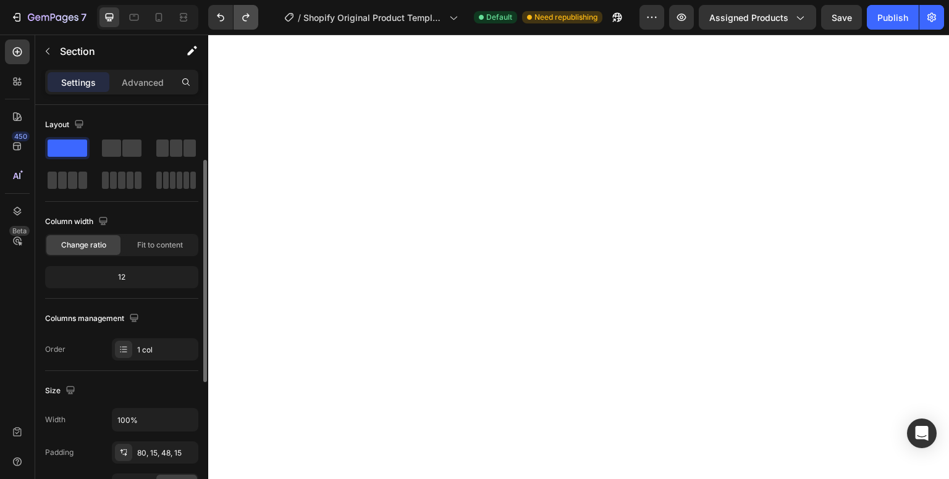
click at [252, 18] on button "Undo/Redo" at bounding box center [245, 17] width 25 height 25
click at [222, 25] on button "Undo/Redo" at bounding box center [220, 17] width 25 height 25
click at [836, 20] on span "Save" at bounding box center [841, 17] width 20 height 11
